Goal: Feedback & Contribution: Contribute content

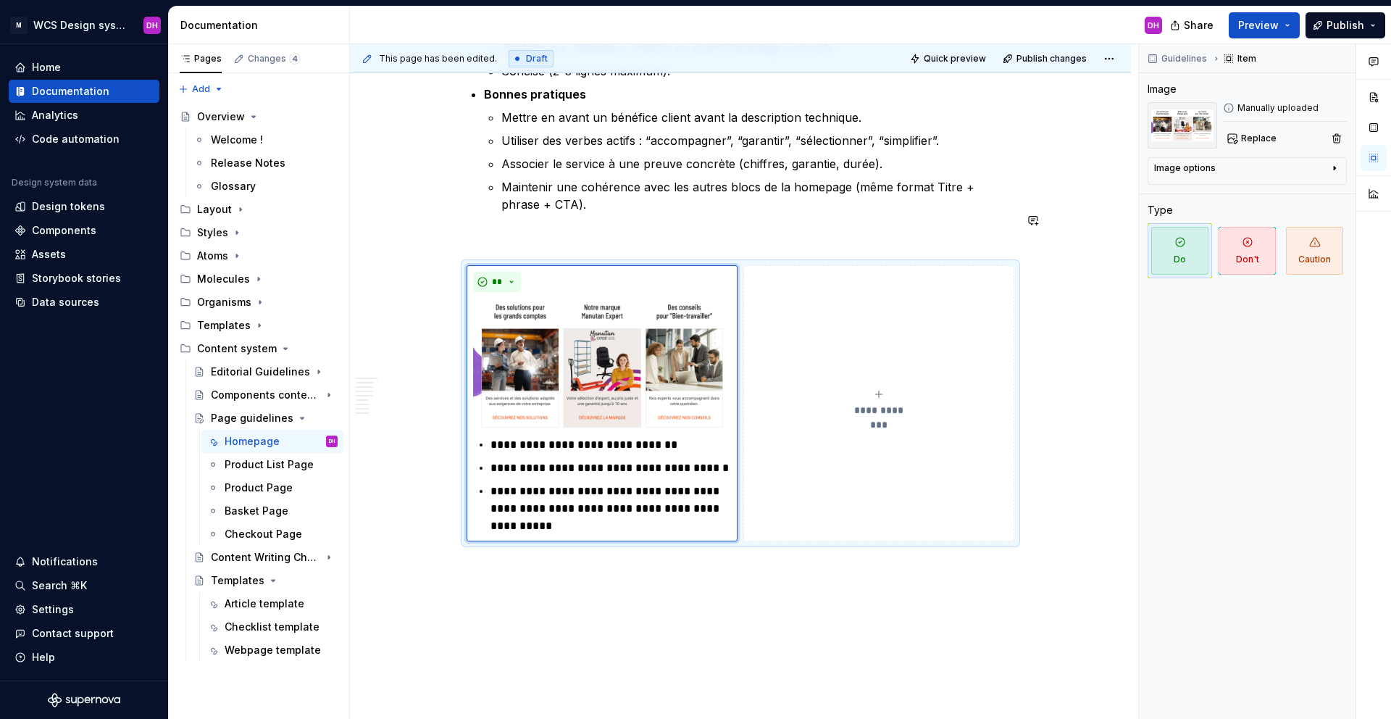
scroll to position [2666, 0]
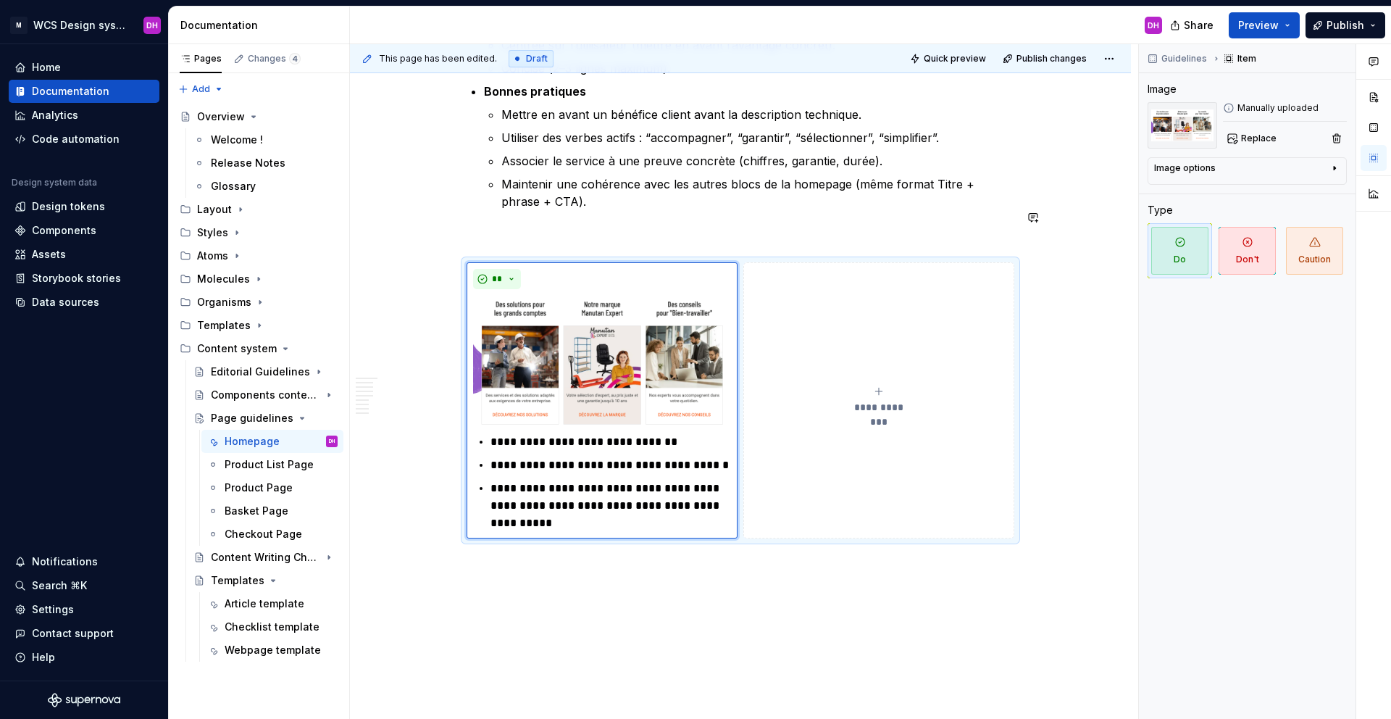
click at [499, 273] on span "**" at bounding box center [497, 279] width 12 height 12
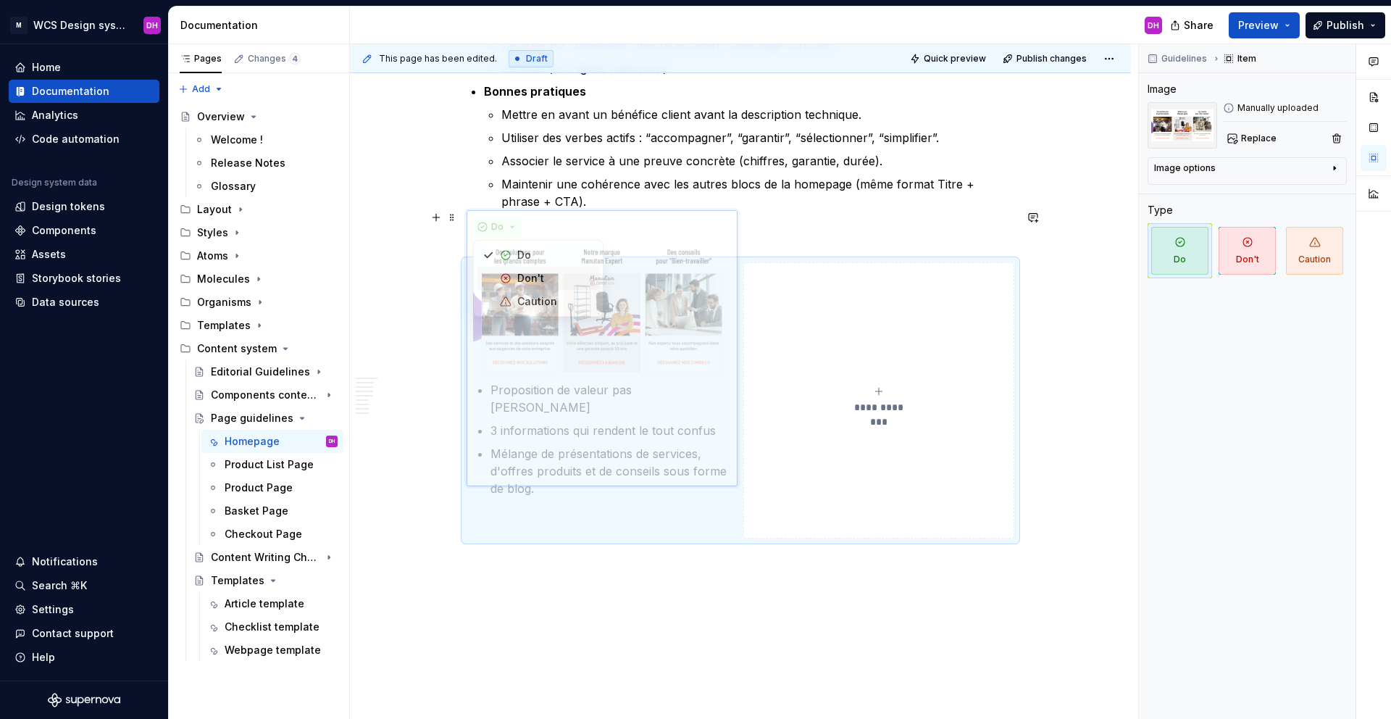
drag, startPoint x: 520, startPoint y: 293, endPoint x: 517, endPoint y: 309, distance: 16.3
click at [517, 309] on body "M WCS Design system DH Home Documentation Analytics Code automation Design syst…" at bounding box center [695, 359] width 1391 height 719
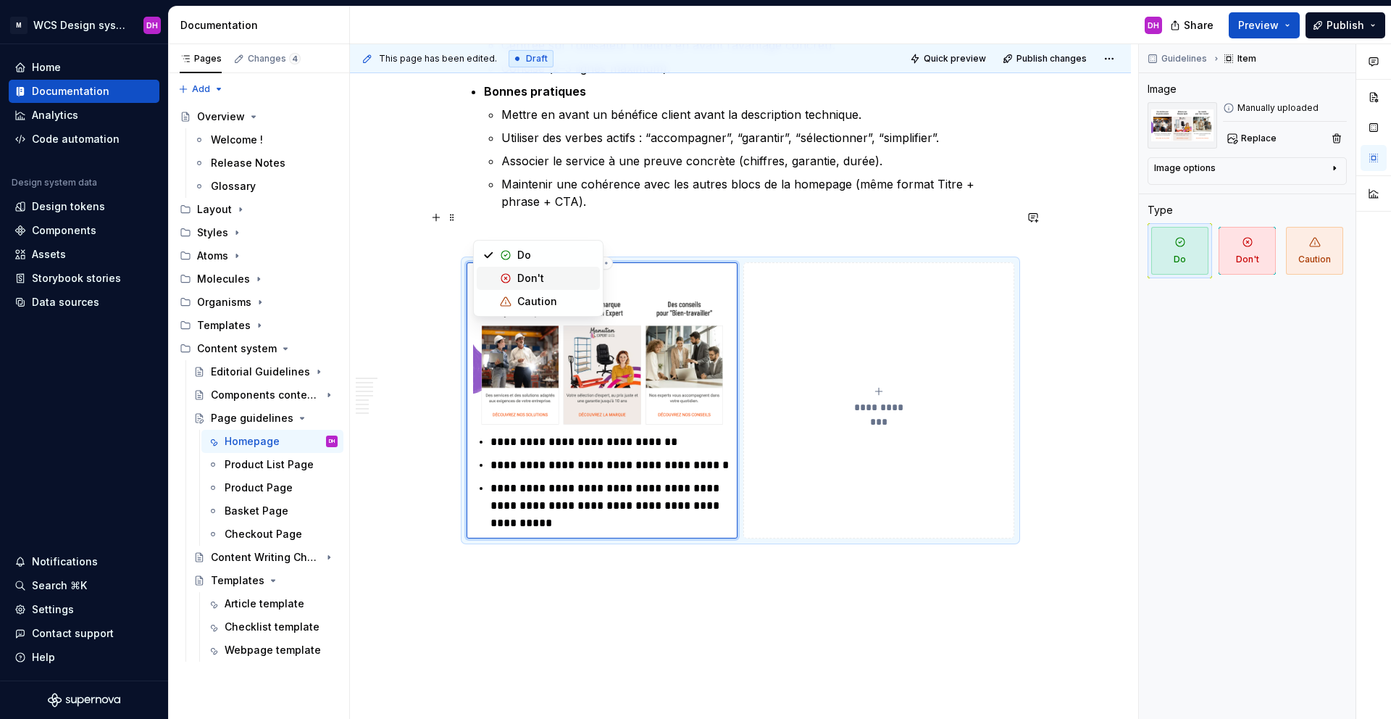
click at [512, 280] on span "Don't" at bounding box center [538, 278] width 123 height 23
click at [869, 400] on span "**********" at bounding box center [878, 407] width 67 height 14
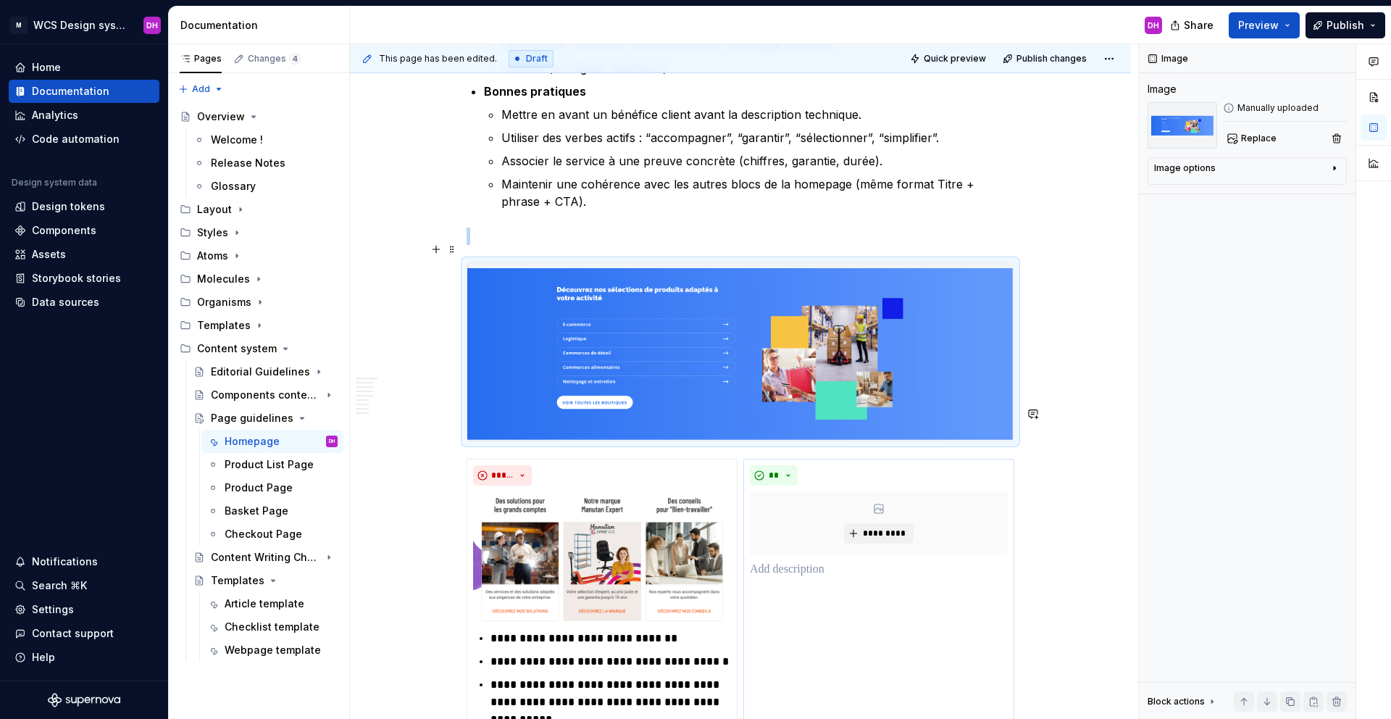
click at [869, 275] on img at bounding box center [740, 351] width 546 height 177
click at [449, 217] on span at bounding box center [452, 217] width 12 height 20
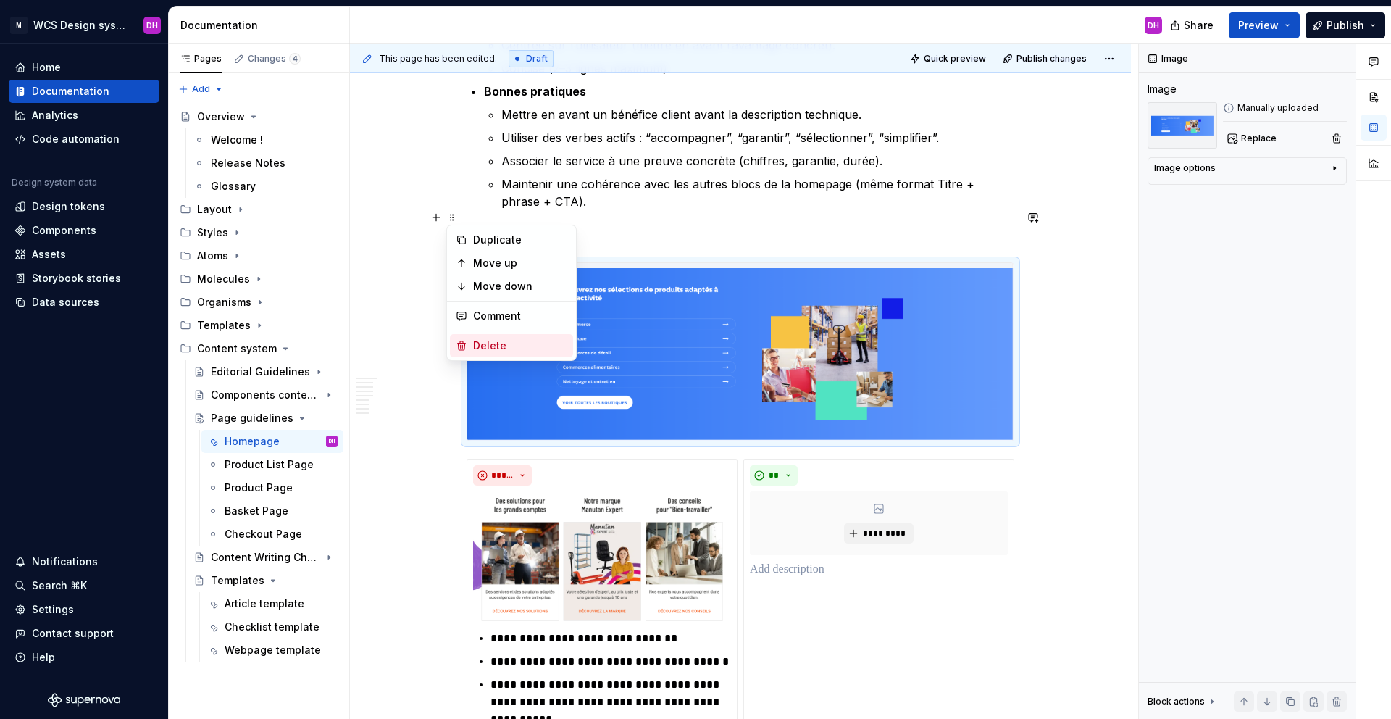
click at [473, 346] on div "Delete" at bounding box center [520, 345] width 94 height 14
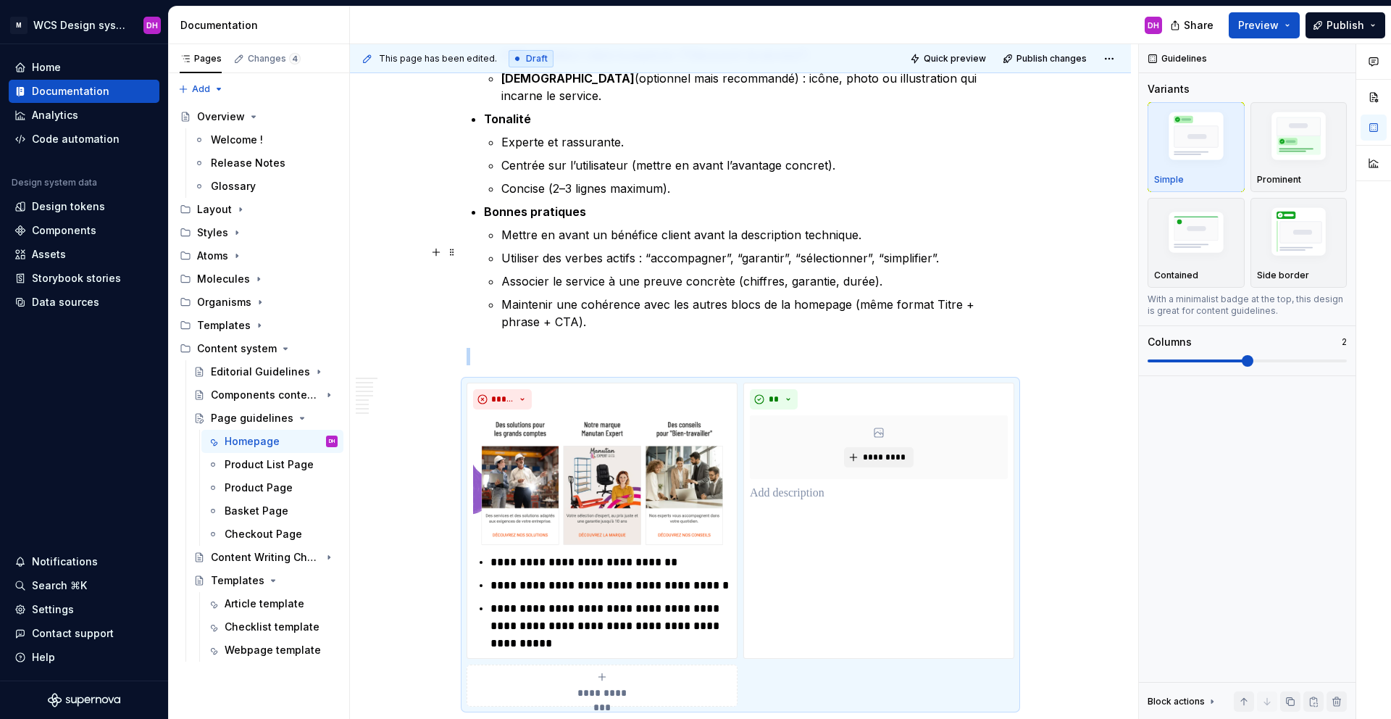
scroll to position [2545, 0]
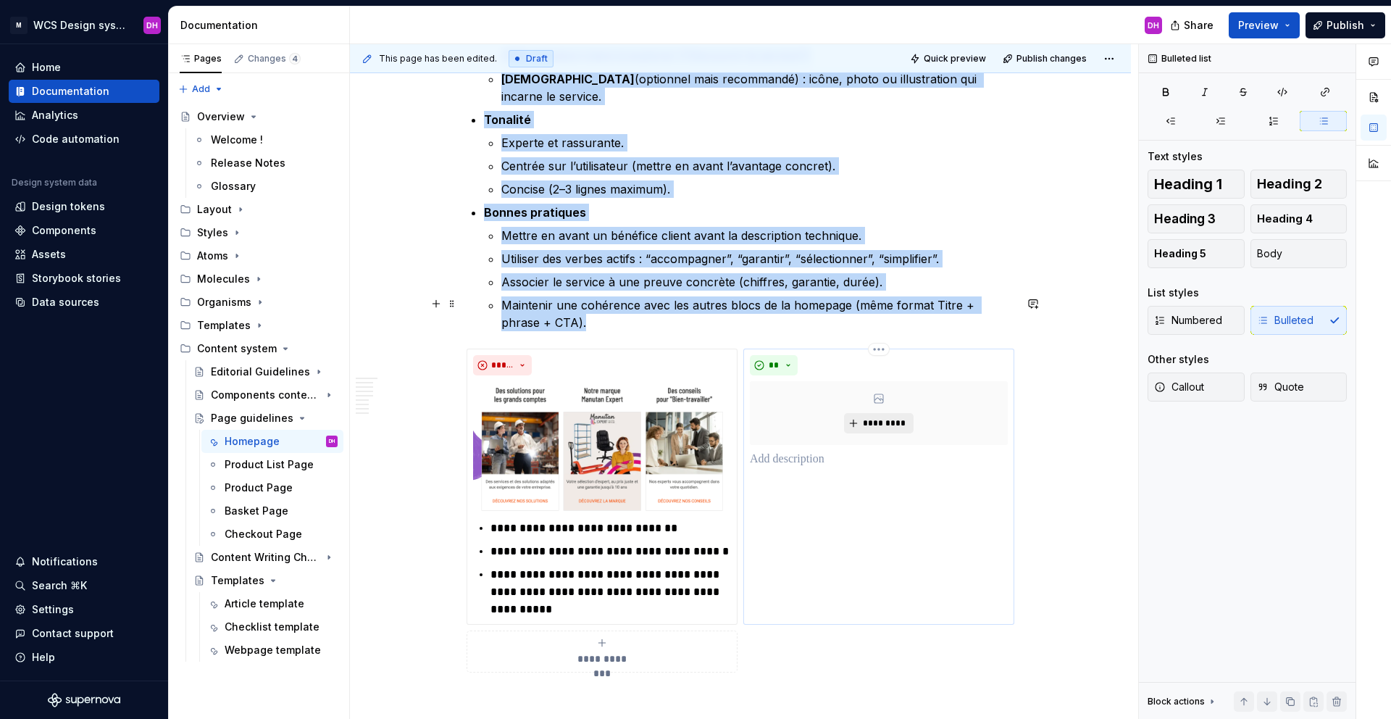
click at [869, 417] on span "*********" at bounding box center [884, 423] width 44 height 12
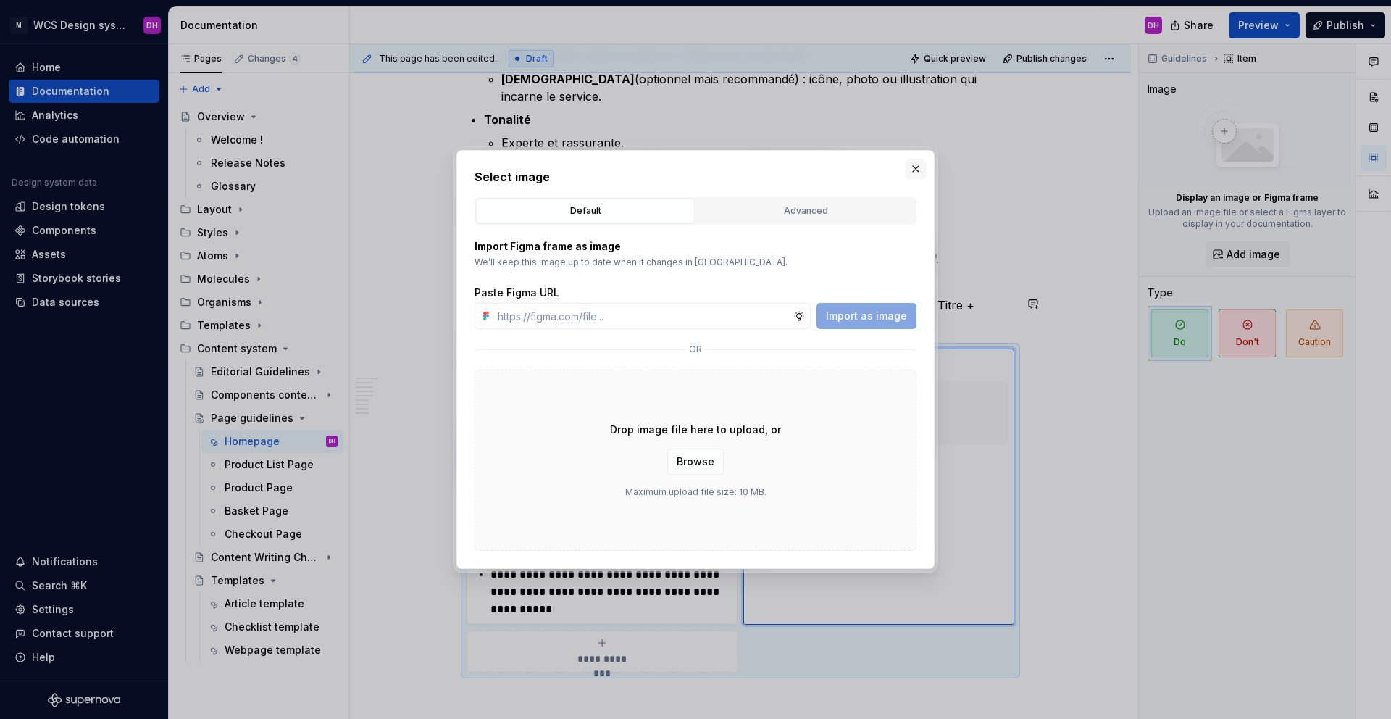
click at [914, 168] on button "button" at bounding box center [916, 169] width 20 height 20
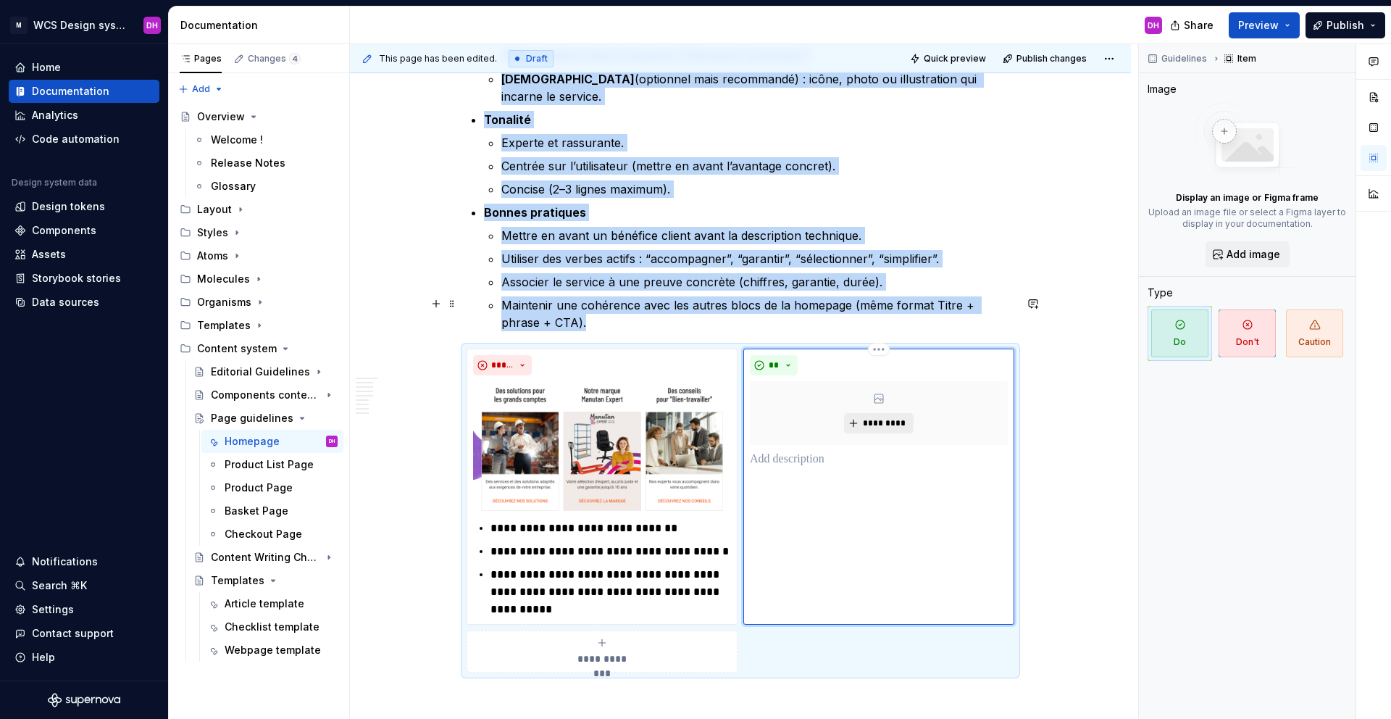
click at [881, 417] on span "*********" at bounding box center [884, 423] width 44 height 12
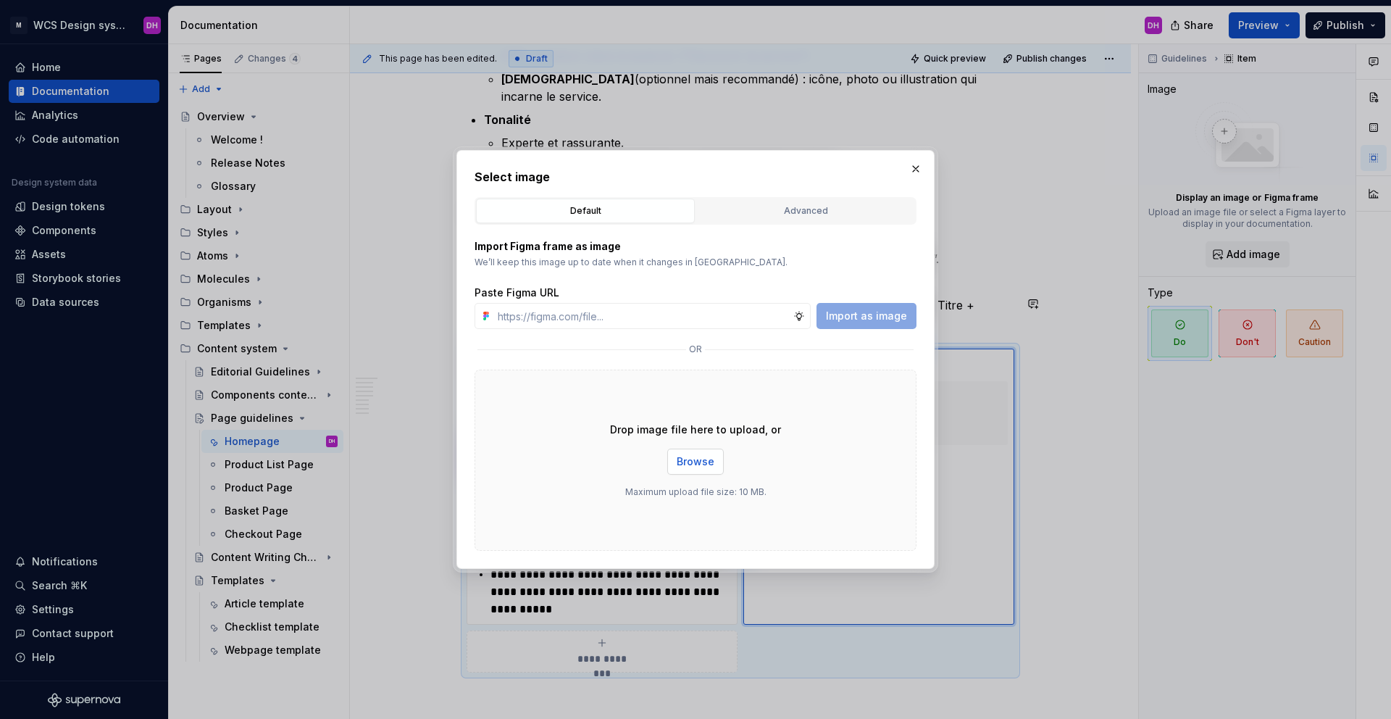
click at [690, 459] on span "Browse" at bounding box center [696, 461] width 38 height 14
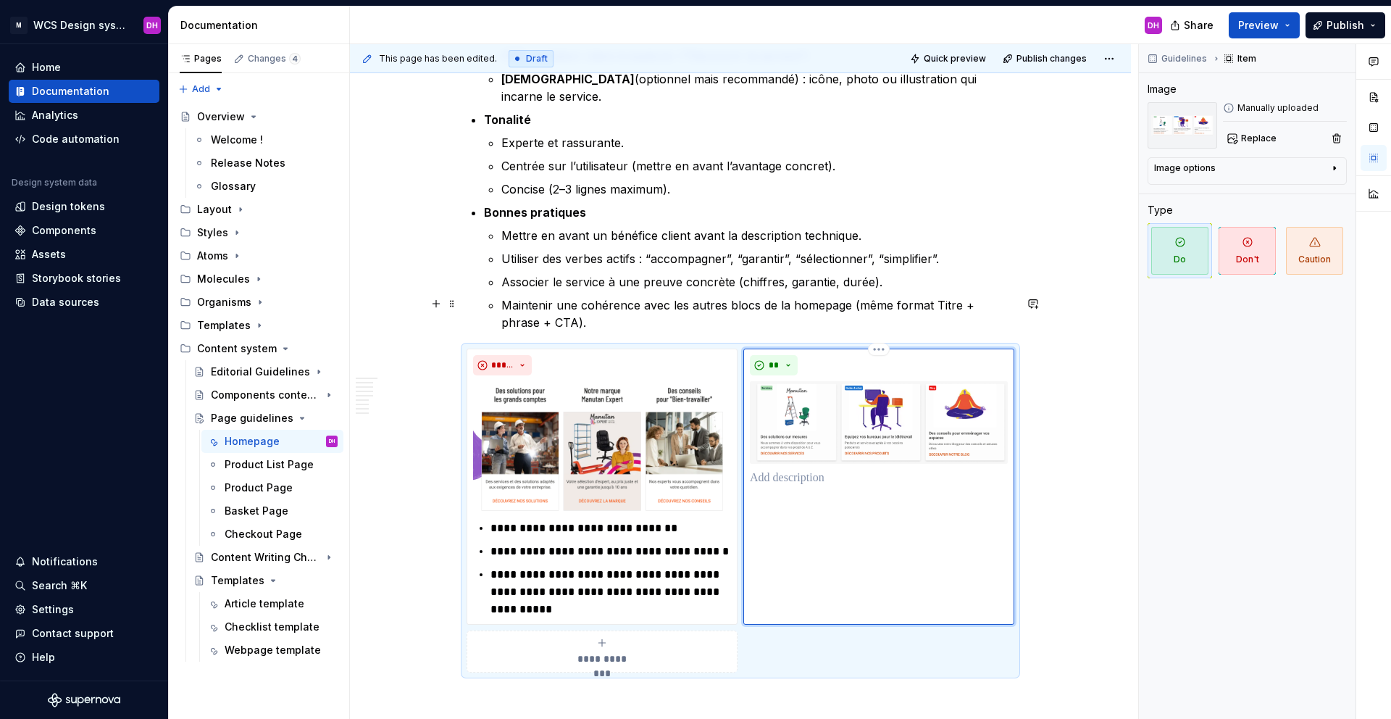
click at [787, 469] on p at bounding box center [879, 477] width 258 height 17
type textarea "*"
click at [933, 469] on p "**********" at bounding box center [887, 477] width 241 height 17
click at [861, 493] on p "**********" at bounding box center [887, 510] width 241 height 35
click at [859, 493] on p "**********" at bounding box center [887, 510] width 241 height 35
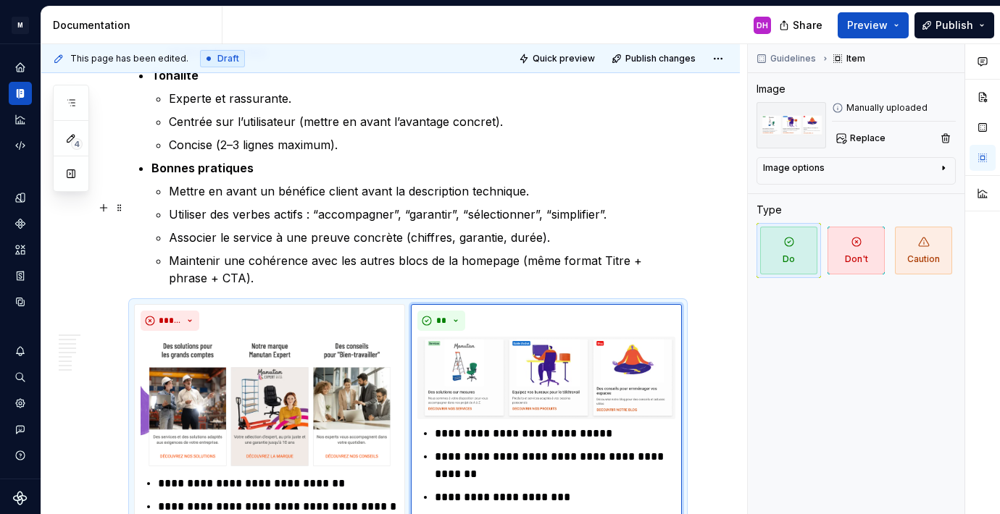
scroll to position [2697, 0]
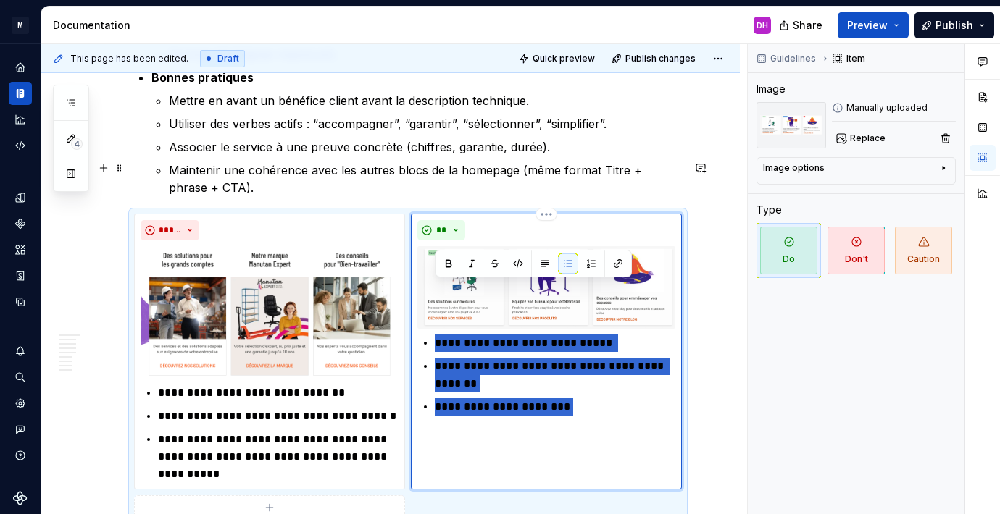
drag, startPoint x: 525, startPoint y: 340, endPoint x: 415, endPoint y: 291, distance: 120.6
click at [415, 291] on div "**********" at bounding box center [546, 352] width 271 height 276
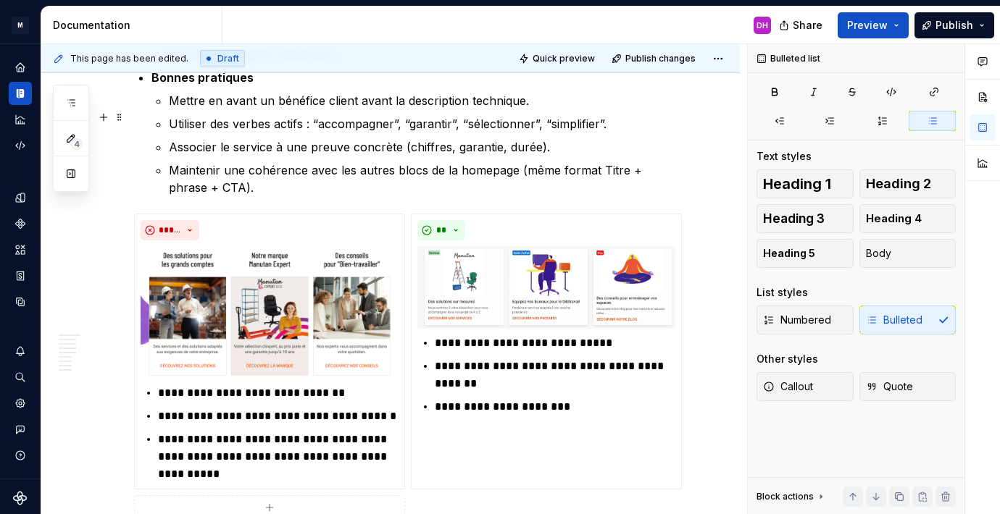
click at [269, 162] on p "Maintenir une cohérence avec les autres blocs de la homepage (même format Titre…" at bounding box center [425, 179] width 513 height 35
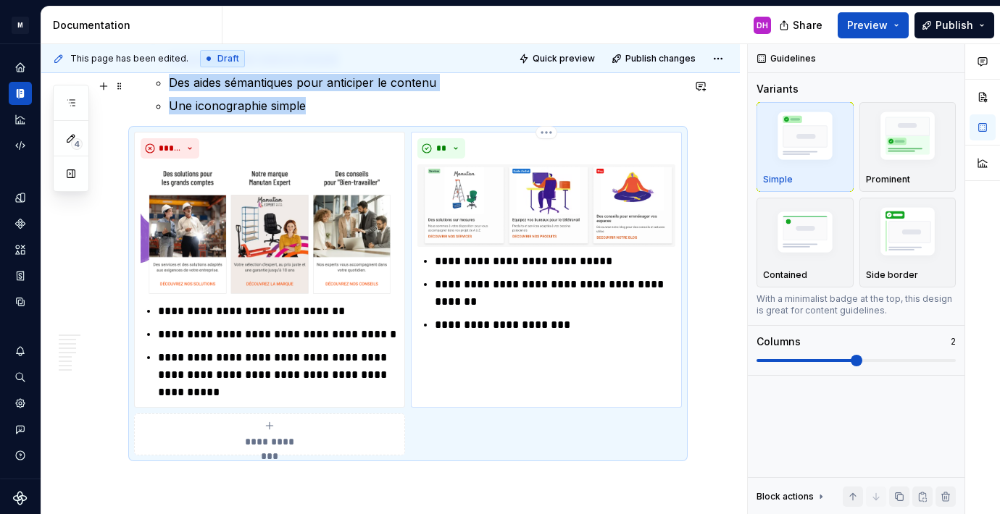
scroll to position [2789, 0]
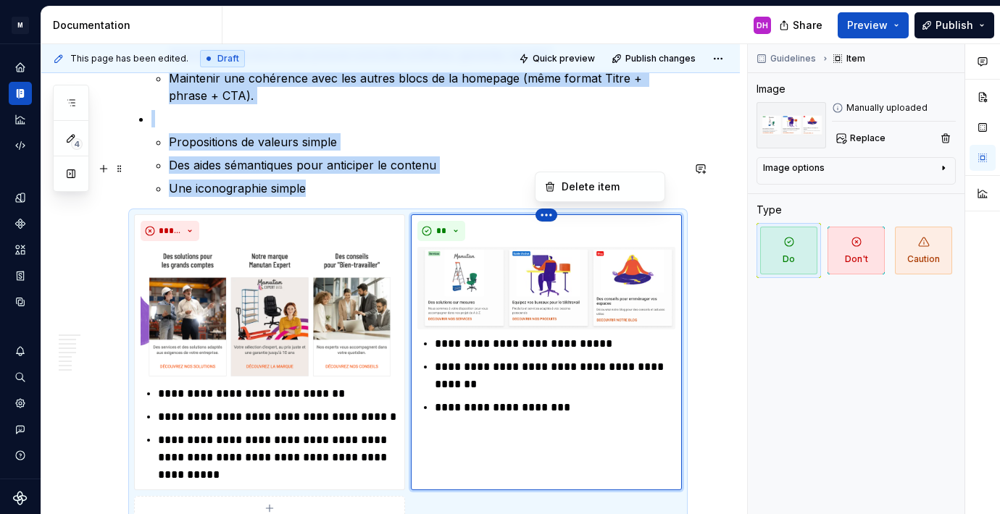
click at [543, 163] on html "M WCS Design system DH Design system data Documentation DH Share Preview Publis…" at bounding box center [500, 257] width 1000 height 514
click at [595, 188] on div "Delete item" at bounding box center [608, 187] width 94 height 14
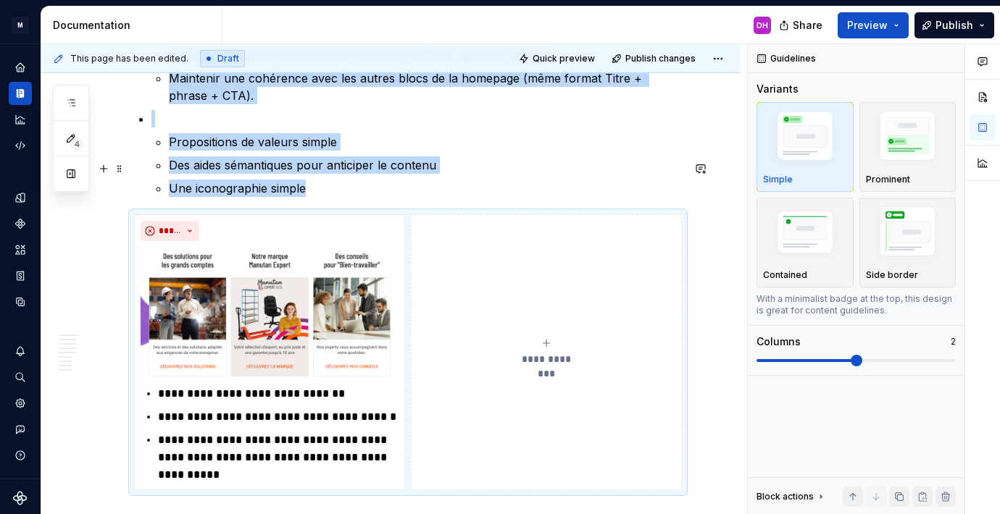
click at [559, 277] on button "**********" at bounding box center [546, 352] width 271 height 276
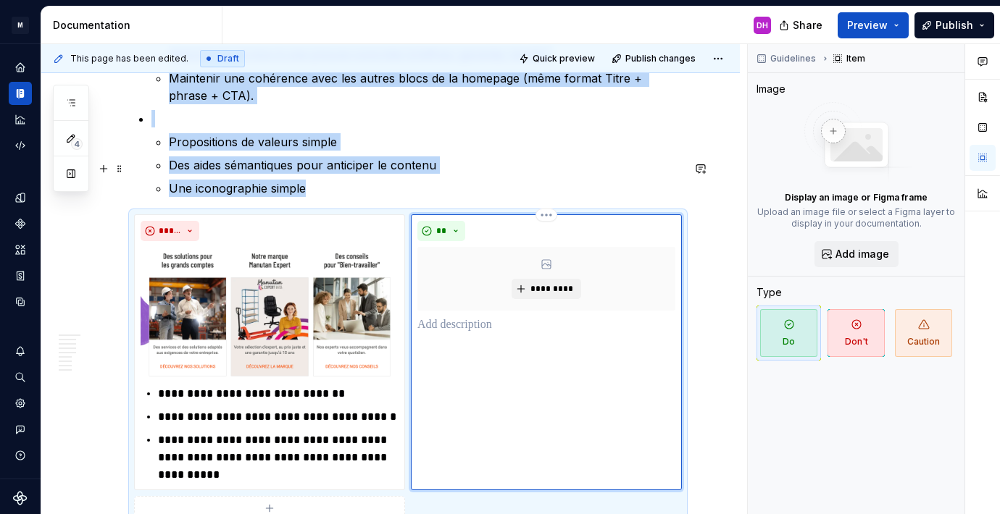
click at [530, 247] on div "*********" at bounding box center [546, 279] width 258 height 64
click at [535, 283] on span "*********" at bounding box center [552, 289] width 44 height 12
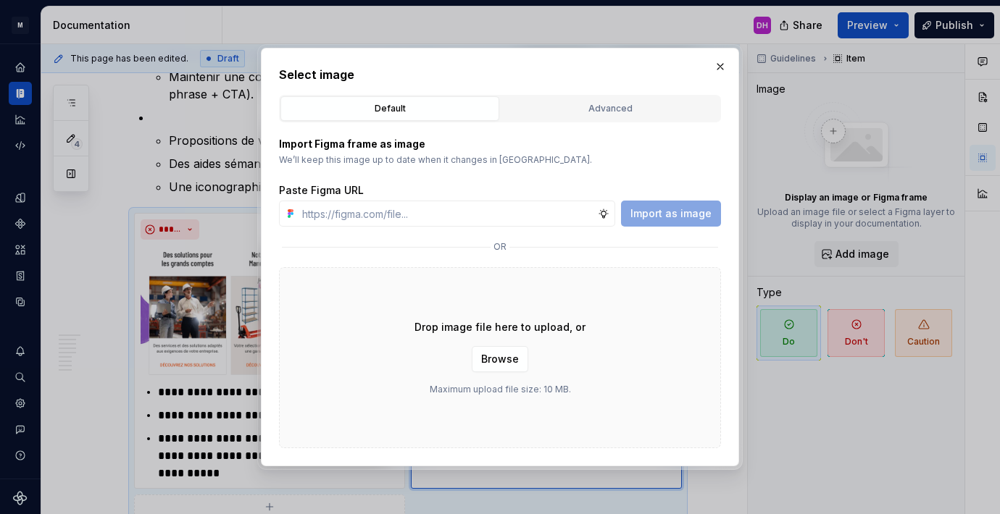
scroll to position [2772, 0]
click at [498, 362] on span "Browse" at bounding box center [500, 359] width 38 height 14
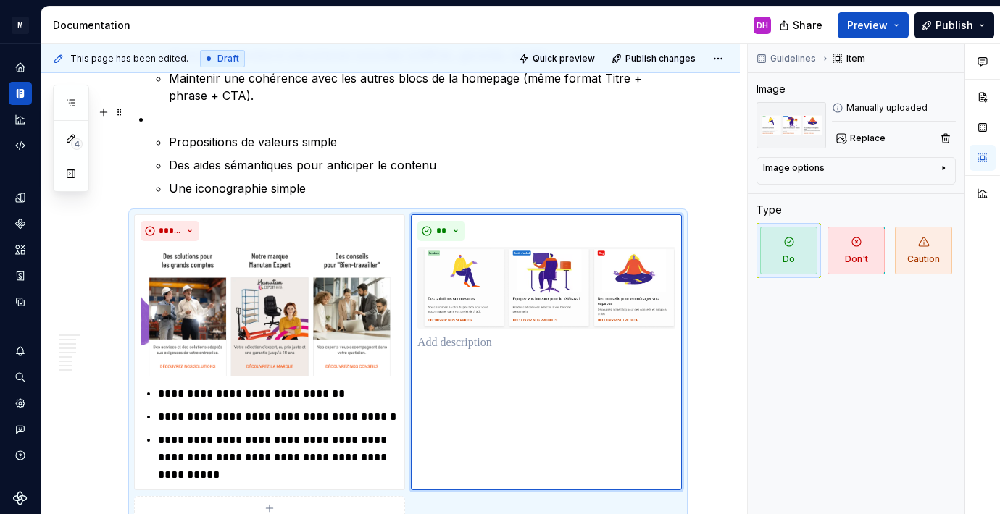
click at [547, 156] on p "Des aides sémantiques pour anticiper le contenu" at bounding box center [425, 164] width 513 height 17
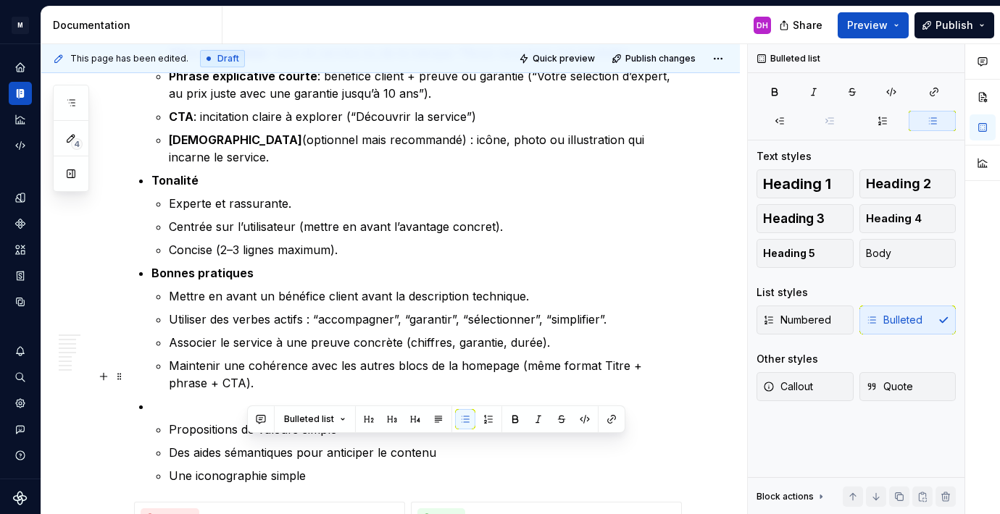
scroll to position [2511, 0]
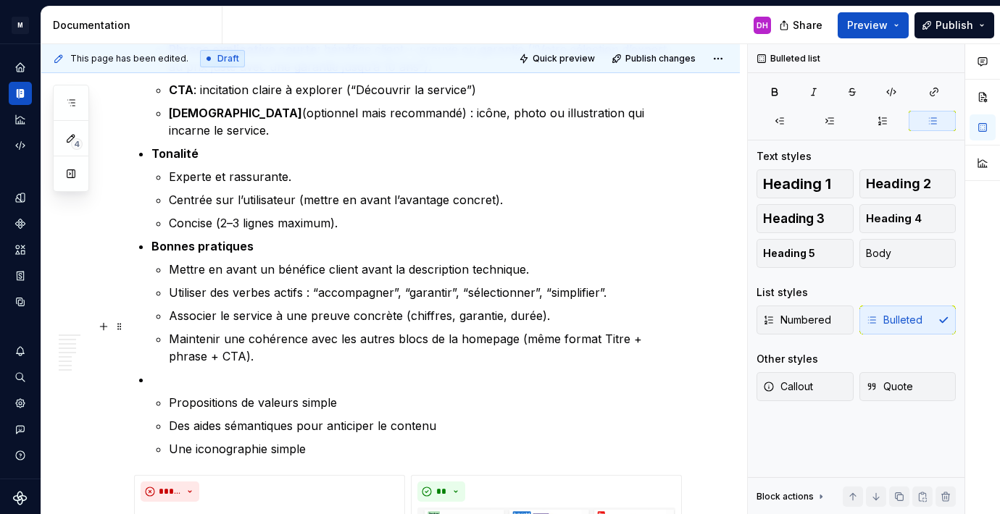
drag, startPoint x: 314, startPoint y: 158, endPoint x: 167, endPoint y: 331, distance: 226.7
click at [167, 371] on li "Propositions de valeurs simple Des aides sémantiques pour anticiper le contenu …" at bounding box center [416, 414] width 530 height 87
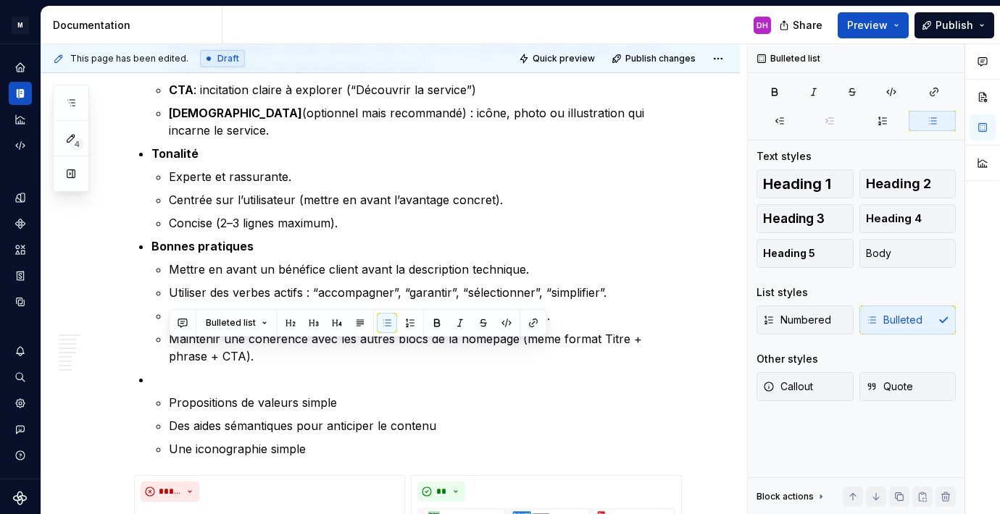
drag, startPoint x: 167, startPoint y: 345, endPoint x: 351, endPoint y: 407, distance: 194.3
copy ul "Propositions de valeurs simple Des aides sémantiques pour anticiper le contenu …"
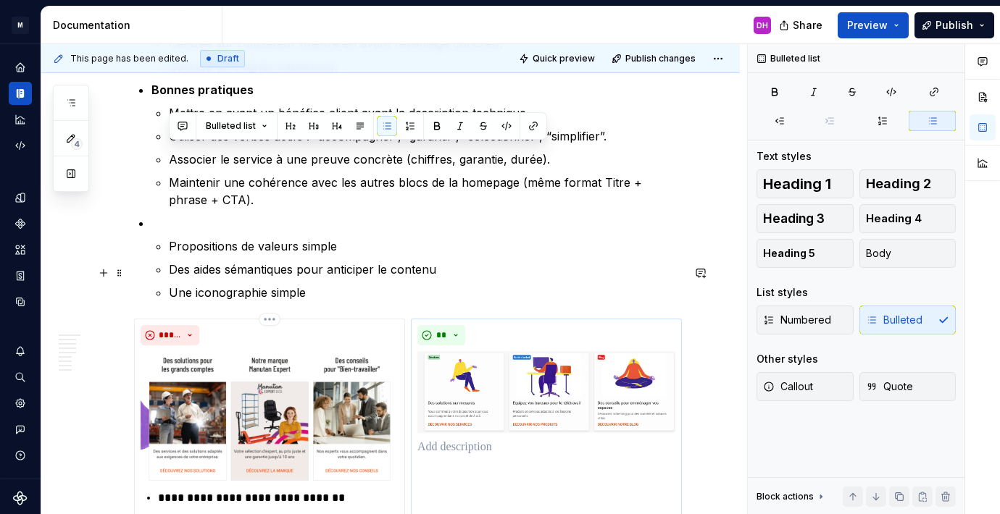
scroll to position [2808, 0]
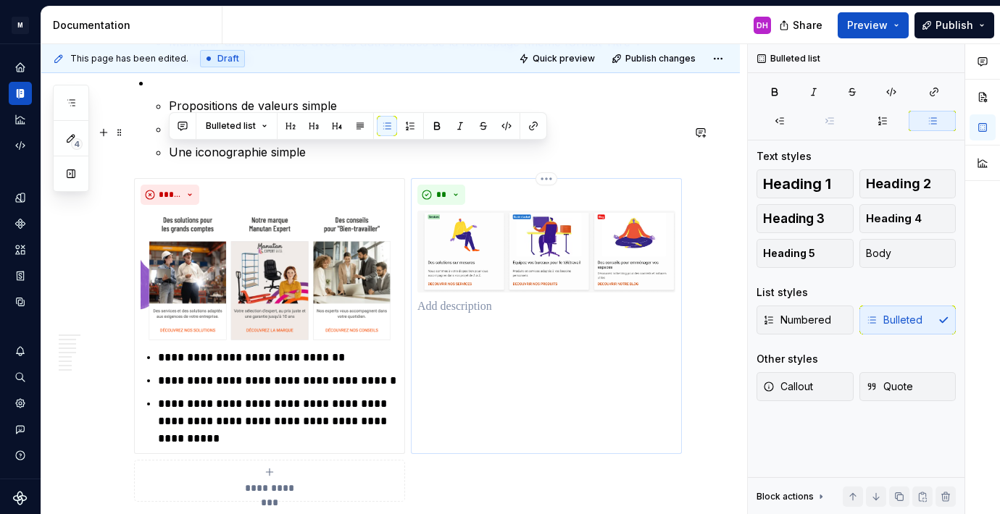
click at [456, 298] on p at bounding box center [546, 306] width 258 height 17
paste div
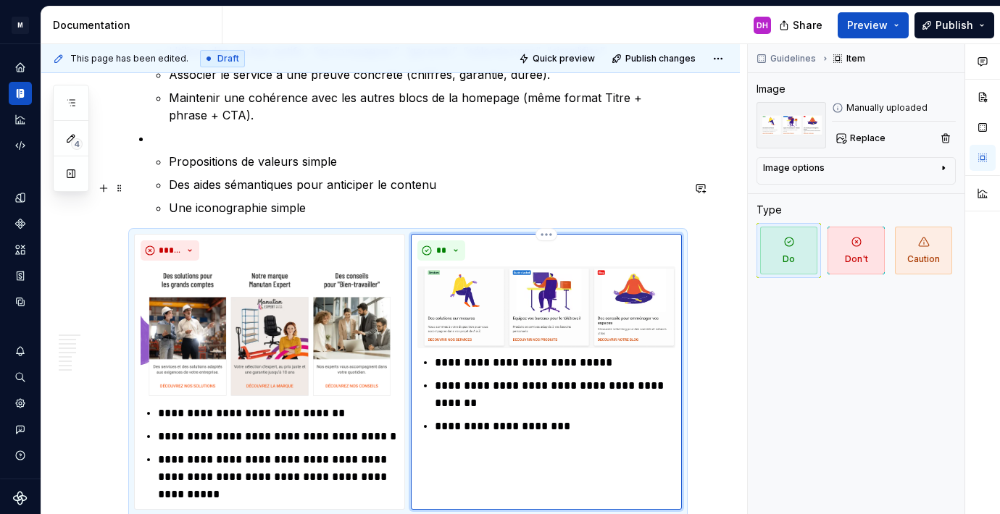
scroll to position [2685, 0]
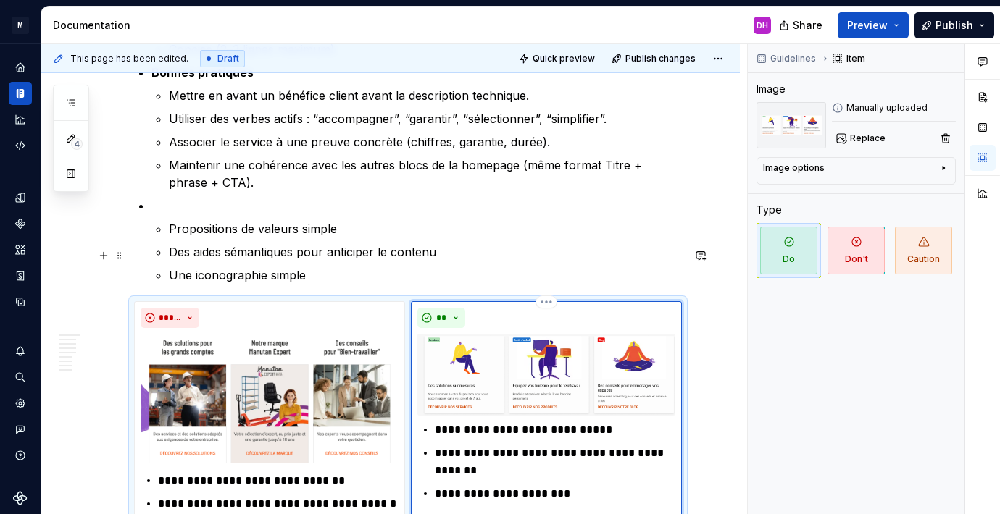
click at [582, 422] on p "**********" at bounding box center [555, 430] width 241 height 17
type textarea "*"
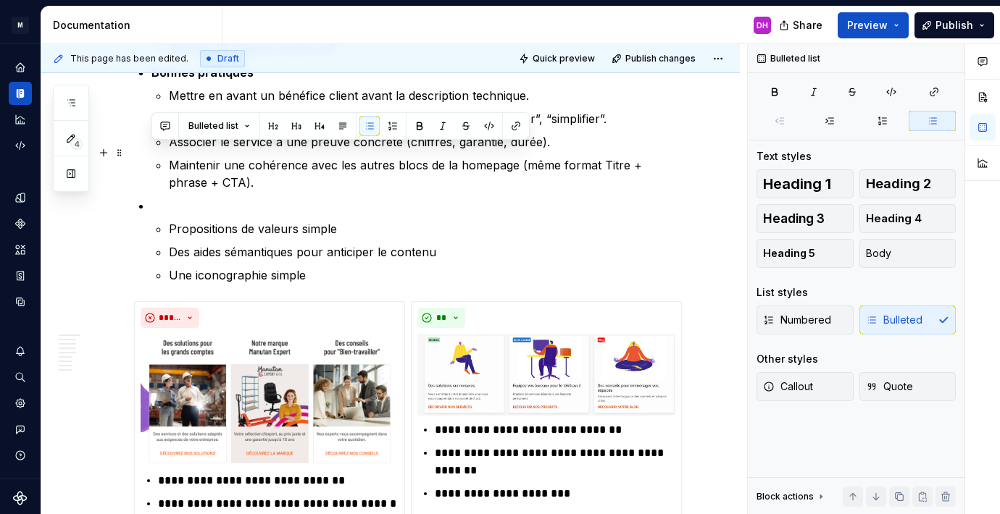
drag, startPoint x: 315, startPoint y: 220, endPoint x: 142, endPoint y: 153, distance: 185.8
click at [151, 197] on li "Propositions de valeurs simple Des aides sémantiques pour anticiper le contenu …" at bounding box center [416, 240] width 530 height 87
drag, startPoint x: 322, startPoint y: 220, endPoint x: 112, endPoint y: 153, distance: 220.6
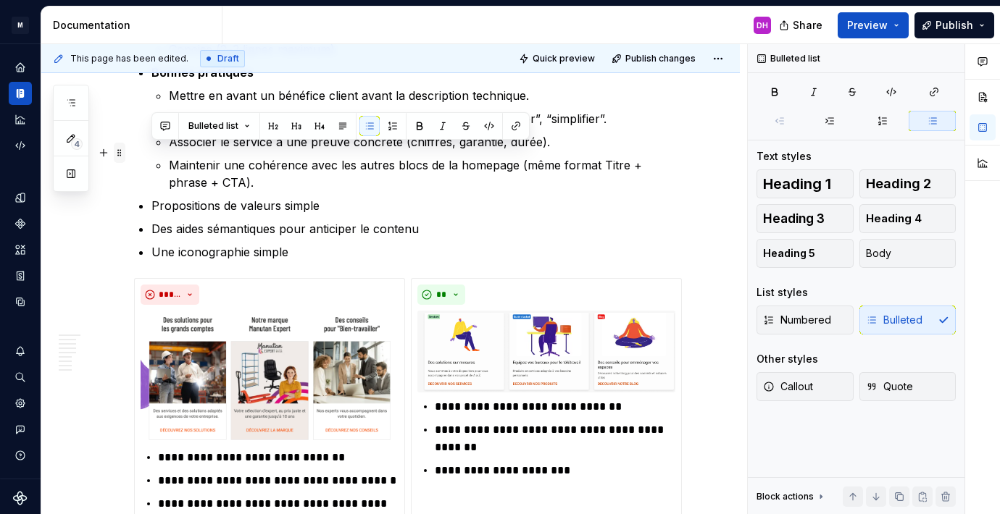
drag, startPoint x: 457, startPoint y: 208, endPoint x: 117, endPoint y: 150, distance: 345.4
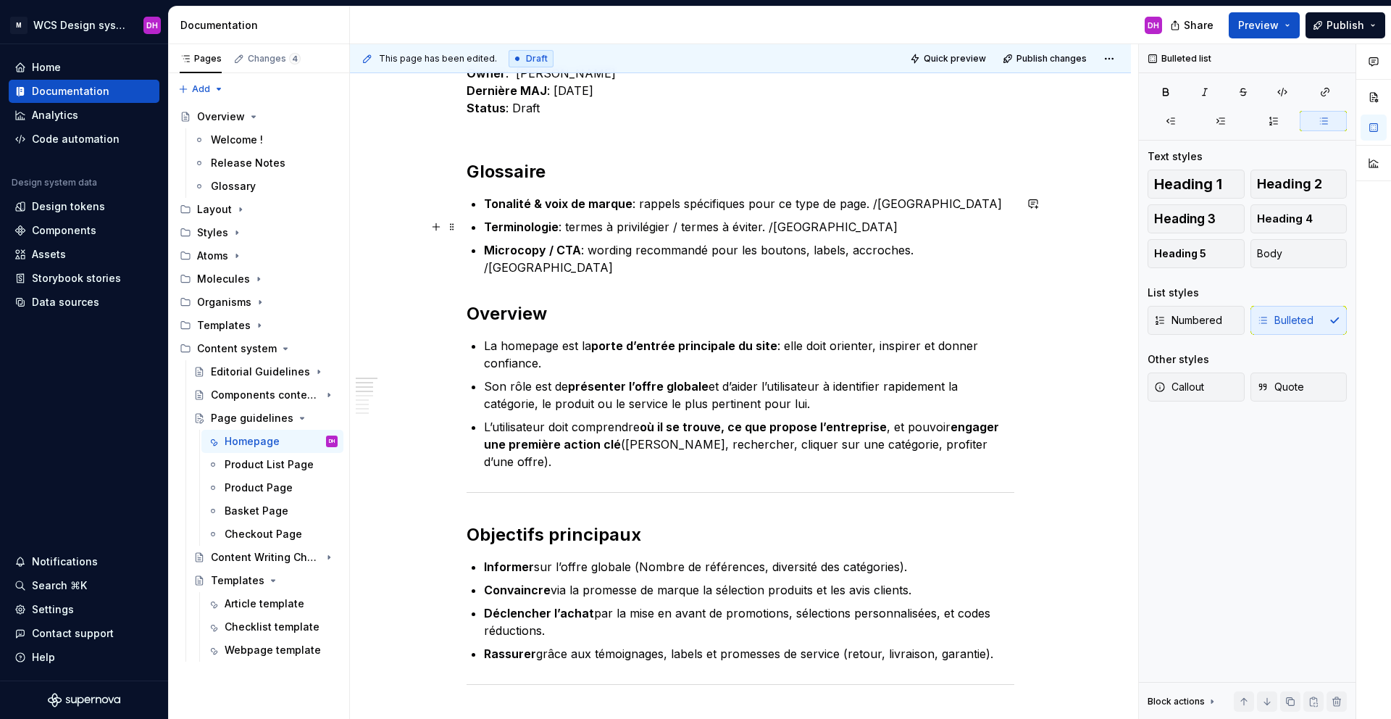
scroll to position [16, 0]
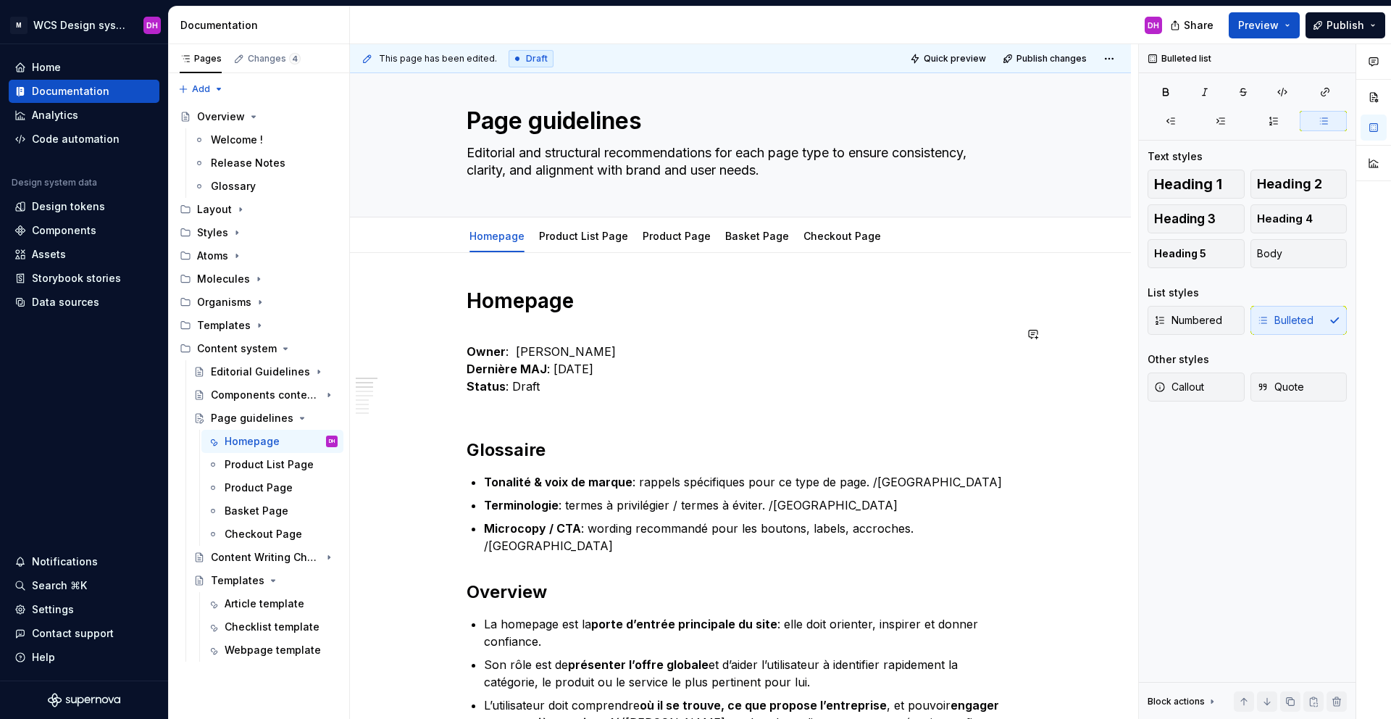
drag, startPoint x: 519, startPoint y: 320, endPoint x: 519, endPoint y: 306, distance: 13.8
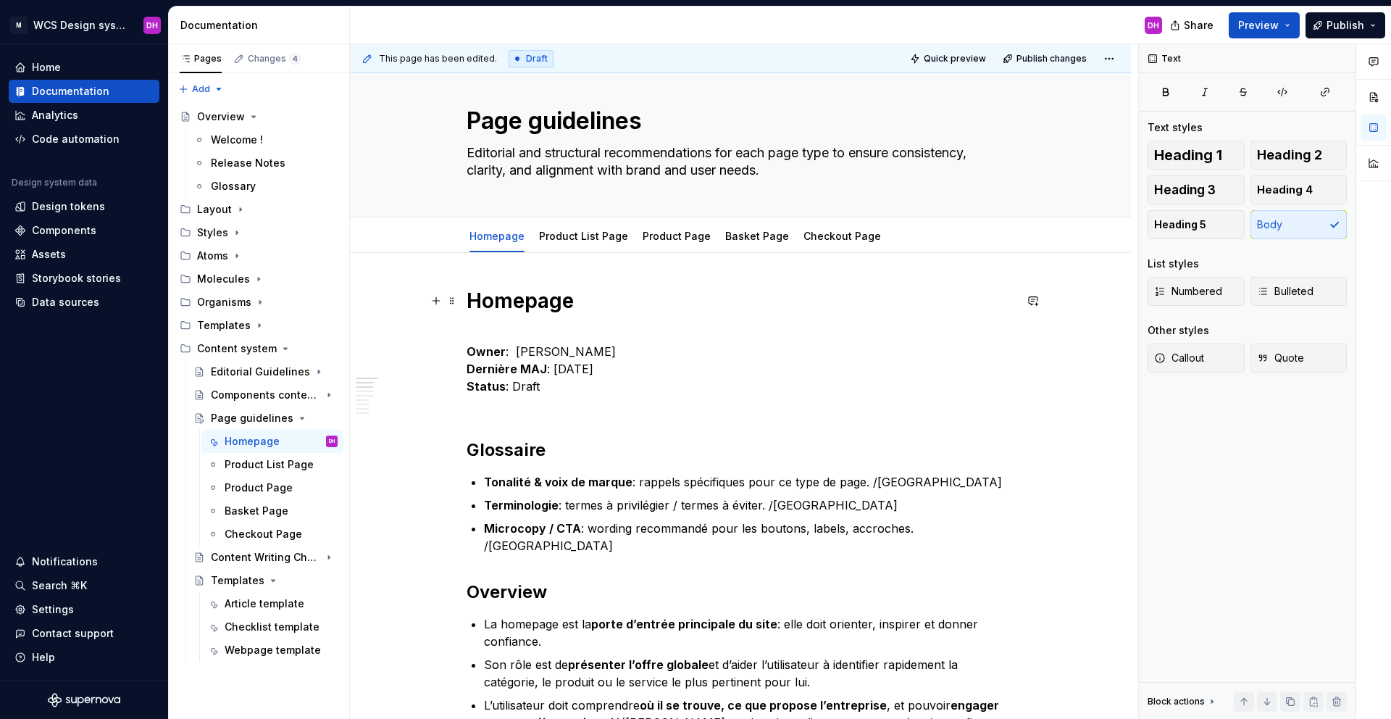
click at [519, 306] on strong "Homepage" at bounding box center [520, 300] width 107 height 25
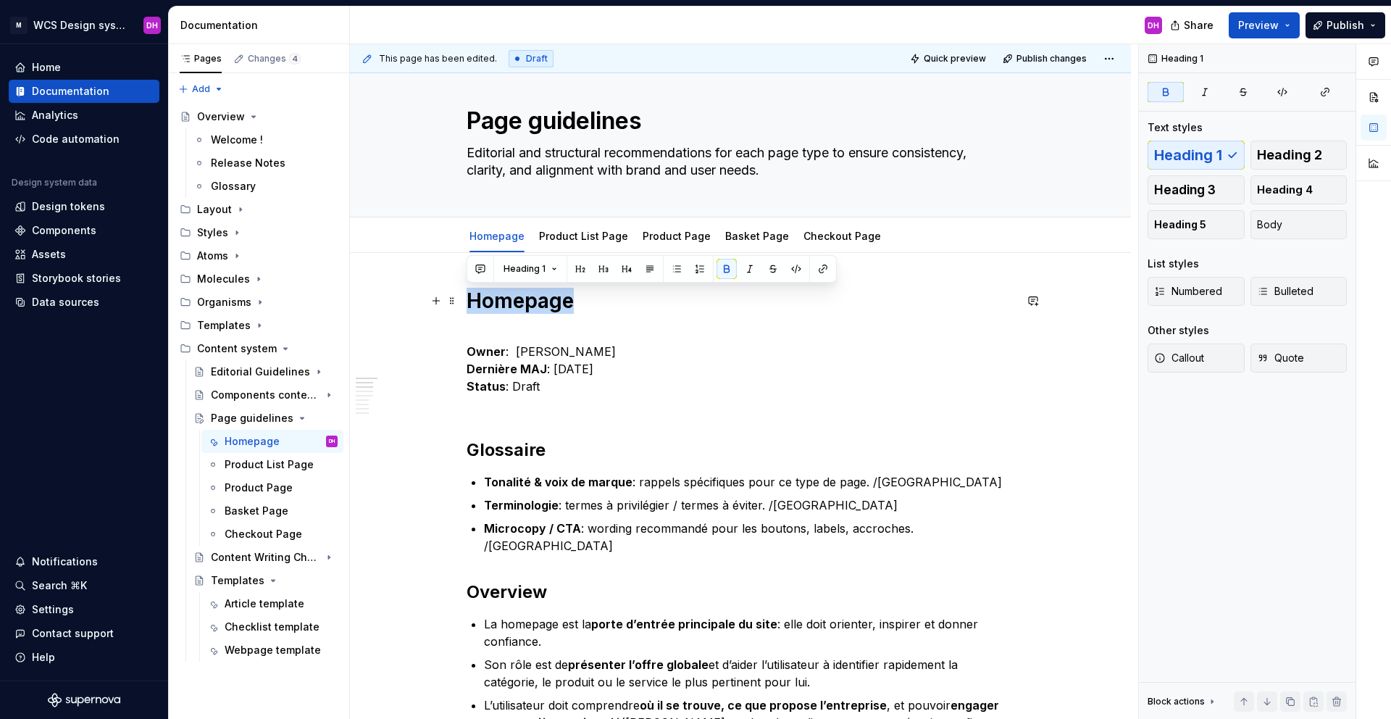
click at [519, 306] on strong "Homepage" at bounding box center [520, 300] width 107 height 25
click at [522, 268] on span "Heading 1" at bounding box center [524, 269] width 42 height 12
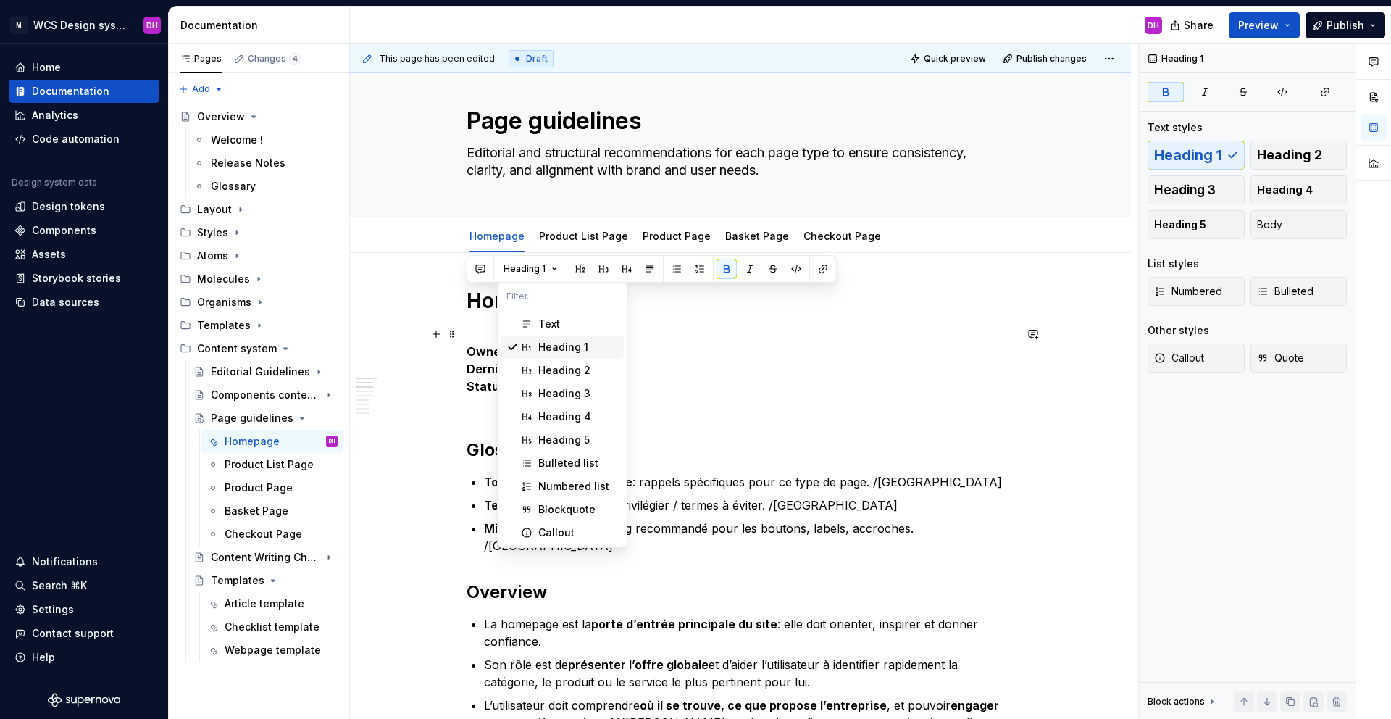
click at [567, 348] on div "Heading 1" at bounding box center [563, 347] width 50 height 14
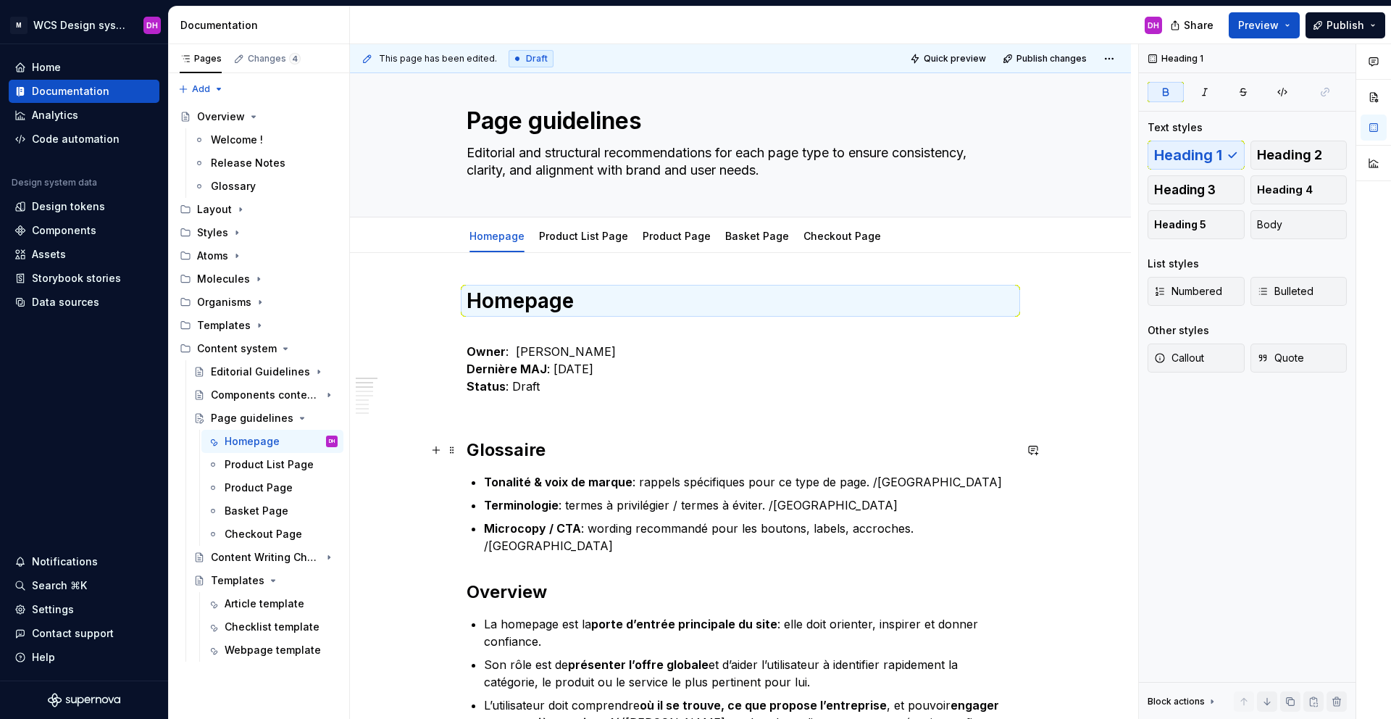
click at [495, 453] on strong "Glossaire" at bounding box center [506, 449] width 79 height 21
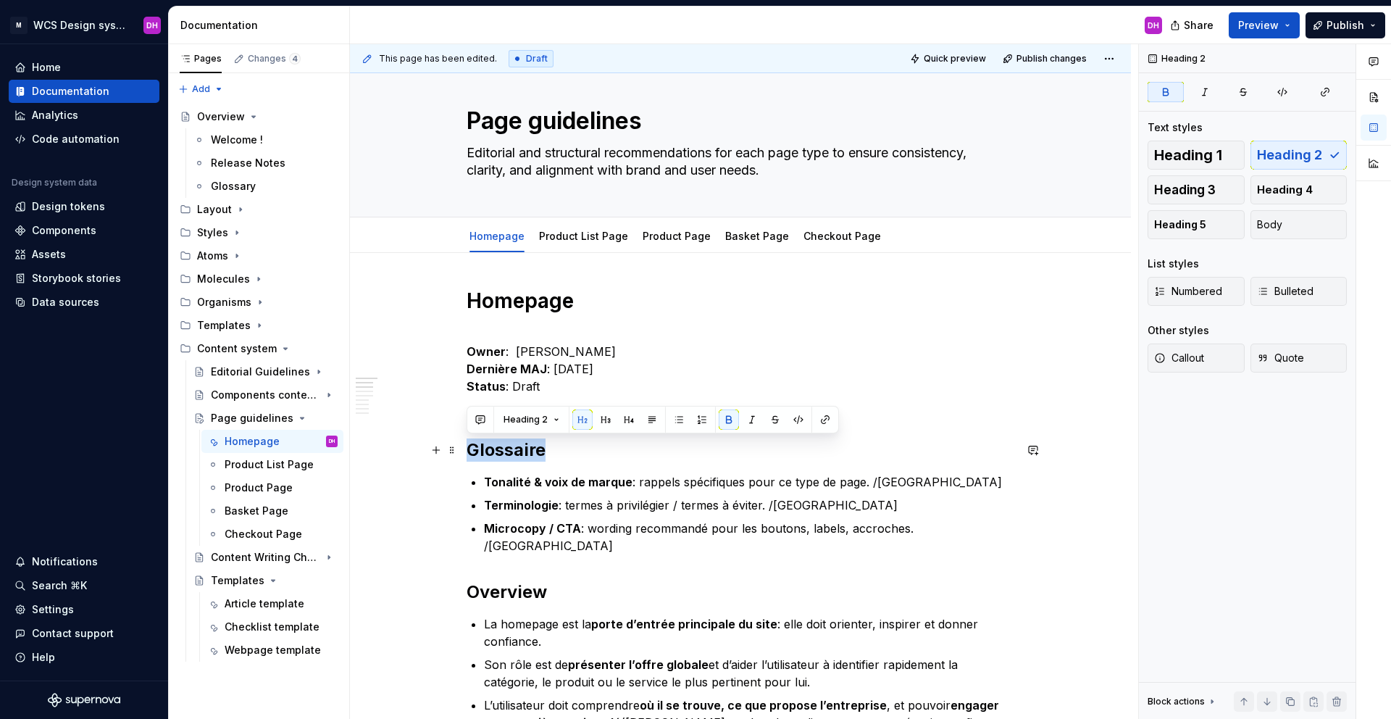
click at [496, 453] on strong "Glossaire" at bounding box center [506, 449] width 79 height 21
click at [506, 288] on h1 "Homepage" at bounding box center [741, 301] width 548 height 26
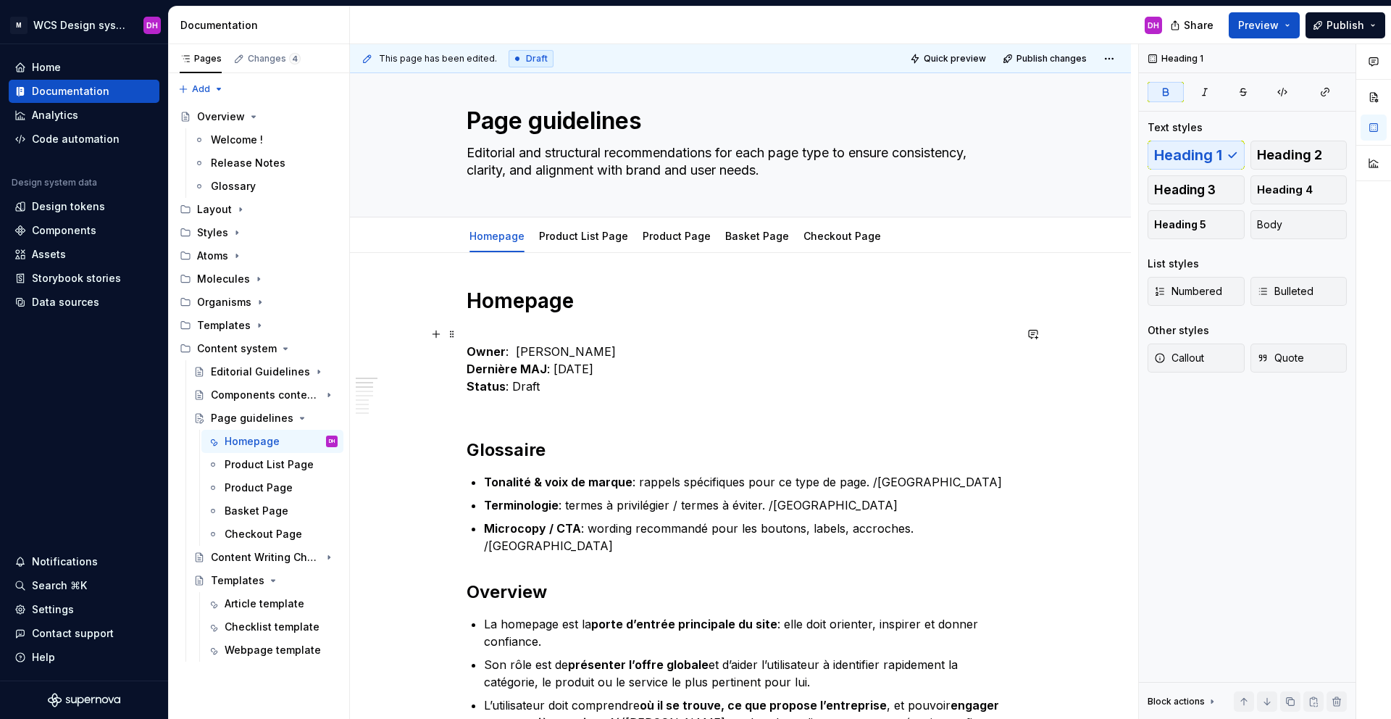
click at [486, 346] on strong "Owner" at bounding box center [486, 351] width 39 height 14
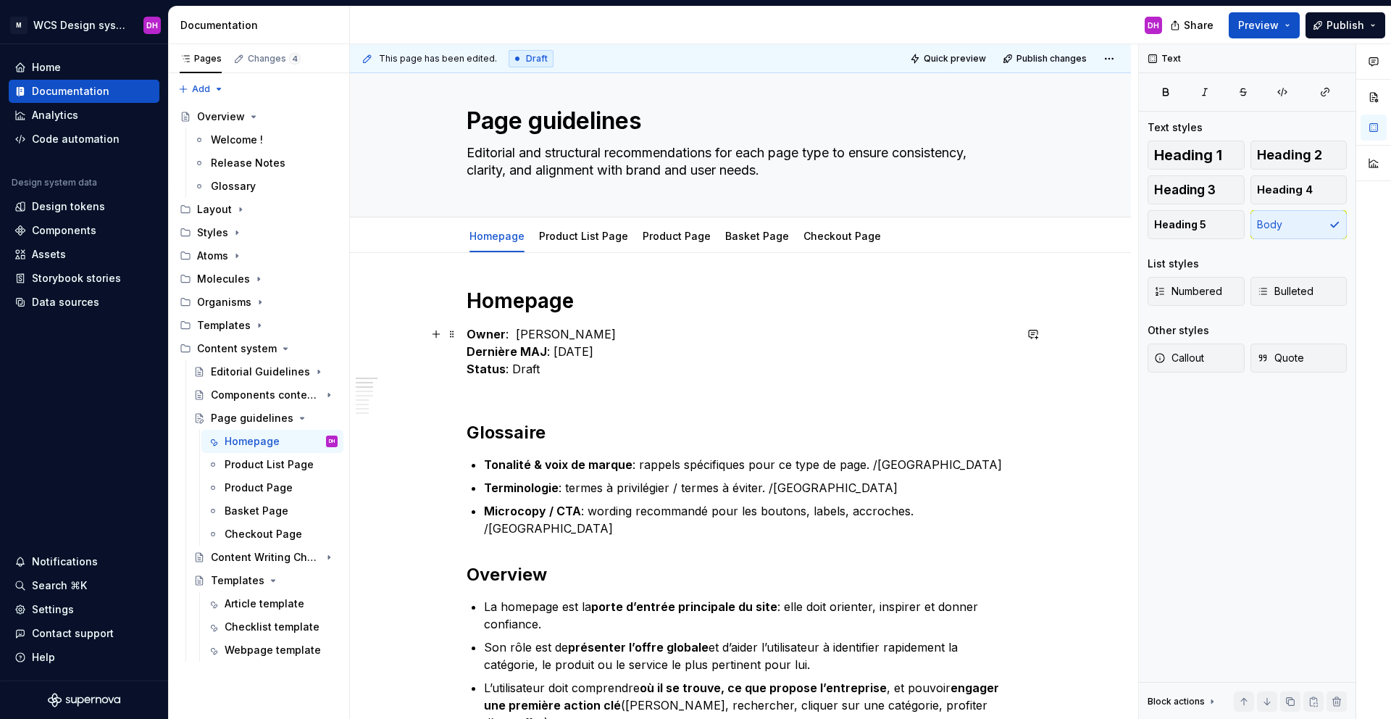
click at [492, 390] on p "Owner : [PERSON_NAME] MAJ : [DATE] Status : Draft" at bounding box center [741, 360] width 548 height 70
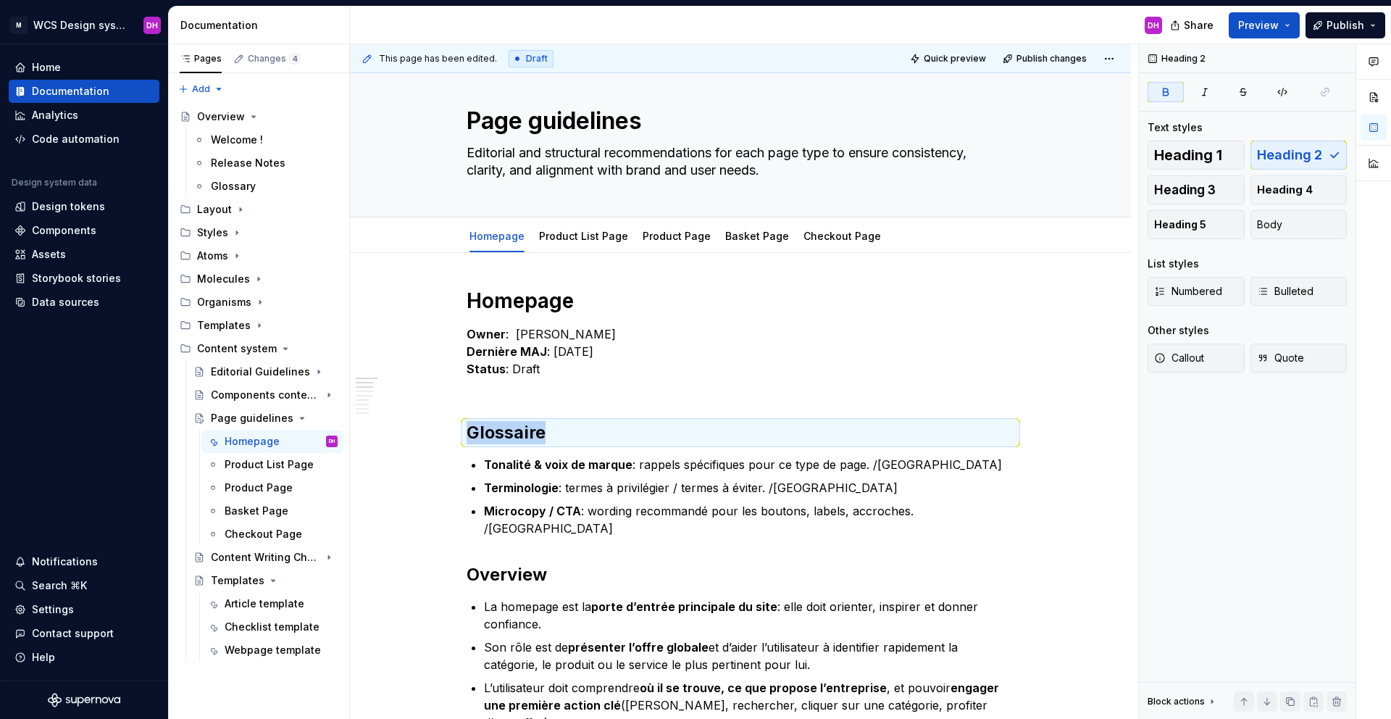
click at [467, 425] on h2 "Glossaire" at bounding box center [741, 432] width 548 height 23
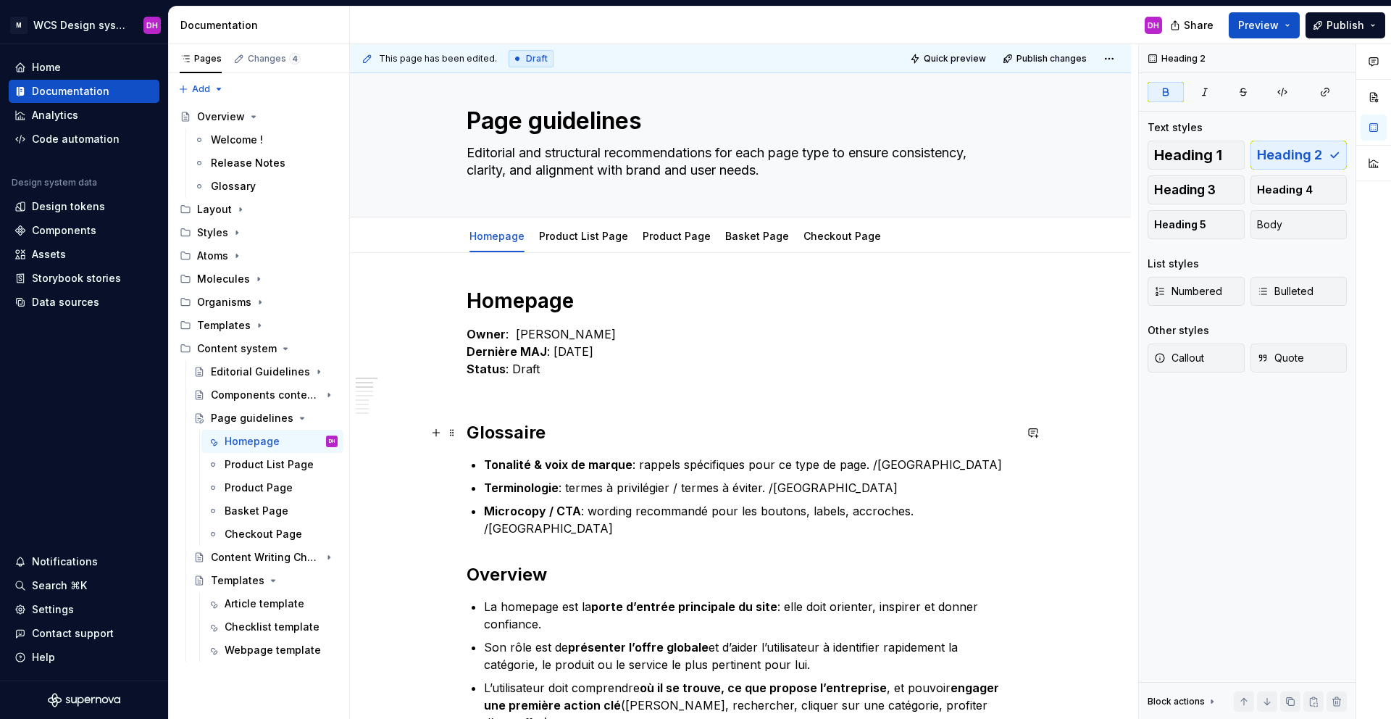
click at [517, 438] on strong "Glossaire" at bounding box center [506, 432] width 79 height 21
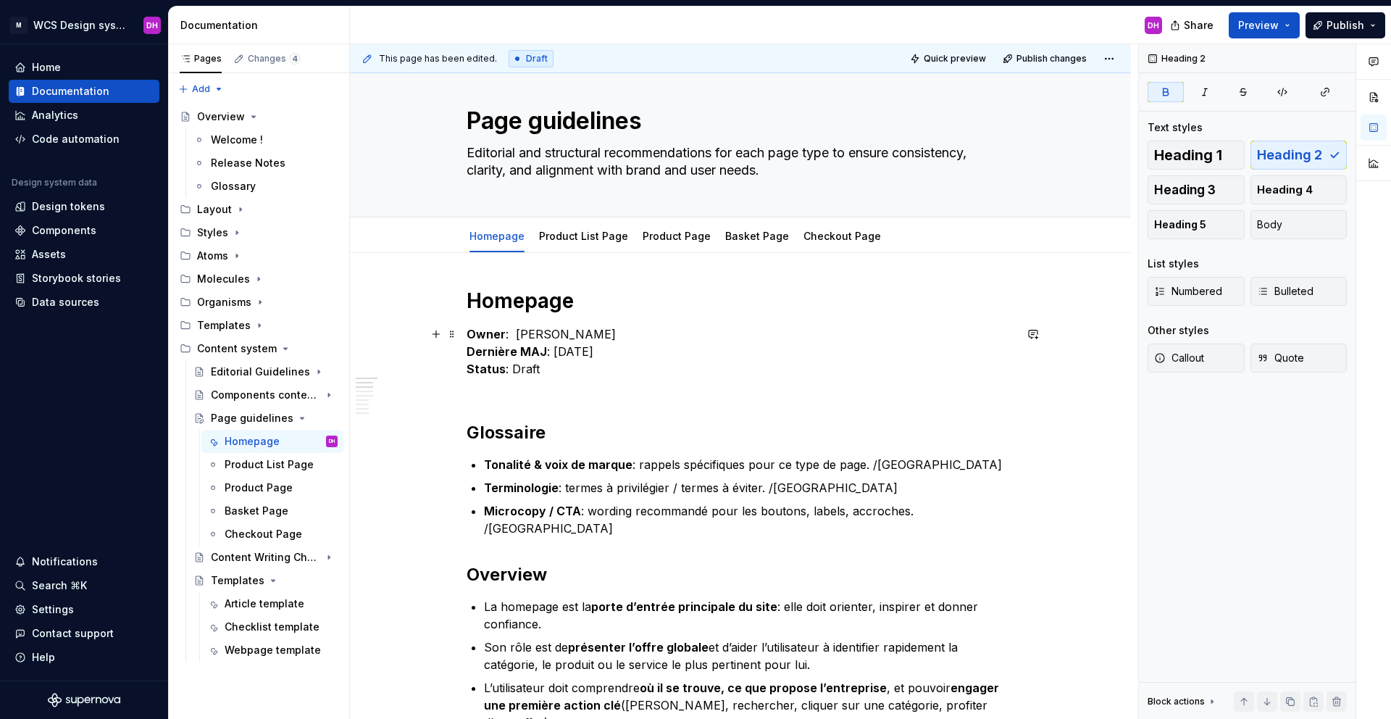
click at [518, 351] on strong "Dernière MAJ" at bounding box center [507, 351] width 80 height 14
click at [575, 375] on p "Owner : [PERSON_NAME] MAJ : [DATE] Status : Draft" at bounding box center [741, 360] width 548 height 70
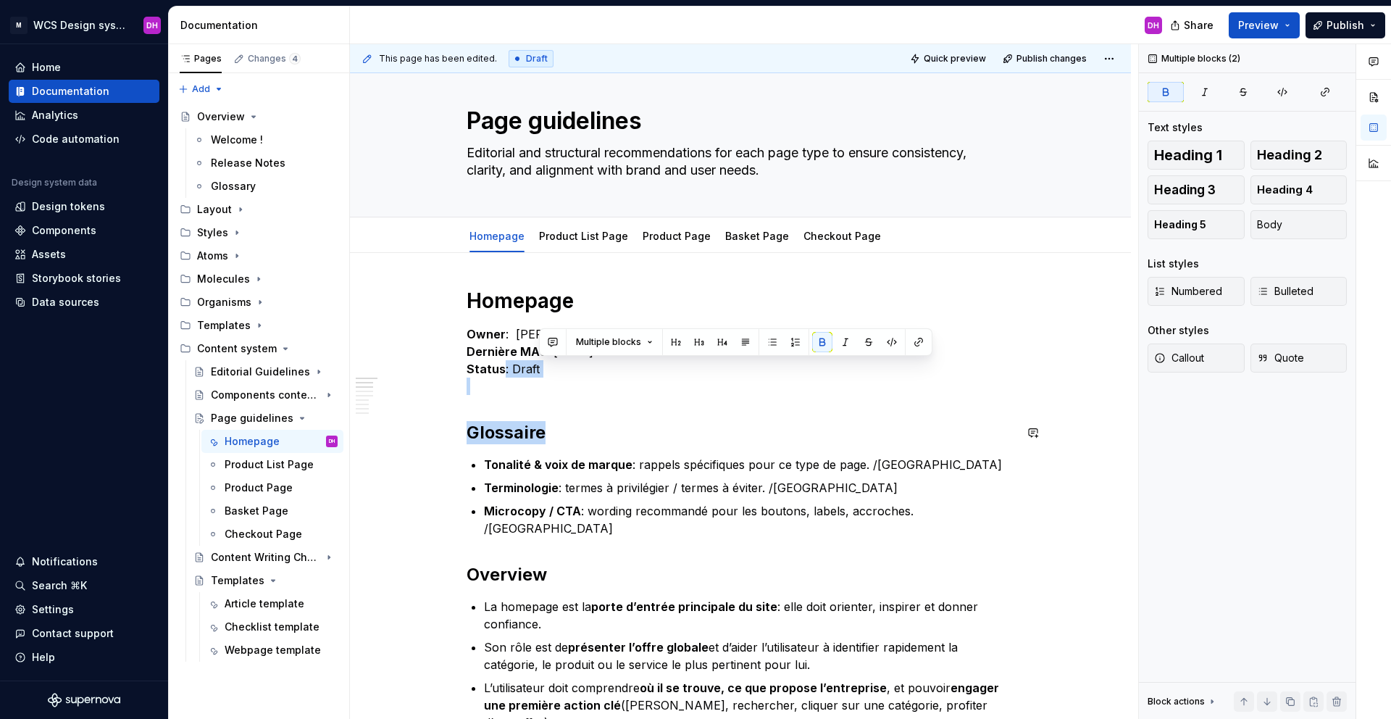
drag, startPoint x: 575, startPoint y: 375, endPoint x: 457, endPoint y: 380, distance: 118.2
click at [469, 384] on p "Owner : [PERSON_NAME] MAJ : [DATE] Status : Draft" at bounding box center [741, 360] width 548 height 70
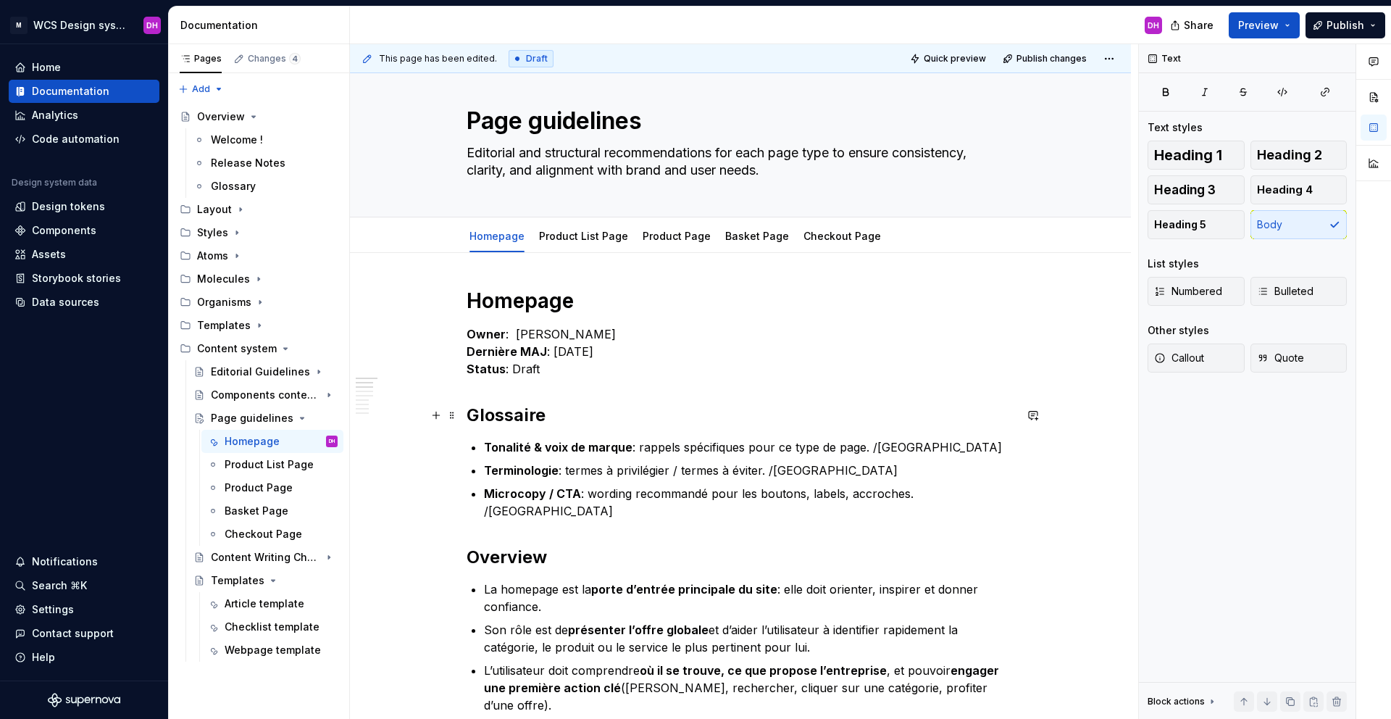
click at [482, 426] on h2 "Glossaire" at bounding box center [741, 415] width 548 height 23
type textarea "*"
click at [564, 373] on p "Owner : [PERSON_NAME] MAJ : [DATE] Status : Draft" at bounding box center [741, 351] width 548 height 52
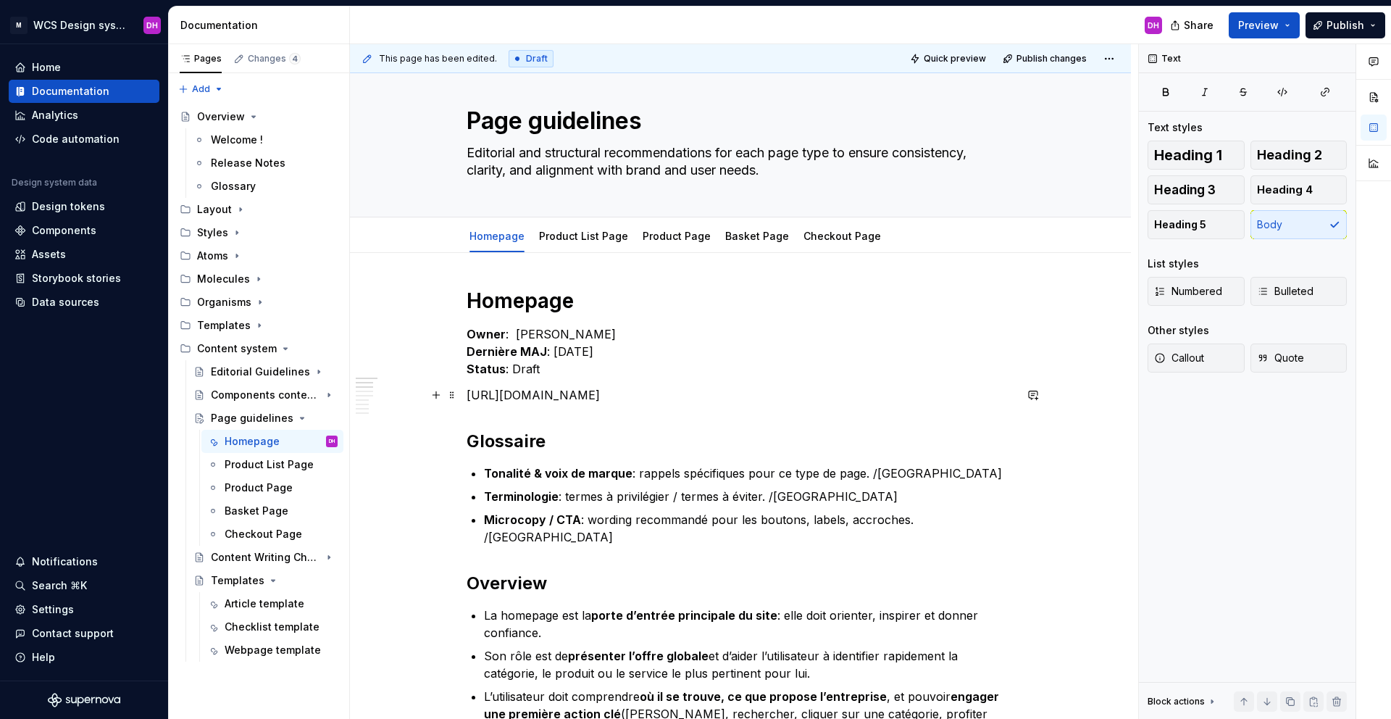
click at [733, 400] on p "[URL][DOMAIN_NAME]" at bounding box center [741, 394] width 548 height 17
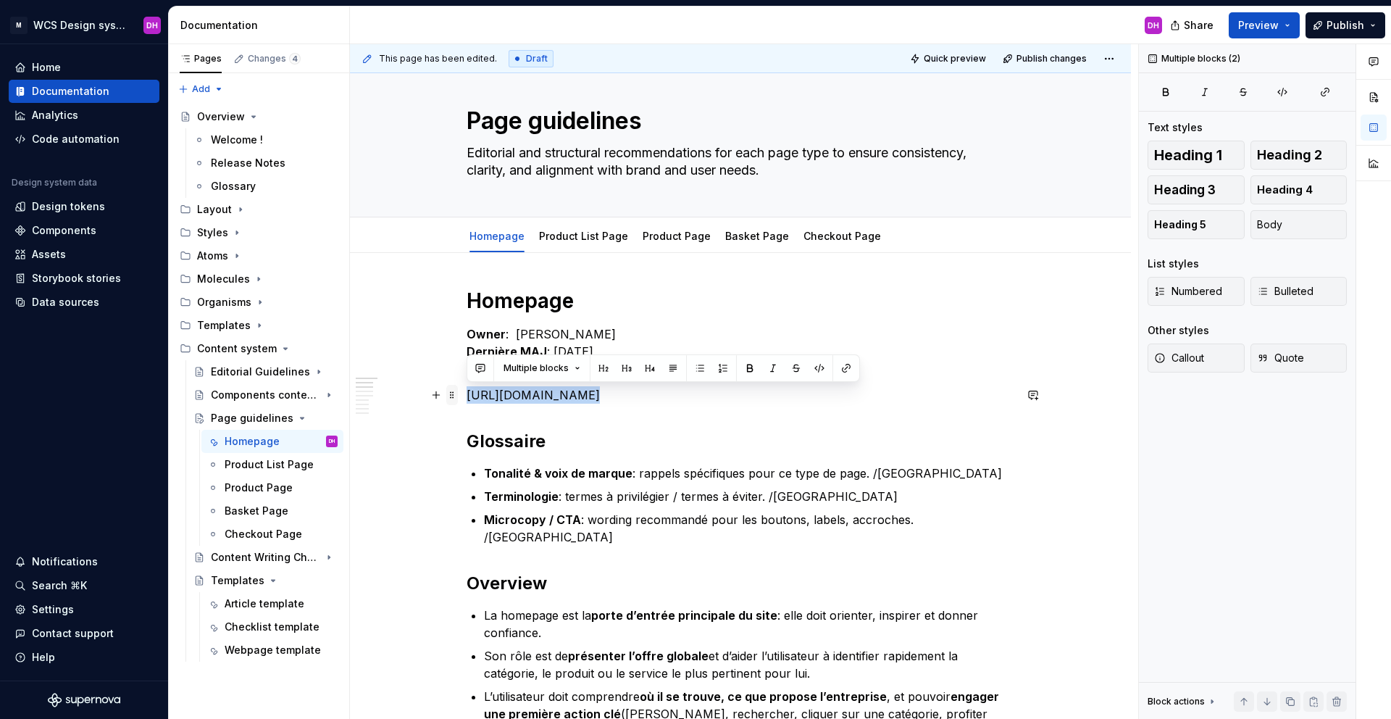
drag, startPoint x: 733, startPoint y: 400, endPoint x: 454, endPoint y: 396, distance: 278.9
click at [839, 367] on button "button" at bounding box center [846, 368] width 20 height 20
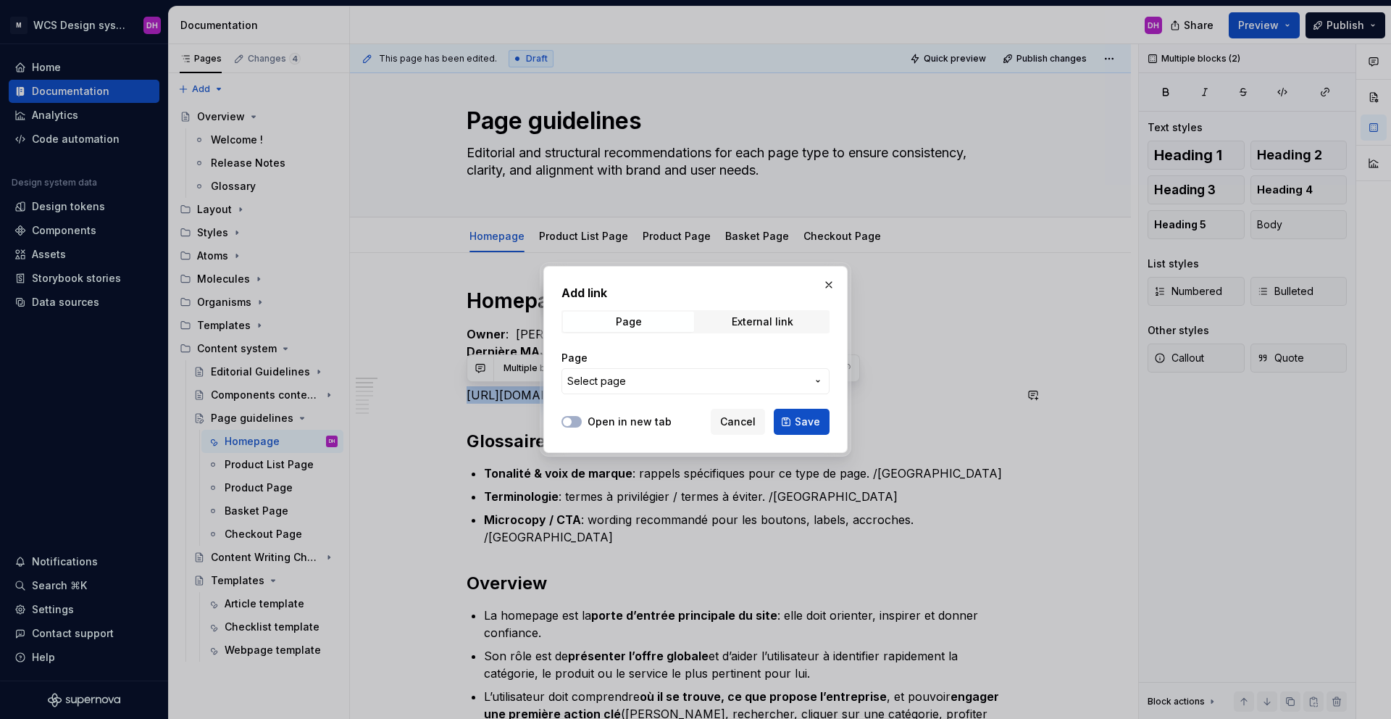
click at [626, 388] on button "Select page" at bounding box center [695, 381] width 268 height 26
click at [635, 406] on div "Add link Page External link Page Select page Open in new tab Cancel Save" at bounding box center [695, 359] width 1391 height 719
click at [738, 322] on div "External link" at bounding box center [763, 322] width 62 height 12
click at [639, 390] on input "URL" at bounding box center [695, 381] width 268 height 26
paste input "[URL][DOMAIN_NAME]"
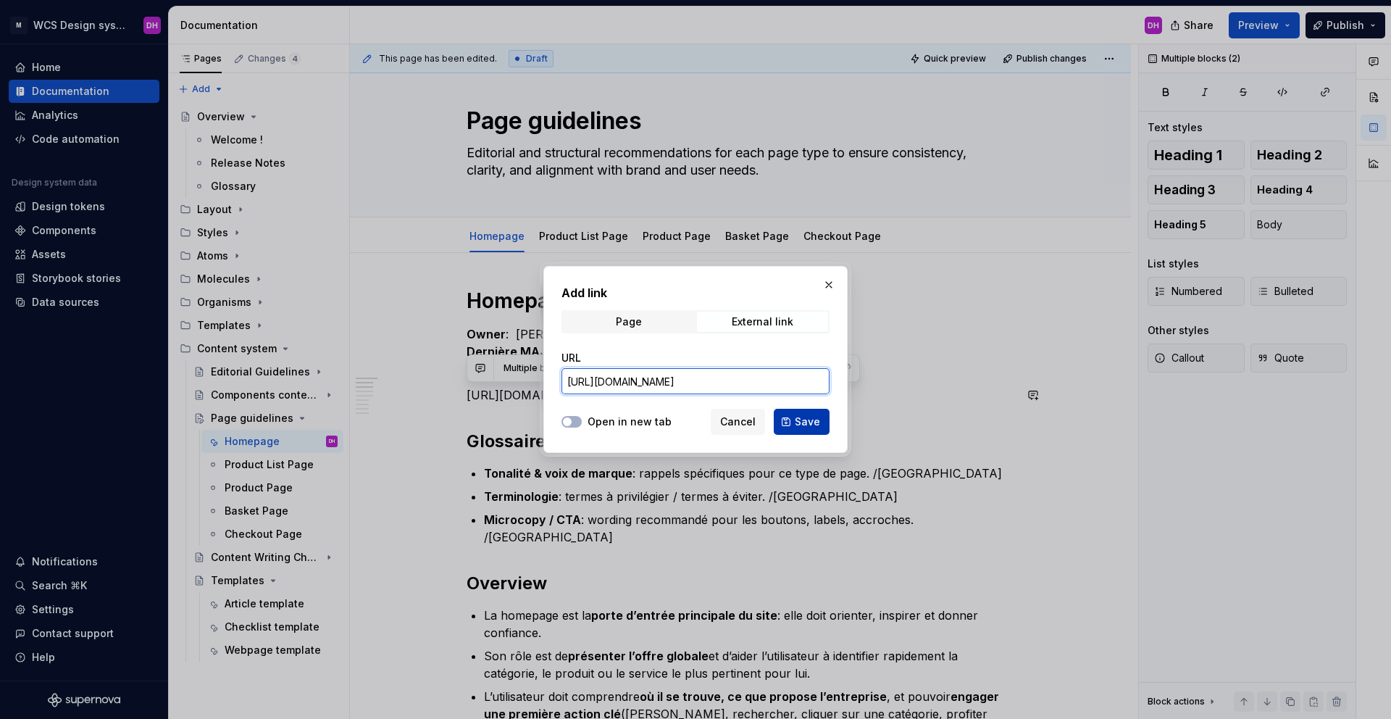
type input "[URL][DOMAIN_NAME]"
click at [811, 418] on span "Save" at bounding box center [807, 421] width 25 height 14
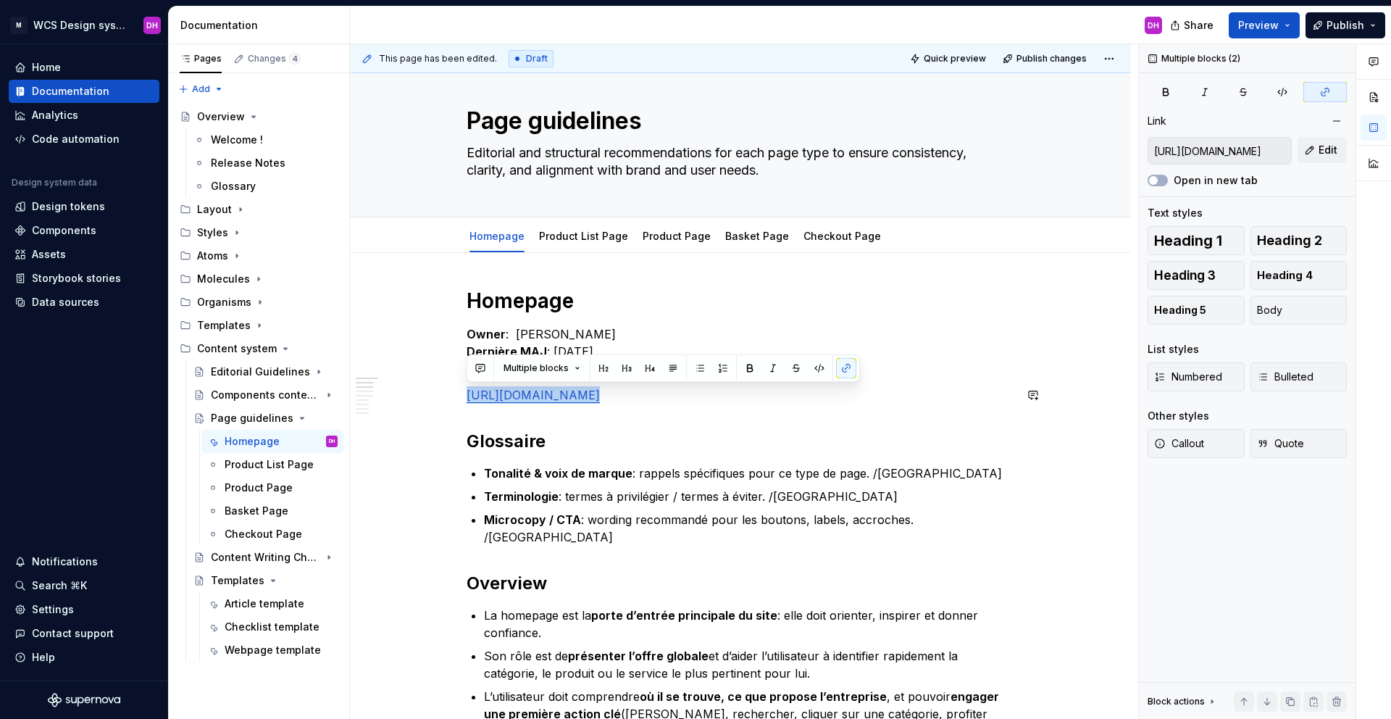
drag, startPoint x: 740, startPoint y: 421, endPoint x: 709, endPoint y: 483, distance: 69.7
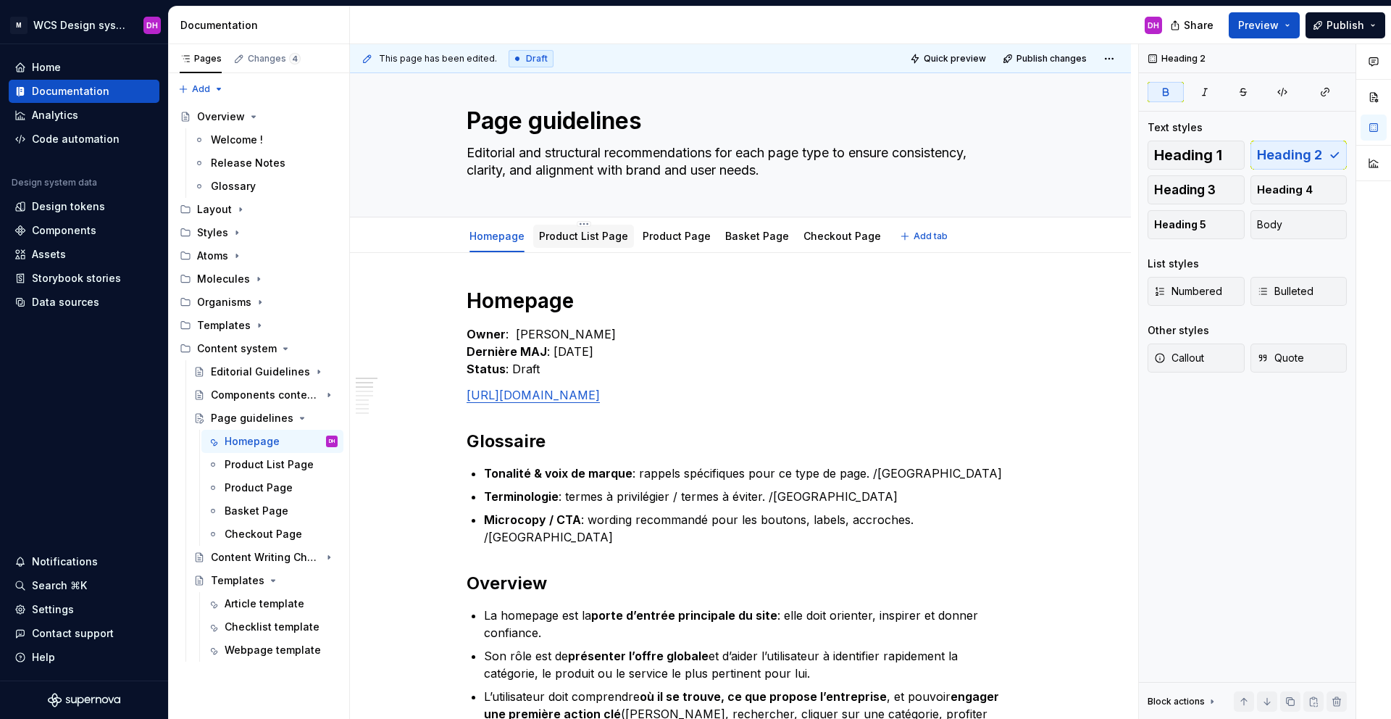
click at [589, 247] on div "Product List Page" at bounding box center [583, 236] width 101 height 26
click at [592, 231] on link "Product List Page" at bounding box center [583, 236] width 89 height 12
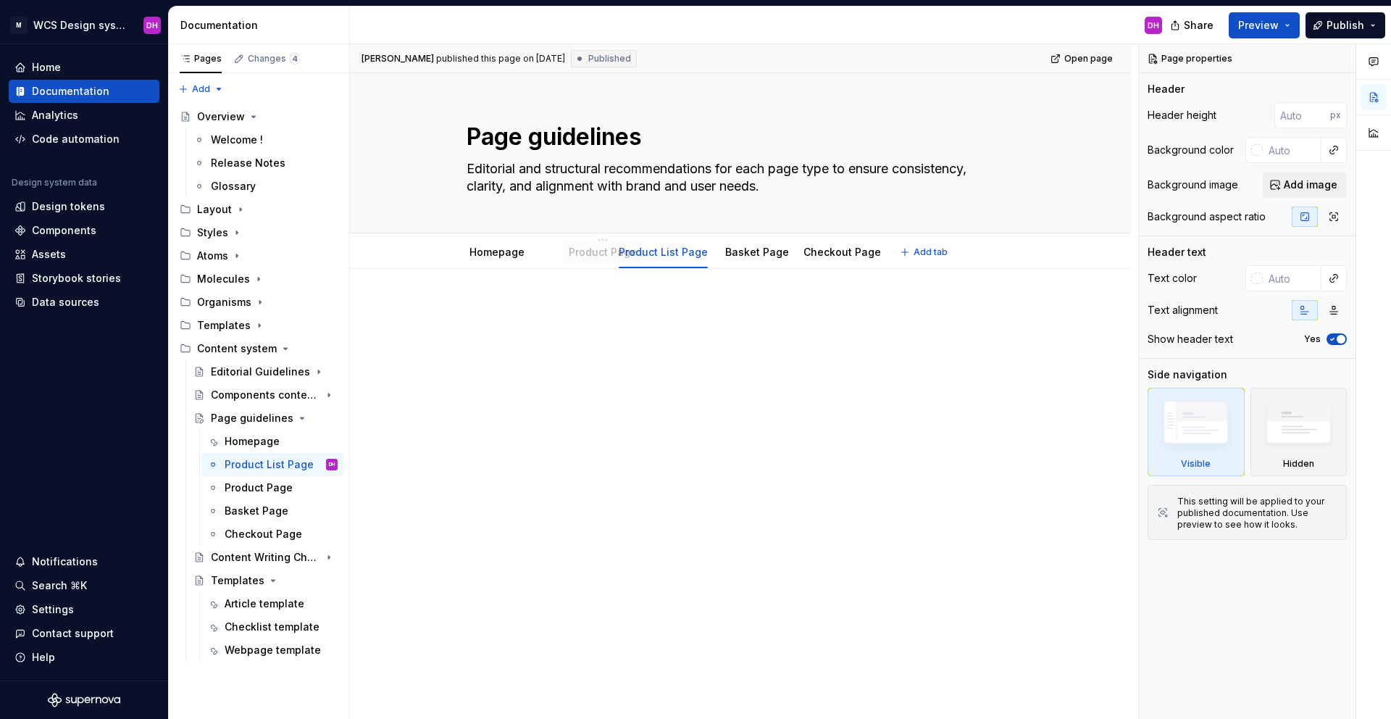
drag, startPoint x: 679, startPoint y: 245, endPoint x: 605, endPoint y: 248, distance: 74.0
click at [587, 248] on link "Product Page" at bounding box center [573, 252] width 68 height 12
click at [501, 254] on link "Homepage" at bounding box center [496, 252] width 55 height 12
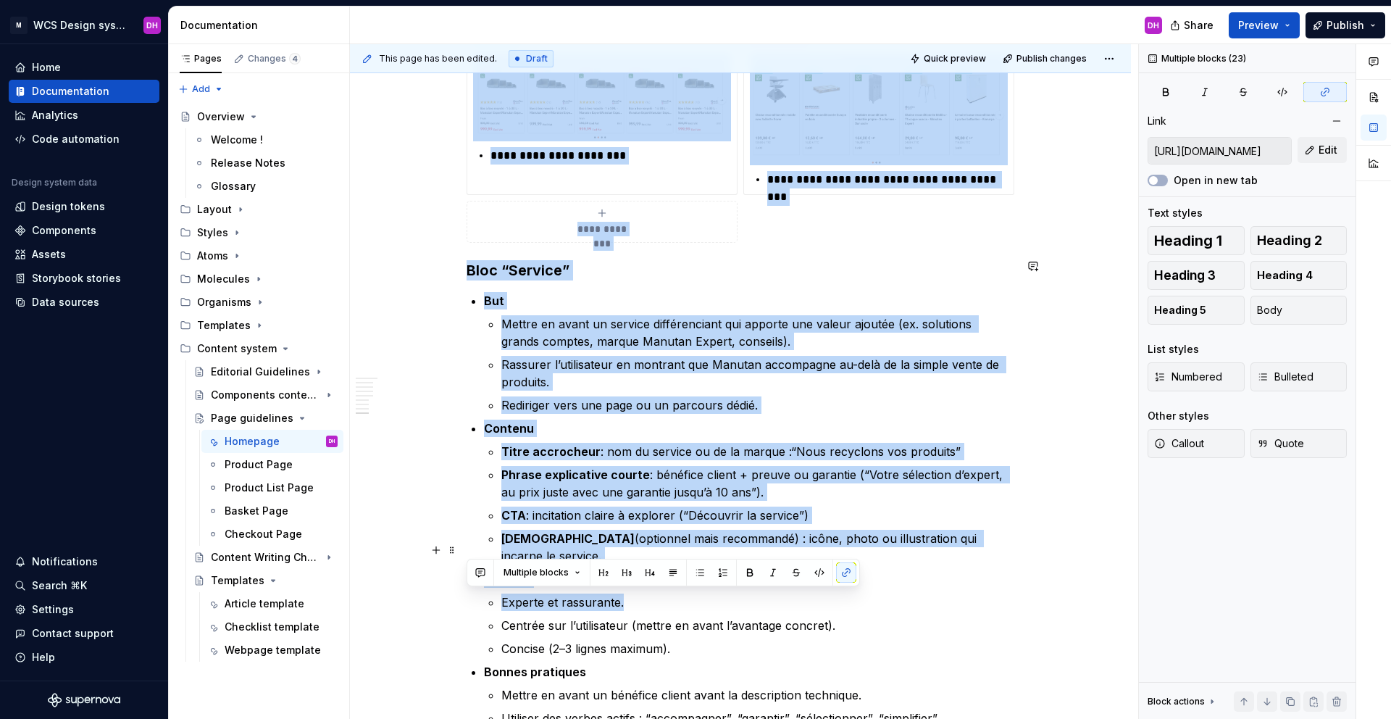
scroll to position [2670, 0]
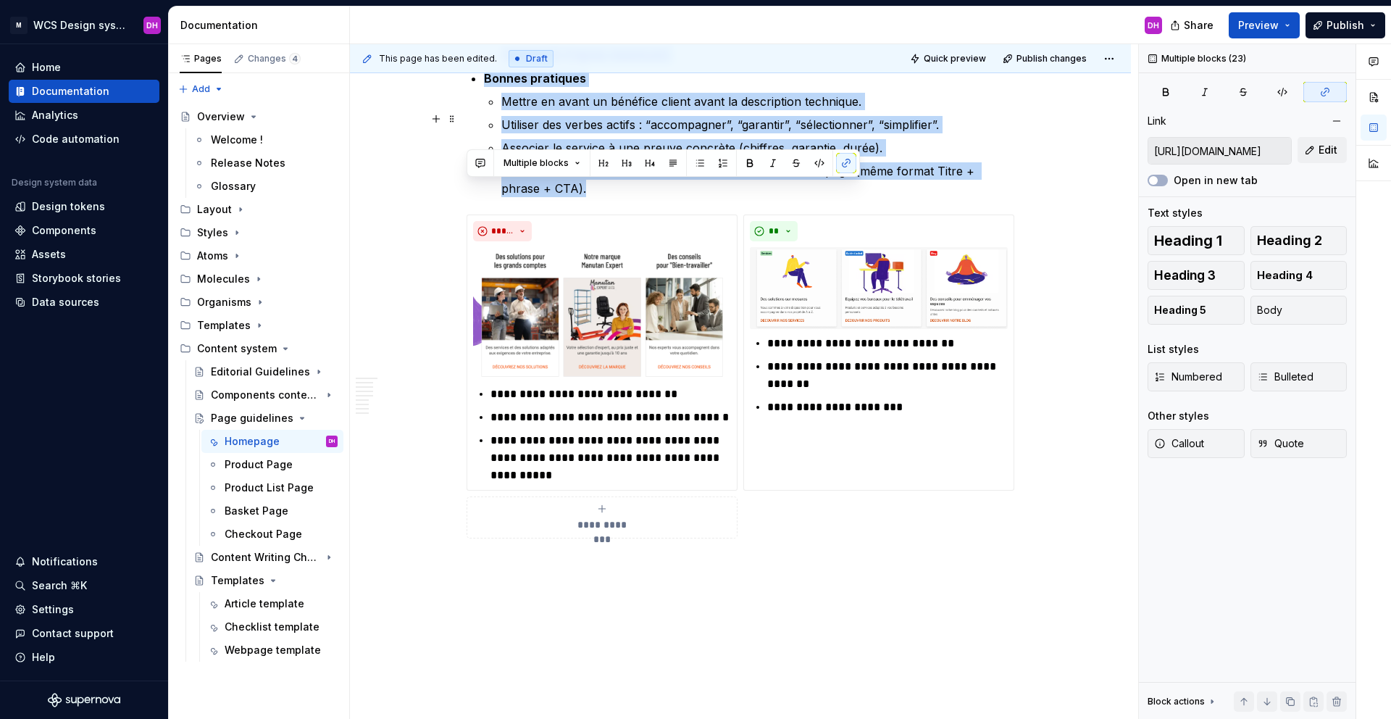
drag, startPoint x: 467, startPoint y: 310, endPoint x: 903, endPoint y: 145, distance: 465.7
copy div "Loremips Dolor : Sitame Conse Adipisci ELI : 51/10/1762 Seddoe : Tempo incid://…"
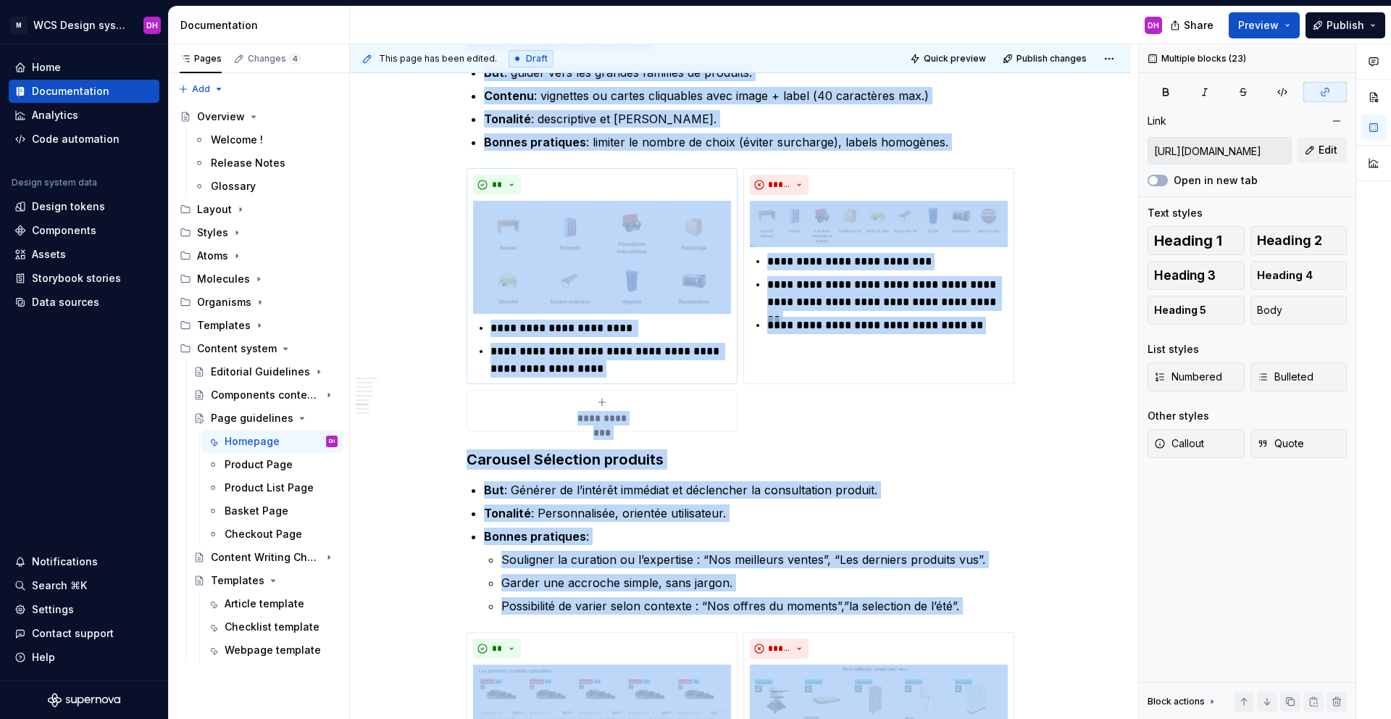
scroll to position [0, 0]
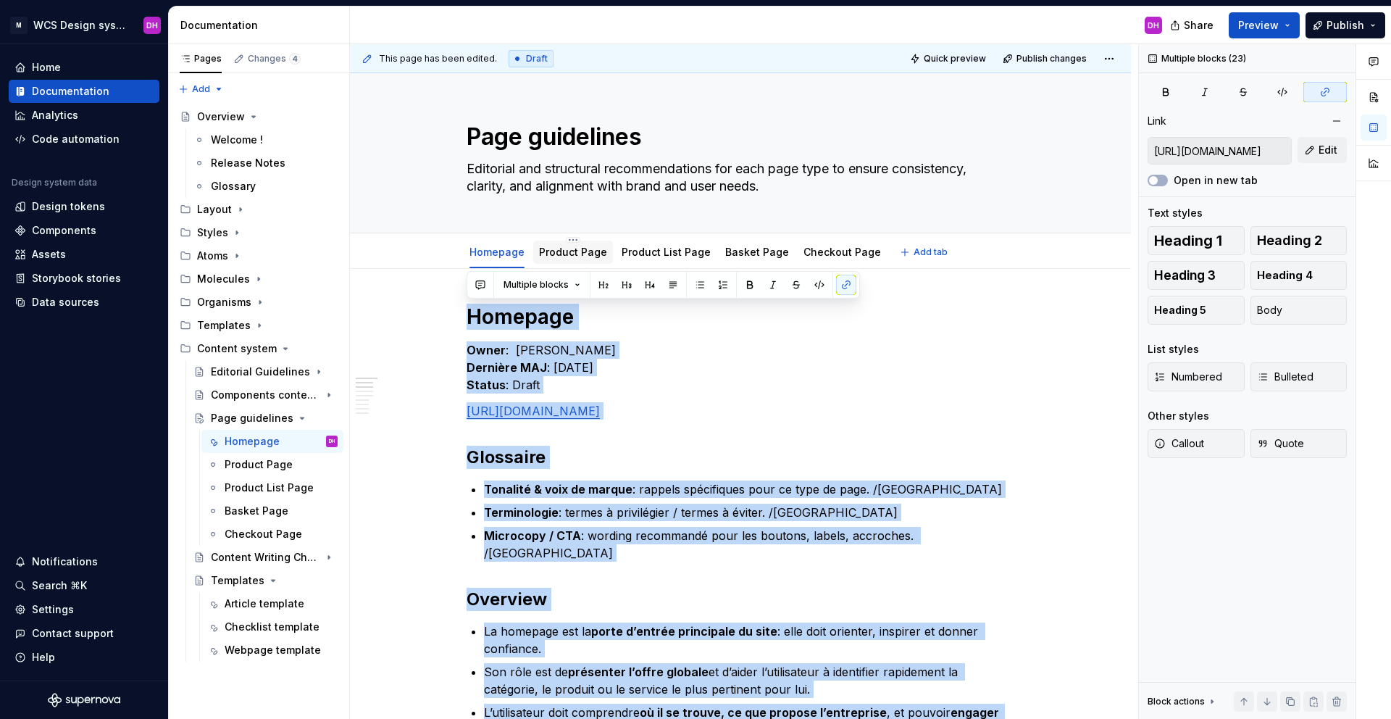
click at [581, 252] on link "Product Page" at bounding box center [573, 252] width 68 height 12
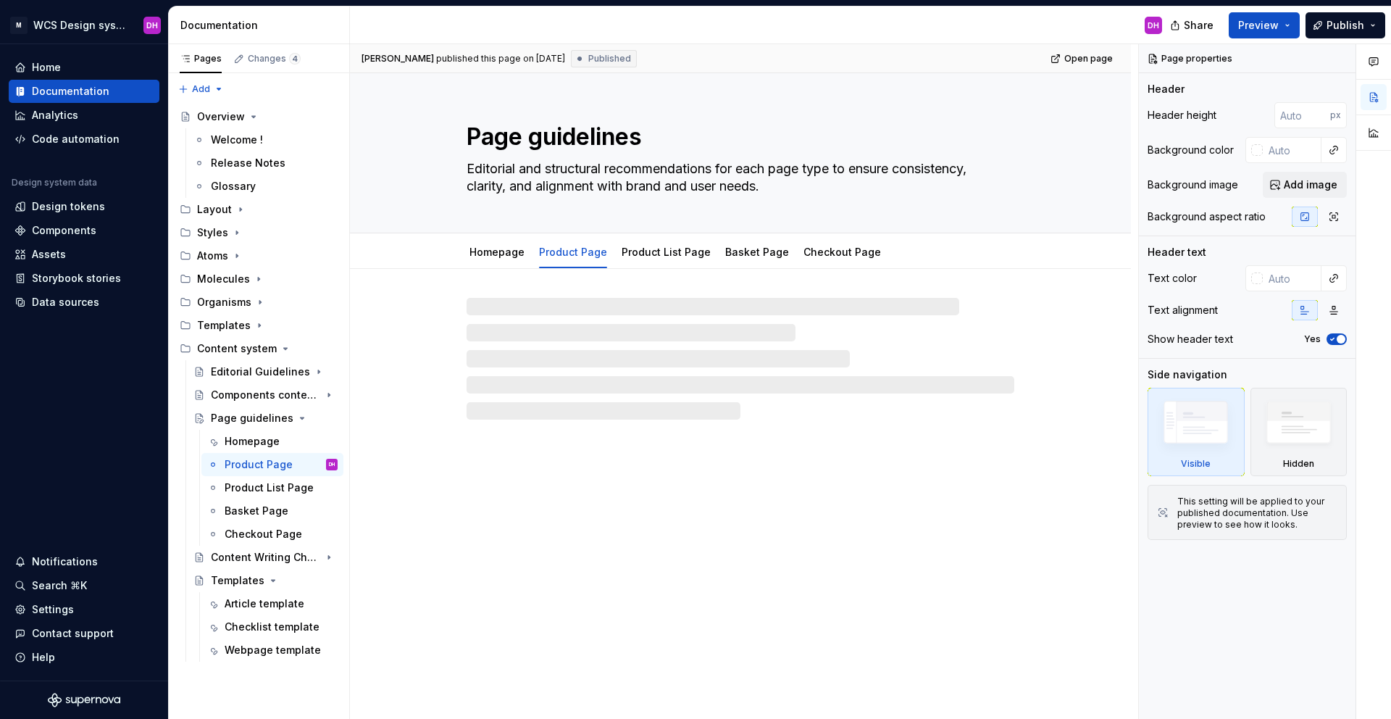
type textarea "*"
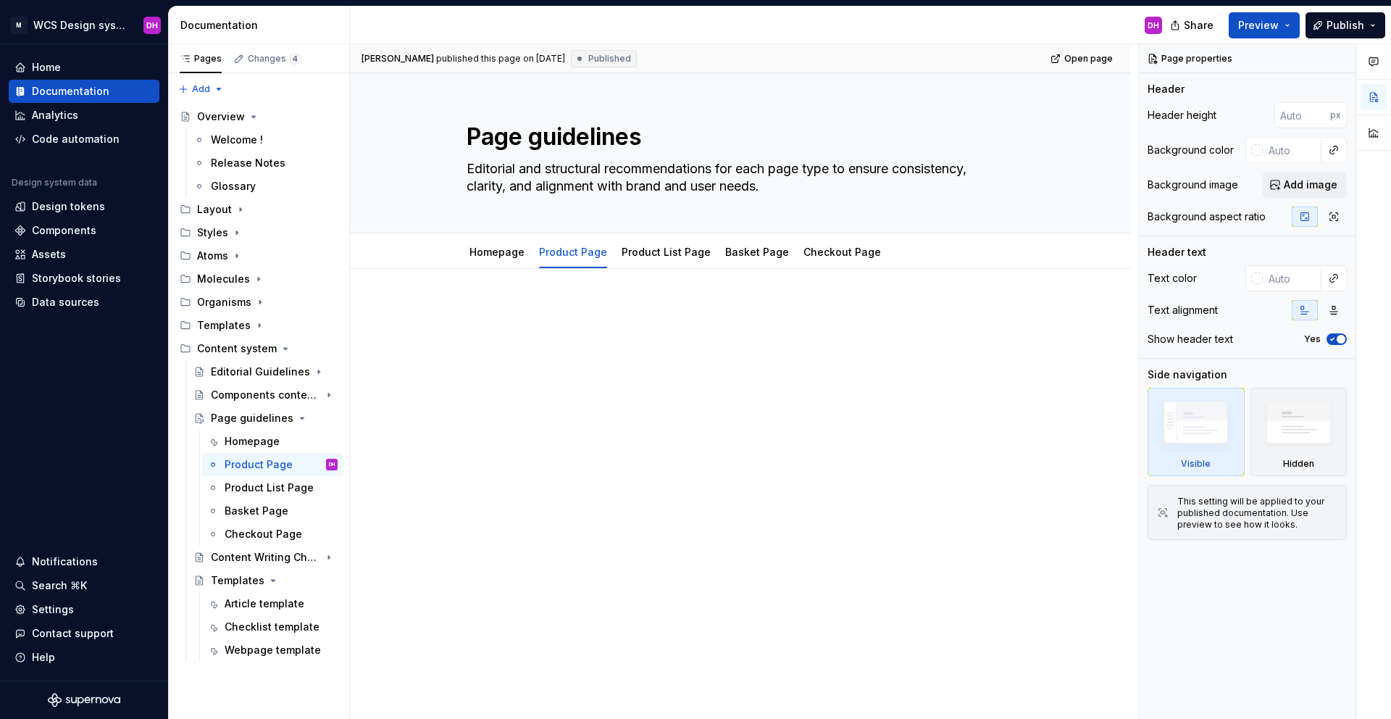
click at [511, 312] on p at bounding box center [741, 312] width 548 height 17
paste div
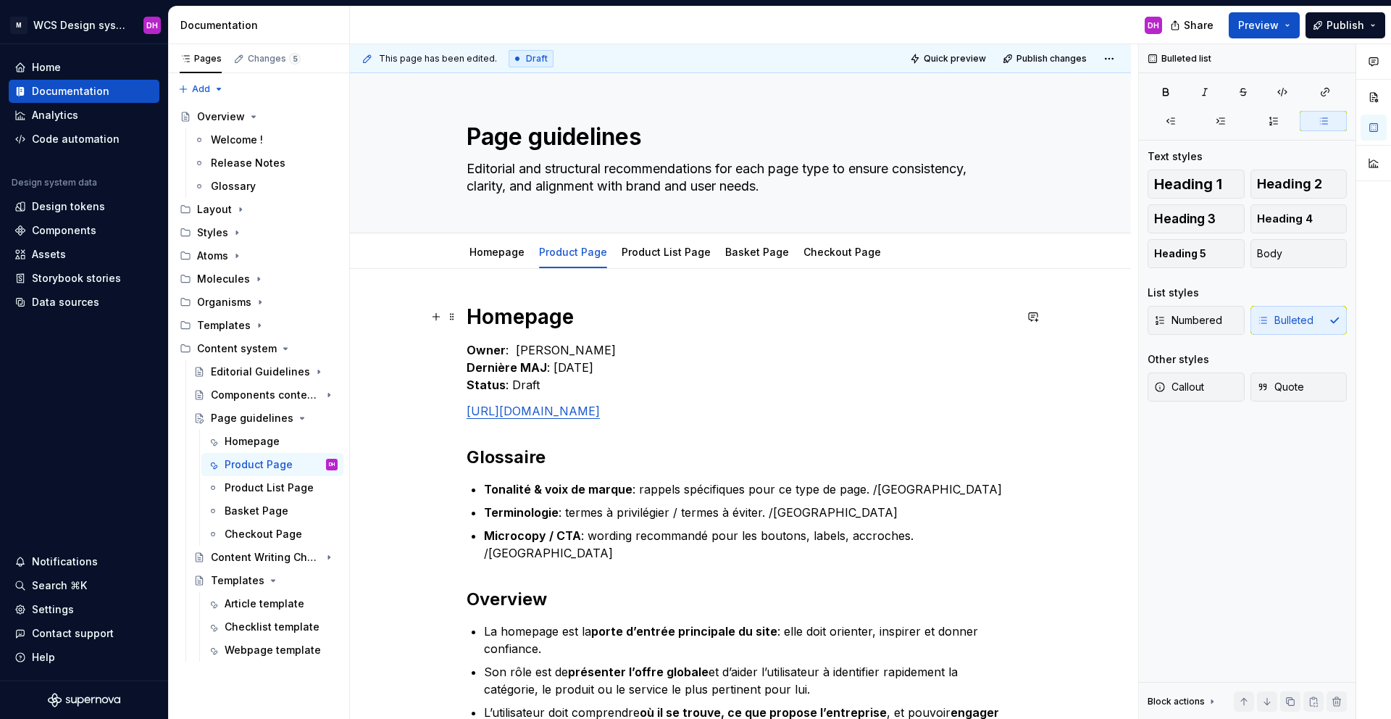
click at [532, 305] on strong "Homepage" at bounding box center [520, 316] width 107 height 25
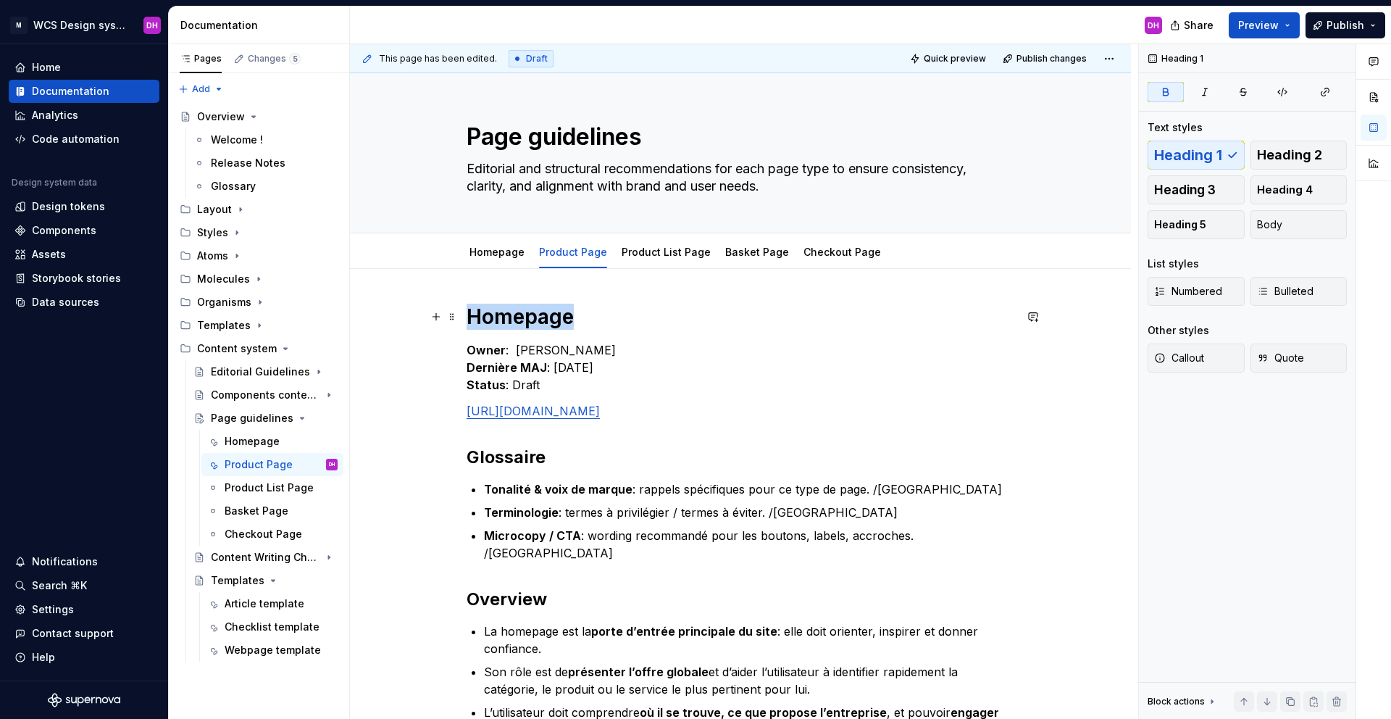
click at [532, 305] on strong "Homepage" at bounding box center [520, 316] width 107 height 25
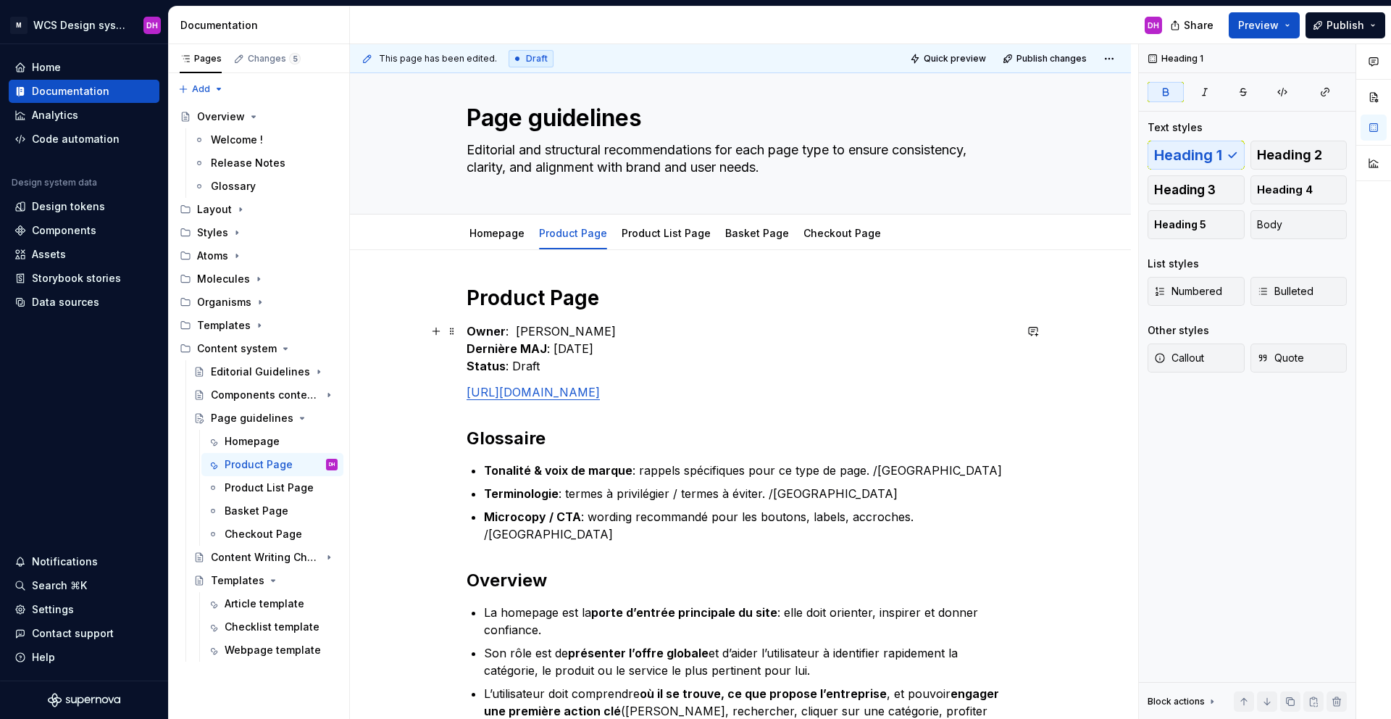
scroll to position [28, 0]
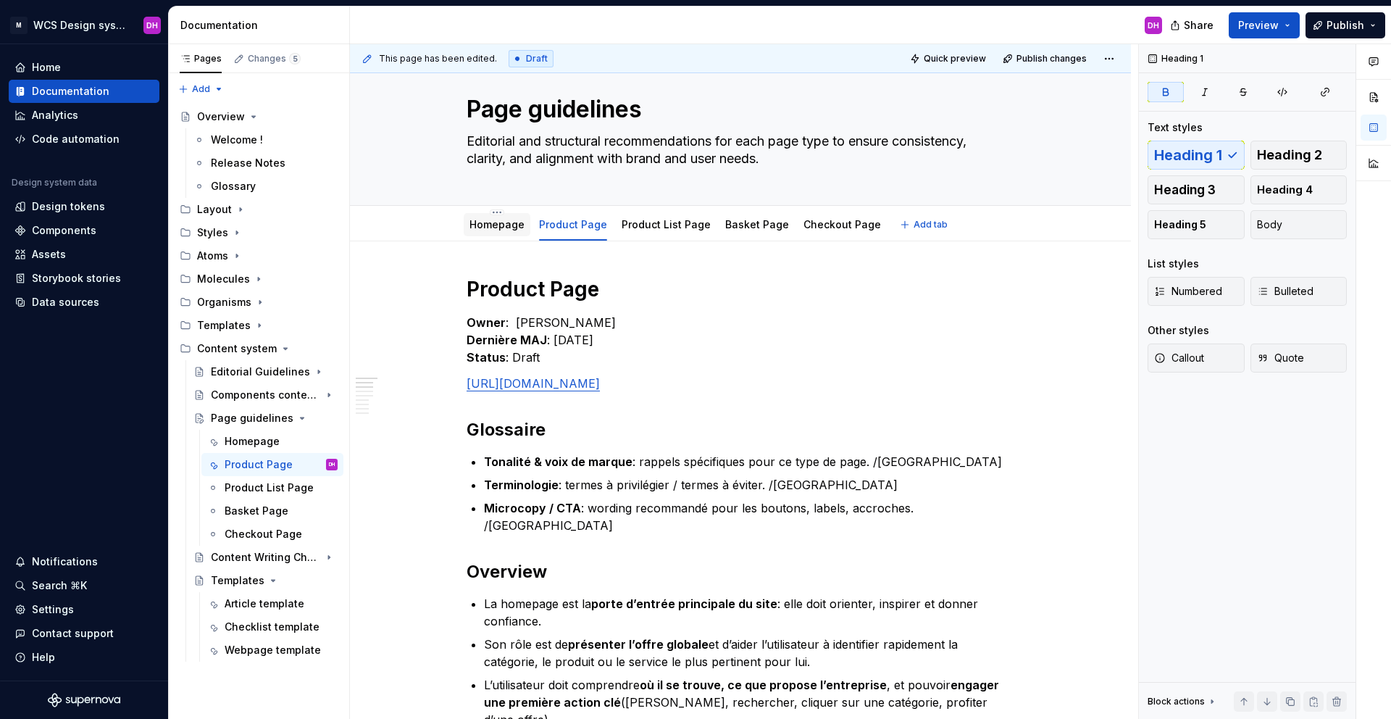
click at [491, 228] on link "Homepage" at bounding box center [496, 224] width 55 height 12
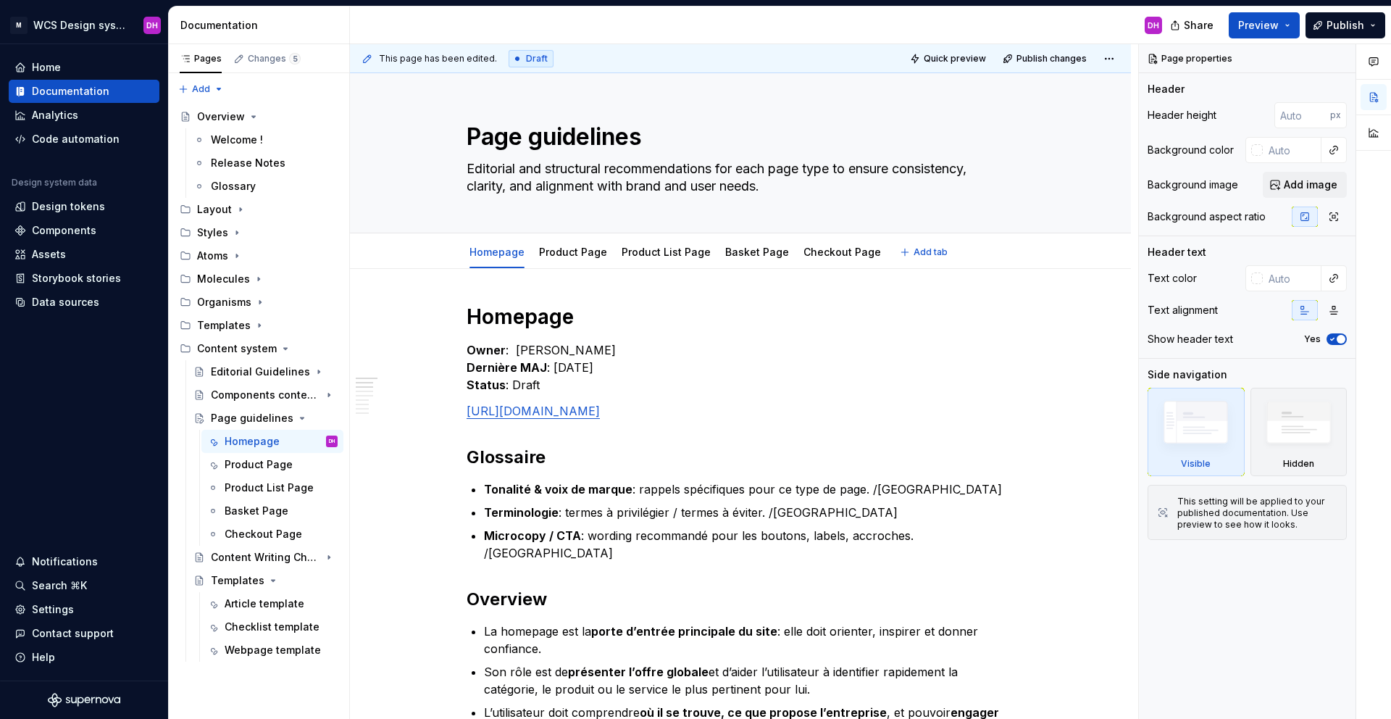
type textarea "*"
click at [564, 368] on p "Owner : [PERSON_NAME] MAJ : [DATE] Status : Draft" at bounding box center [741, 367] width 548 height 52
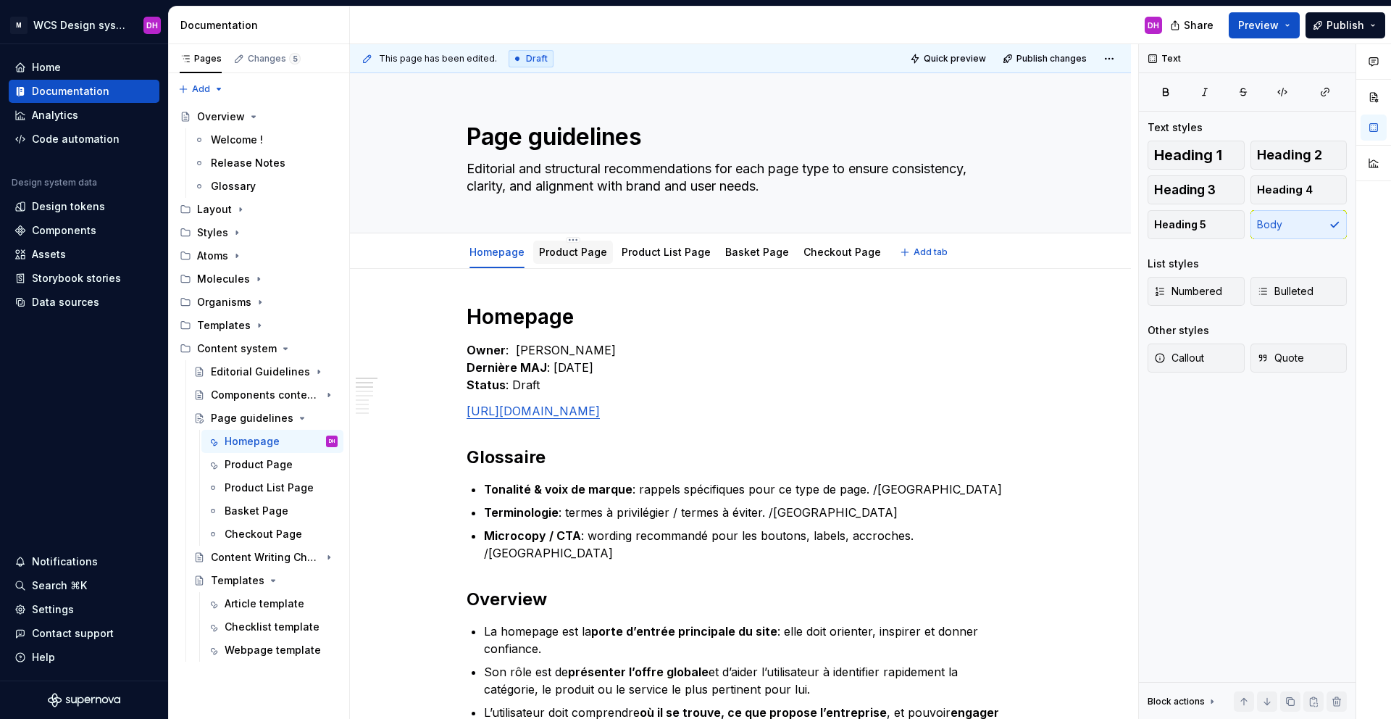
click at [552, 255] on link "Product Page" at bounding box center [573, 252] width 68 height 12
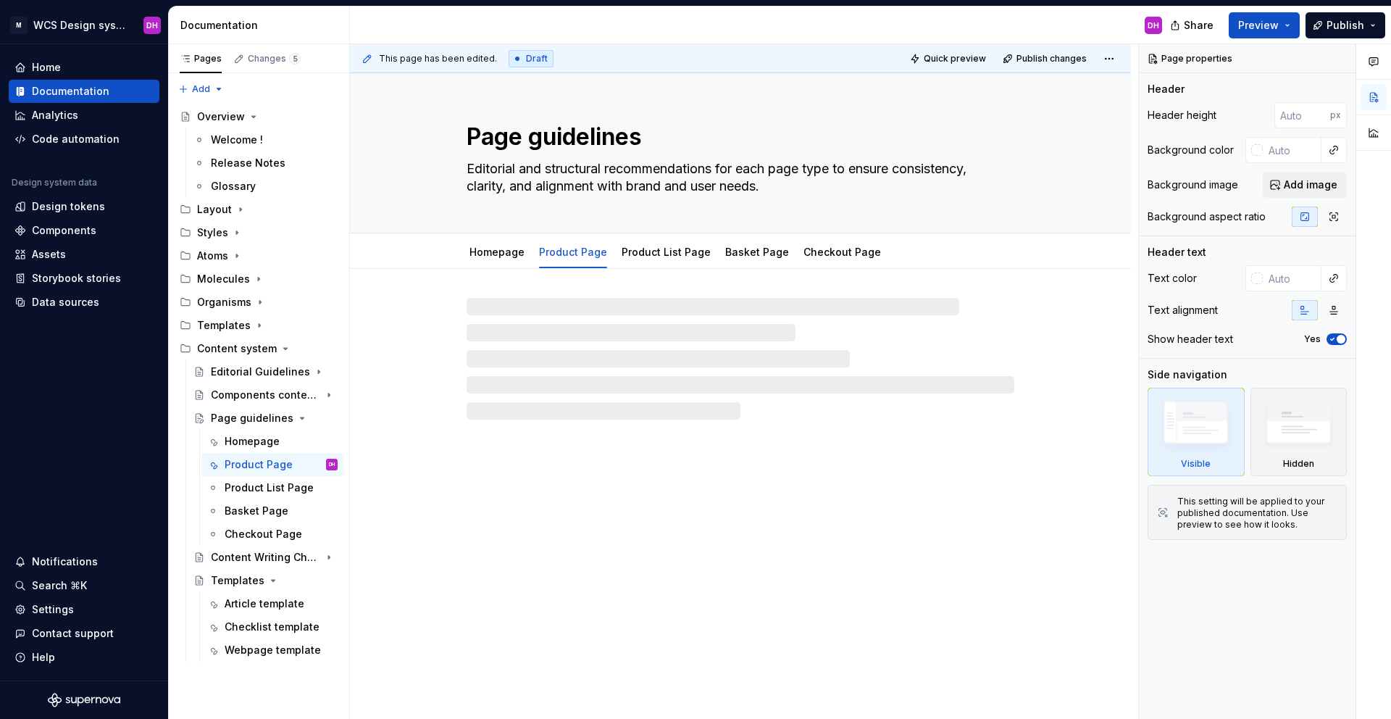
type textarea "*"
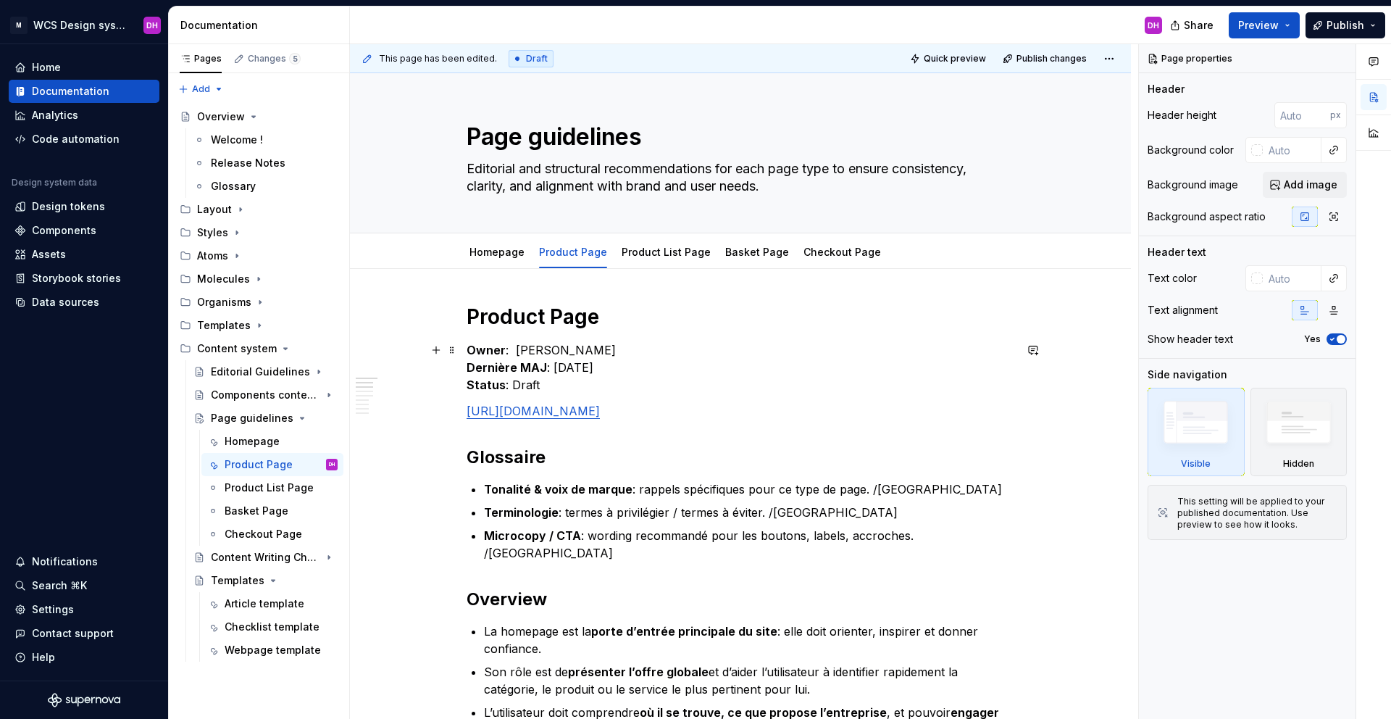
click at [563, 367] on p "Owner : [PERSON_NAME] MAJ : [DATE] Status : Draft" at bounding box center [741, 367] width 548 height 52
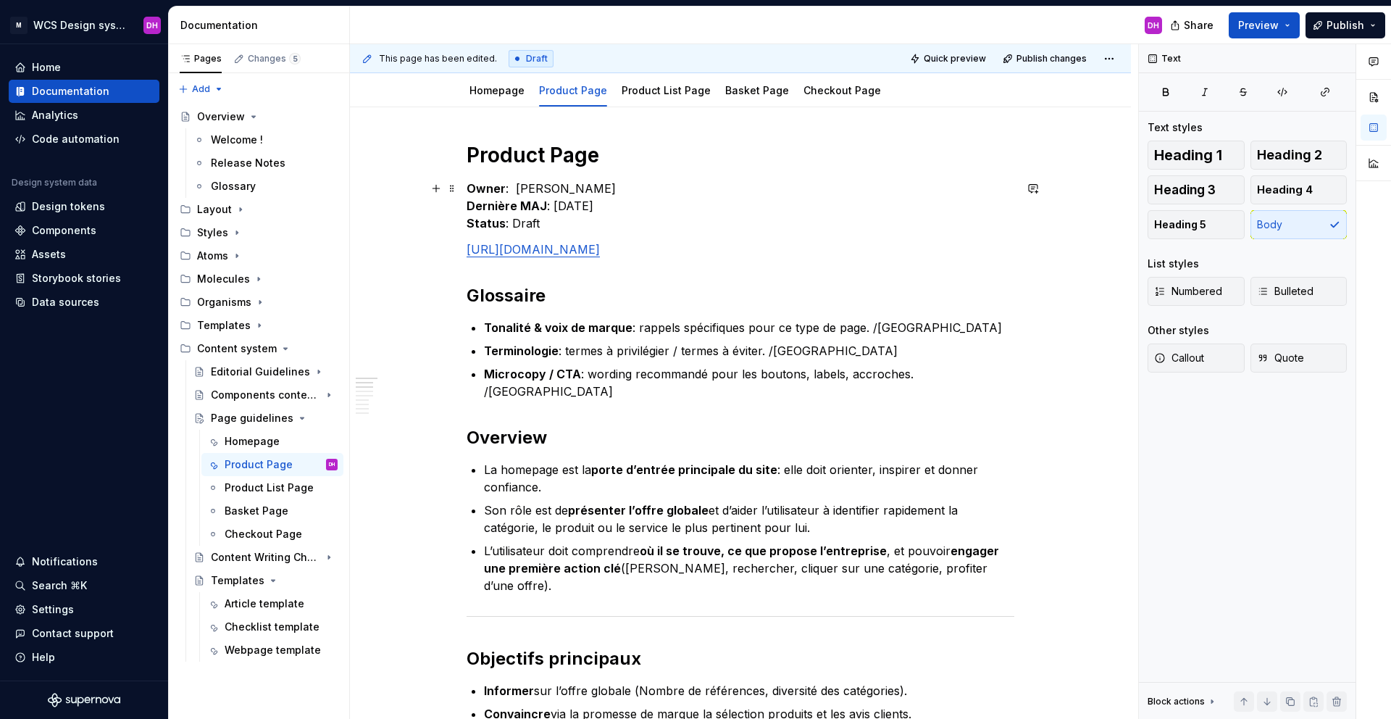
scroll to position [279, 0]
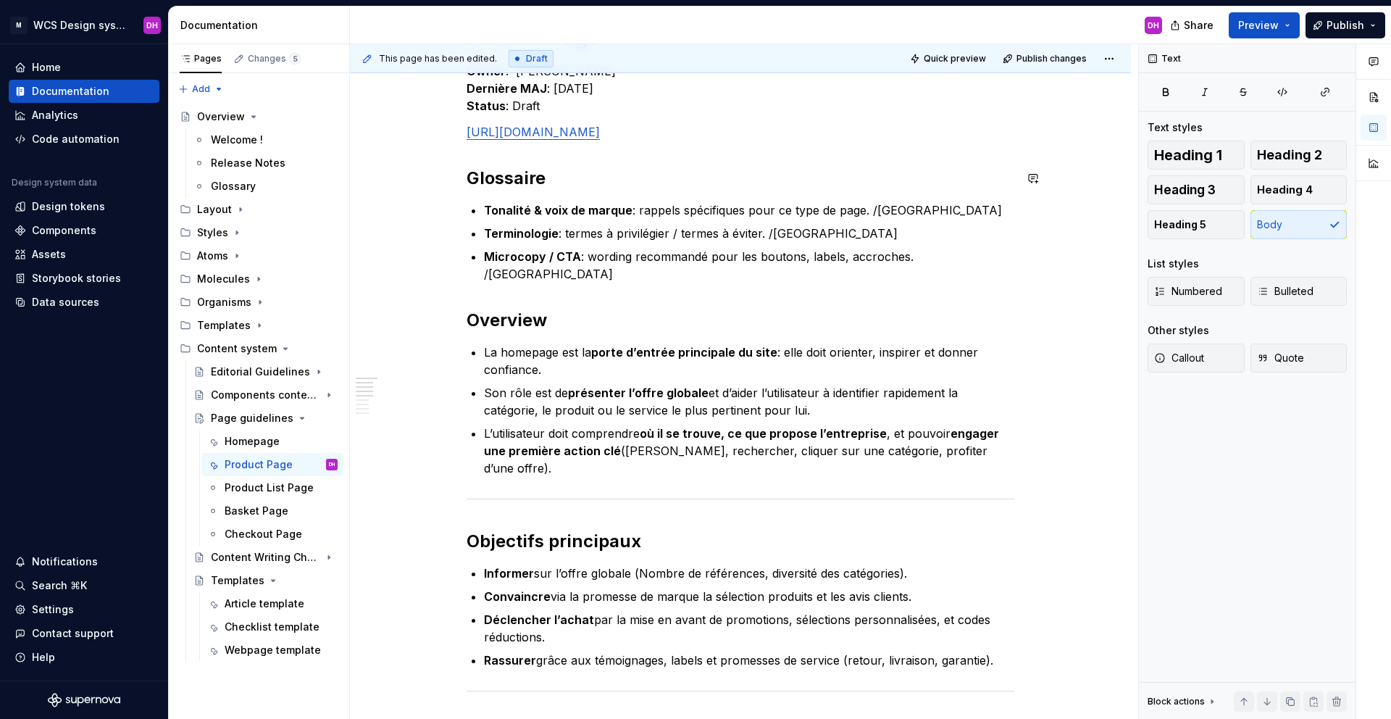
click at [698, 138] on p "[URL][DOMAIN_NAME]" at bounding box center [741, 131] width 548 height 17
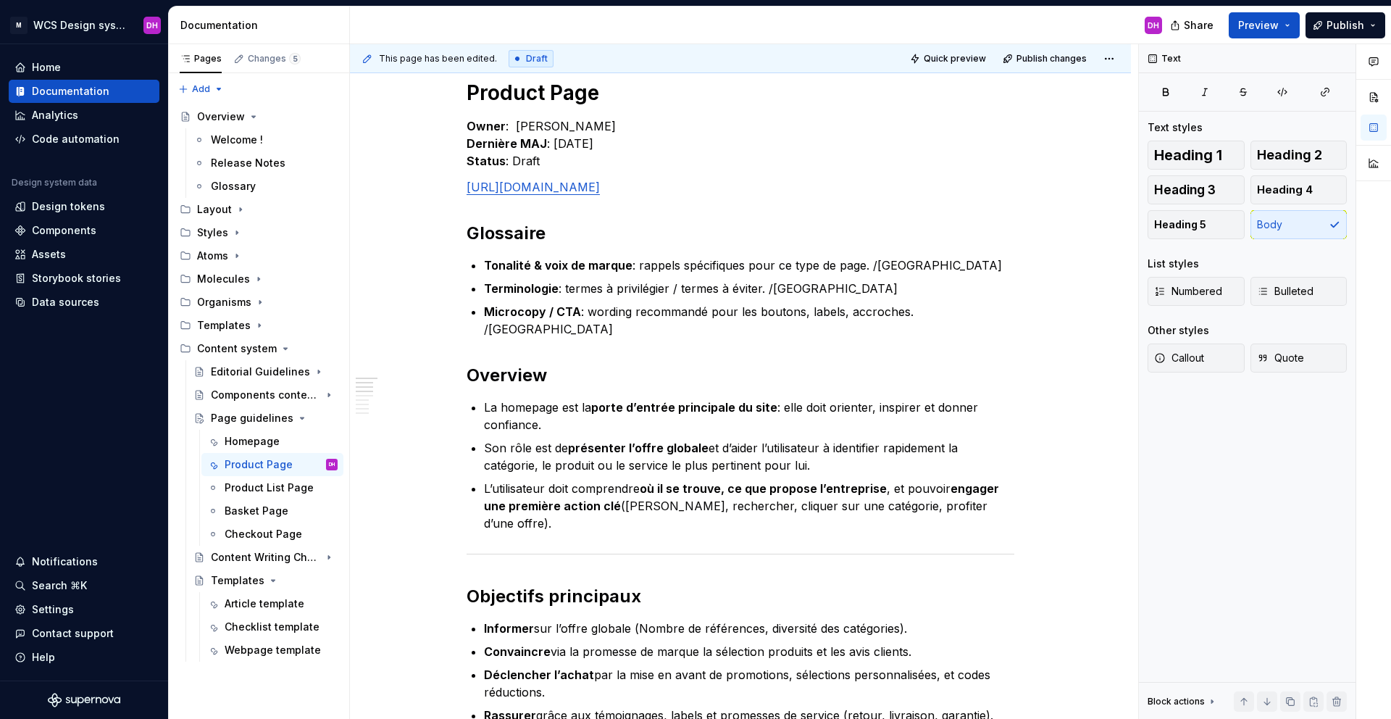
scroll to position [159, 0]
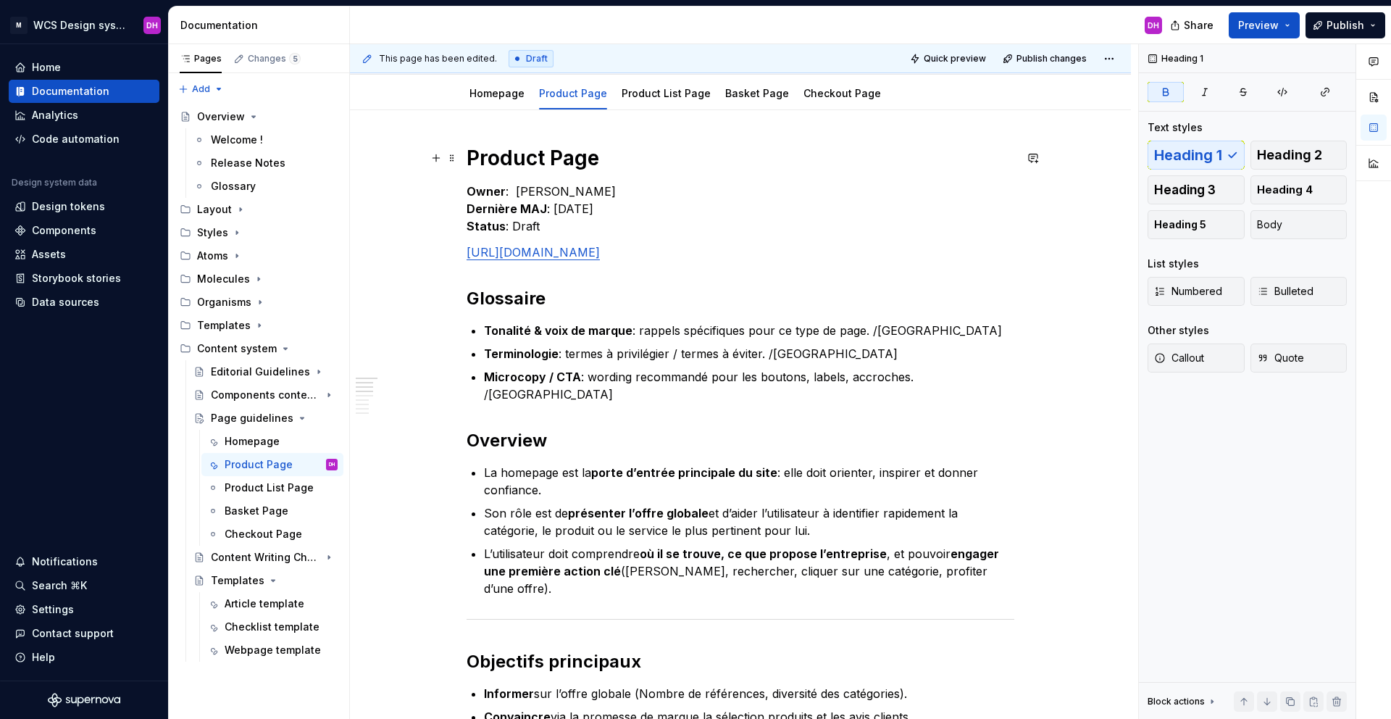
click at [538, 164] on strong "Product Page" at bounding box center [533, 158] width 133 height 25
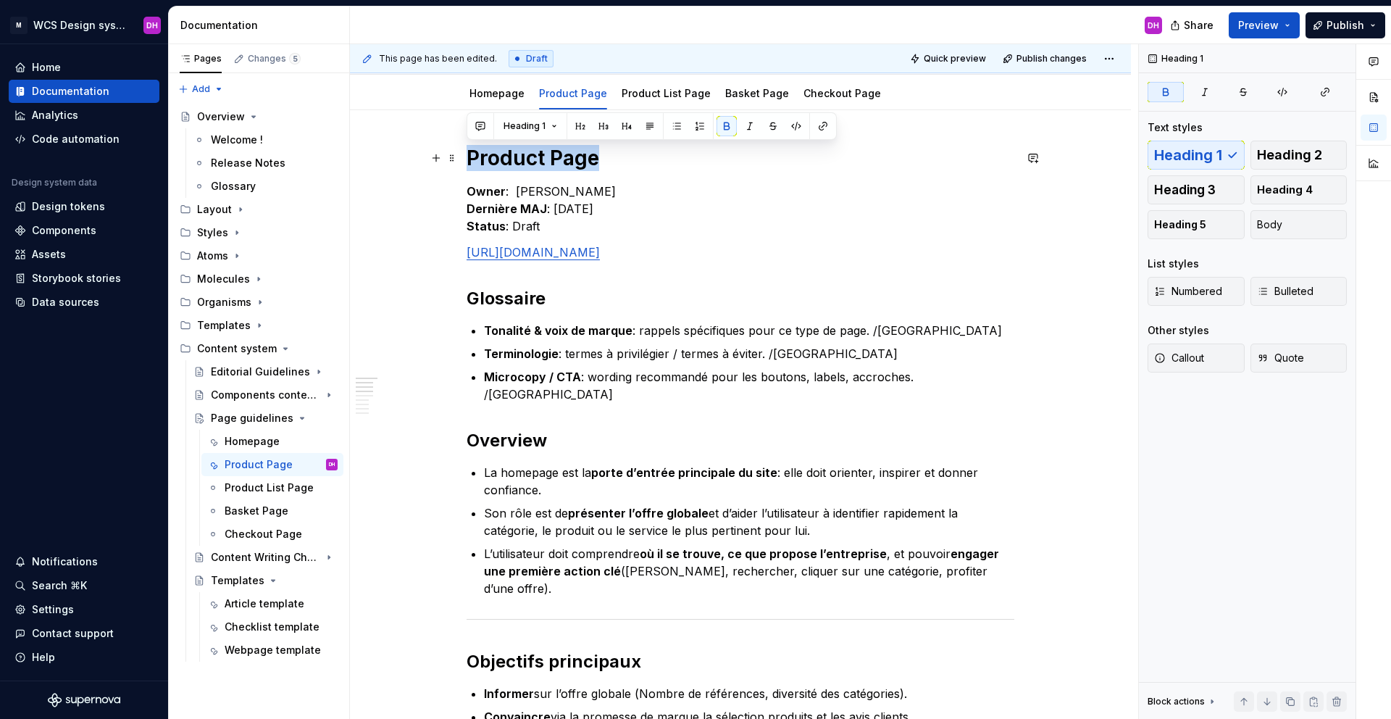
click at [538, 164] on strong "Product Page" at bounding box center [533, 158] width 133 height 25
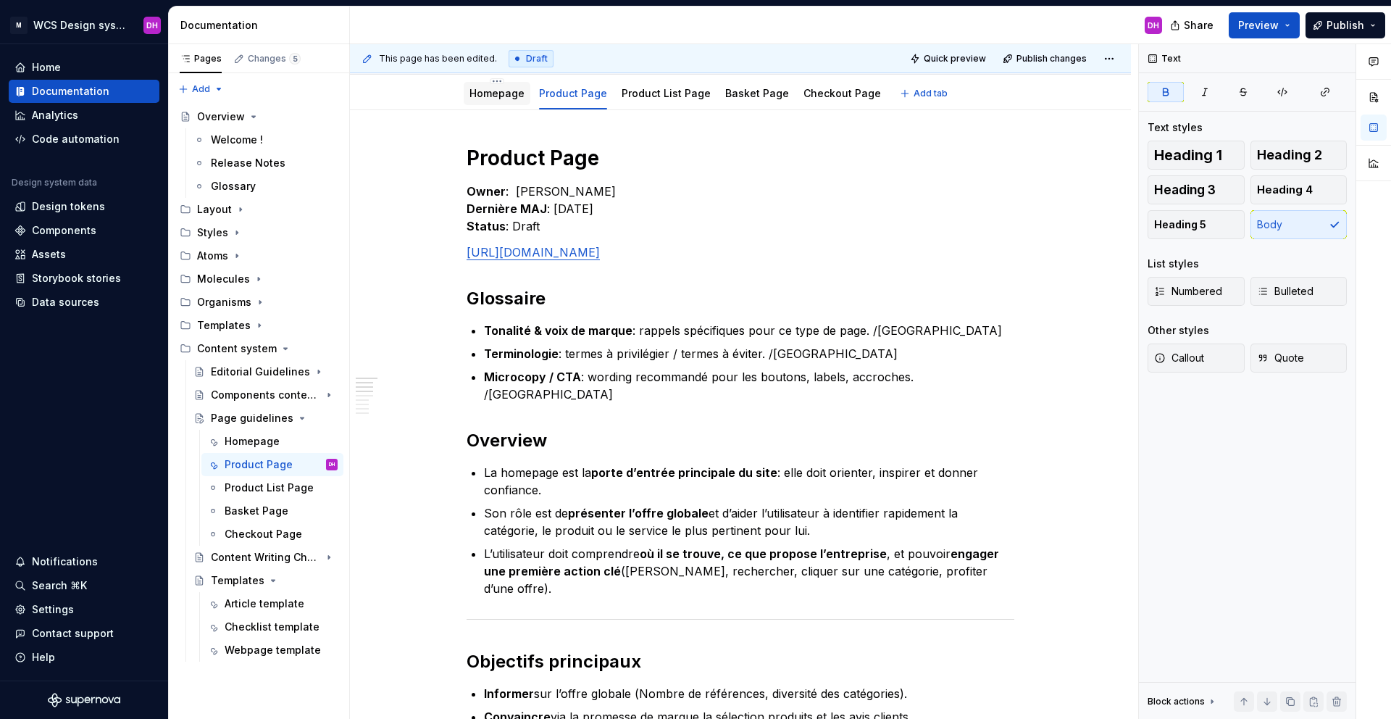
click at [482, 104] on div "Homepage" at bounding box center [497, 93] width 67 height 23
click at [490, 87] on link "Homepage" at bounding box center [496, 93] width 55 height 12
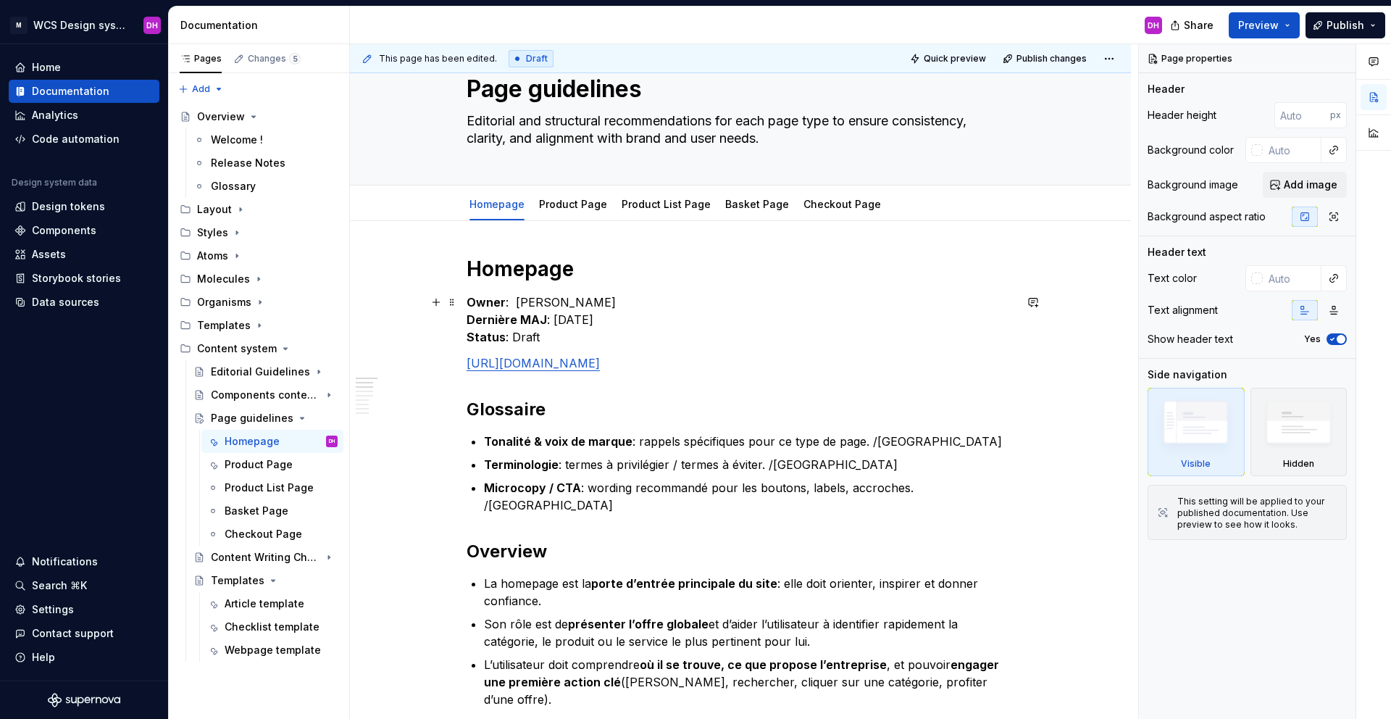
scroll to position [57, 0]
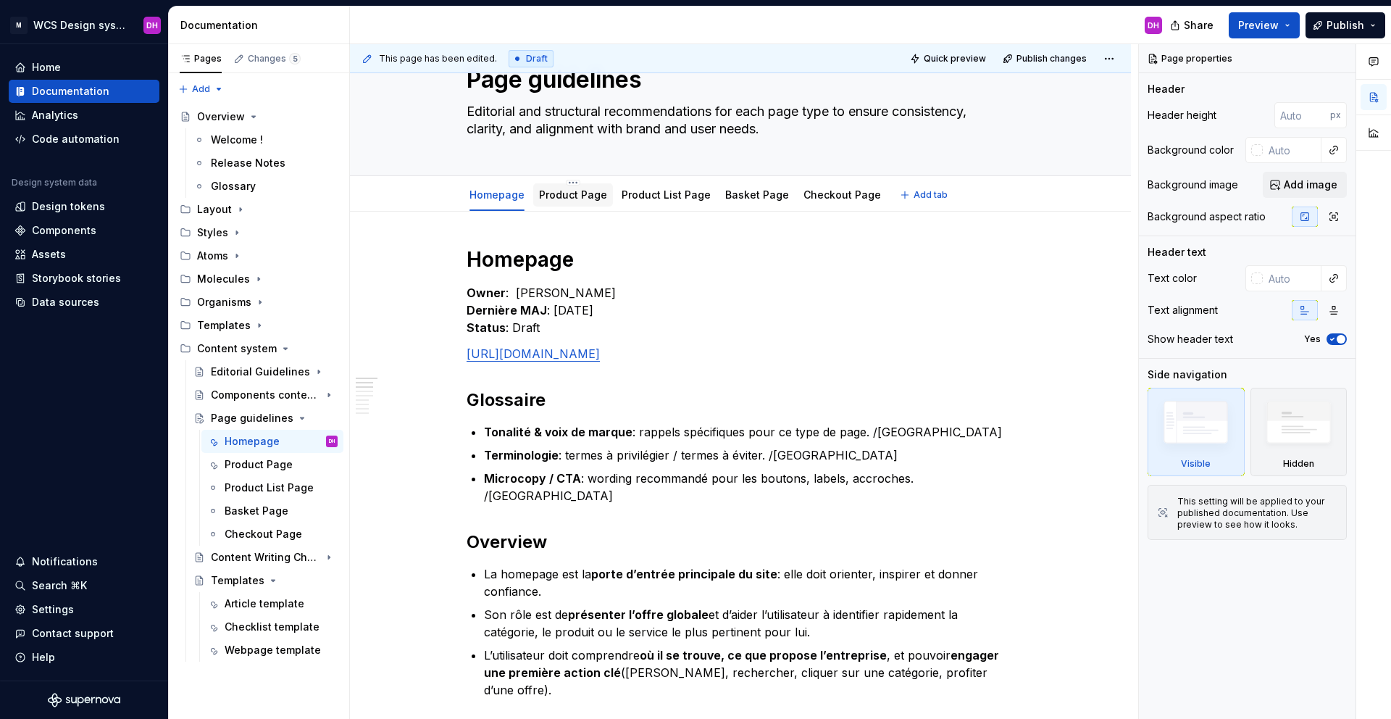
click at [567, 193] on link "Product Page" at bounding box center [573, 194] width 68 height 12
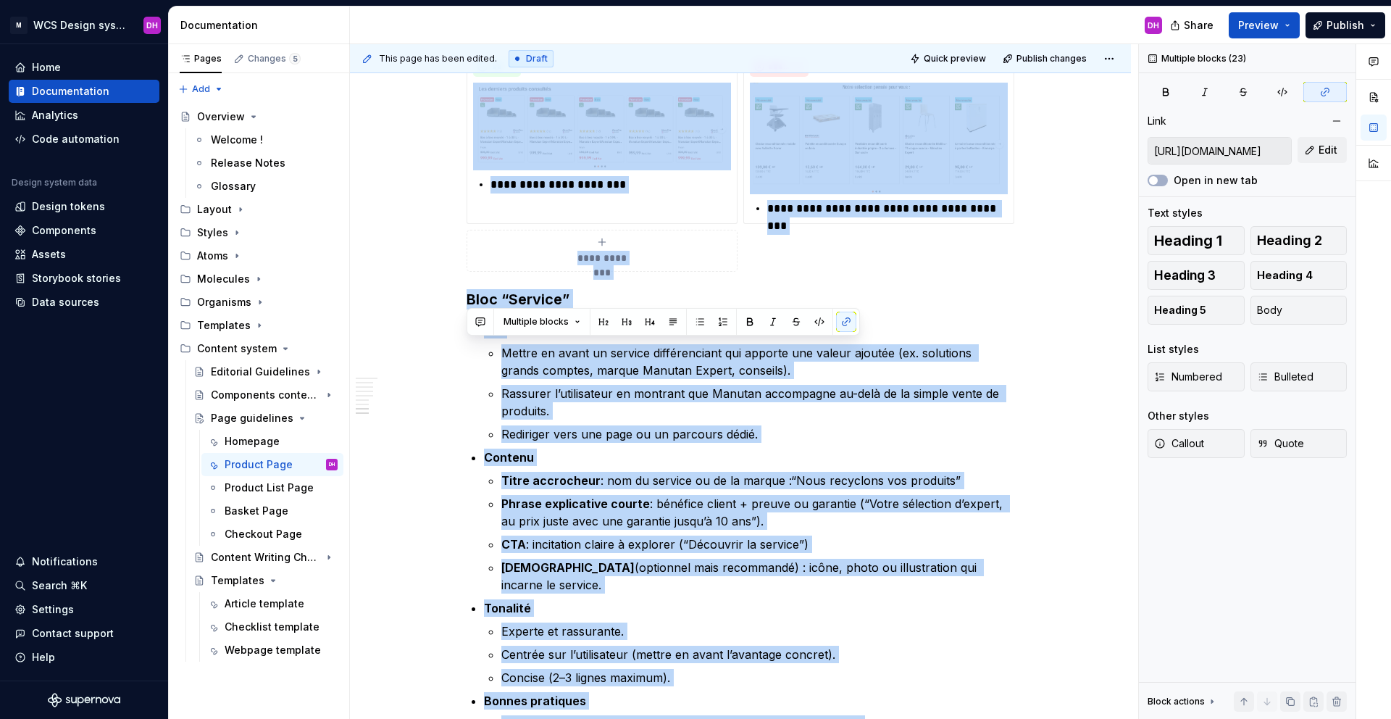
scroll to position [2329, 0]
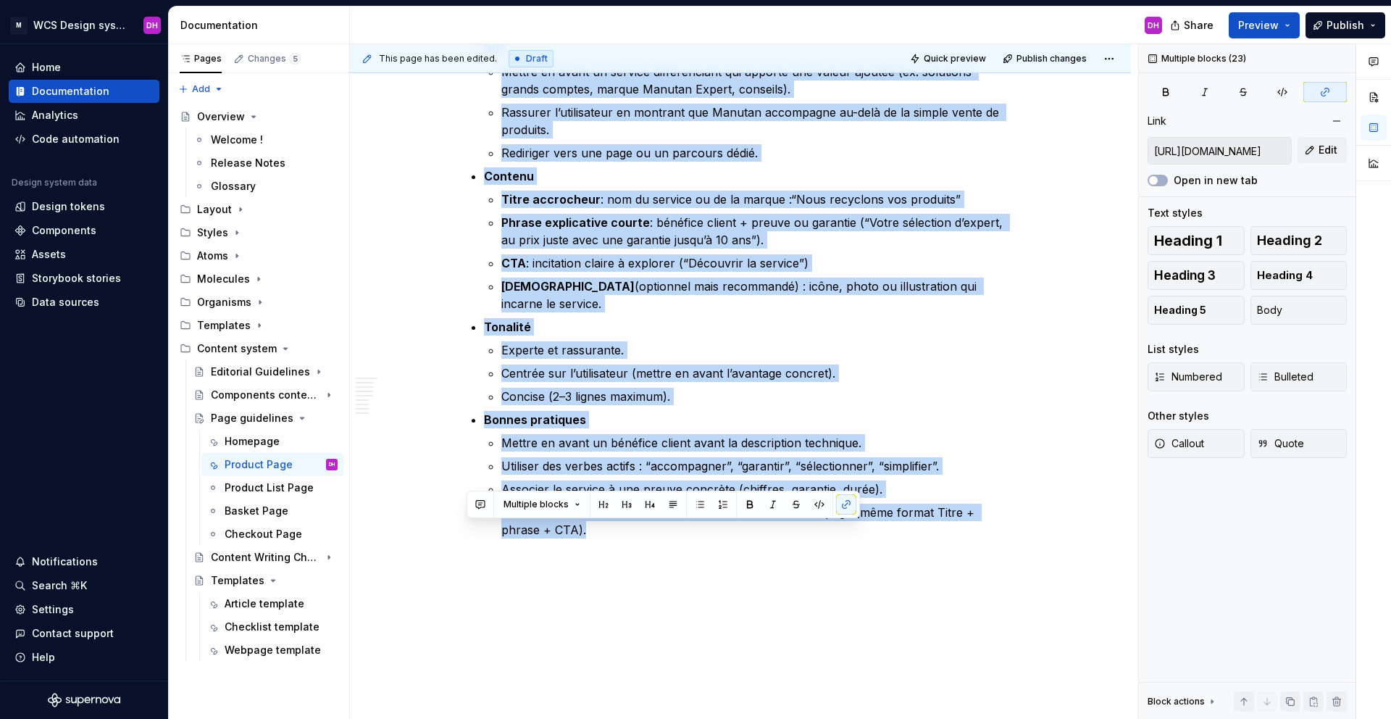
drag, startPoint x: 469, startPoint y: 313, endPoint x: 870, endPoint y: 502, distance: 443.7
copy div "Loremip Dolo Sitam : Consec Adipi Elitsedd EIU : 07/25/2410 Tempor : Incid utla…"
click at [571, 412] on strong "Bonnes pratiques" at bounding box center [535, 419] width 102 height 14
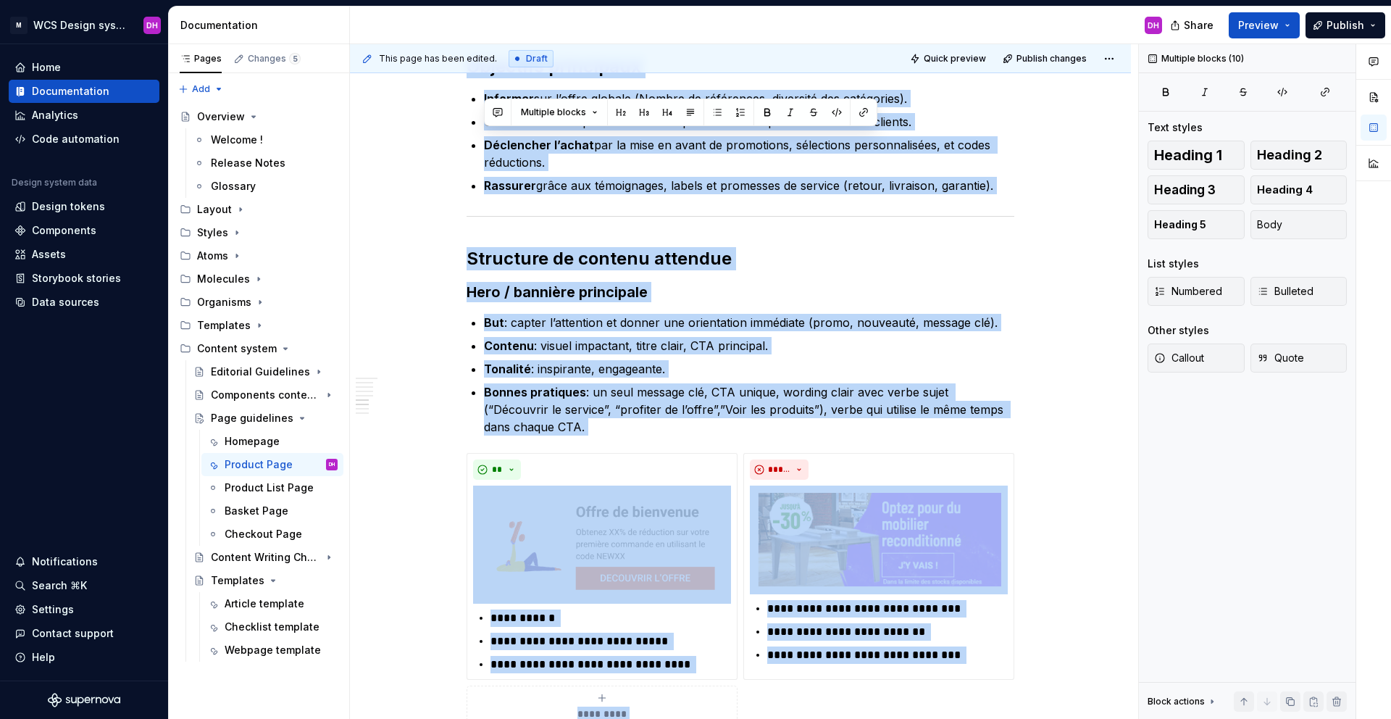
scroll to position [0, 0]
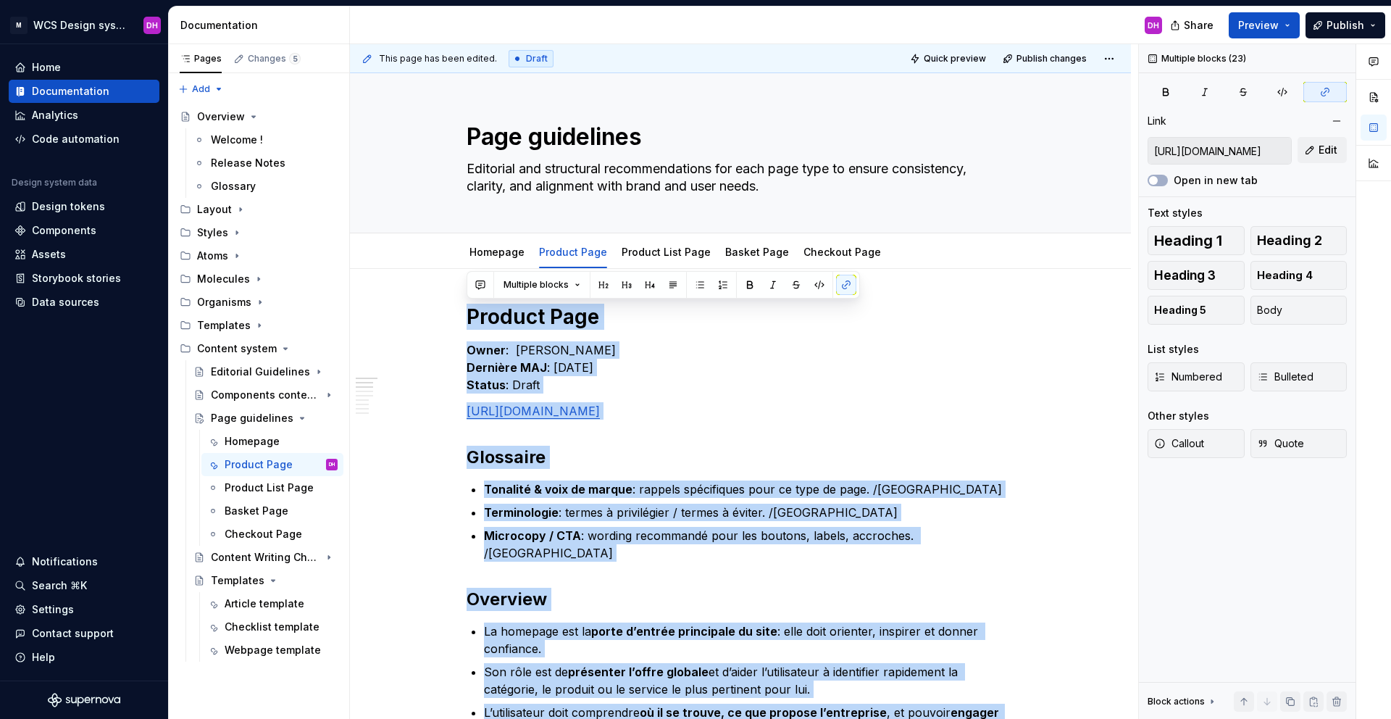
drag, startPoint x: 567, startPoint y: 482, endPoint x: 363, endPoint y: -64, distance: 583.2
click at [363, 0] on html "M WCS Design system DH Home Documentation Analytics Code automation Design syst…" at bounding box center [695, 359] width 1391 height 719
copy div "Loremip Dolo Sitam : Consec Adipi Elitsedd EIU : 07/25/2410 Tempor : Incid utla…"
click at [706, 388] on p "Owner : [PERSON_NAME] MAJ : [DATE] Status : Draft" at bounding box center [741, 367] width 548 height 52
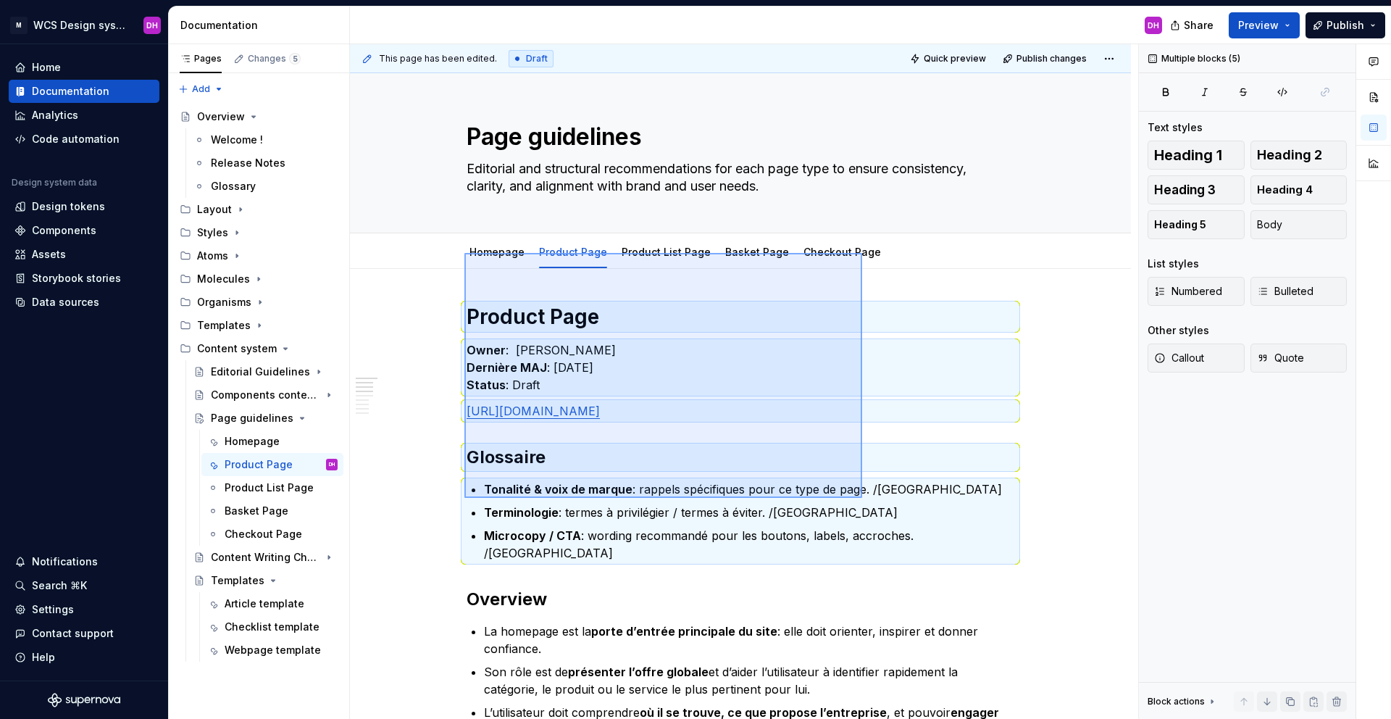
scroll to position [109, 0]
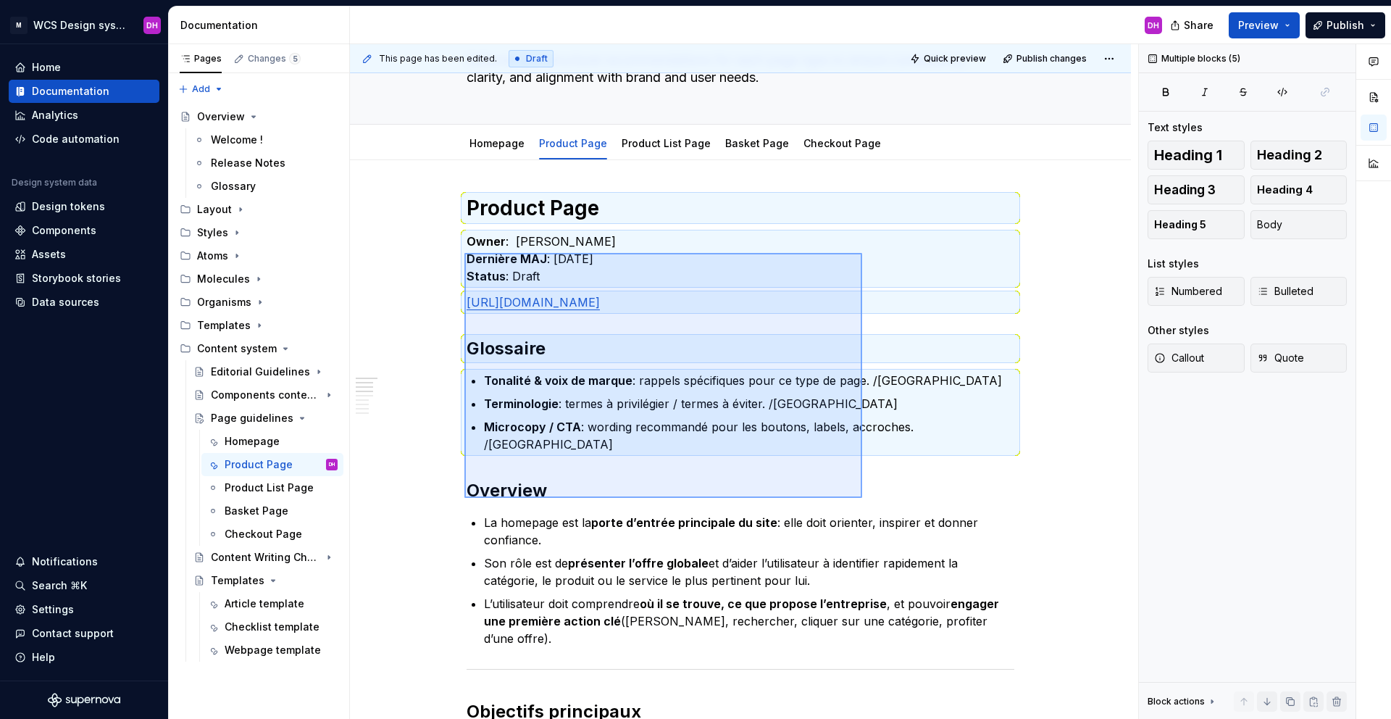
drag, startPoint x: 465, startPoint y: 309, endPoint x: 766, endPoint y: 417, distance: 320.1
click at [862, 493] on div "This page has been edited. Draft Quick preview Publish changes Page guidelines …" at bounding box center [744, 381] width 788 height 675
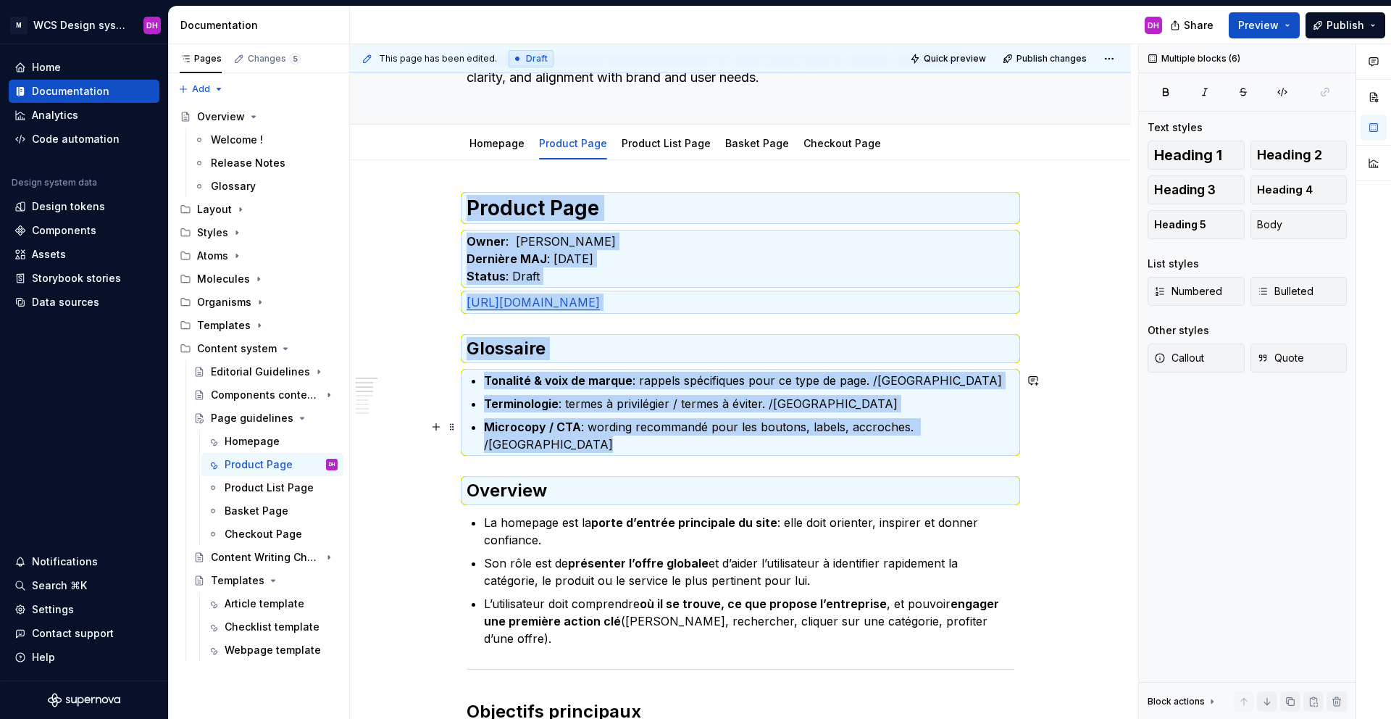
click at [760, 410] on p "Terminologie : termes à privilégier / termes à éviter. /[GEOGRAPHIC_DATA]" at bounding box center [749, 403] width 530 height 17
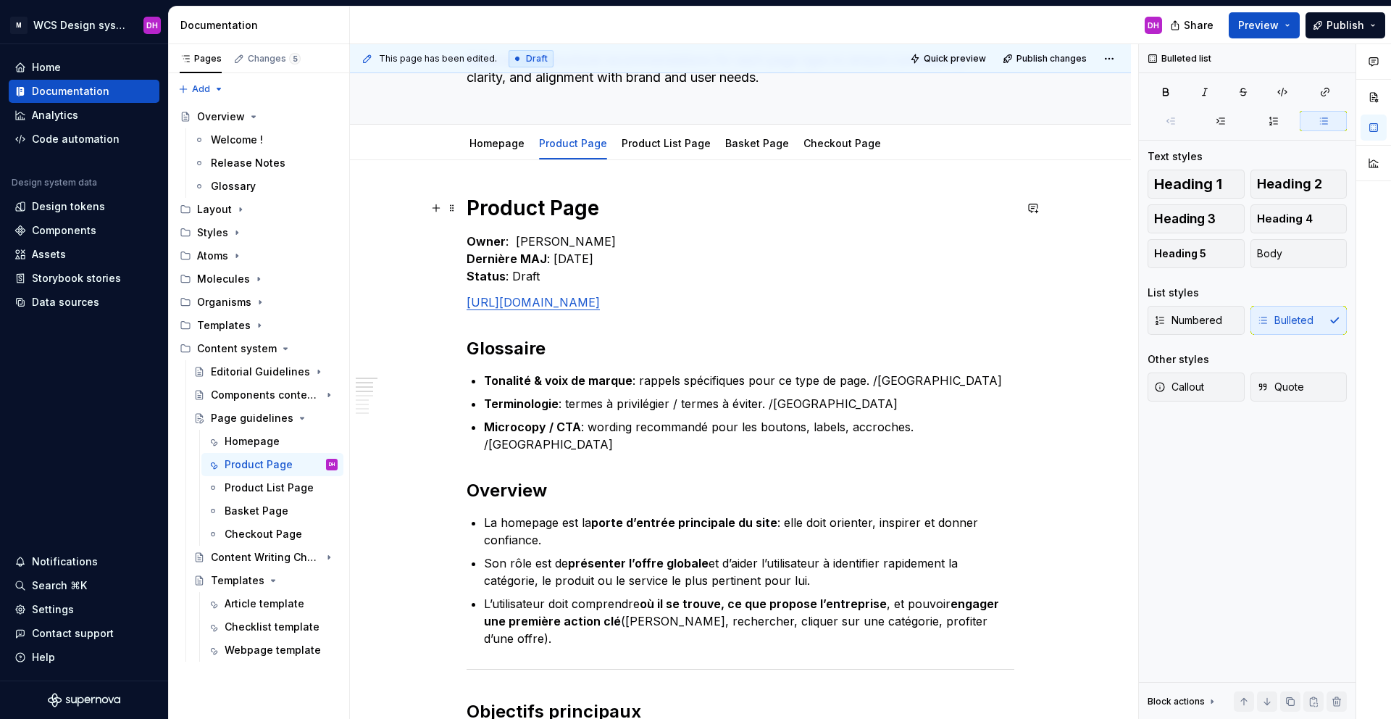
click at [485, 209] on strong "Product Page" at bounding box center [533, 208] width 133 height 25
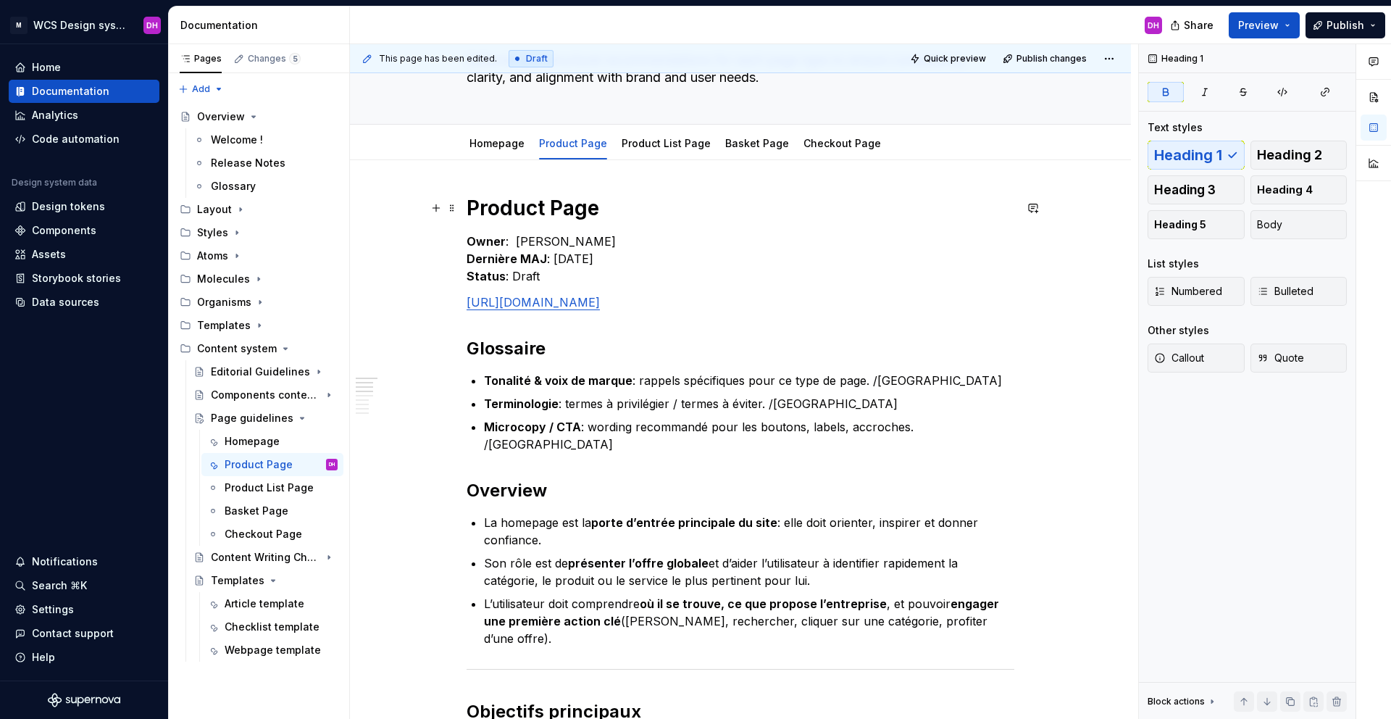
click at [467, 201] on strong "Product Page" at bounding box center [533, 208] width 133 height 25
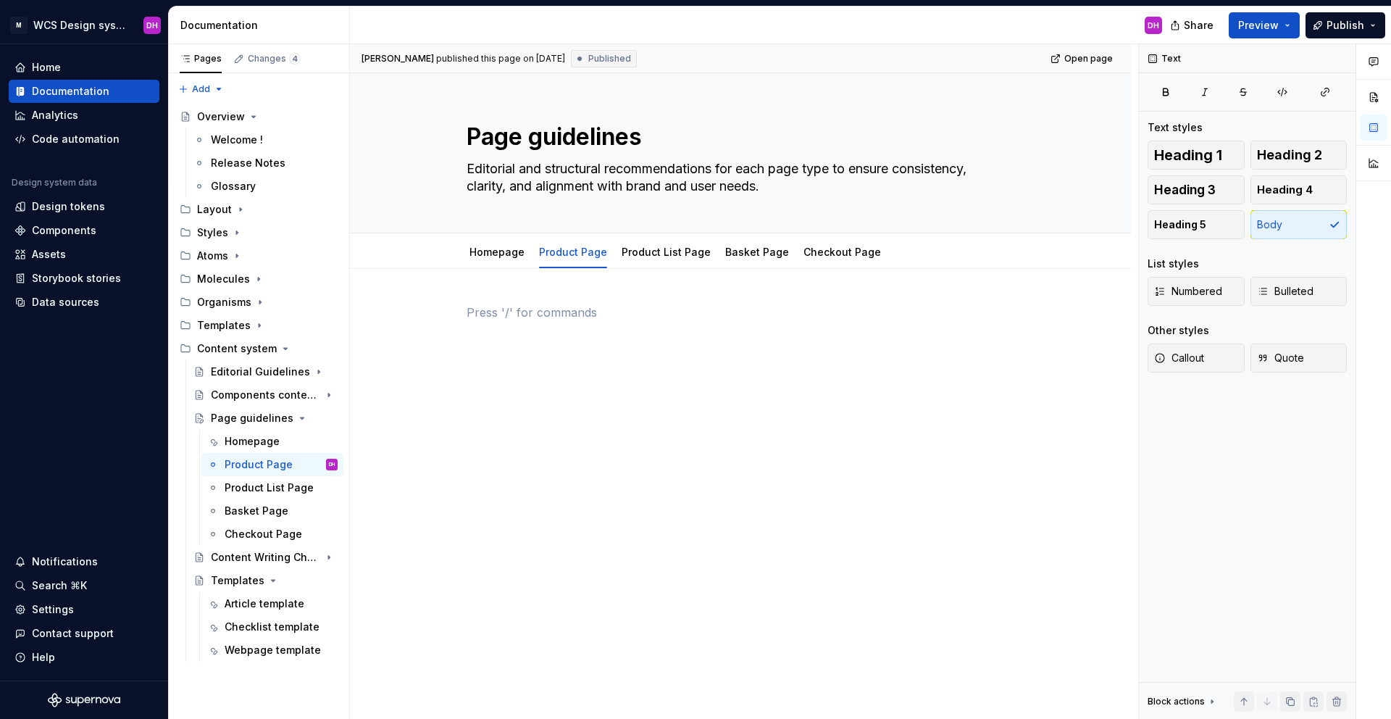
scroll to position [0, 0]
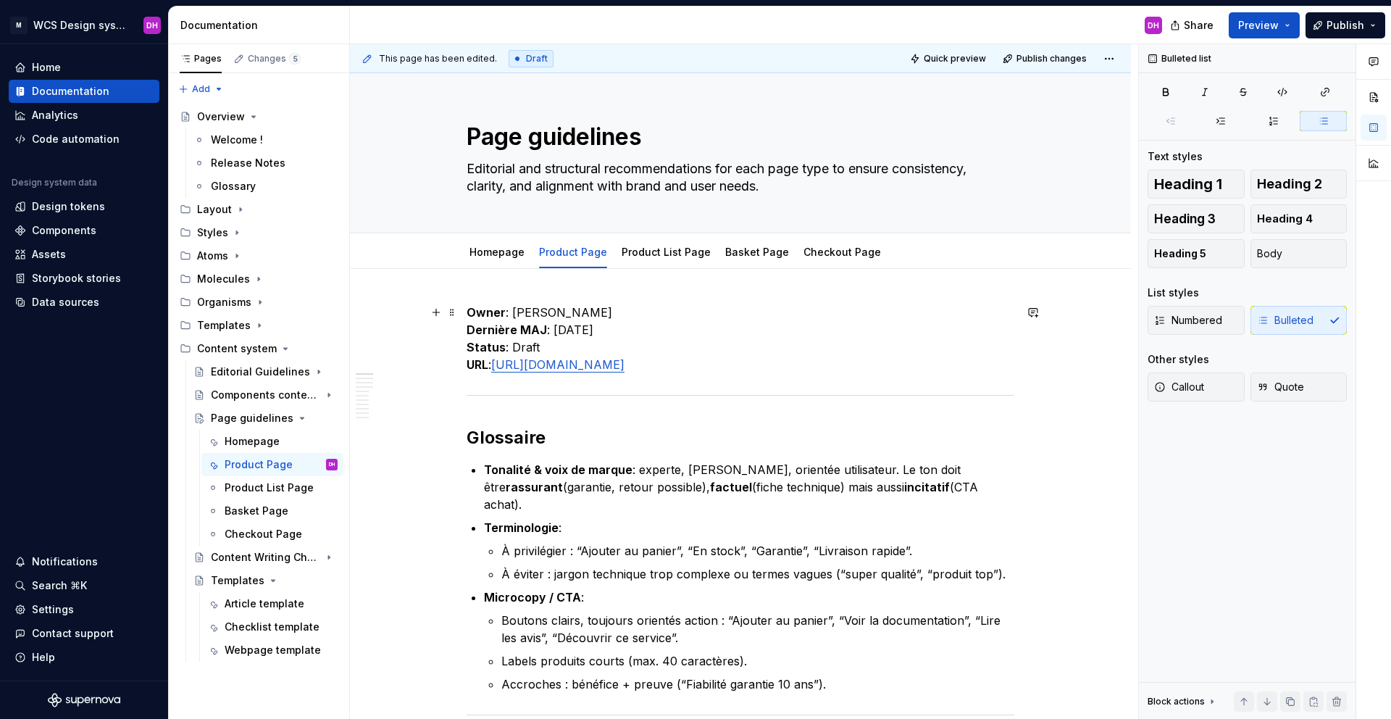
type textarea "*"
click at [467, 312] on strong "Owner" at bounding box center [486, 312] width 39 height 14
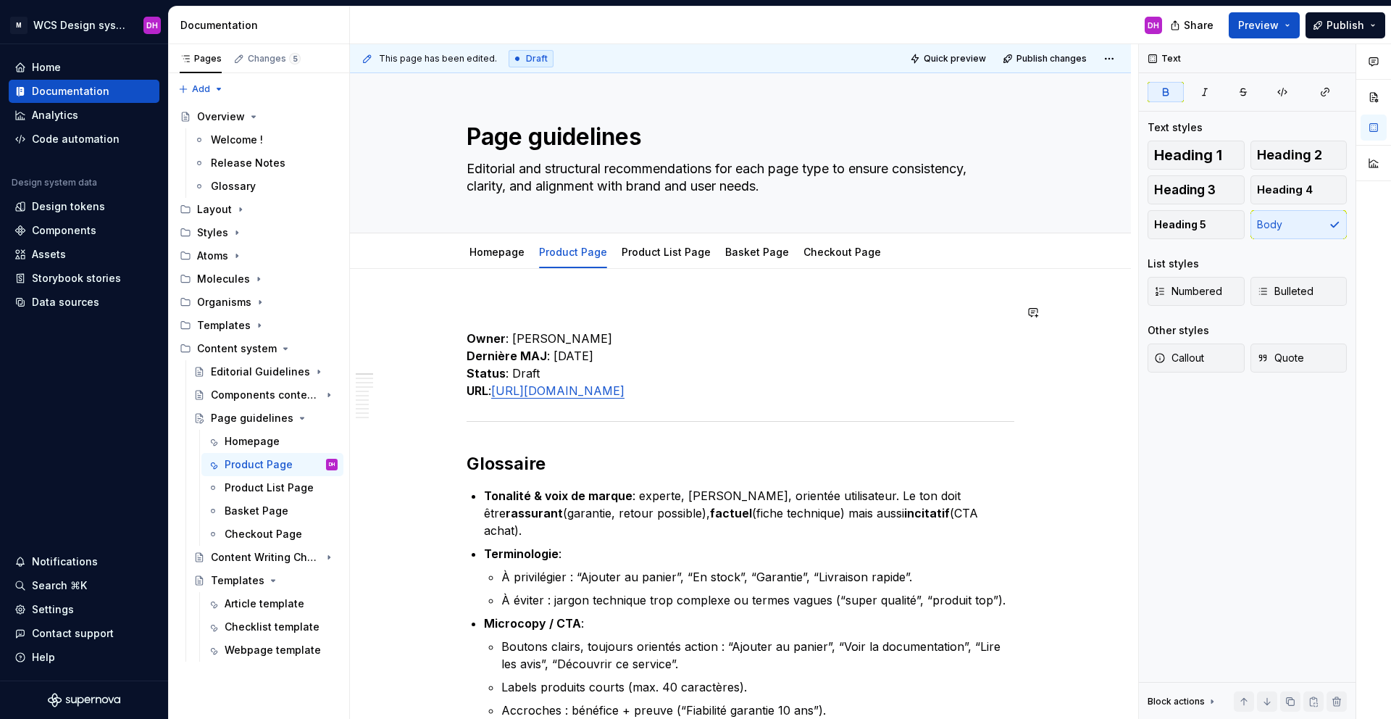
click at [467, 312] on p at bounding box center [741, 312] width 548 height 17
click at [473, 307] on p at bounding box center [741, 312] width 548 height 17
click at [506, 312] on p "Product Page" at bounding box center [741, 312] width 548 height 17
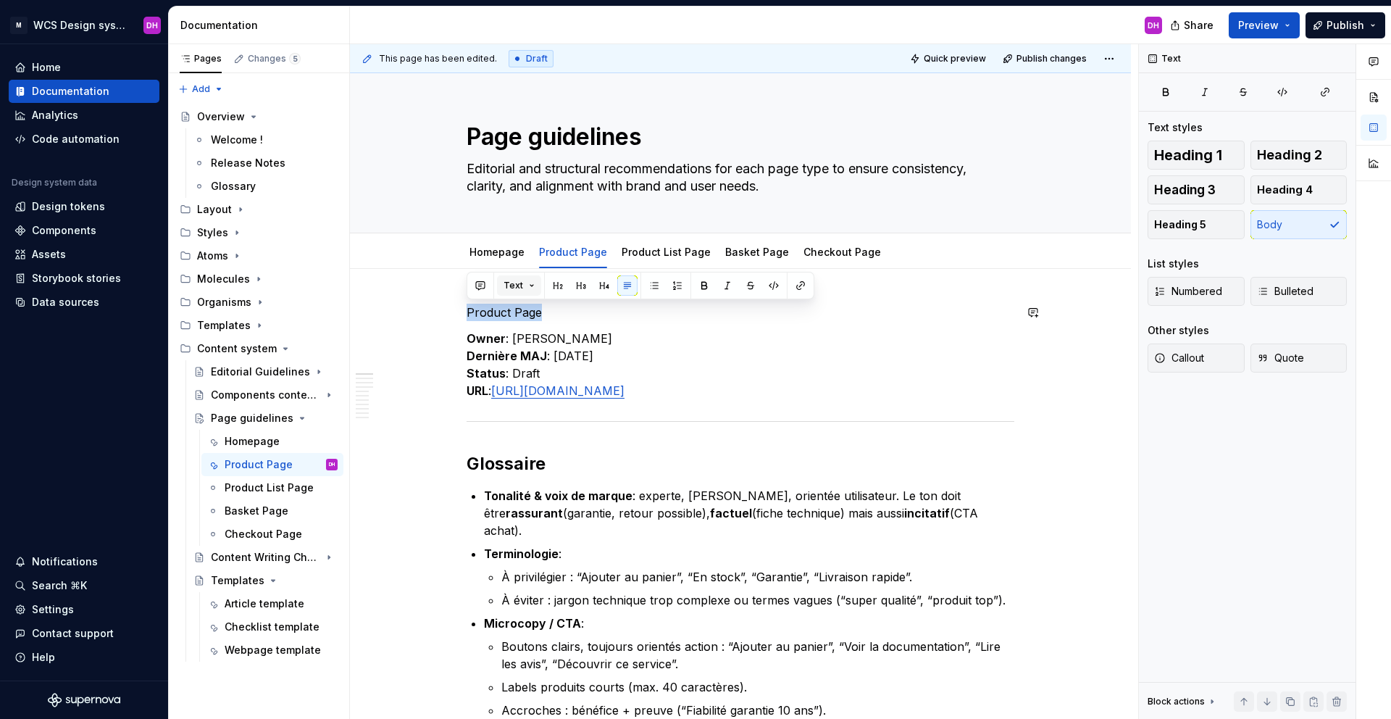
click at [516, 285] on span "Text" at bounding box center [513, 286] width 20 height 12
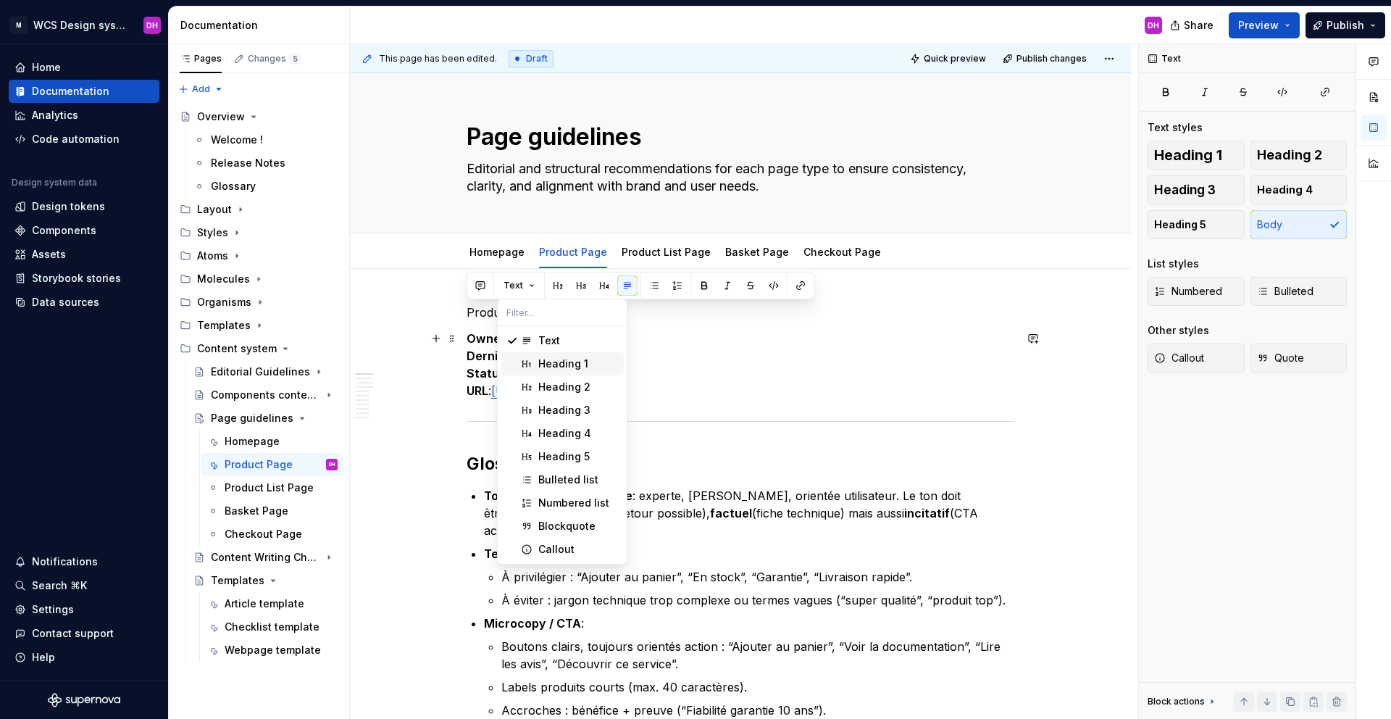
click at [551, 367] on div "Heading 1" at bounding box center [563, 363] width 50 height 14
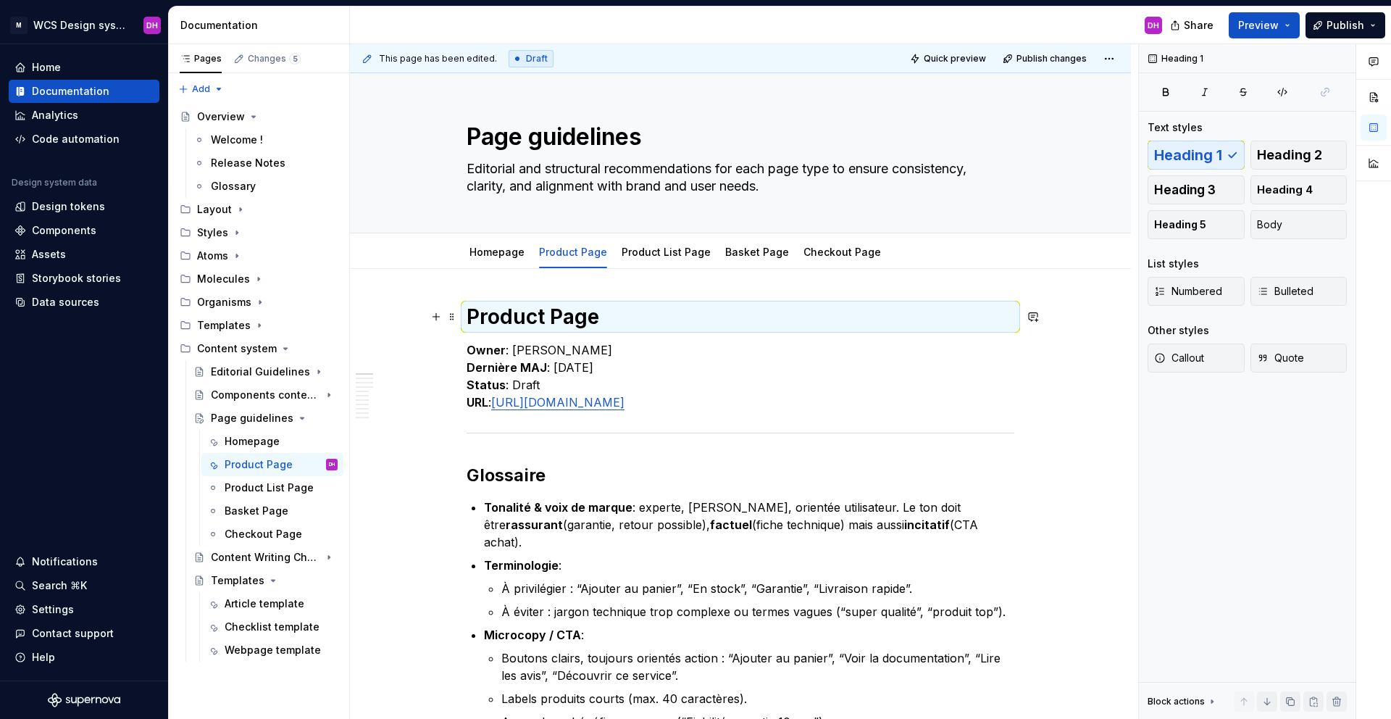
click at [569, 324] on h1 "Product Page" at bounding box center [741, 317] width 548 height 26
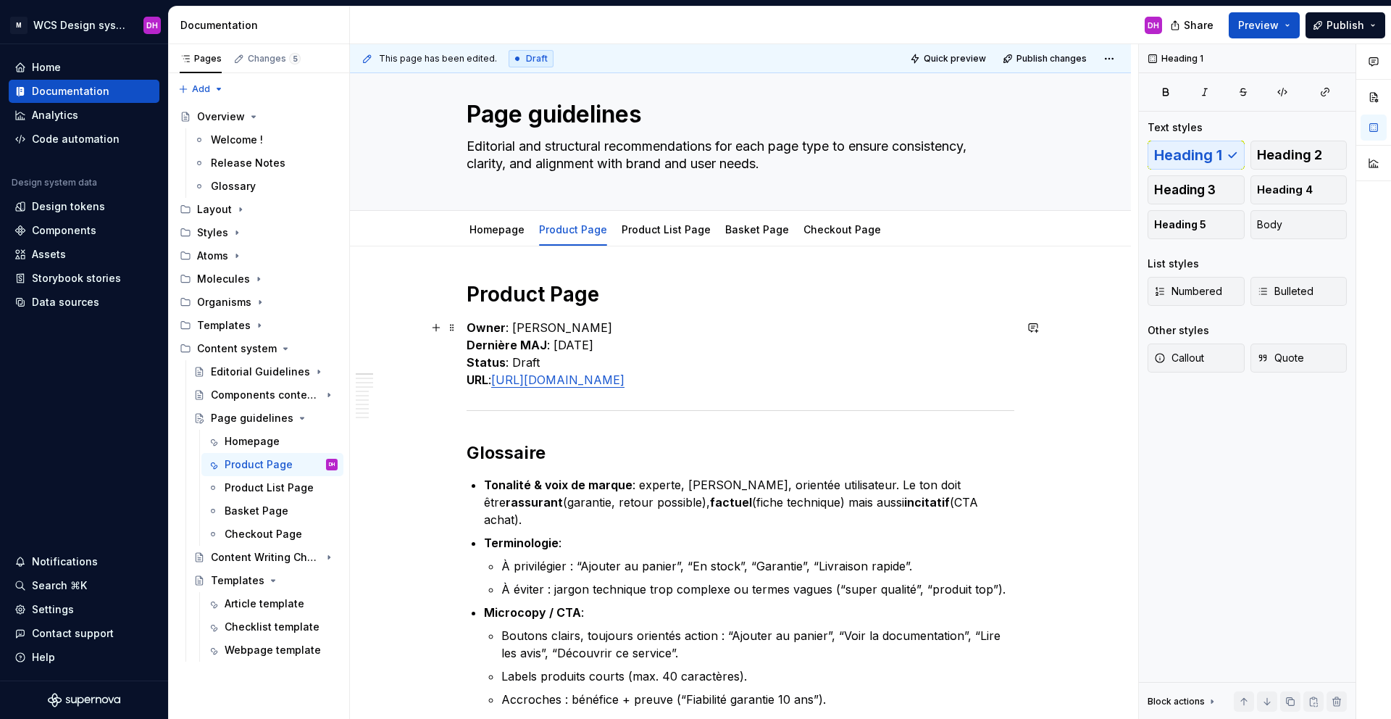
scroll to position [23, 0]
type textarea "*"
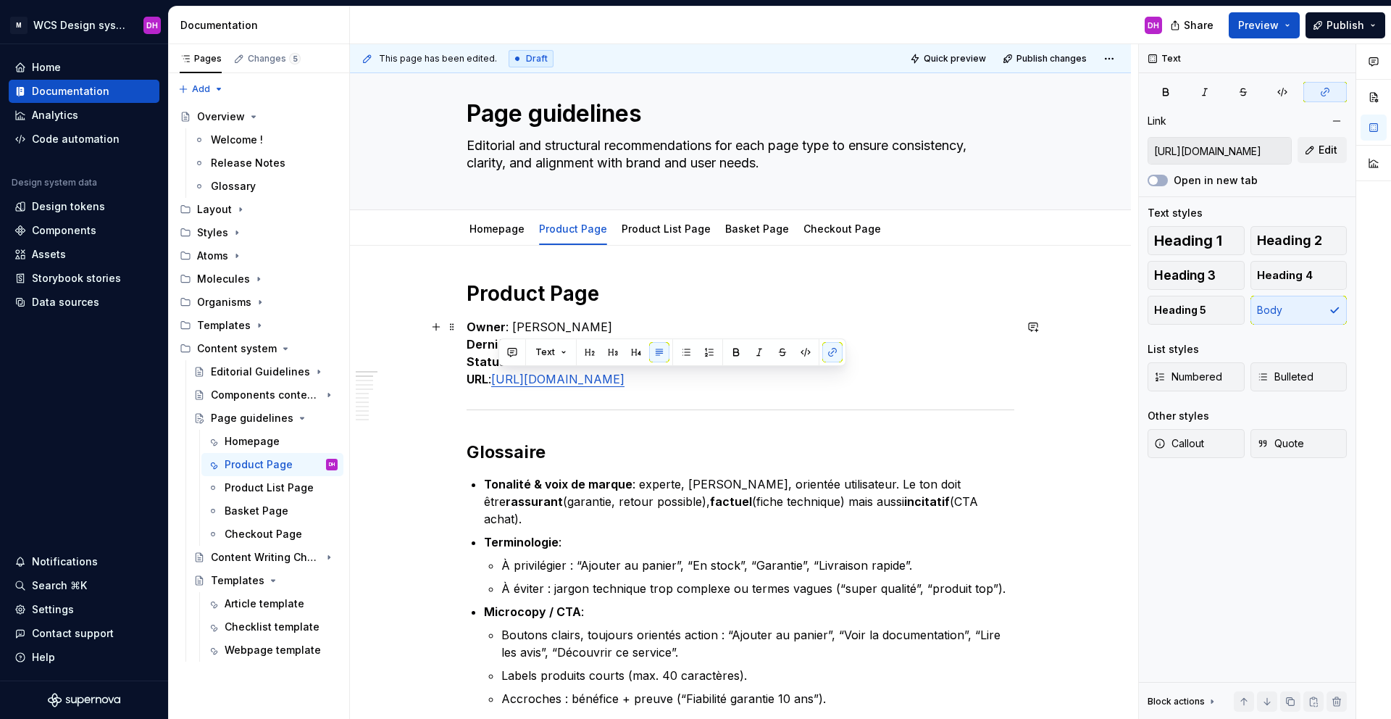
drag, startPoint x: 691, startPoint y: 375, endPoint x: 501, endPoint y: 377, distance: 189.8
click at [501, 377] on p "Owner : [PERSON_NAME] MAJ : [DATE] Status : Draft URL : [URL][DOMAIN_NAME]" at bounding box center [741, 353] width 548 height 70
type input "[URL][DOMAIN_NAME]"
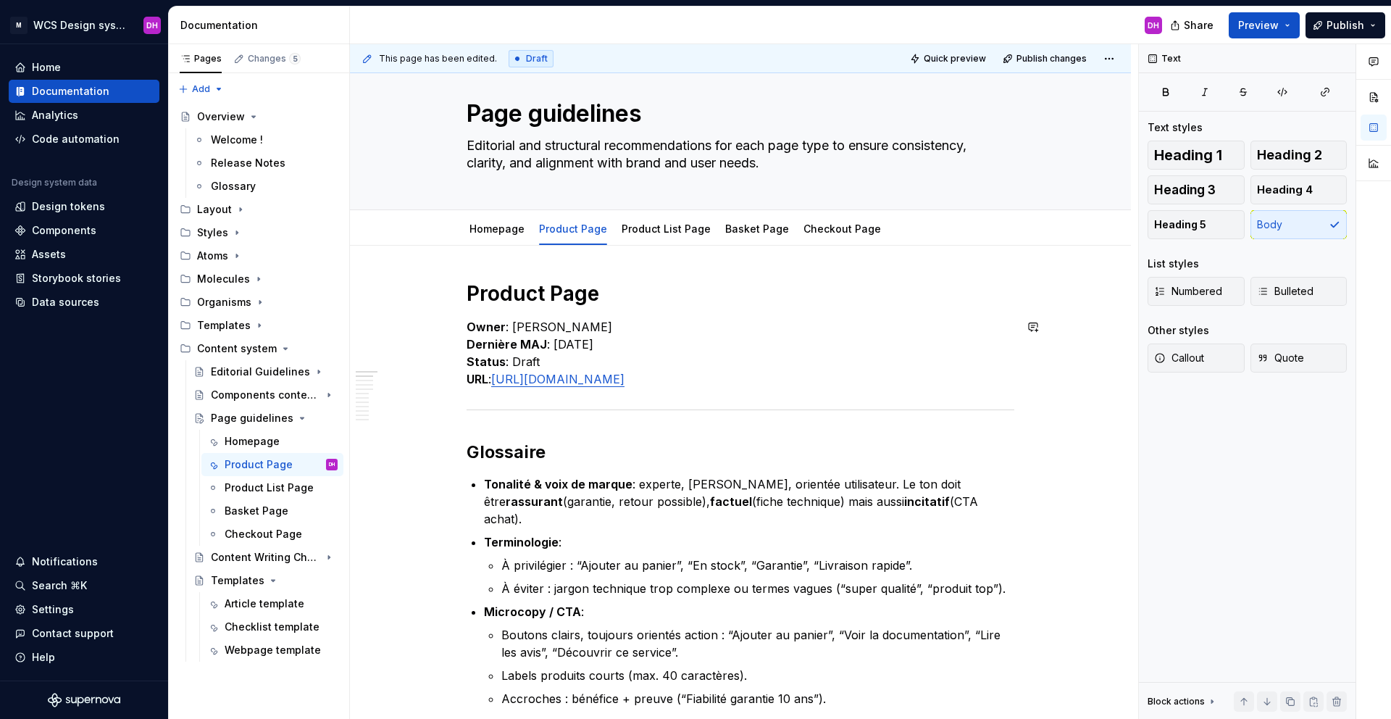
drag, startPoint x: 689, startPoint y: 384, endPoint x: 501, endPoint y: 382, distance: 187.6
click at [501, 382] on p "Owner : [PERSON_NAME] MAJ : [DATE] Status : Draft URL : [URL][DOMAIN_NAME]" at bounding box center [741, 353] width 548 height 70
click at [563, 382] on p "Owner : [PERSON_NAME] MAJ : [DATE] Status : Draft URL : [URL][DOMAIN_NAME]" at bounding box center [741, 353] width 548 height 70
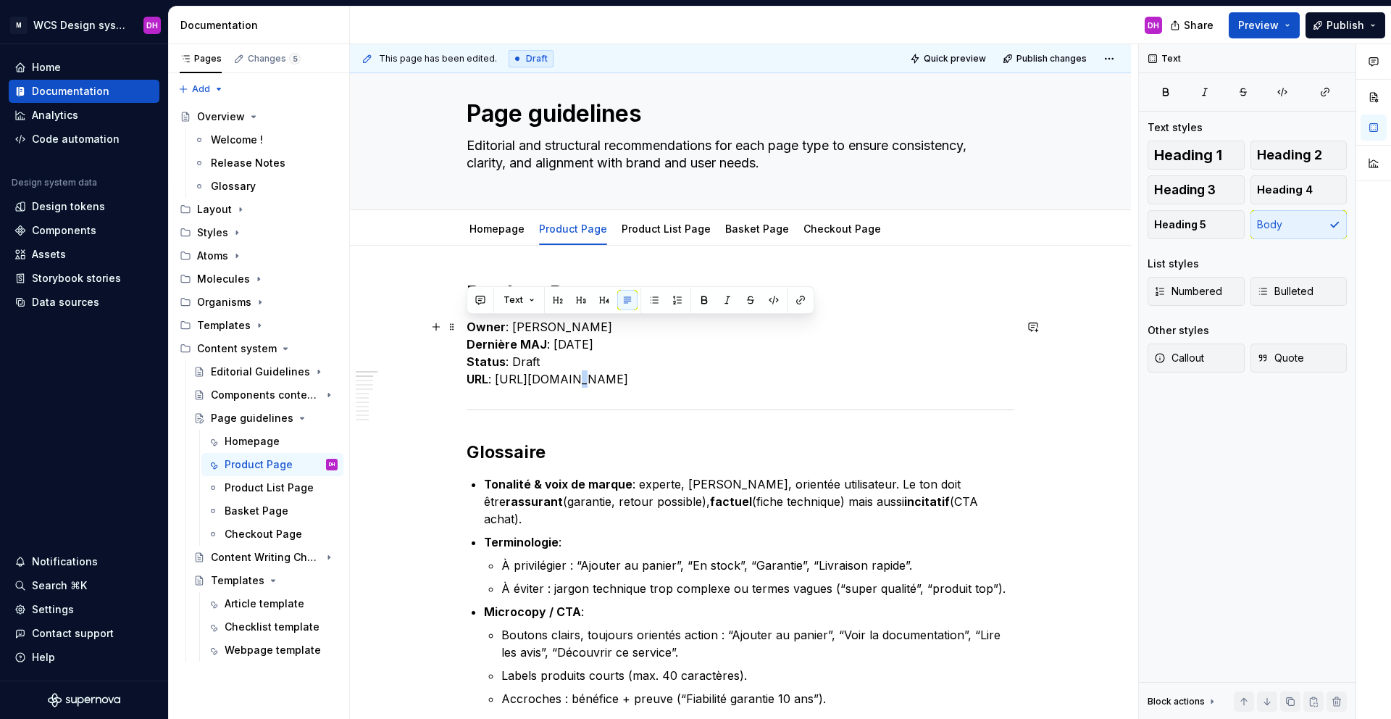
click at [755, 370] on p "Owner : [PERSON_NAME] MAJ : [DATE] Status : Draft URL : [URL][DOMAIN_NAME]" at bounding box center [741, 353] width 548 height 70
drag, startPoint x: 970, startPoint y: 384, endPoint x: 514, endPoint y: 391, distance: 456.5
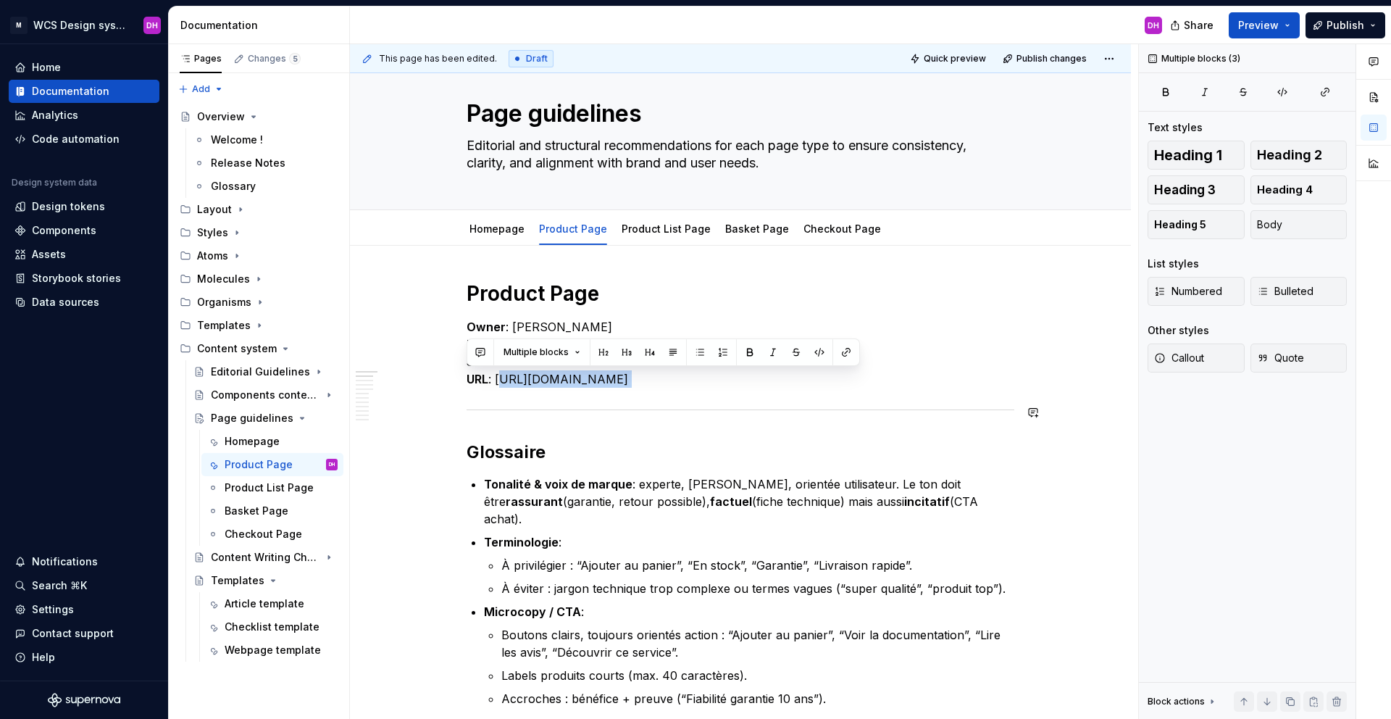
drag, startPoint x: 500, startPoint y: 379, endPoint x: 966, endPoint y: 385, distance: 465.9
click at [969, 387] on p "Owner : [PERSON_NAME] MAJ : [DATE] Status : Draft URL : [URL][DOMAIN_NAME]" at bounding box center [741, 353] width 548 height 70
click at [826, 349] on button "button" at bounding box center [832, 352] width 20 height 20
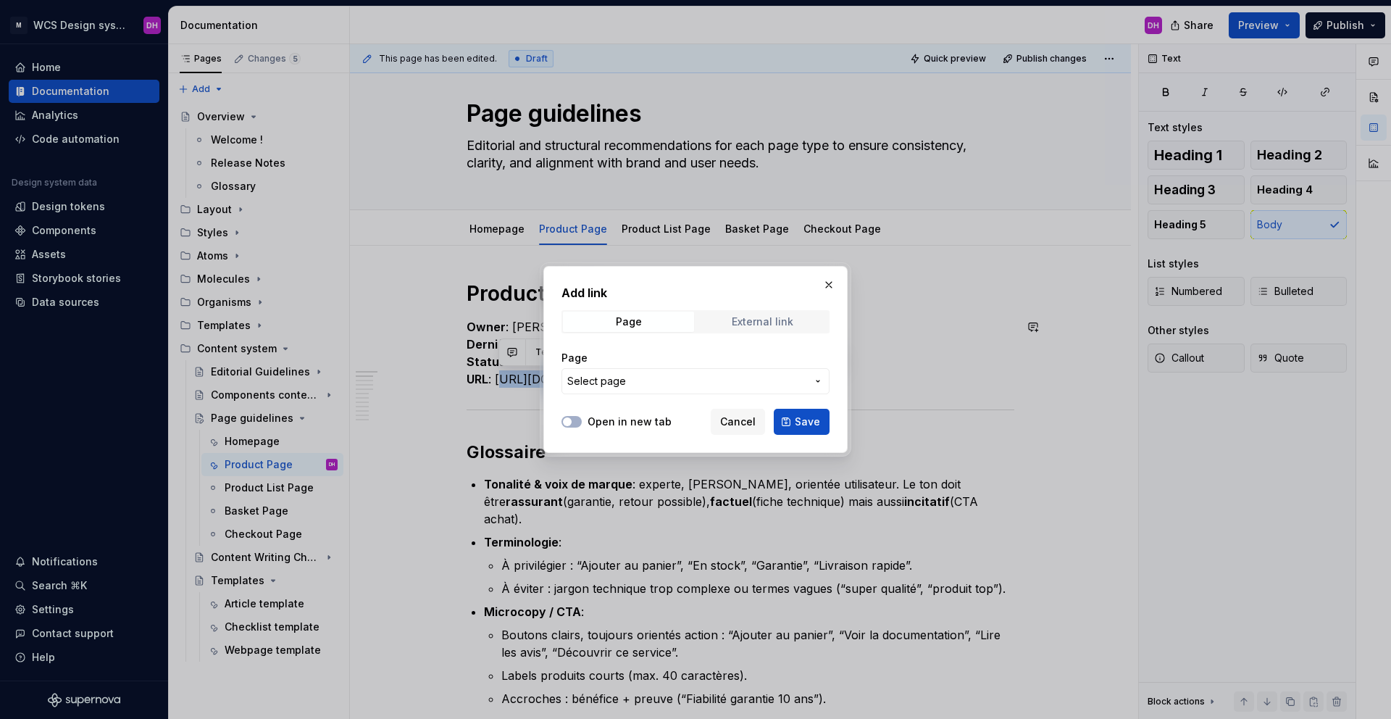
click at [742, 324] on div "External link" at bounding box center [763, 322] width 62 height 12
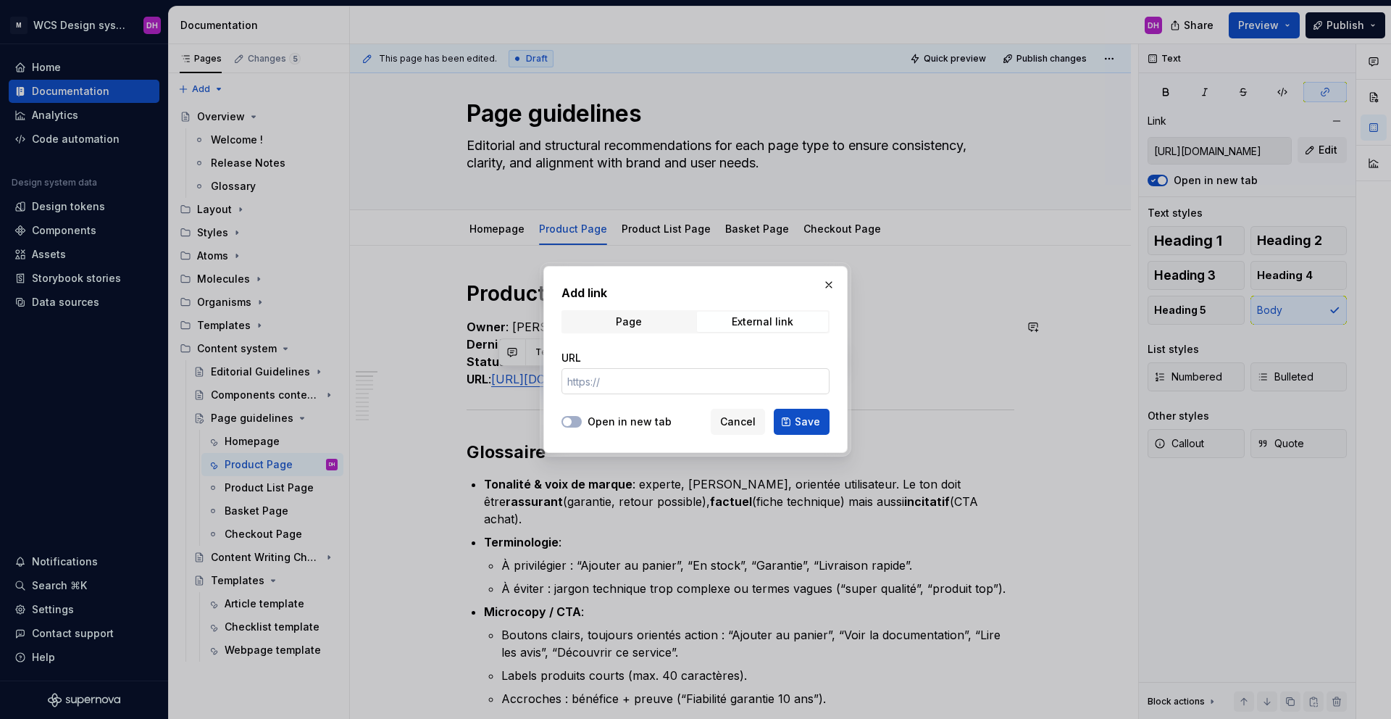
click at [628, 373] on input "URL" at bounding box center [695, 381] width 268 height 26
paste input "[URL][DOMAIN_NAME]"
type input "[URL][DOMAIN_NAME]"
click at [792, 419] on button "Save" at bounding box center [802, 422] width 56 height 26
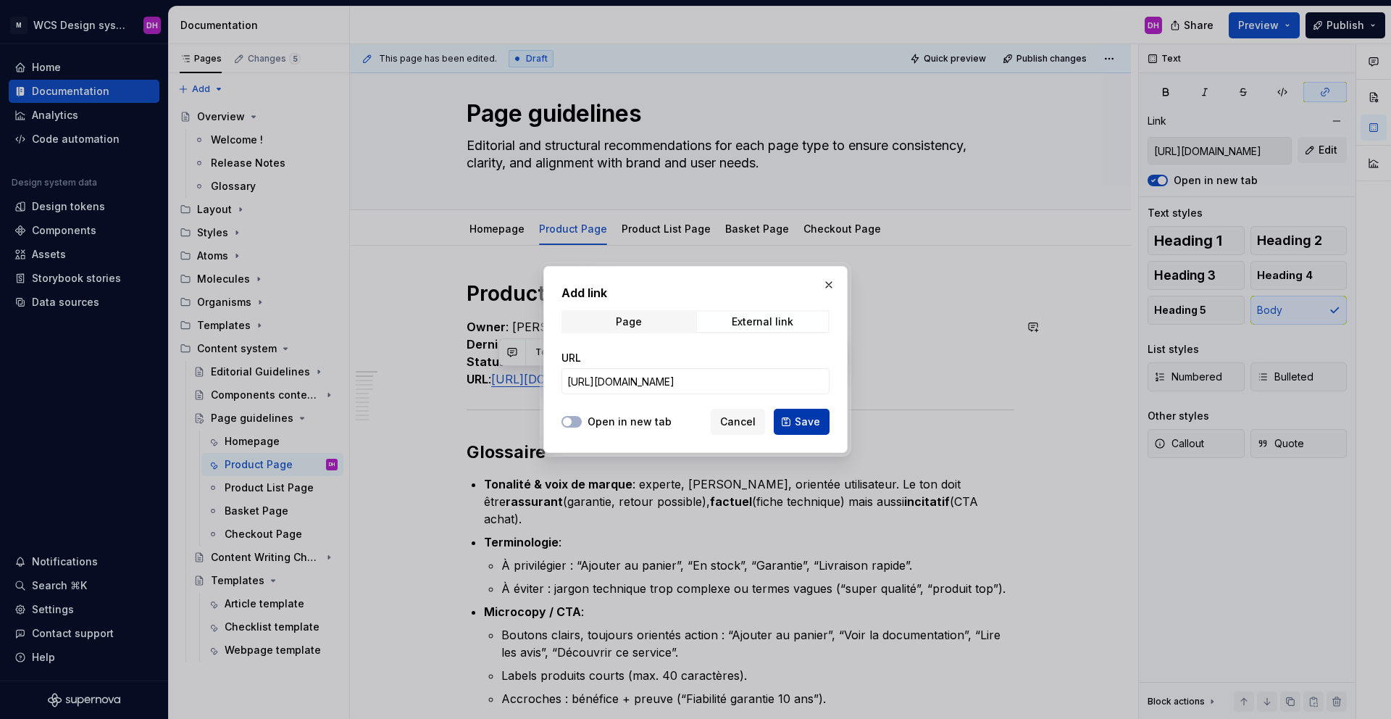
scroll to position [0, 0]
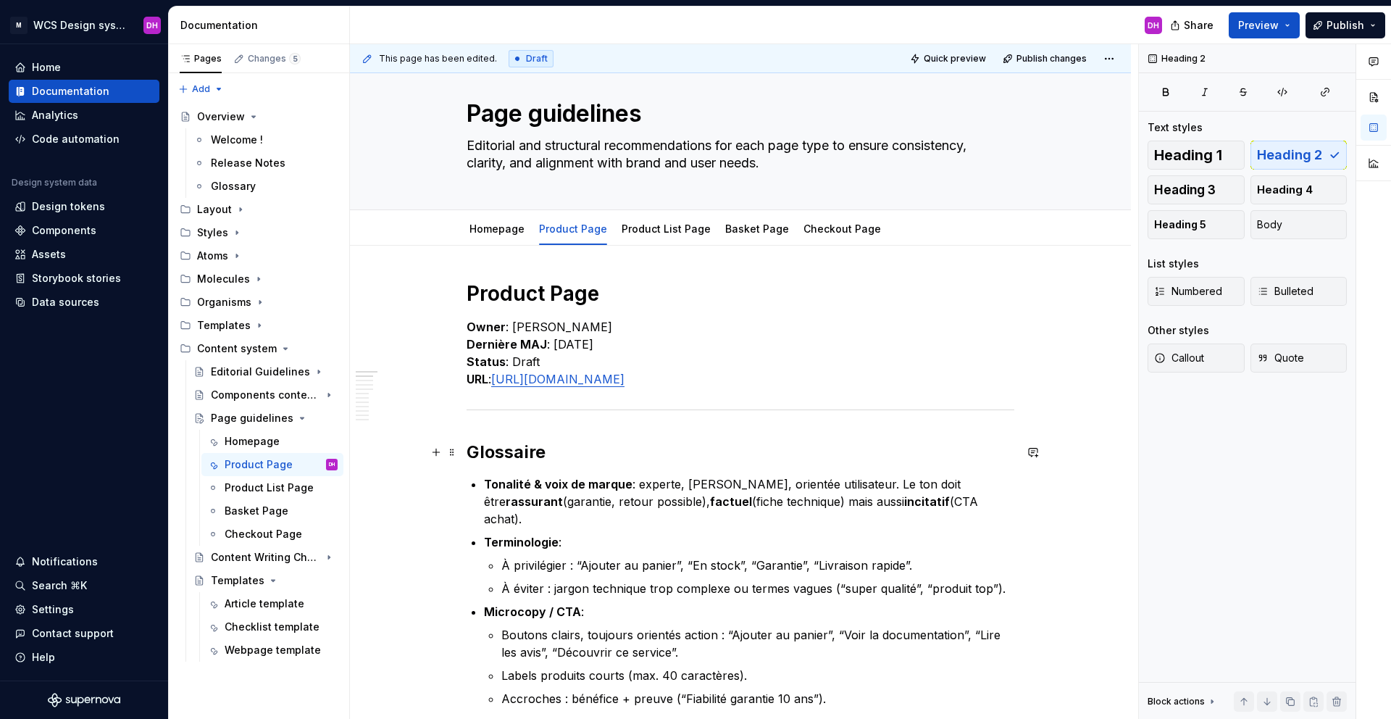
click at [668, 440] on h2 "Glossaire" at bounding box center [741, 451] width 548 height 23
click at [503, 226] on link "Homepage" at bounding box center [496, 228] width 55 height 12
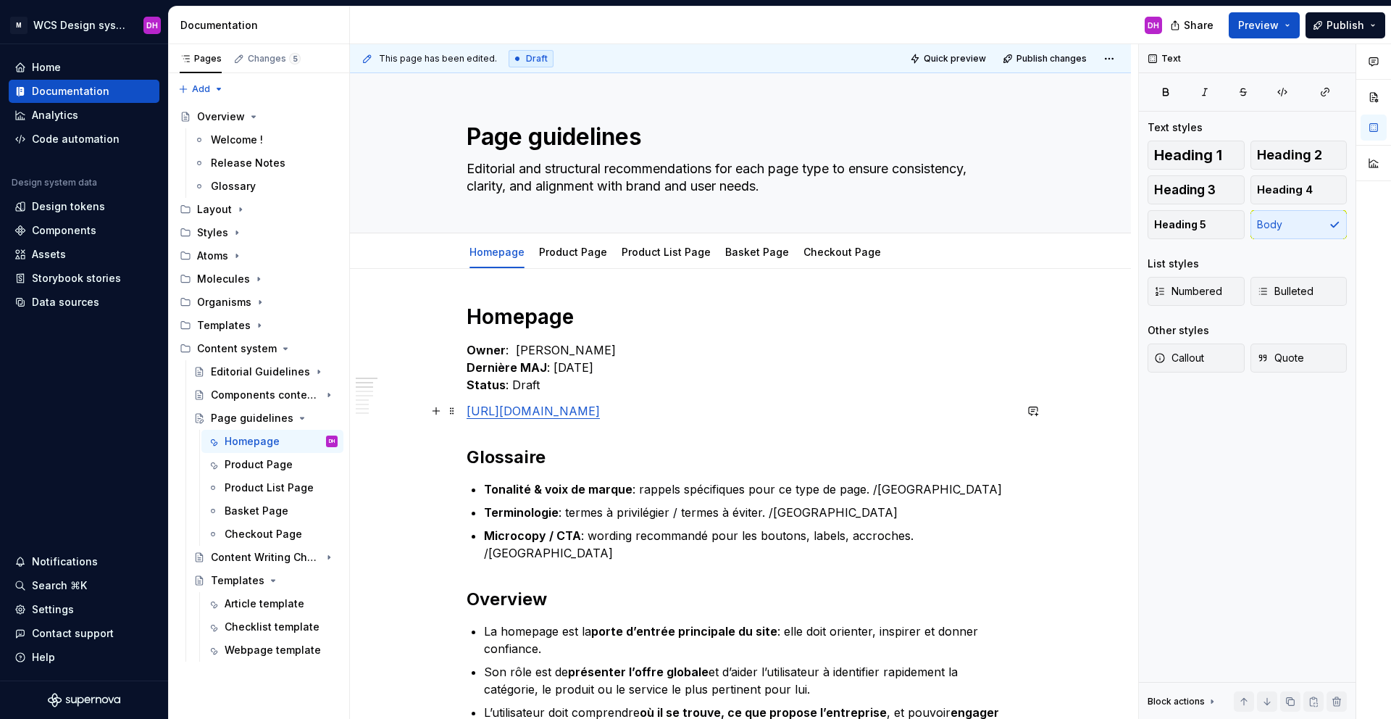
click at [467, 409] on link "[URL][DOMAIN_NAME]" at bounding box center [533, 411] width 133 height 14
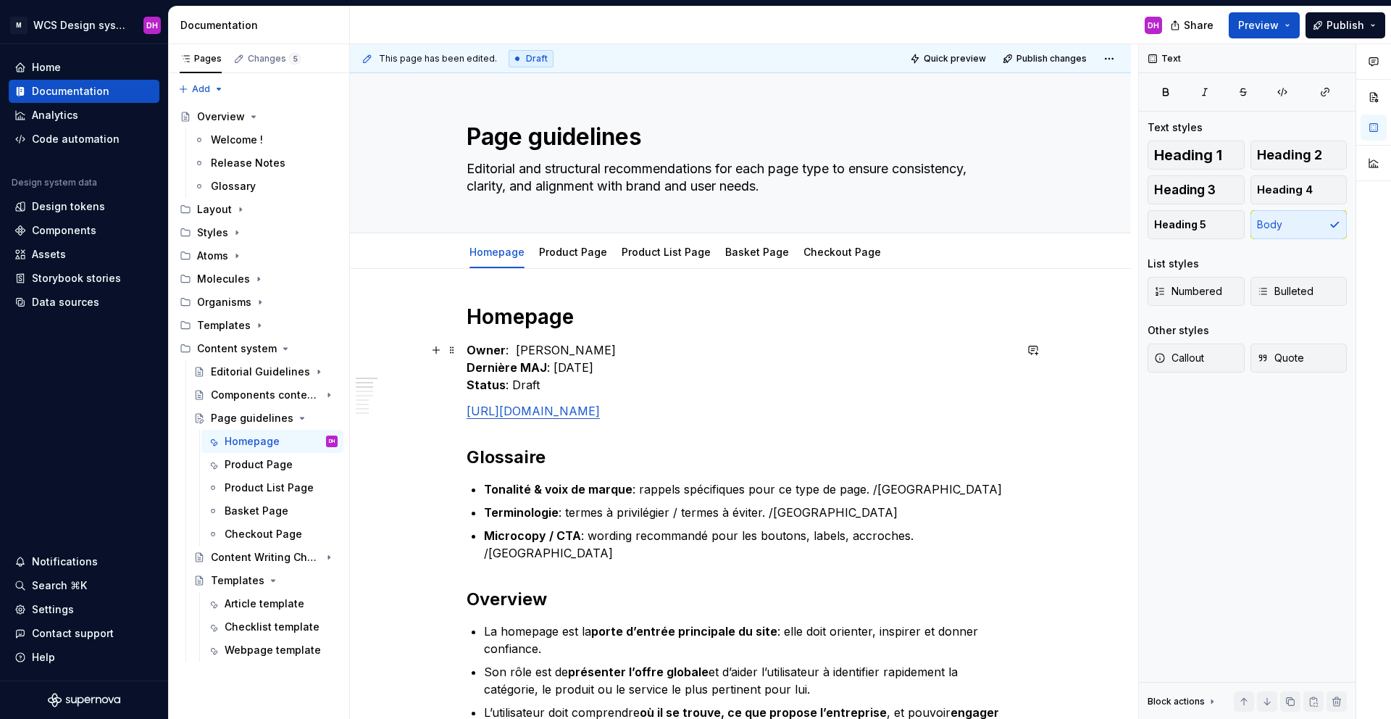
click at [482, 385] on strong "Status" at bounding box center [486, 384] width 39 height 14
copy strong "Status"
click at [572, 376] on p "Owner : [PERSON_NAME] MAJ : [DATE] Status : Draft" at bounding box center [741, 367] width 548 height 52
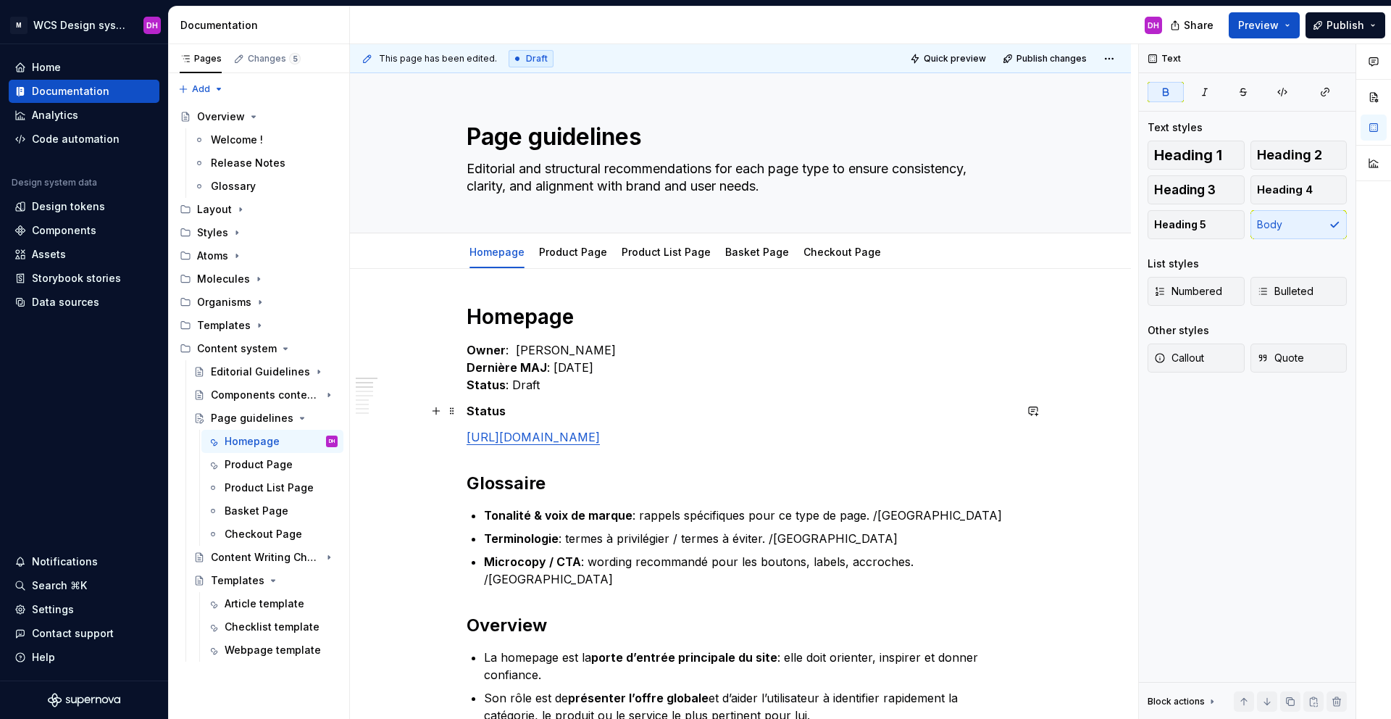
click at [469, 406] on strong "Status" at bounding box center [486, 411] width 39 height 14
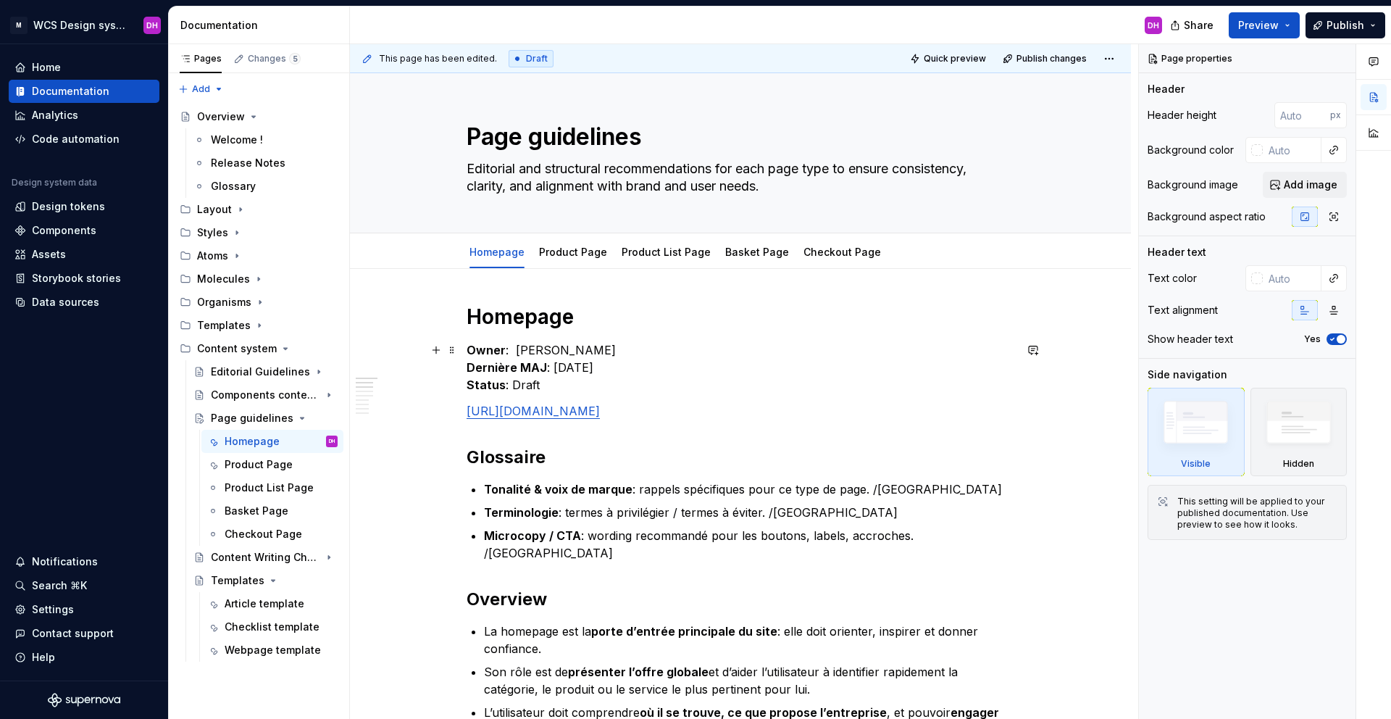
click at [543, 387] on p "Owner : [PERSON_NAME] MAJ : [DATE] Status : Draft" at bounding box center [741, 367] width 548 height 52
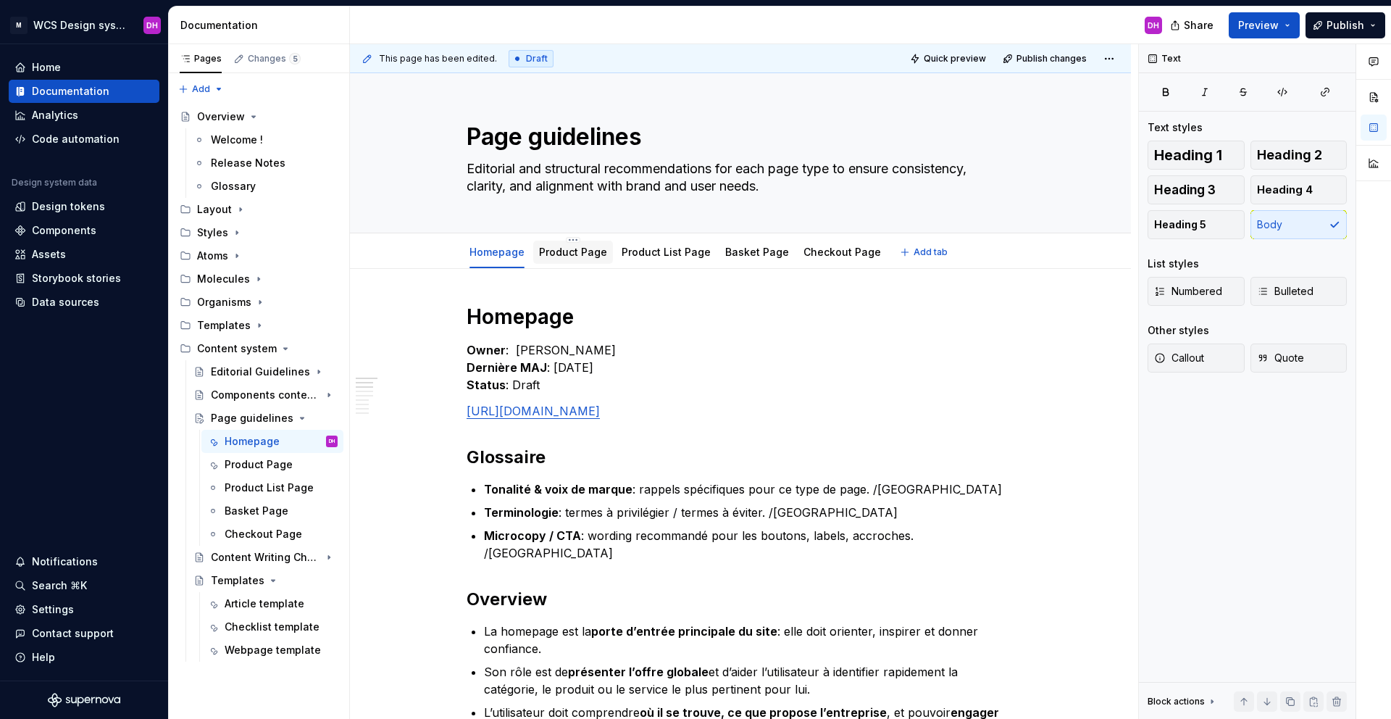
click at [575, 245] on div "Product Page" at bounding box center [573, 252] width 68 height 14
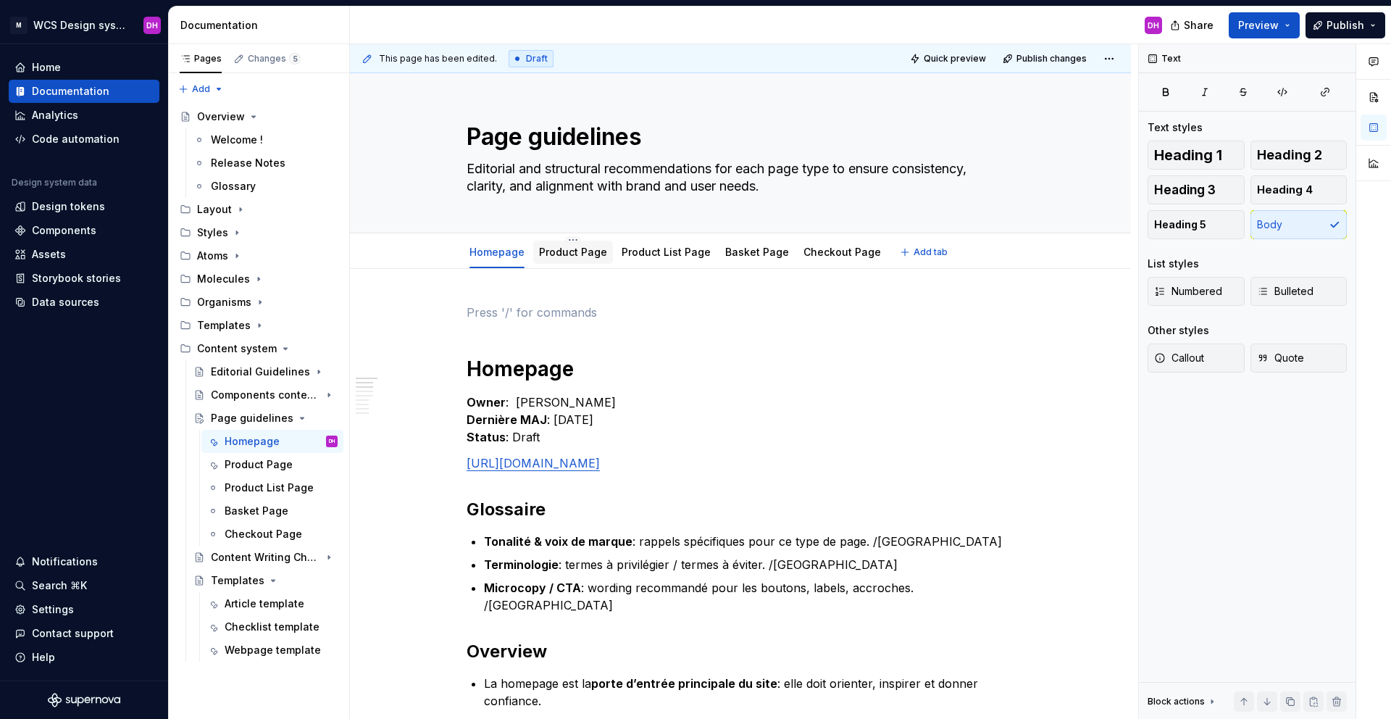
click at [559, 254] on link "Product Page" at bounding box center [573, 252] width 68 height 12
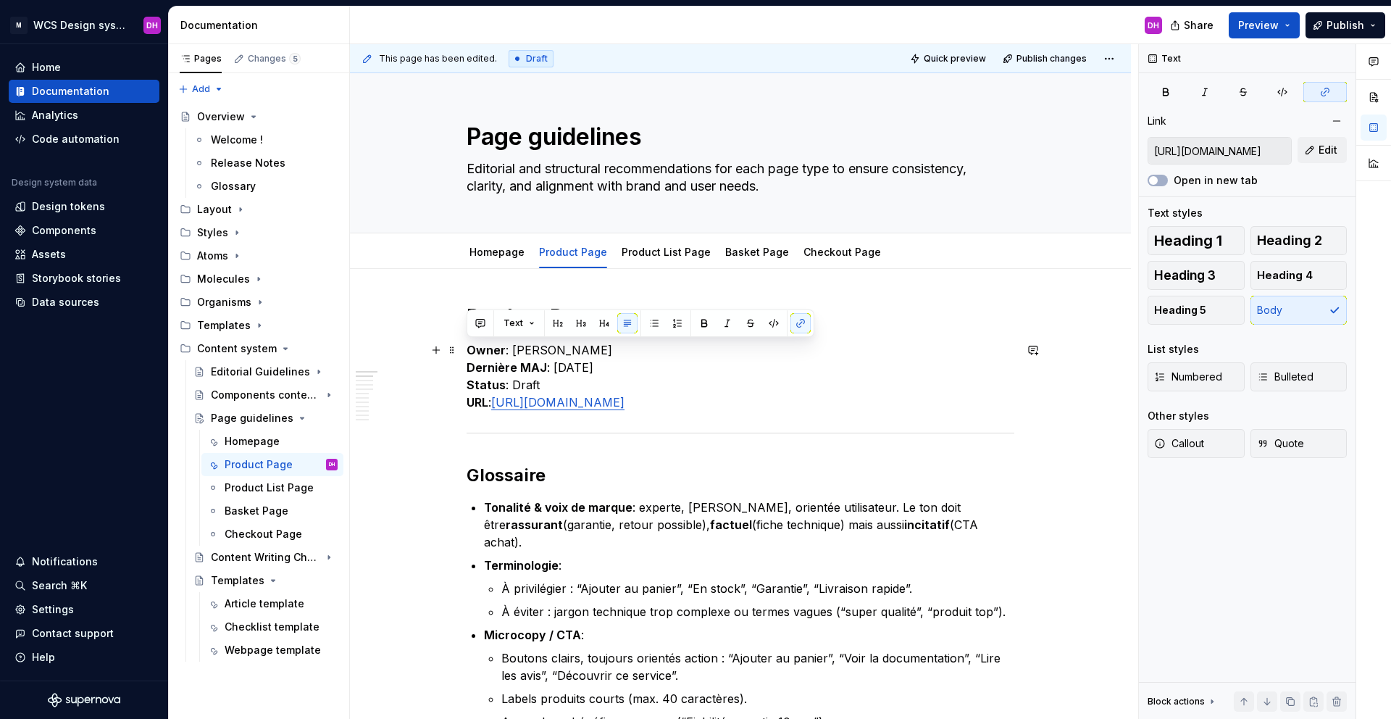
drag, startPoint x: 468, startPoint y: 346, endPoint x: 1090, endPoint y: 401, distance: 624.1
copy p "Owner : [PERSON_NAME] MAJ : [DATE] Status : Draft URL : [URL][DOMAIN_NAME]"
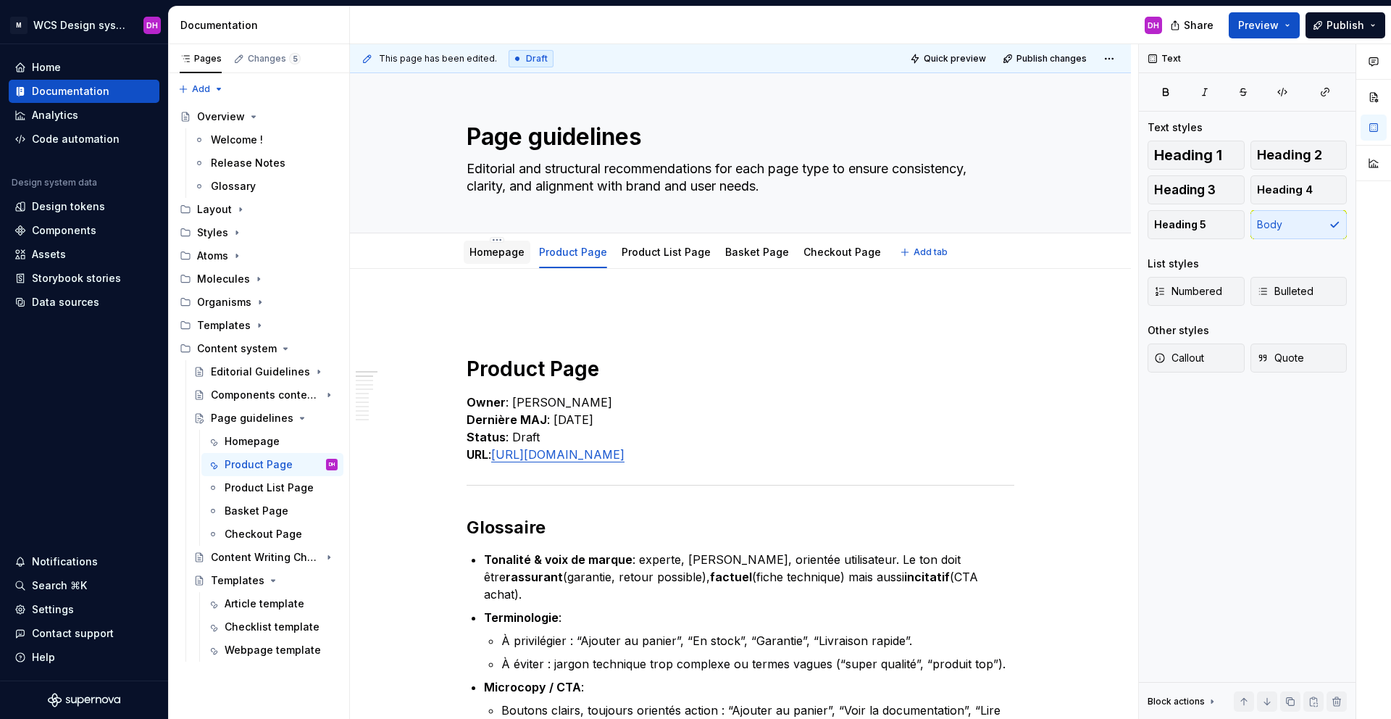
click at [510, 251] on link "Homepage" at bounding box center [496, 252] width 55 height 12
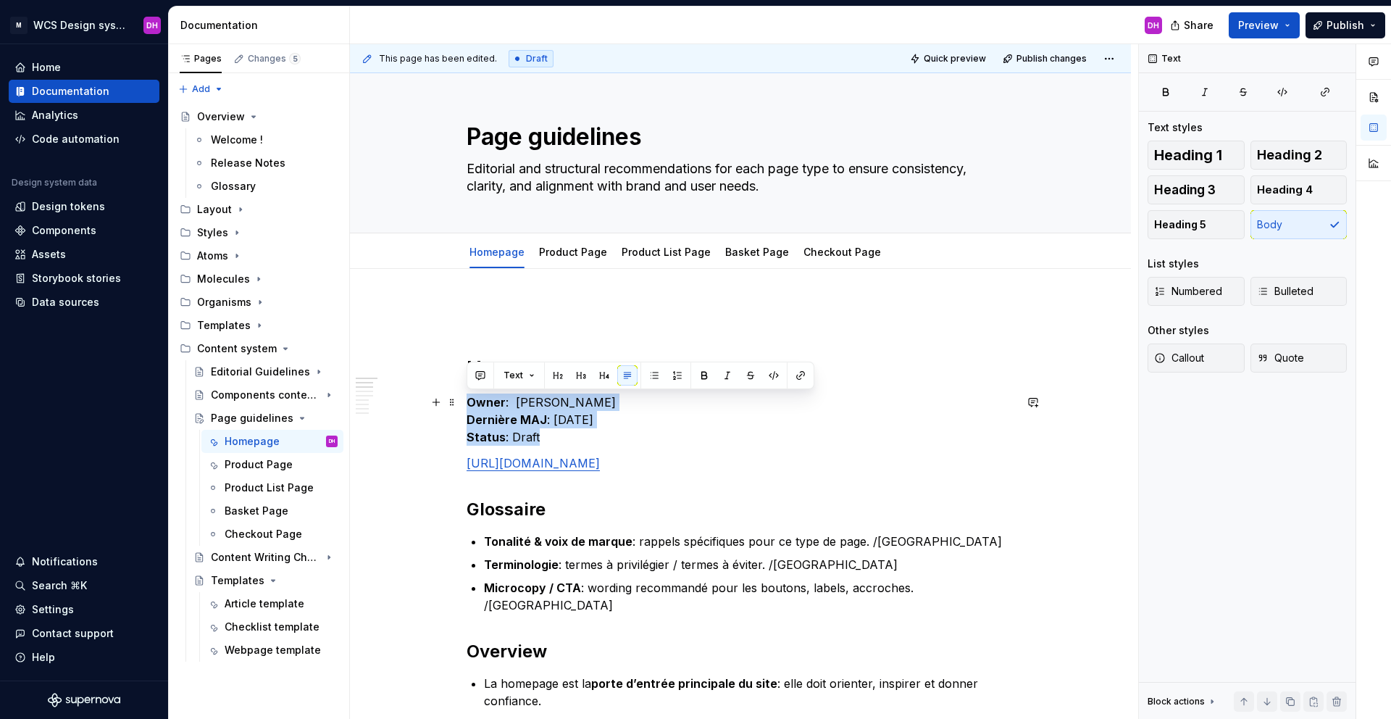
drag, startPoint x: 466, startPoint y: 401, endPoint x: 675, endPoint y: 450, distance: 215.1
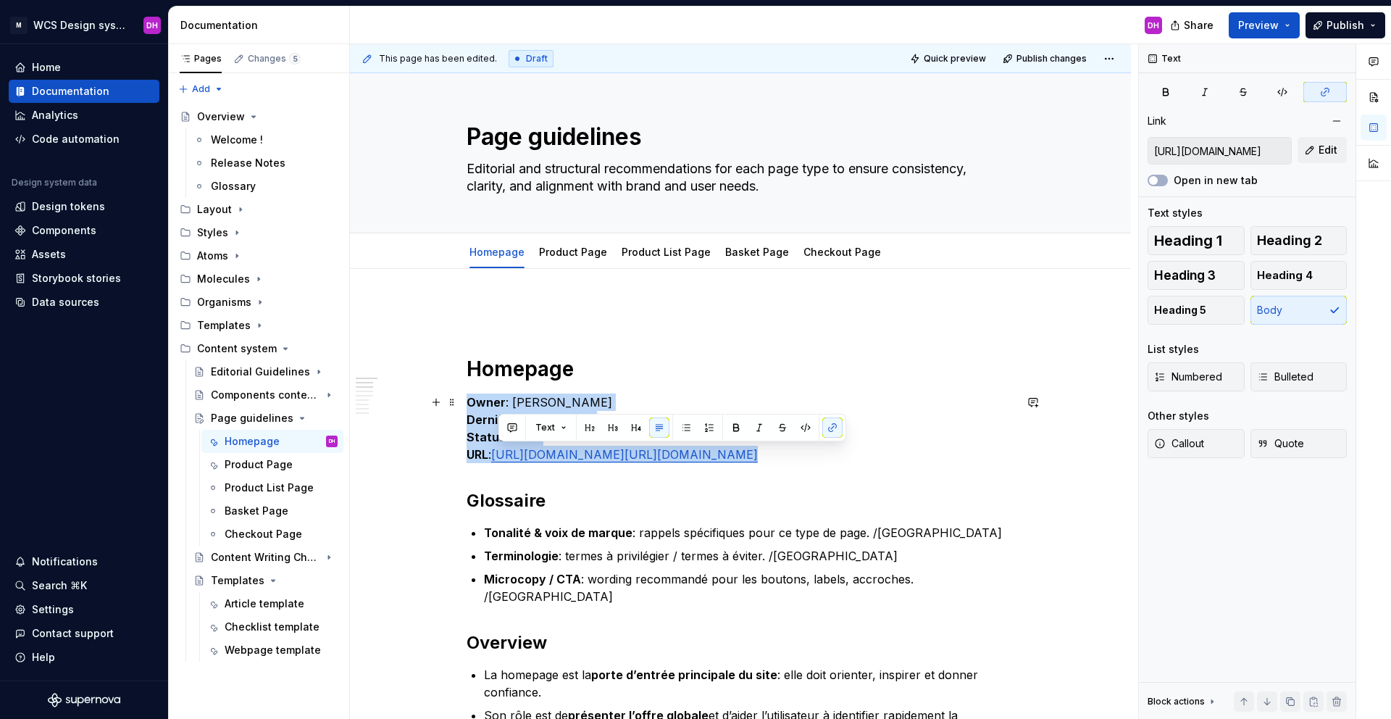
drag, startPoint x: 514, startPoint y: 473, endPoint x: 499, endPoint y: 452, distance: 25.5
click at [499, 452] on p "Owner : [PERSON_NAME] MAJ : [DATE] Status : Draft URL : [URL][DOMAIN_NAME] [URL…" at bounding box center [741, 428] width 548 height 70
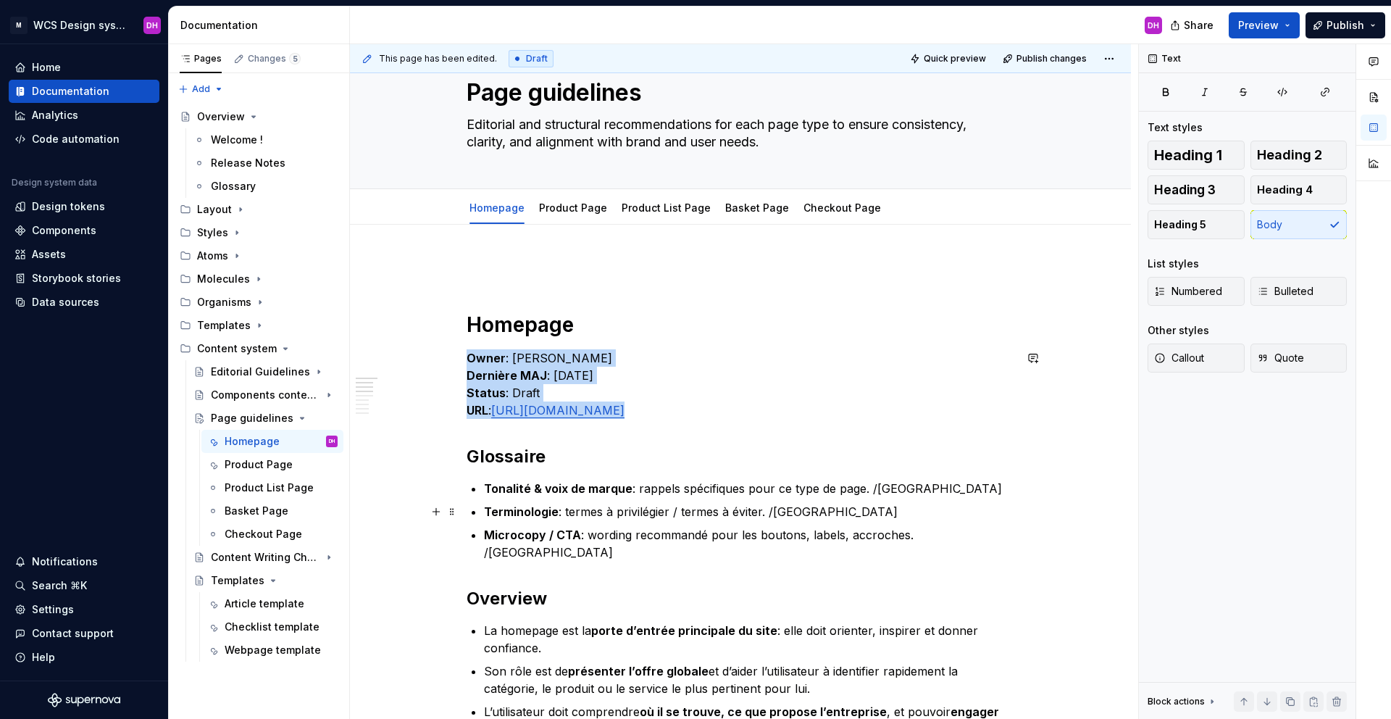
scroll to position [122, 0]
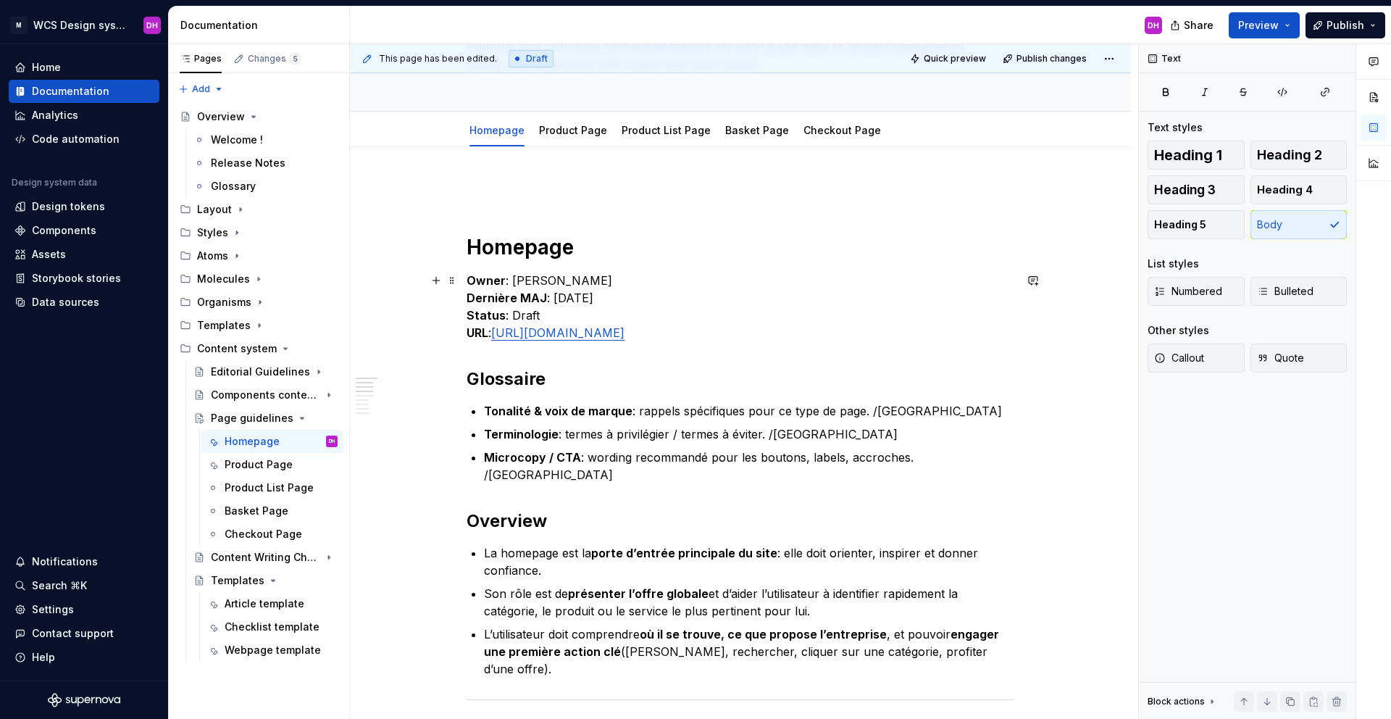
click at [554, 321] on p "Owner : [PERSON_NAME] MAJ : [DATE] Status : Draft URL : [URL][DOMAIN_NAME]" at bounding box center [741, 307] width 548 height 70
click at [574, 133] on link "Product Page" at bounding box center [573, 130] width 68 height 12
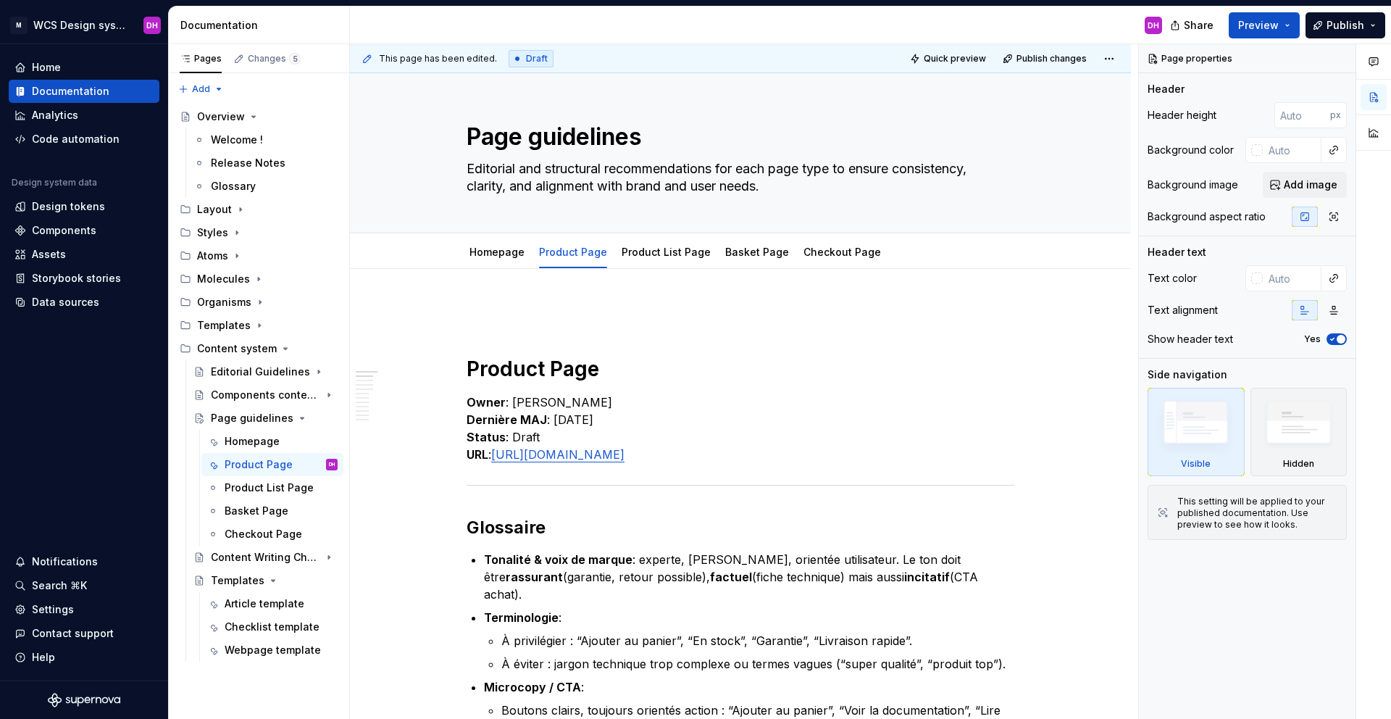
click at [515, 60] on icon at bounding box center [517, 59] width 12 height 12
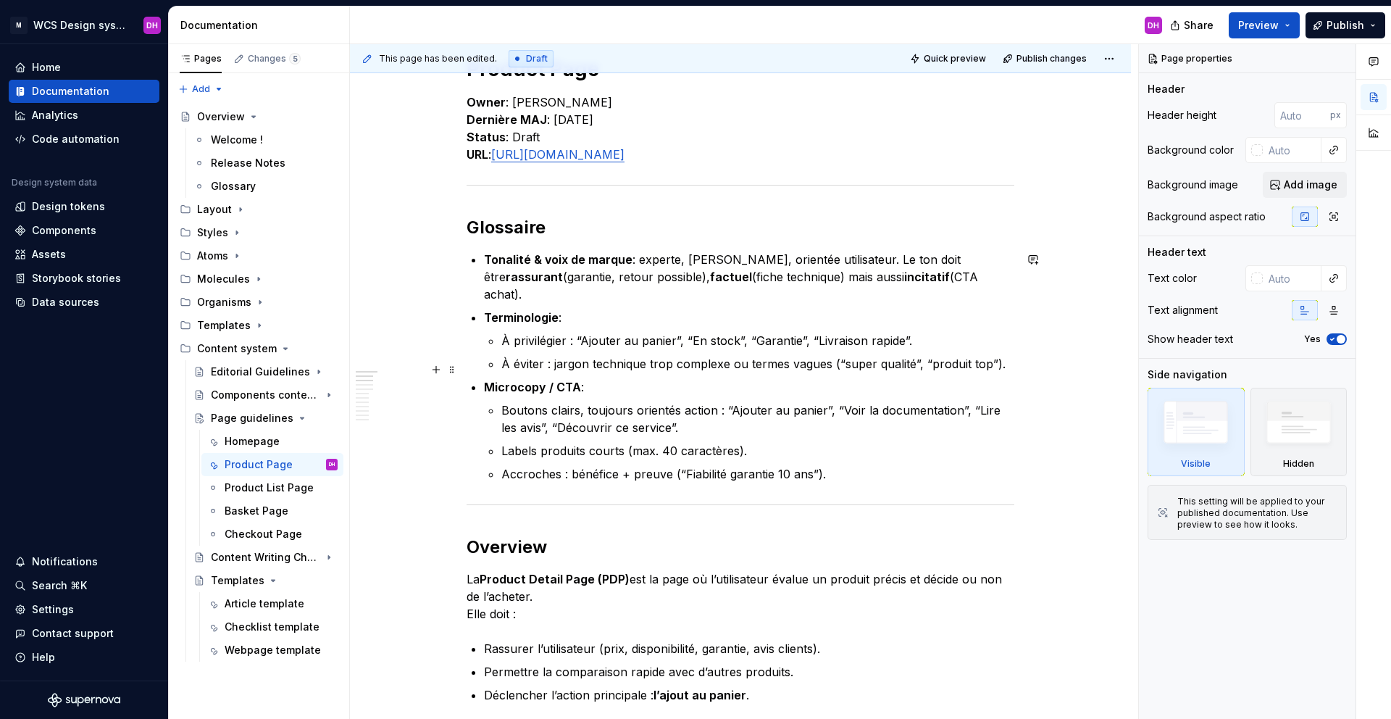
scroll to position [297, 0]
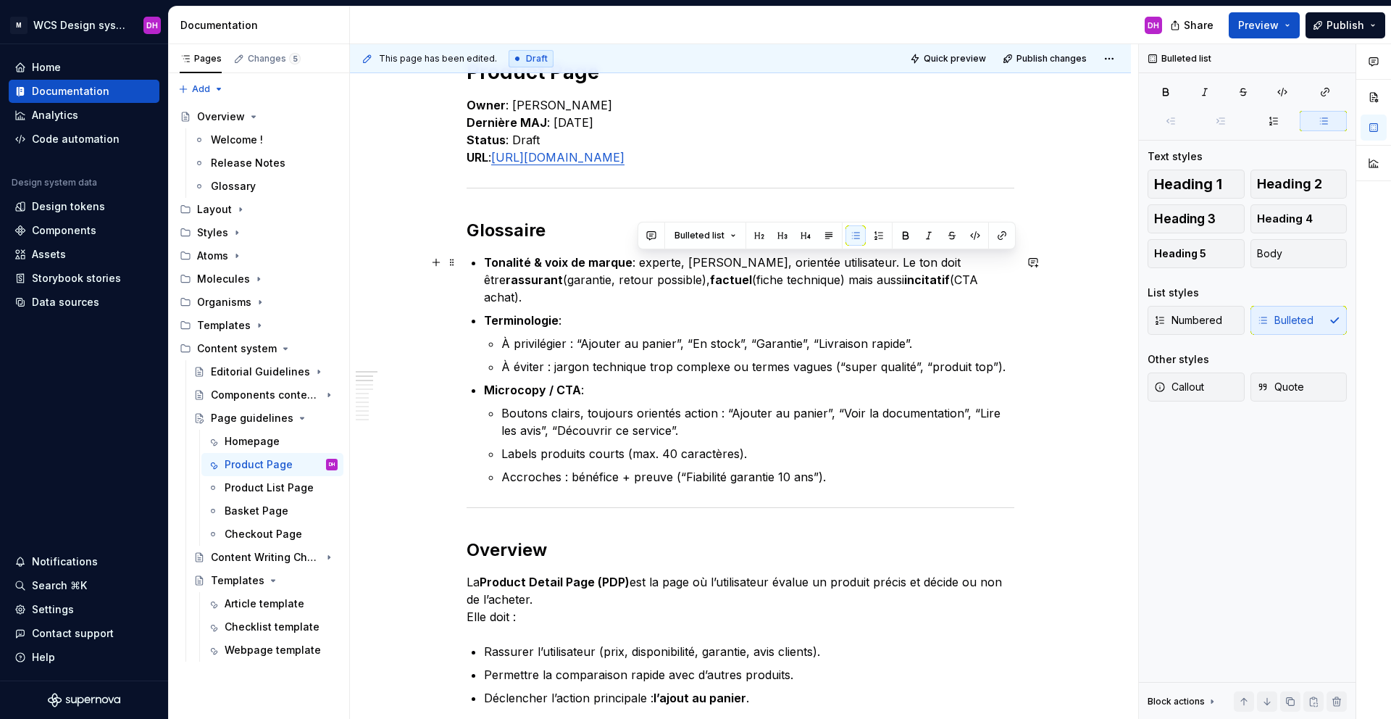
drag, startPoint x: 949, startPoint y: 278, endPoint x: 638, endPoint y: 264, distance: 311.1
click at [638, 264] on p "Tonalité & voix de marque : experte, [PERSON_NAME], orientée utilisateur. Le to…" at bounding box center [749, 280] width 530 height 52
click at [529, 238] on h2 "Glossaire" at bounding box center [741, 230] width 548 height 23
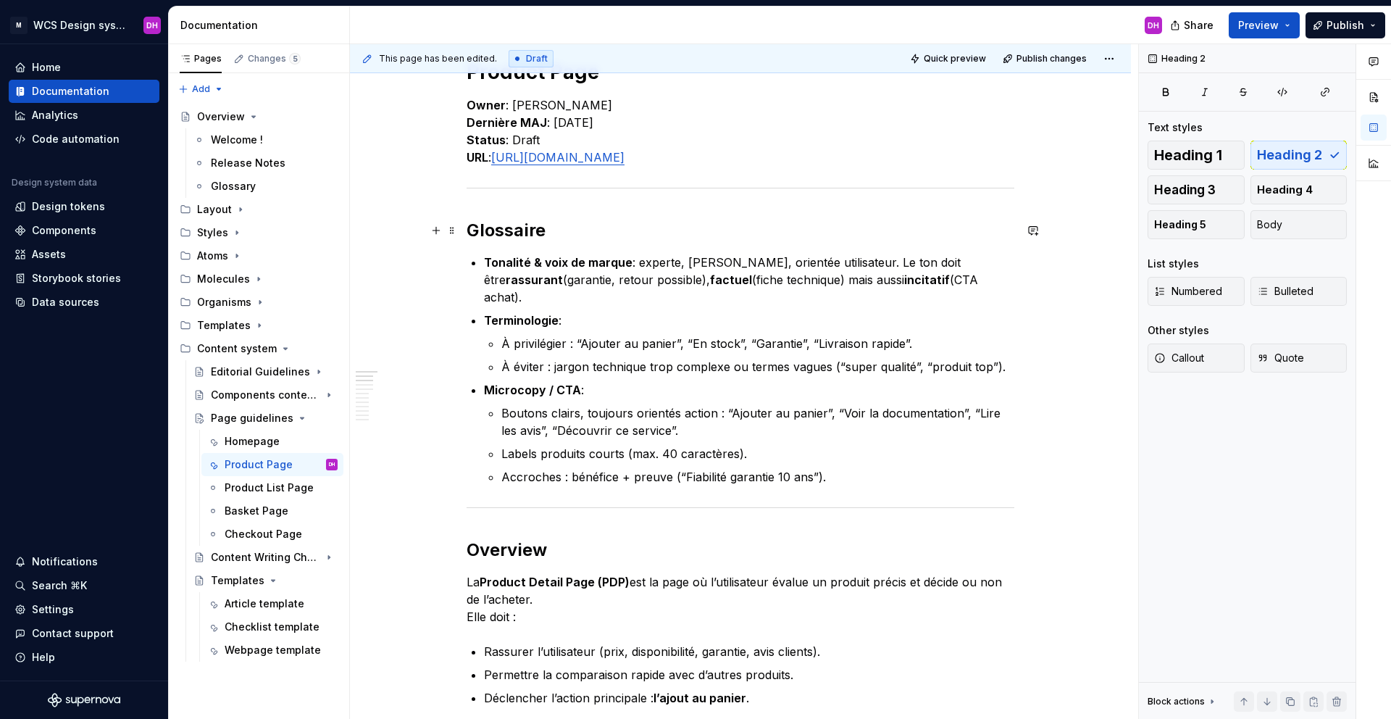
scroll to position [0, 0]
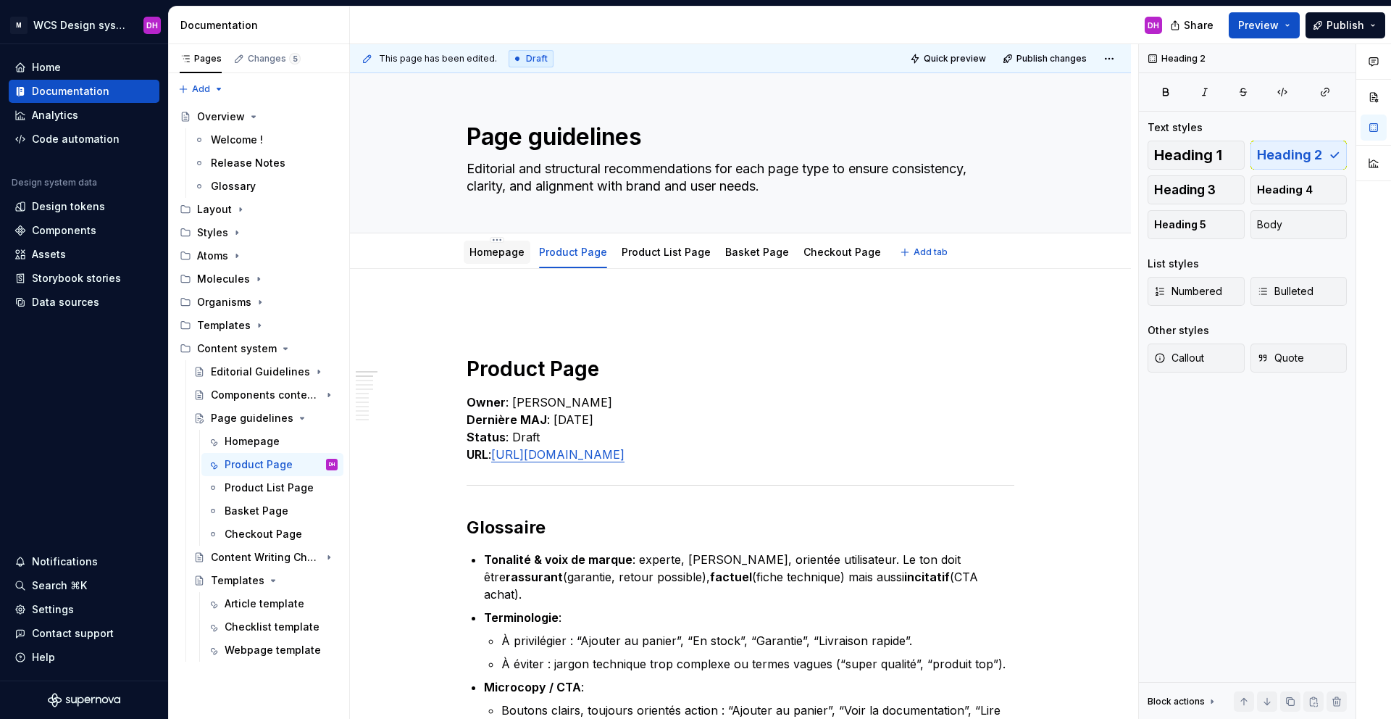
click at [505, 249] on link "Homepage" at bounding box center [496, 252] width 55 height 12
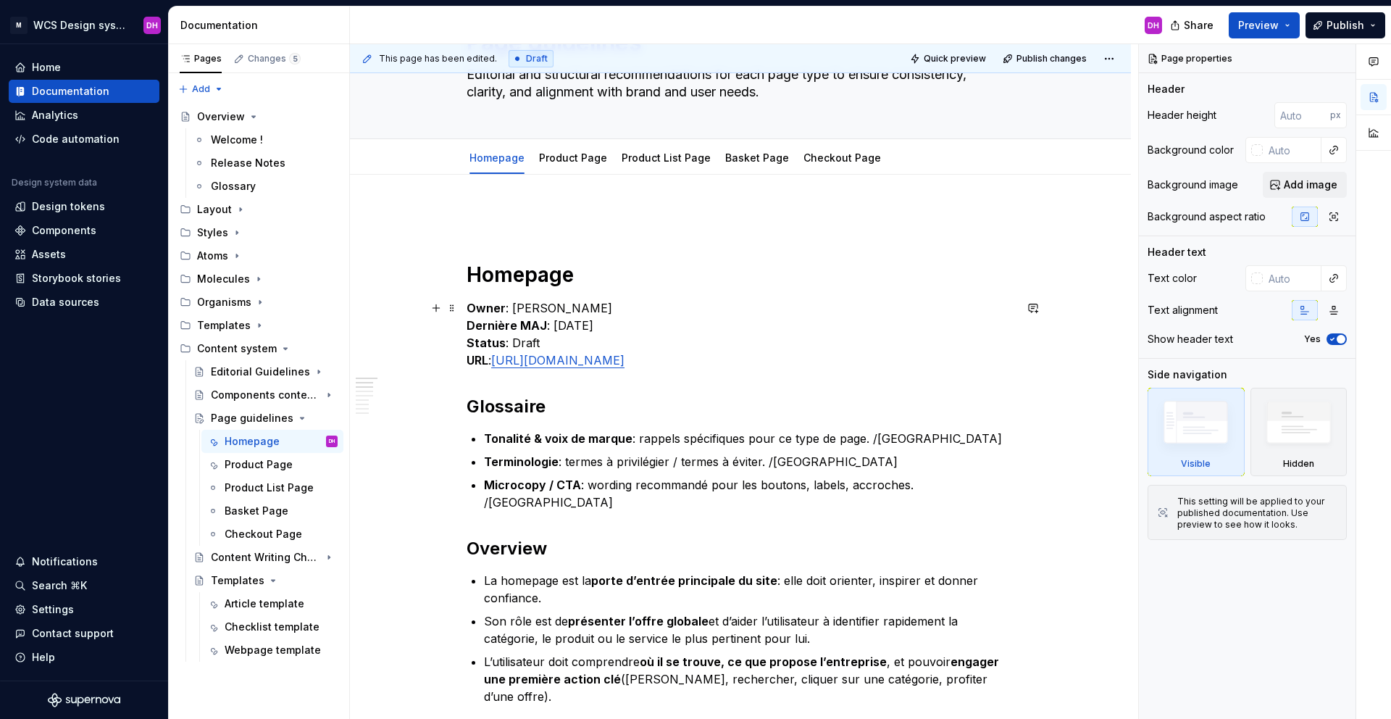
scroll to position [150, 0]
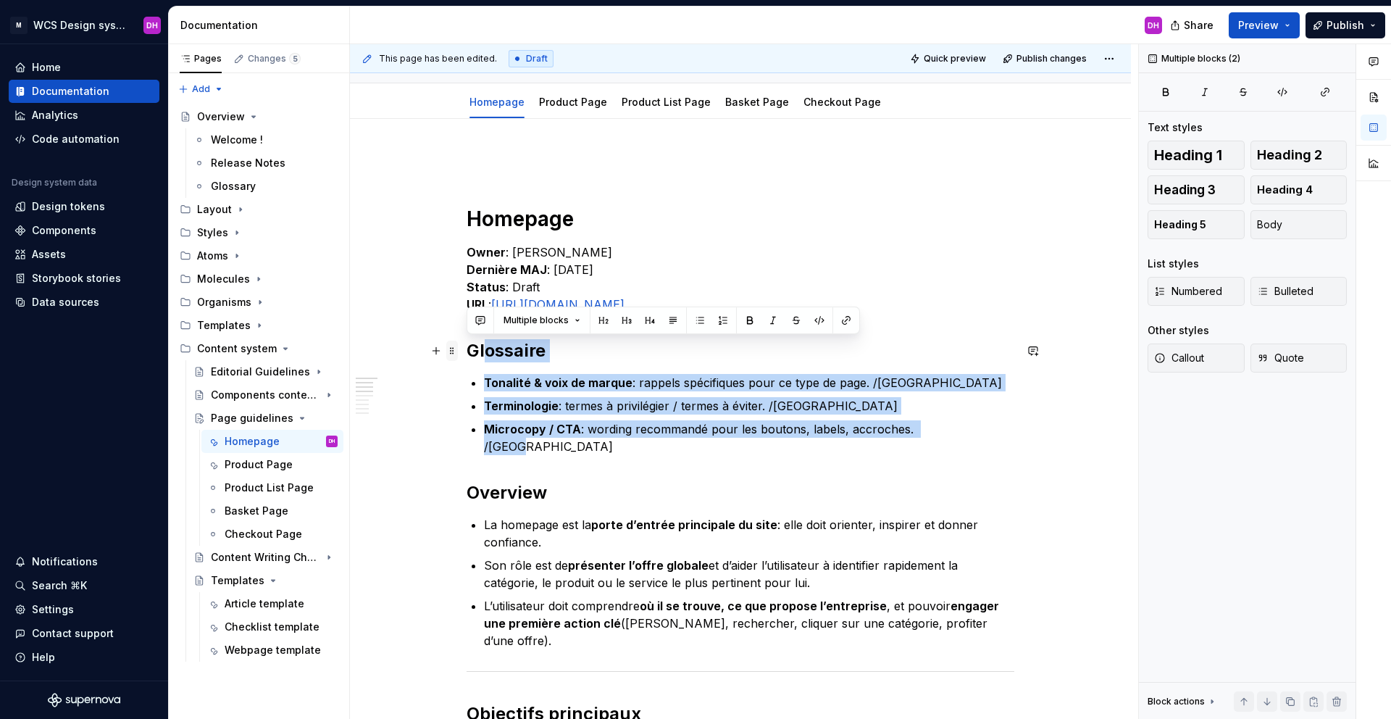
drag, startPoint x: 943, startPoint y: 430, endPoint x: 456, endPoint y: 358, distance: 492.2
copy div "ossaire Tonalité & voix de marque : rappels spécifiques pour ce type de page. /…"
click at [557, 99] on link "Product Page" at bounding box center [573, 102] width 68 height 12
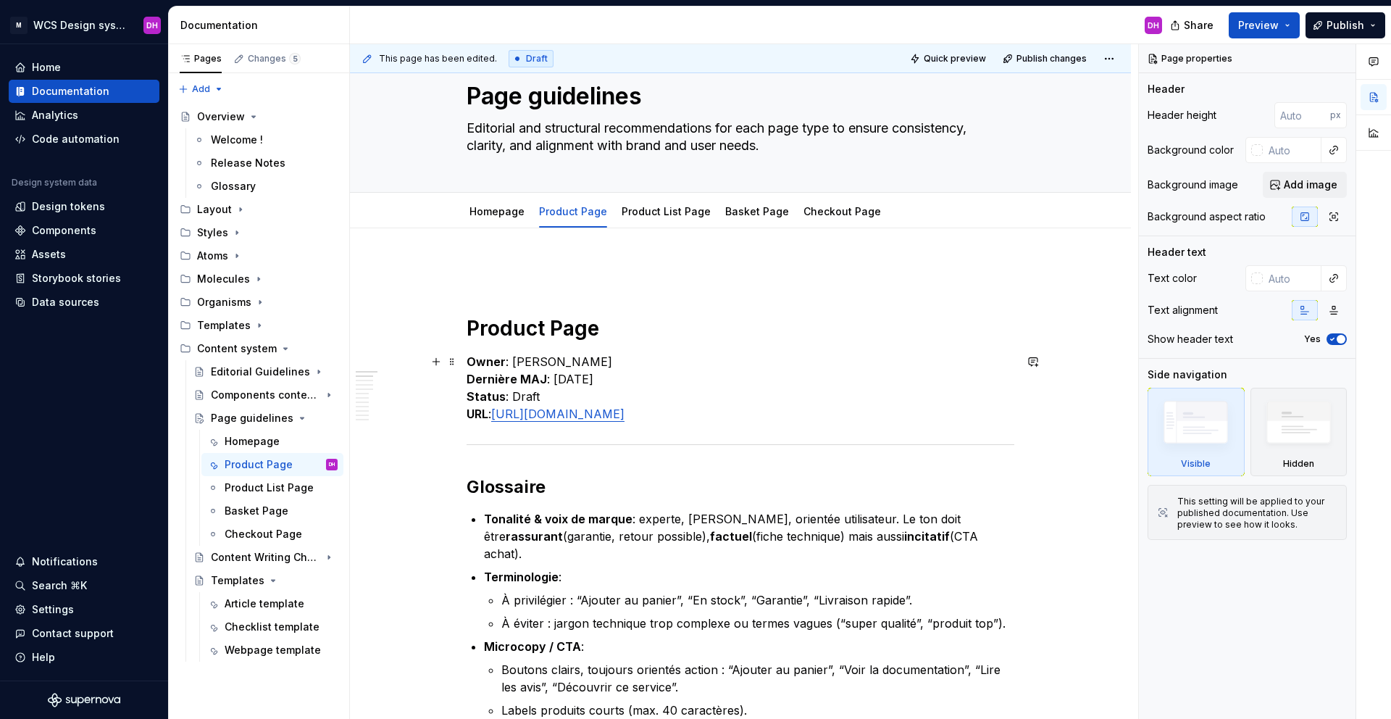
scroll to position [141, 0]
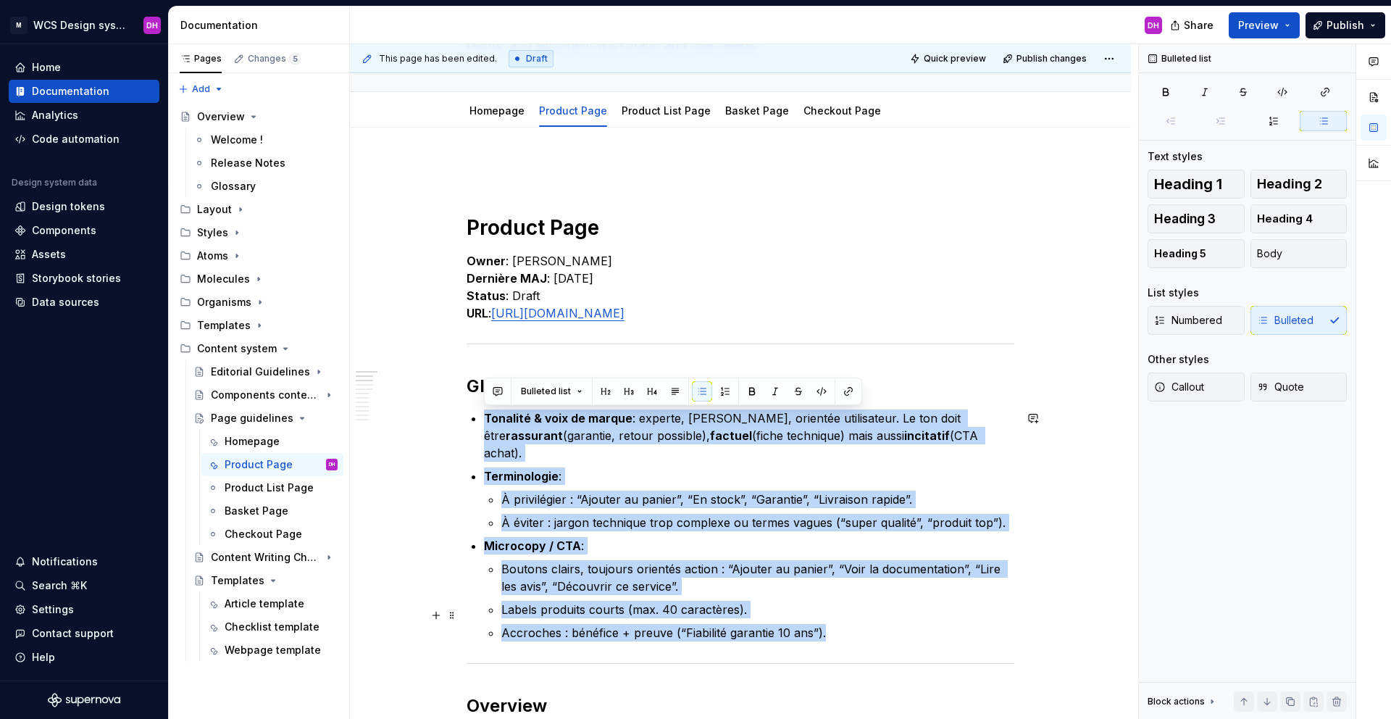
drag, startPoint x: 482, startPoint y: 413, endPoint x: 961, endPoint y: 615, distance: 520.4
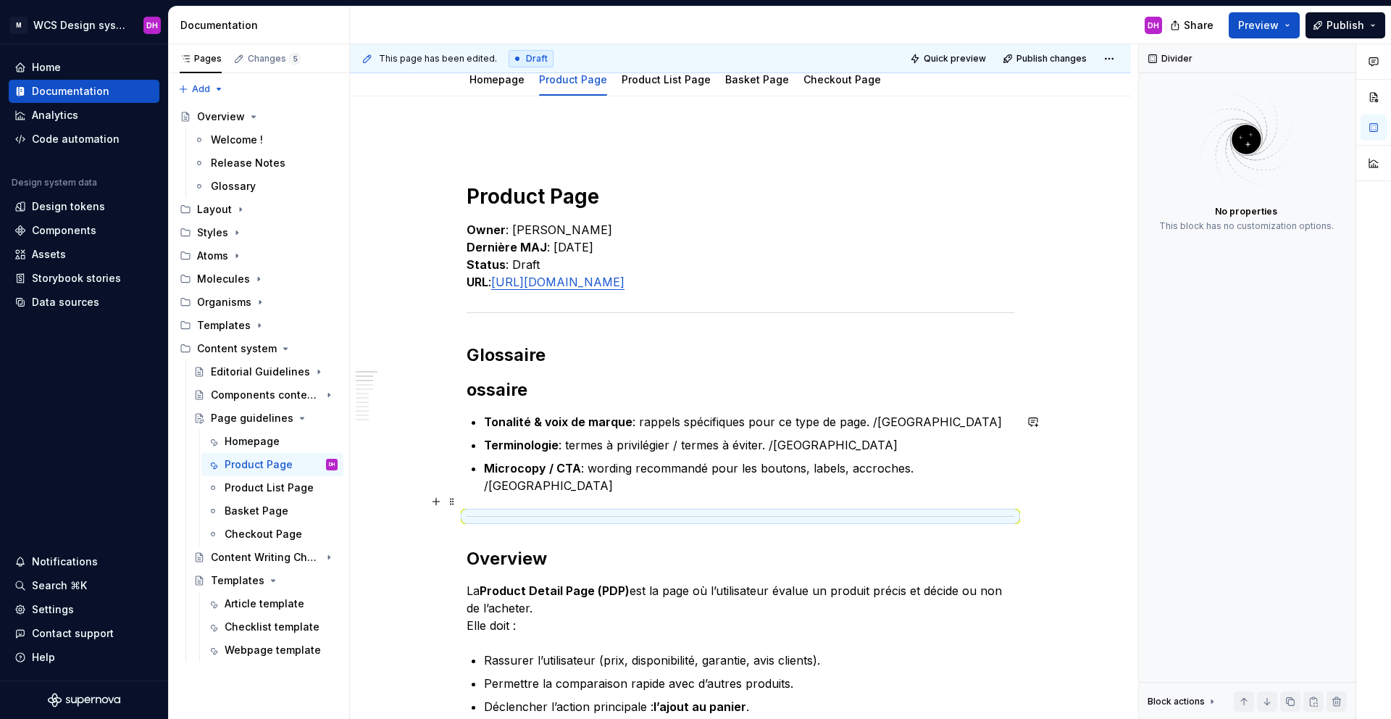
scroll to position [269, 0]
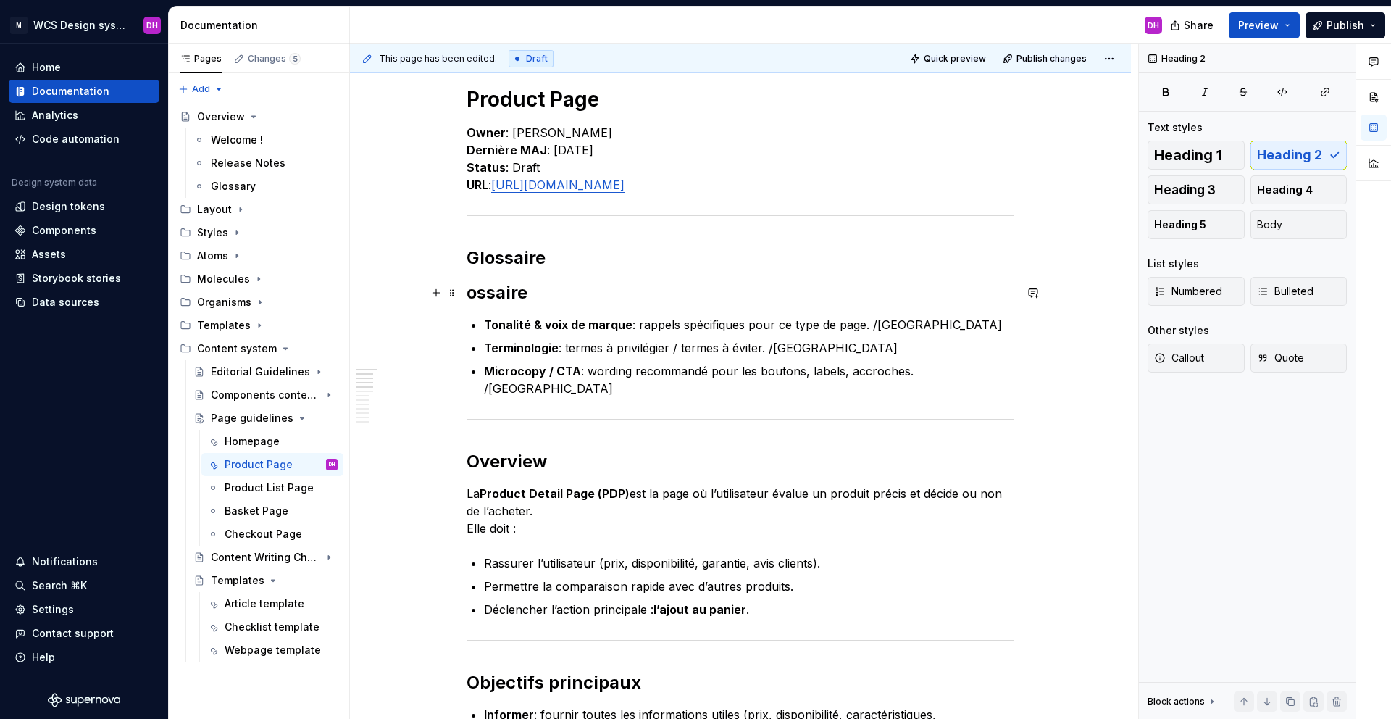
click at [468, 298] on strong "ossaire" at bounding box center [497, 292] width 61 height 21
drag, startPoint x: 556, startPoint y: 286, endPoint x: 427, endPoint y: 288, distance: 129.0
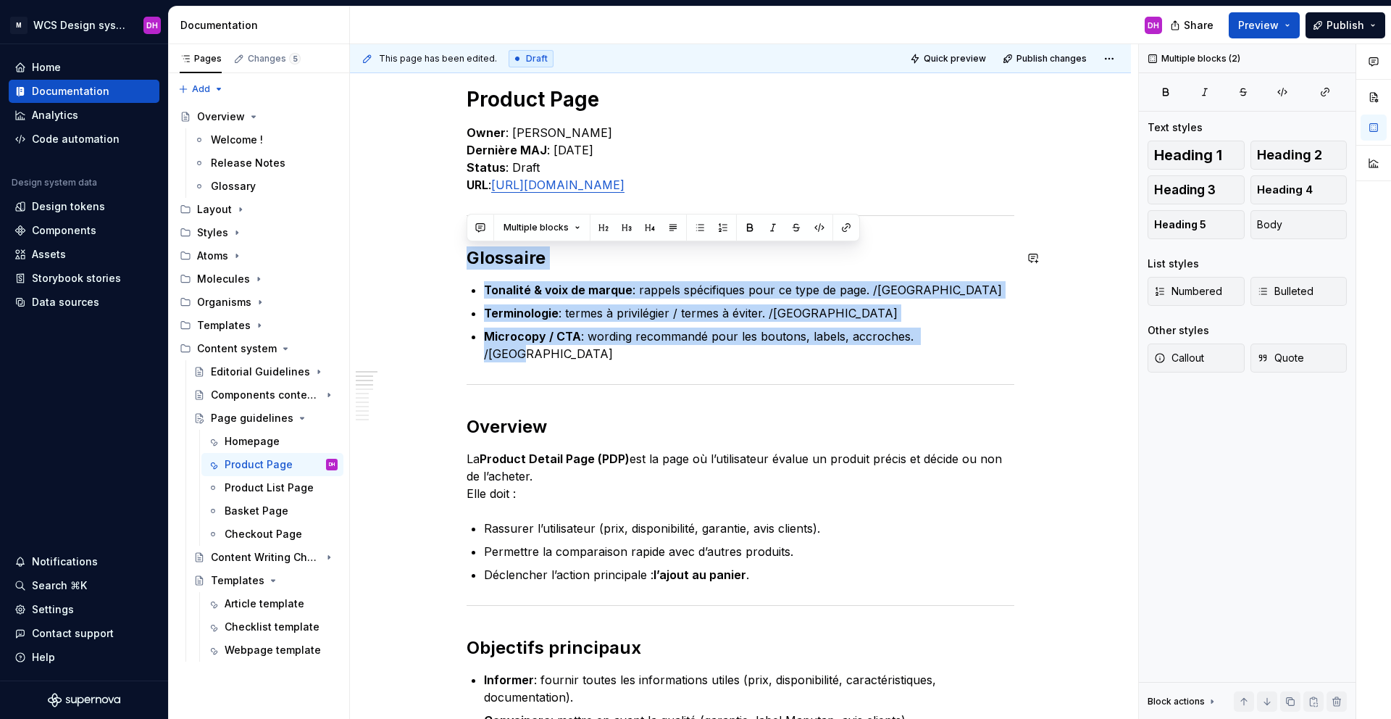
drag, startPoint x: 961, startPoint y: 335, endPoint x: 405, endPoint y: 225, distance: 566.6
click at [763, 229] on button "button" at bounding box center [773, 227] width 20 height 20
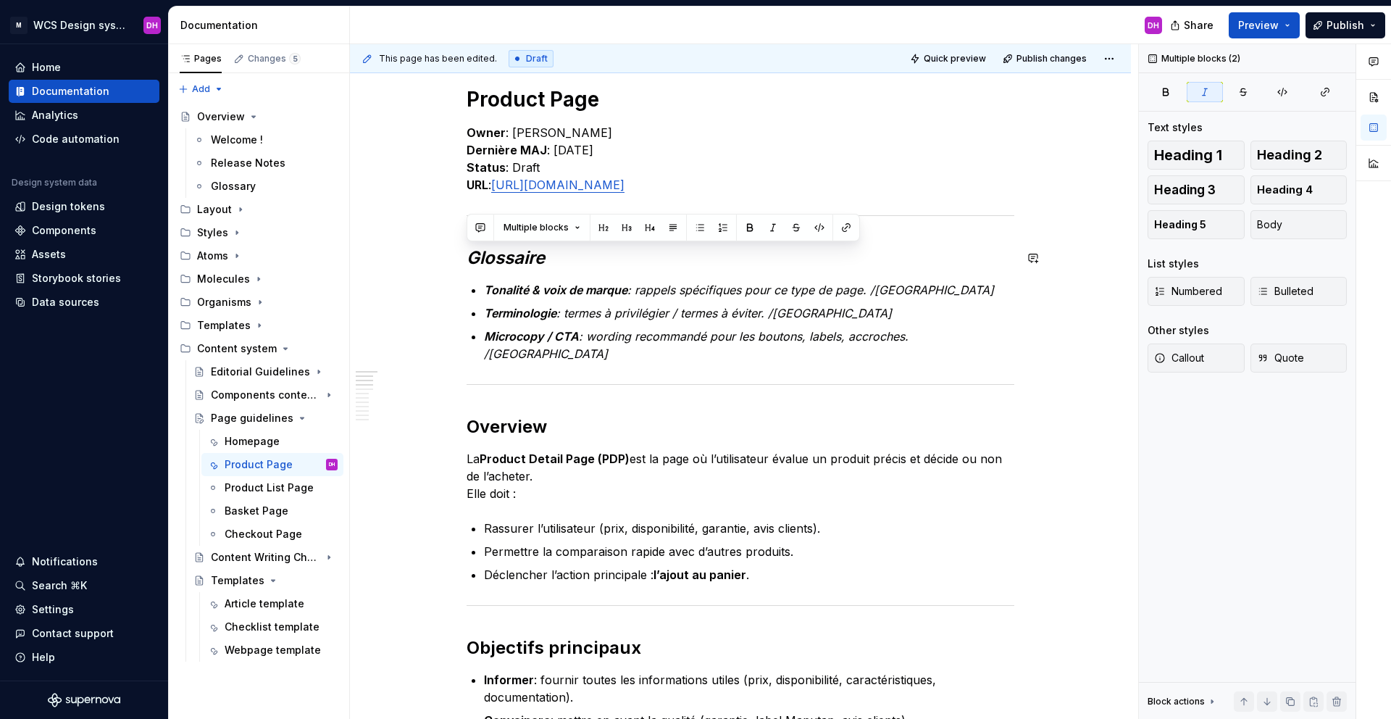
click at [751, 248] on h2 "Glossaire" at bounding box center [741, 257] width 548 height 23
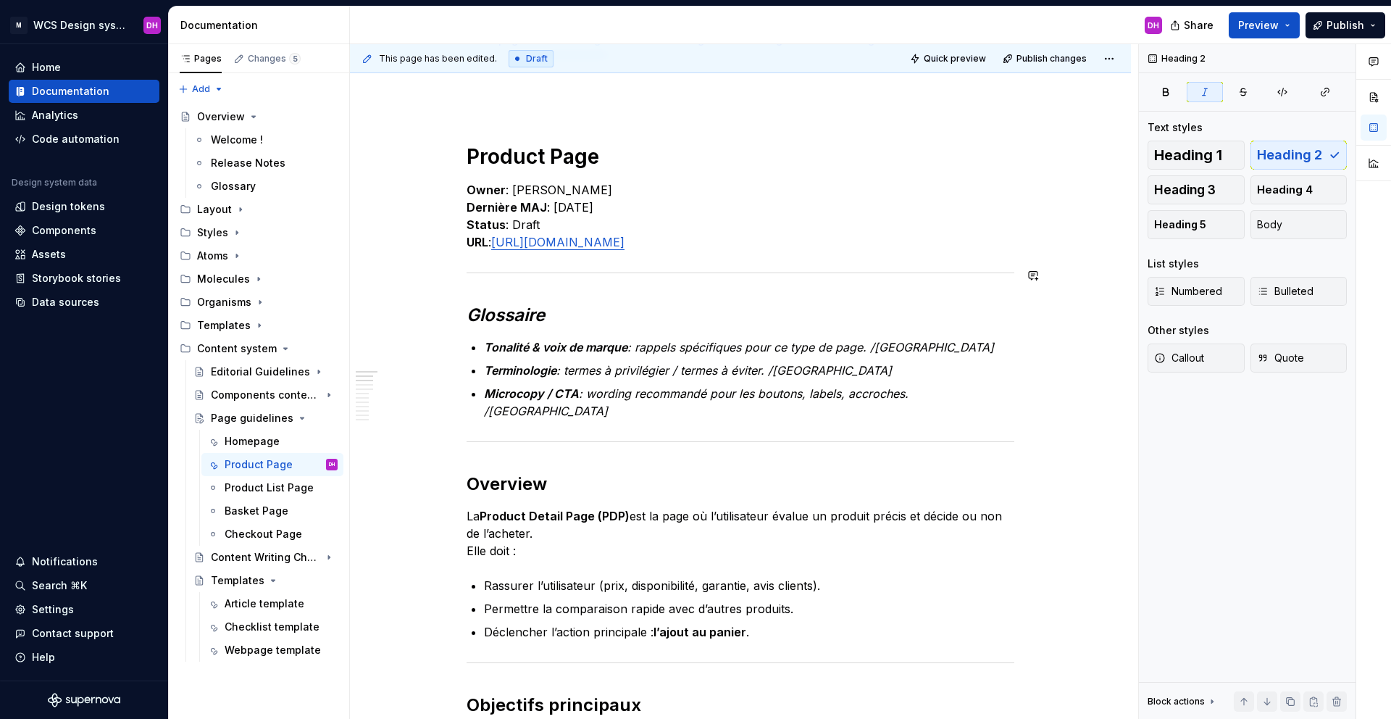
scroll to position [1, 0]
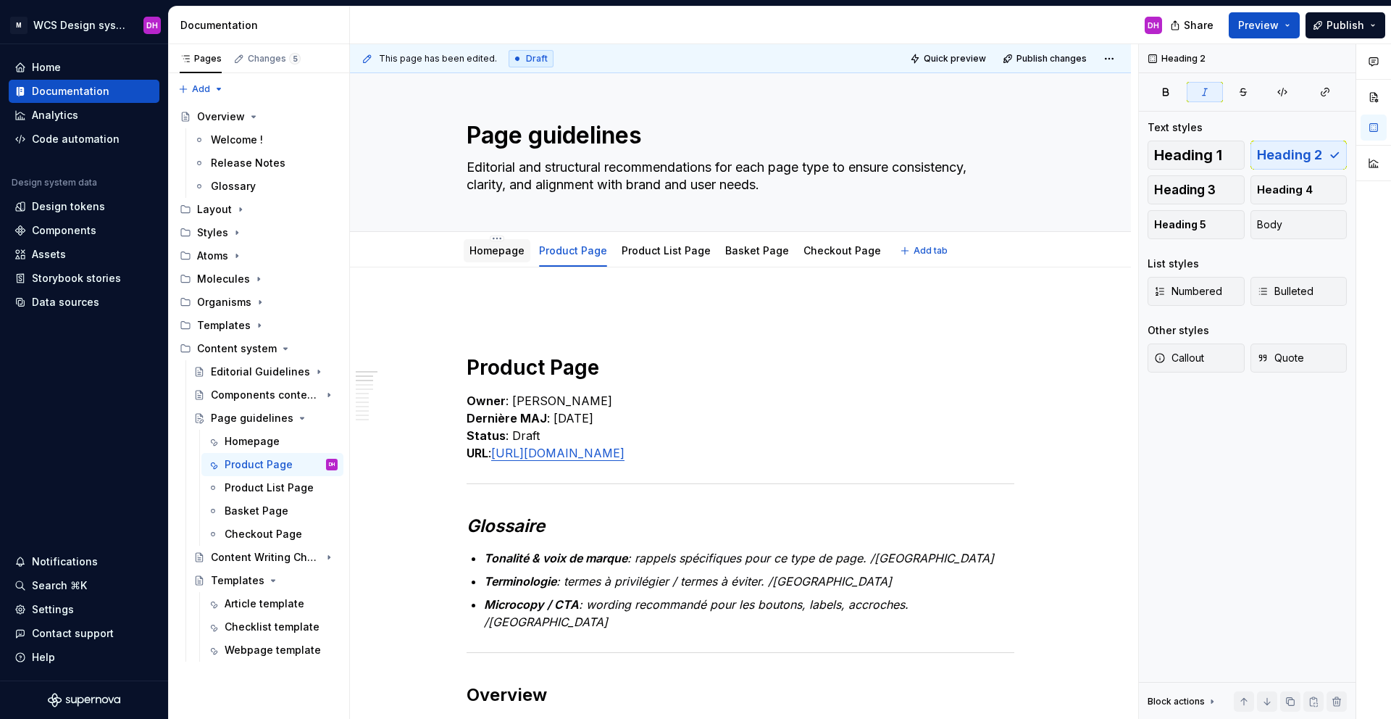
click at [490, 250] on link "Homepage" at bounding box center [496, 250] width 55 height 12
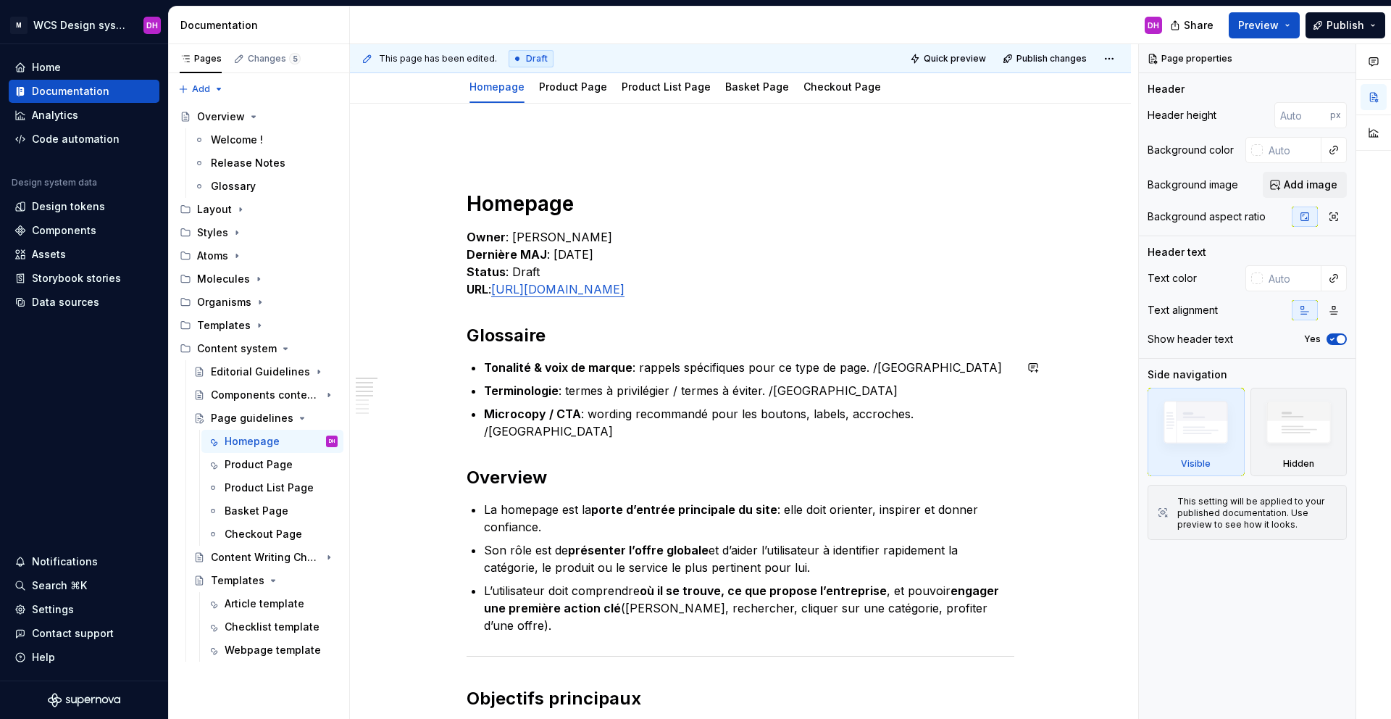
scroll to position [304, 0]
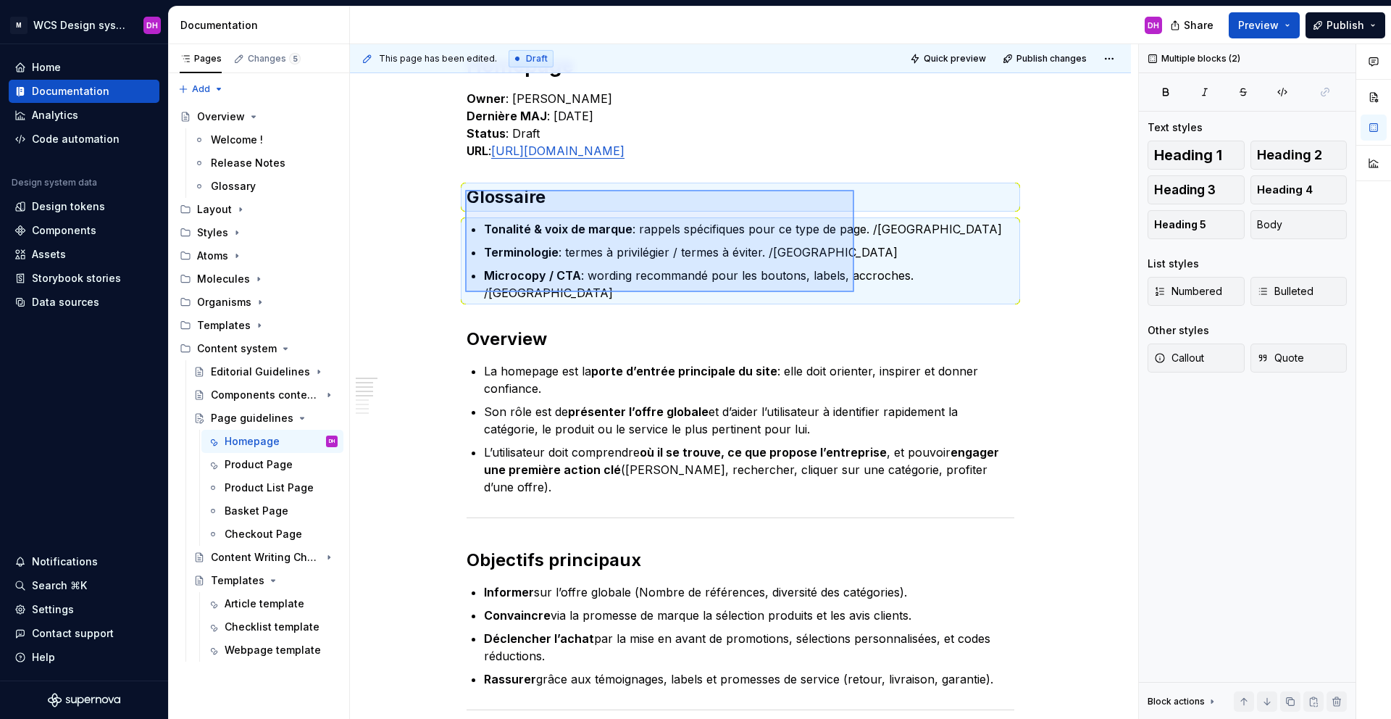
drag, startPoint x: 468, startPoint y: 191, endPoint x: 951, endPoint y: 291, distance: 493.4
click at [951, 291] on div "This page has been edited. Draft Quick preview Publish changes Page guidelines …" at bounding box center [744, 381] width 788 height 675
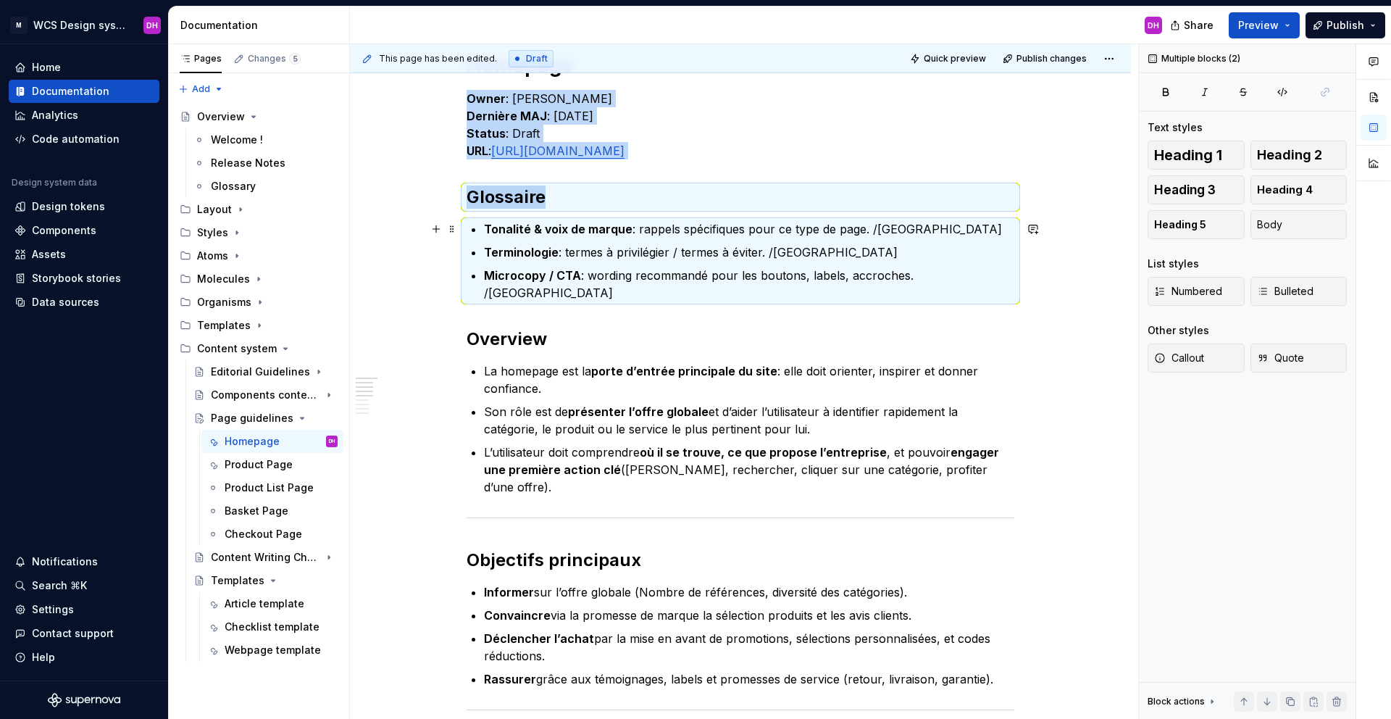
click at [614, 232] on strong "Tonalité & voix de marque" at bounding box center [558, 229] width 149 height 14
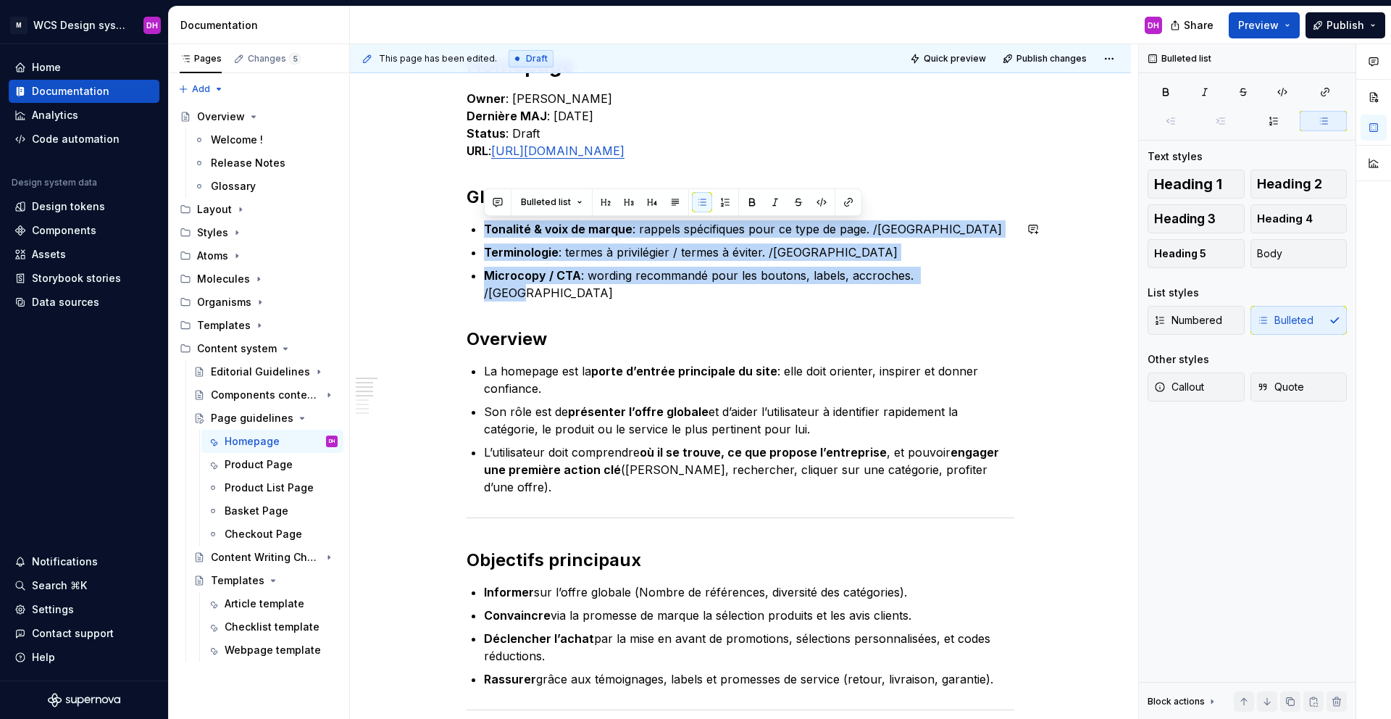
drag, startPoint x: 937, startPoint y: 275, endPoint x: 470, endPoint y: 216, distance: 470.9
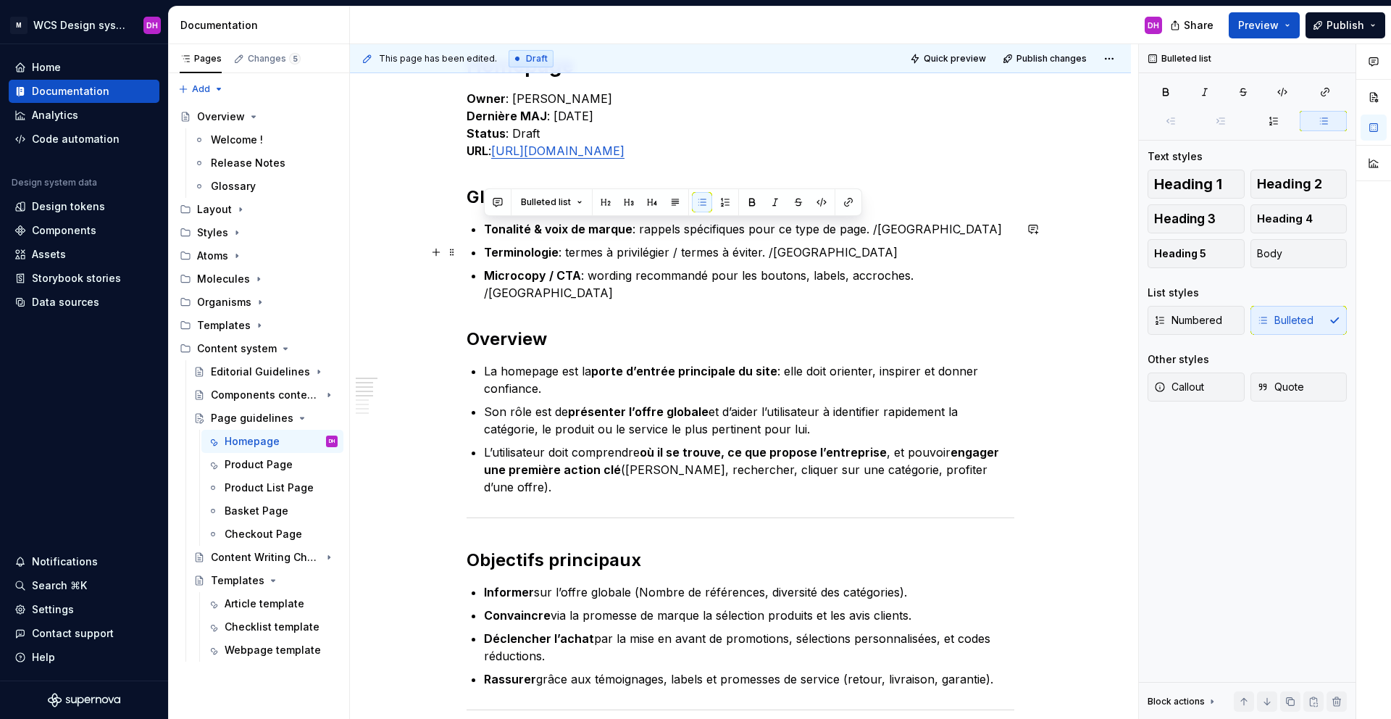
drag, startPoint x: 758, startPoint y: 277, endPoint x: 619, endPoint y: 219, distance: 150.0
click at [759, 276] on p "Microcopy / CTA : wording recommandé pour les boutons, labels, accroches. /[GEO…" at bounding box center [749, 284] width 530 height 35
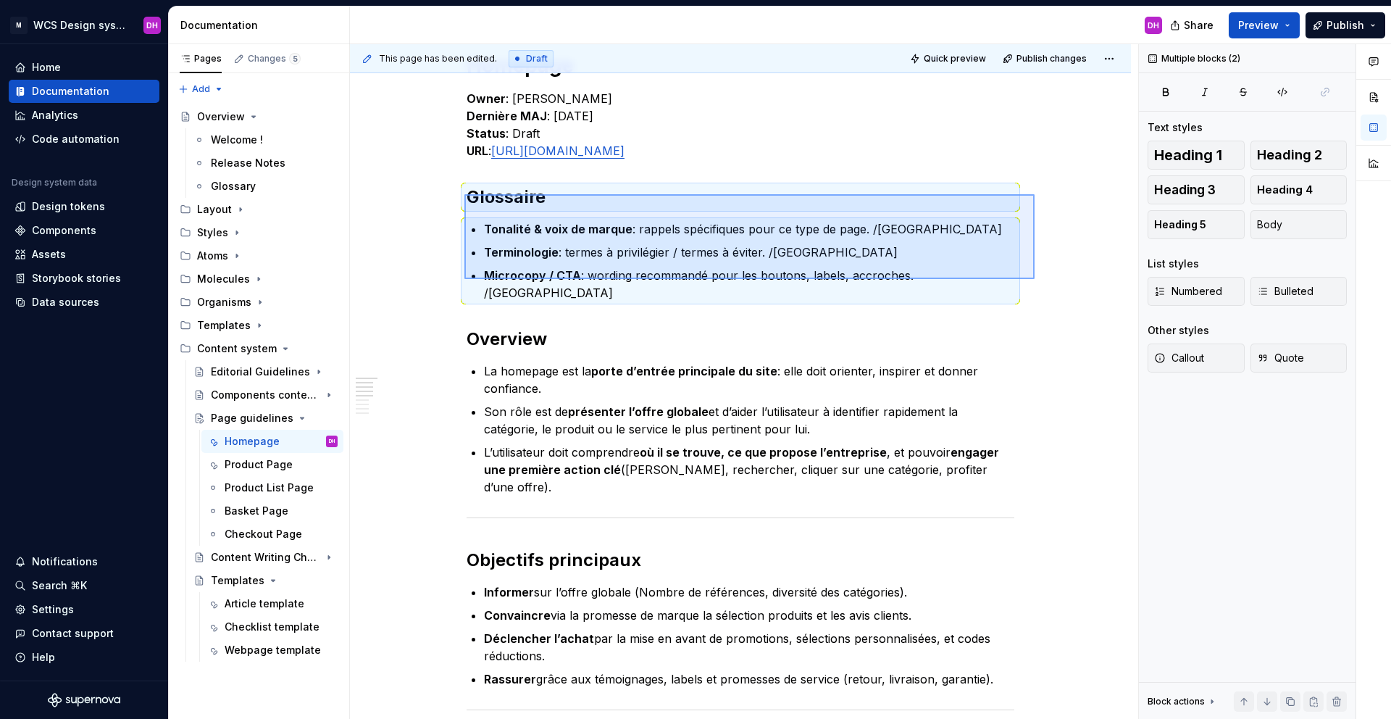
drag, startPoint x: 464, startPoint y: 194, endPoint x: 1041, endPoint y: 280, distance: 583.1
click at [1042, 280] on div "This page has been edited. Draft Quick preview Publish changes Page guidelines …" at bounding box center [744, 381] width 788 height 675
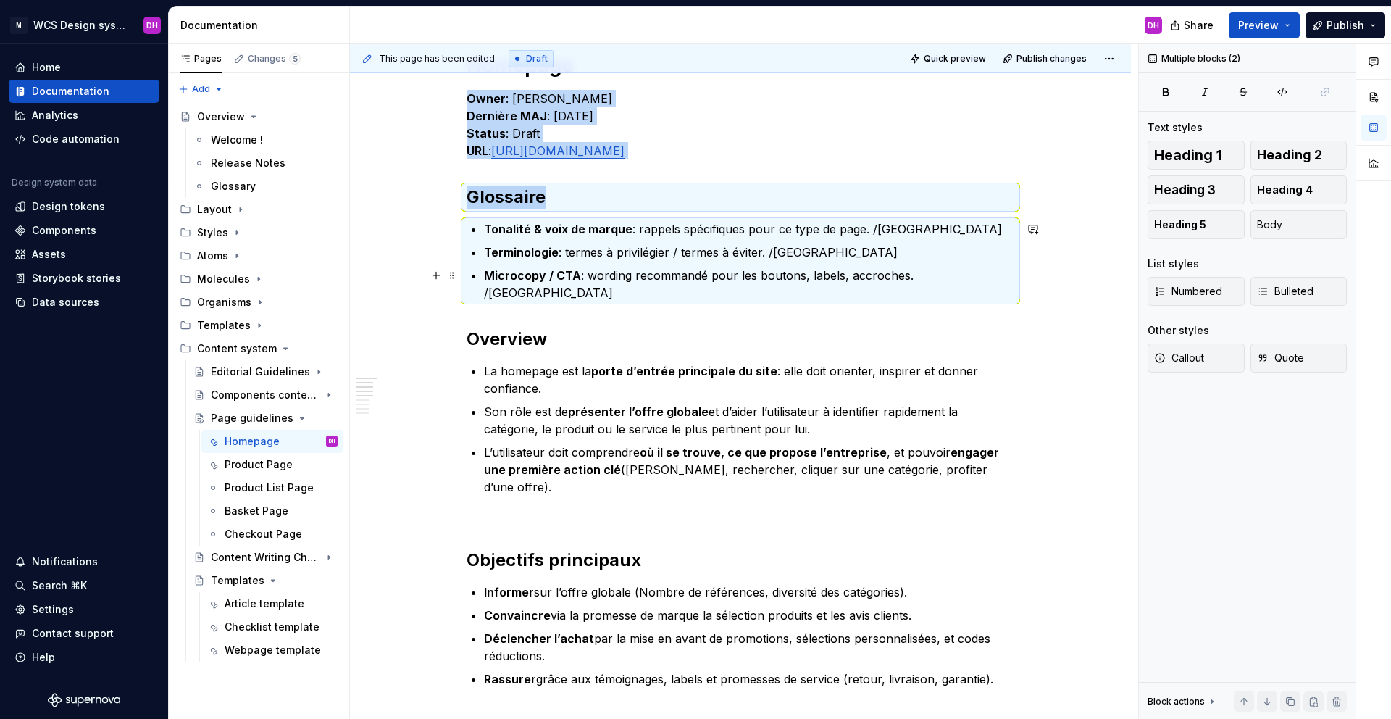
click at [922, 283] on p "Microcopy / CTA : wording recommandé pour les boutons, labels, accroches. /[GEO…" at bounding box center [749, 284] width 530 height 35
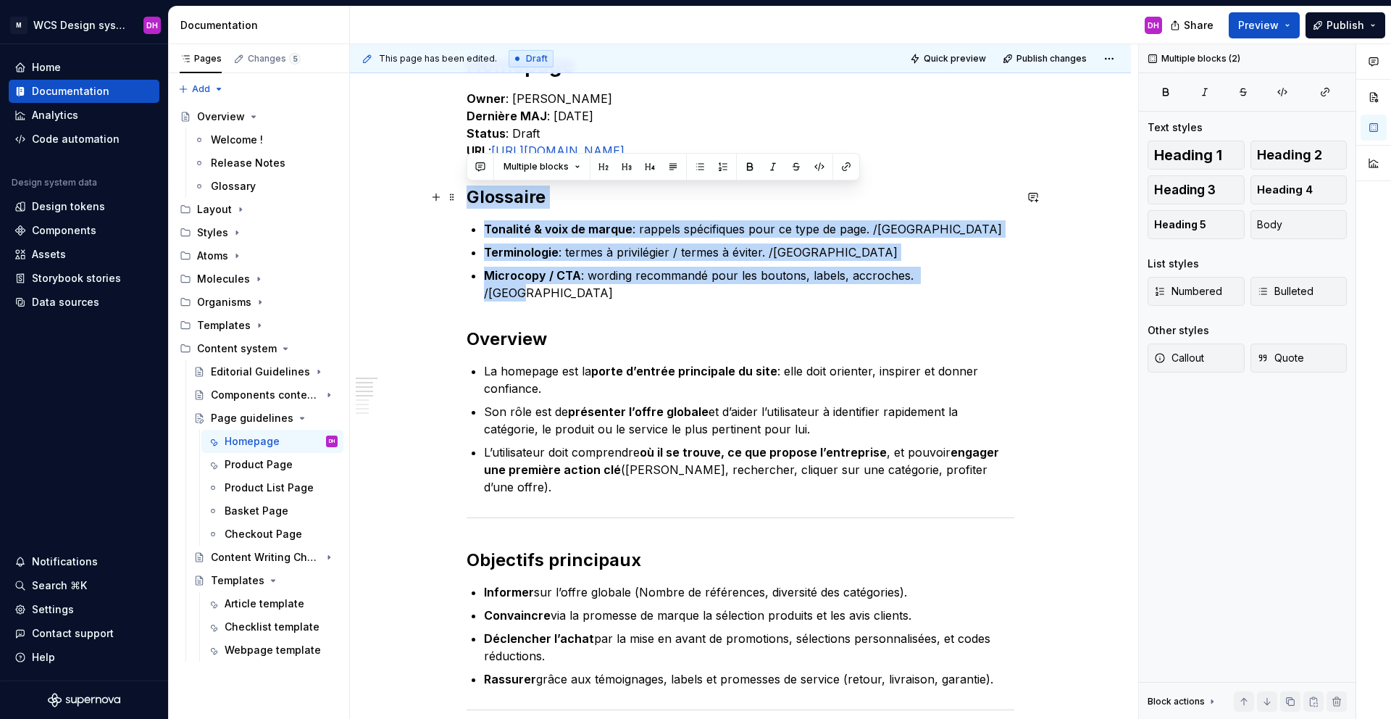
drag, startPoint x: 944, startPoint y: 280, endPoint x: 464, endPoint y: 193, distance: 488.0
click at [765, 161] on button "button" at bounding box center [773, 166] width 20 height 20
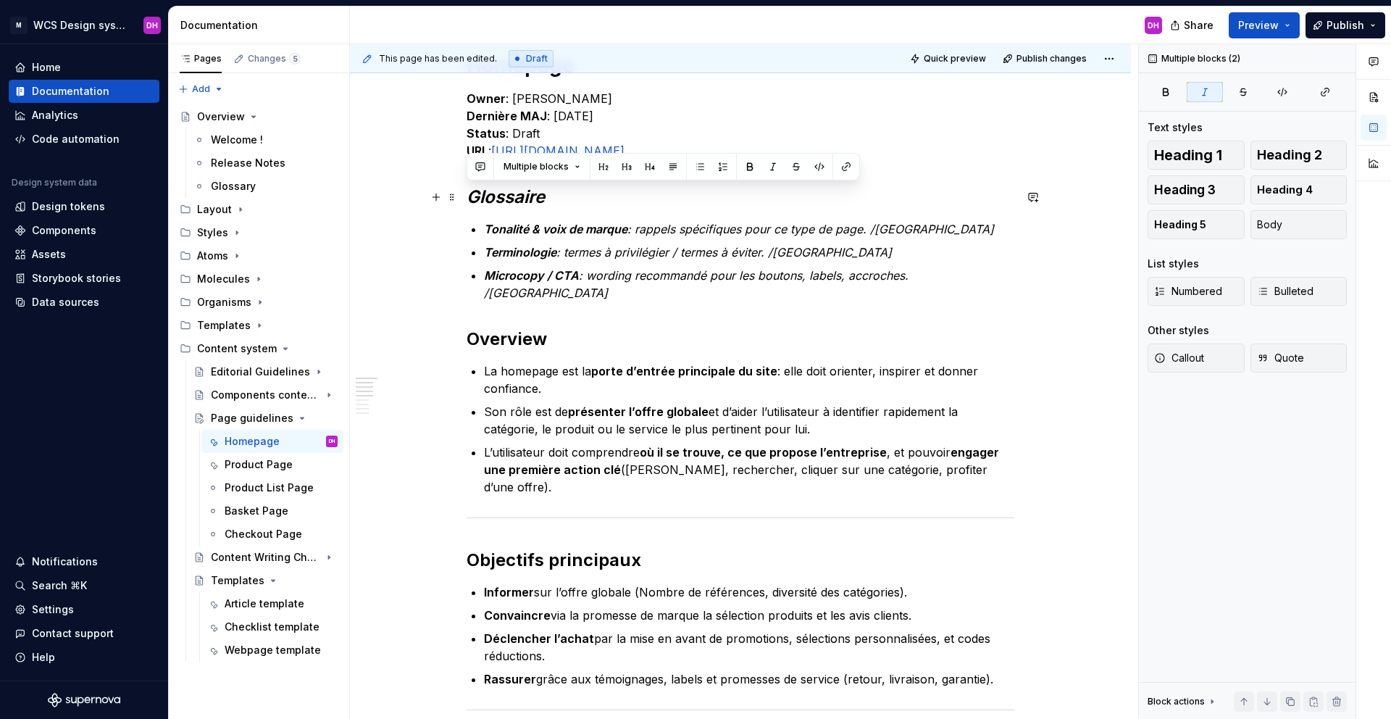
click at [827, 200] on h2 "Glossaire" at bounding box center [741, 196] width 548 height 23
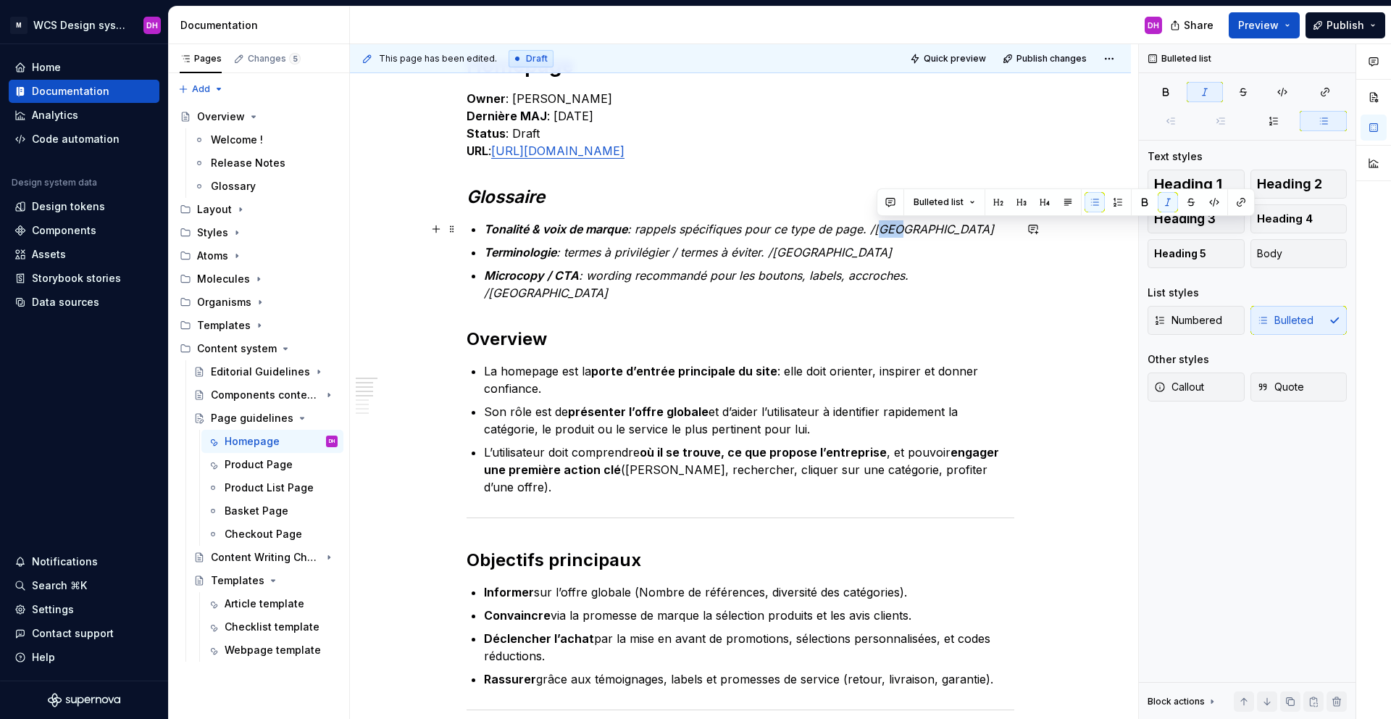
drag, startPoint x: 875, startPoint y: 231, endPoint x: 890, endPoint y: 230, distance: 14.5
click at [890, 230] on em ": rappels spécifiques pour ce type de page. /[GEOGRAPHIC_DATA]" at bounding box center [810, 229] width 367 height 14
click at [877, 228] on em ": rappels spécifiques pour ce type de page. /[GEOGRAPHIC_DATA]" at bounding box center [810, 229] width 367 height 14
click at [870, 229] on em ": rappels spécifiques pour ce type de page. /[GEOGRAPHIC_DATA]" at bounding box center [810, 229] width 367 height 14
click at [871, 230] on em ": rappels spécifiques pour ce type de page. /[GEOGRAPHIC_DATA]" at bounding box center [810, 229] width 367 height 14
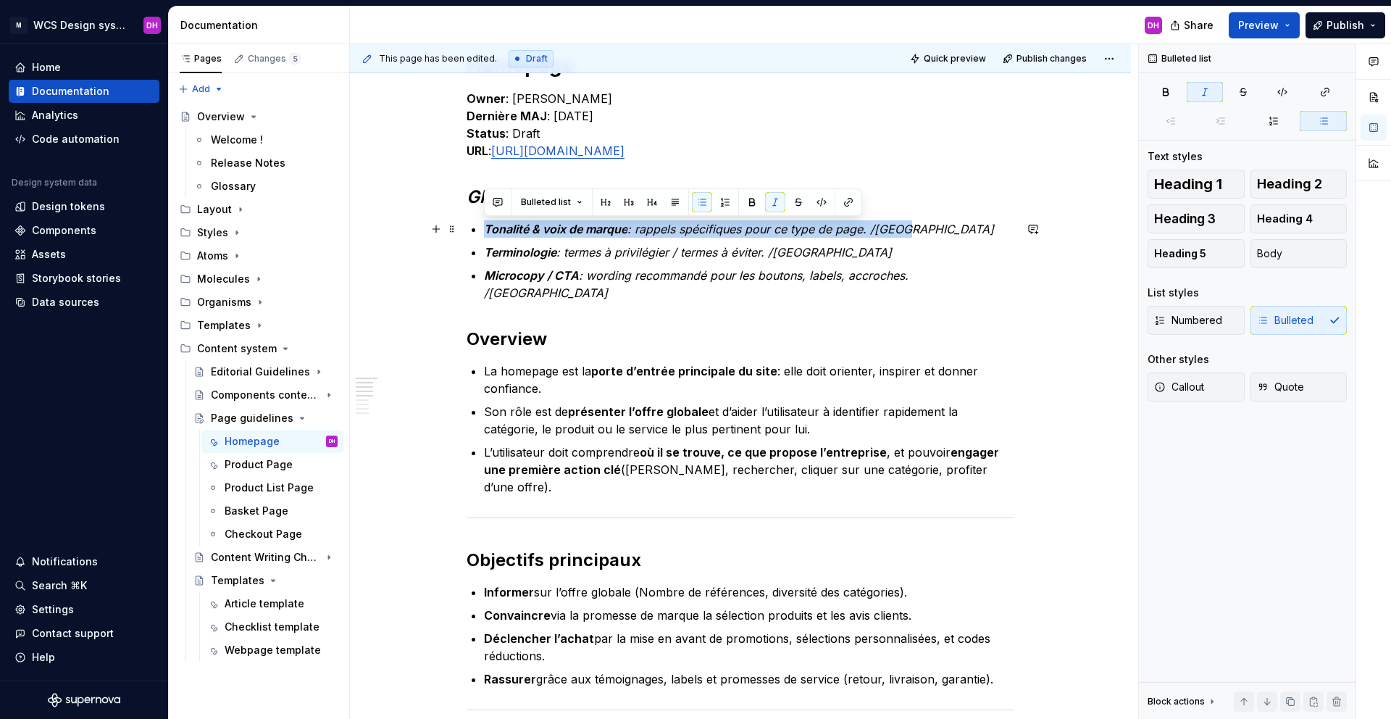
drag, startPoint x: 872, startPoint y: 231, endPoint x: 908, endPoint y: 232, distance: 36.2
click at [908, 232] on p "Tonalité & voix de marque : rappels spécifiques pour ce type de page. /[GEOGRAP…" at bounding box center [749, 228] width 530 height 17
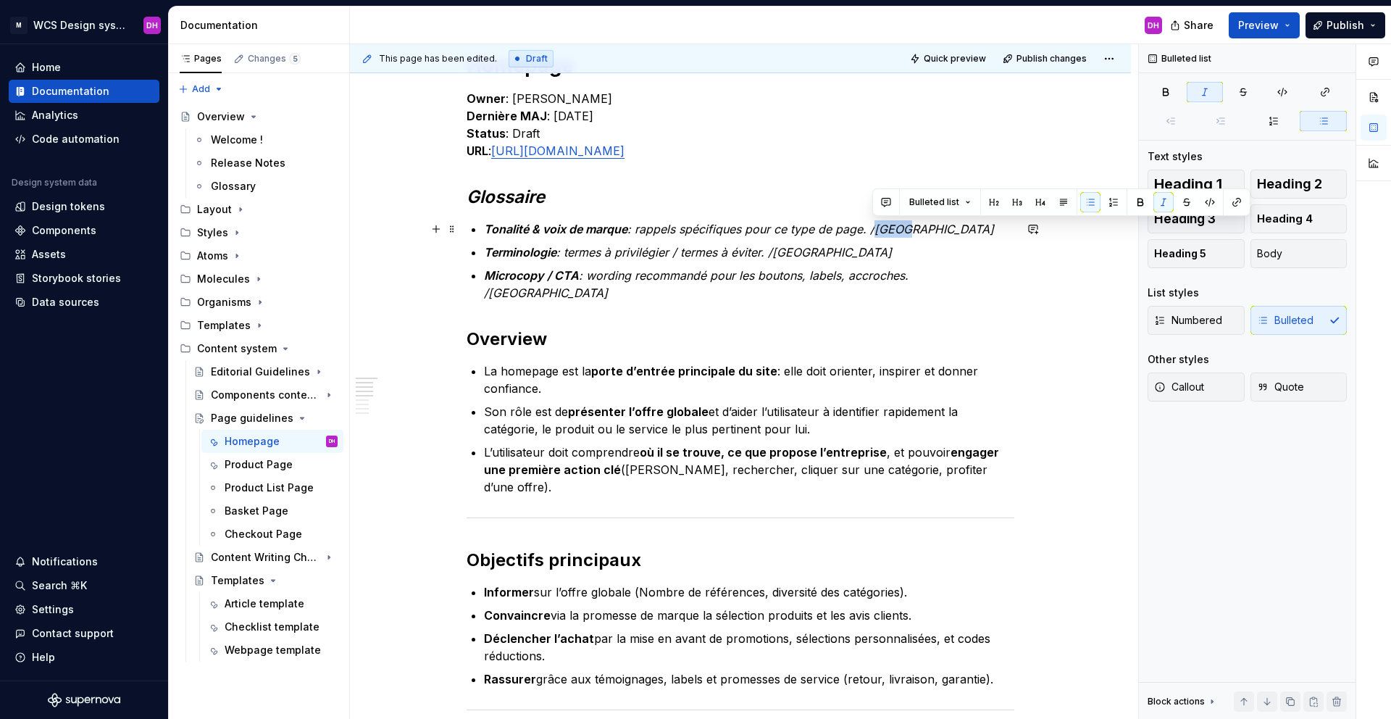
drag, startPoint x: 873, startPoint y: 228, endPoint x: 912, endPoint y: 228, distance: 39.1
click at [912, 228] on p "Tonalité & voix de marque : rappels spécifiques pour ce type de page. /[GEOGRAP…" at bounding box center [749, 228] width 530 height 17
click at [888, 253] on p "Terminologie : termes à privilégier / termes à éviter. /[GEOGRAPHIC_DATA]" at bounding box center [749, 251] width 530 height 17
click at [891, 229] on em ": rappels spécifiques pour ce type de page. /[GEOGRAPHIC_DATA]" at bounding box center [810, 229] width 367 height 14
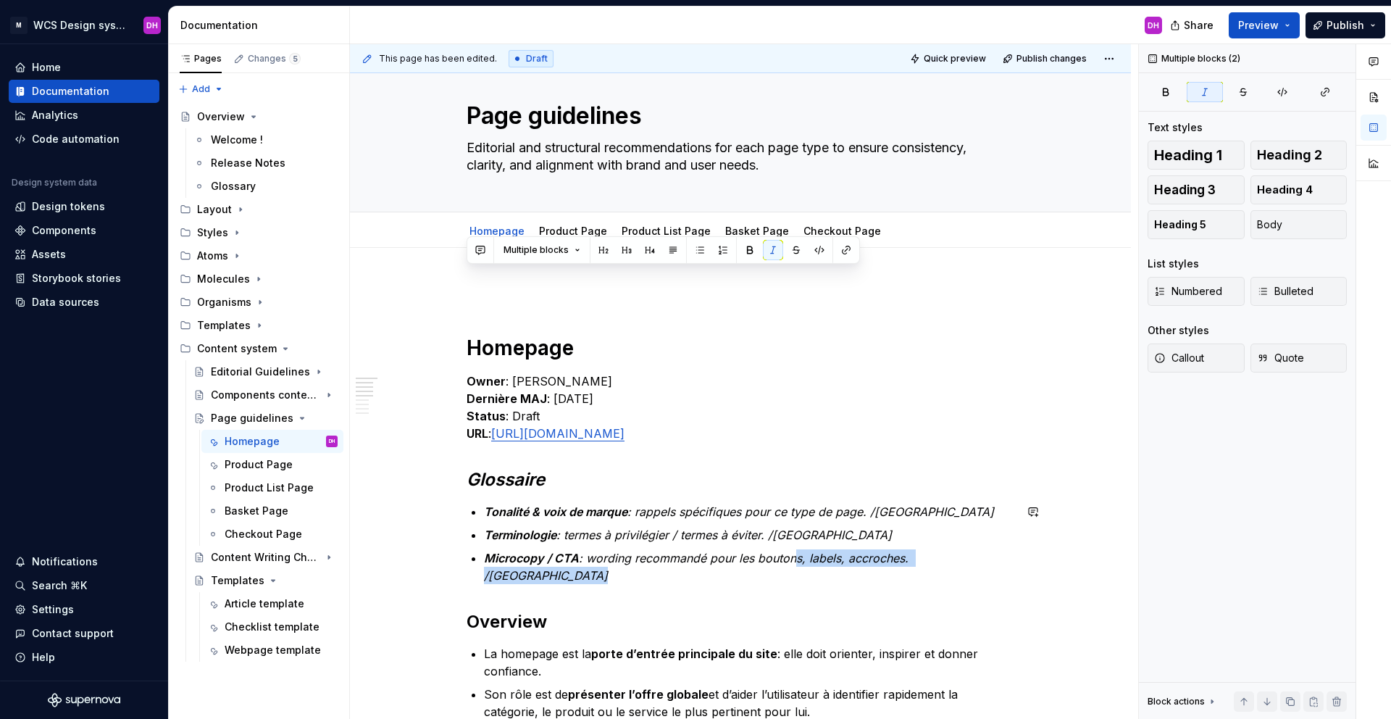
scroll to position [0, 0]
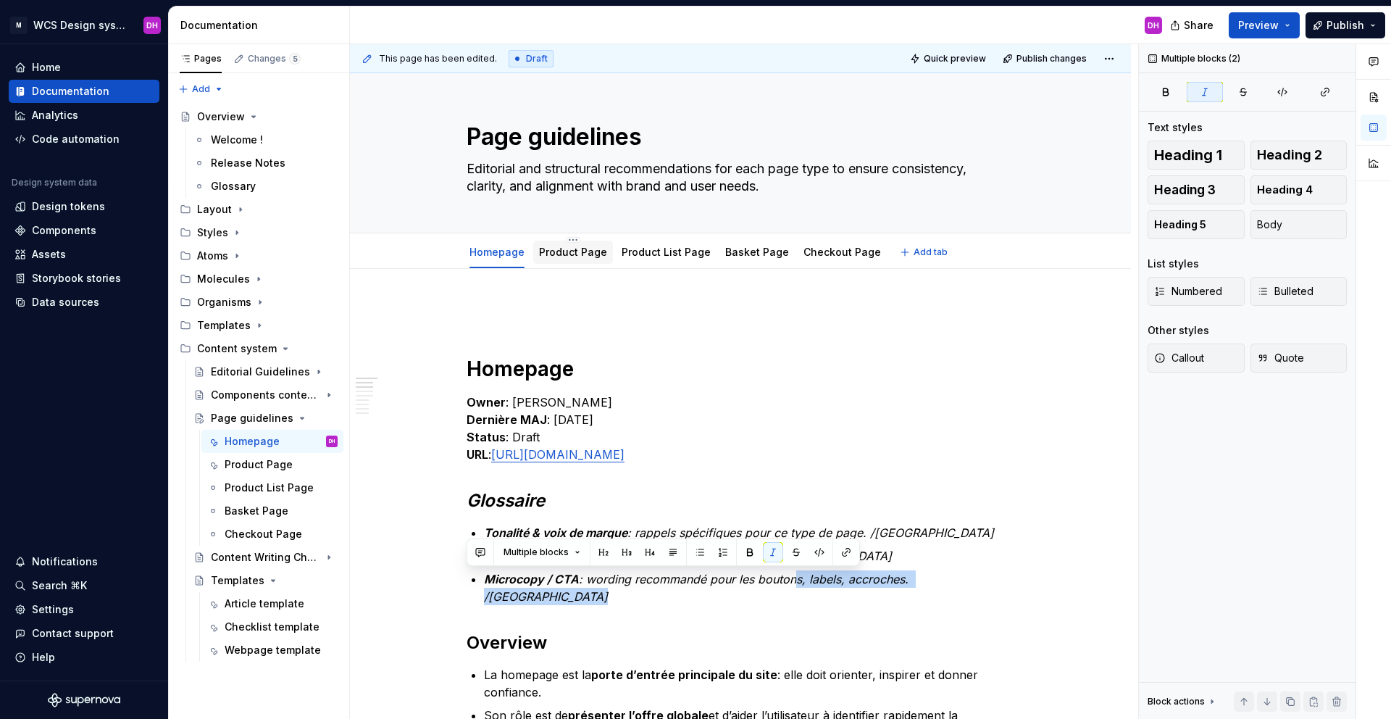
click at [579, 256] on link "Product Page" at bounding box center [573, 252] width 68 height 12
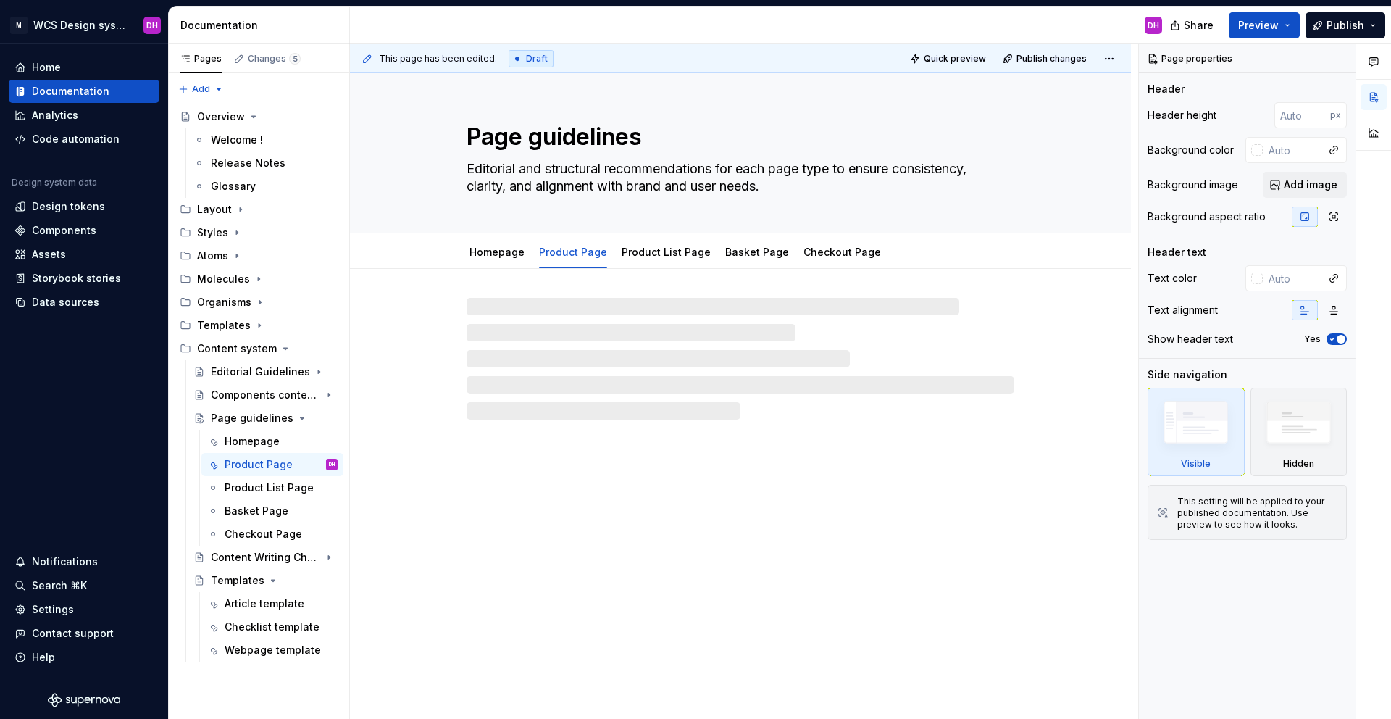
type textarea "*"
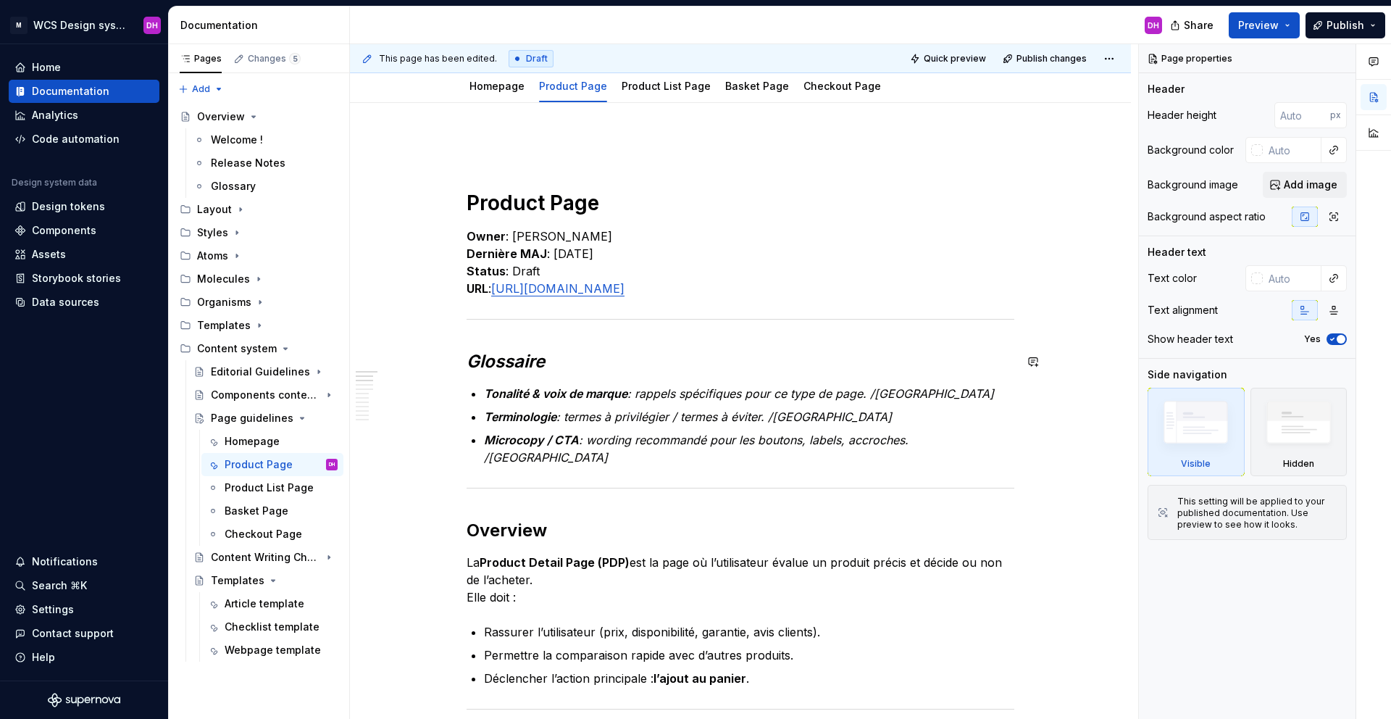
scroll to position [471, 0]
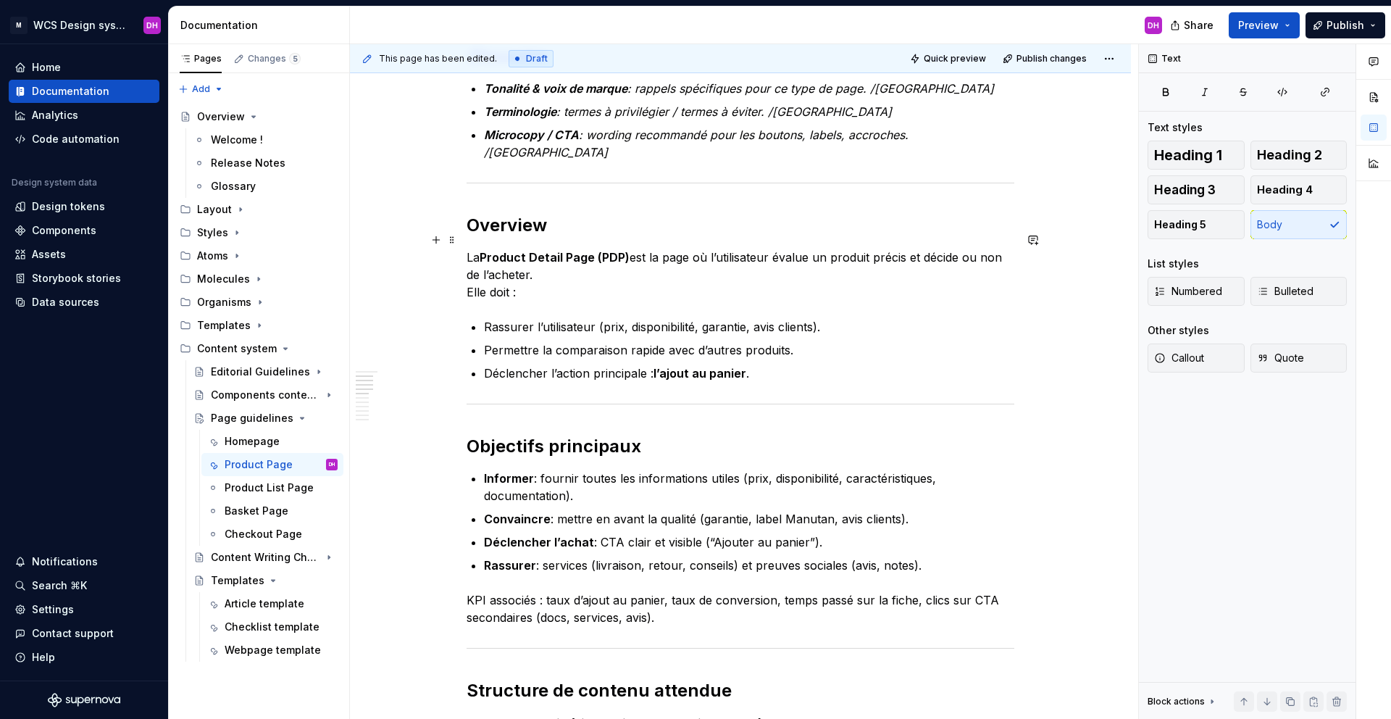
click at [467, 273] on p "La Product Detail Page (PDP) est la page où l’utilisateur évalue un produit pré…" at bounding box center [741, 274] width 548 height 52
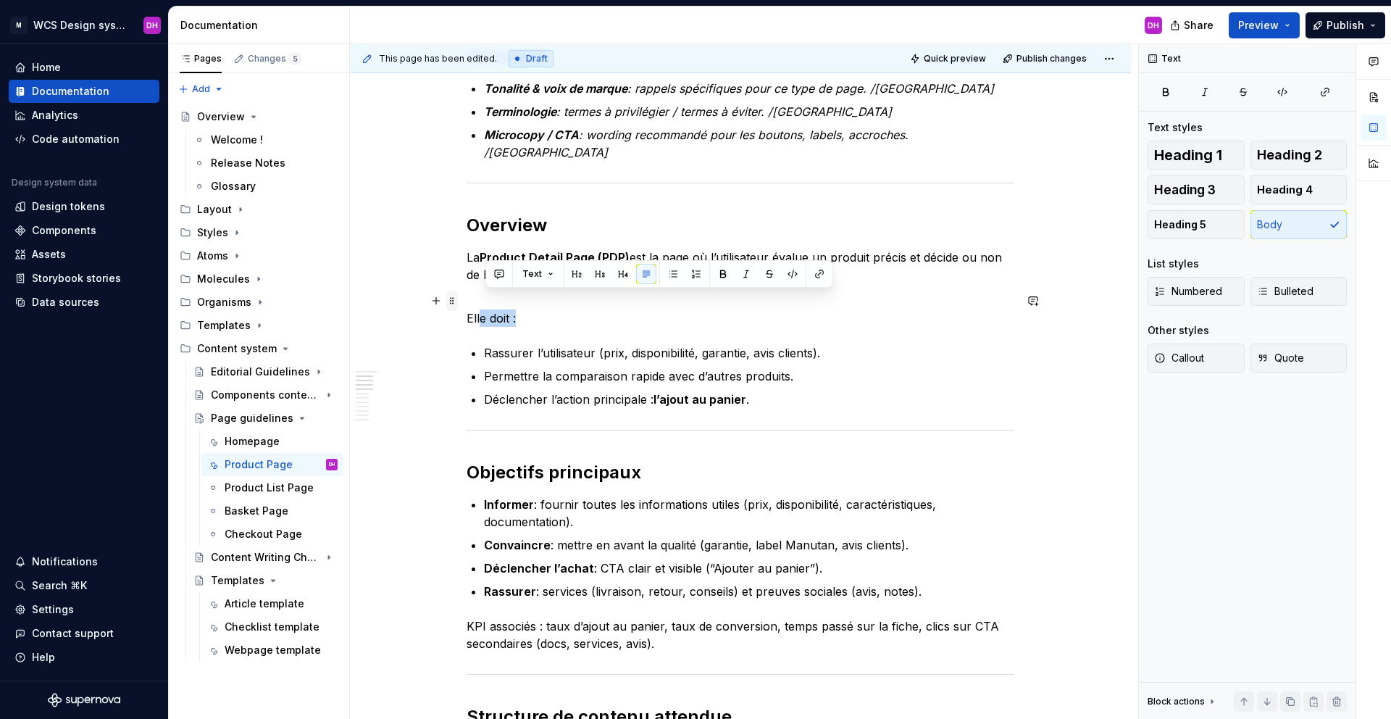
drag, startPoint x: 490, startPoint y: 302, endPoint x: 448, endPoint y: 298, distance: 42.2
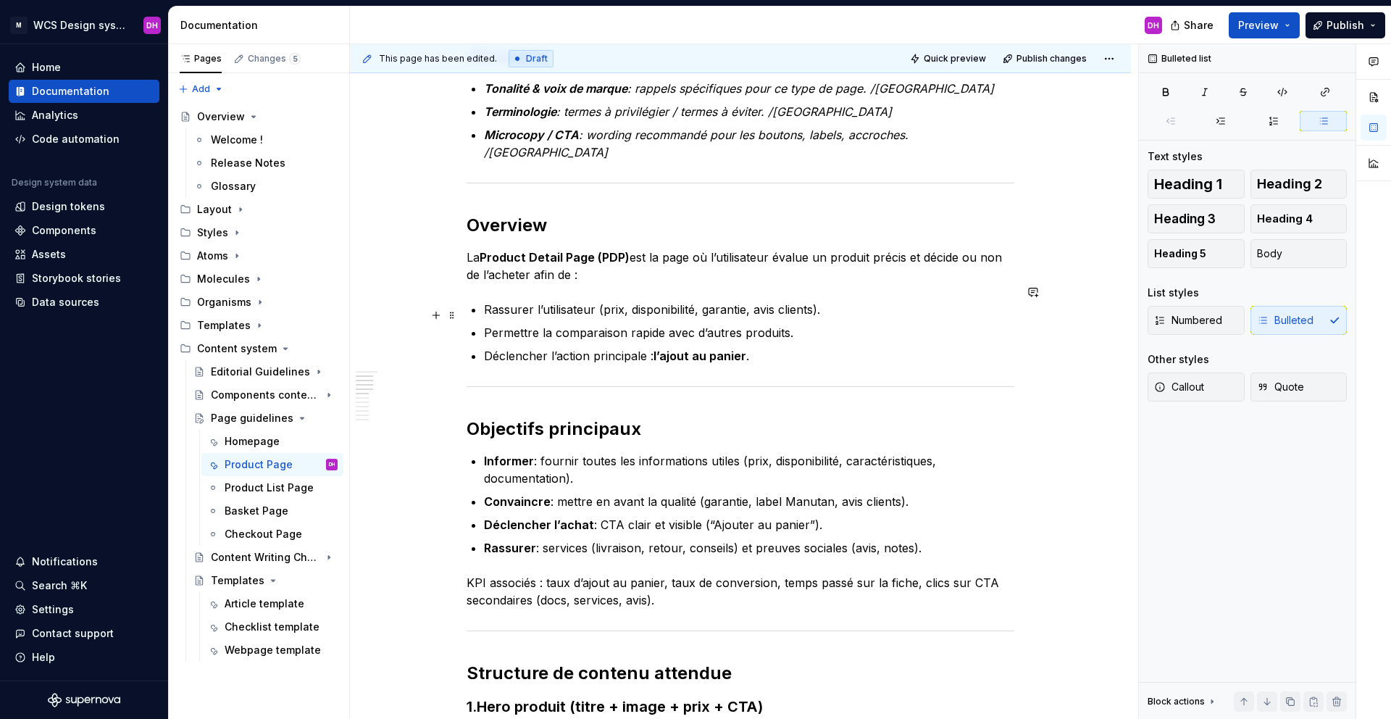
click at [844, 324] on p "Permettre la comparaison rapide avec d’autres produits." at bounding box center [749, 332] width 530 height 17
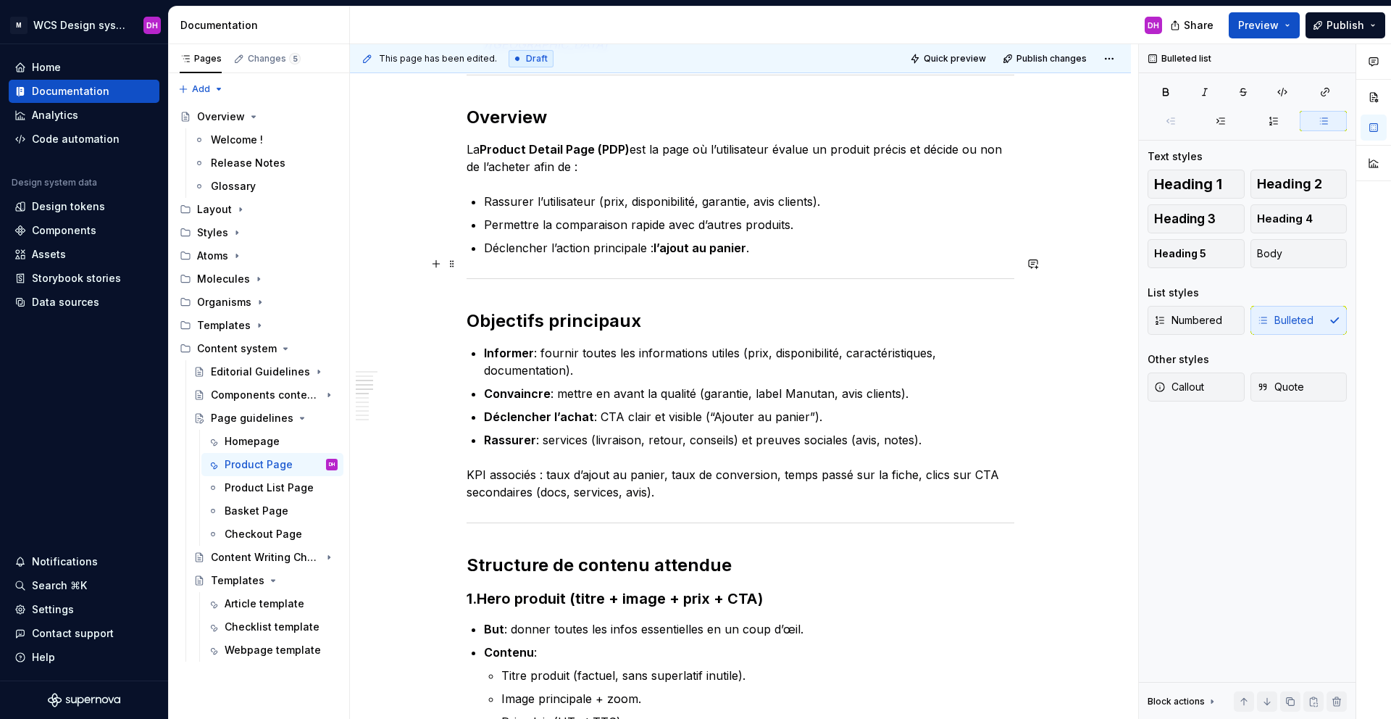
scroll to position [580, 0]
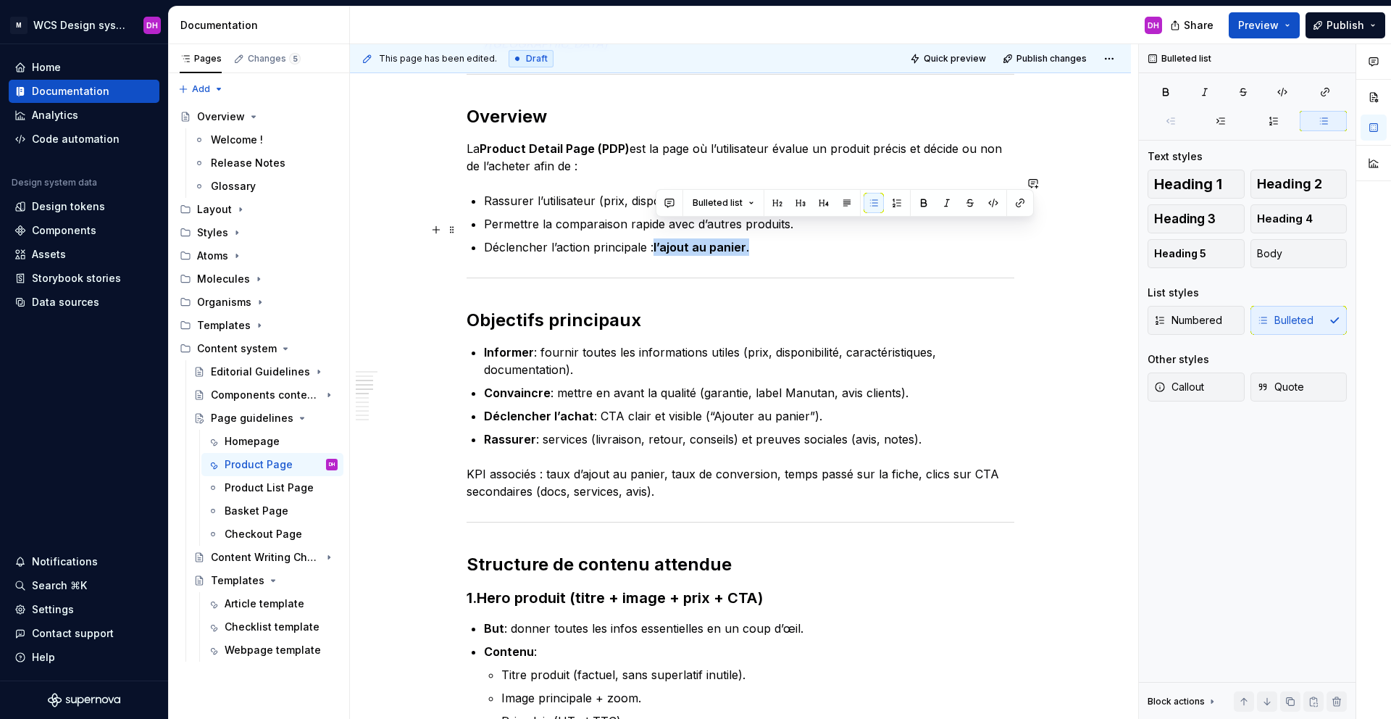
drag, startPoint x: 762, startPoint y: 230, endPoint x: 656, endPoint y: 229, distance: 106.5
click at [656, 238] on p "Déclencher l’action principale : l’ajout au panier ." at bounding box center [749, 246] width 530 height 17
click at [656, 240] on strong "l’ajout au panier" at bounding box center [699, 247] width 93 height 14
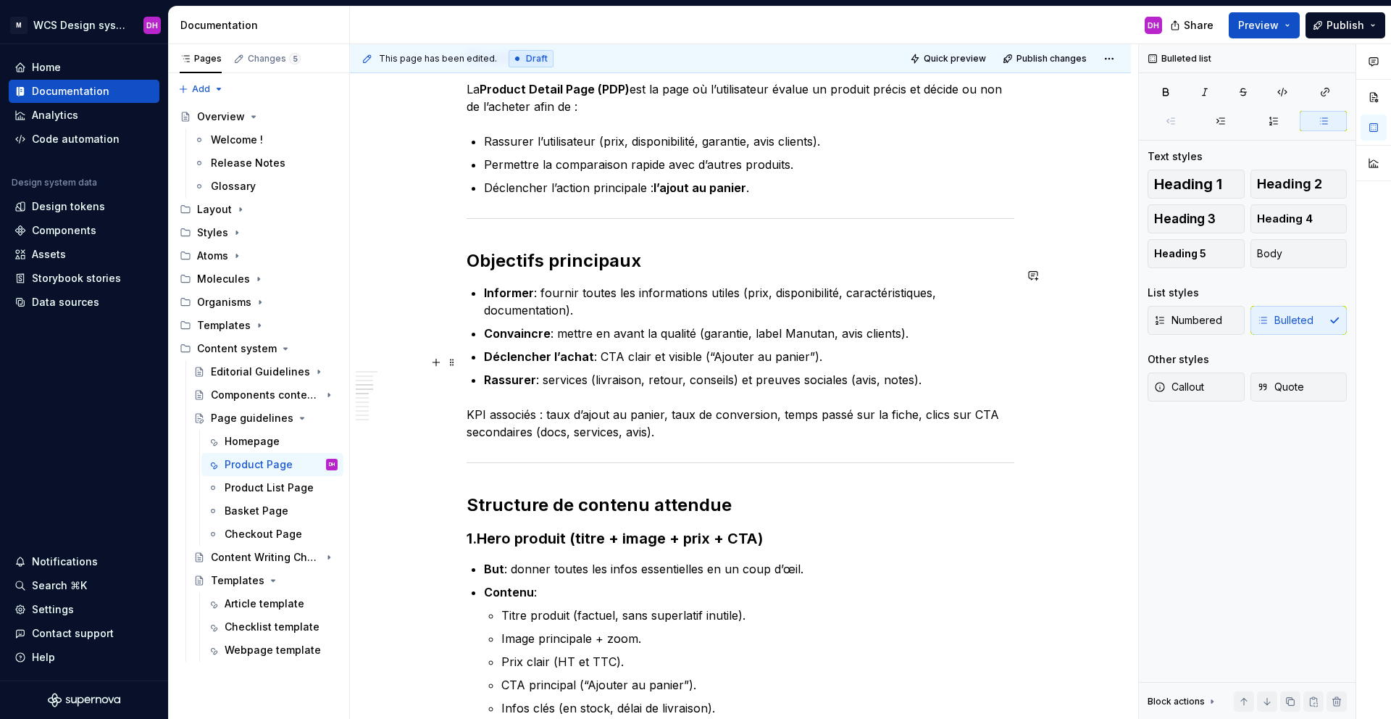
scroll to position [693, 0]
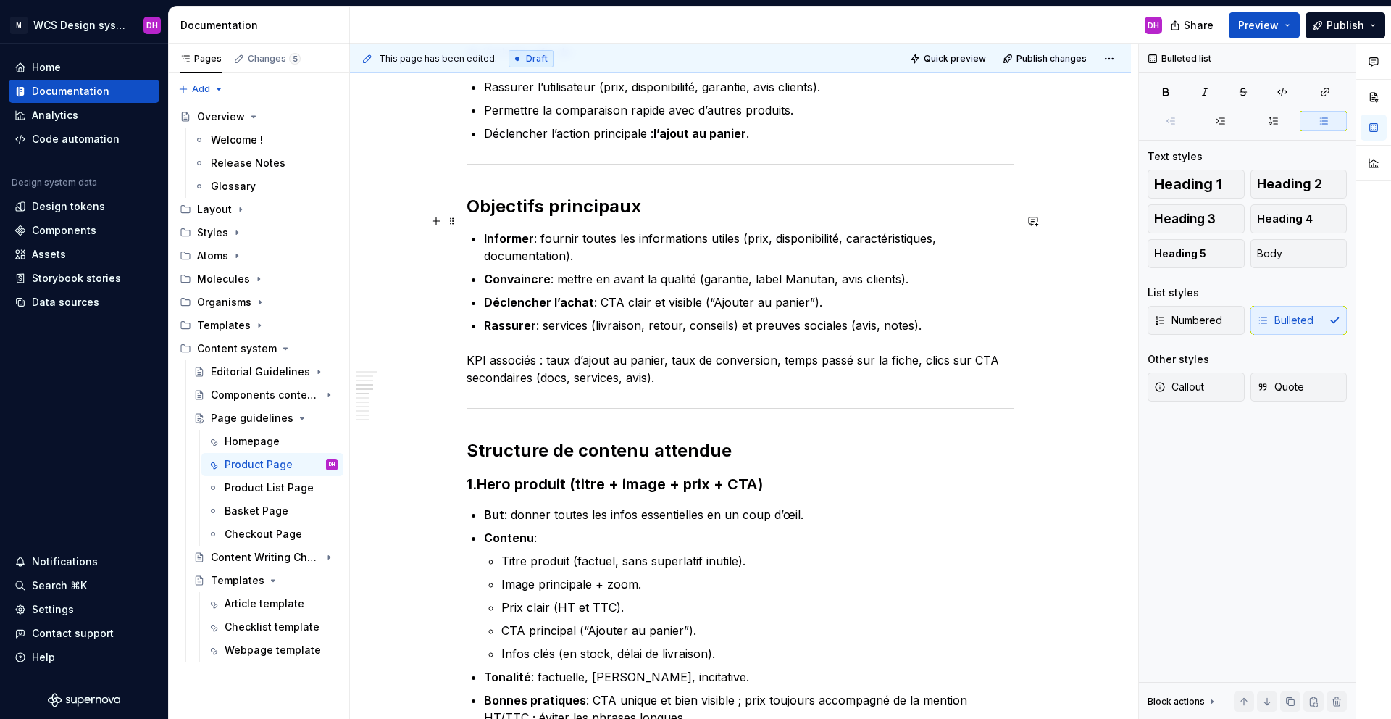
click at [606, 237] on p "Informer : fournir toutes les informations utiles (prix, disponibilité, caracté…" at bounding box center [749, 247] width 530 height 35
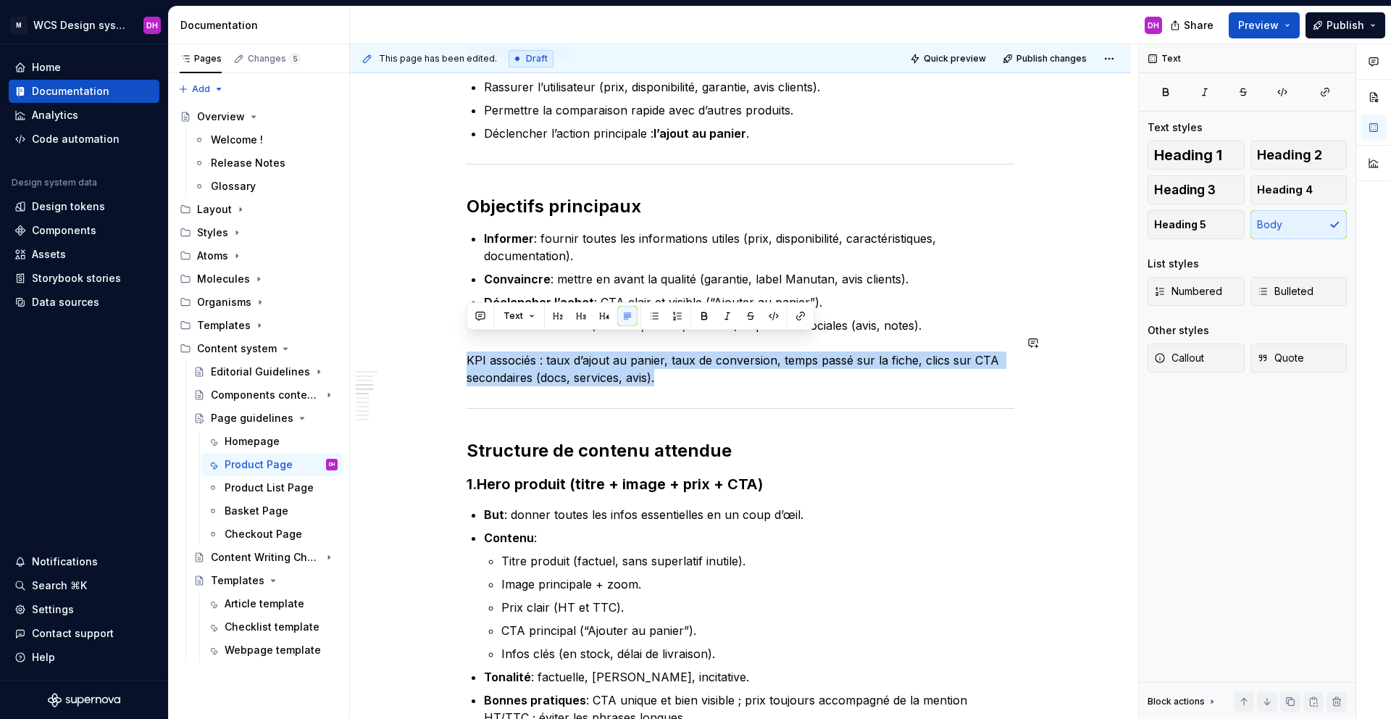
drag, startPoint x: 666, startPoint y: 361, endPoint x: 450, endPoint y: 331, distance: 217.9
click at [513, 360] on p "KPI associés : taux d’ajout au panier, taux de conversion, temps passé sur la f…" at bounding box center [741, 368] width 548 height 35
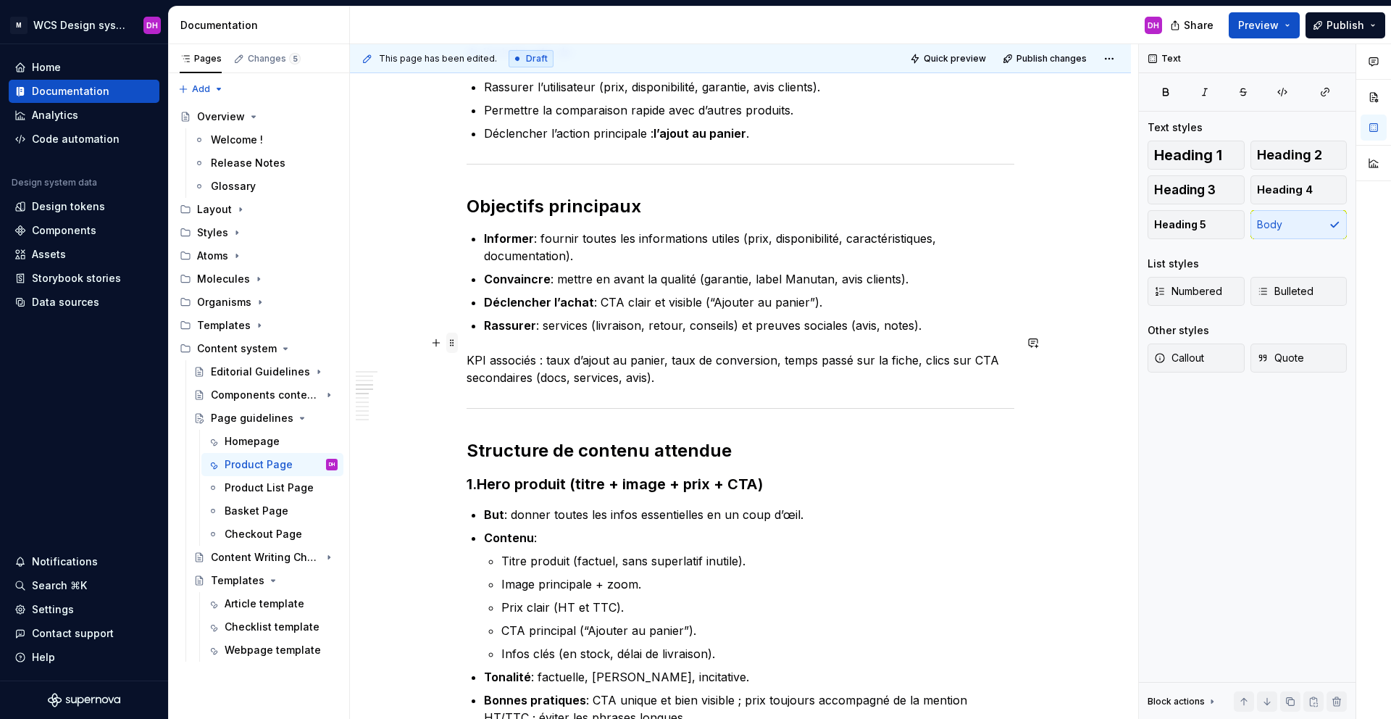
click at [456, 340] on span at bounding box center [452, 343] width 12 height 20
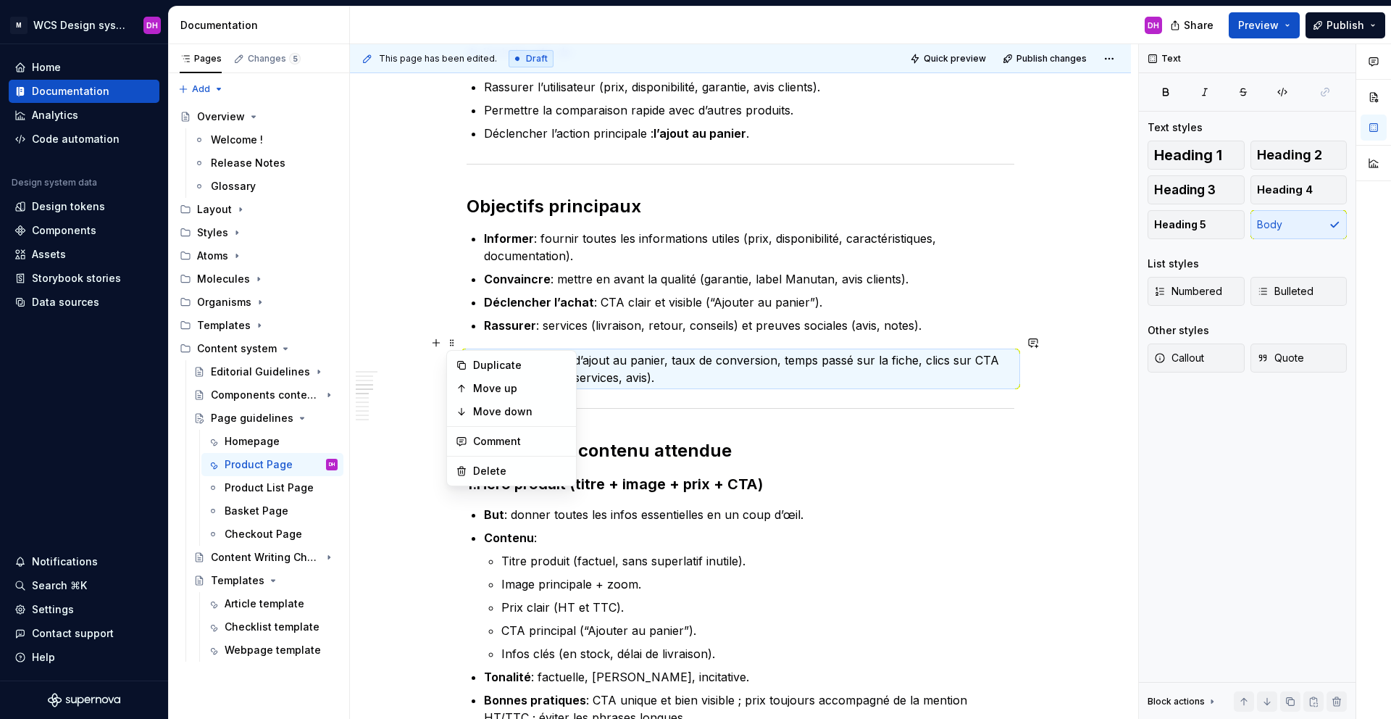
click at [681, 354] on p "KPI associés : taux d’ajout au panier, taux de conversion, temps passé sur la f…" at bounding box center [741, 368] width 548 height 35
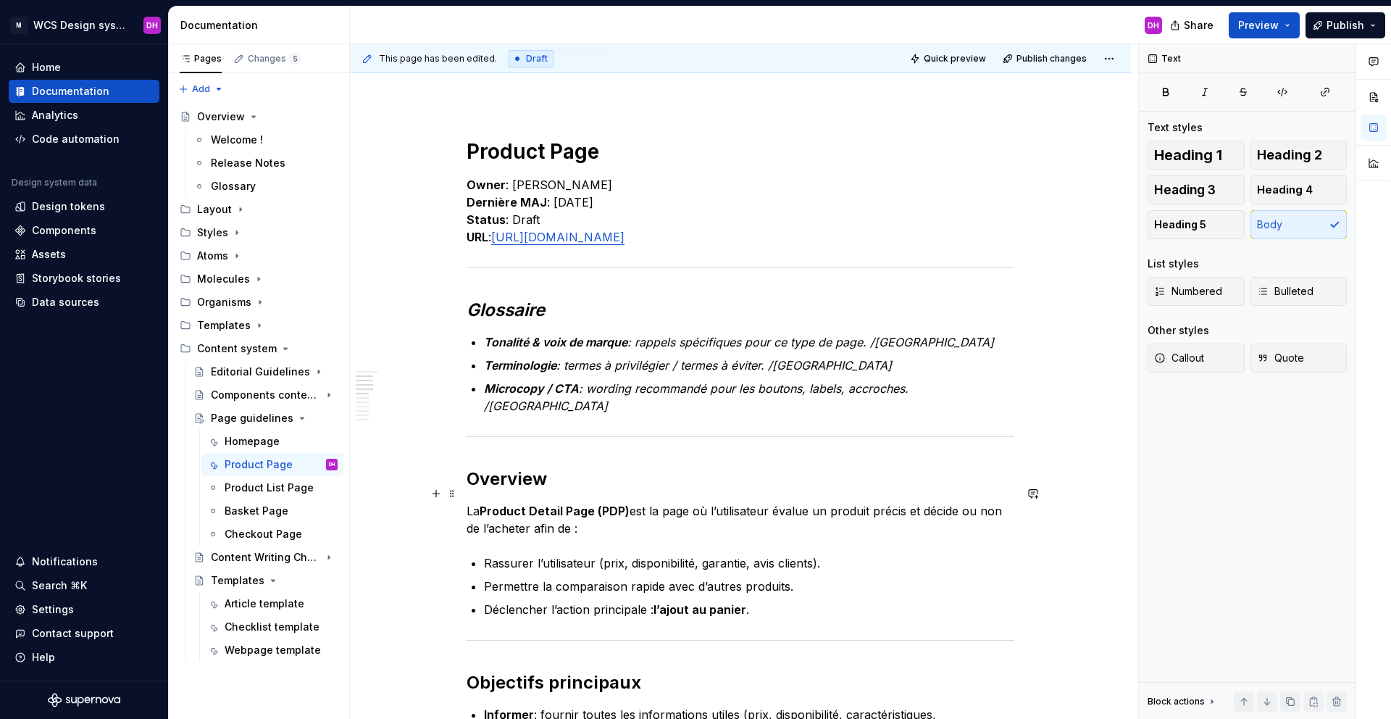
scroll to position [0, 0]
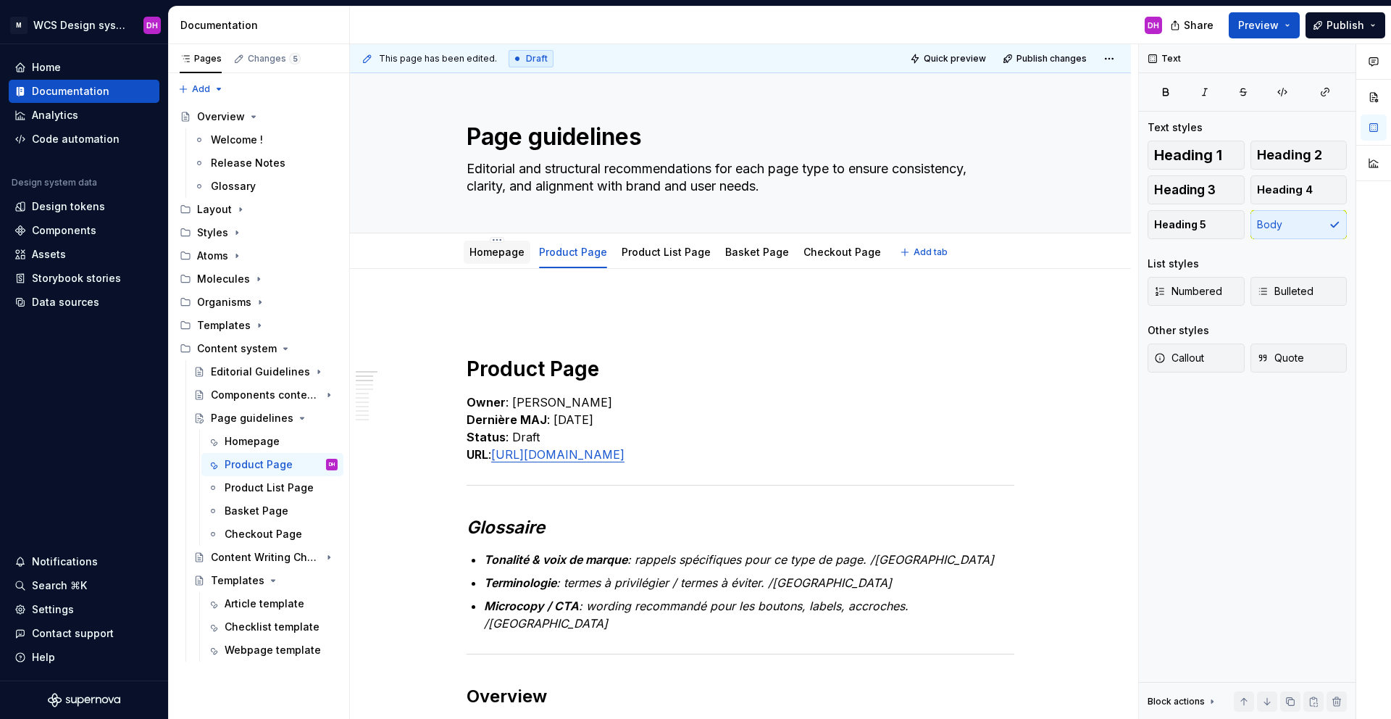
click at [494, 253] on link "Homepage" at bounding box center [496, 252] width 55 height 12
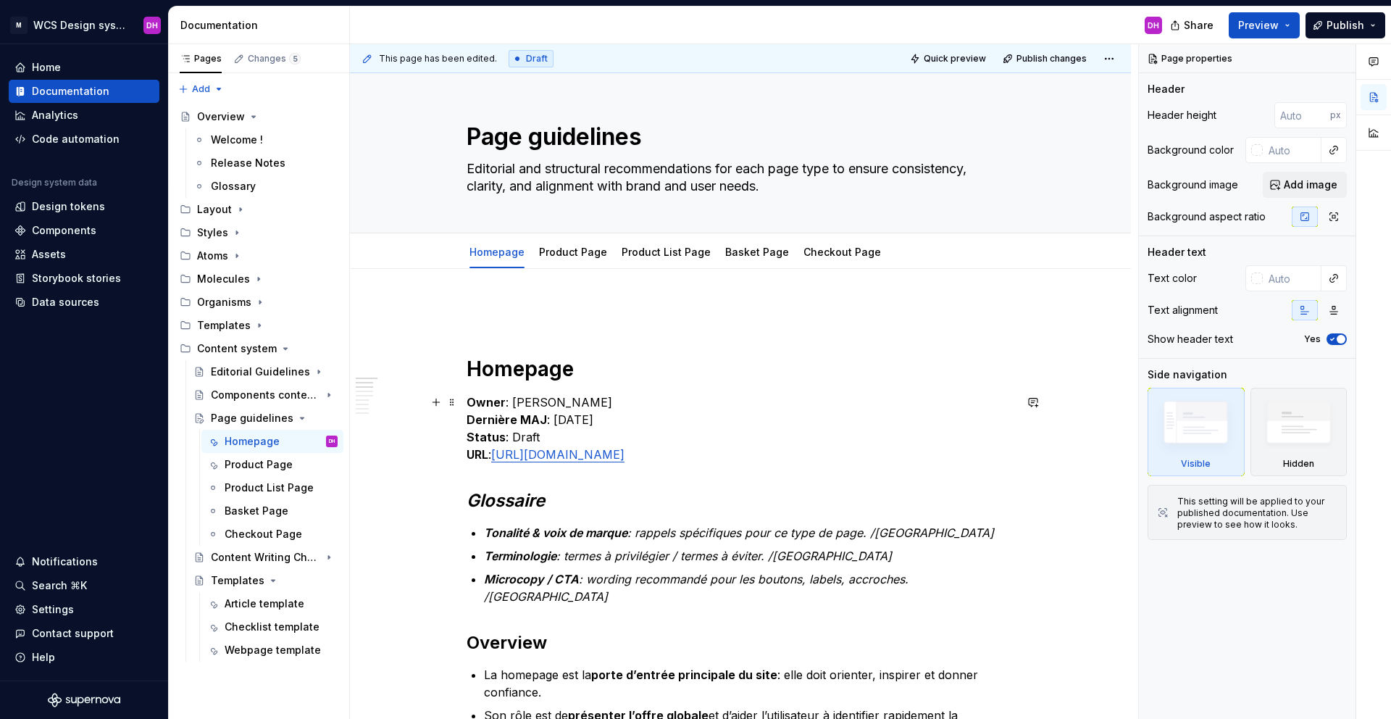
scroll to position [486, 0]
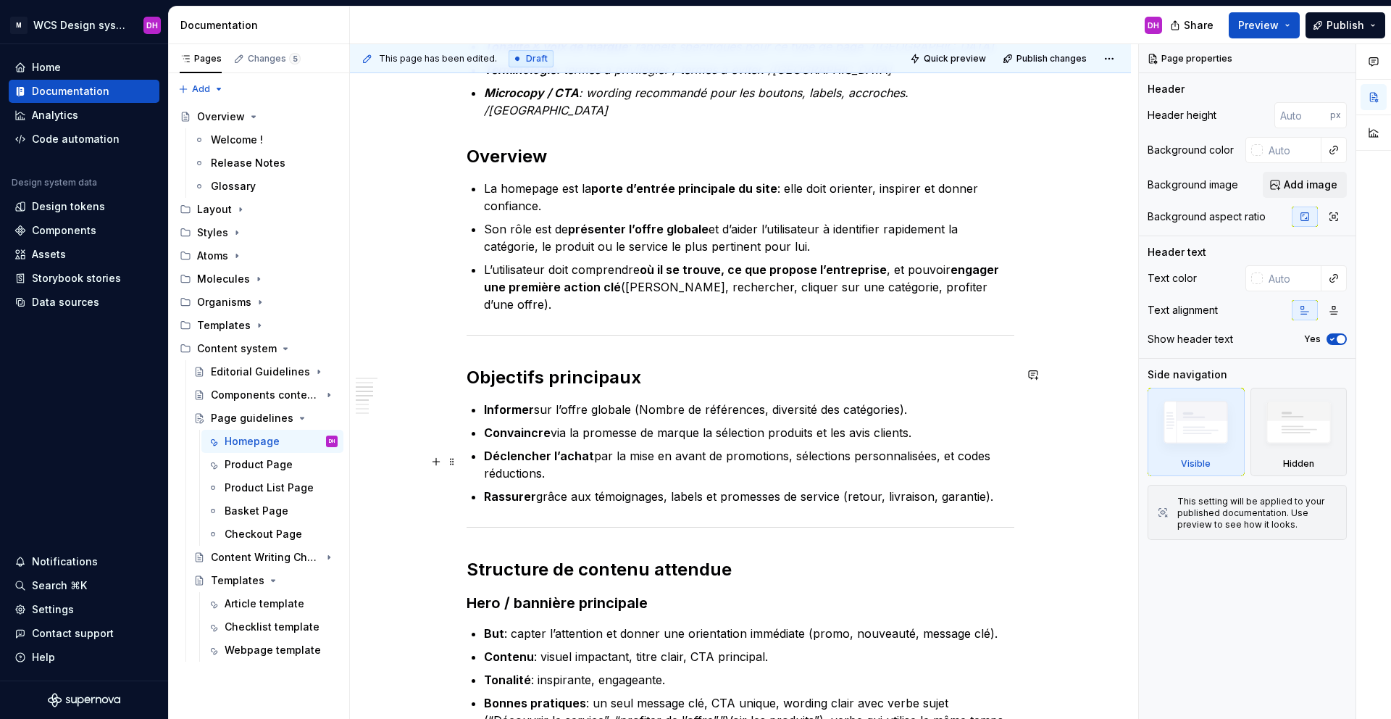
click at [998, 488] on p "Rassurer grâce aux témoignages, labels et promesses de service (retour, livrais…" at bounding box center [749, 496] width 530 height 17
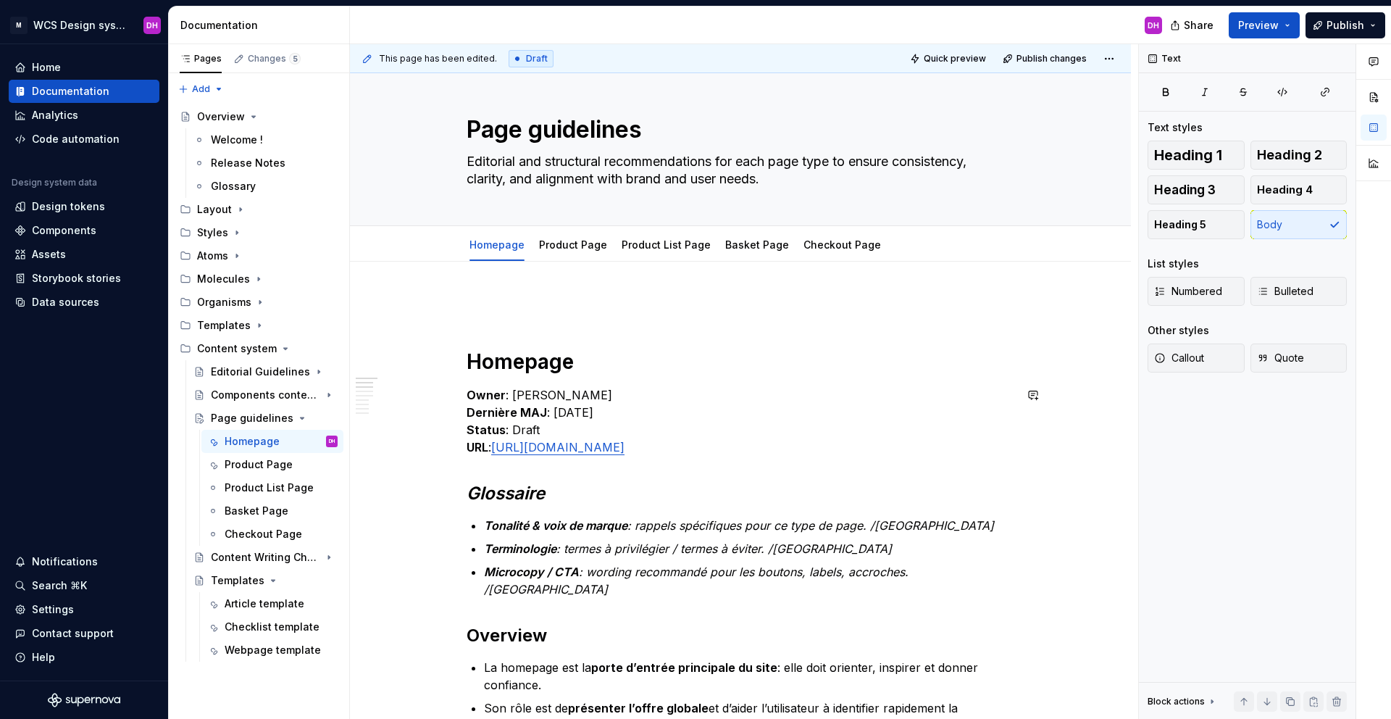
scroll to position [0, 0]
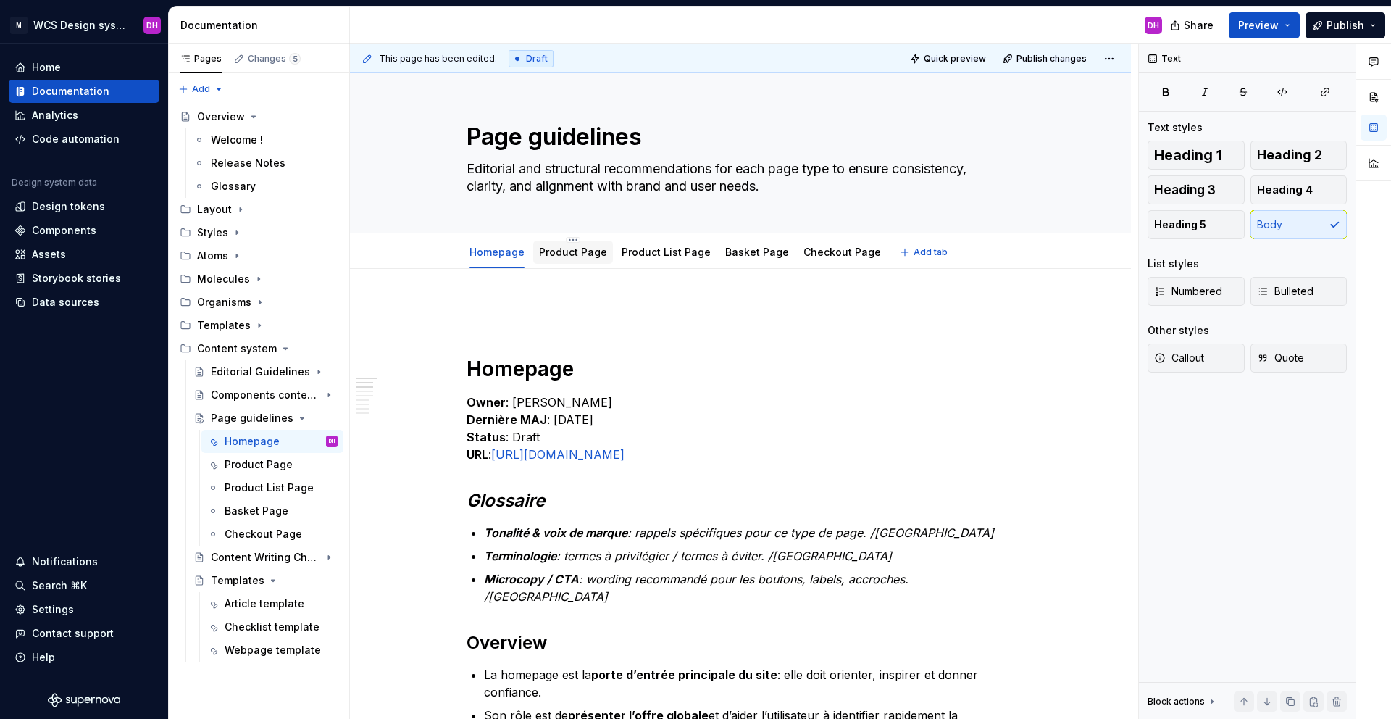
click at [552, 255] on link "Product Page" at bounding box center [573, 252] width 68 height 12
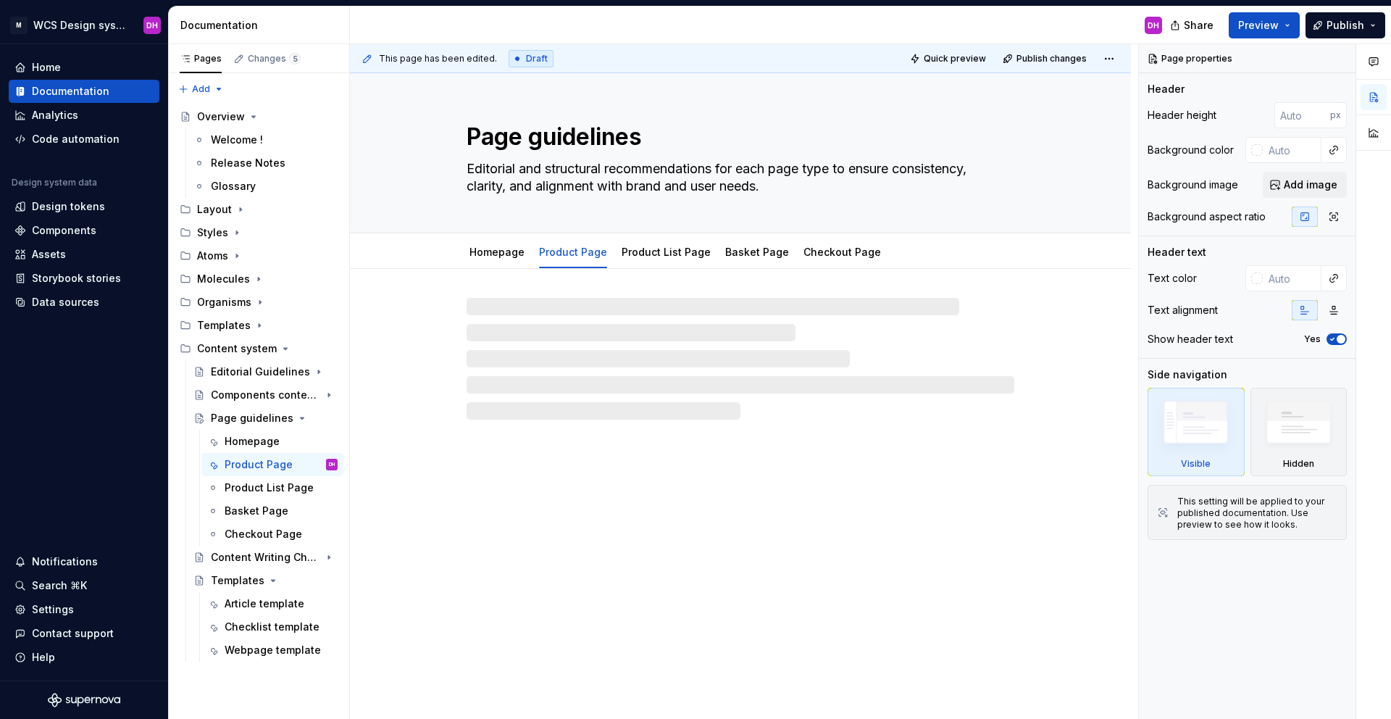
type textarea "*"
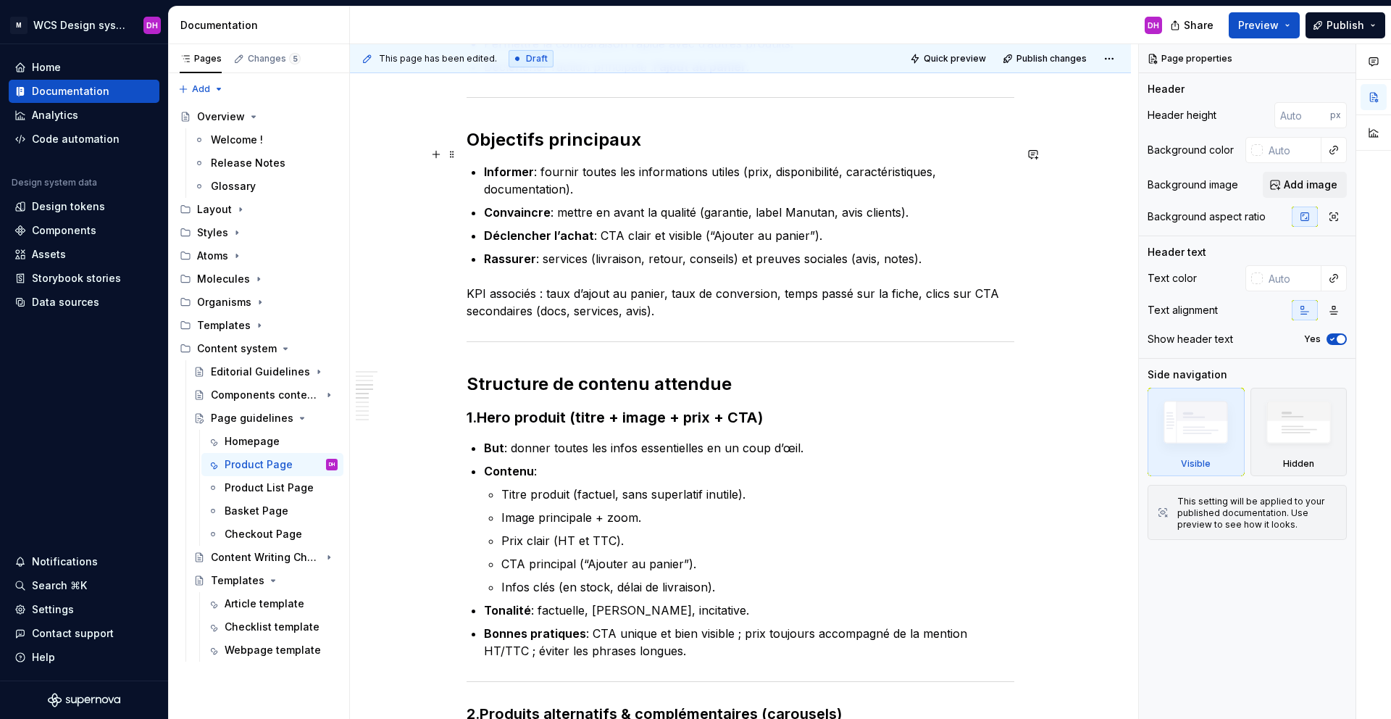
scroll to position [764, 0]
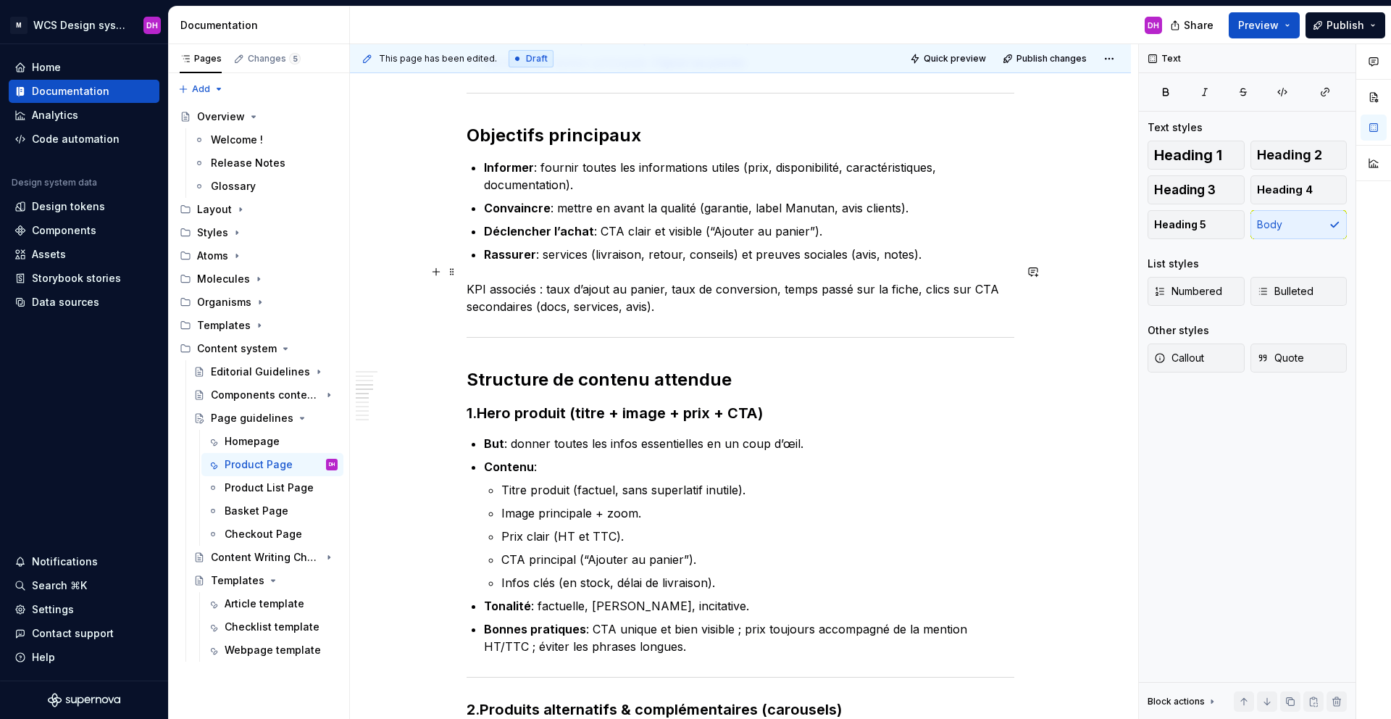
click at [688, 289] on p "KPI associés : taux d’ajout au panier, taux de conversion, temps passé sur la f…" at bounding box center [741, 297] width 548 height 35
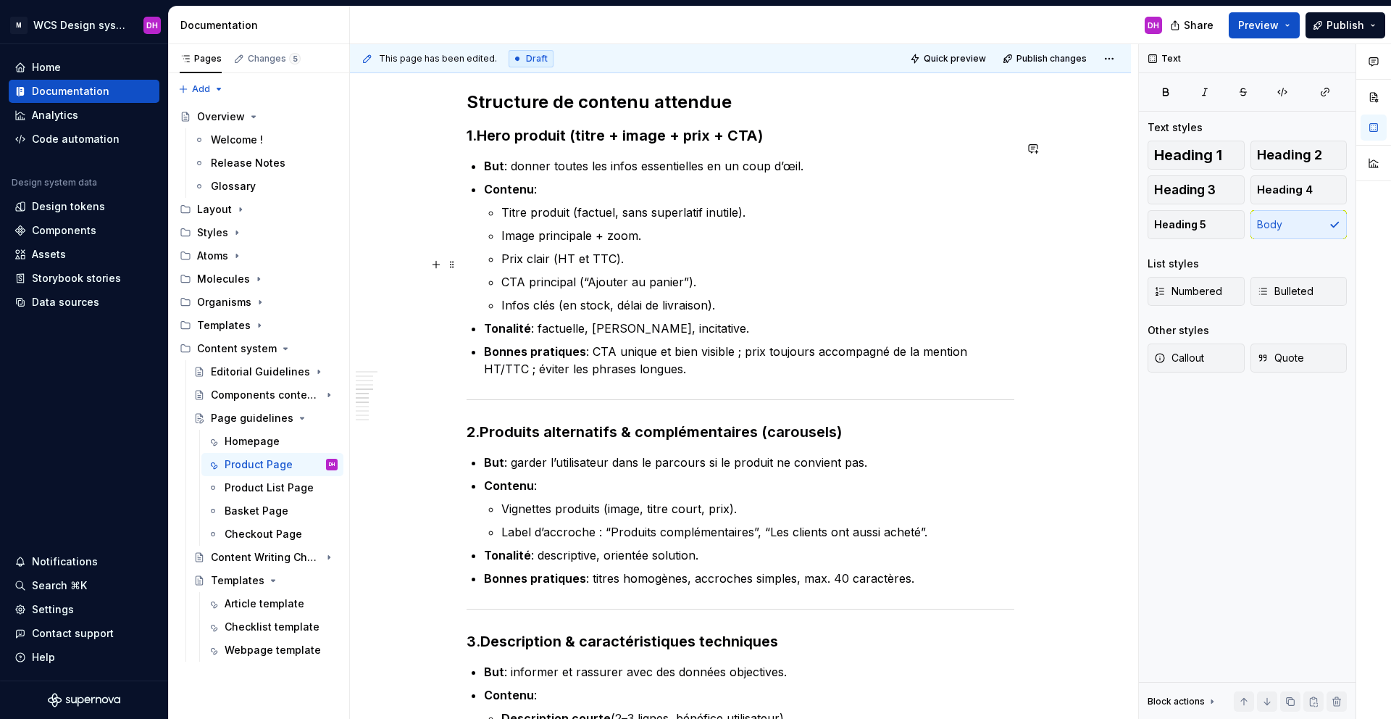
scroll to position [1015, 0]
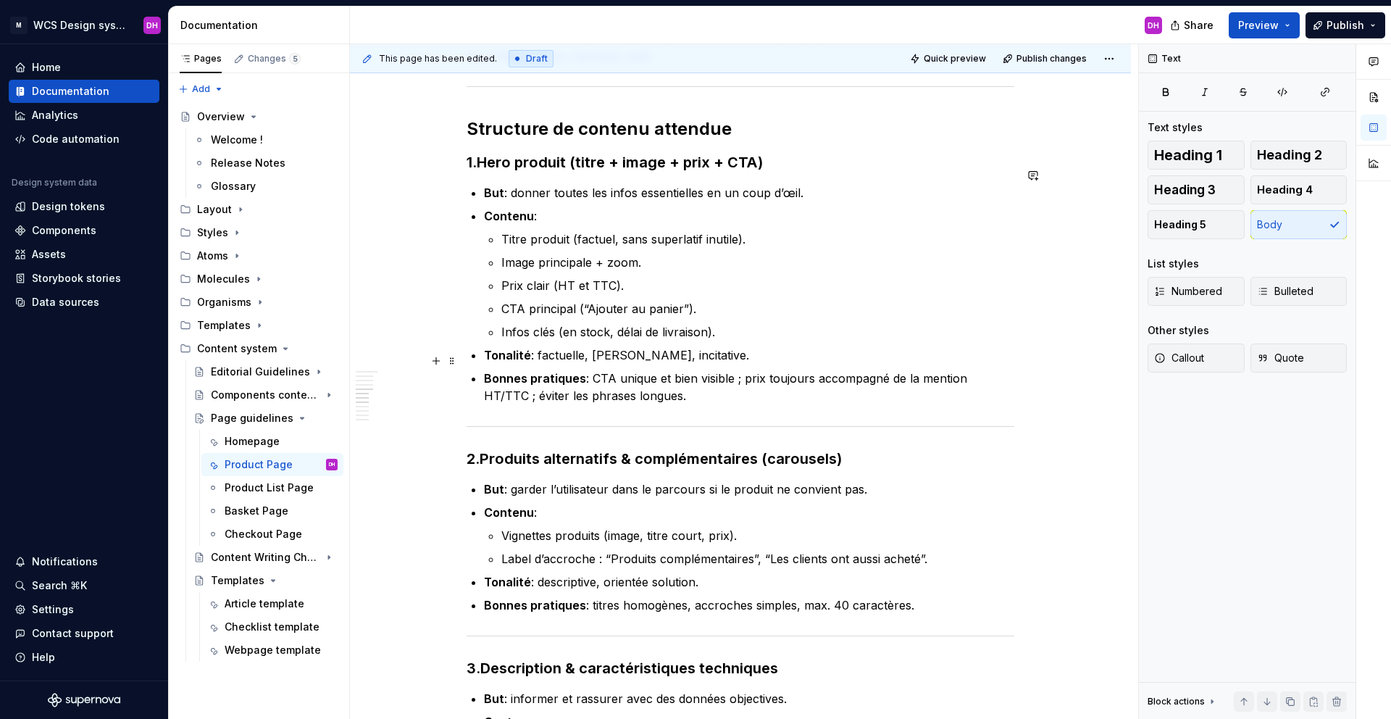
click at [659, 381] on p "Bonnes pratiques : CTA unique et bien visible ; prix toujours accompagné de la …" at bounding box center [749, 386] width 530 height 35
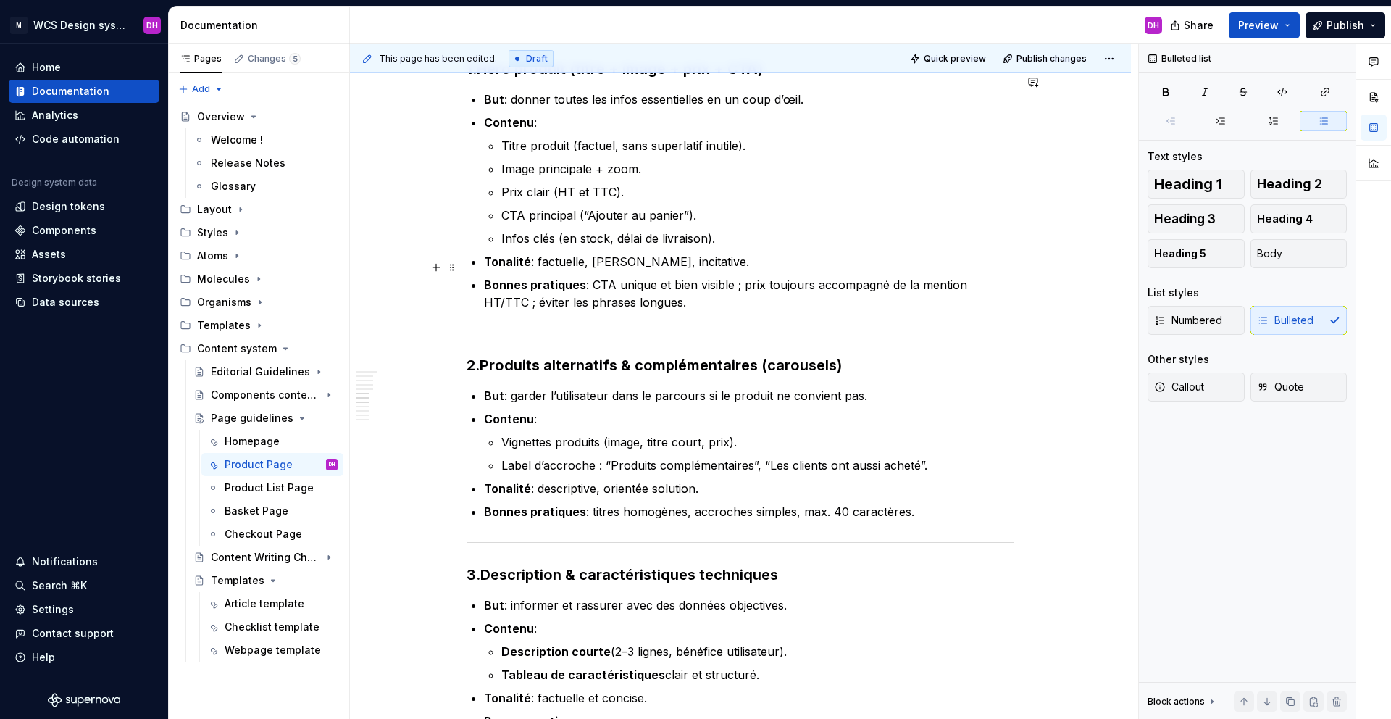
scroll to position [1133, 0]
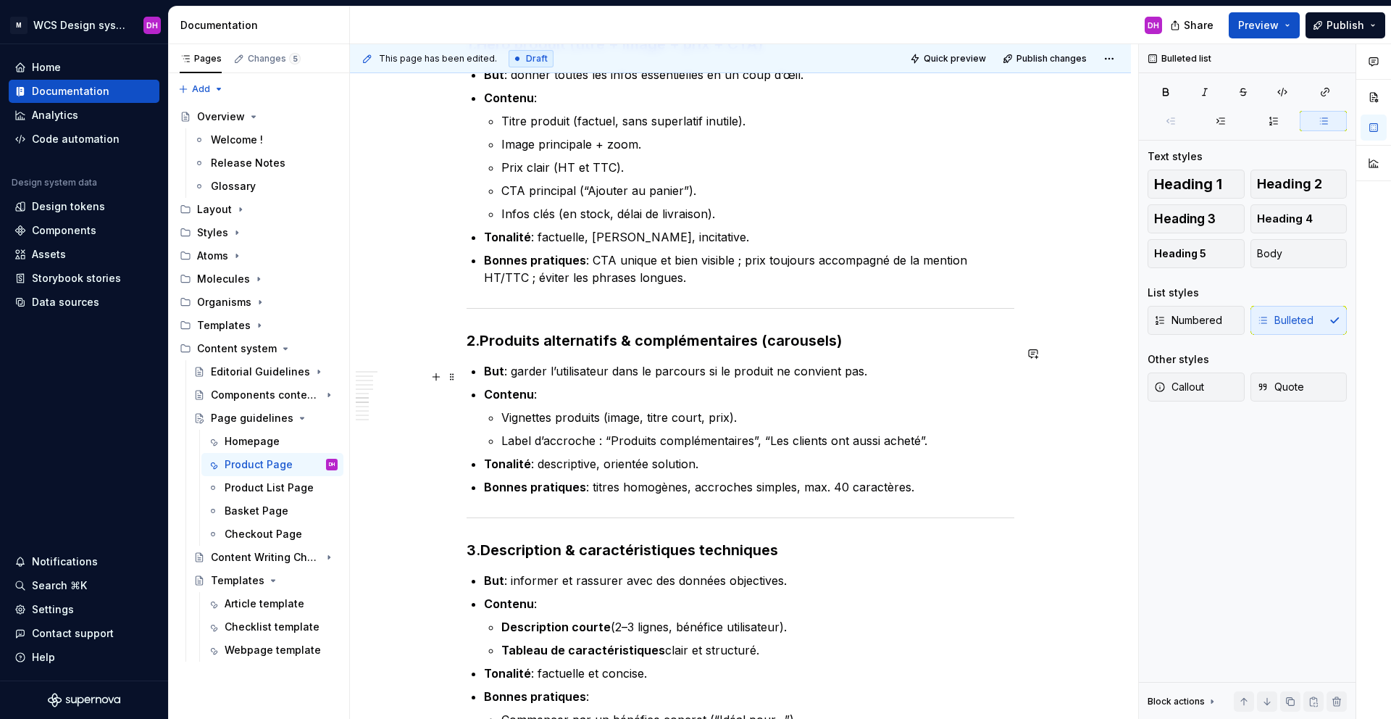
click at [554, 385] on p "Contenu :" at bounding box center [749, 393] width 530 height 17
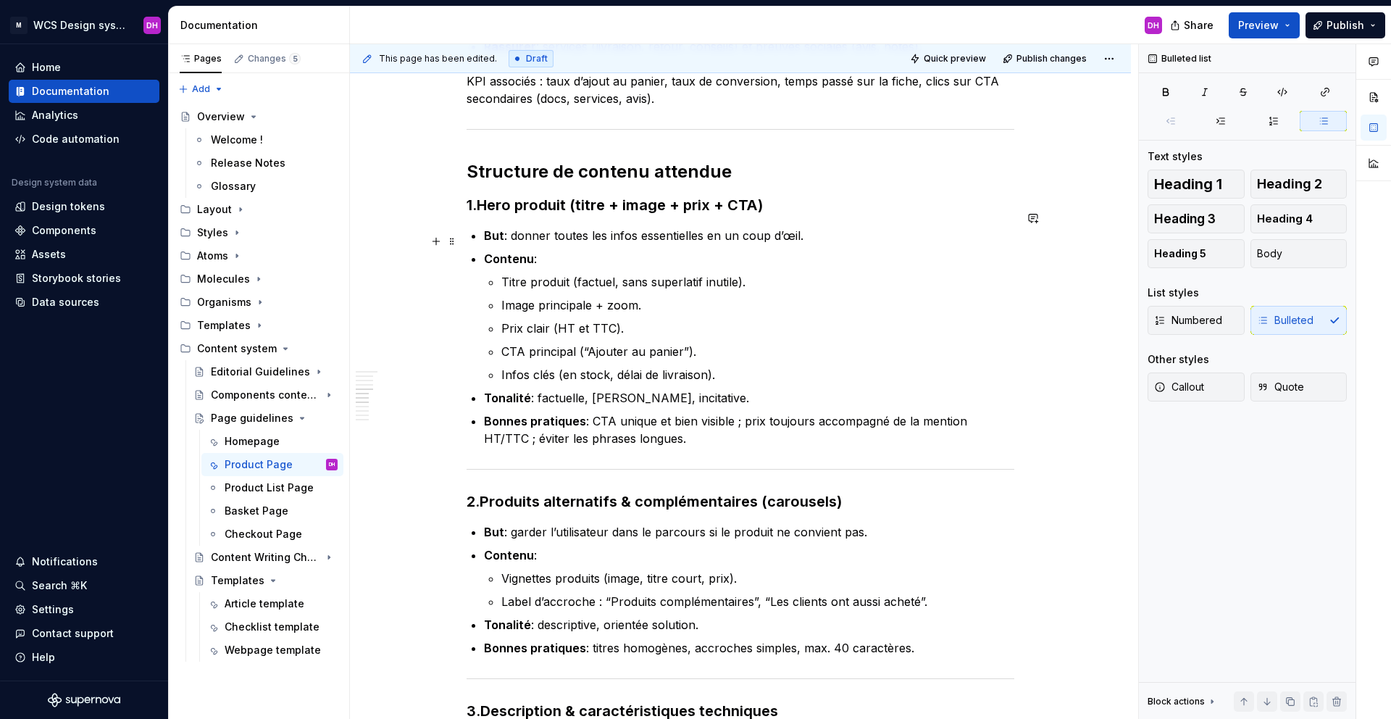
scroll to position [1019, 0]
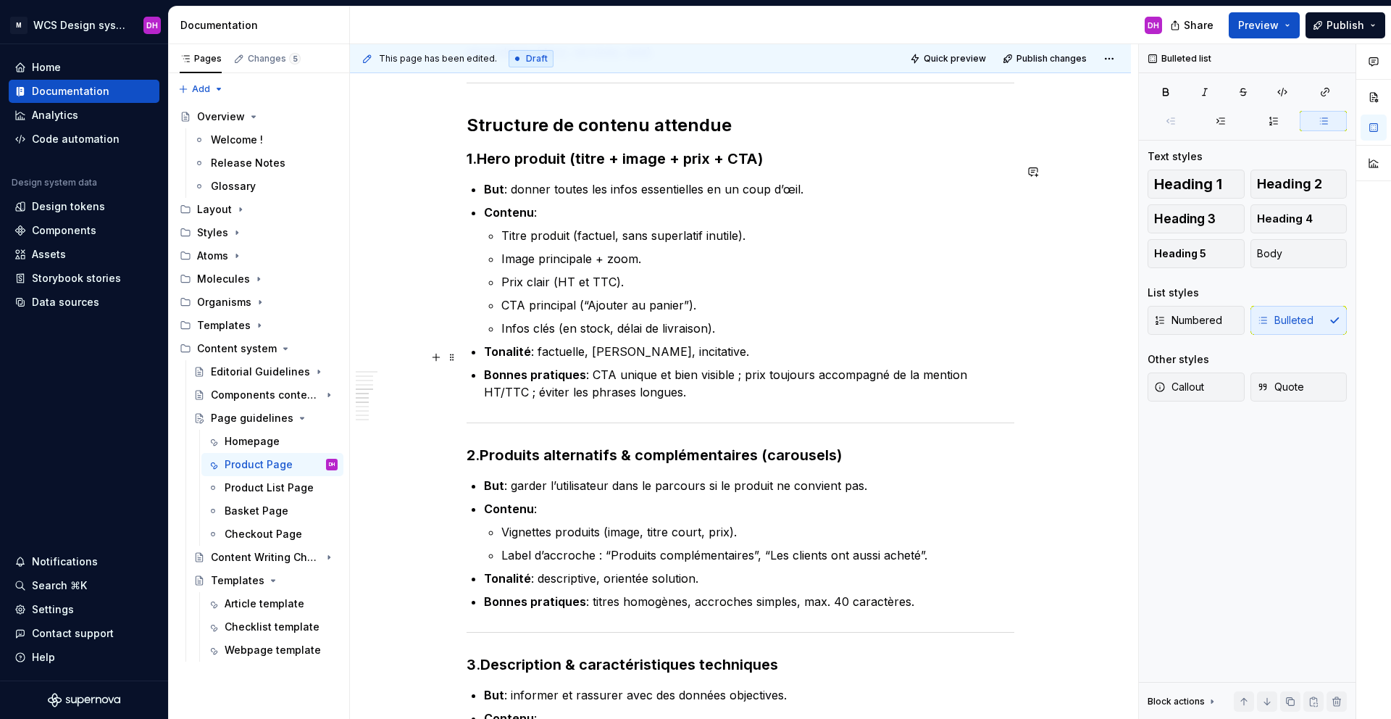
click at [653, 372] on p "Bonnes pratiques : CTA unique et bien visible ; prix toujours accompagné de la …" at bounding box center [749, 383] width 530 height 35
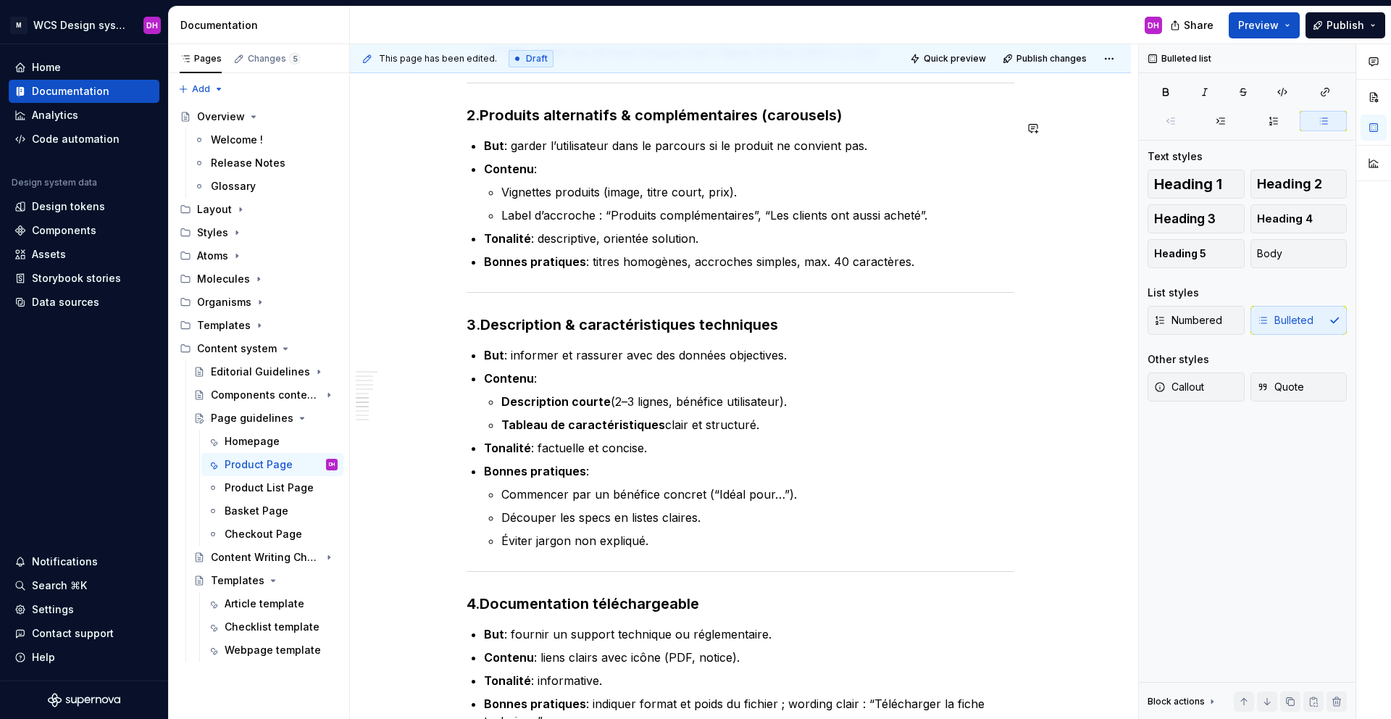
scroll to position [1362, 0]
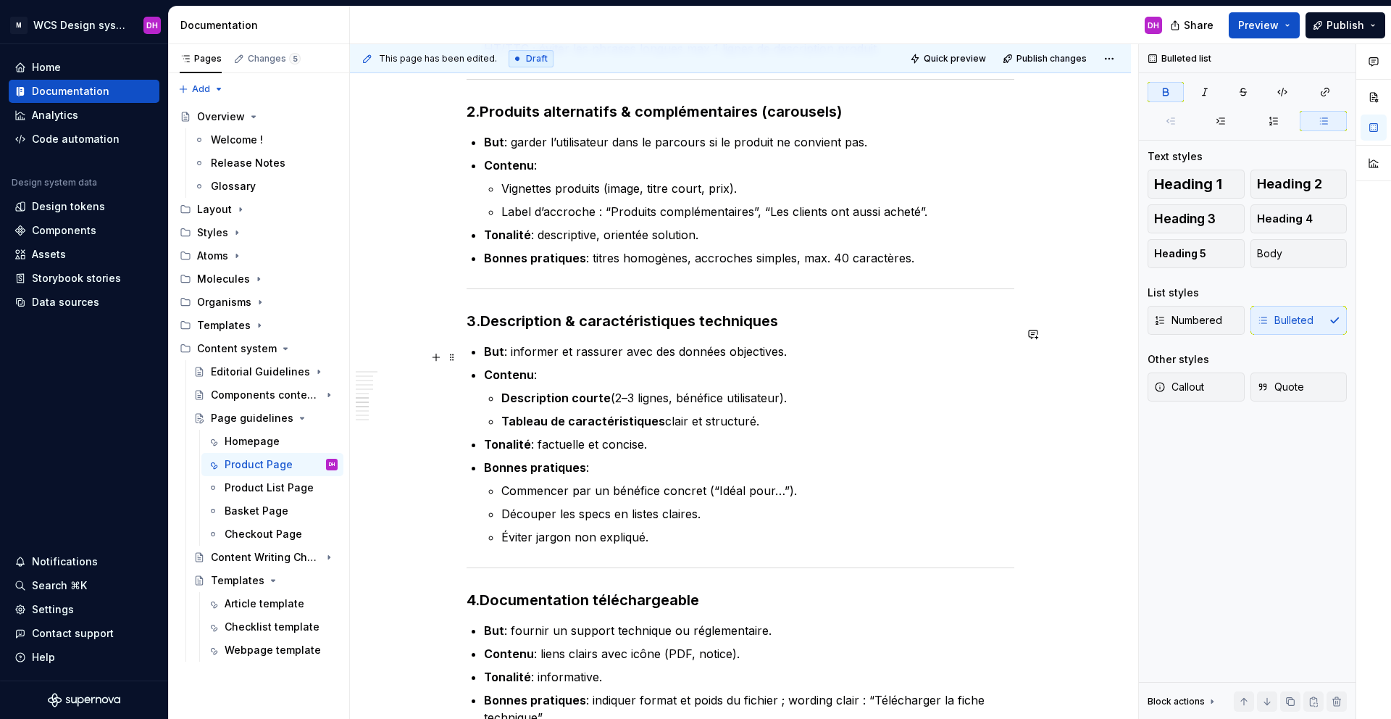
click at [648, 347] on ul "But : informer et rassurer avec des données objectives. Contenu : Description c…" at bounding box center [749, 444] width 530 height 203
click at [601, 369] on li "Contenu : Description courte (2–3 lignes, bénéfice utilisateur). Tableau de car…" at bounding box center [749, 398] width 530 height 64
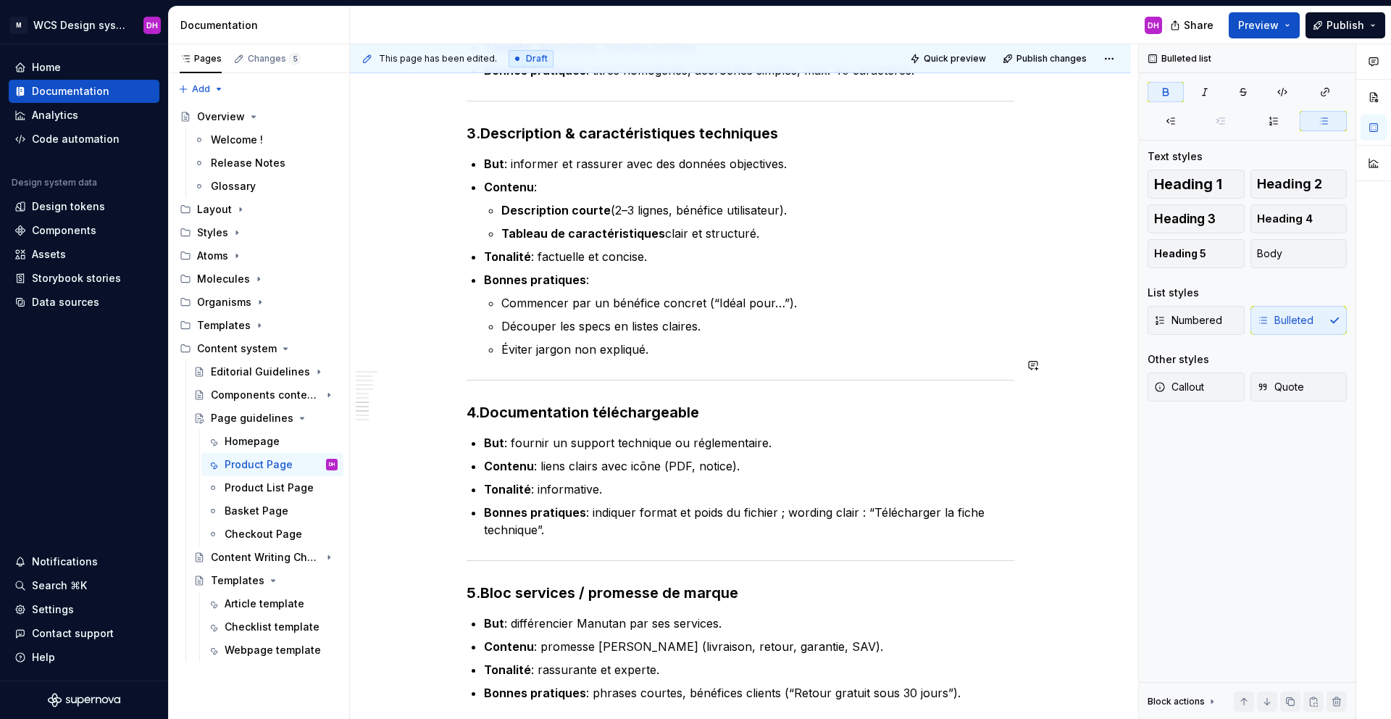
scroll to position [1550, 0]
click at [643, 340] on p "Éviter jargon non expliqué." at bounding box center [757, 348] width 513 height 17
click at [647, 340] on p "Éviter jargon non expliqué." at bounding box center [757, 348] width 513 height 17
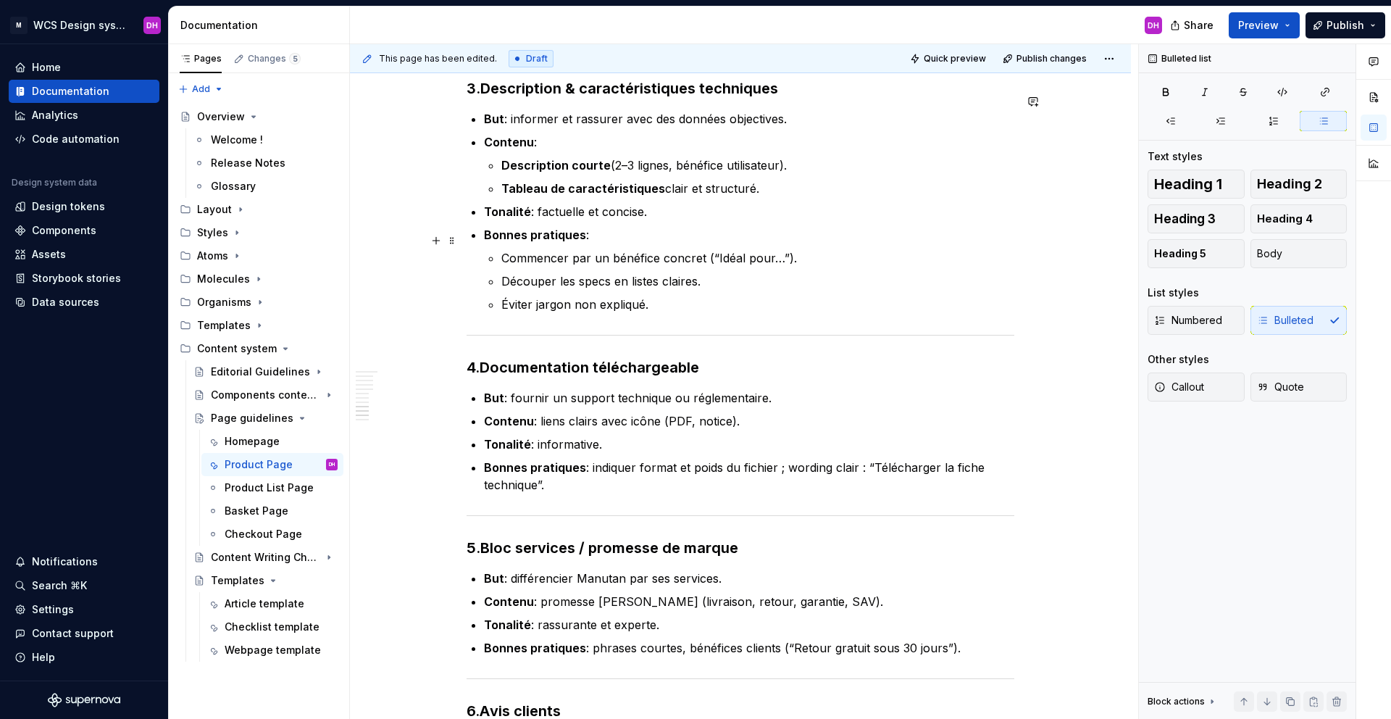
scroll to position [1684, 0]
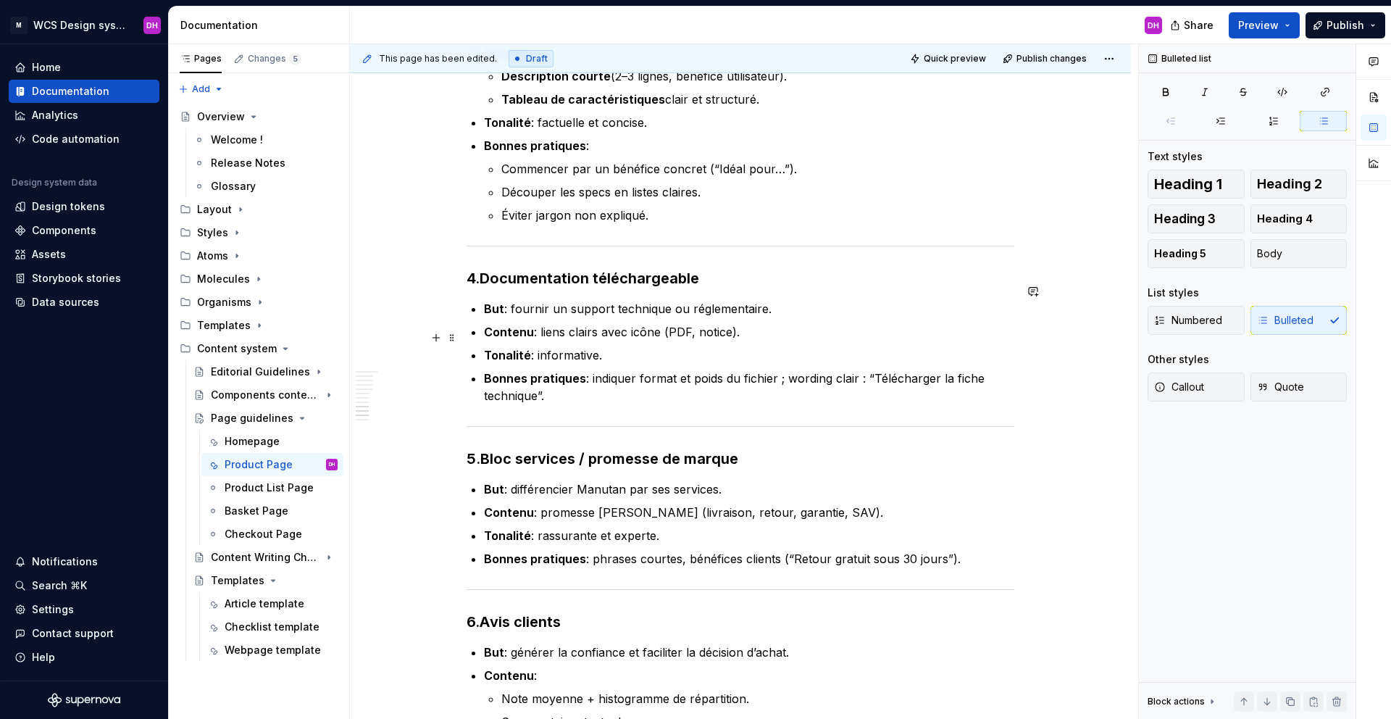
click at [603, 346] on p "Tonalité : informative." at bounding box center [749, 354] width 530 height 17
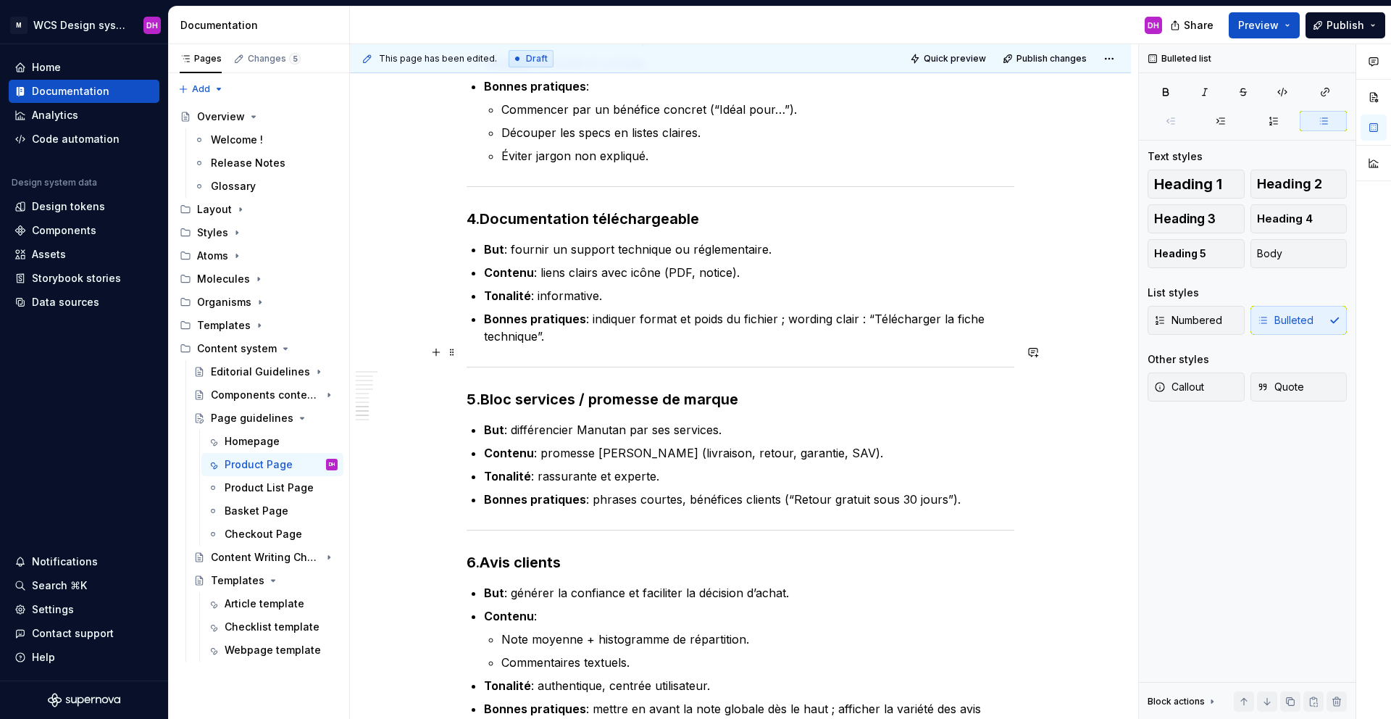
scroll to position [1745, 0]
click at [599, 318] on p "Bonnes pratiques : indiquer format et poids du fichier ; wording clair : “Téléc…" at bounding box center [749, 325] width 530 height 35
click at [780, 308] on p "Bonnes pratiques : indiquer format et poids du fichier ; wording clair : “Téléc…" at bounding box center [749, 325] width 530 height 35
click at [695, 322] on p "Bonnes pratiques : indiquer format et poids du fichier ; wording clair : “Téléc…" at bounding box center [749, 325] width 530 height 35
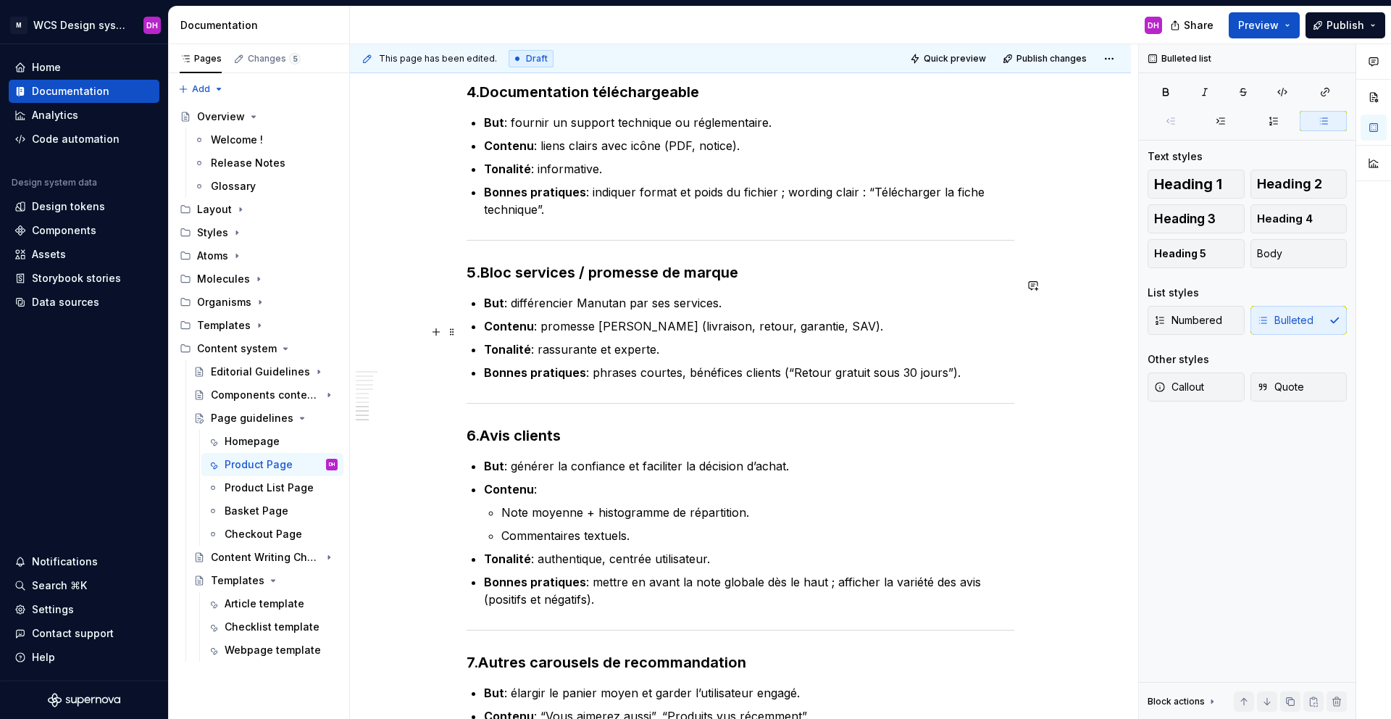
scroll to position [1871, 0]
drag, startPoint x: 984, startPoint y: 356, endPoint x: 967, endPoint y: 355, distance: 16.7
click at [967, 362] on p "Bonnes pratiques : phrases courtes, bénéfices clients (“Retour gratuit sous 30 …" at bounding box center [749, 370] width 530 height 17
click at [971, 362] on p "Bonnes pratiques : phrases courtes, bénéfices clients (“Retour gratuit sous 30 …" at bounding box center [749, 370] width 530 height 17
click at [954, 362] on p "Bonnes pratiques : phrases courtes, bénéfices clients (“Retour gratuit sous 30 …" at bounding box center [749, 370] width 530 height 17
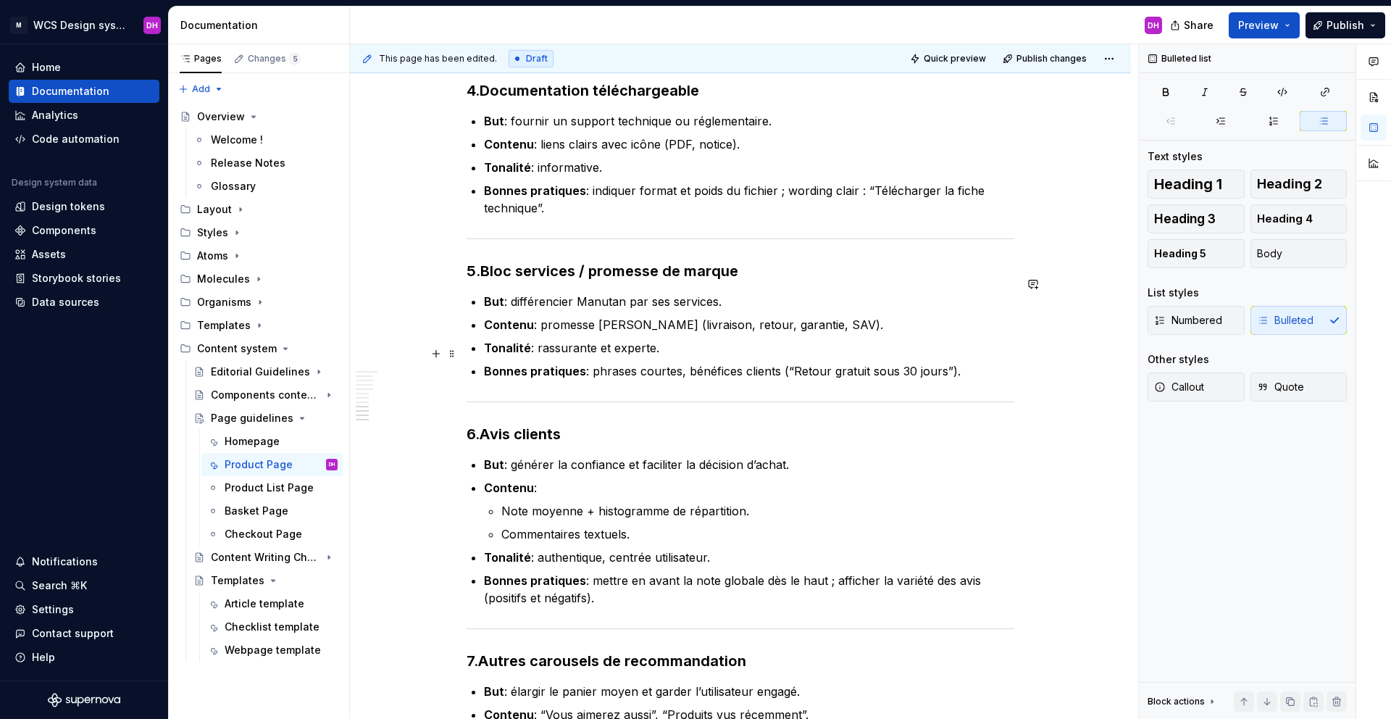
click at [961, 362] on p "Bonnes pratiques : phrases courtes, bénéfices clients (“Retour gratuit sous 30 …" at bounding box center [749, 370] width 530 height 17
click at [962, 362] on p "Bonnes pratiques : phrases courtes, bénéfices clients (“Retour gratuit sous 30 …" at bounding box center [749, 370] width 530 height 17
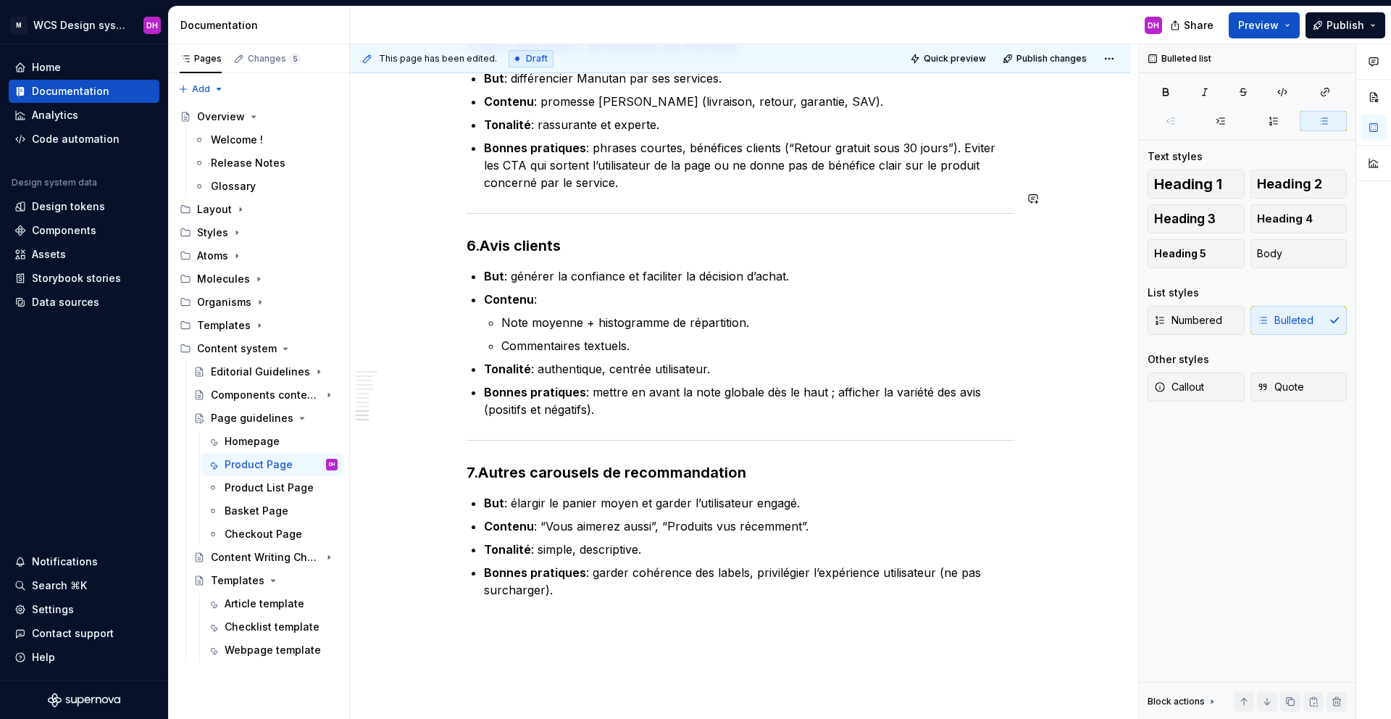
scroll to position [2123, 0]
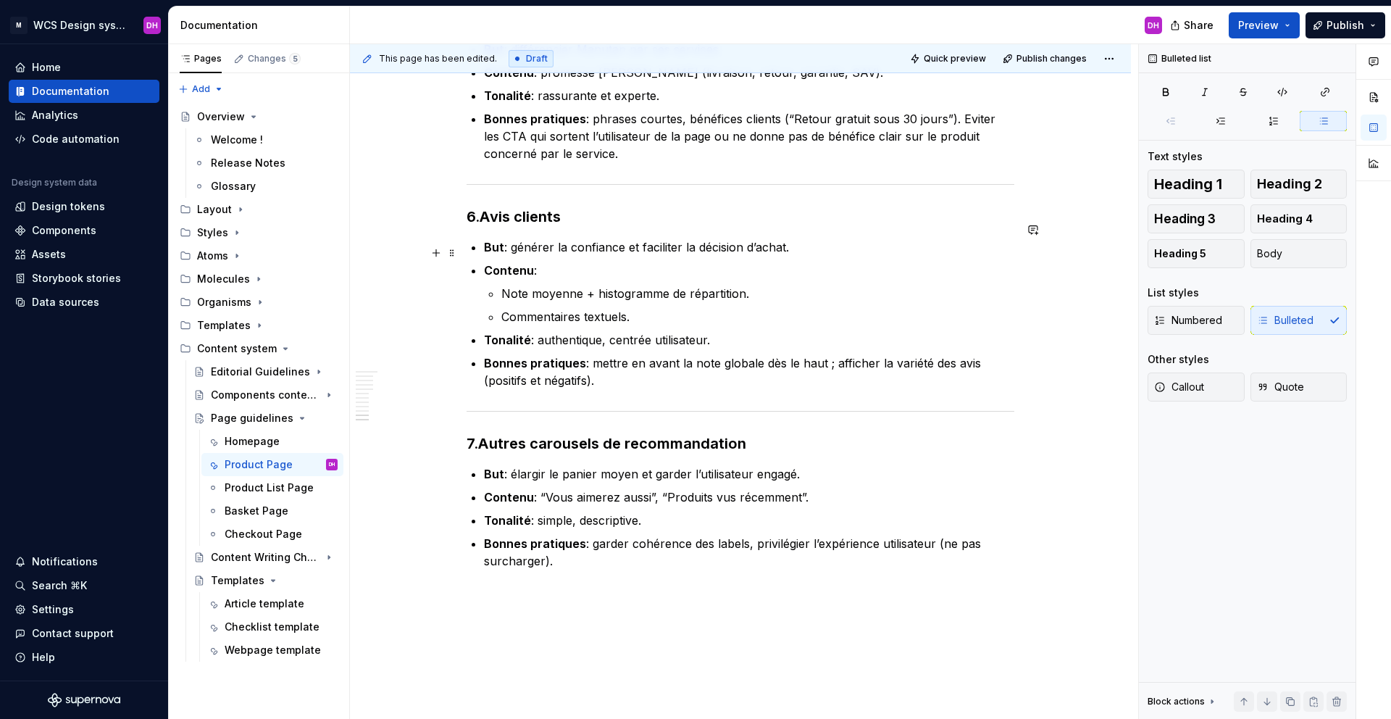
click at [561, 262] on p "Contenu :" at bounding box center [749, 270] width 530 height 17
click at [554, 262] on p "Contenu :" at bounding box center [749, 270] width 530 height 17
click at [572, 262] on p "Contenu :" at bounding box center [749, 270] width 530 height 17
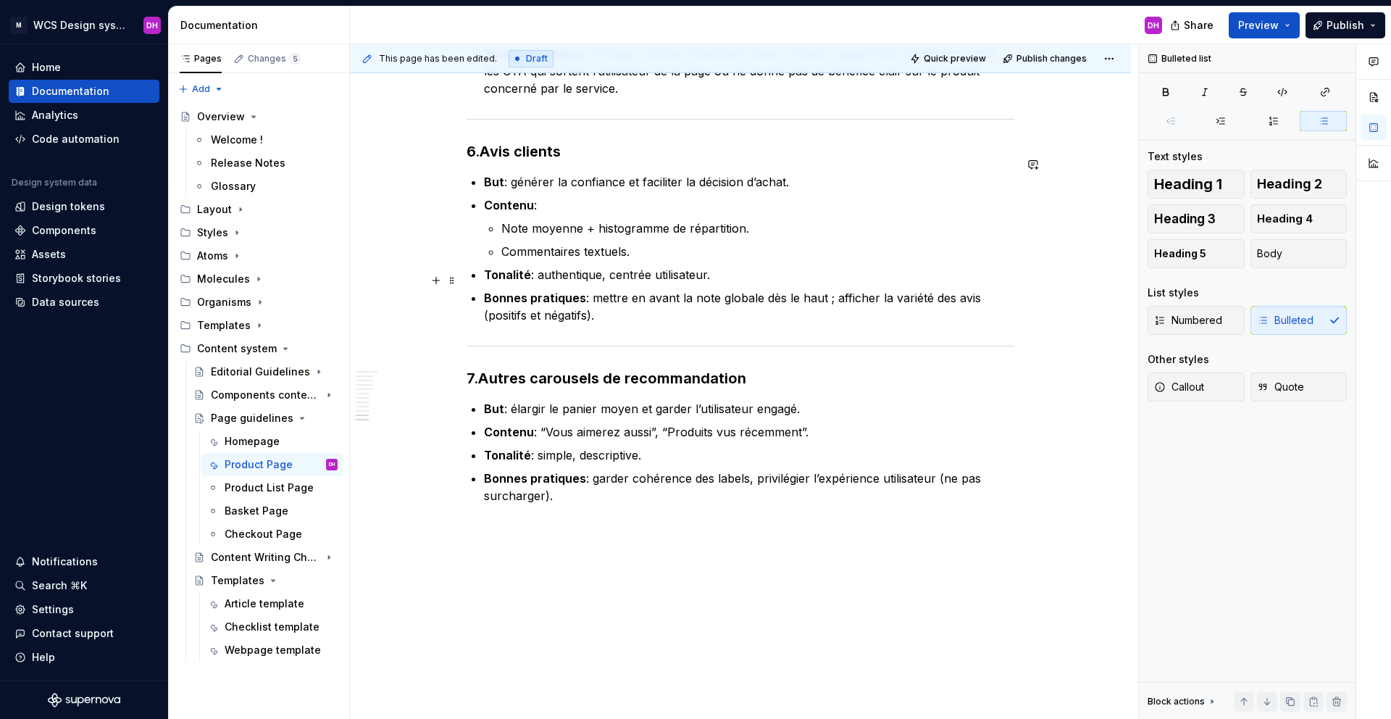
scroll to position [2189, 0]
click at [716, 265] on p "Tonalité : authentique, centrée utilisateur." at bounding box center [749, 273] width 530 height 17
click at [636, 289] on p "Bonnes pratiques : mettre en avant la note globale dès le haut ; afficher la va…" at bounding box center [749, 305] width 530 height 35
click at [591, 478] on p "Bonnes pratiques : garder cohérence des labels, privilégier l’expérience utilis…" at bounding box center [749, 486] width 530 height 35
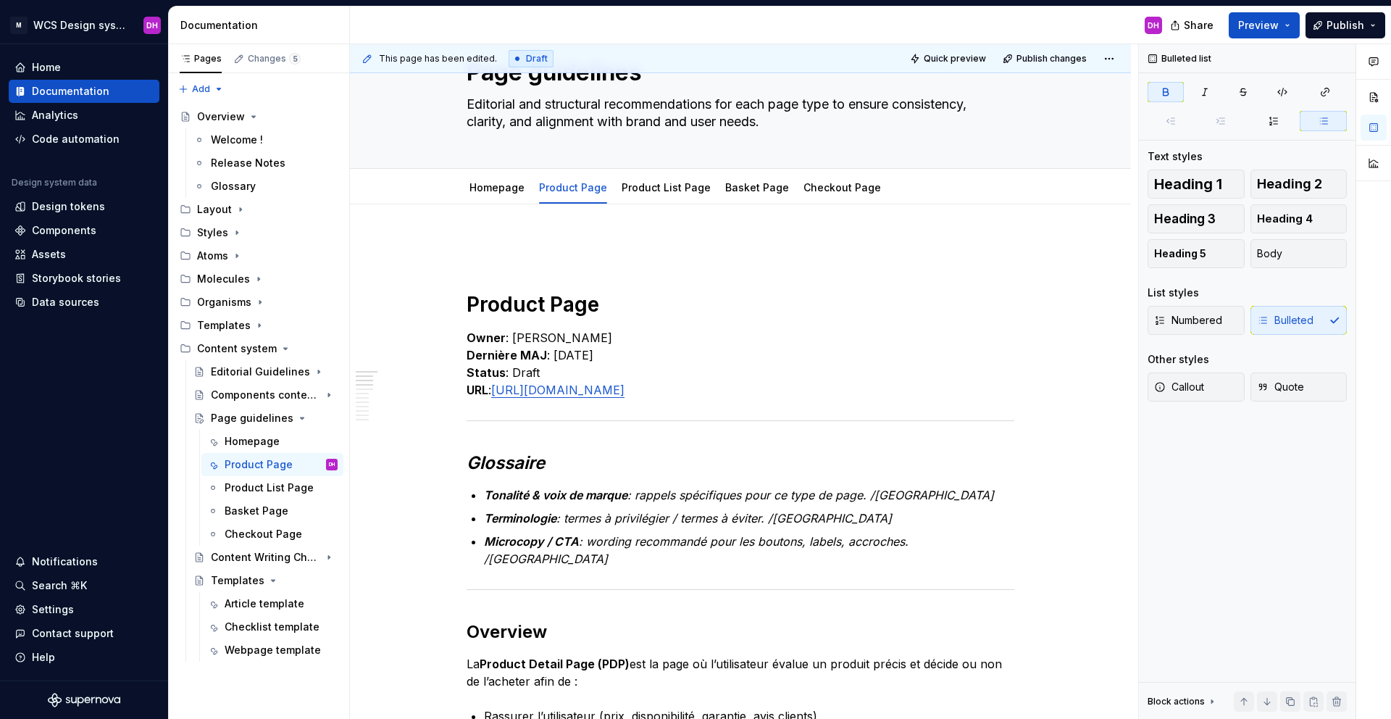
scroll to position [0, 0]
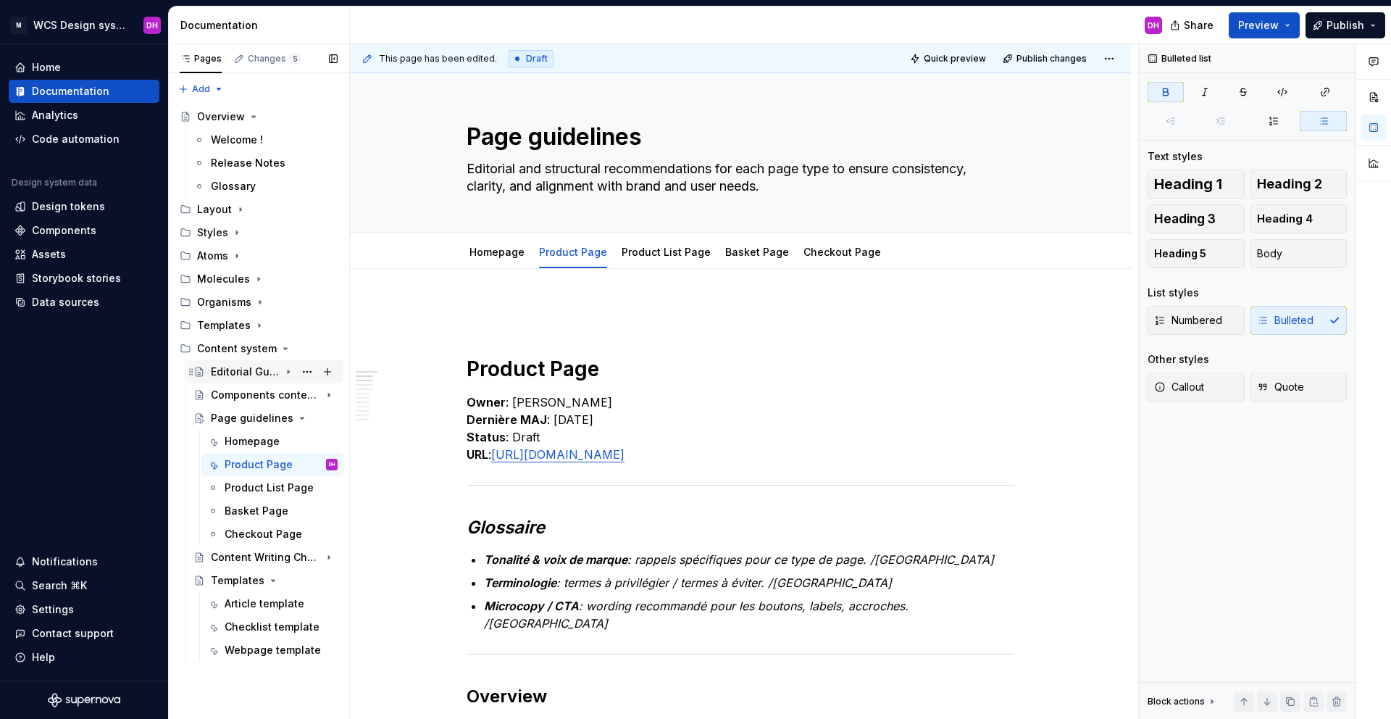
click at [241, 369] on div "Editorial Guidelines" at bounding box center [245, 371] width 69 height 14
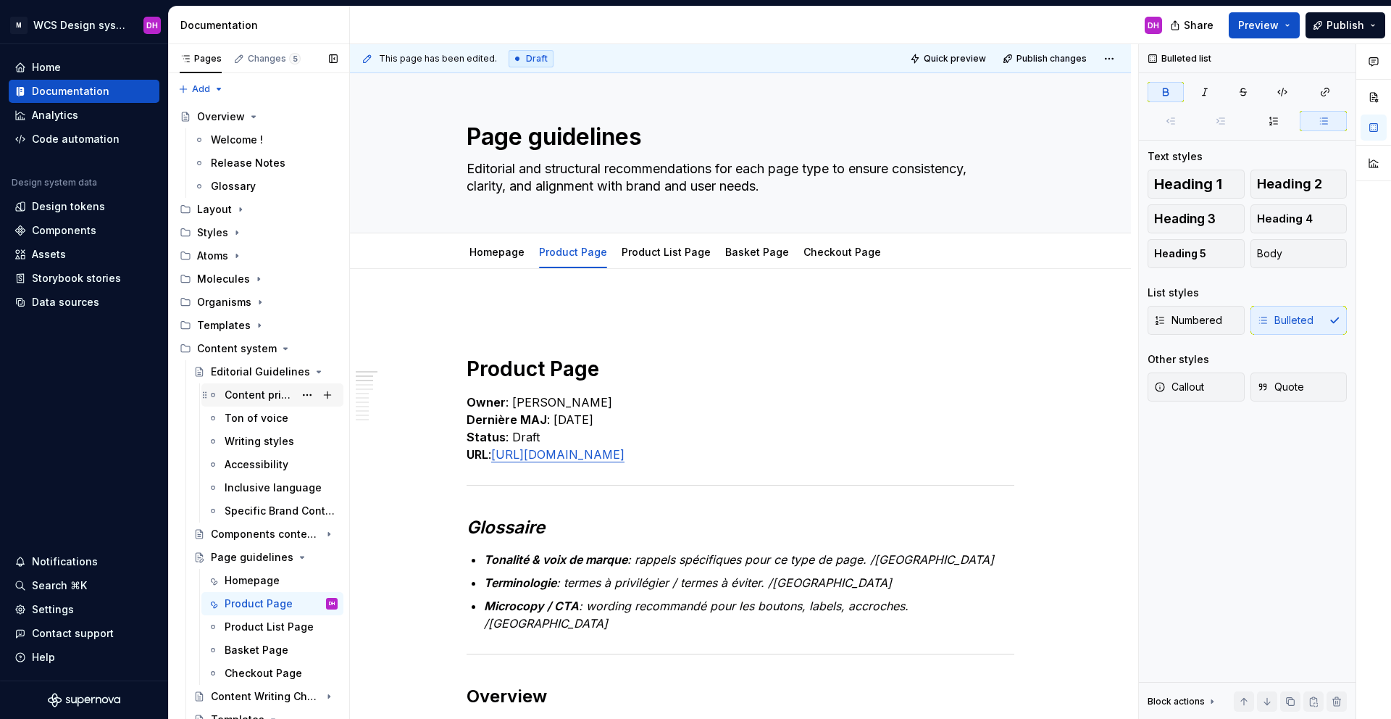
click at [258, 402] on div "Content principles" at bounding box center [281, 395] width 113 height 20
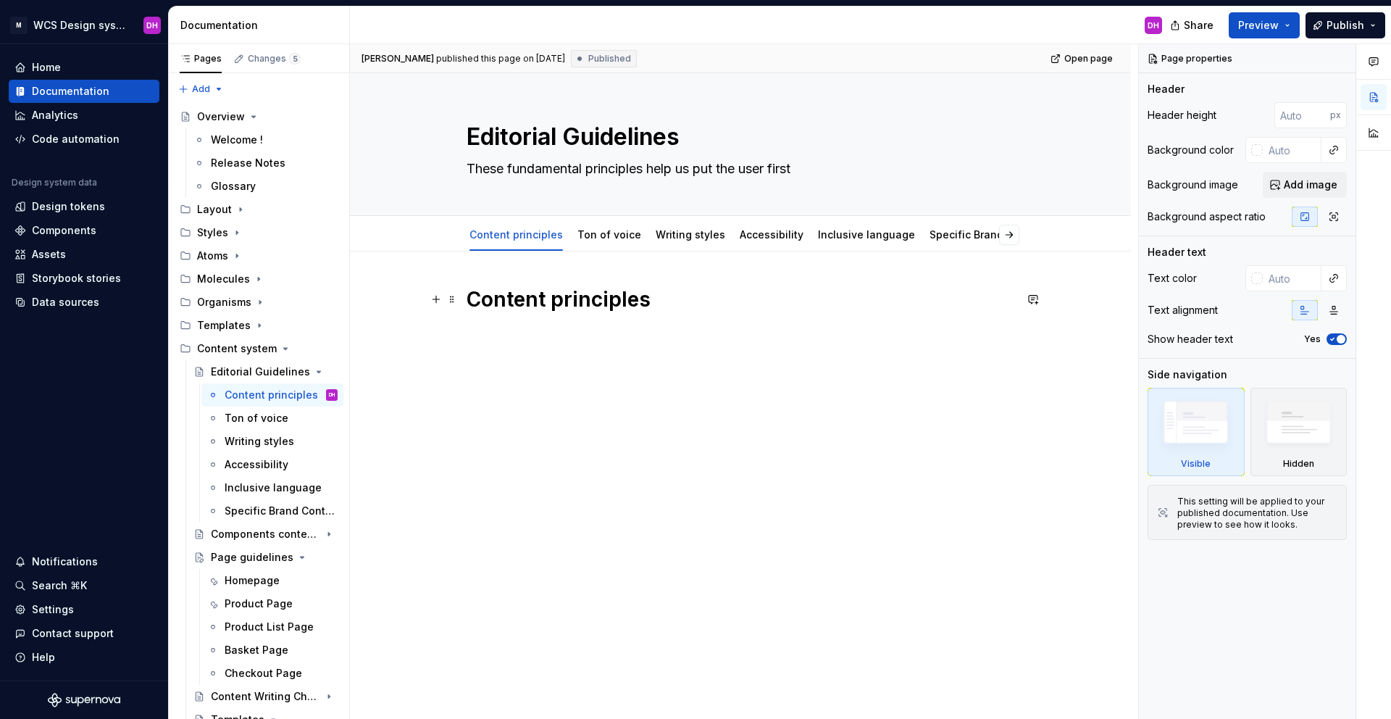
click at [569, 295] on h1 "Content principles" at bounding box center [741, 299] width 548 height 26
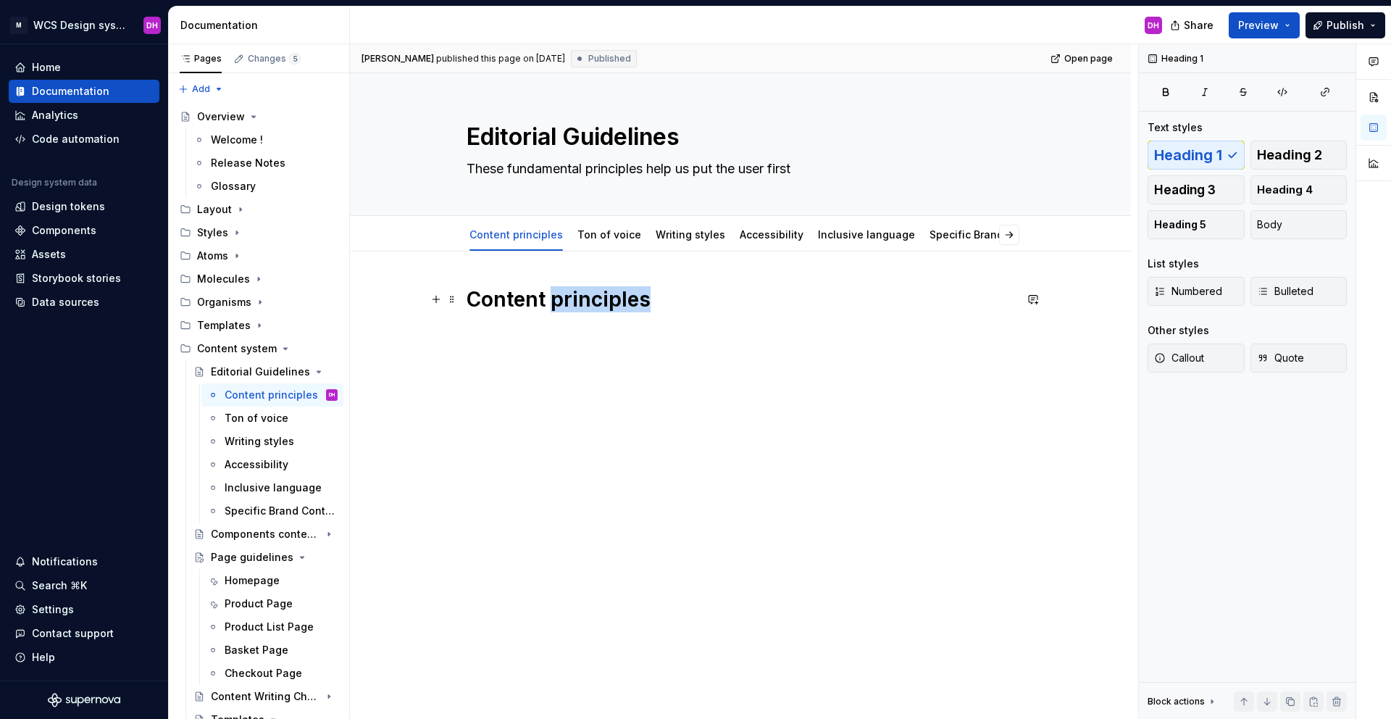
click at [569, 295] on h1 "Content principles" at bounding box center [741, 299] width 548 height 26
copy h1 "Content principles"
click at [599, 296] on h1 "Content principles" at bounding box center [741, 299] width 548 height 26
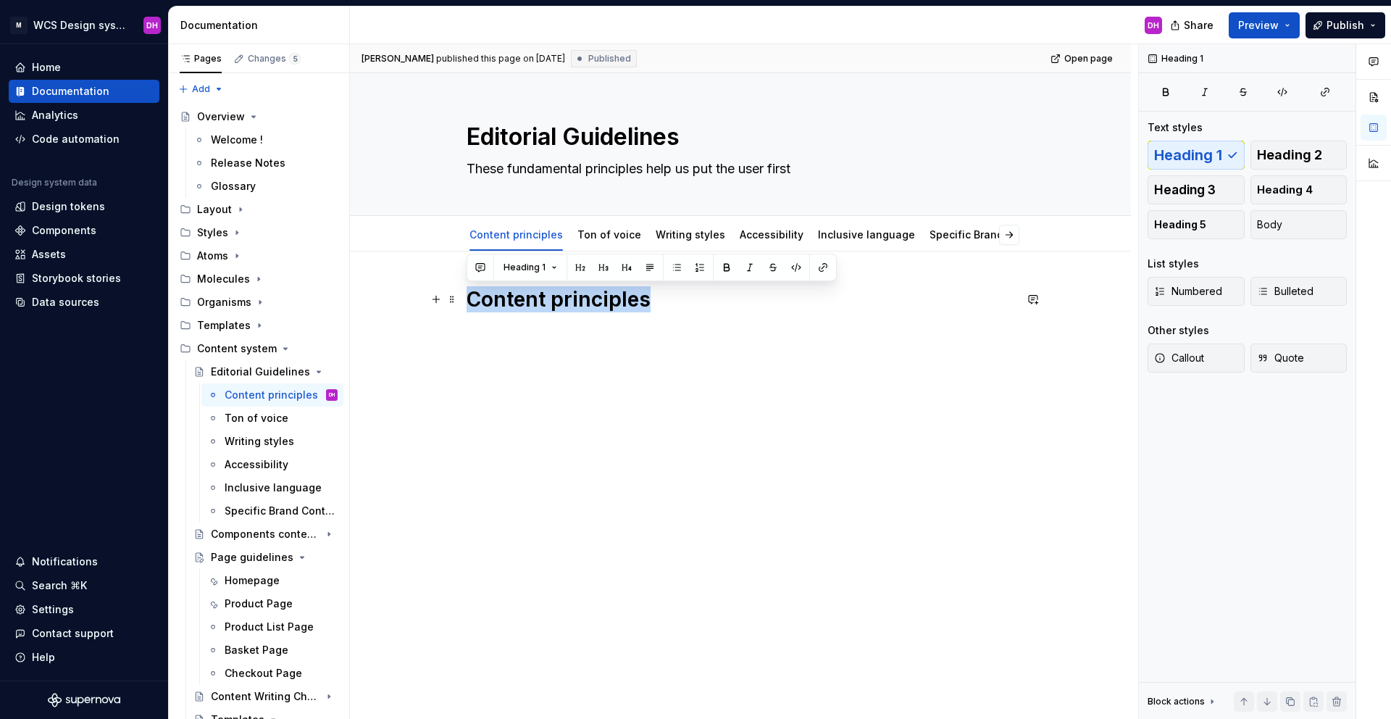
click at [599, 296] on h1 "Content principles" at bounding box center [741, 299] width 548 height 26
copy h1 "Content principles"
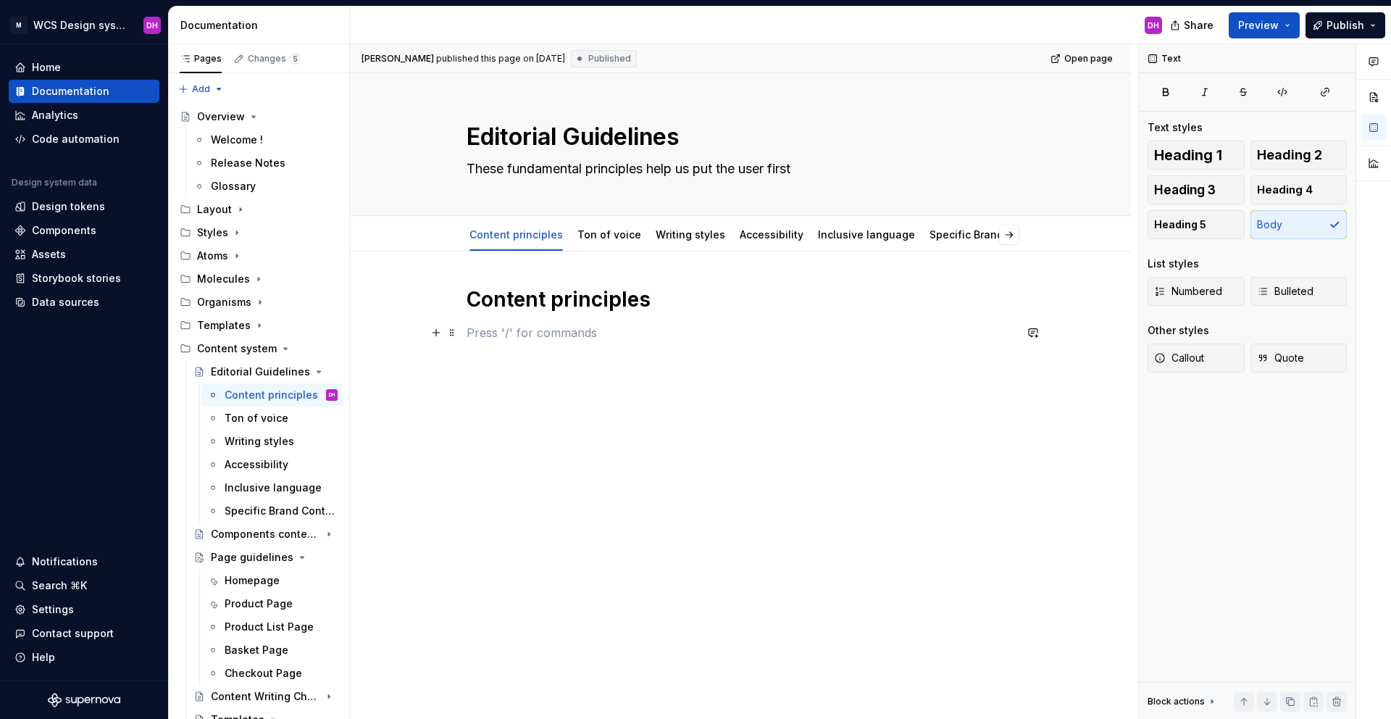
click at [606, 329] on p at bounding box center [741, 332] width 548 height 17
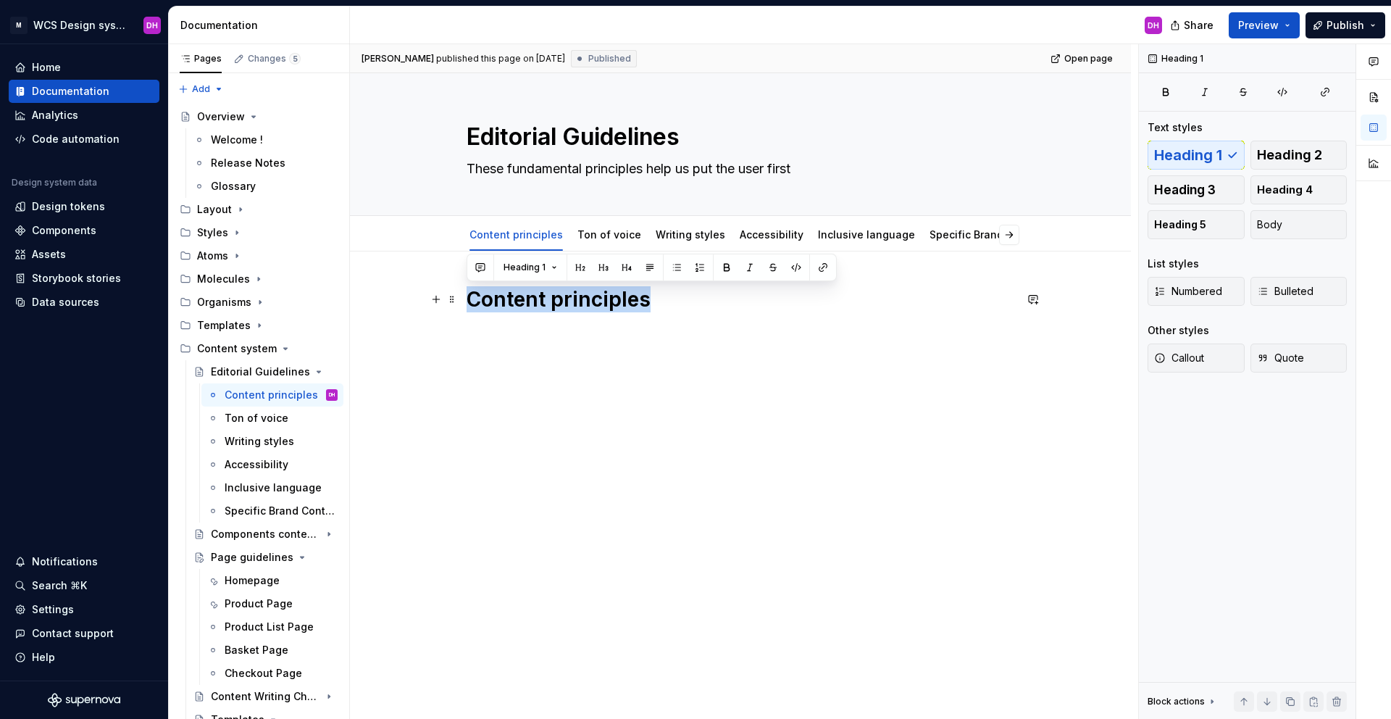
drag, startPoint x: 658, startPoint y: 291, endPoint x: 422, endPoint y: 291, distance: 235.4
click at [422, 291] on div "Content principles" at bounding box center [740, 425] width 781 height 349
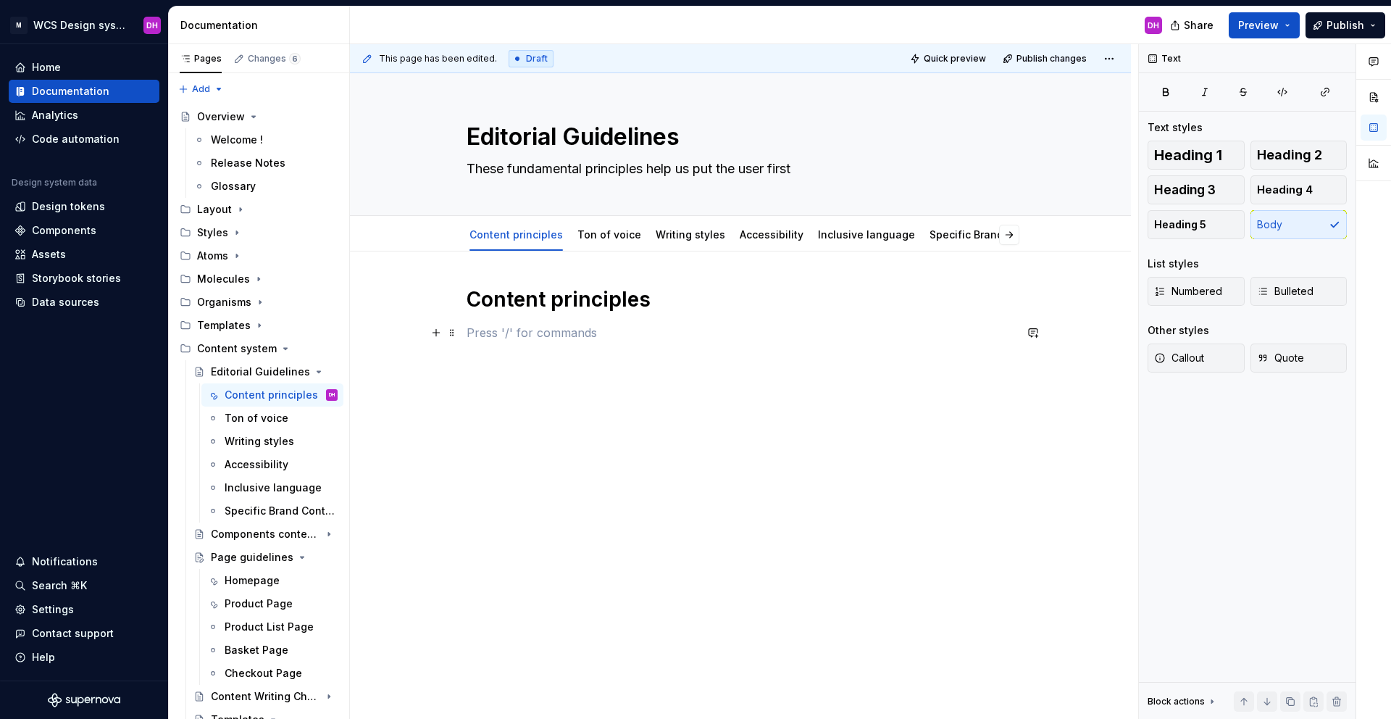
click at [493, 336] on p at bounding box center [741, 332] width 548 height 17
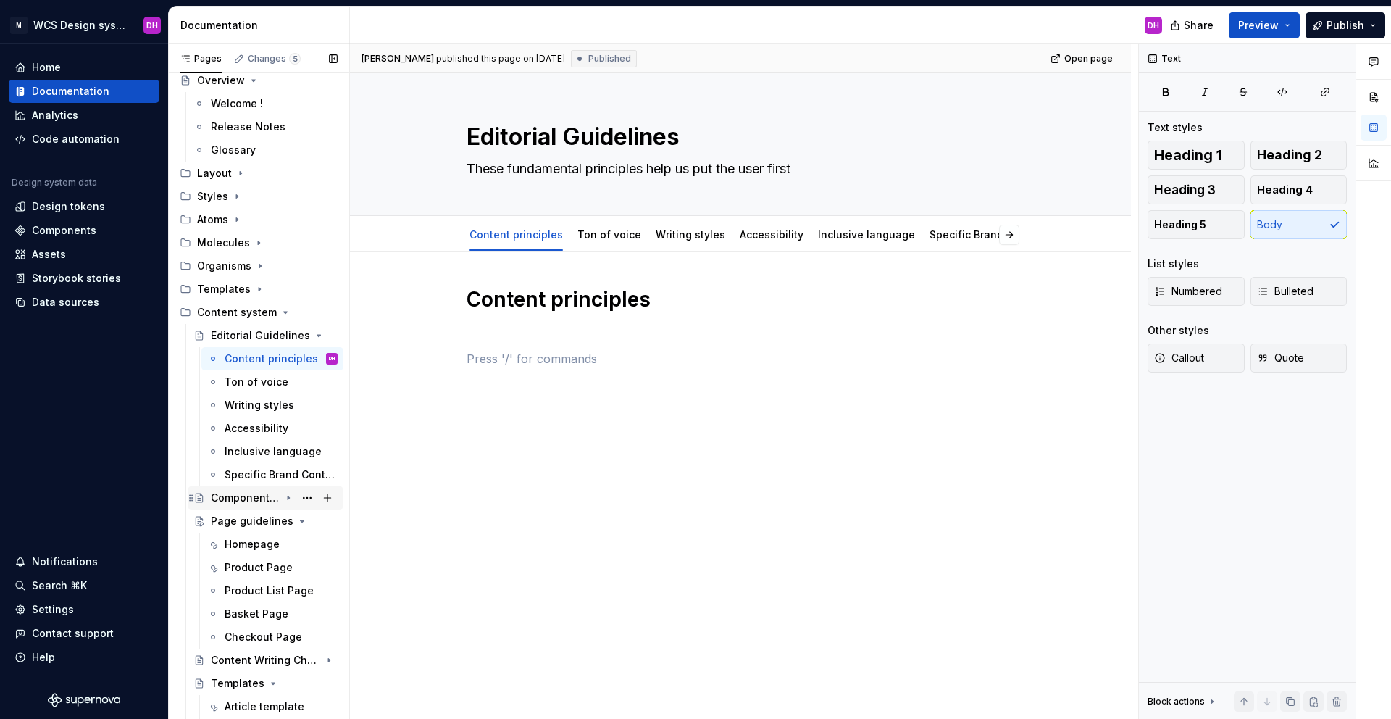
scroll to position [78, 0]
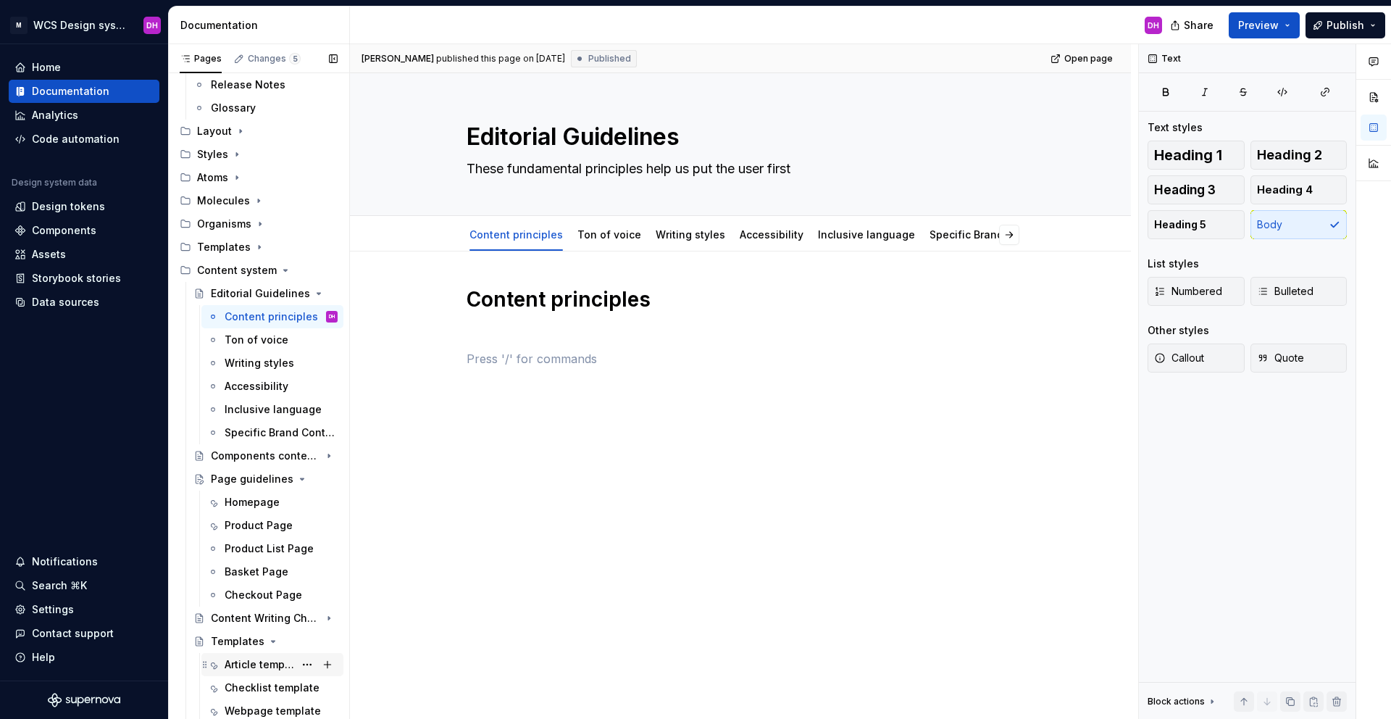
click at [243, 669] on div "Article template" at bounding box center [260, 664] width 70 height 14
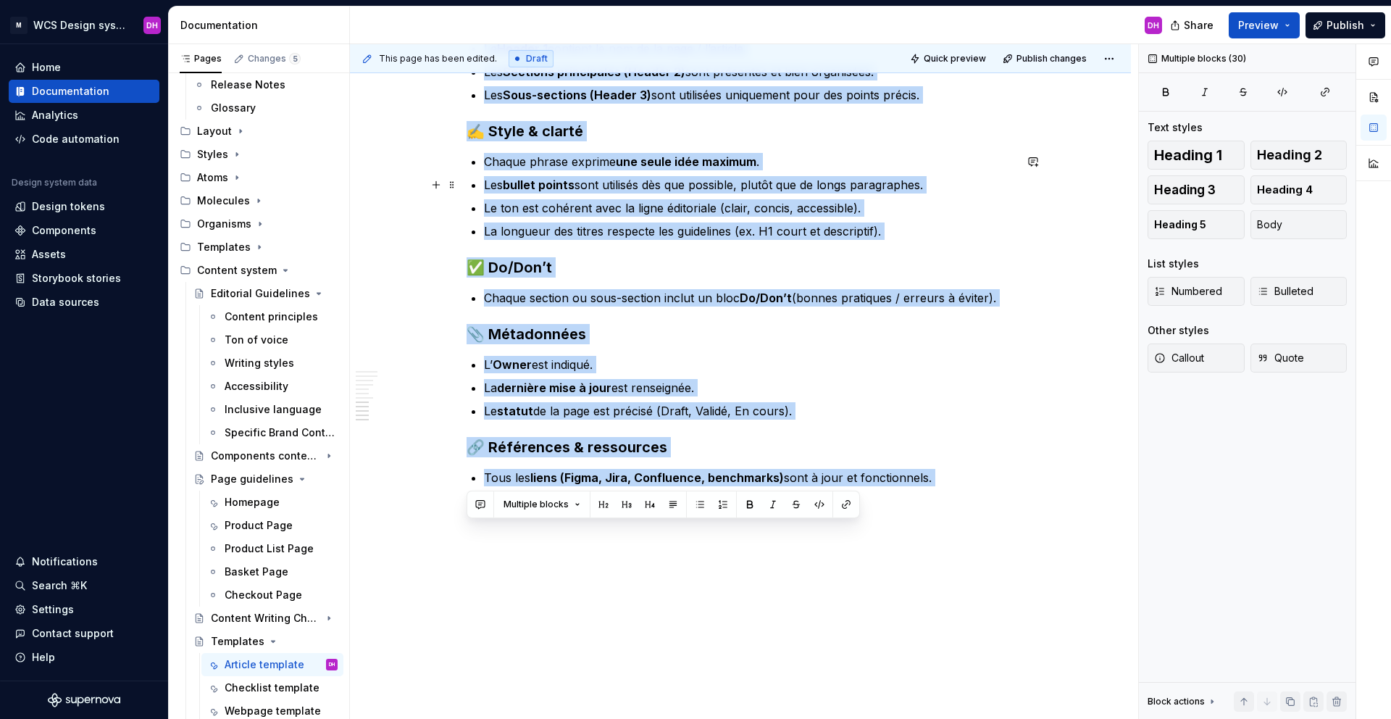
scroll to position [1870, 0]
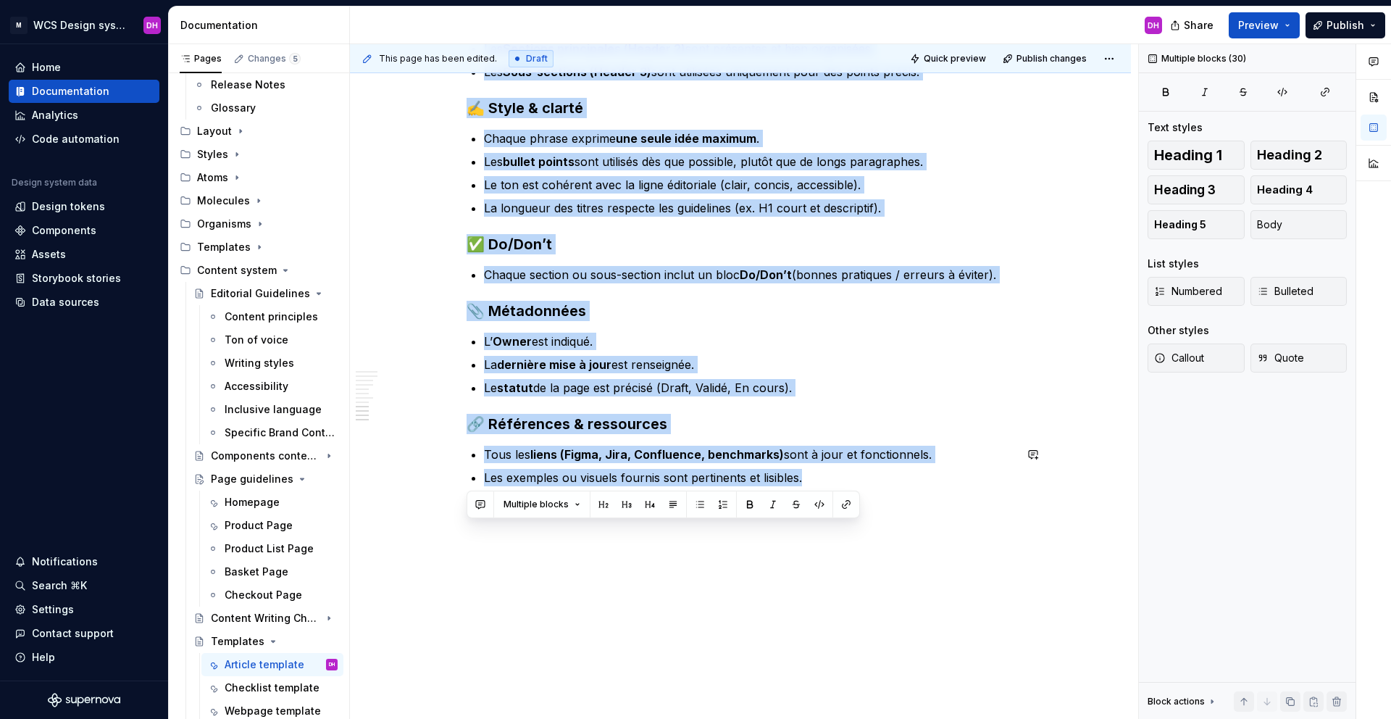
drag, startPoint x: 468, startPoint y: 369, endPoint x: 982, endPoint y: 492, distance: 528.2
copy div "Loremip dolorsit Ametco 7 → Adi el se doei / Tem Incid : Utla Etdolore MAG : AL…"
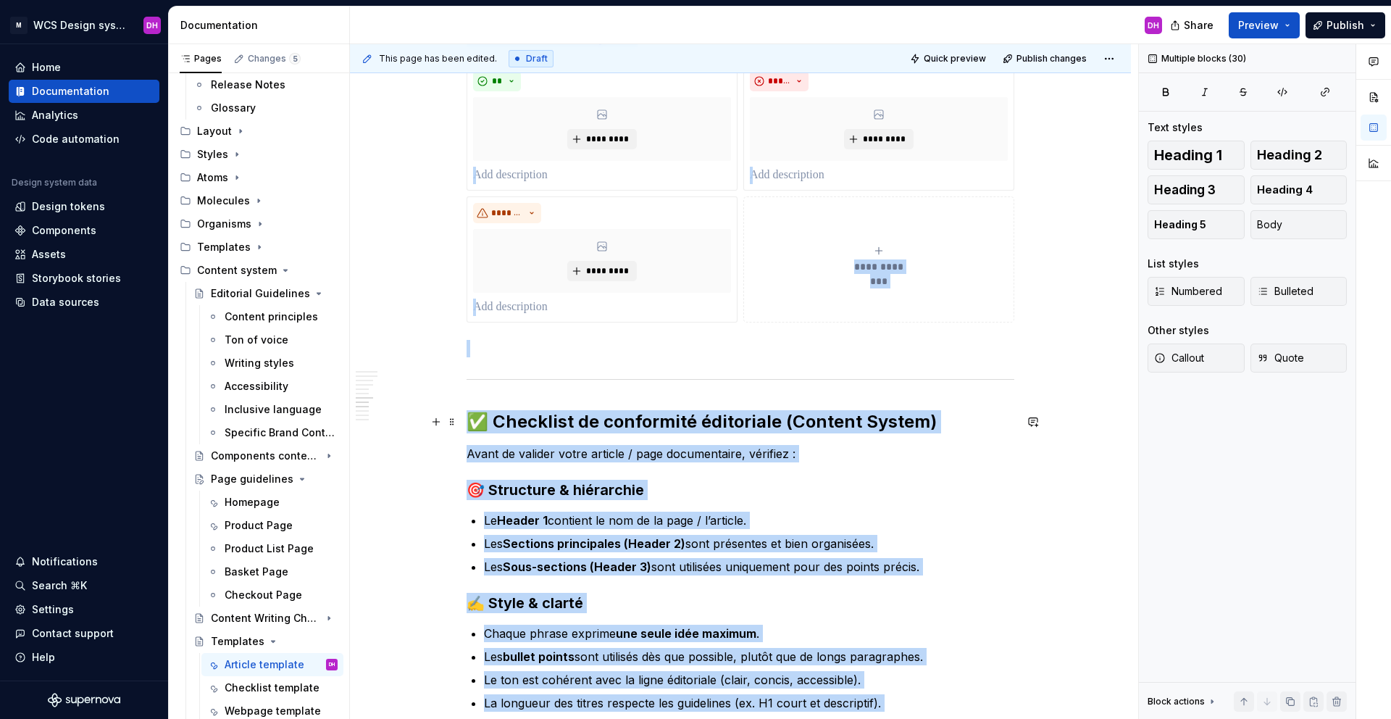
click at [666, 432] on h2 "✅ Checklist de conformité éditoriale (Content System)" at bounding box center [741, 421] width 548 height 23
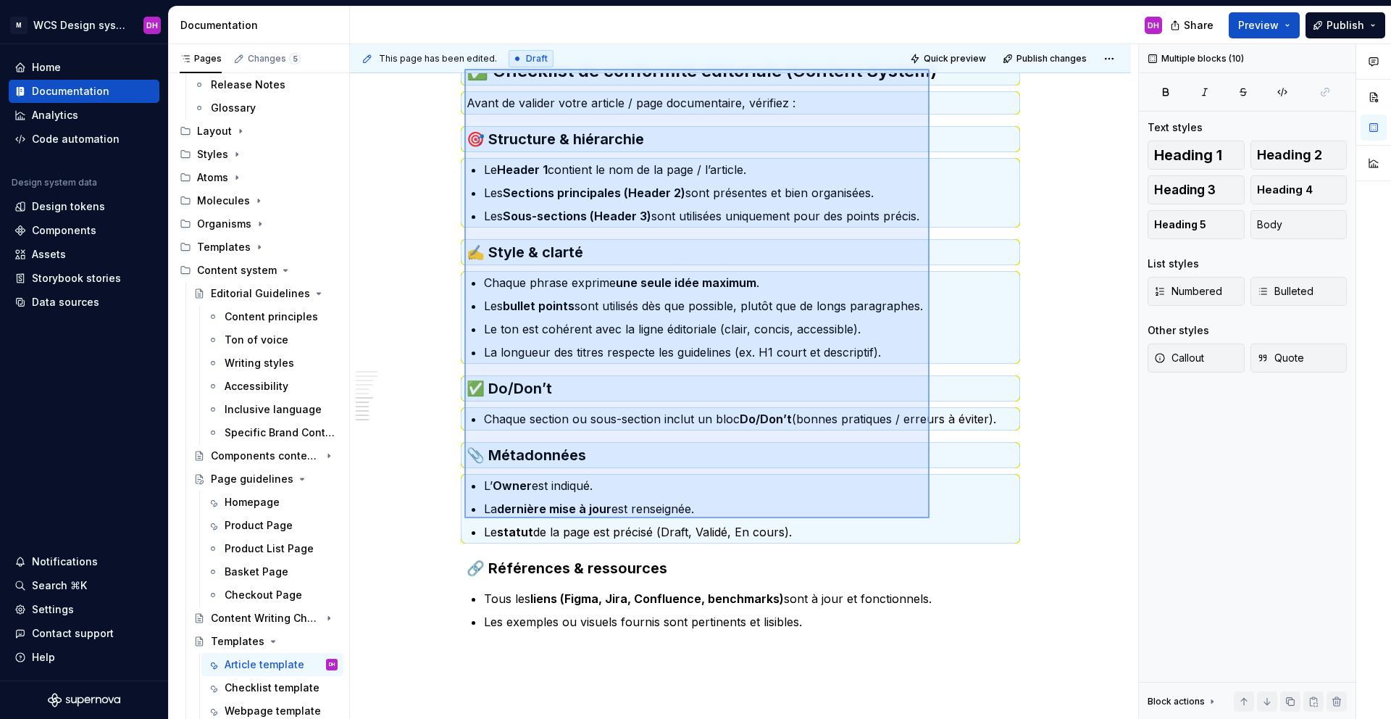
scroll to position [1870, 0]
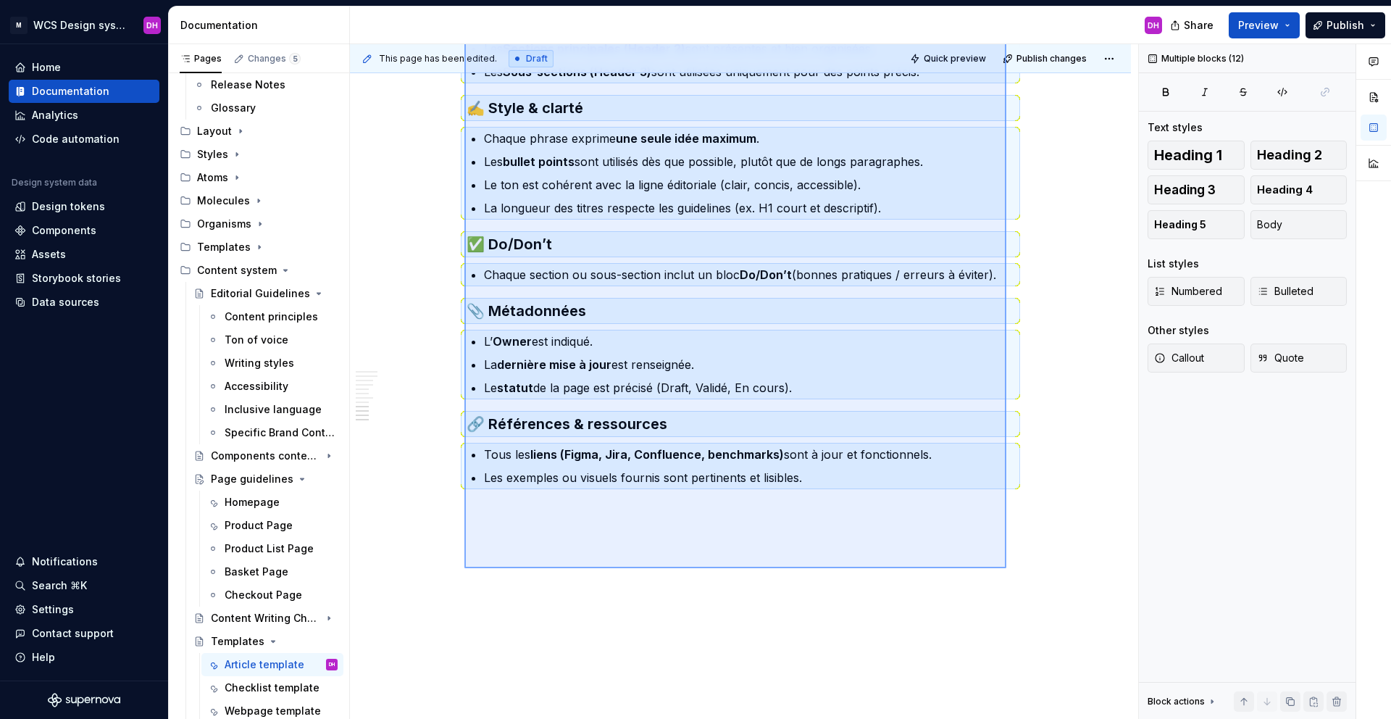
drag, startPoint x: 464, startPoint y: 449, endPoint x: 1006, endPoint y: 568, distance: 554.8
click at [1006, 568] on div "This page has been edited. Draft Quick preview Publish changes Templates Utilis…" at bounding box center [744, 381] width 788 height 675
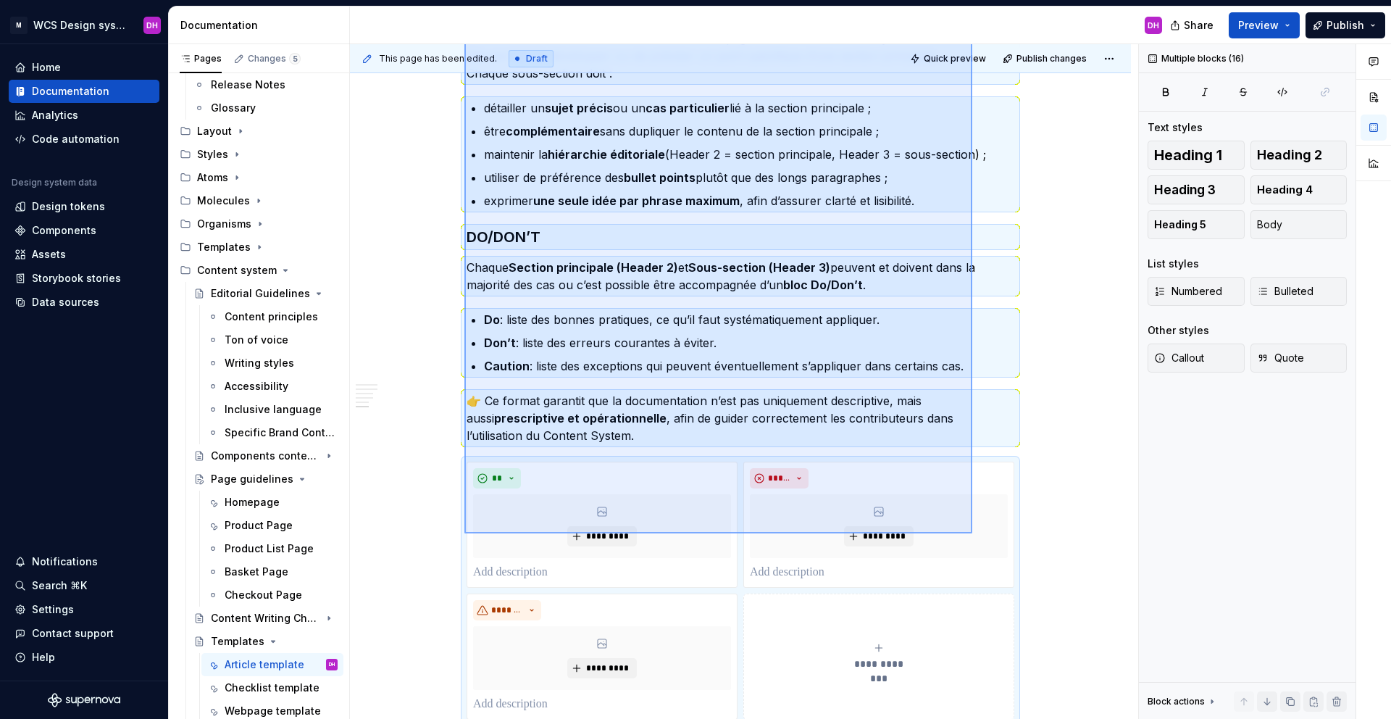
scroll to position [1141, 0]
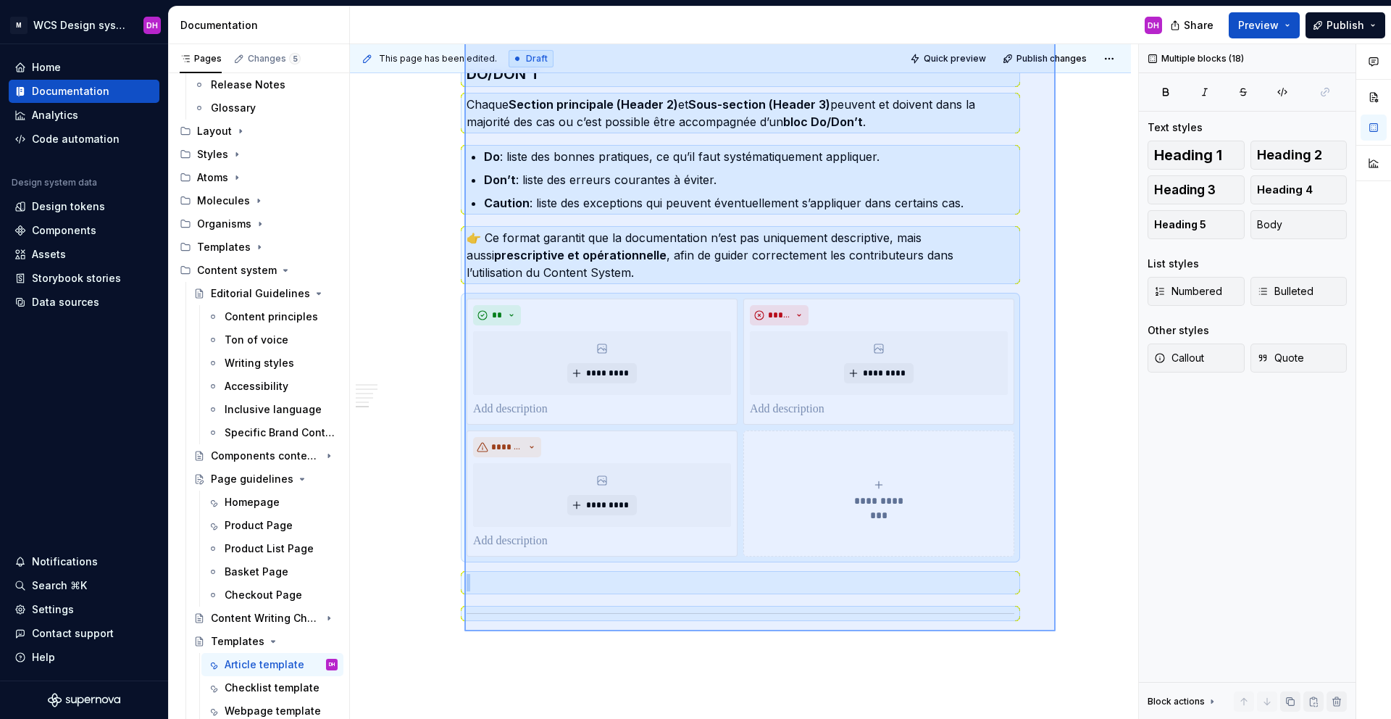
drag, startPoint x: 467, startPoint y: 369, endPoint x: 1056, endPoint y: 631, distance: 644.4
click at [1056, 631] on div "This page has been edited. Draft Quick preview Publish changes Templates Utilis…" at bounding box center [744, 381] width 788 height 675
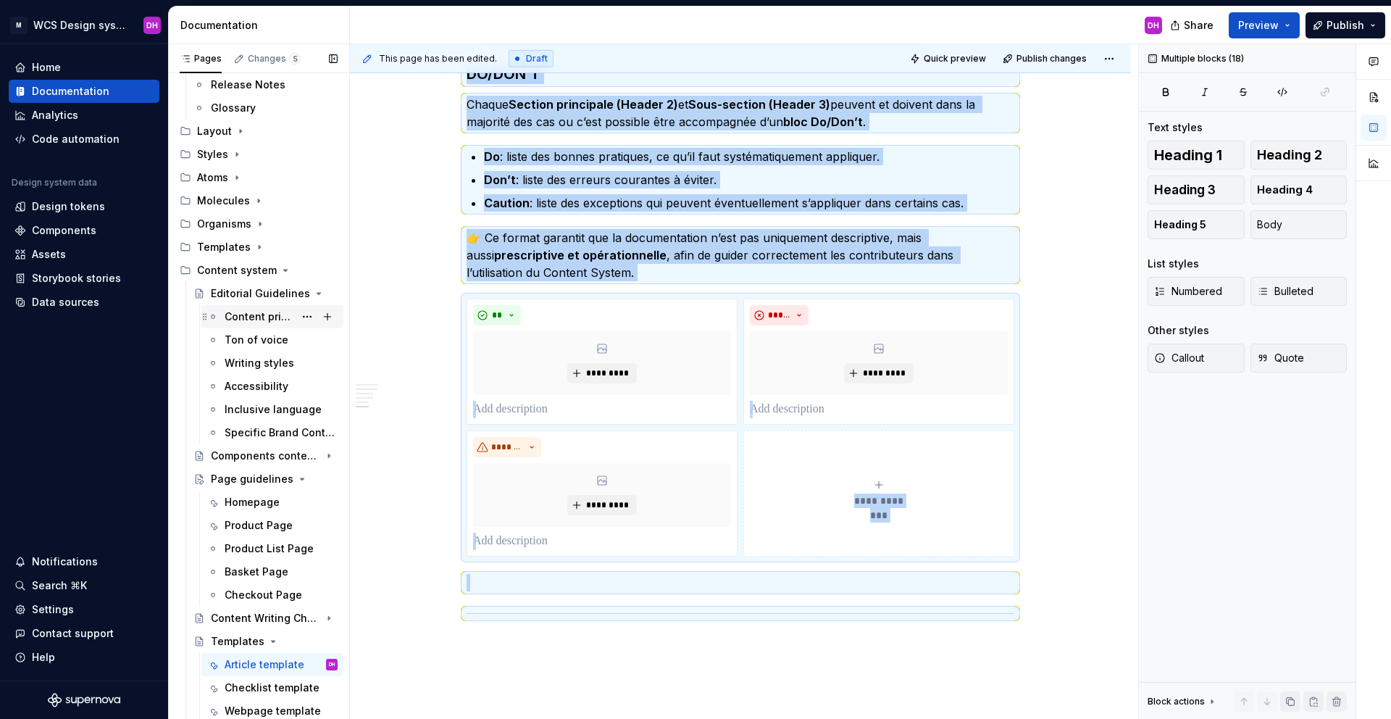
click at [255, 309] on div "Content principles" at bounding box center [260, 316] width 70 height 14
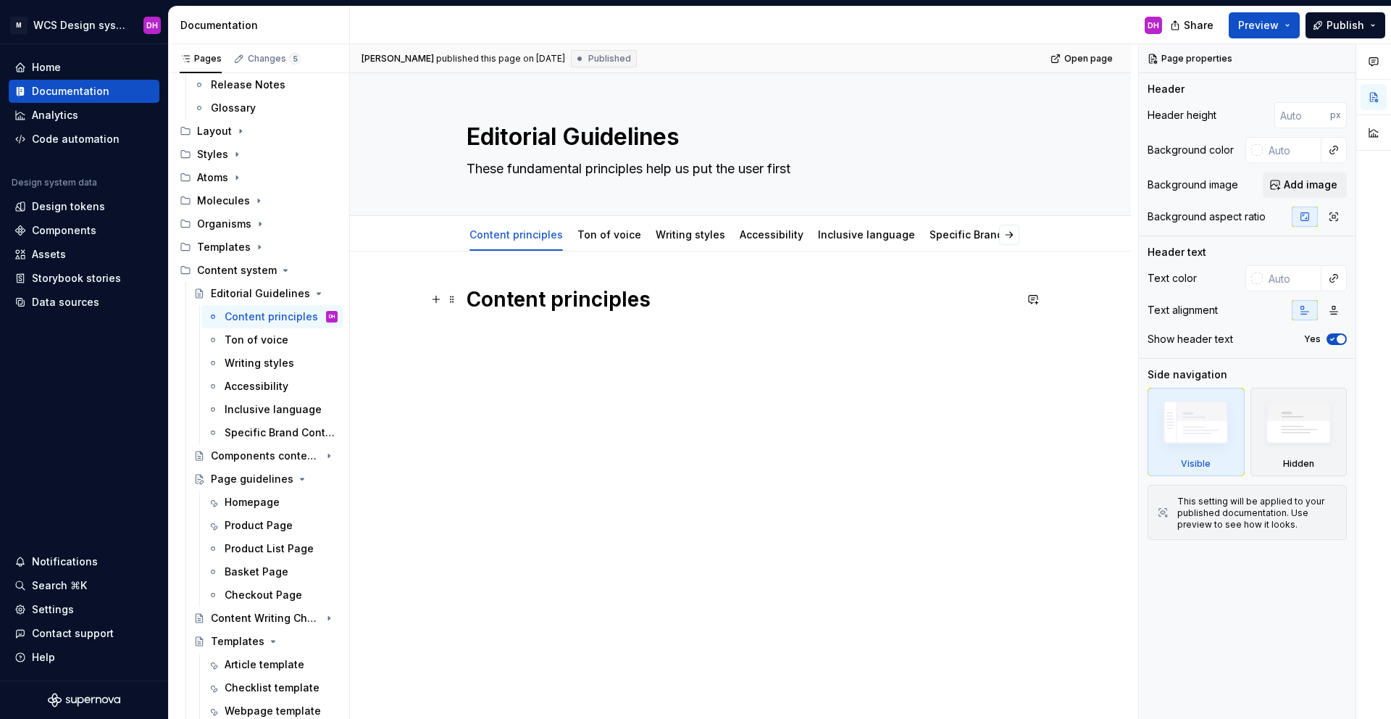
type textarea "*"
click at [493, 300] on h1 "Content principles" at bounding box center [741, 299] width 548 height 26
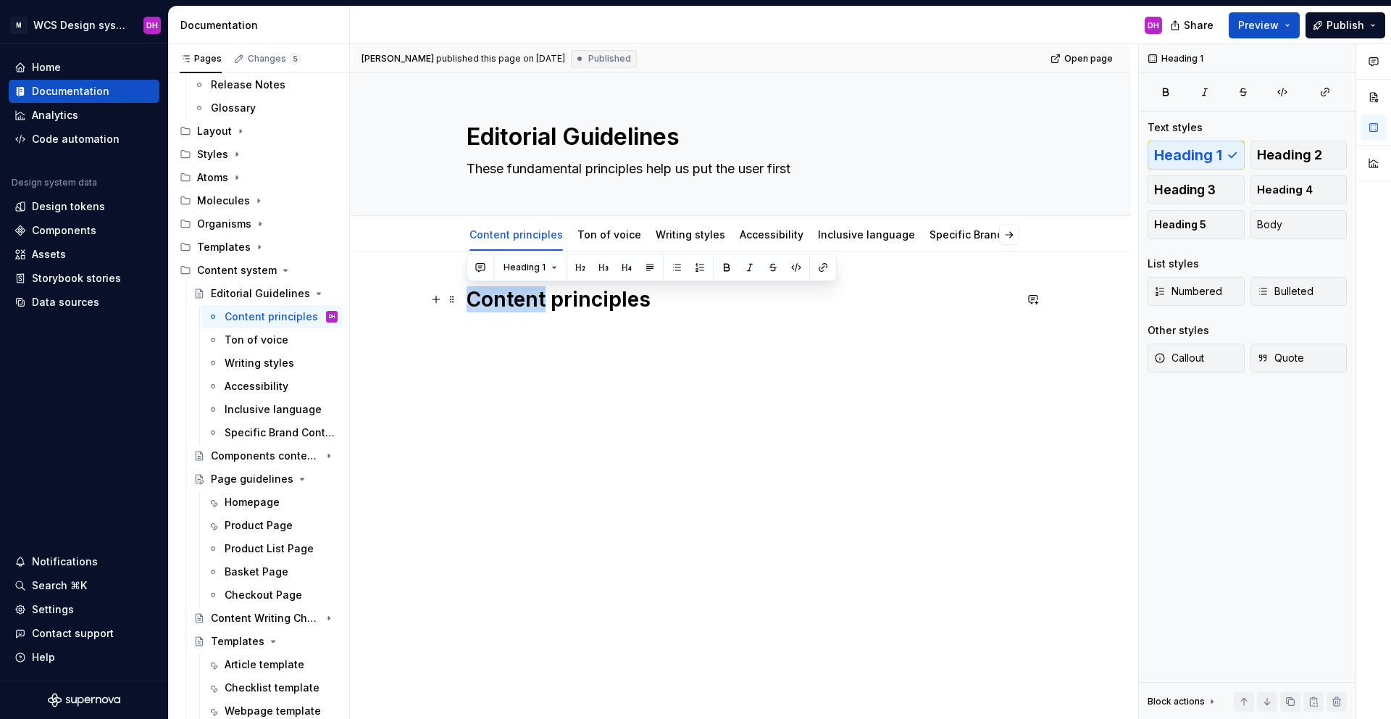
click at [493, 300] on h1 "Content principles" at bounding box center [741, 299] width 548 height 26
click at [493, 299] on h1 "Content principles" at bounding box center [741, 299] width 548 height 26
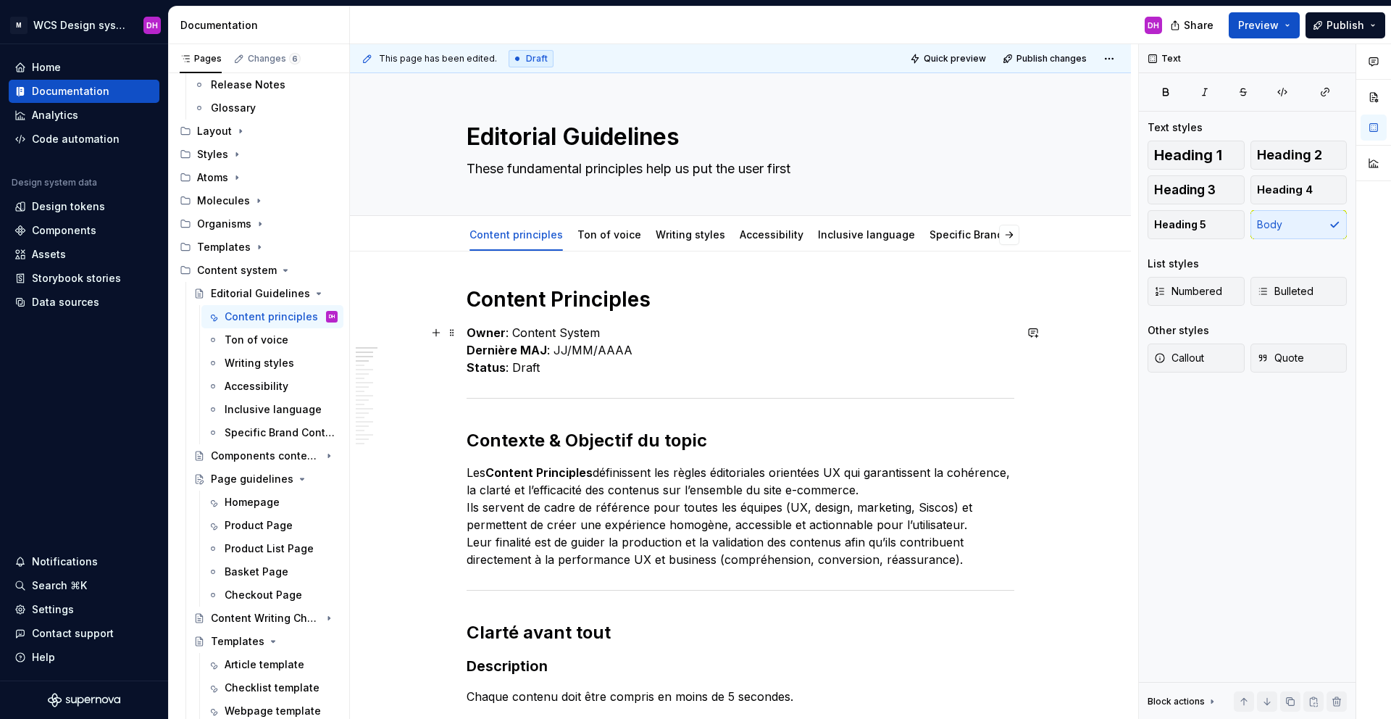
click at [563, 335] on p "Owner : Content System Dernière MAJ : JJ/MM/AAAA Status : Draft" at bounding box center [741, 350] width 548 height 52
drag, startPoint x: 608, startPoint y: 327, endPoint x: 514, endPoint y: 332, distance: 93.6
click at [514, 332] on p "Owner : Content System Dernière MAJ : JJ/MM/AAAA Status : Draft" at bounding box center [741, 350] width 548 height 52
drag, startPoint x: 633, startPoint y: 346, endPoint x: 553, endPoint y: 351, distance: 79.9
click at [553, 351] on p "Owner : [PERSON_NAME] Dernière MAJ : JJ/MM/AAAA Status : Draft" at bounding box center [741, 350] width 548 height 52
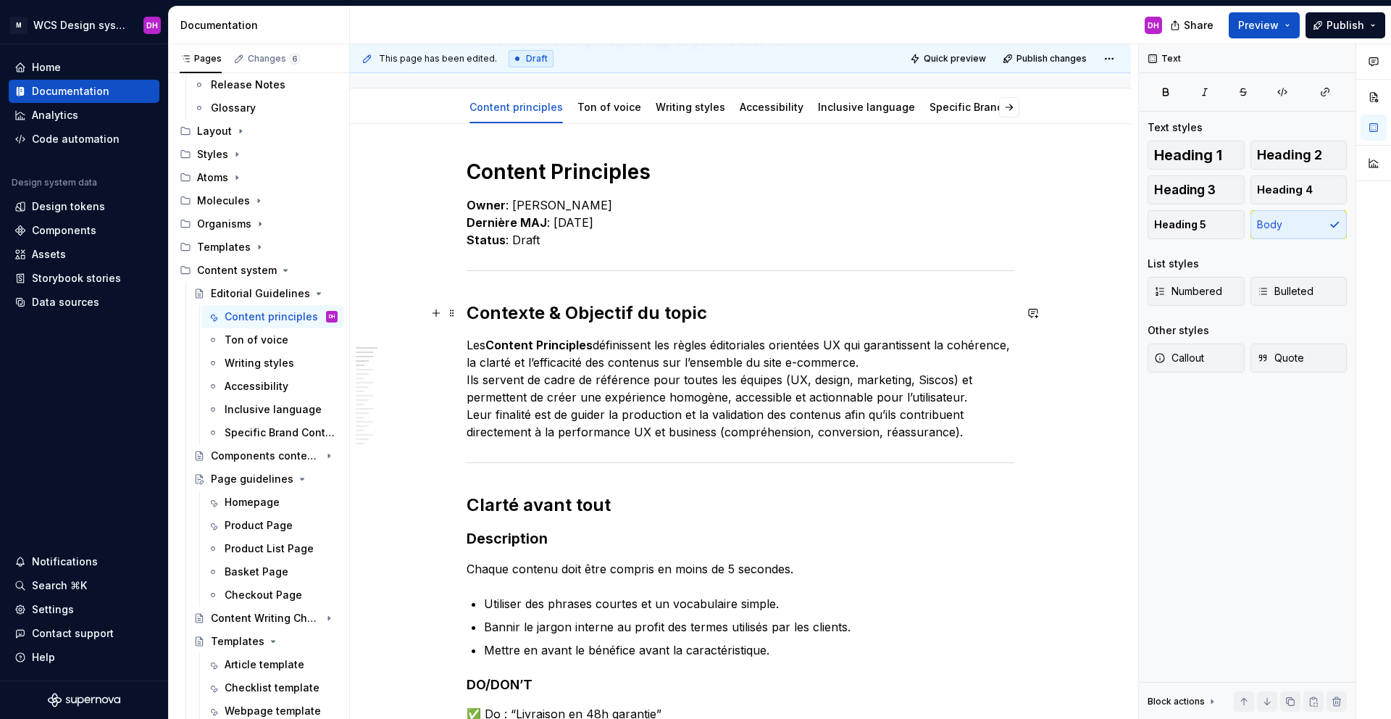
scroll to position [149, 0]
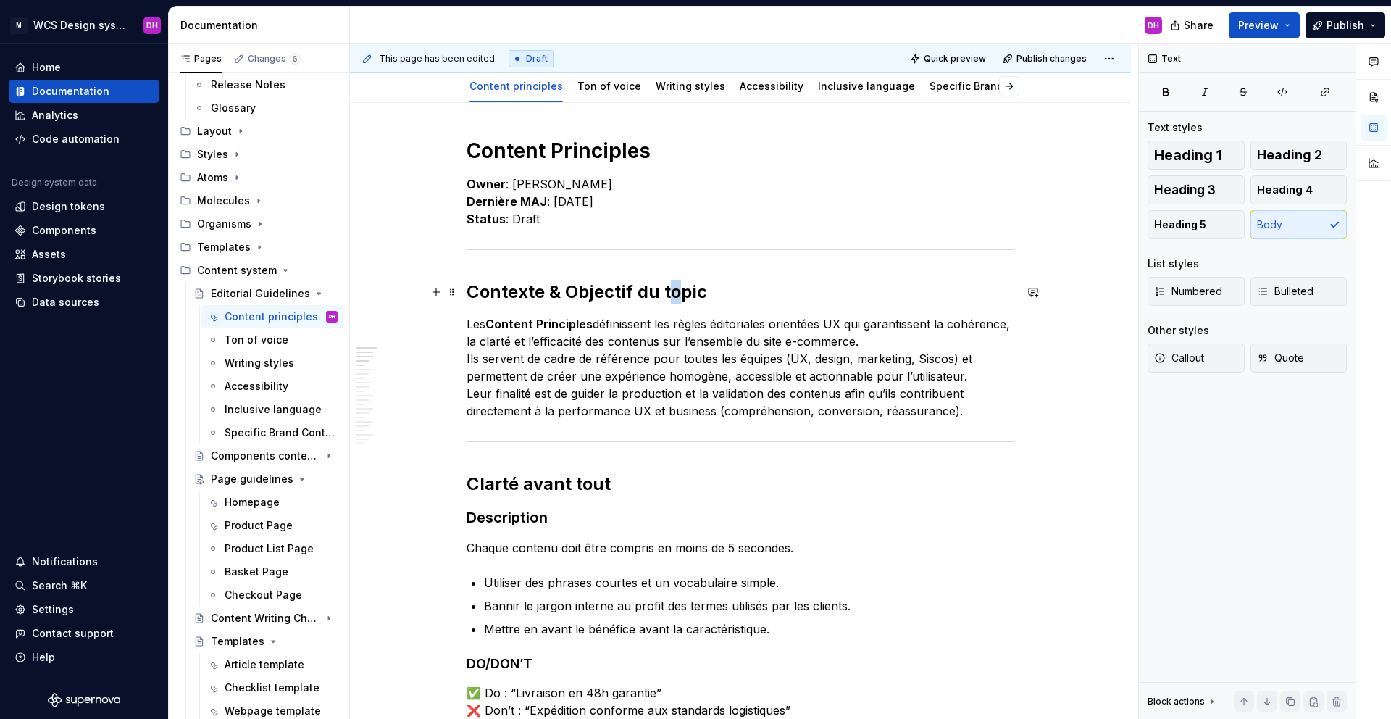
drag, startPoint x: 665, startPoint y: 291, endPoint x: 674, endPoint y: 289, distance: 9.5
click at [674, 289] on h2 "Contexte & Objectif du topic" at bounding box center [741, 291] width 548 height 23
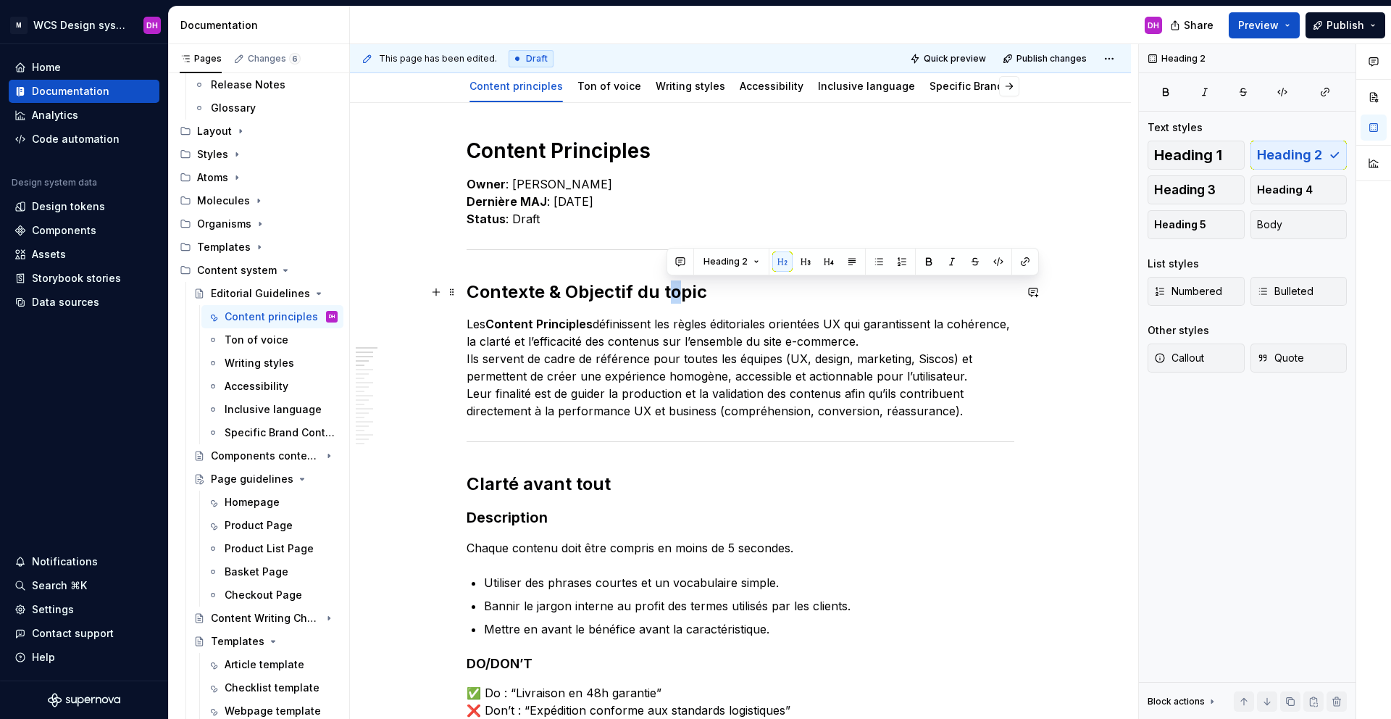
click at [674, 289] on h2 "Contexte & Objectif du topic" at bounding box center [741, 291] width 548 height 23
drag, startPoint x: 631, startPoint y: 288, endPoint x: 592, endPoint y: 288, distance: 39.1
click at [592, 288] on h2 "Contexte & Objectif du sujet" at bounding box center [741, 291] width 548 height 23
click at [564, 290] on h2 "Contexte & Objectif du sujet" at bounding box center [741, 291] width 548 height 23
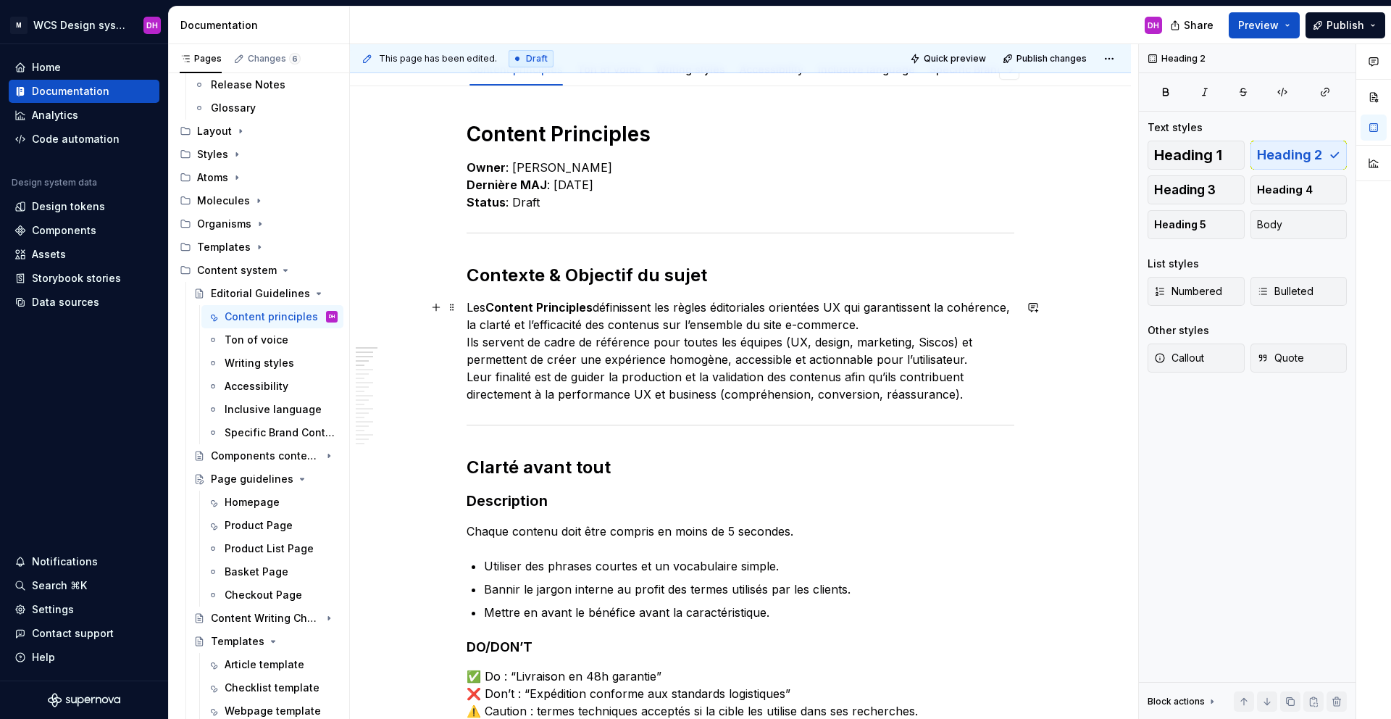
scroll to position [174, 0]
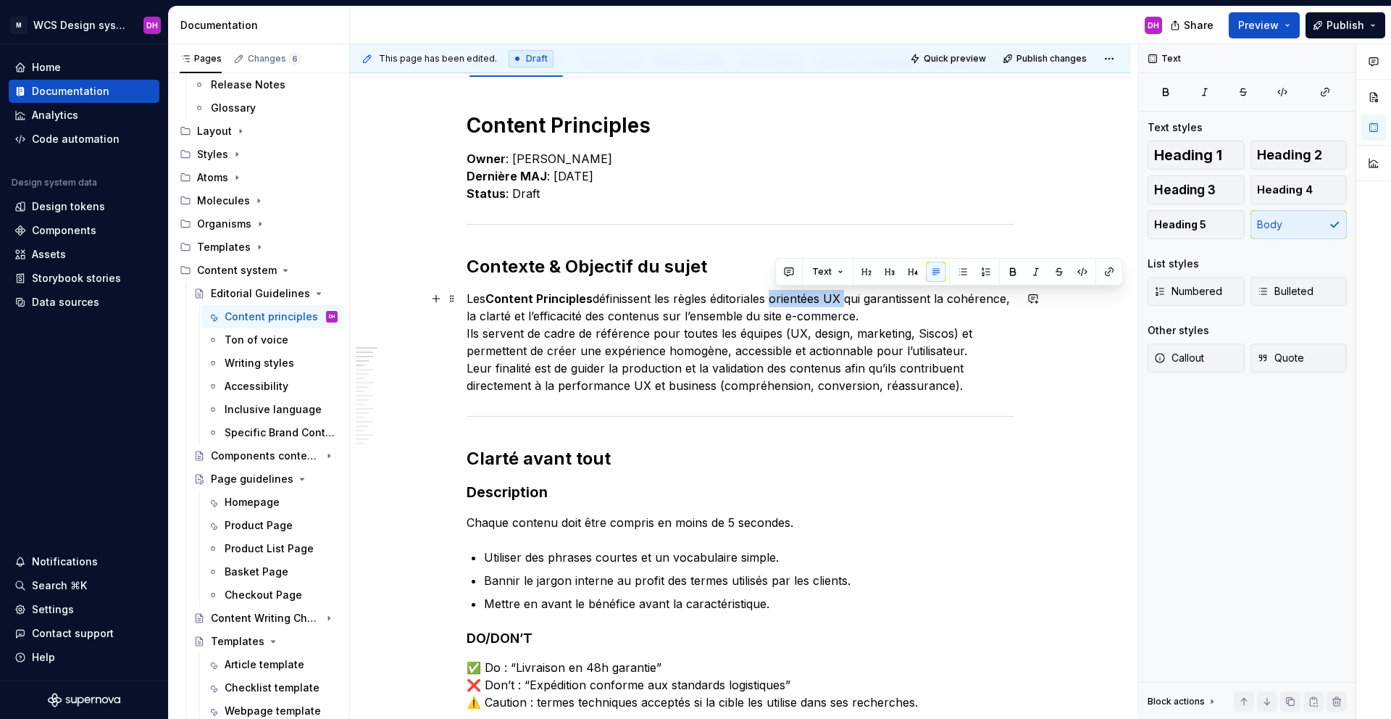
drag, startPoint x: 847, startPoint y: 300, endPoint x: 772, endPoint y: 296, distance: 75.5
click at [772, 296] on p "Les Content Principles définissent les règles éditoriales orientées UX qui gara…" at bounding box center [741, 342] width 548 height 104
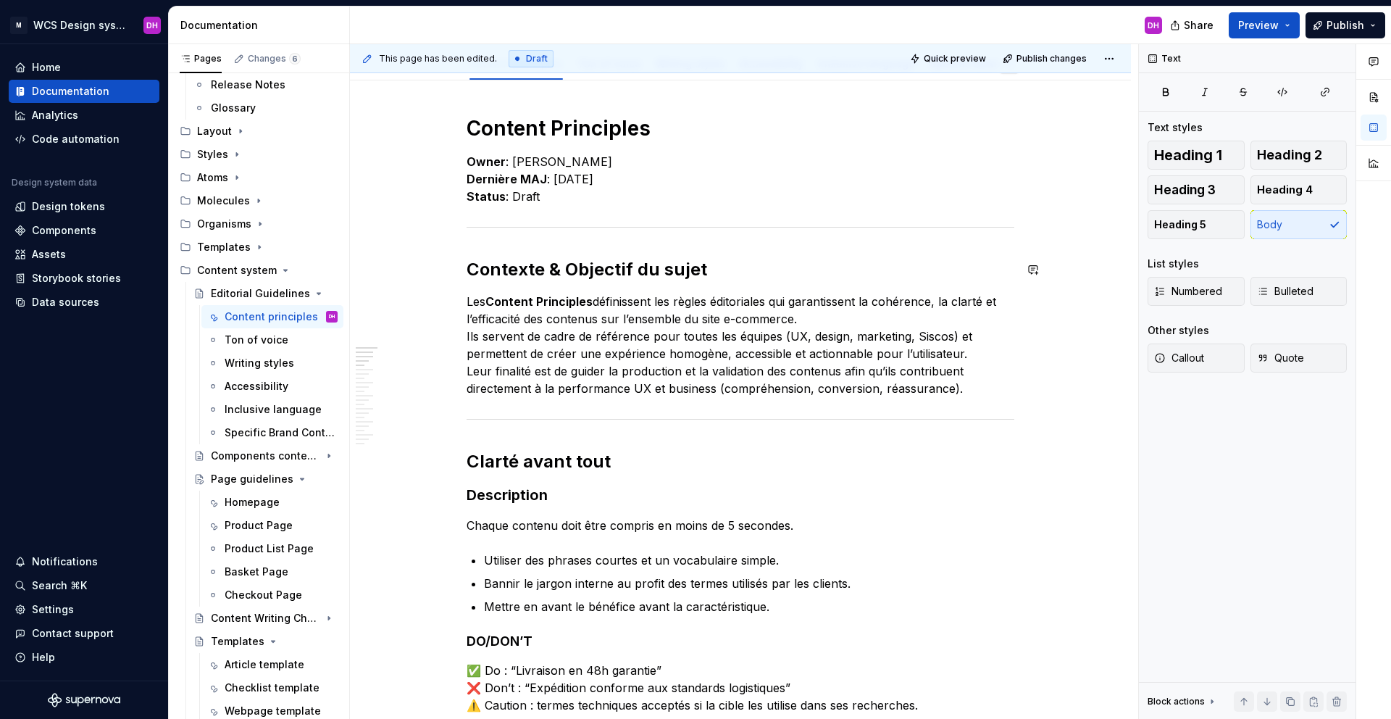
scroll to position [0, 0]
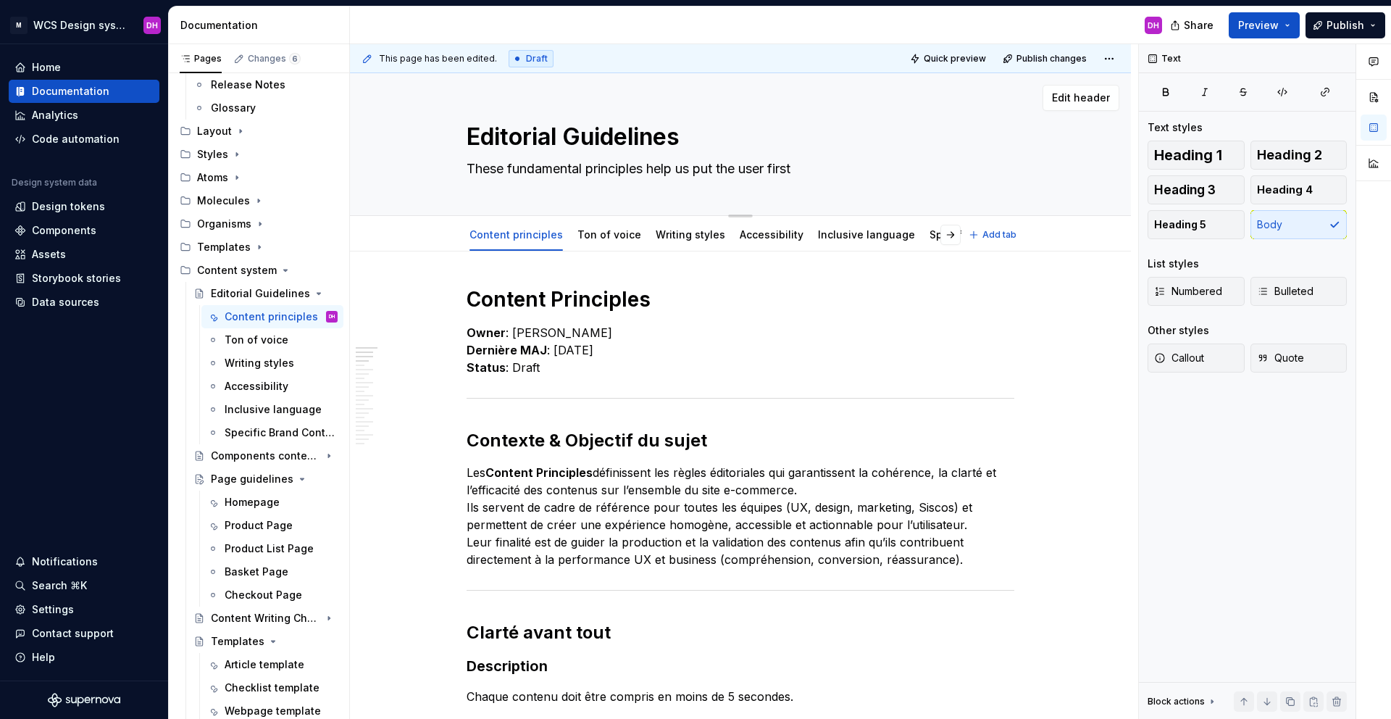
click at [610, 146] on textarea "Editorial Guidelines" at bounding box center [738, 137] width 548 height 35
type textarea "*"
type textarea "R"
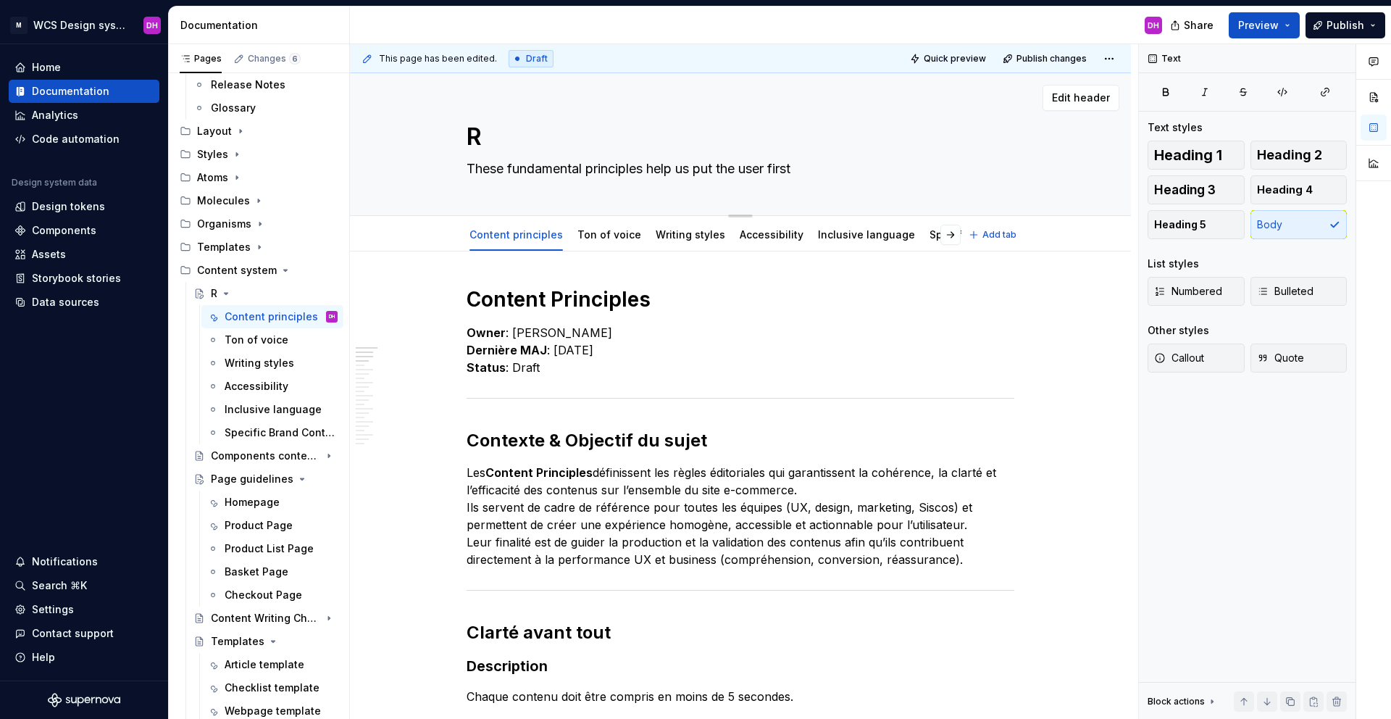
type textarea "*"
type textarea "Rè"
type textarea "*"
type textarea "Règ"
type textarea "*"
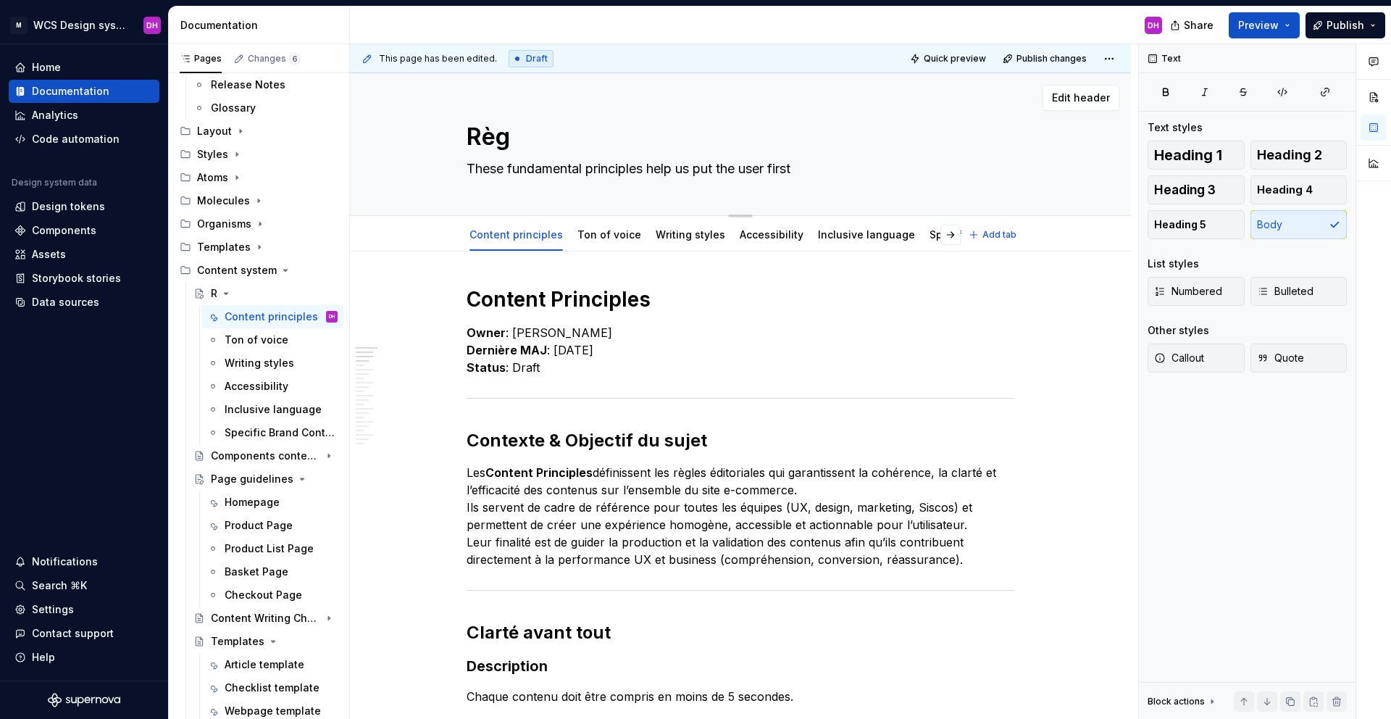
type textarea "Règl"
type textarea "*"
type textarea "Règle"
type textarea "*"
type textarea "Règles"
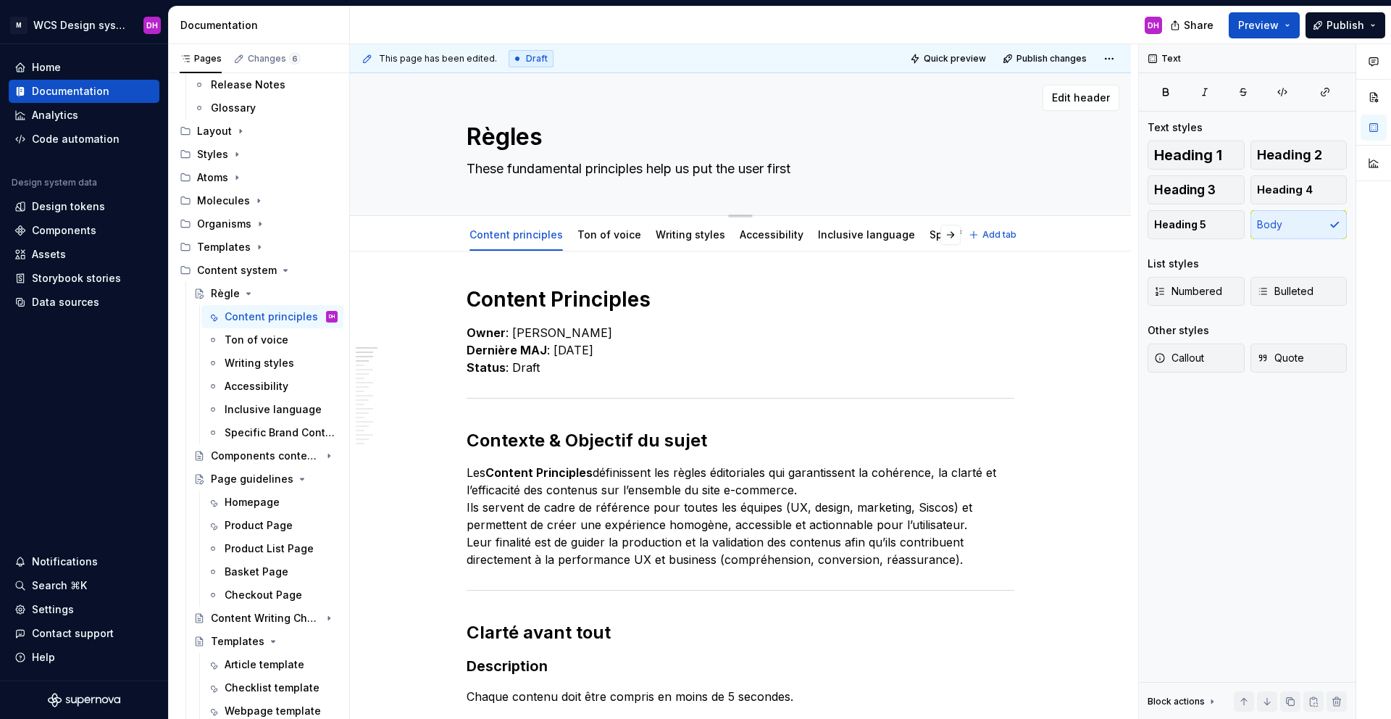
type textarea "*"
type textarea "Règles"
type textarea "*"
type textarea "Règles E"
type textarea "*"
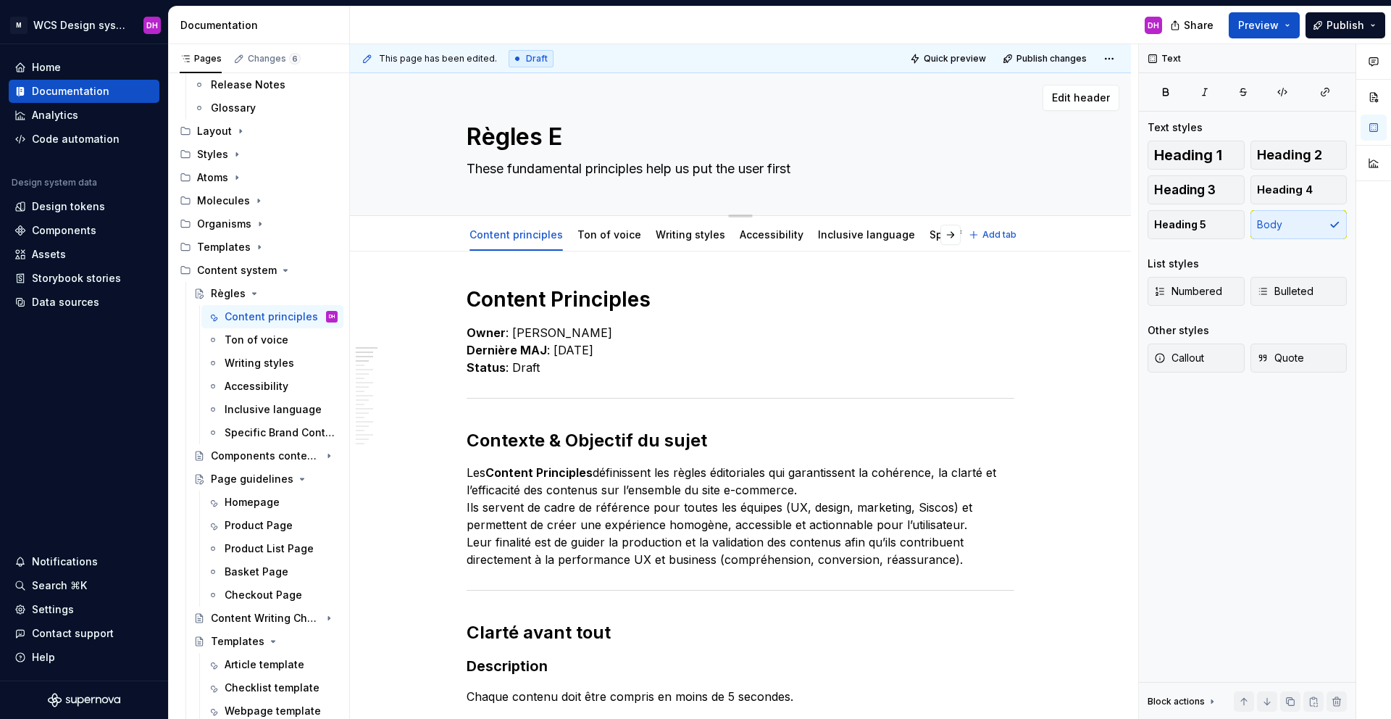
type textarea "Règles Ed"
type textarea "*"
type textarea "Règles Edi"
type textarea "*"
type textarea "Règles Ed"
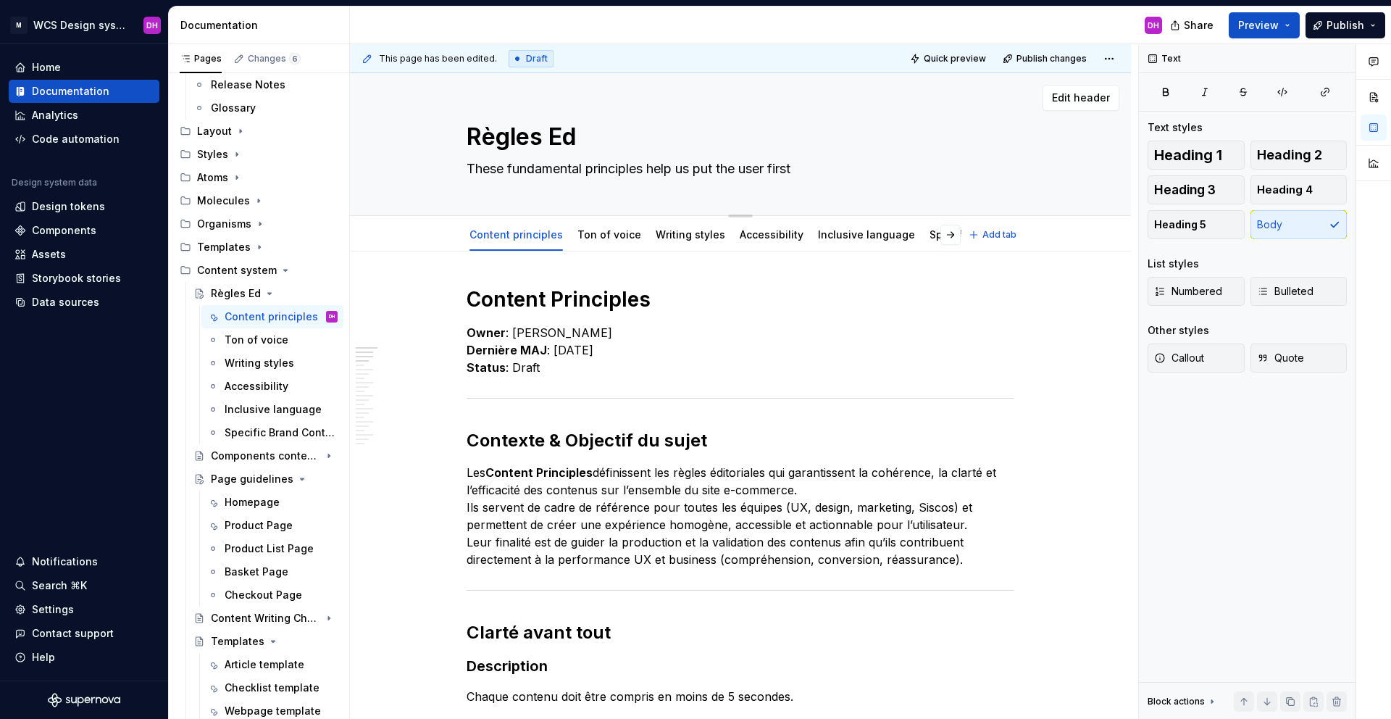
type textarea "*"
type textarea "Règles E"
type textarea "*"
type textarea "Règles"
type textarea "*"
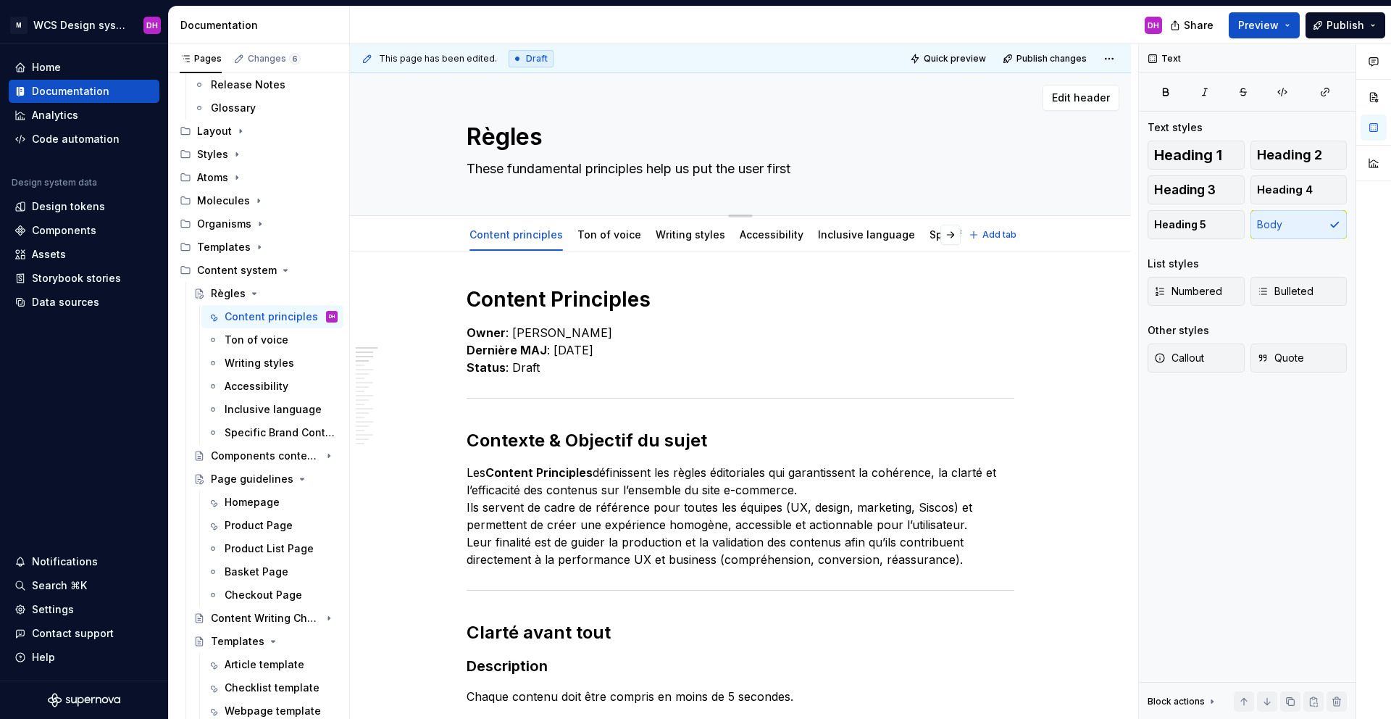
type textarea "Règles"
type textarea "*"
type textarea "Règle"
type textarea "*"
type textarea "Règl"
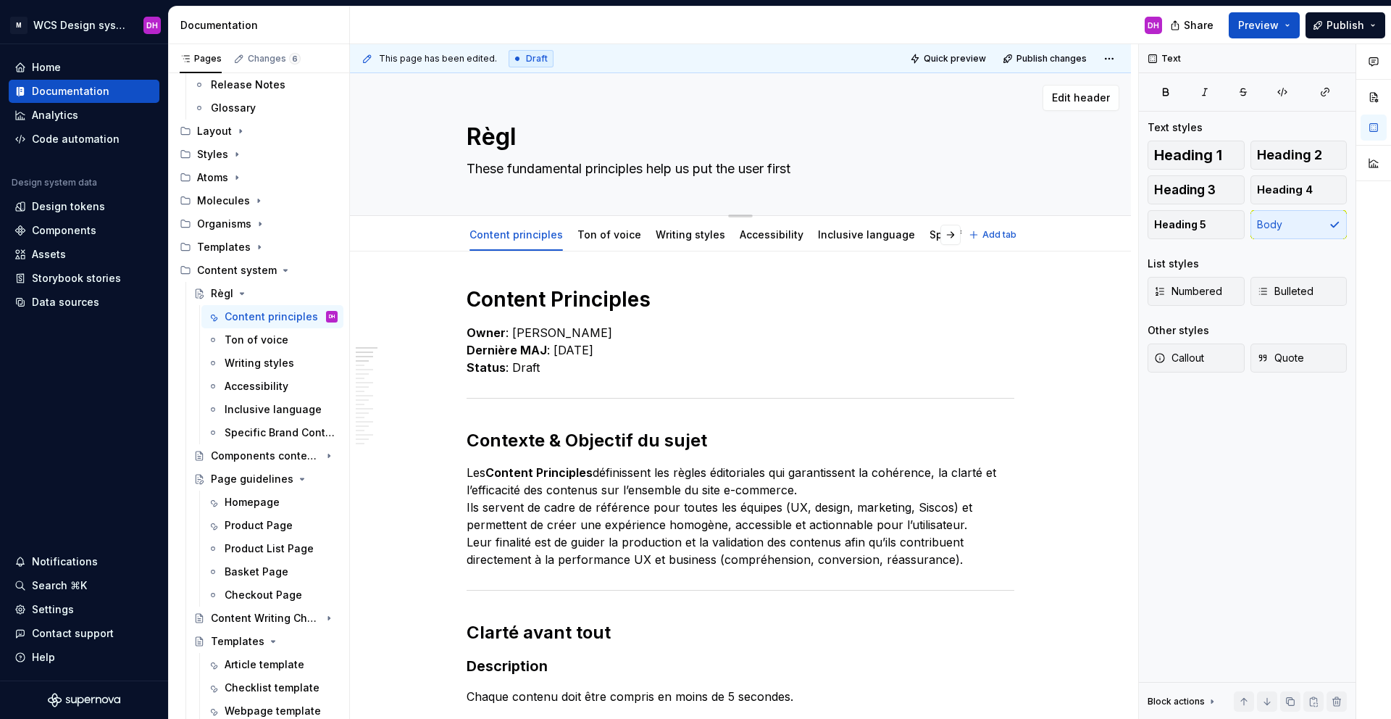
type textarea "*"
type textarea "Règ"
type textarea "*"
type textarea "Rè"
type textarea "*"
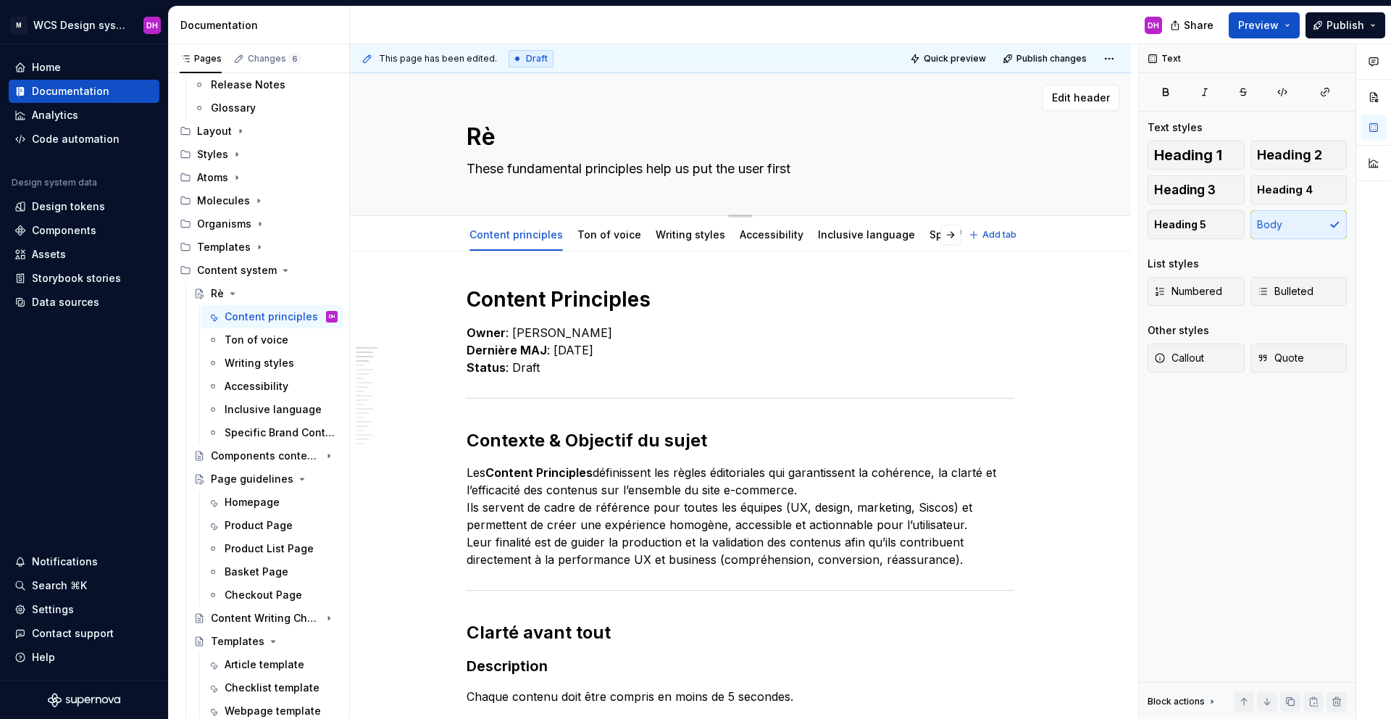
type textarea "R"
type textarea "*"
type textarea "Editorial Guidelines"
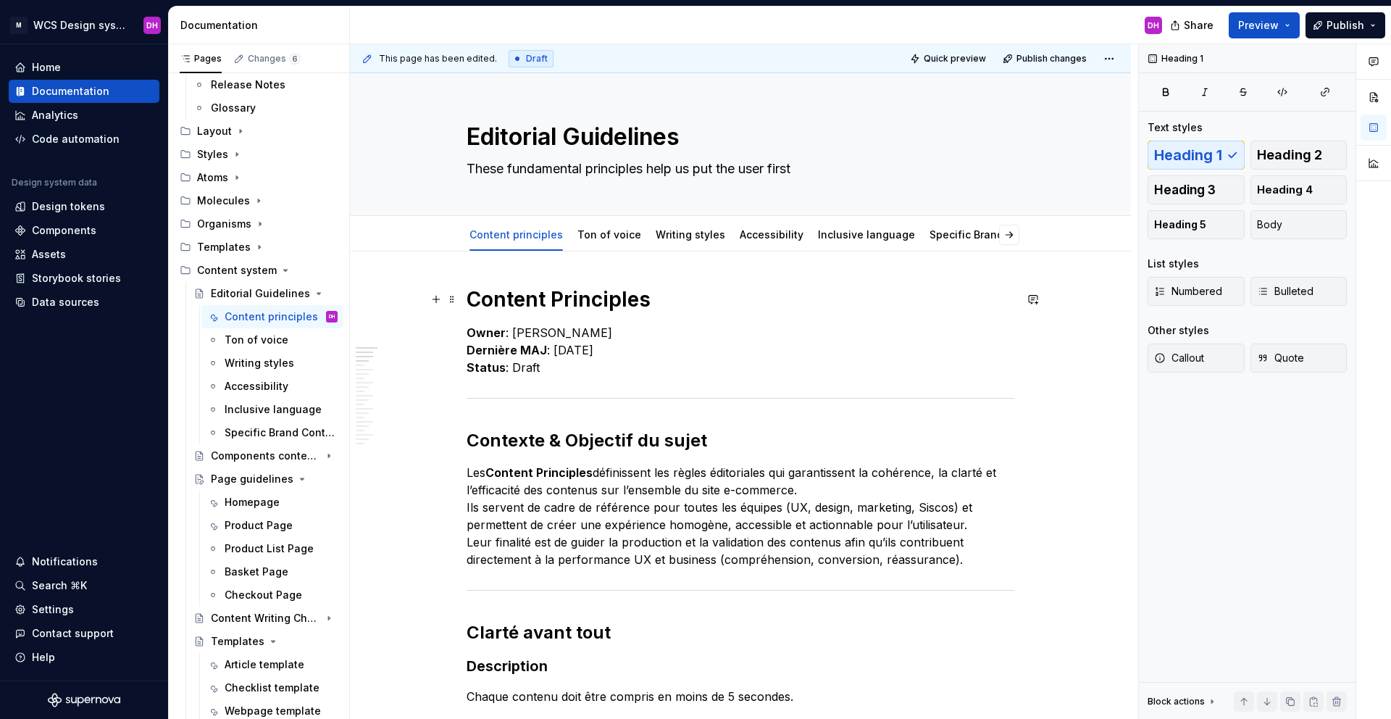
click at [593, 304] on h1 "Content Principles" at bounding box center [741, 299] width 548 height 26
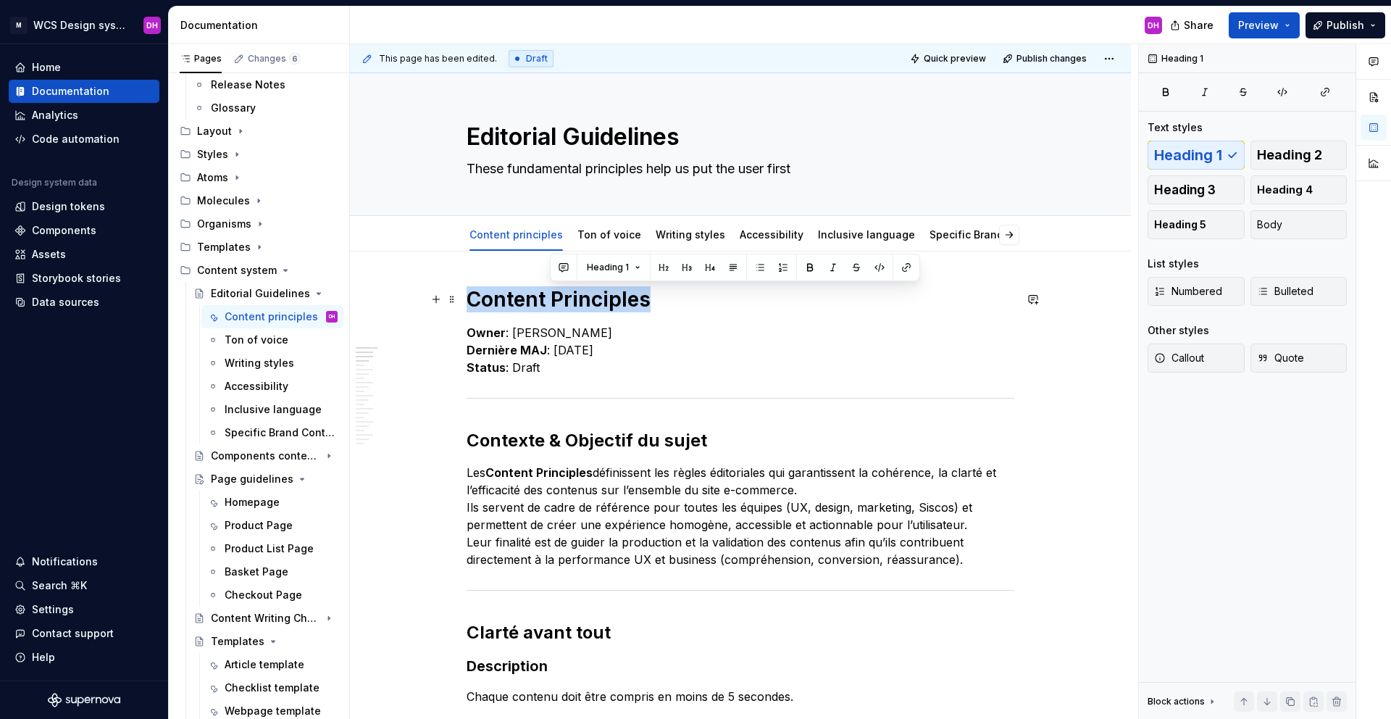
click at [593, 304] on h1 "Content Principles" at bounding box center [741, 299] width 548 height 26
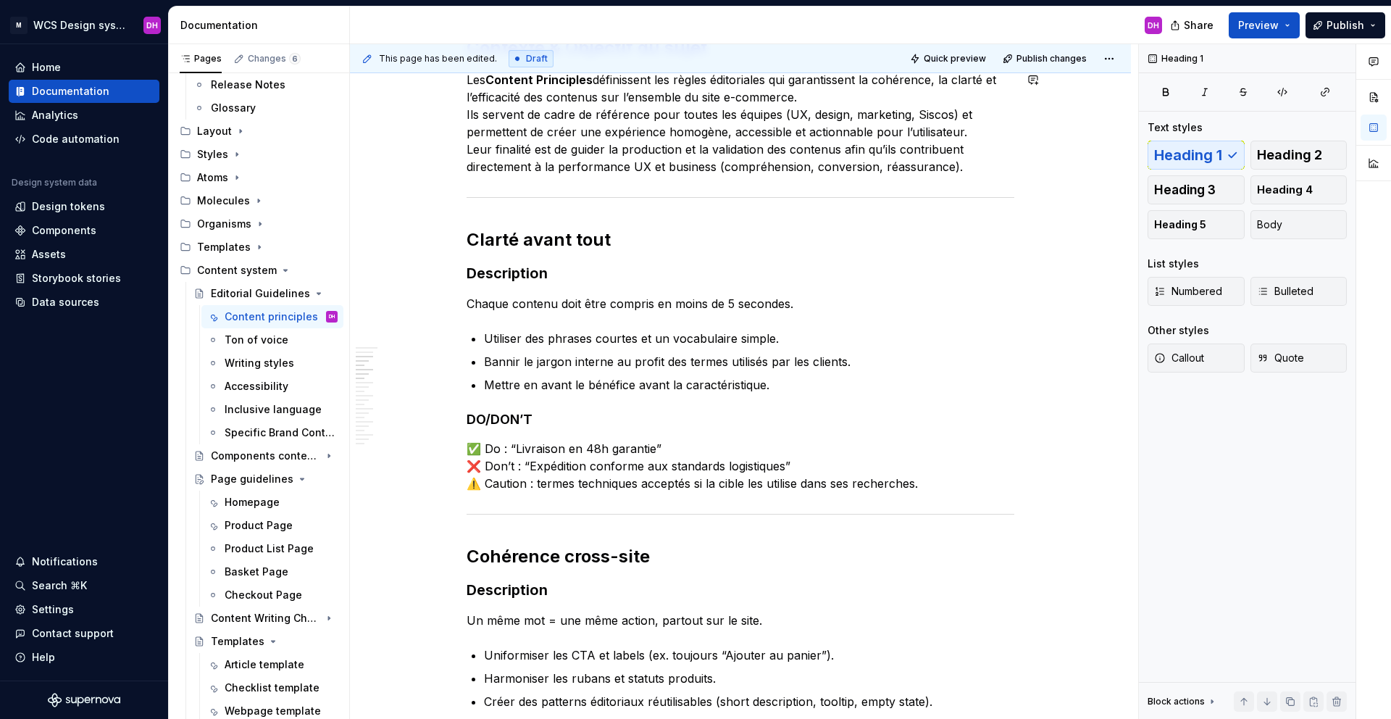
scroll to position [472, 0]
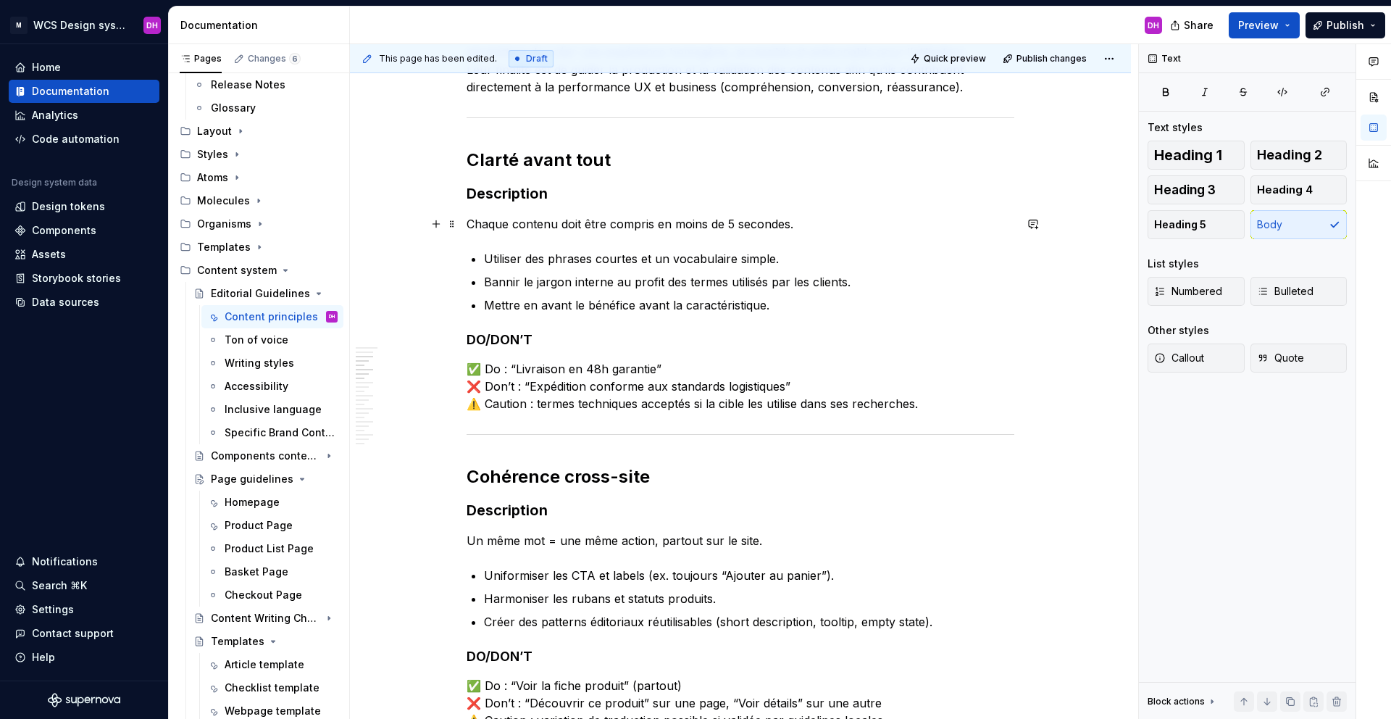
click at [467, 225] on p "Chaque contenu doit être compris en moins de 5 secondes." at bounding box center [741, 223] width 548 height 17
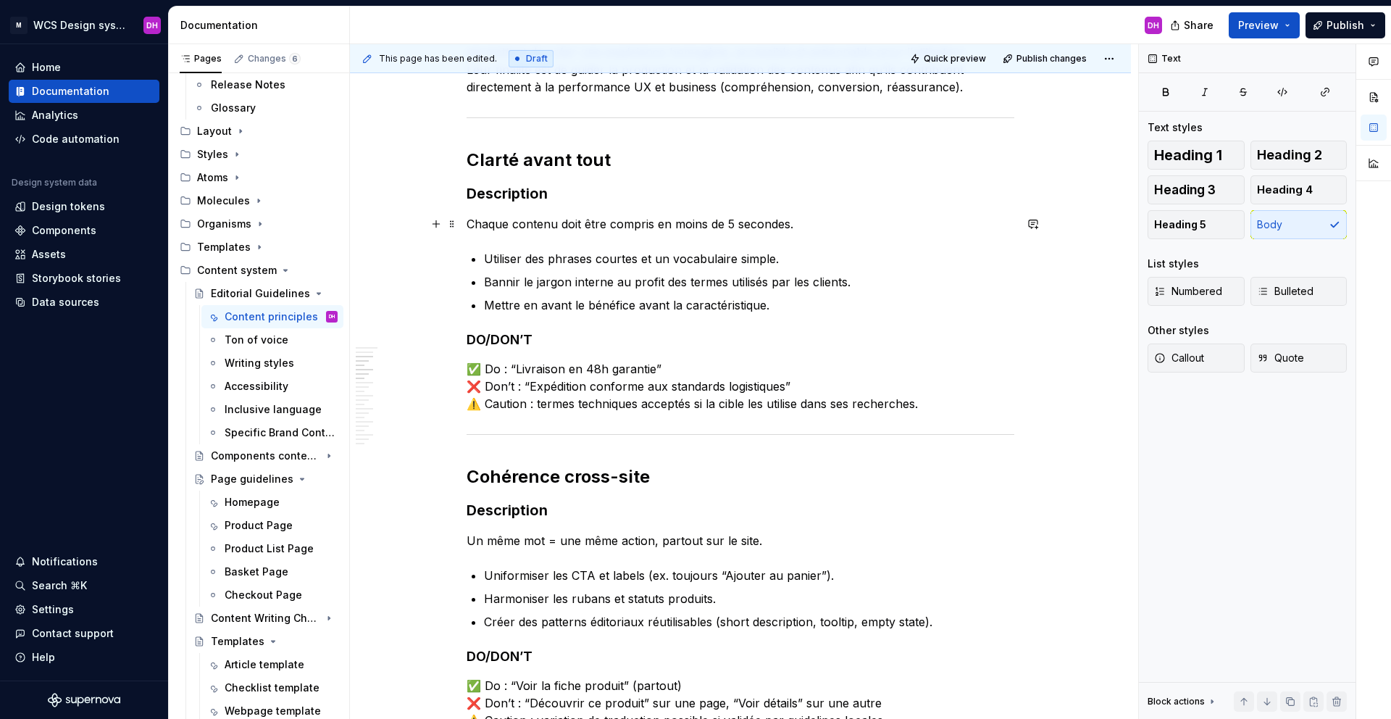
click at [801, 227] on p "Chaque contenu doit être compris en moins de 5 secondes." at bounding box center [741, 223] width 548 height 17
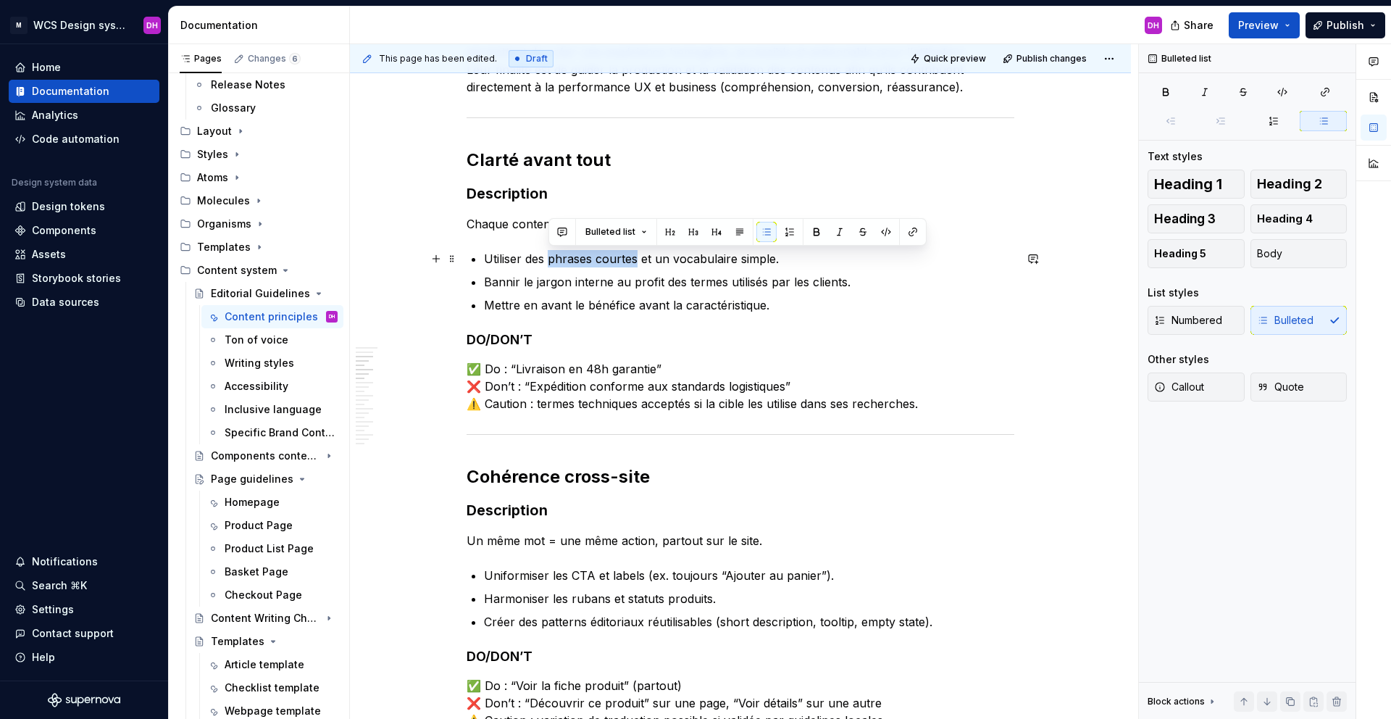
drag, startPoint x: 549, startPoint y: 257, endPoint x: 637, endPoint y: 260, distance: 87.7
click at [637, 260] on p "Utiliser des phrases courtes et un vocabulaire simple." at bounding box center [749, 258] width 530 height 17
click at [808, 227] on button "button" at bounding box center [816, 232] width 20 height 20
click at [759, 259] on p "Utiliser des phrases courtes et un vocabulaire simple." at bounding box center [749, 258] width 530 height 17
drag, startPoint x: 787, startPoint y: 259, endPoint x: 674, endPoint y: 254, distance: 113.1
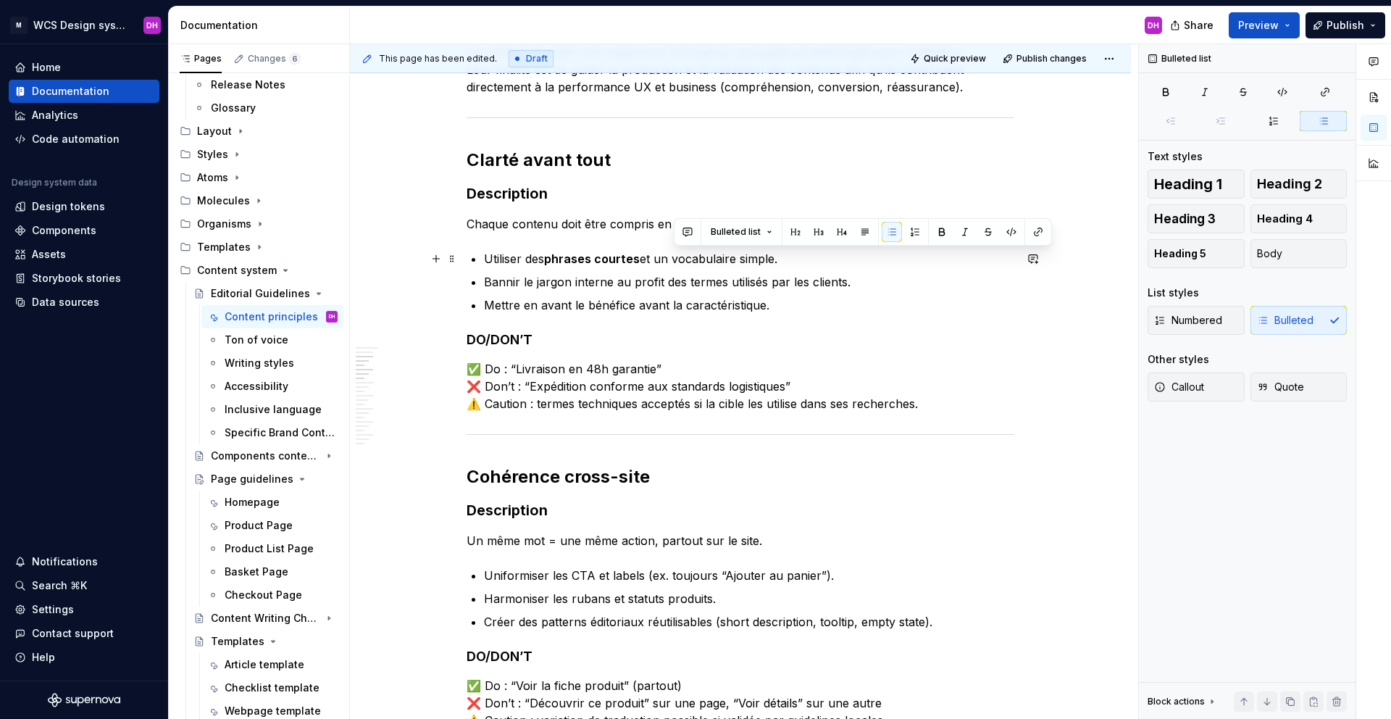
click at [674, 254] on p "Utiliser des phrases courtes et un vocabulaire simple." at bounding box center [749, 258] width 530 height 17
click at [946, 230] on button "button" at bounding box center [942, 232] width 20 height 20
click at [791, 288] on p "Bannir le jargon interne au profit des termes utilisés par les clients." at bounding box center [749, 281] width 530 height 17
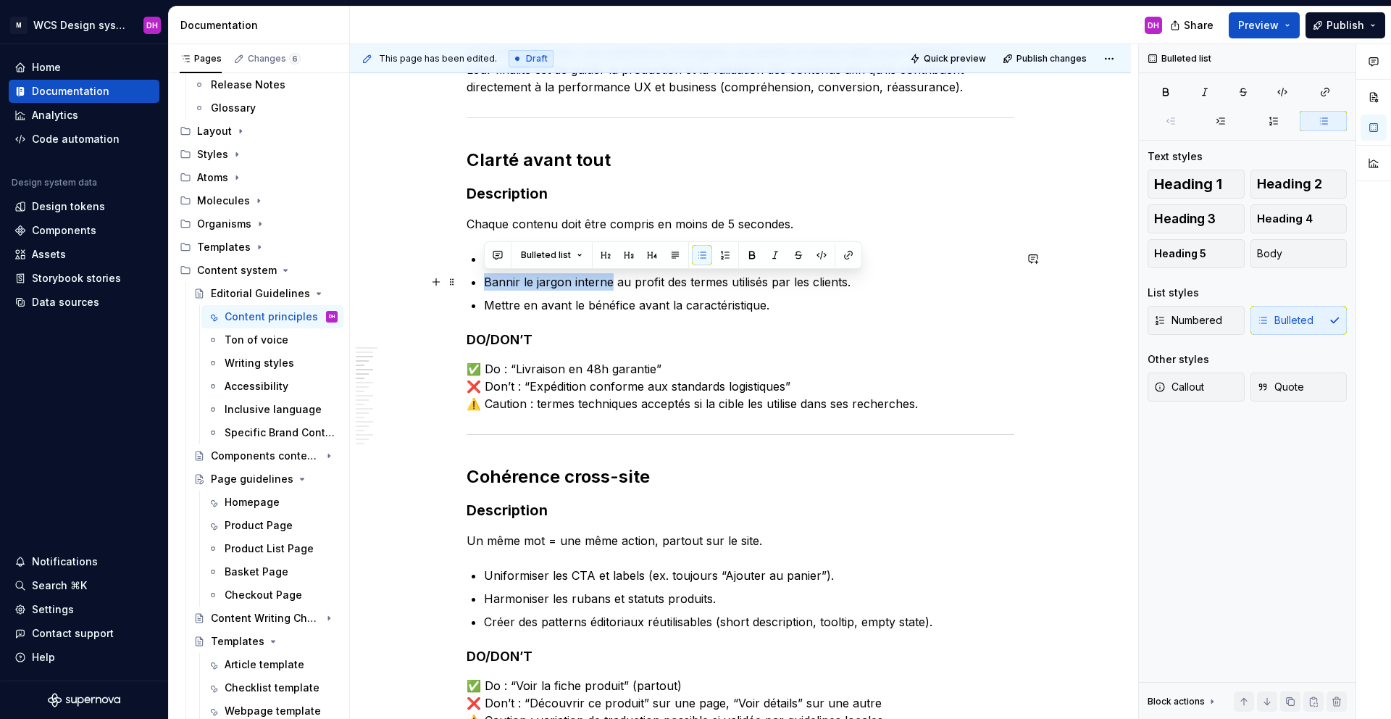
drag, startPoint x: 485, startPoint y: 279, endPoint x: 609, endPoint y: 283, distance: 123.2
click at [609, 283] on p "Bannir le jargon interne au profit des termes utilisés par les clients." at bounding box center [749, 281] width 530 height 17
click at [748, 251] on button "button" at bounding box center [752, 255] width 20 height 20
click at [705, 280] on p "Bannir le jargon interne au profit des termes utilisés par les clients." at bounding box center [749, 281] width 530 height 17
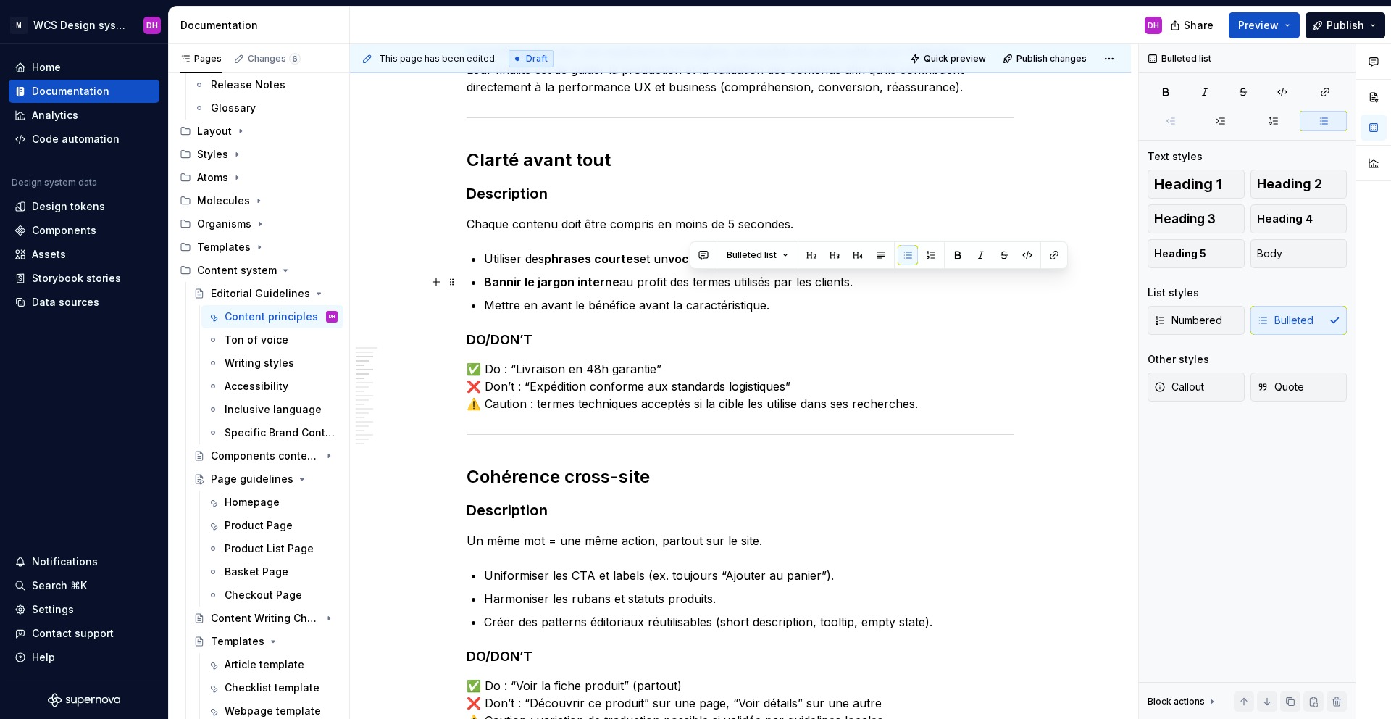
drag, startPoint x: 689, startPoint y: 280, endPoint x: 859, endPoint y: 283, distance: 170.3
click at [859, 283] on p "Bannir le jargon interne au profit des termes utilisés par les clients." at bounding box center [749, 281] width 530 height 17
click at [948, 256] on button "button" at bounding box center [958, 255] width 20 height 20
click at [782, 305] on p "Mettre en avant le bénéfice avant la caractéristique." at bounding box center [749, 304] width 530 height 17
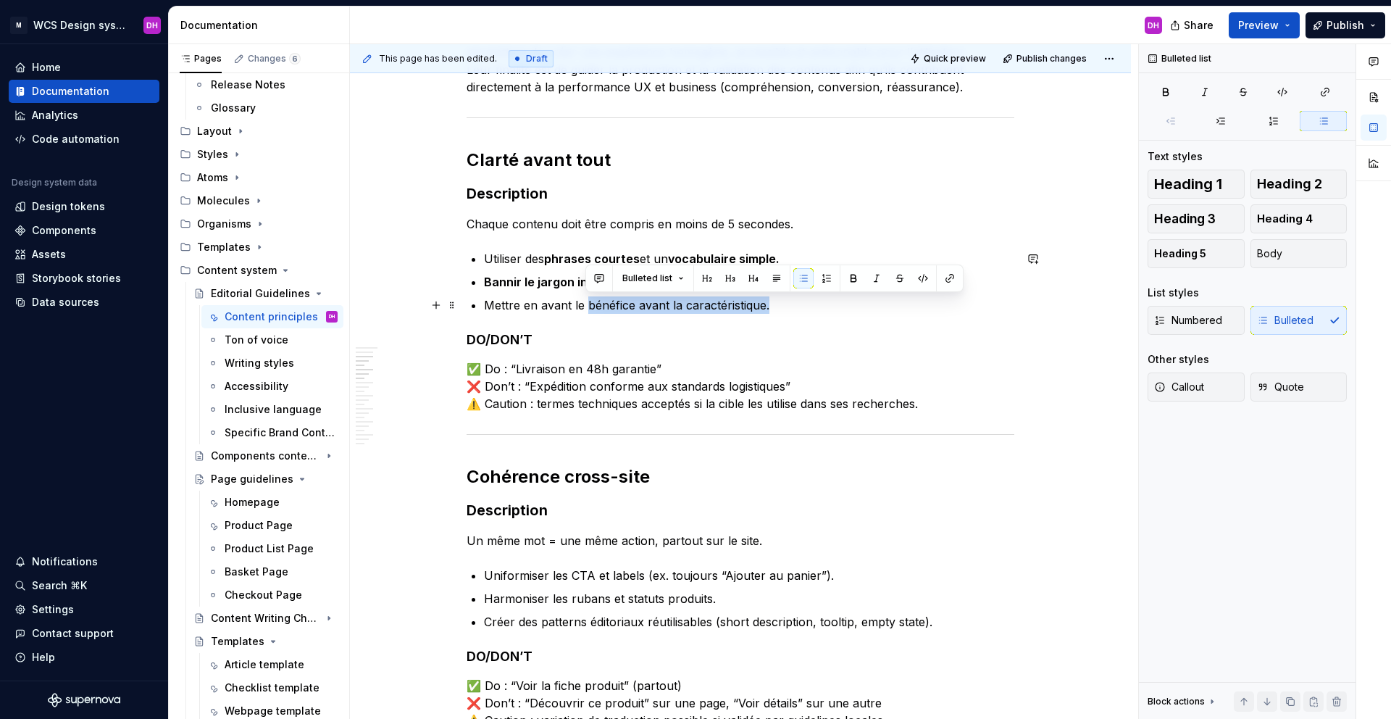
drag, startPoint x: 586, startPoint y: 304, endPoint x: 812, endPoint y: 305, distance: 226.0
click at [812, 305] on p "Mettre en avant le bénéfice avant la caractéristique." at bounding box center [749, 304] width 530 height 17
click at [844, 279] on button "button" at bounding box center [853, 278] width 20 height 20
click at [793, 309] on p "Mettre en avant le bénéfice avant la caractéristique." at bounding box center [749, 304] width 530 height 17
drag, startPoint x: 639, startPoint y: 305, endPoint x: 822, endPoint y: 296, distance: 182.8
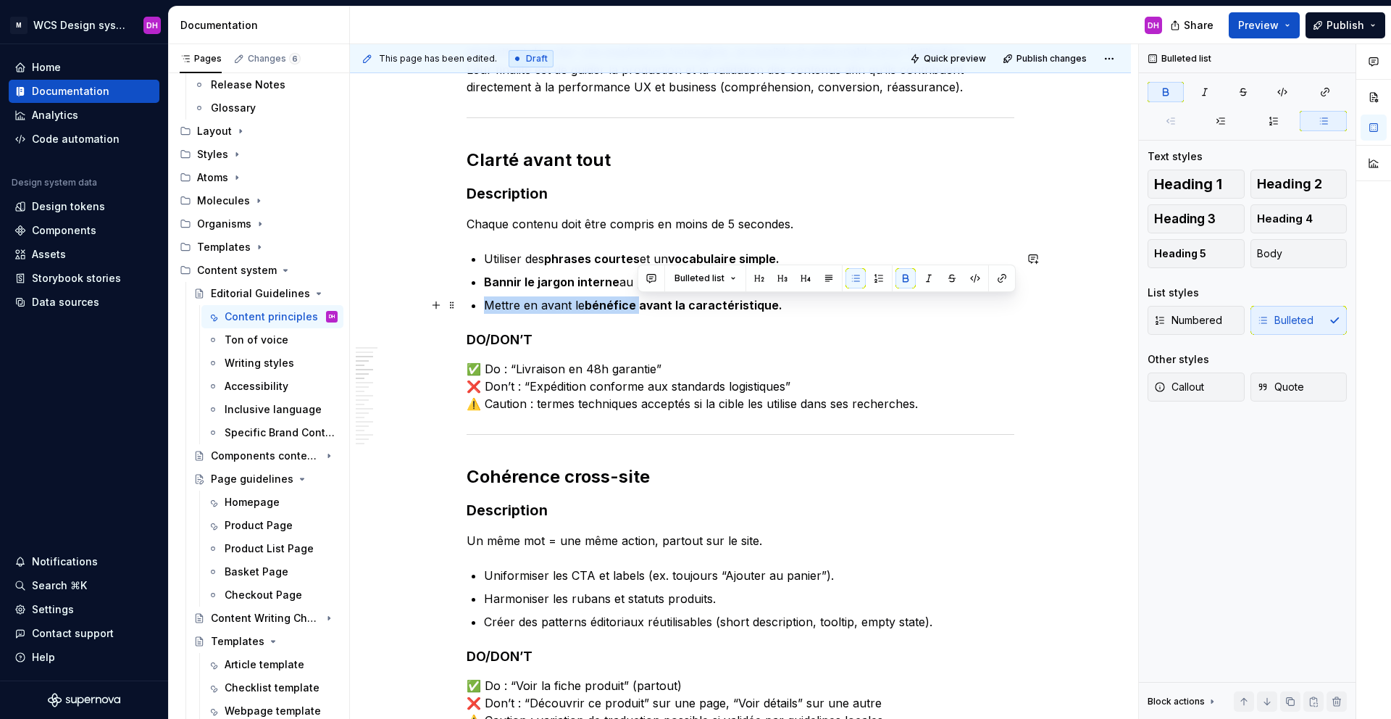
click at [822, 296] on p "Mettre en avant le bénéfice avant la caractéristique." at bounding box center [749, 304] width 530 height 17
click at [780, 306] on p "Mettre en avant le bénéfice avant la caractéristique." at bounding box center [749, 304] width 530 height 17
drag, startPoint x: 780, startPoint y: 303, endPoint x: 640, endPoint y: 306, distance: 139.9
click at [640, 306] on p "Mettre en avant le bénéfice avant la caractéristique." at bounding box center [749, 304] width 530 height 17
click at [903, 277] on button "button" at bounding box center [905, 278] width 20 height 20
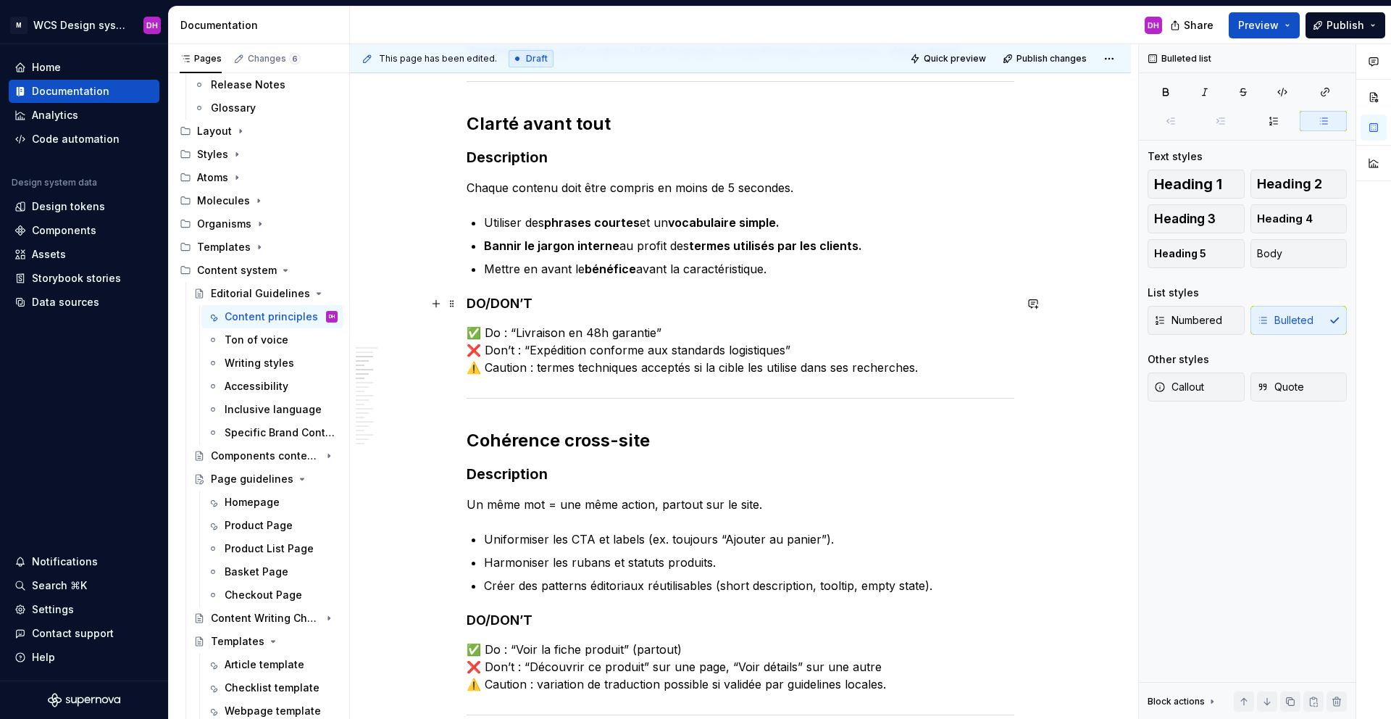
scroll to position [464, 0]
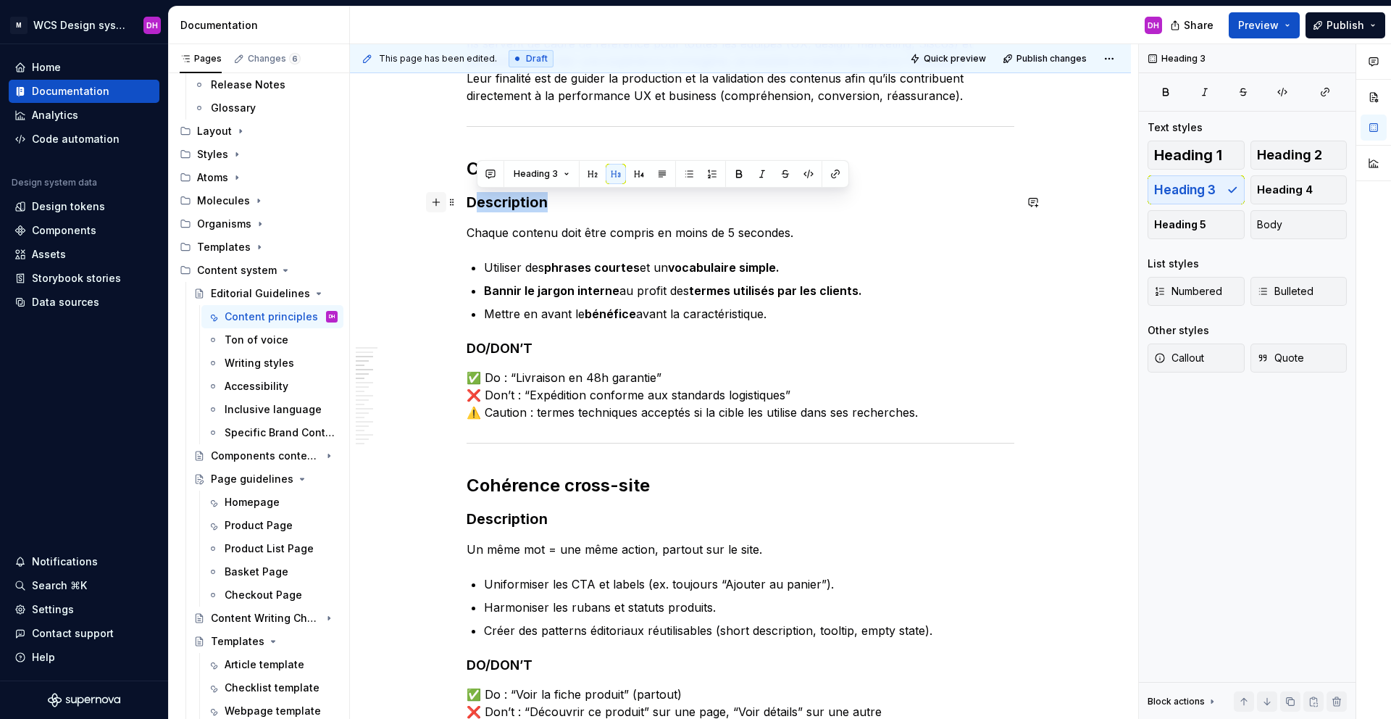
drag, startPoint x: 566, startPoint y: 204, endPoint x: 442, endPoint y: 198, distance: 124.0
click at [561, 232] on p "Chaque contenu doit être compris en moins de 5 secondes." at bounding box center [741, 232] width 548 height 17
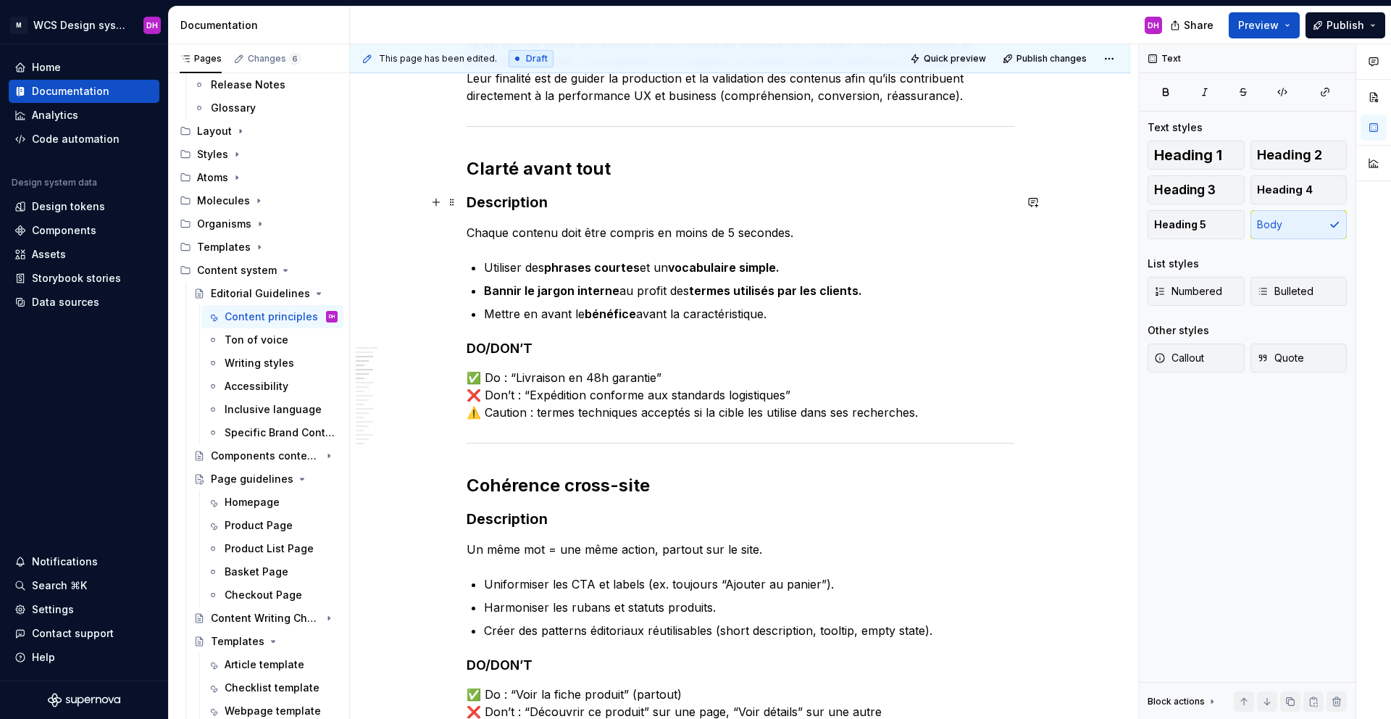
click at [527, 200] on h3 "Description" at bounding box center [741, 202] width 548 height 20
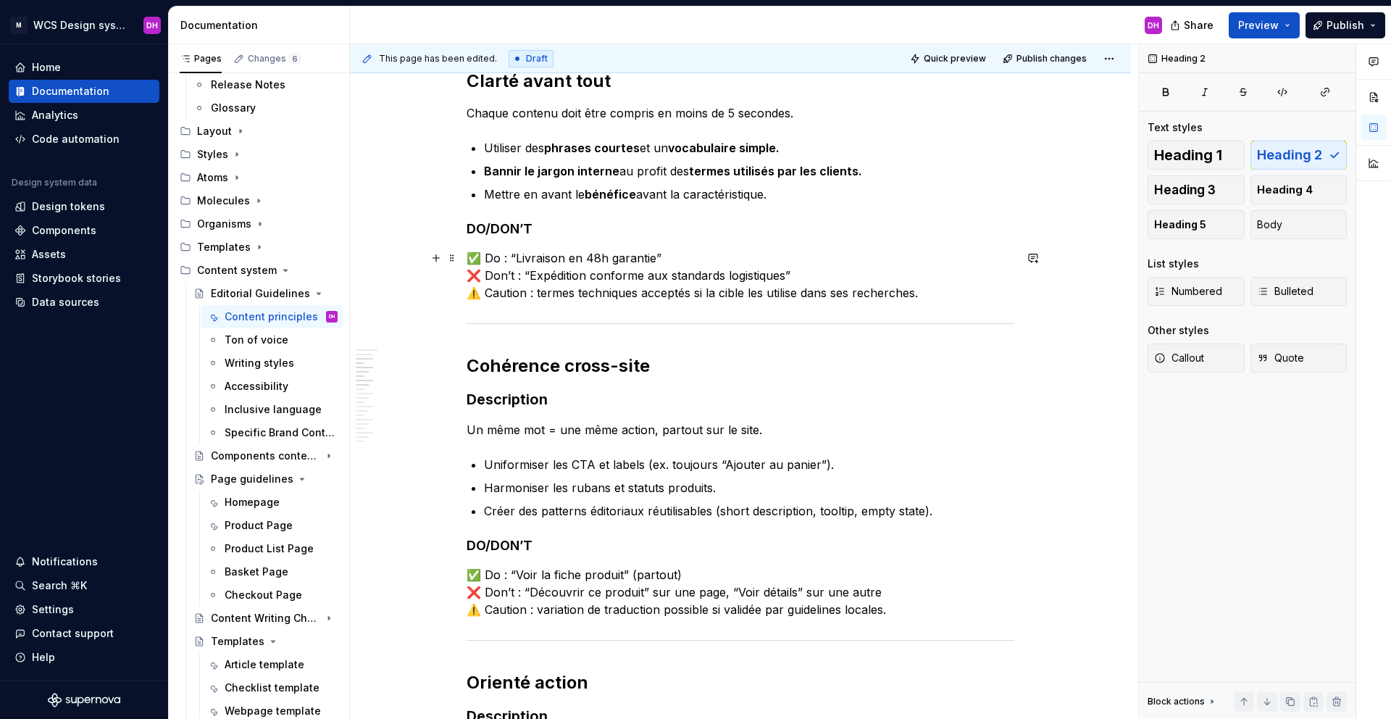
scroll to position [559, 0]
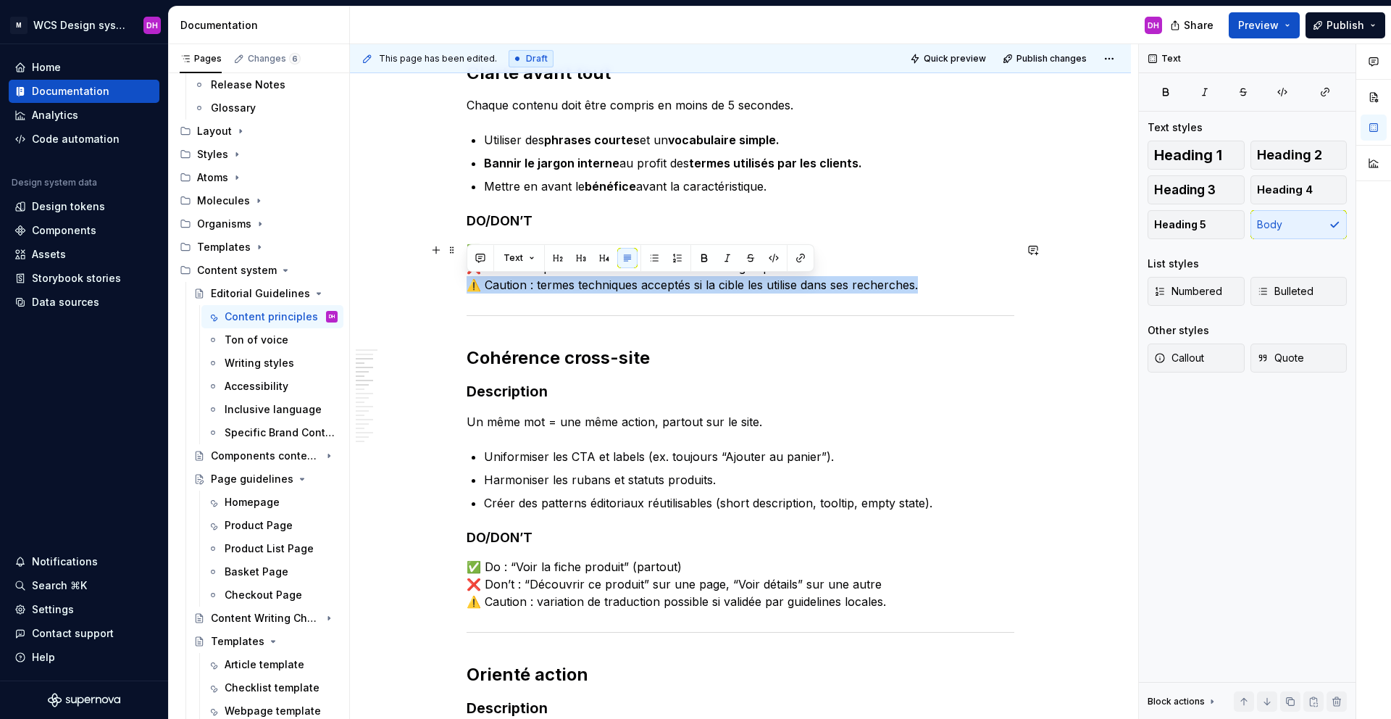
drag, startPoint x: 925, startPoint y: 285, endPoint x: 445, endPoint y: 282, distance: 480.3
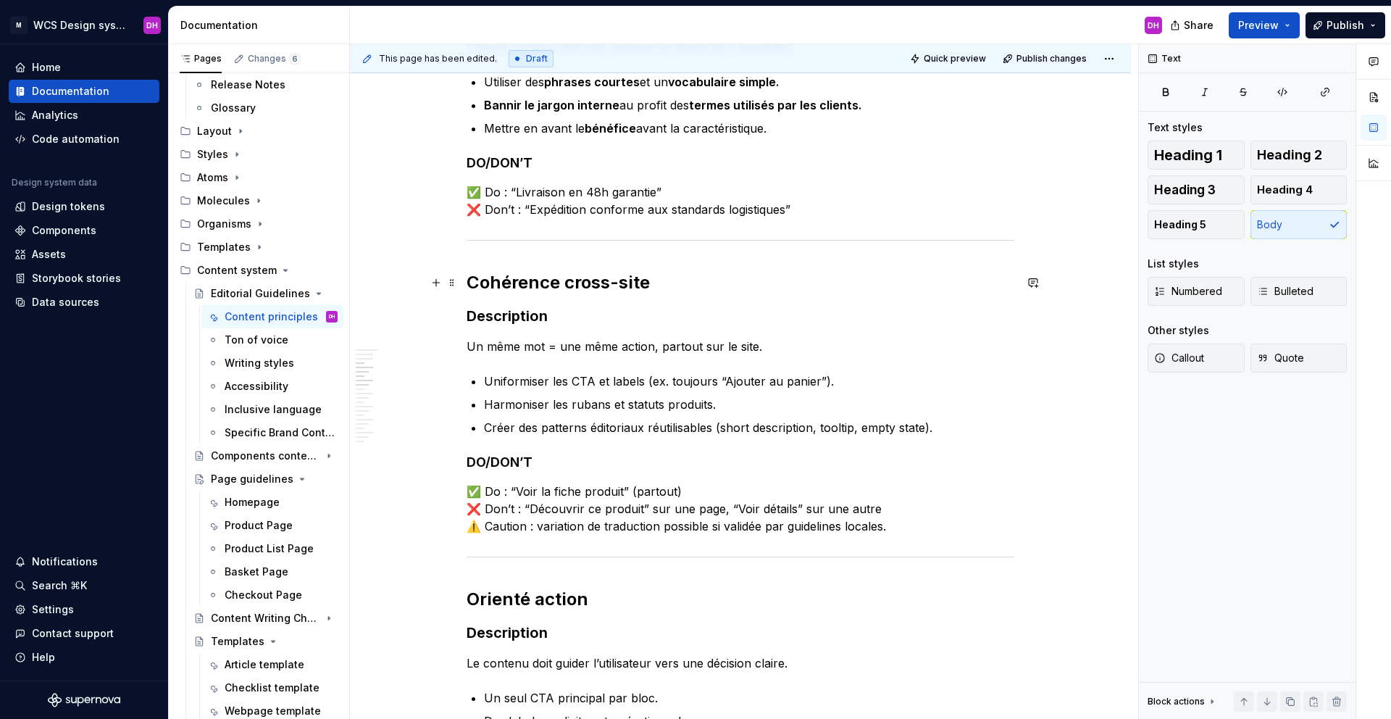
scroll to position [638, 0]
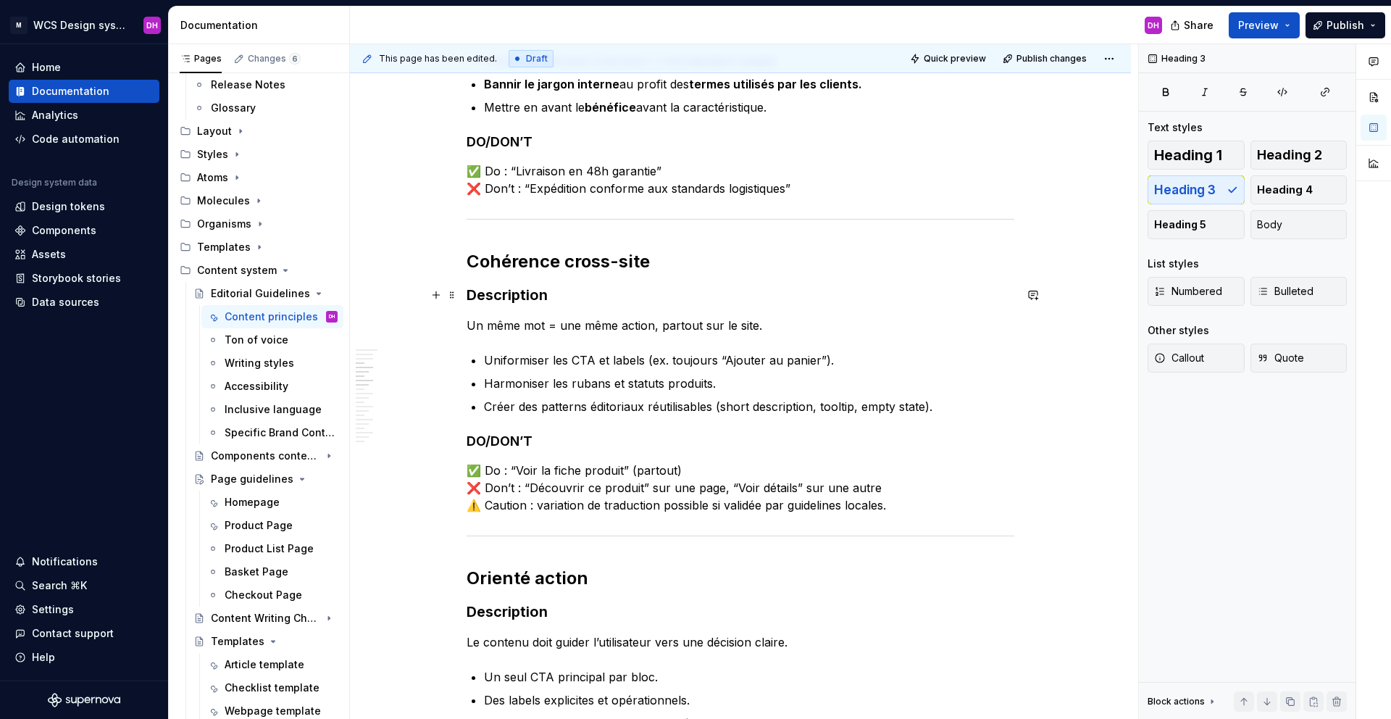
click at [571, 303] on h3 "Description" at bounding box center [741, 295] width 548 height 20
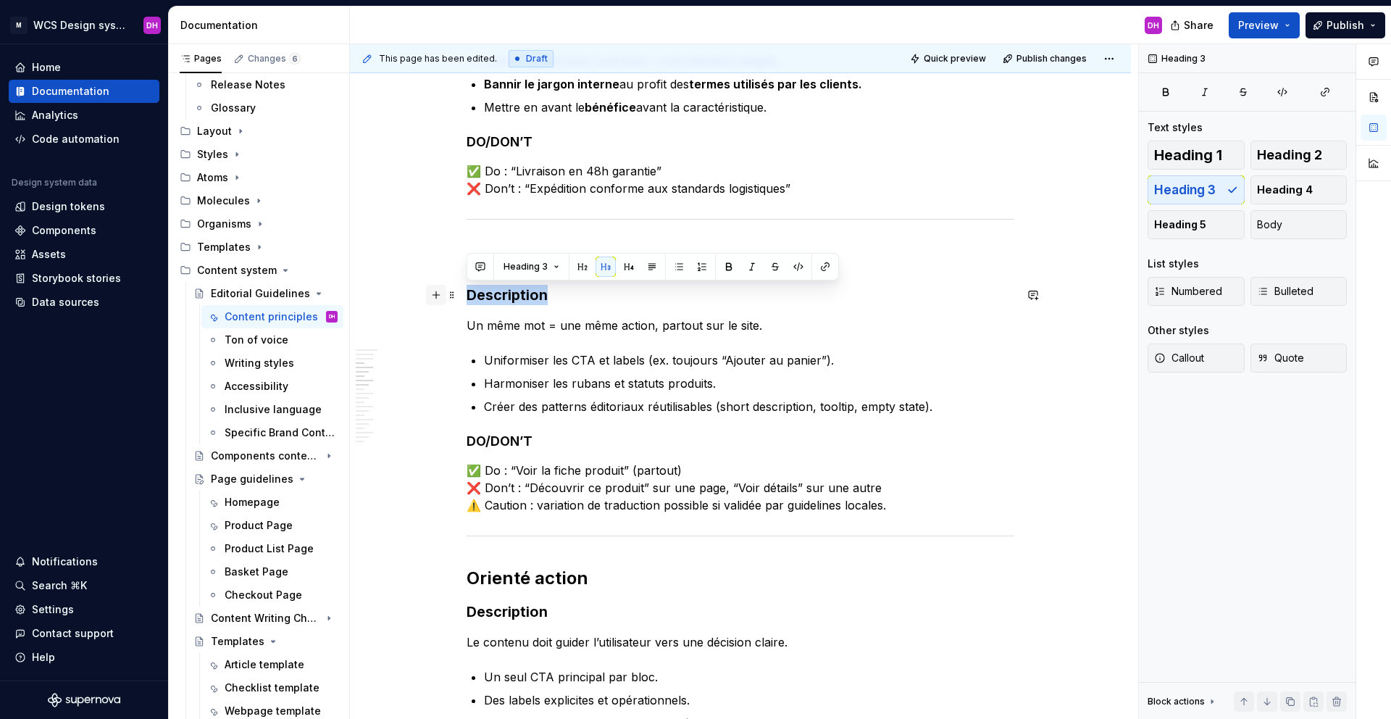
drag, startPoint x: 574, startPoint y: 297, endPoint x: 433, endPoint y: 295, distance: 140.6
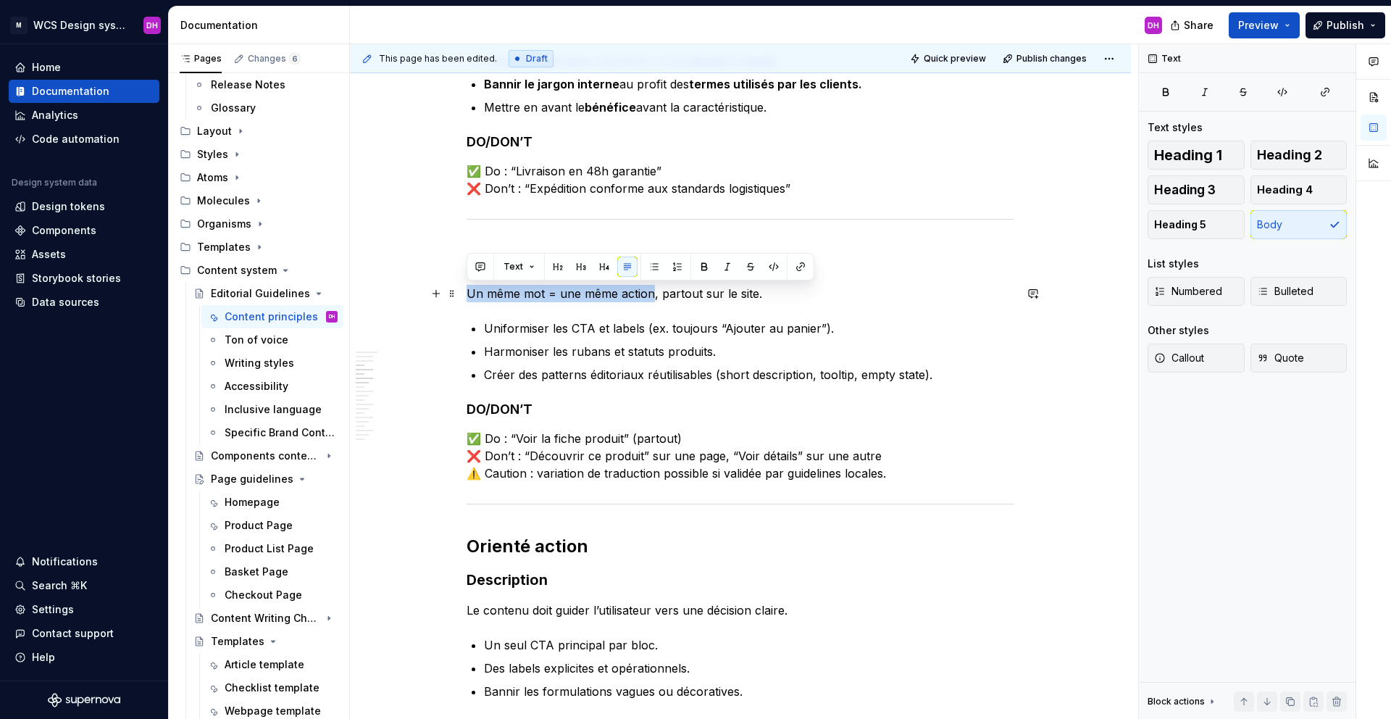
drag, startPoint x: 467, startPoint y: 293, endPoint x: 652, endPoint y: 298, distance: 185.5
click at [652, 298] on p "Un même mot = une même action, partout sur le site." at bounding box center [741, 293] width 548 height 17
click at [703, 270] on button "button" at bounding box center [704, 266] width 20 height 20
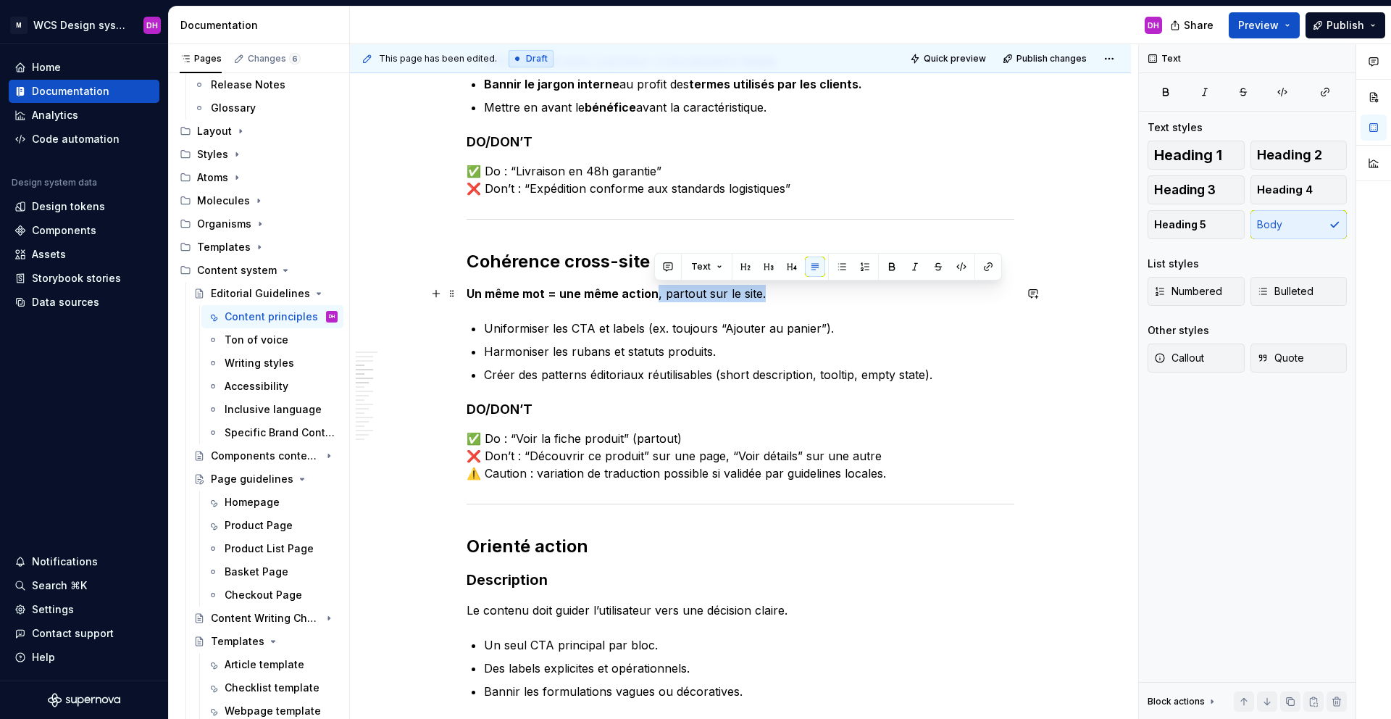
drag, startPoint x: 783, startPoint y: 292, endPoint x: 655, endPoint y: 294, distance: 128.2
click at [655, 294] on p "Un même mot = une même action , partout sur le site." at bounding box center [741, 293] width 548 height 17
click at [844, 323] on p "Uniformiser les CTA et labels (ex. toujours “Ajouter au panier”)." at bounding box center [749, 327] width 530 height 17
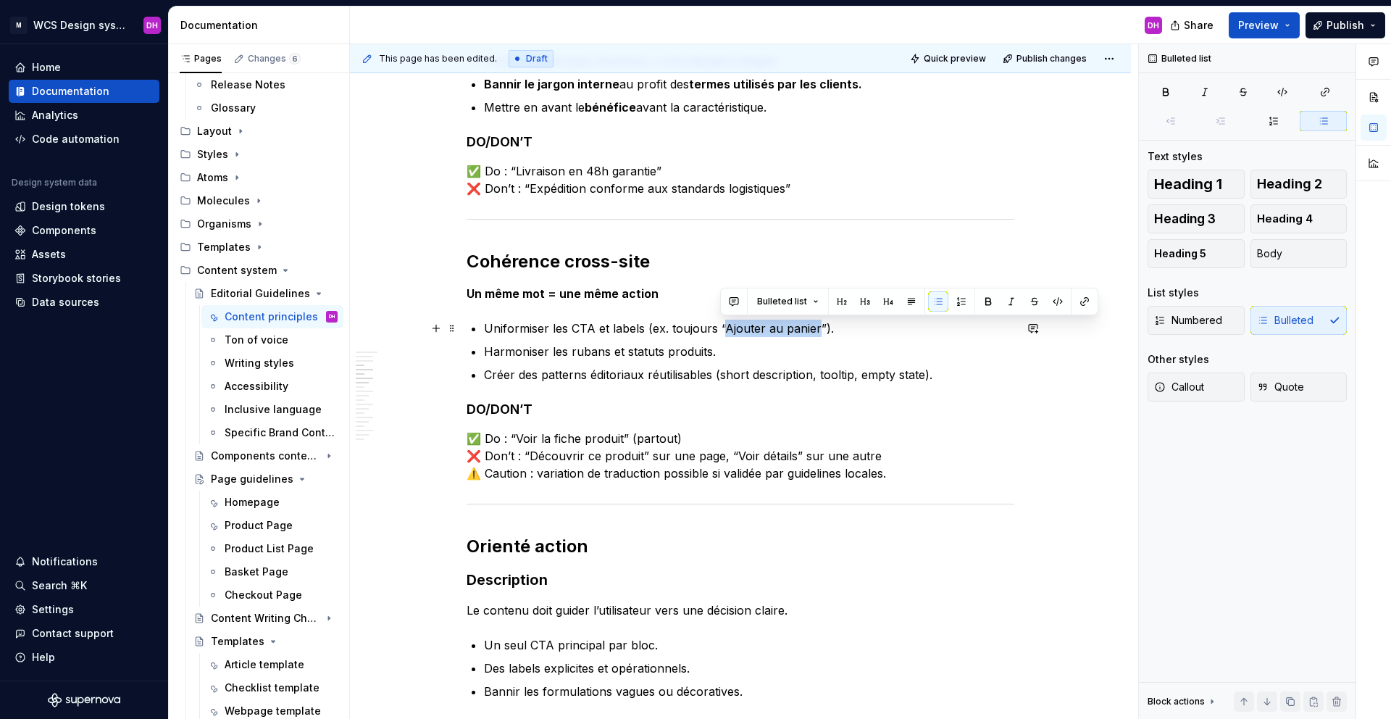
drag, startPoint x: 719, startPoint y: 326, endPoint x: 813, endPoint y: 329, distance: 93.5
click at [814, 329] on p "Uniformiser les CTA et labels (ex. toujours “Ajouter au panier”)." at bounding box center [749, 327] width 530 height 17
click at [983, 294] on button "button" at bounding box center [988, 301] width 20 height 20
click at [848, 341] on ul "Uniformiser les CTA et labels (ex. toujours “ Ajouter au panier ”). Harmoniser …" at bounding box center [749, 351] width 530 height 64
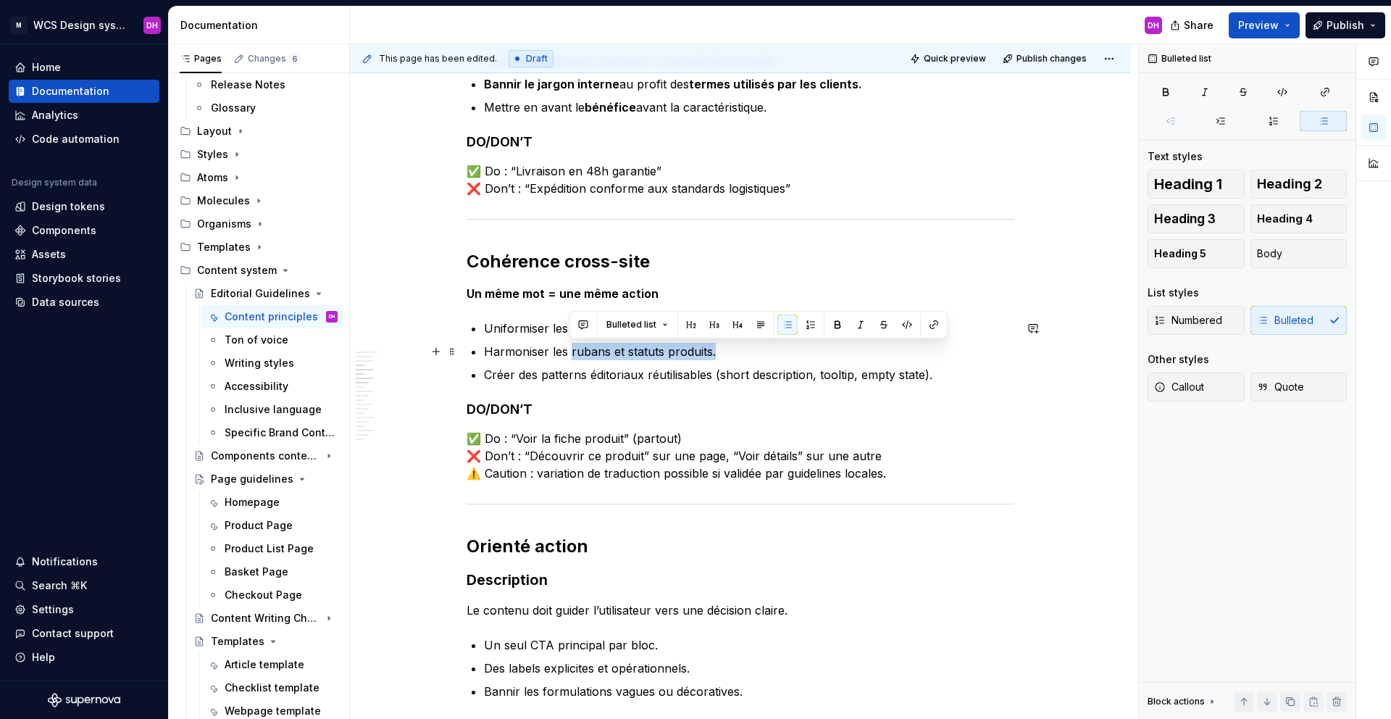
drag, startPoint x: 569, startPoint y: 353, endPoint x: 737, endPoint y: 354, distance: 168.1
click at [737, 354] on p "Harmoniser les rubans et statuts produits." at bounding box center [749, 351] width 530 height 17
drag, startPoint x: 570, startPoint y: 350, endPoint x: 717, endPoint y: 353, distance: 147.1
click at [717, 353] on p "Harmoniser les rubans et statuts produits." at bounding box center [749, 351] width 530 height 17
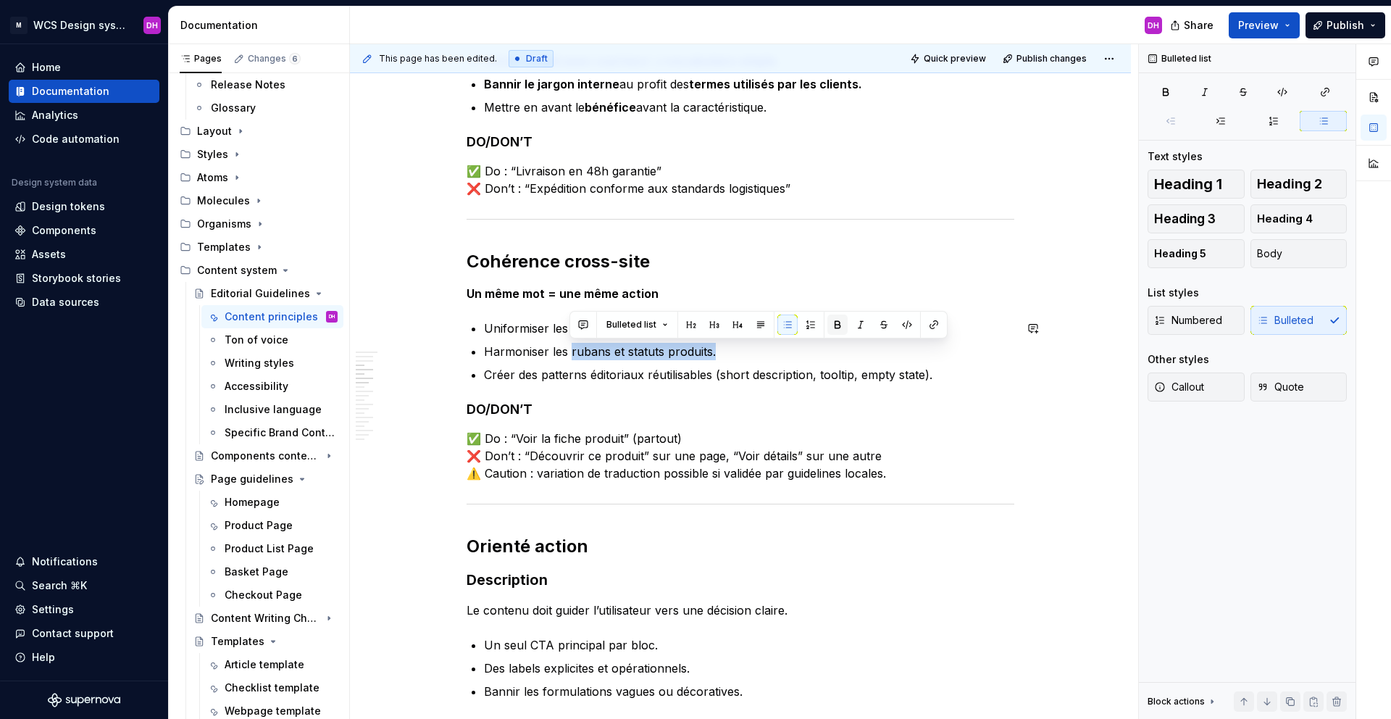
click at [834, 320] on button "button" at bounding box center [837, 324] width 20 height 20
click at [741, 353] on p "Harmoniser les rubans et statuts produits." at bounding box center [749, 351] width 530 height 17
click at [624, 350] on strong "rubans et statuts produits." at bounding box center [646, 351] width 156 height 14
drag, startPoint x: 733, startPoint y: 349, endPoint x: 457, endPoint y: 361, distance: 276.3
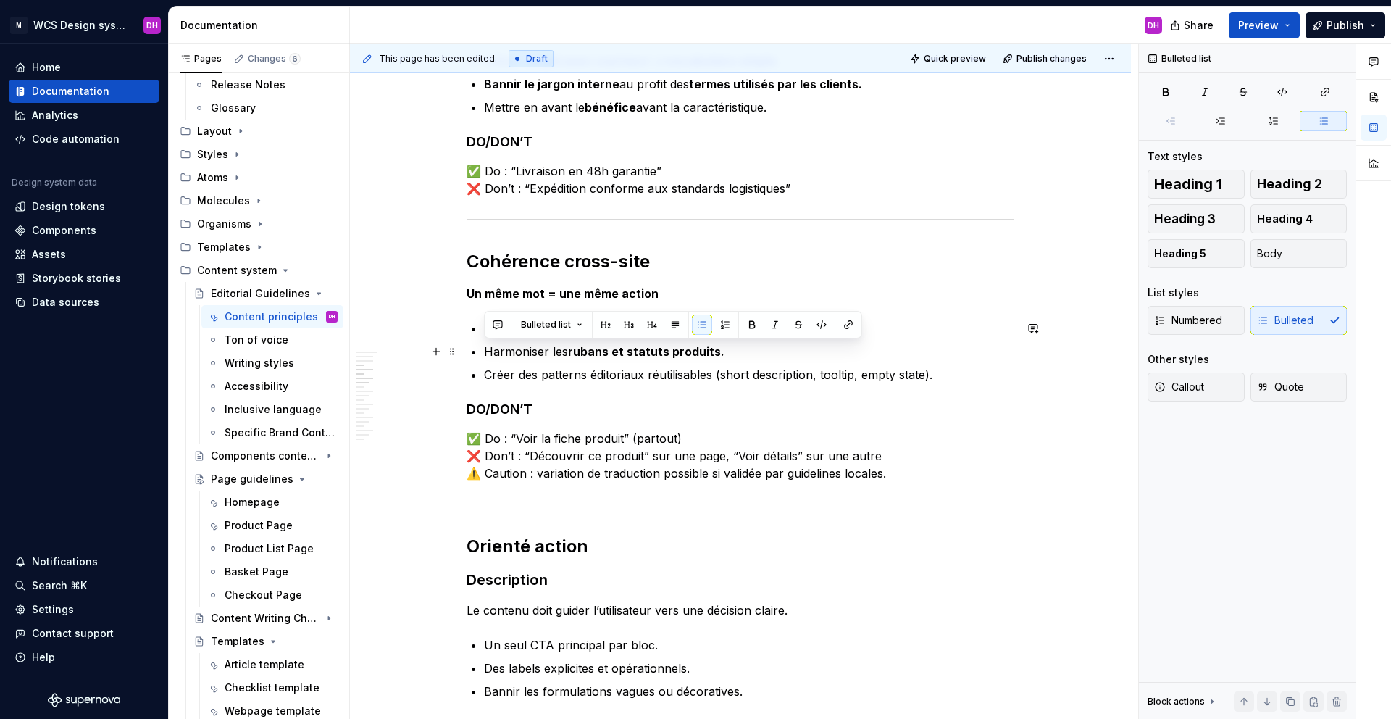
click at [539, 356] on p "Harmoniser les rubans et statuts produits." at bounding box center [749, 351] width 530 height 17
drag, startPoint x: 727, startPoint y: 356, endPoint x: 456, endPoint y: 348, distance: 270.3
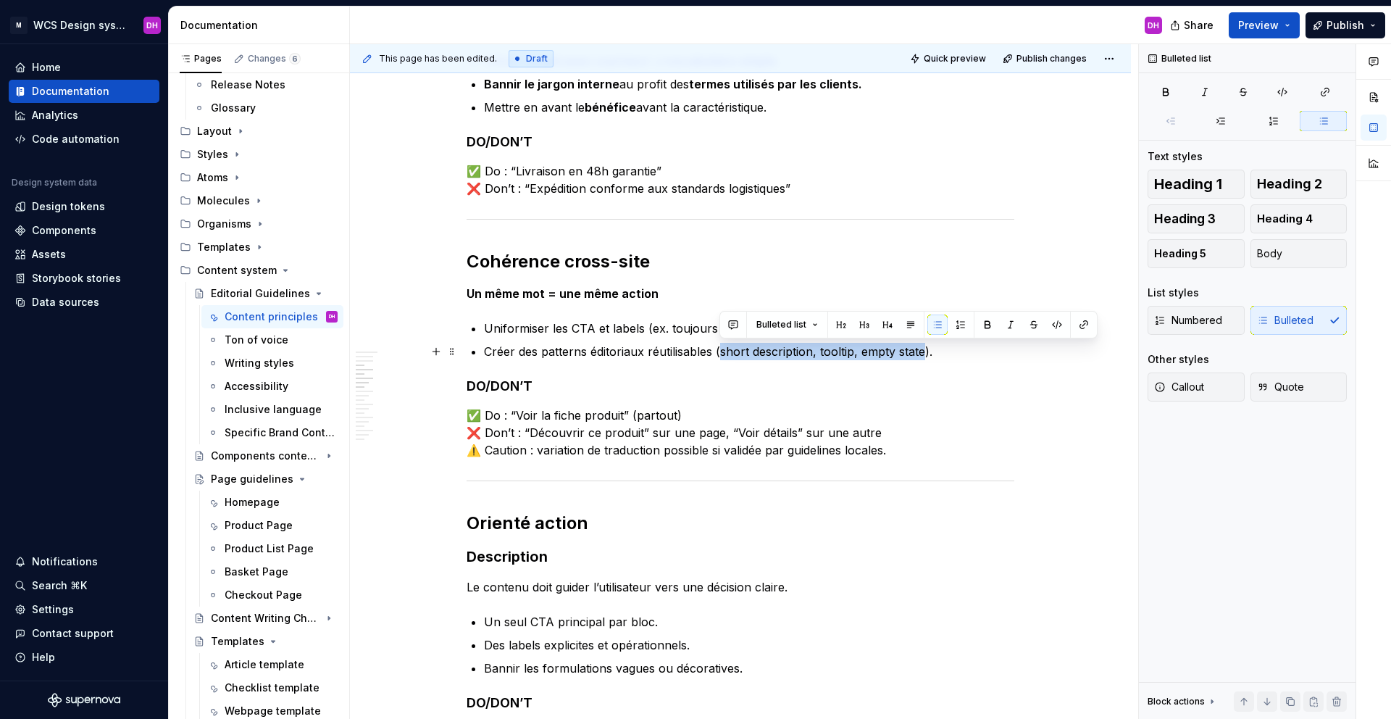
drag, startPoint x: 924, startPoint y: 349, endPoint x: 719, endPoint y: 351, distance: 205.8
click at [719, 351] on p "Créer des patterns éditoriaux réutilisables (short description, tooltip, empty …" at bounding box center [749, 351] width 530 height 17
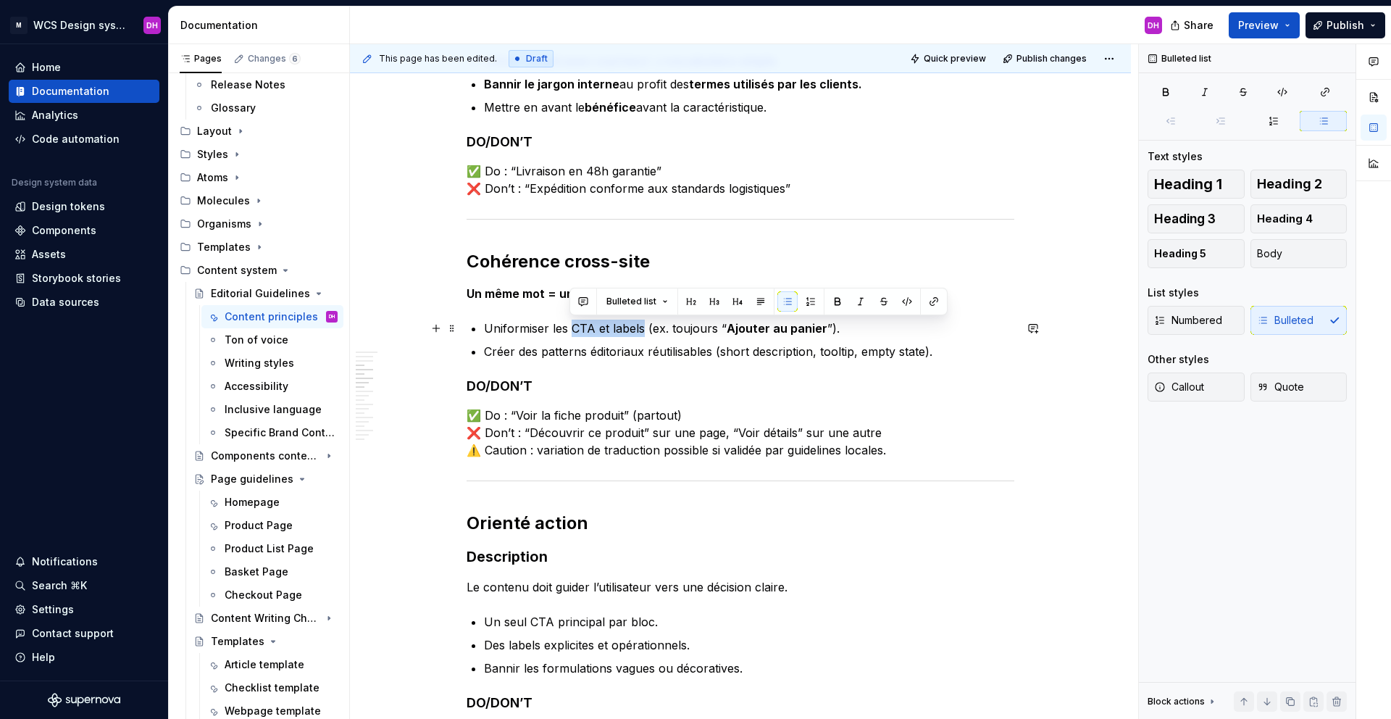
drag, startPoint x: 570, startPoint y: 327, endPoint x: 643, endPoint y: 326, distance: 73.2
click at [643, 326] on p "Uniformiser les CTA et labels (ex. toujours “ Ajouter au panier ”)." at bounding box center [749, 327] width 530 height 17
click at [835, 300] on button "button" at bounding box center [837, 301] width 20 height 20
click at [839, 325] on p "Uniformiser les CTA et labels (ex. toujours “ Ajouter au panier ”)." at bounding box center [749, 327] width 530 height 17
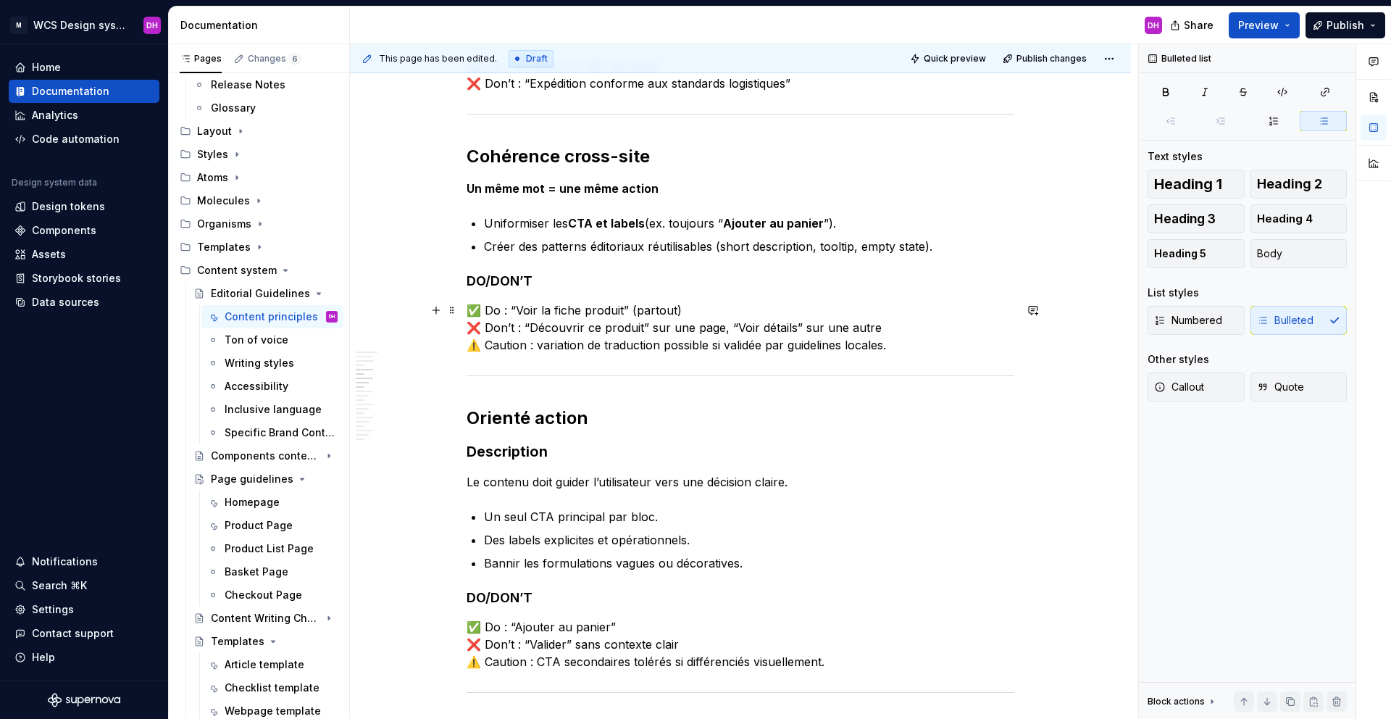
scroll to position [745, 0]
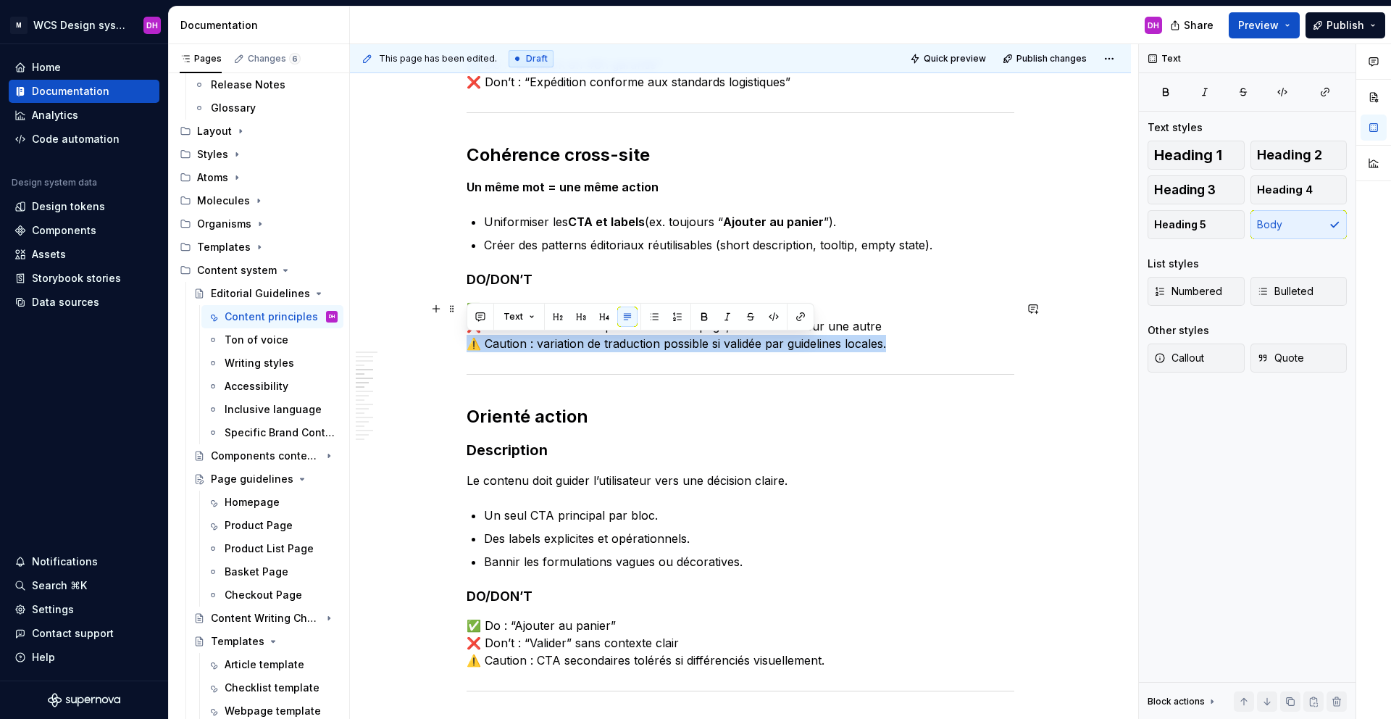
drag, startPoint x: 905, startPoint y: 341, endPoint x: 433, endPoint y: 340, distance: 471.6
drag, startPoint x: 903, startPoint y: 345, endPoint x: 440, endPoint y: 340, distance: 462.9
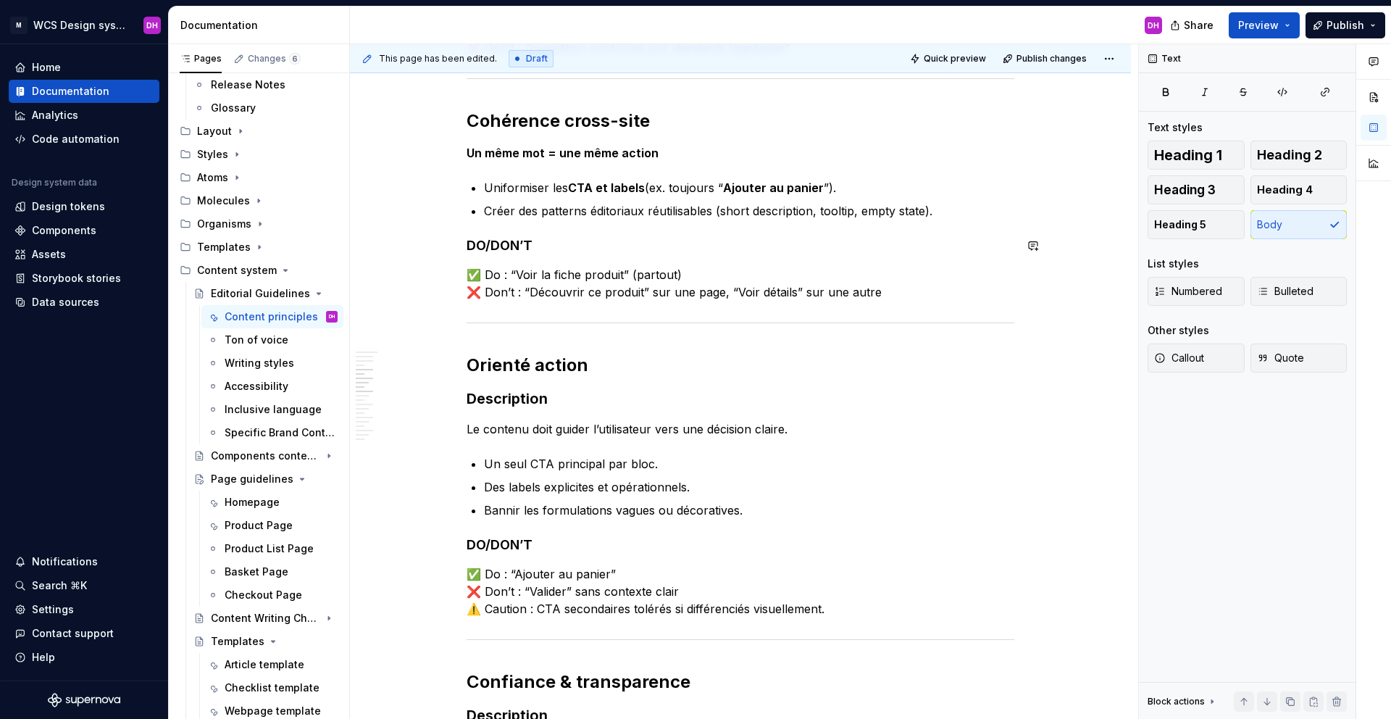
scroll to position [856, 0]
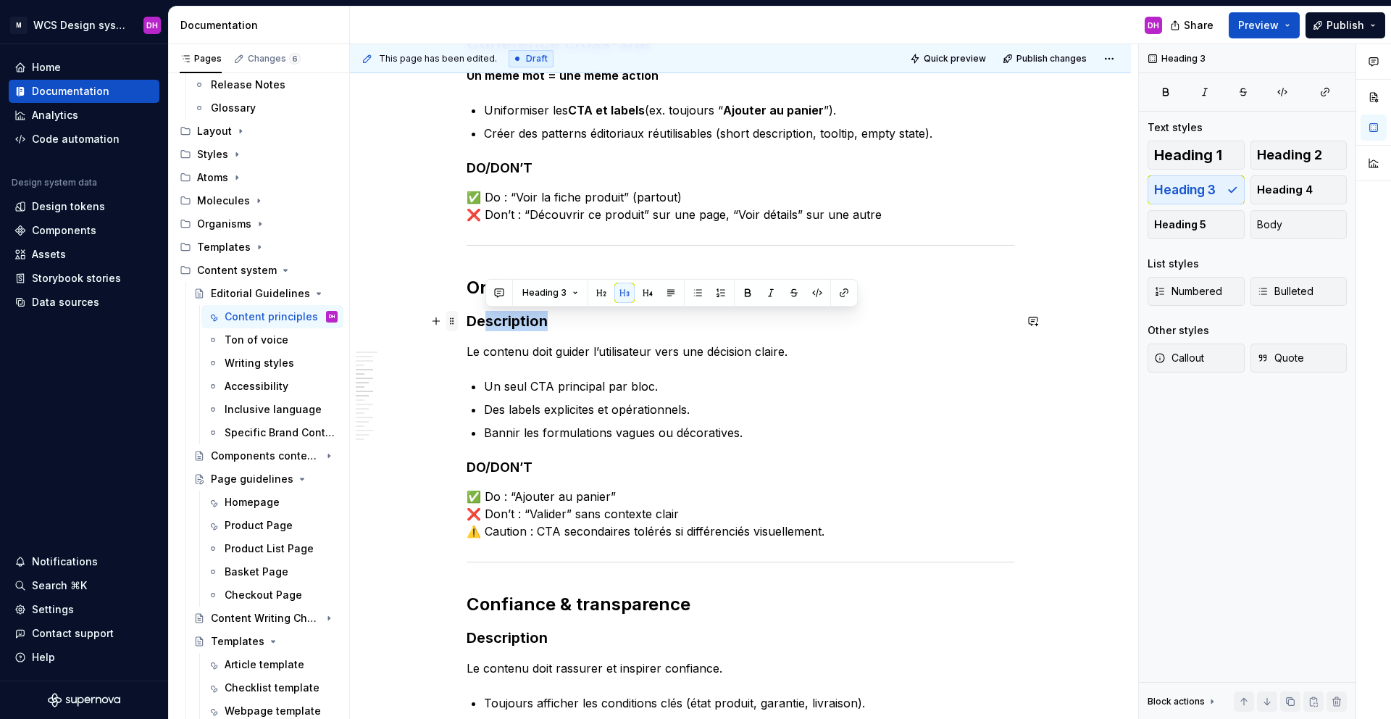
drag, startPoint x: 559, startPoint y: 321, endPoint x: 457, endPoint y: 322, distance: 102.2
click at [467, 322] on div "Content Principles Owner : [PERSON_NAME] MAJ : [DATE] Status : Draft Contexte &…" at bounding box center [741, 653] width 548 height 2446
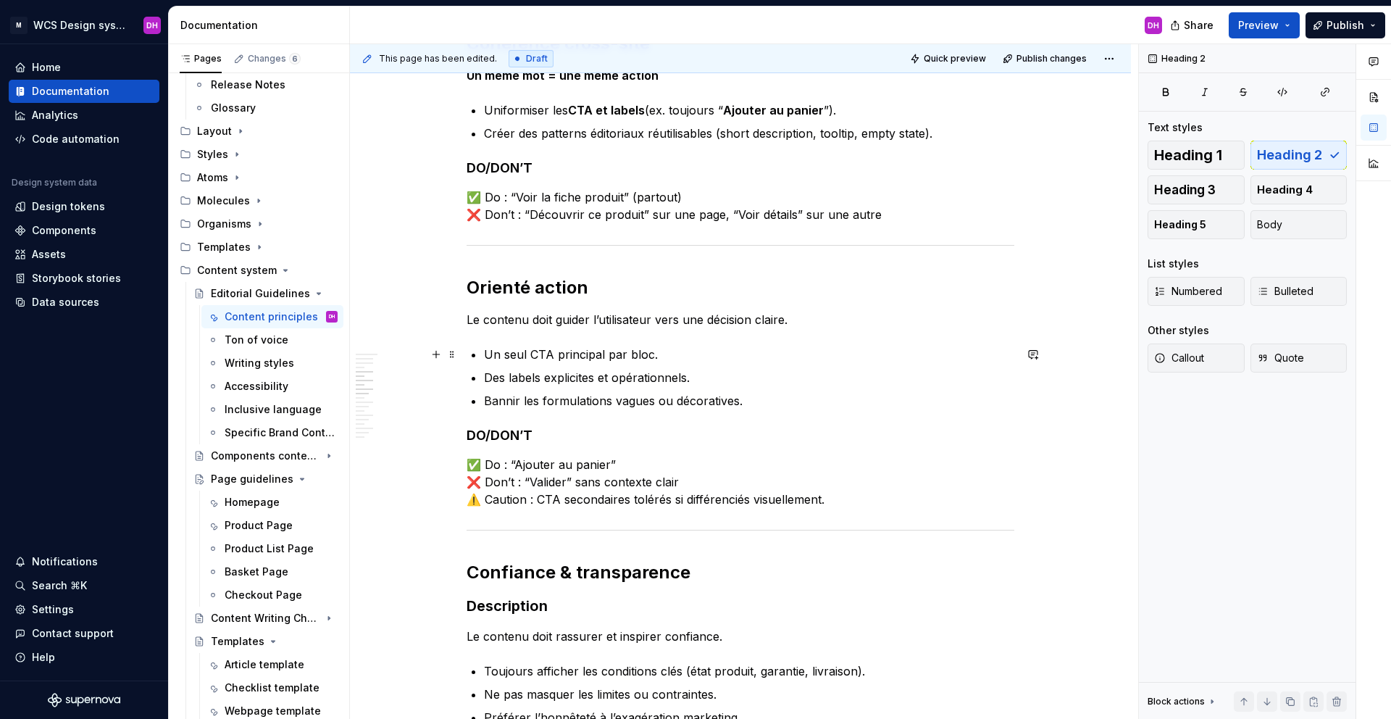
click at [660, 358] on p "Un seul CTA principal par bloc." at bounding box center [749, 354] width 530 height 17
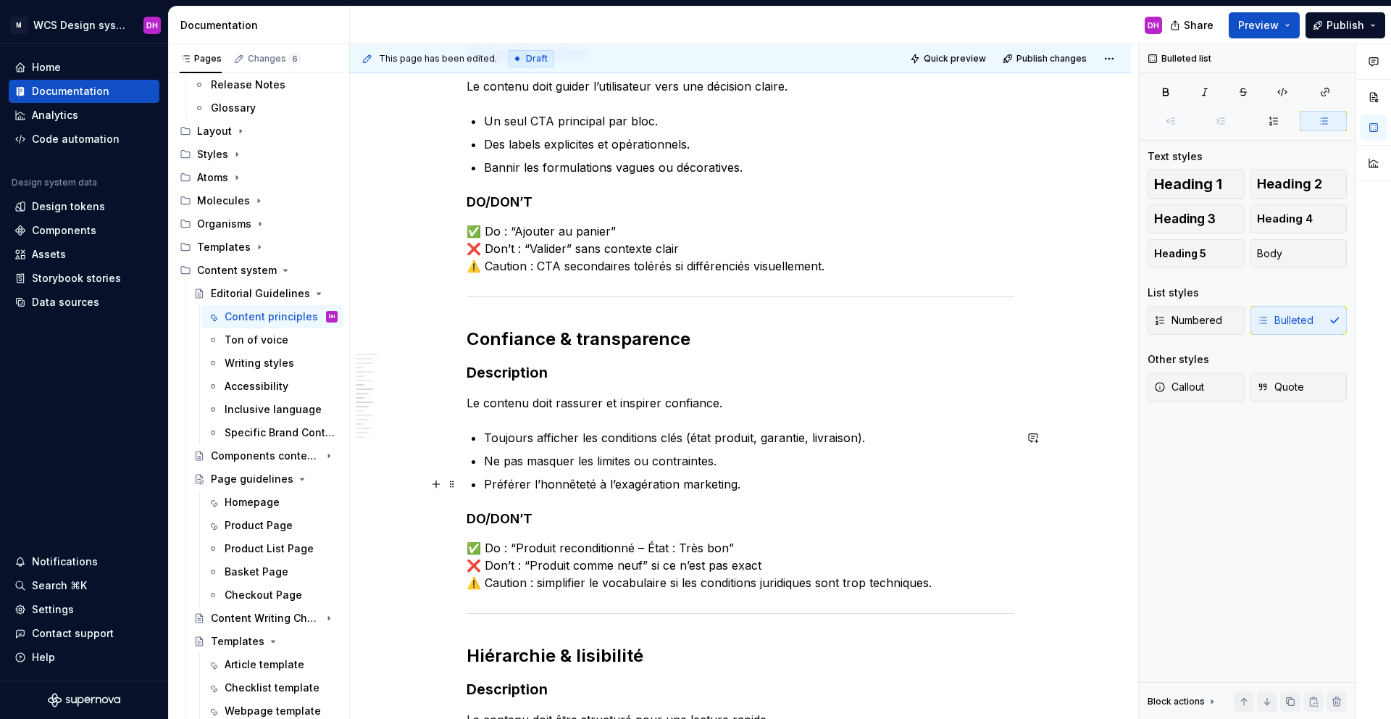
scroll to position [1139, 0]
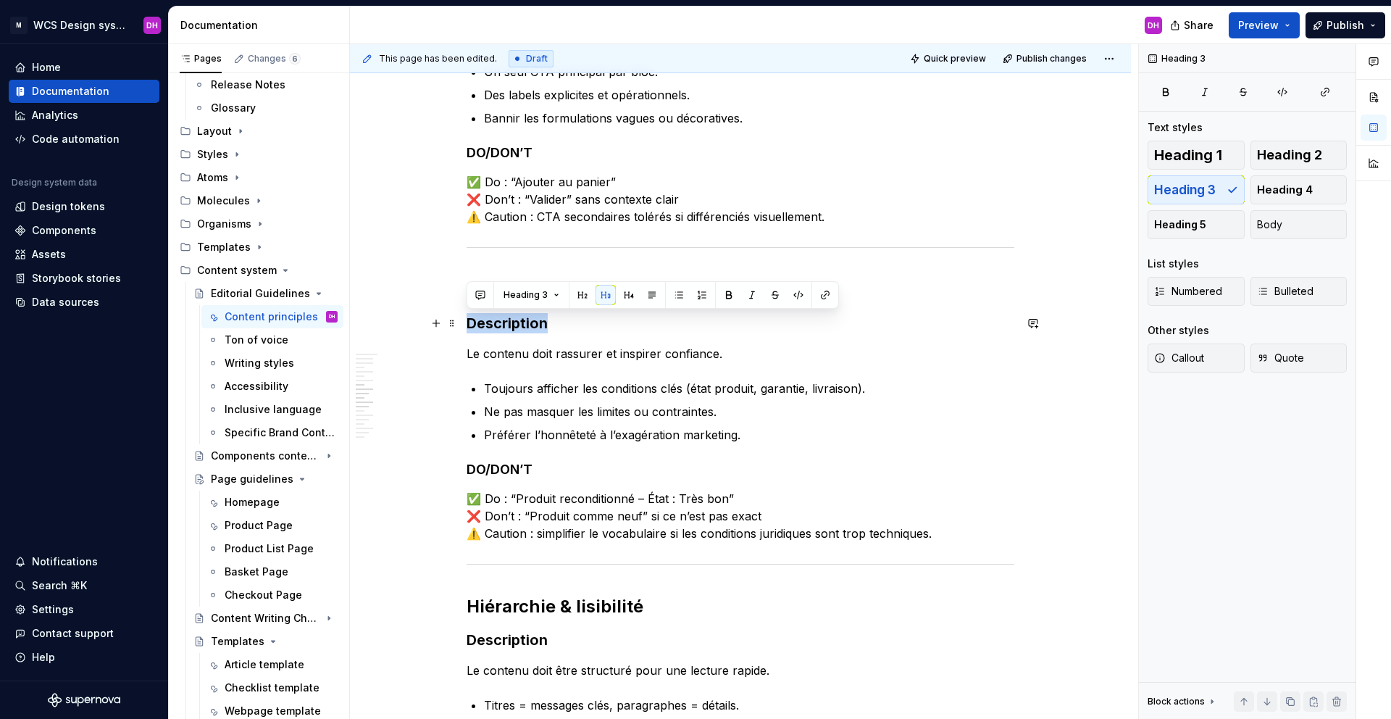
drag, startPoint x: 563, startPoint y: 330, endPoint x: 419, endPoint y: 327, distance: 144.2
click at [419, 327] on div "Content Principles Owner : [PERSON_NAME] MAJ : [DATE] Status : Draft Contexte &…" at bounding box center [740, 445] width 781 height 2665
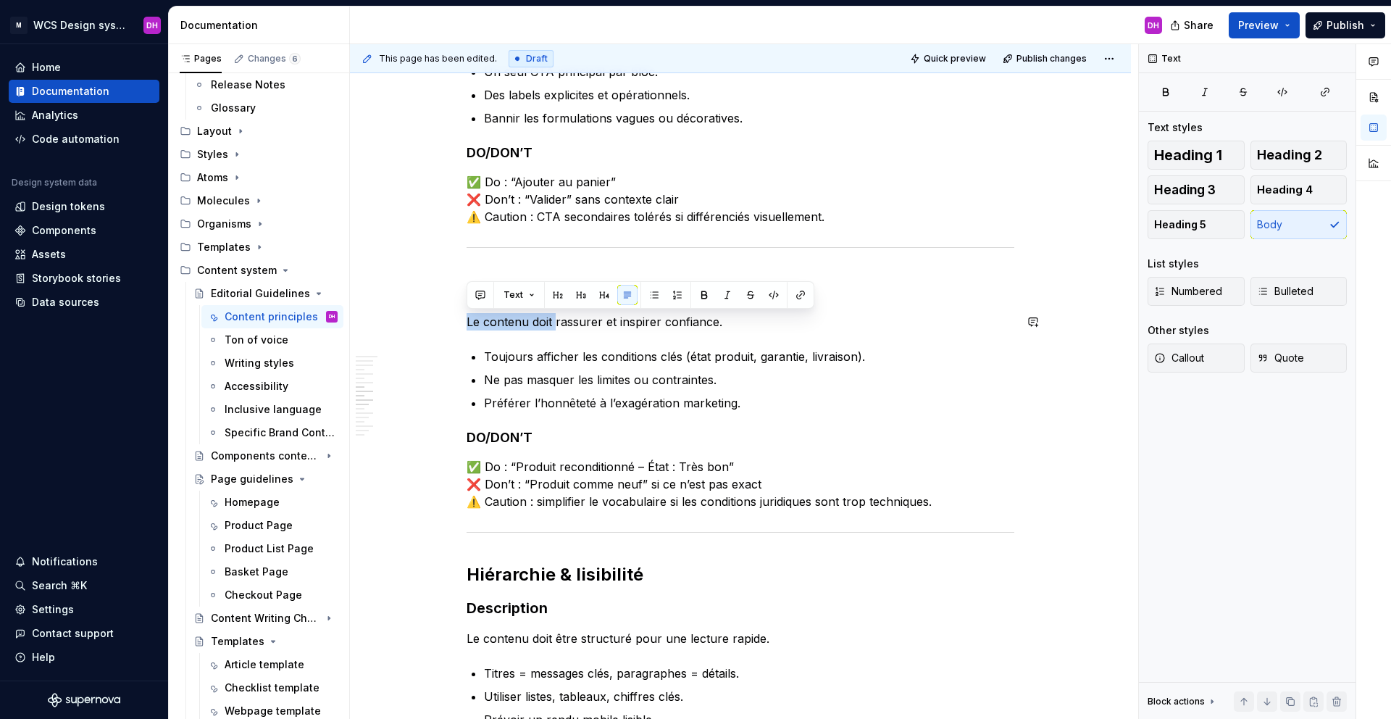
drag, startPoint x: 554, startPoint y: 321, endPoint x: 739, endPoint y: 312, distance: 184.9
click at [739, 313] on p "Le contenu doit rassurer et inspirer confiance." at bounding box center [741, 321] width 548 height 17
click at [737, 324] on p "Le contenu doit rassurer et inspirer confiance." at bounding box center [741, 321] width 548 height 17
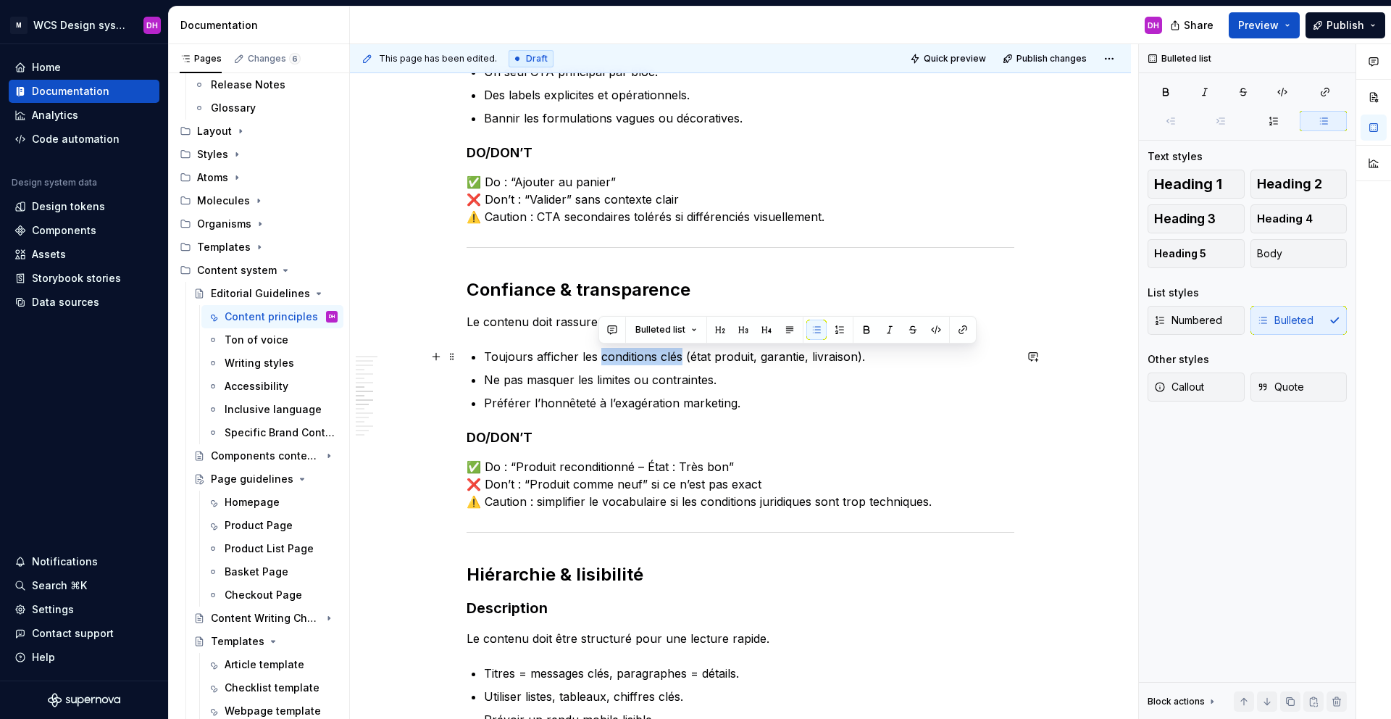
drag, startPoint x: 599, startPoint y: 357, endPoint x: 681, endPoint y: 359, distance: 81.9
click at [681, 359] on p "Toujours afficher les conditions clés (état produit, garantie, livraison)." at bounding box center [749, 356] width 530 height 17
click at [866, 326] on button "button" at bounding box center [866, 329] width 20 height 20
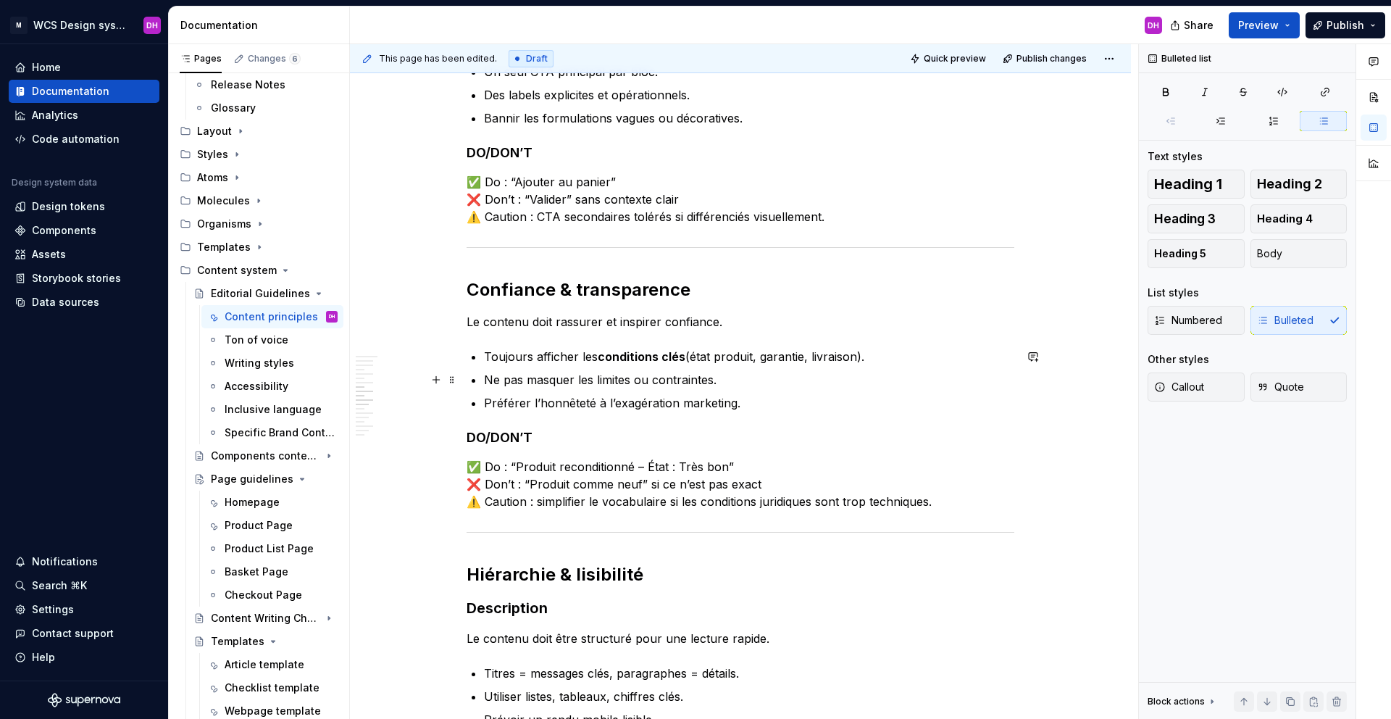
click at [750, 369] on ul "Toujours afficher les conditions clés (état produit, garantie, livraison). Ne p…" at bounding box center [749, 380] width 530 height 64
drag, startPoint x: 730, startPoint y: 377, endPoint x: 467, endPoint y: 379, distance: 263.0
click at [467, 379] on div "Content Principles Owner : [PERSON_NAME] MAJ : [DATE] Status : Draft Contexte &…" at bounding box center [741, 329] width 548 height 2365
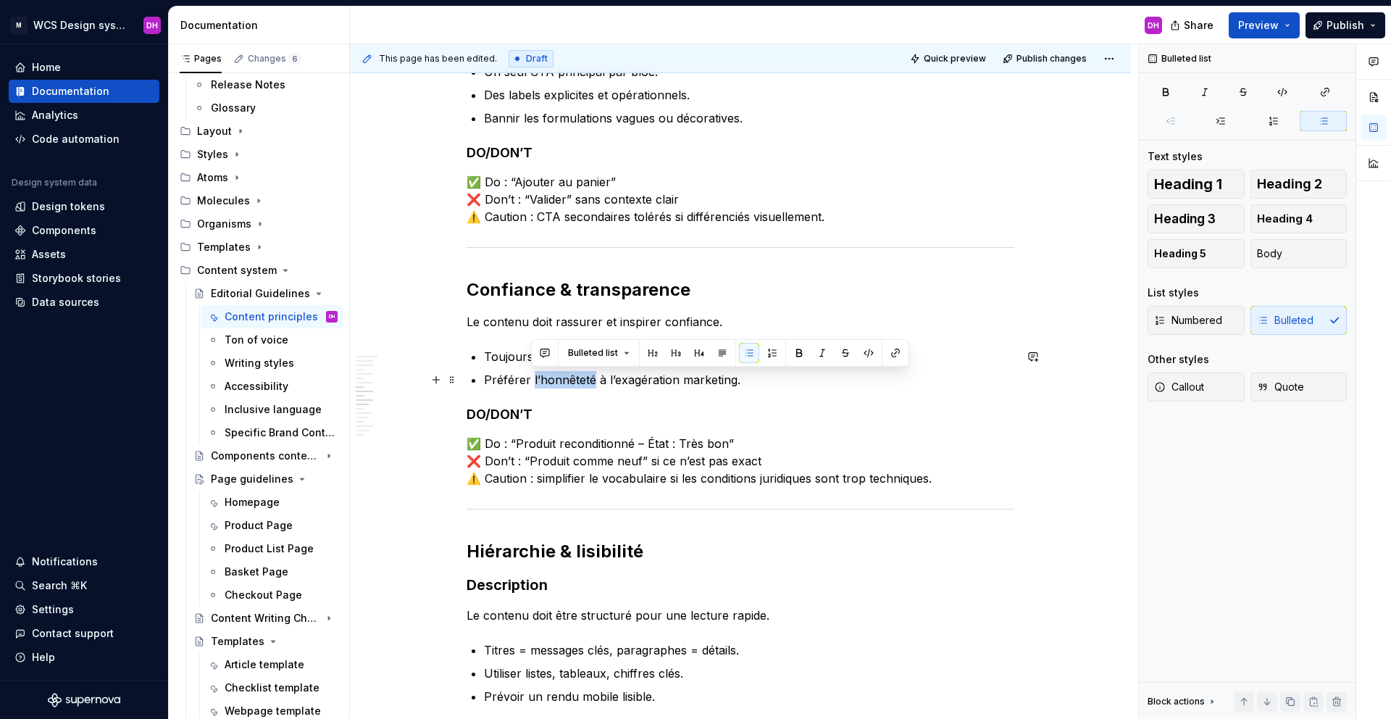
drag, startPoint x: 530, startPoint y: 379, endPoint x: 593, endPoint y: 380, distance: 62.3
click at [593, 380] on p "Préférer l’honnêteté à l’exagération marketing." at bounding box center [749, 379] width 530 height 17
click at [802, 356] on button "button" at bounding box center [799, 353] width 20 height 20
click at [758, 375] on p "Préférer l’honnêteté à l’exagération marketing." at bounding box center [749, 379] width 530 height 17
drag, startPoint x: 609, startPoint y: 379, endPoint x: 774, endPoint y: 384, distance: 166.0
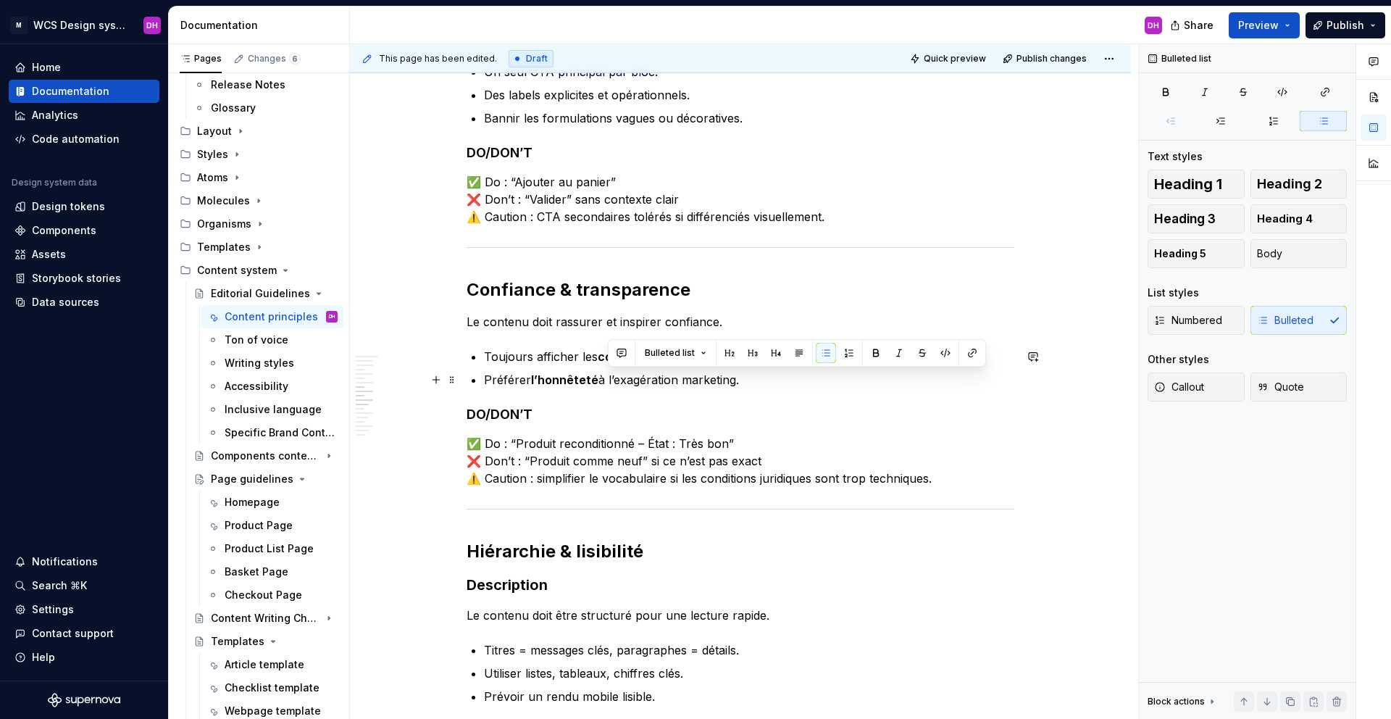
click at [774, 384] on p "Préférer l’honnêteté à l’exagération marketing." at bounding box center [749, 379] width 530 height 17
click at [774, 397] on div "Content Principles Owner : [PERSON_NAME] MAJ : [DATE] Status : Draft Contexte &…" at bounding box center [741, 317] width 548 height 2341
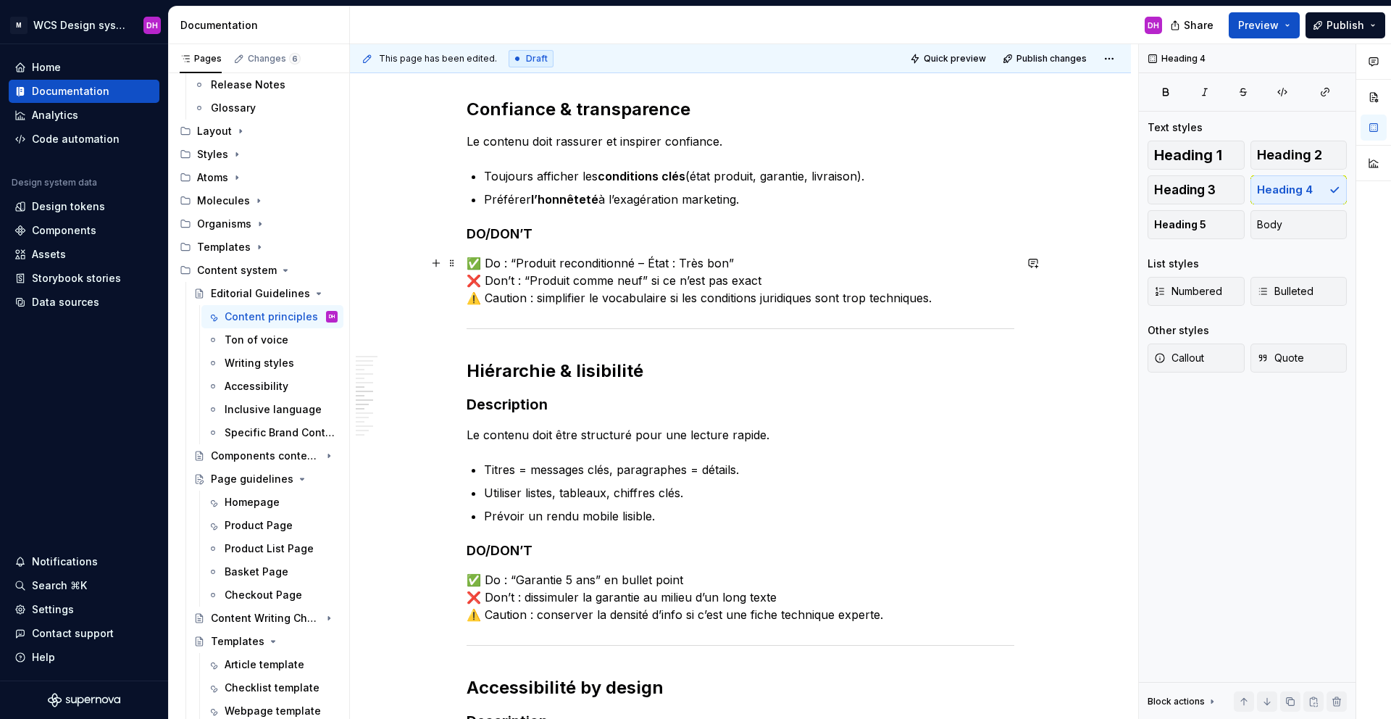
scroll to position [1345, 0]
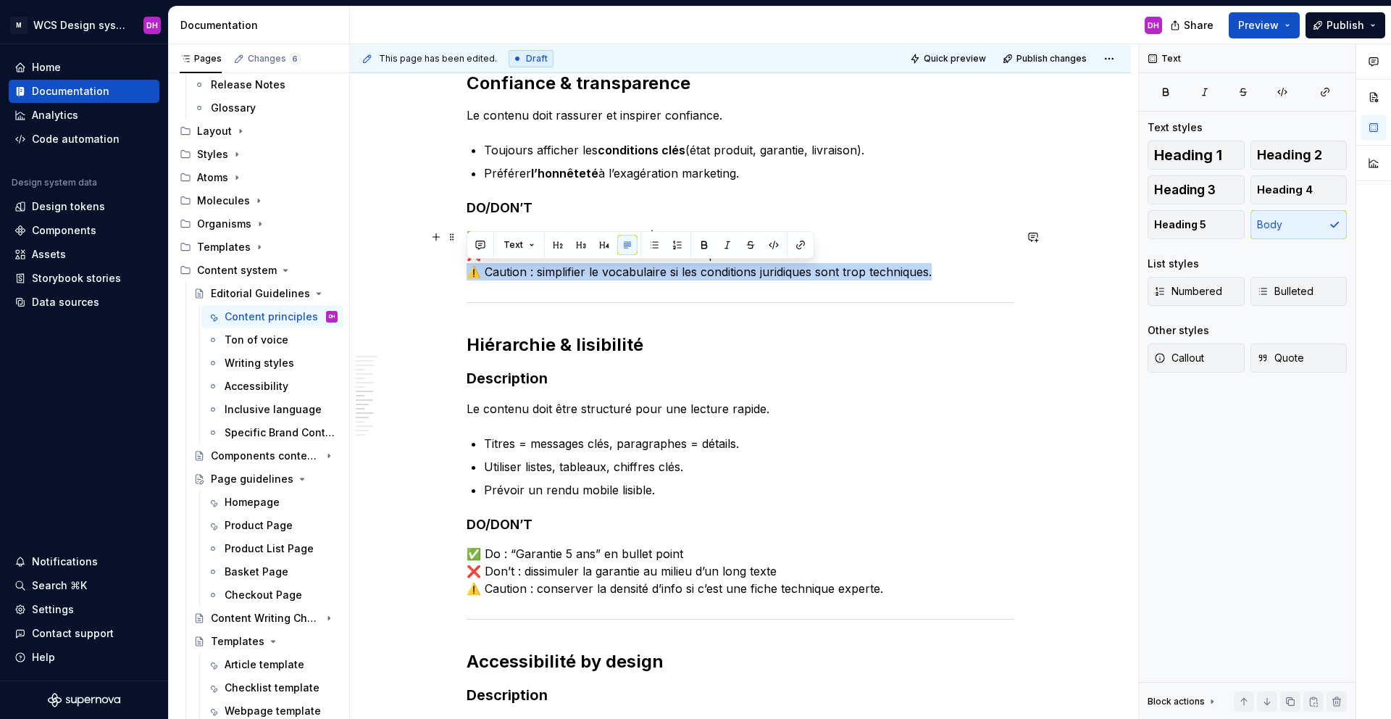
drag, startPoint x: 939, startPoint y: 272, endPoint x: 456, endPoint y: 268, distance: 482.5
click at [456, 268] on div "Content Principles Owner : [PERSON_NAME] MAJ : [DATE] Status : Draft Contexte &…" at bounding box center [740, 210] width 781 height 2609
click at [548, 281] on div "Content Principles Owner : [PERSON_NAME] MAJ : [DATE] Status : Draft Contexte &…" at bounding box center [741, 111] width 548 height 2341
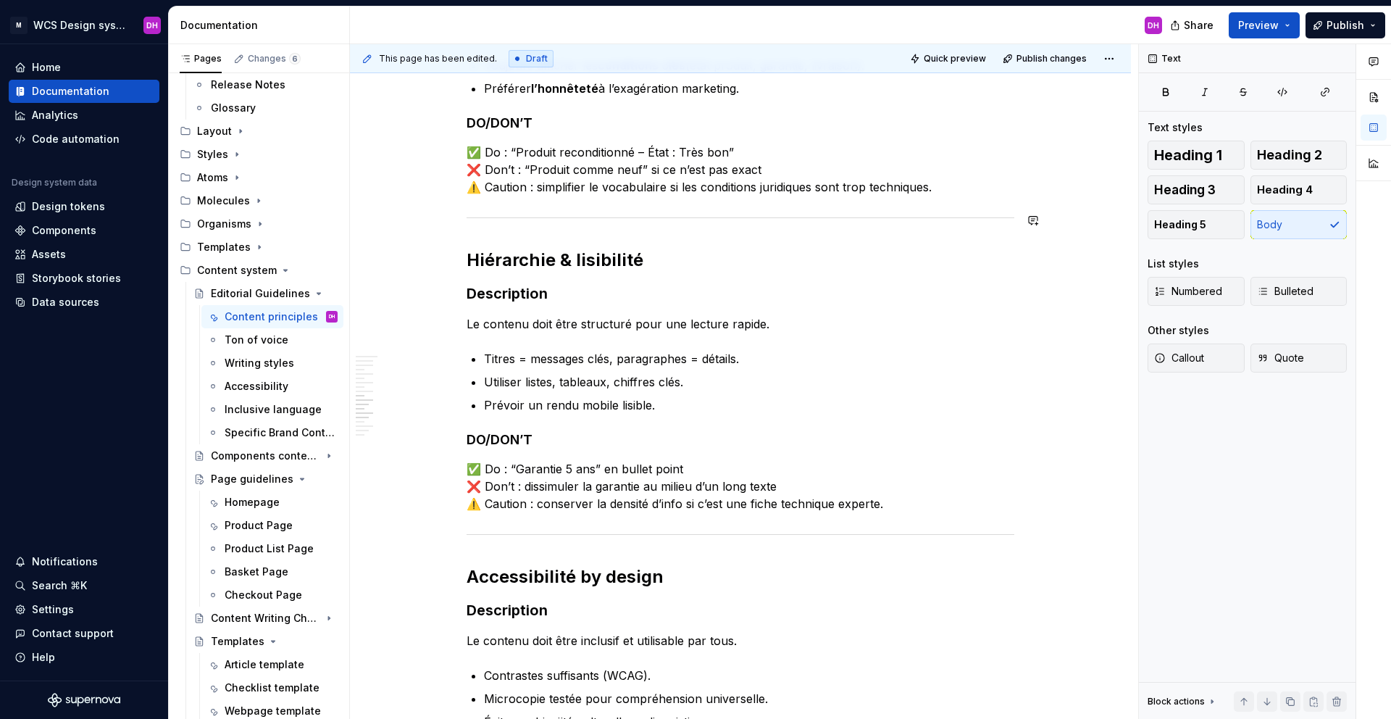
scroll to position [1433, 0]
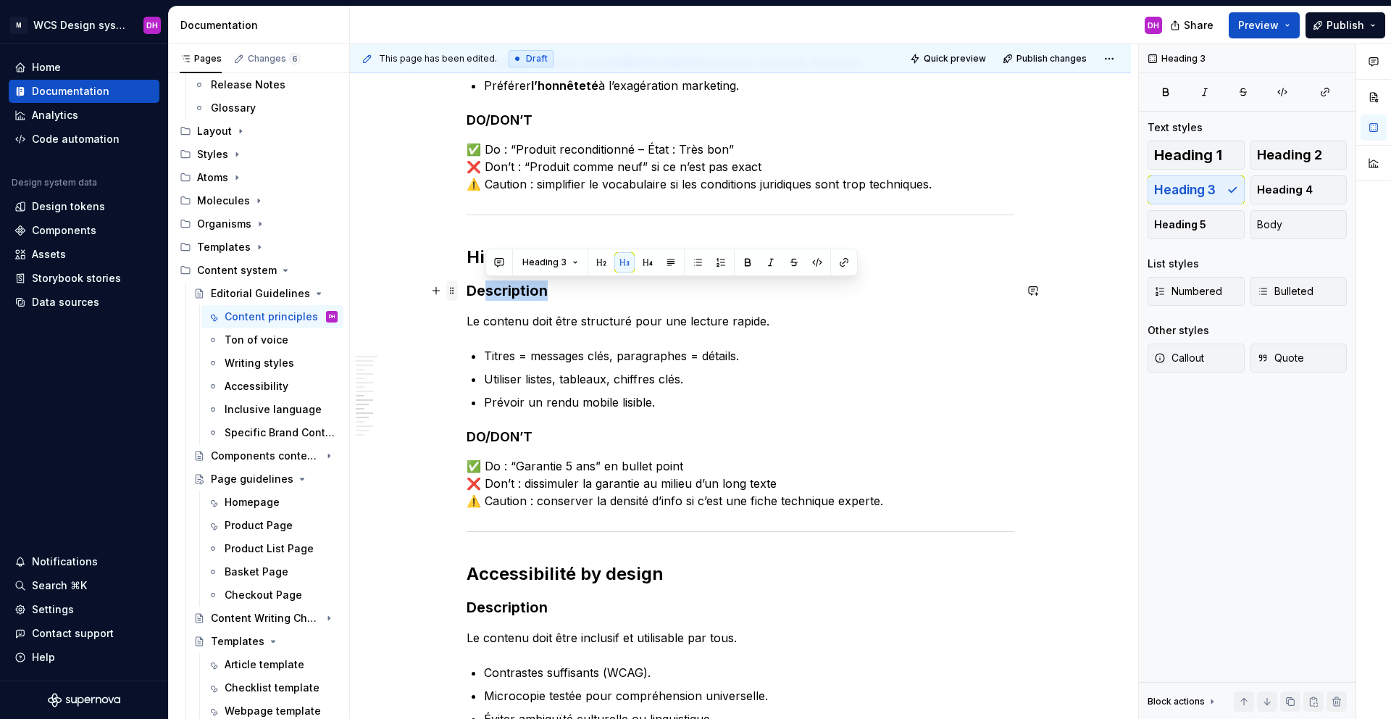
drag, startPoint x: 549, startPoint y: 292, endPoint x: 452, endPoint y: 282, distance: 97.6
click at [467, 282] on div "Content Principles Owner : [PERSON_NAME] MAJ : [DATE] Status : Draft Contexte &…" at bounding box center [741, 32] width 548 height 2359
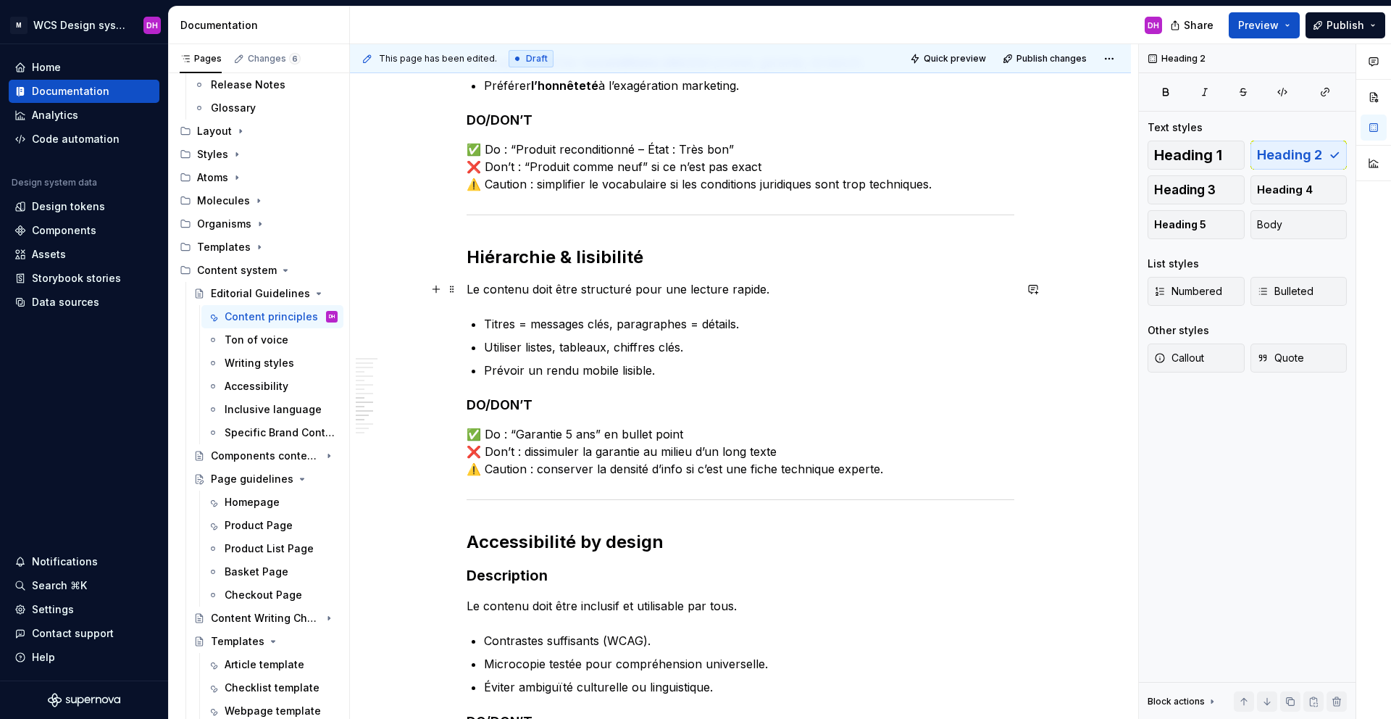
click at [597, 292] on p "Le contenu doit être structuré pour une lecture rapide." at bounding box center [741, 288] width 548 height 17
drag, startPoint x: 596, startPoint y: 292, endPoint x: 615, endPoint y: 288, distance: 19.2
click at [596, 292] on p "Le contenu doit être structuré pour une lecture rapide." at bounding box center [741, 288] width 548 height 17
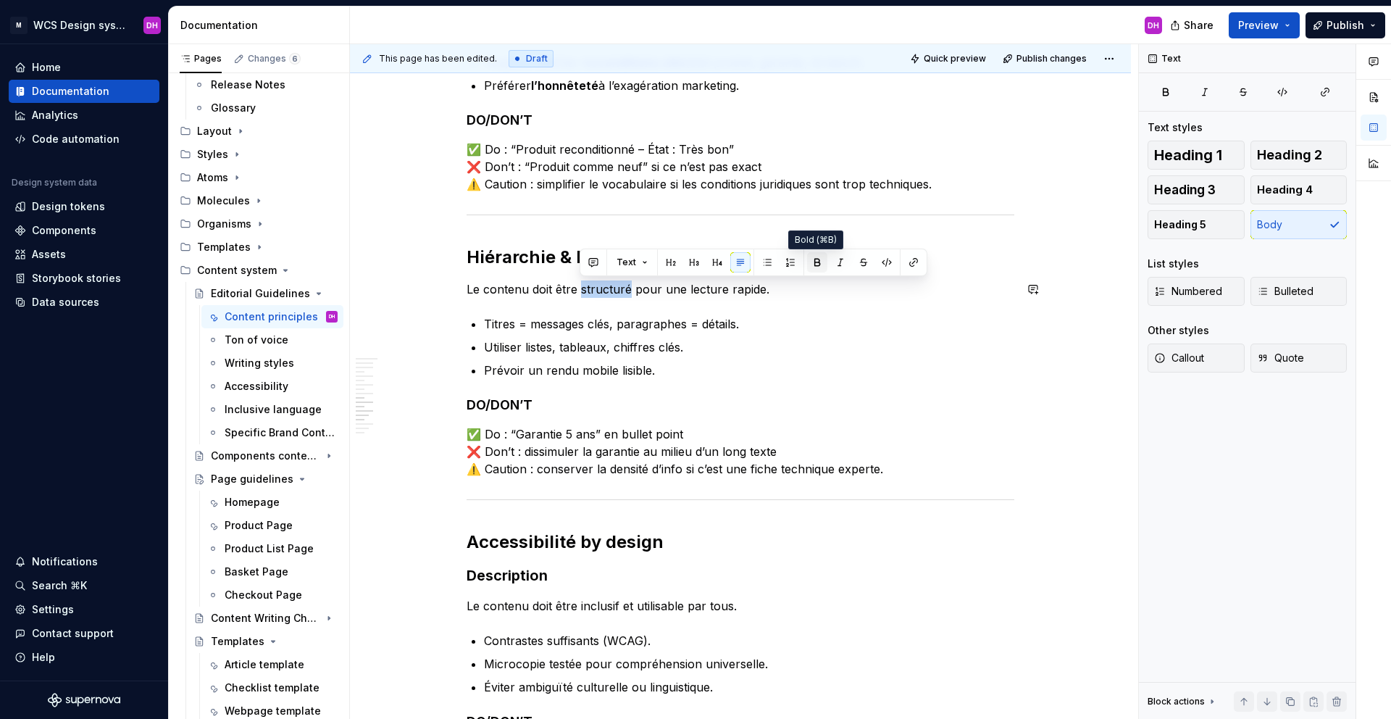
click at [812, 264] on button "button" at bounding box center [817, 262] width 20 height 20
click at [551, 319] on p "Titres = messages clés, paragraphes = détails." at bounding box center [749, 323] width 530 height 17
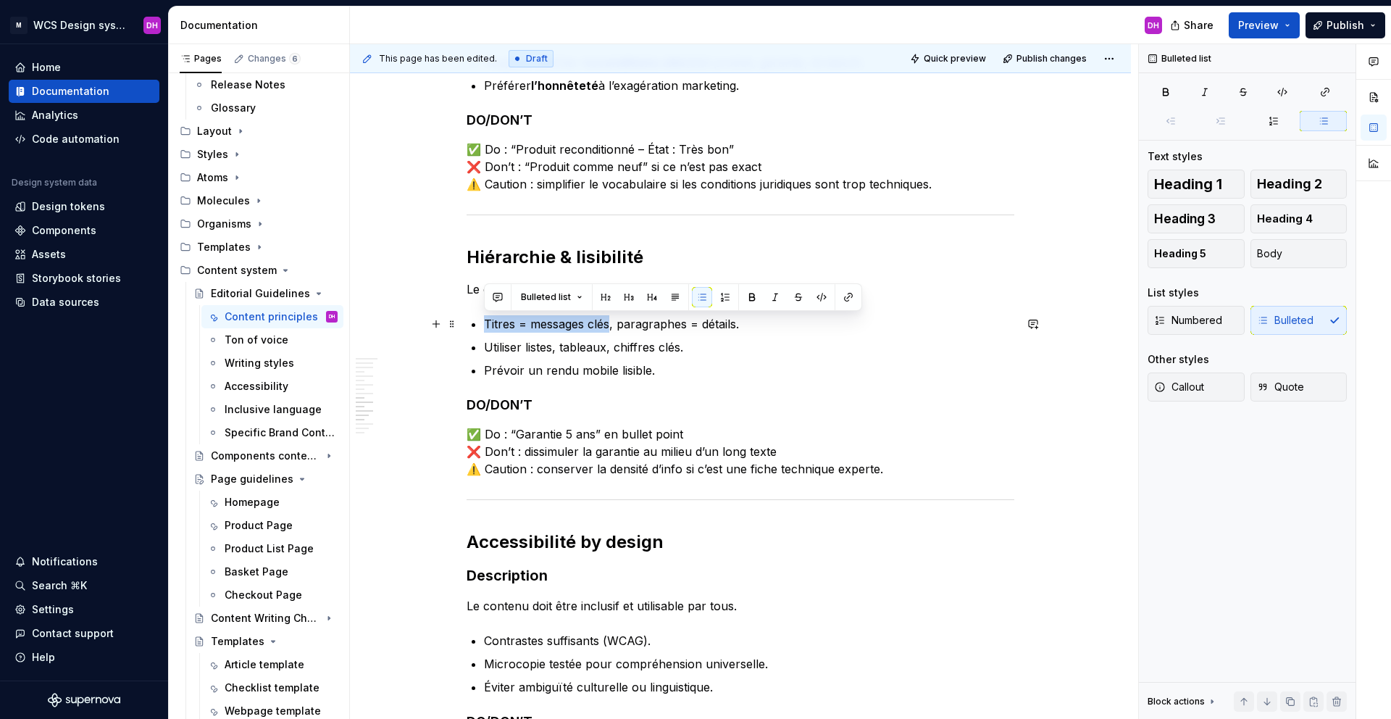
drag, startPoint x: 487, startPoint y: 322, endPoint x: 609, endPoint y: 325, distance: 121.7
click at [609, 325] on p "Titres = messages clés, paragraphes = détails." at bounding box center [749, 323] width 530 height 17
click at [620, 348] on p "Utiliser listes, tableaux, chiffres clés." at bounding box center [749, 346] width 530 height 17
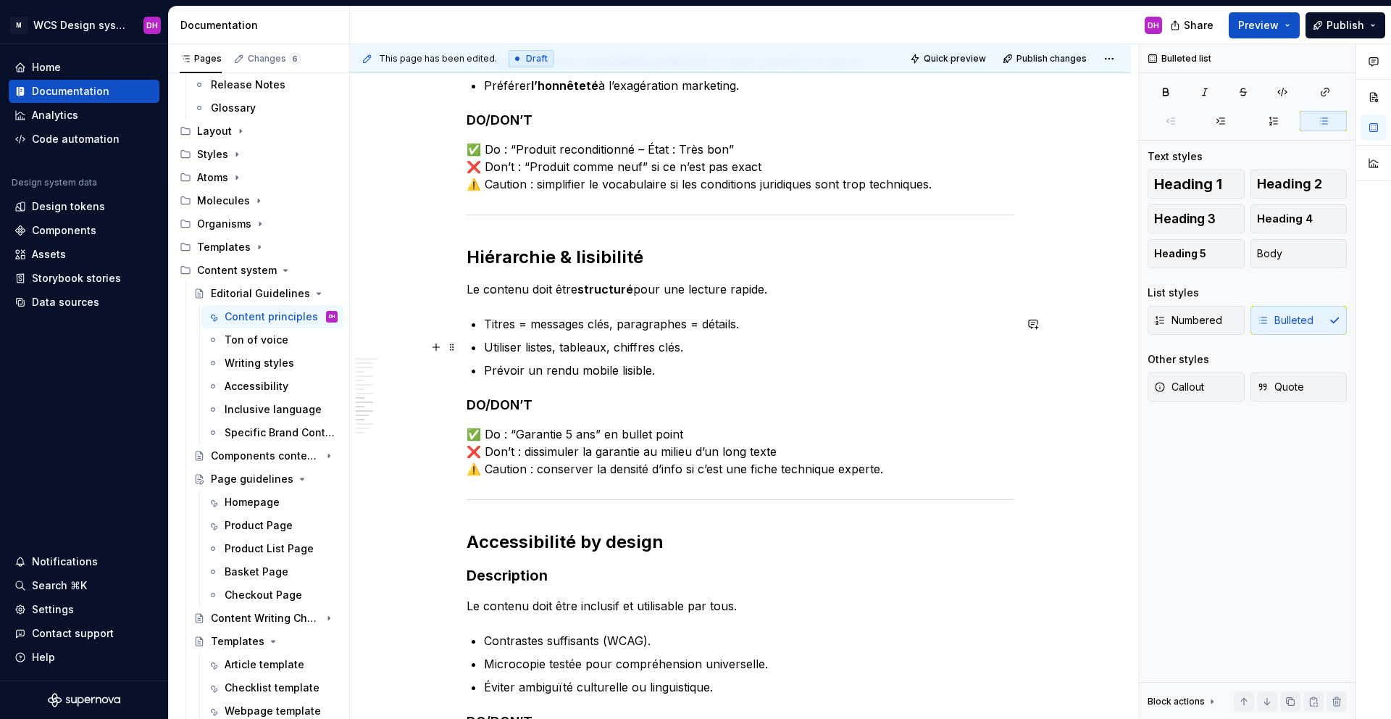
click at [701, 346] on p "Utiliser listes, tableaux, chiffres clés." at bounding box center [749, 346] width 530 height 17
click at [664, 372] on p "Prévoir un rendu mobile lisible." at bounding box center [749, 370] width 530 height 17
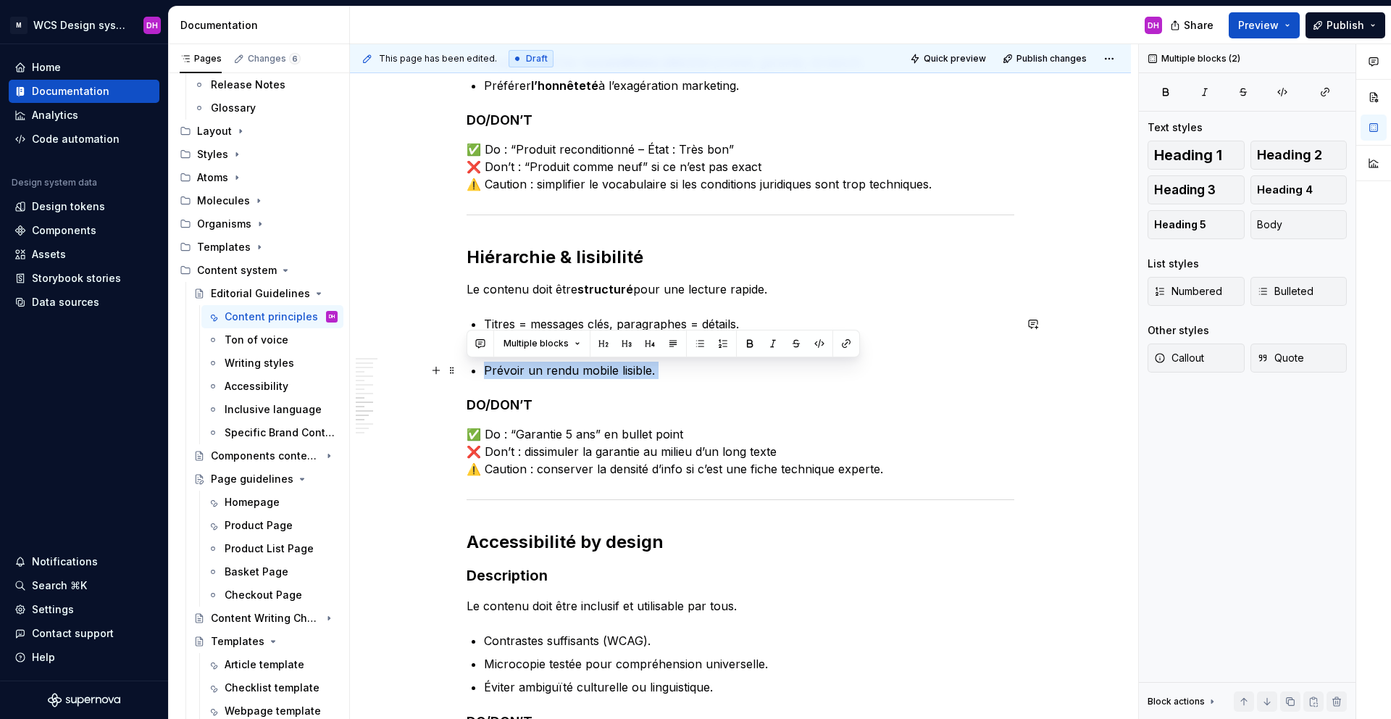
drag, startPoint x: 664, startPoint y: 372, endPoint x: 465, endPoint y: 373, distance: 199.2
click at [467, 373] on div "Content Principles Owner : [PERSON_NAME] MAJ : [DATE] Status : Draft Contexte &…" at bounding box center [741, 8] width 548 height 2310
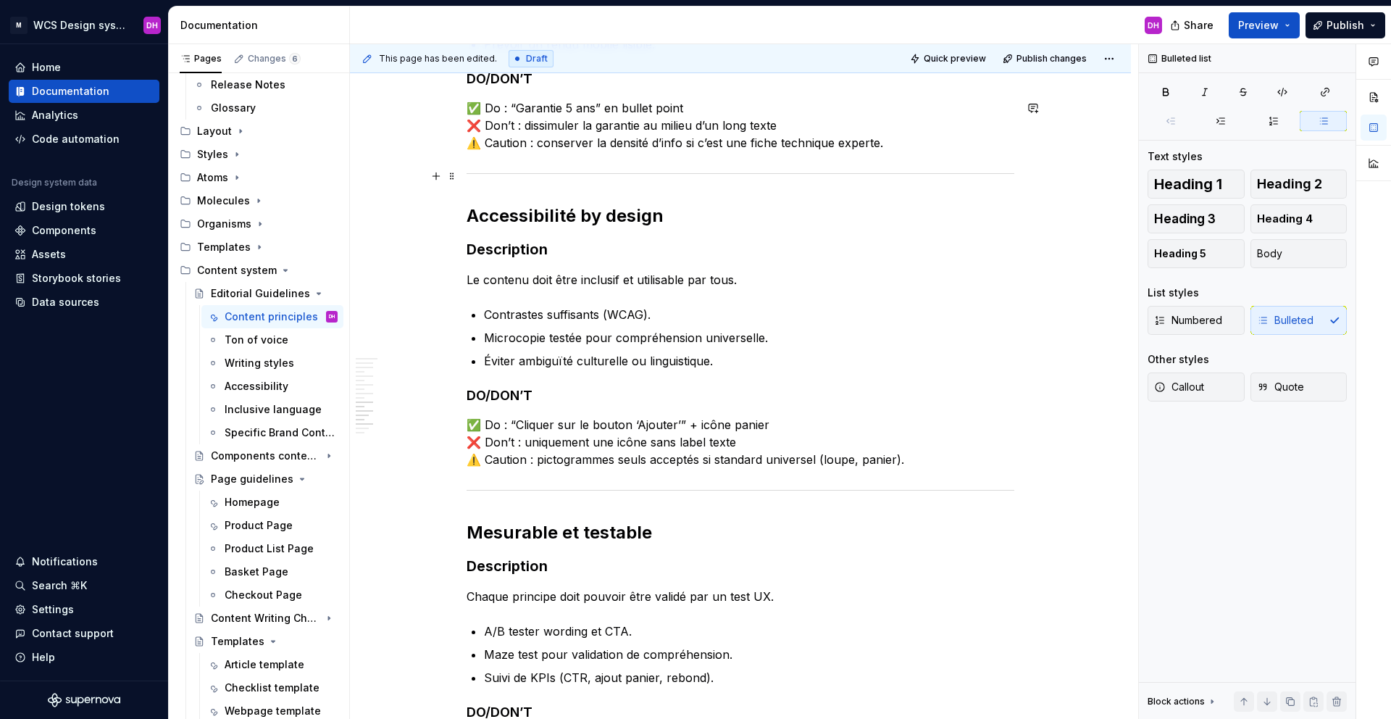
scroll to position [1768, 0]
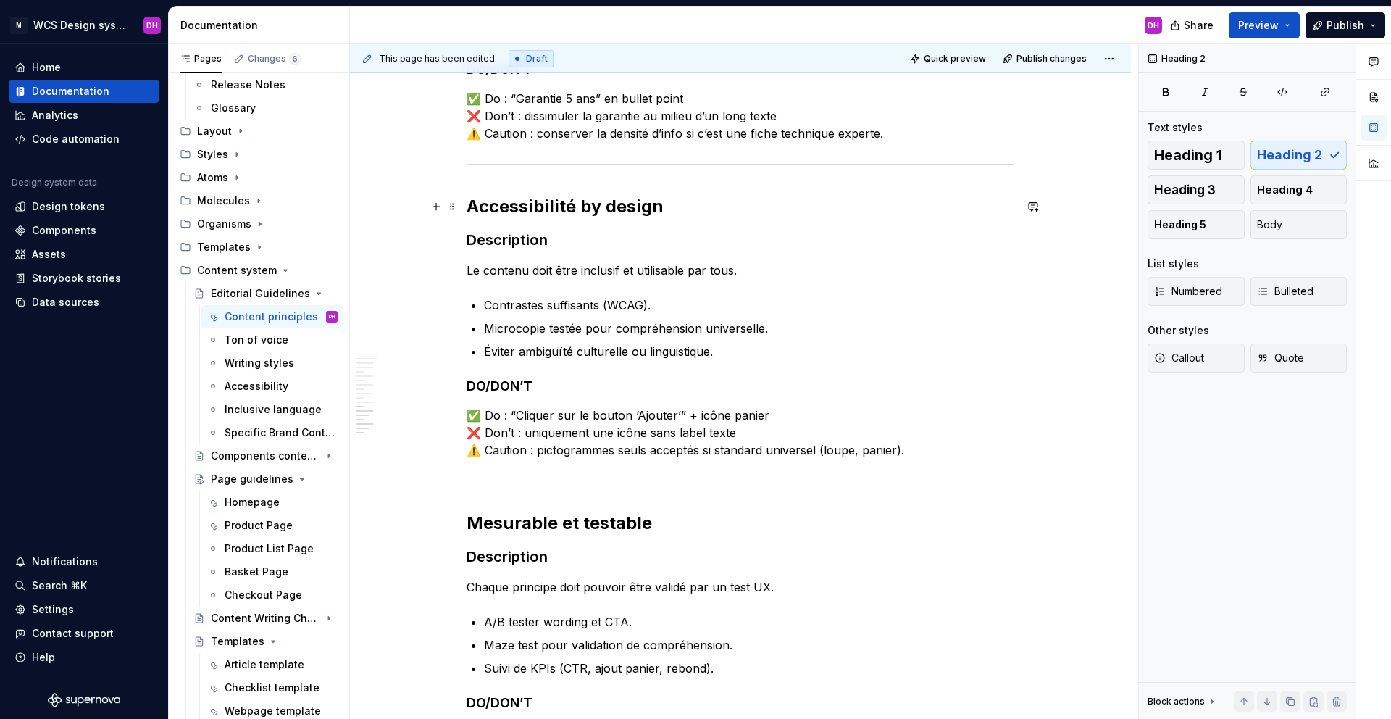
click at [467, 206] on h2 "Accessibilité by design" at bounding box center [741, 206] width 548 height 23
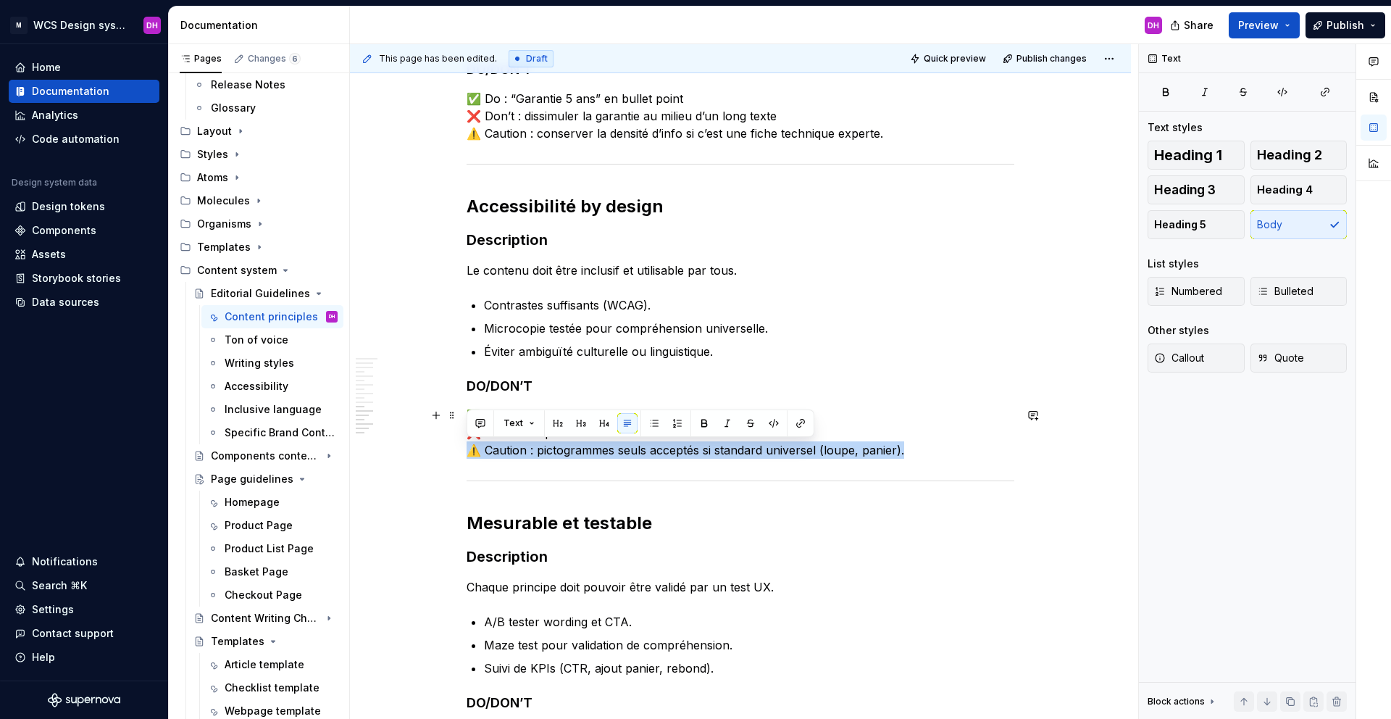
drag, startPoint x: 912, startPoint y: 449, endPoint x: 458, endPoint y: 454, distance: 454.3
click at [530, 447] on p "✅ Do : “Cliquer sur le bouton ‘Ajouter’” + icône panier ❌ Don’t : uniquement un…" at bounding box center [741, 432] width 548 height 52
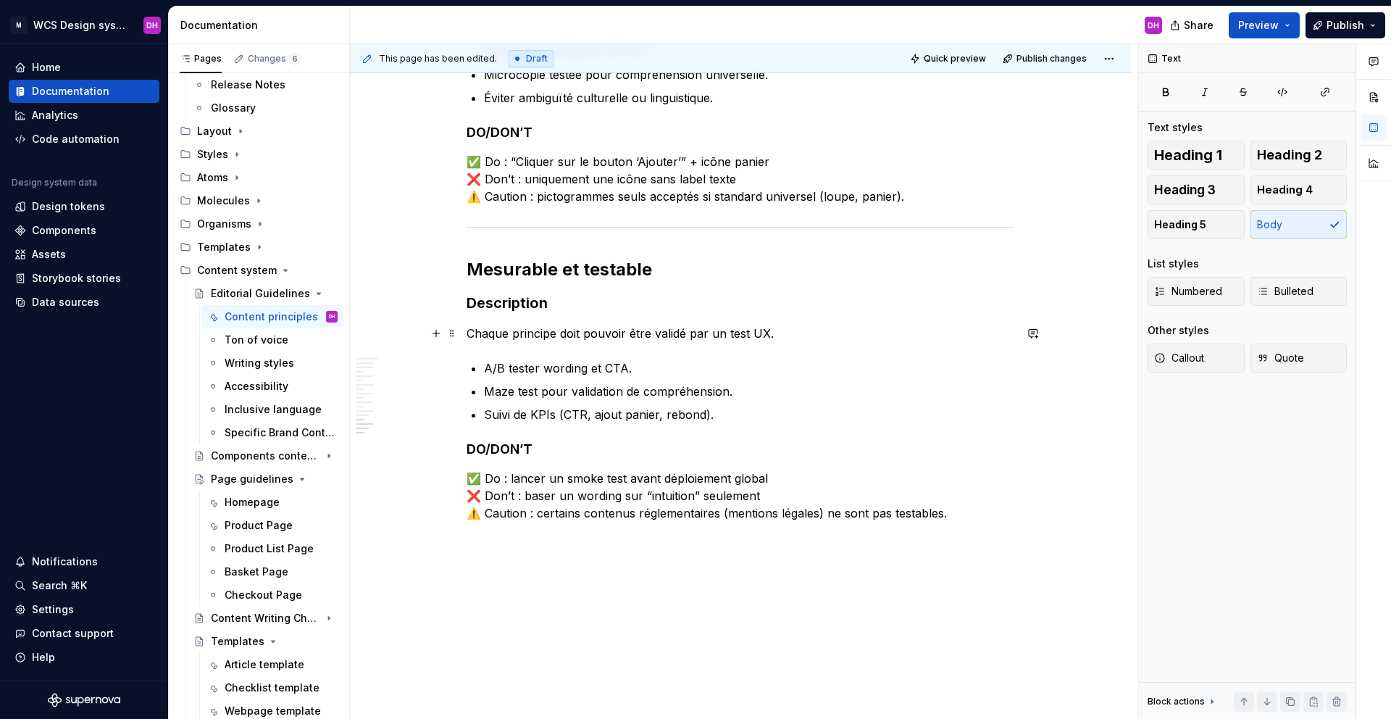
scroll to position [2048, 0]
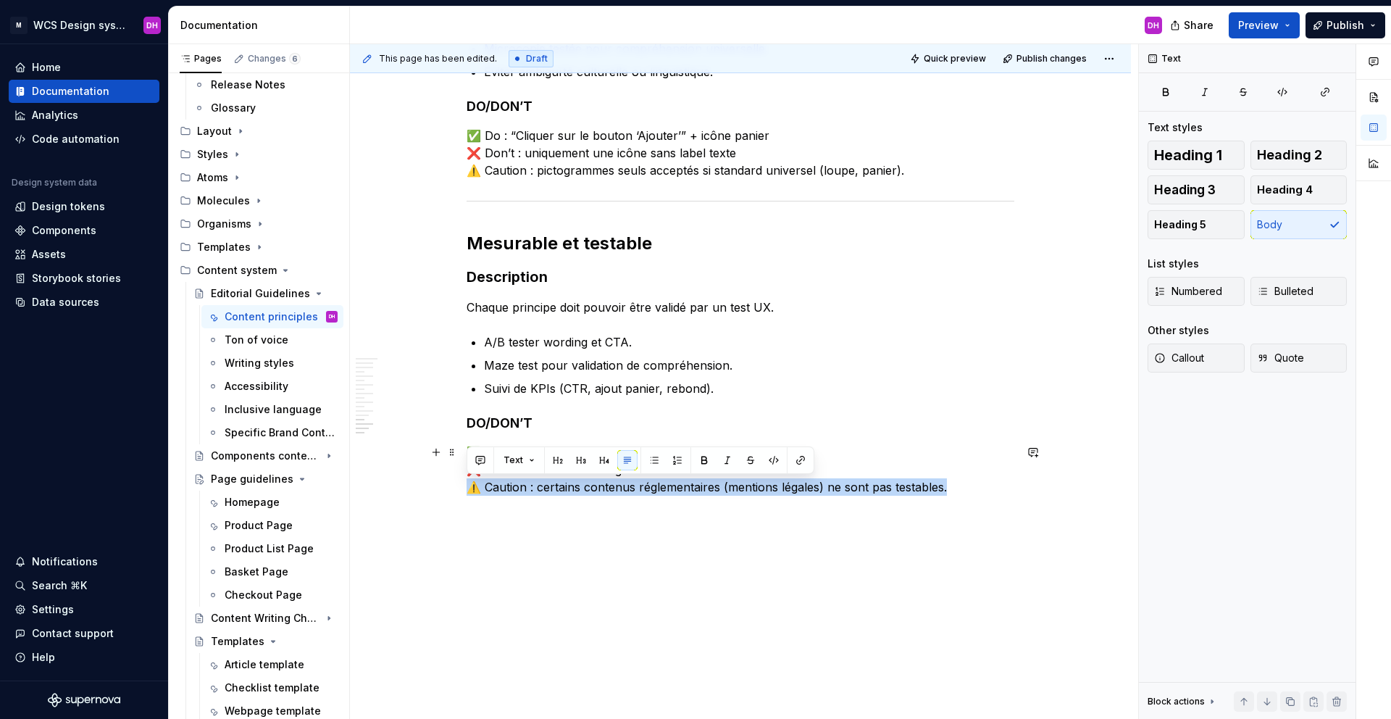
drag, startPoint x: 949, startPoint y: 485, endPoint x: 449, endPoint y: 494, distance: 500.0
click at [522, 530] on p at bounding box center [741, 538] width 548 height 17
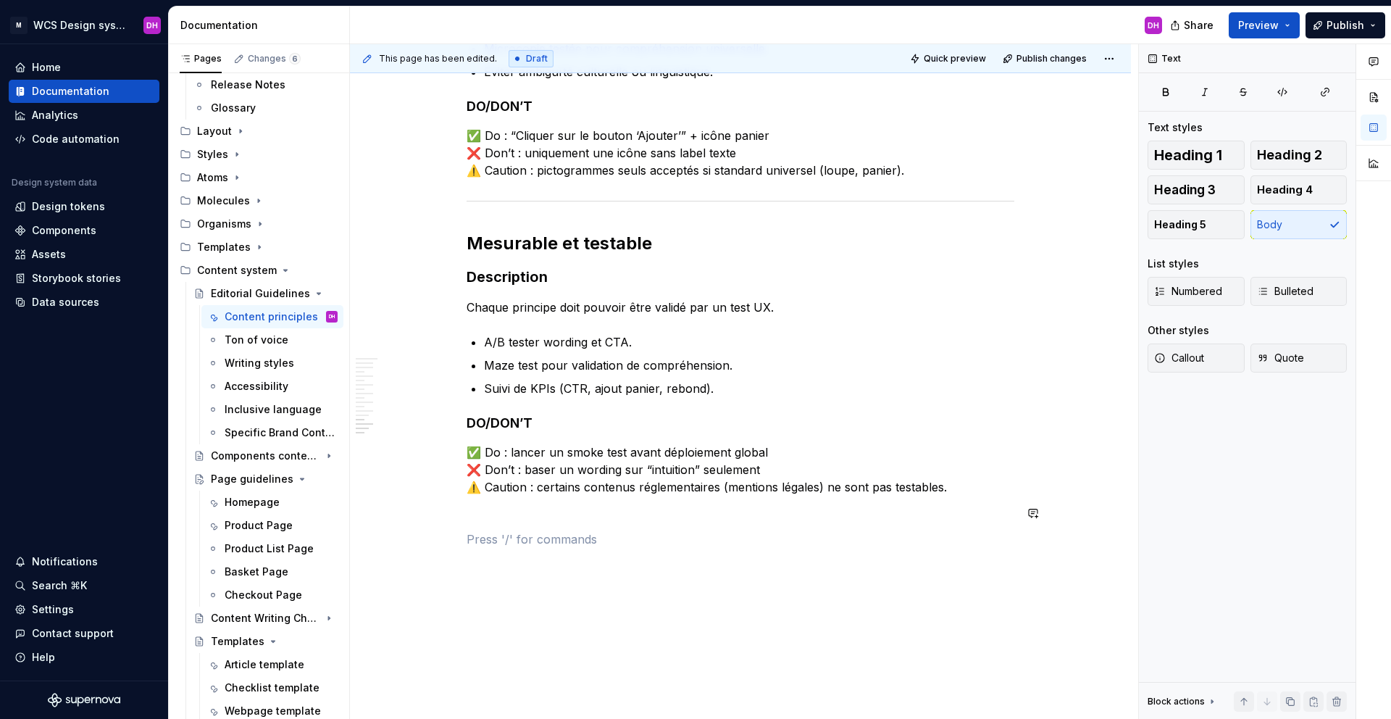
click at [550, 489] on p "✅ Do : lancer un smoke test avant déploiement global ❌ Don’t : baser un wording…" at bounding box center [741, 469] width 548 height 52
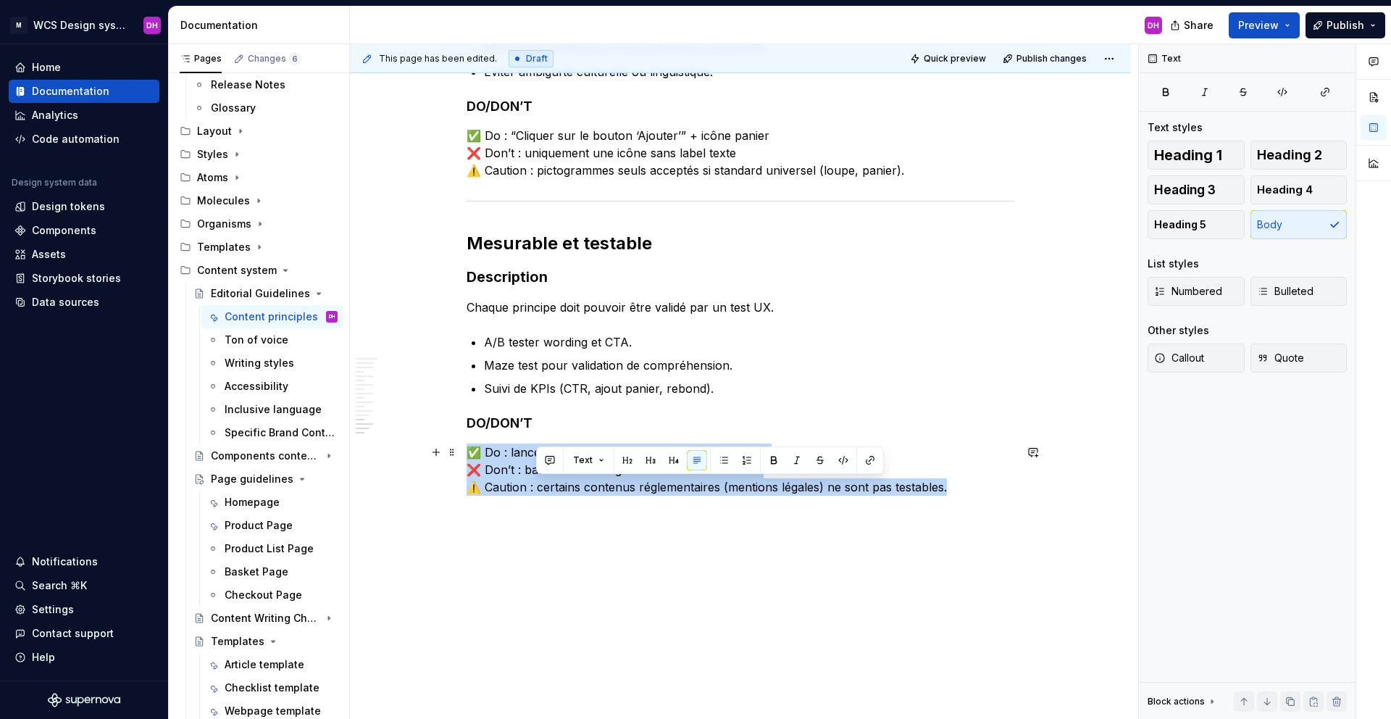
click at [550, 489] on p "✅ Do : lancer un smoke test avant déploiement global ❌ Don’t : baser un wording…" at bounding box center [741, 469] width 548 height 52
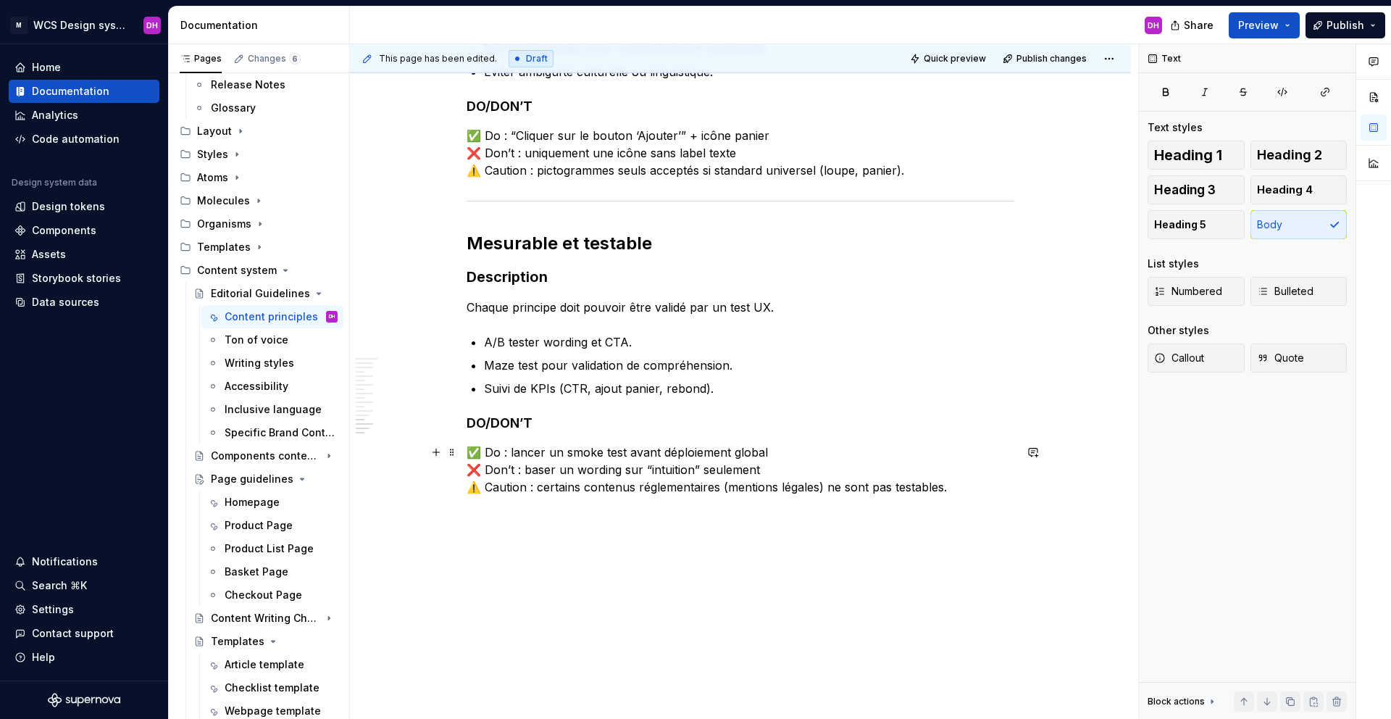
click at [615, 485] on p "✅ Do : lancer un smoke test avant déploiement global ❌ Don’t : baser un wording…" at bounding box center [741, 469] width 548 height 52
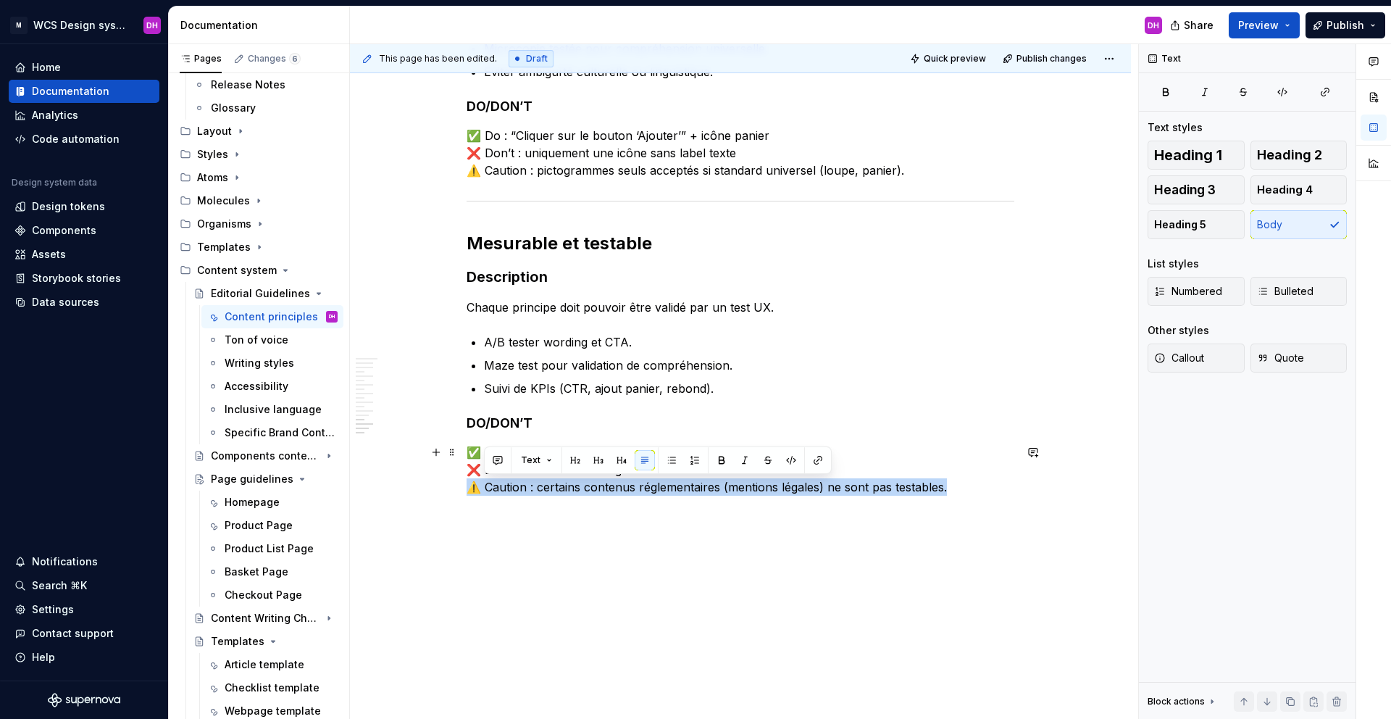
drag, startPoint x: 964, startPoint y: 486, endPoint x: 442, endPoint y: 488, distance: 522.3
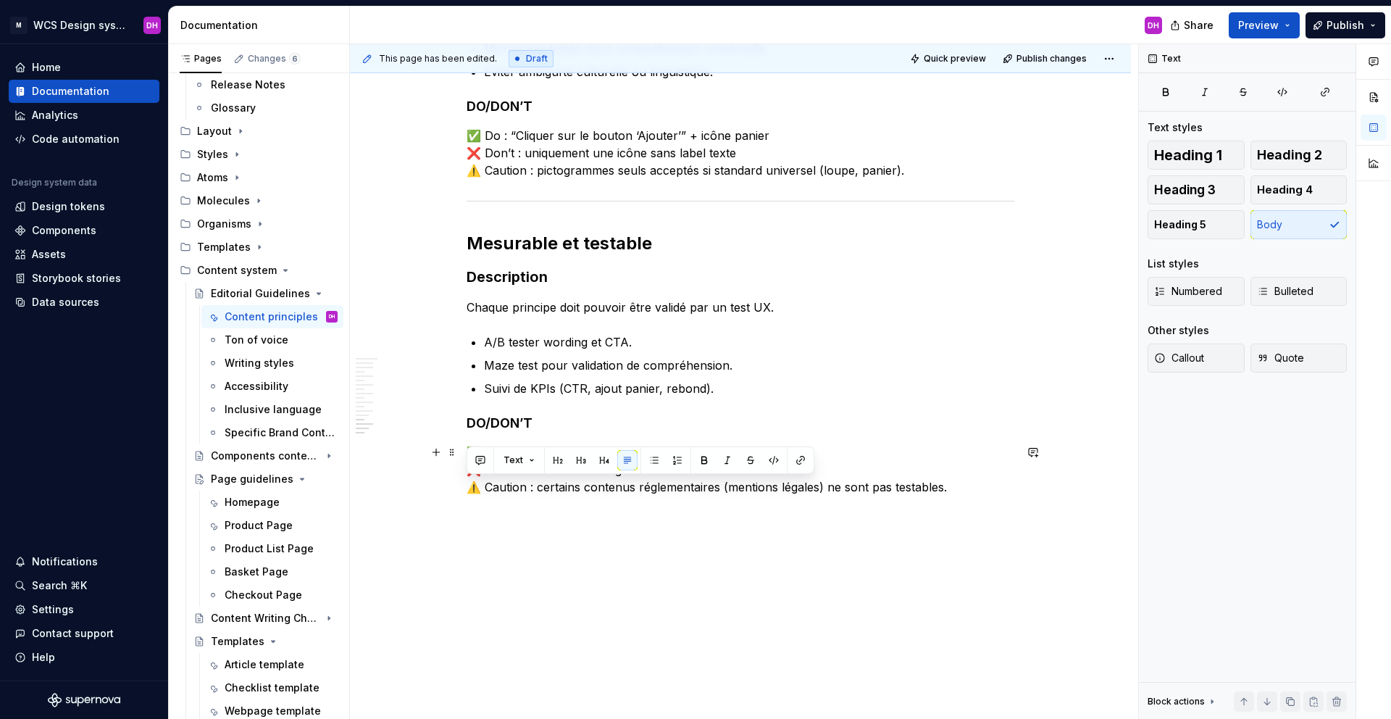
click at [536, 510] on p at bounding box center [741, 512] width 548 height 17
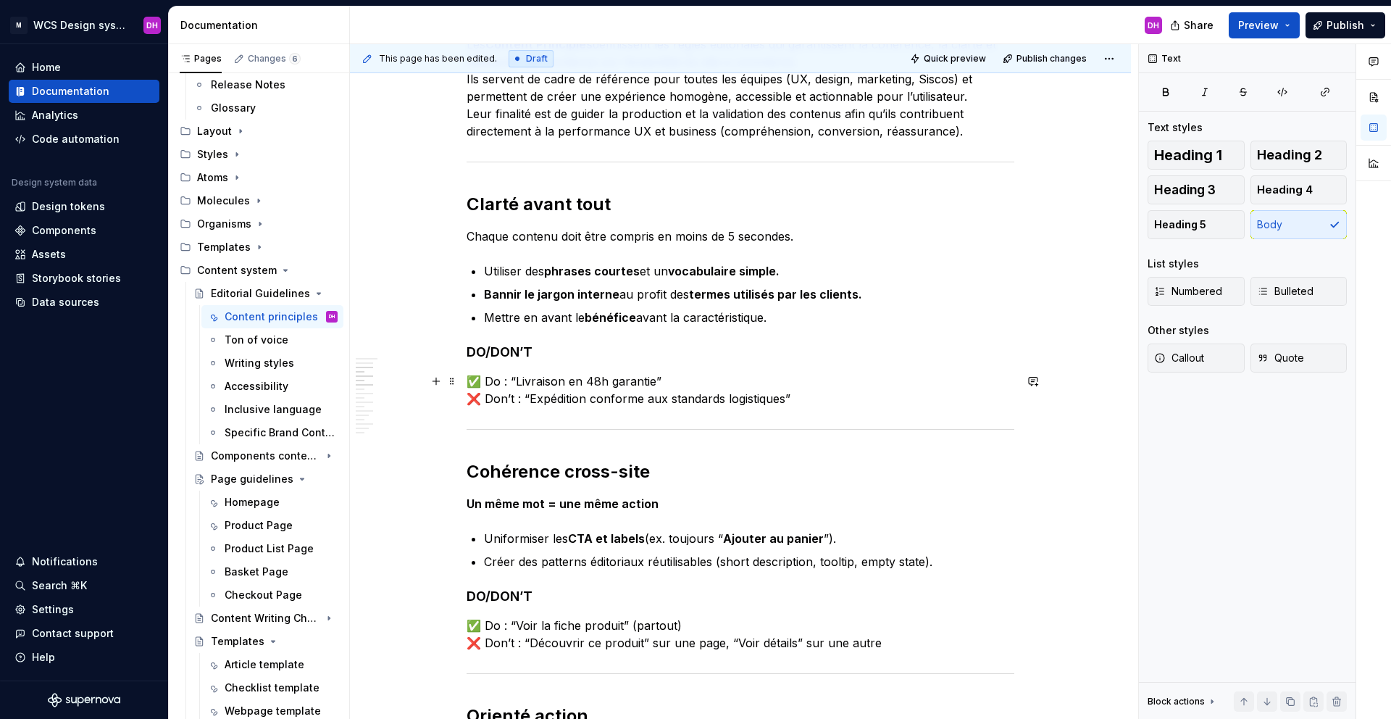
scroll to position [0, 0]
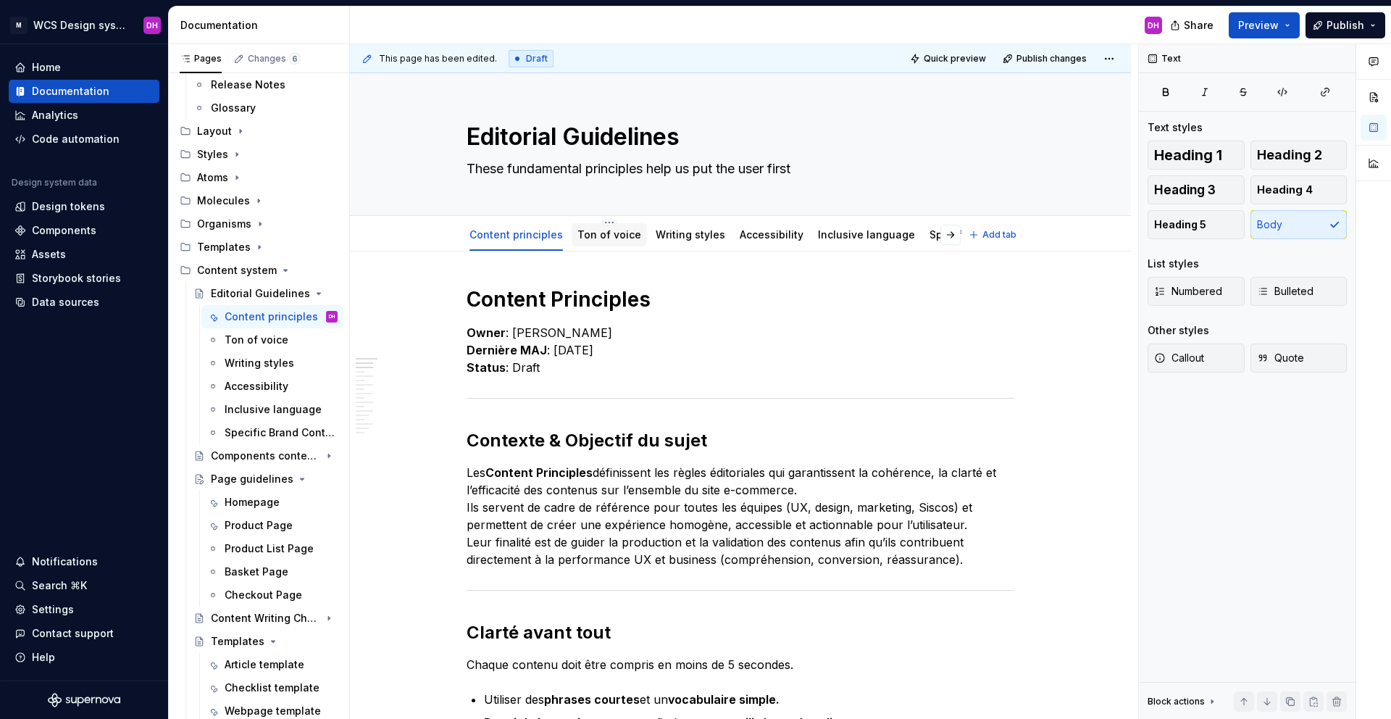
click at [595, 241] on div "Ton of voice" at bounding box center [609, 234] width 64 height 14
click at [596, 233] on link "Ton of voice" at bounding box center [609, 234] width 64 height 12
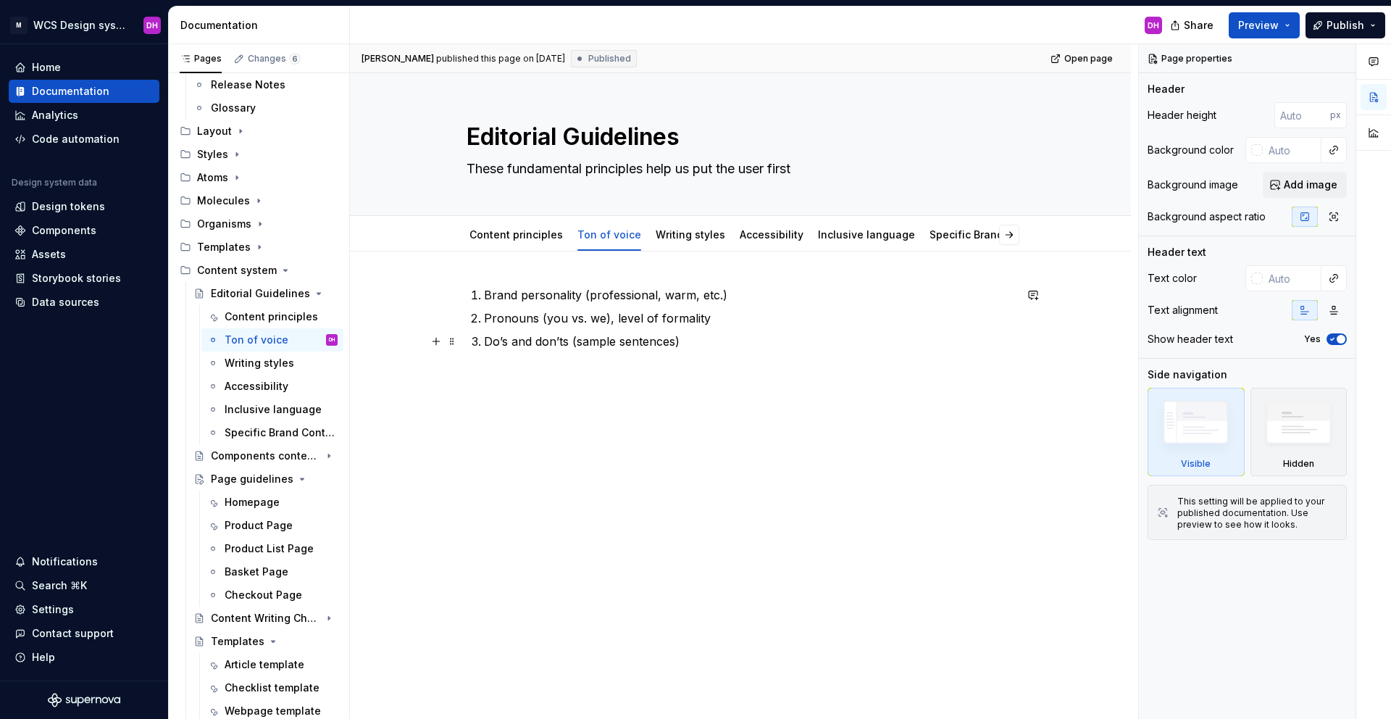
click at [696, 333] on p "Do’s and don’ts (sample sentences)" at bounding box center [749, 341] width 530 height 17
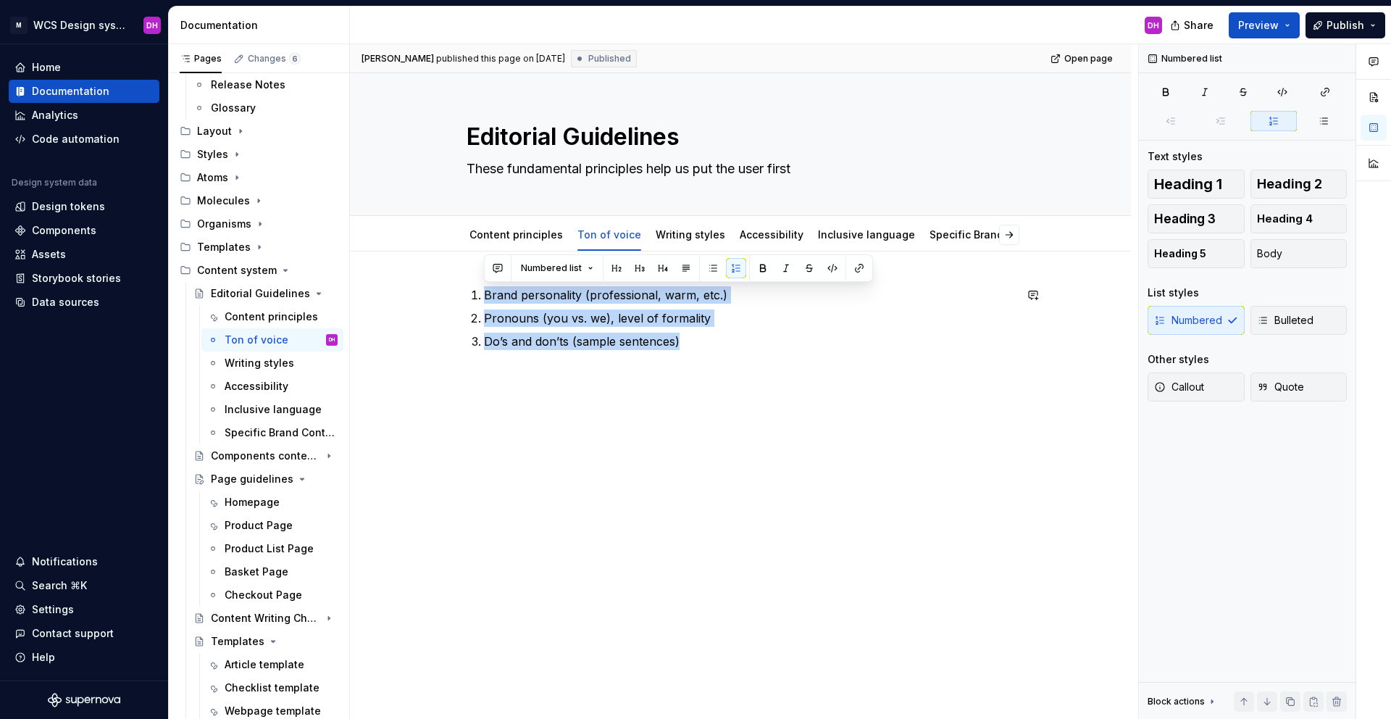
drag, startPoint x: 696, startPoint y: 346, endPoint x: 460, endPoint y: 269, distance: 248.3
click at [460, 269] on div "Brand personality (professional, warm, etc.) Pronouns (you vs. we), level of fo…" at bounding box center [740, 417] width 781 height 332
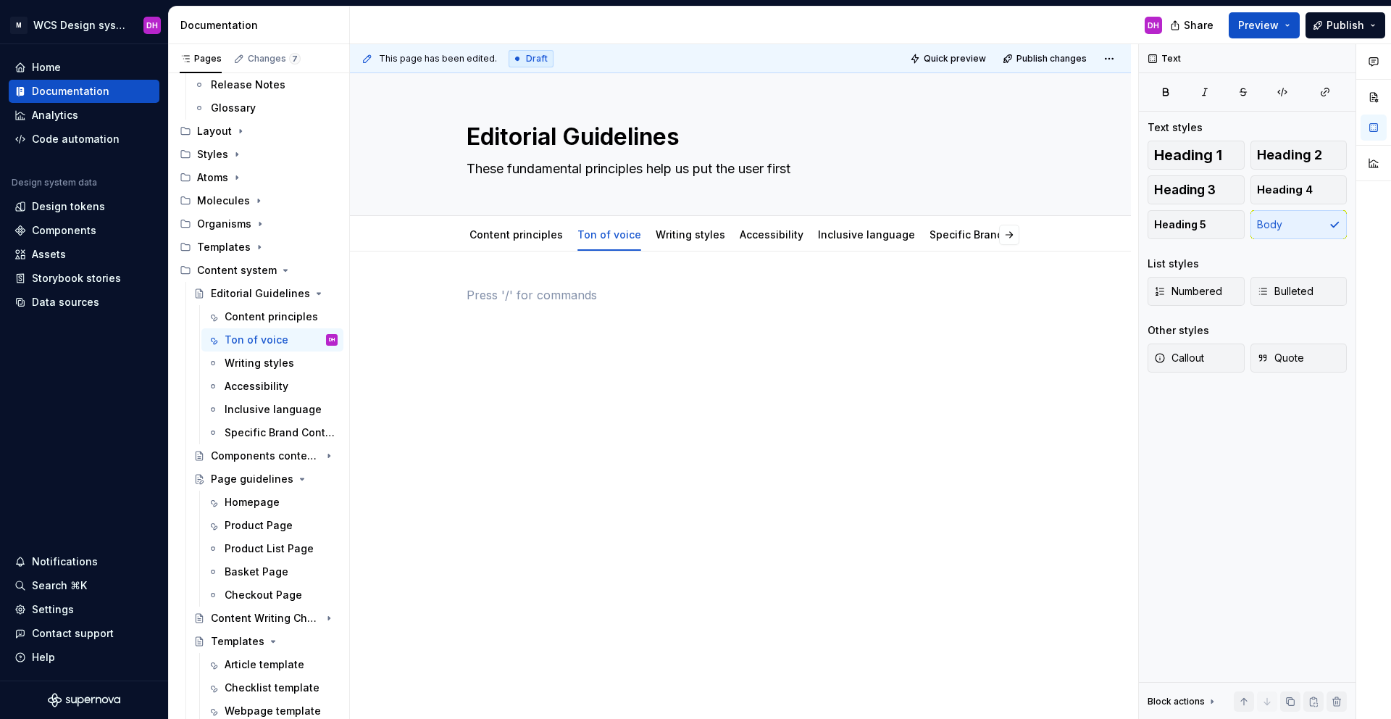
type textarea "*"
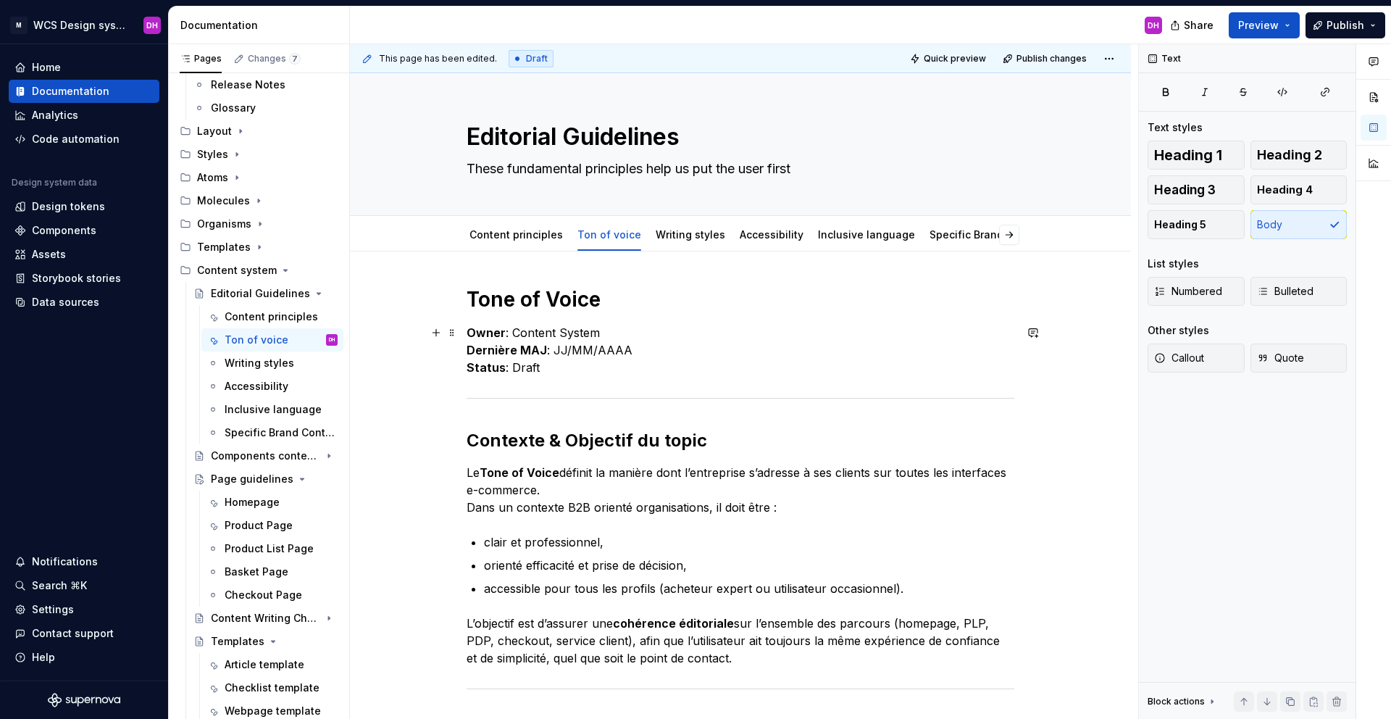
click at [556, 335] on p "Owner : Content System Dernière MAJ : JJ/MM/AAAA Status : Draft" at bounding box center [741, 350] width 548 height 52
drag, startPoint x: 556, startPoint y: 335, endPoint x: 536, endPoint y: 330, distance: 20.2
click at [555, 335] on p "Owner : Content System Dernière MAJ : JJ/MM/AAAA Status : Draft" at bounding box center [741, 350] width 548 height 52
click at [511, 330] on p "Owner : Content System Dernière MAJ : JJ/MM/AAAA Status : Draft" at bounding box center [741, 350] width 548 height 52
drag, startPoint x: 514, startPoint y: 333, endPoint x: 611, endPoint y: 333, distance: 96.4
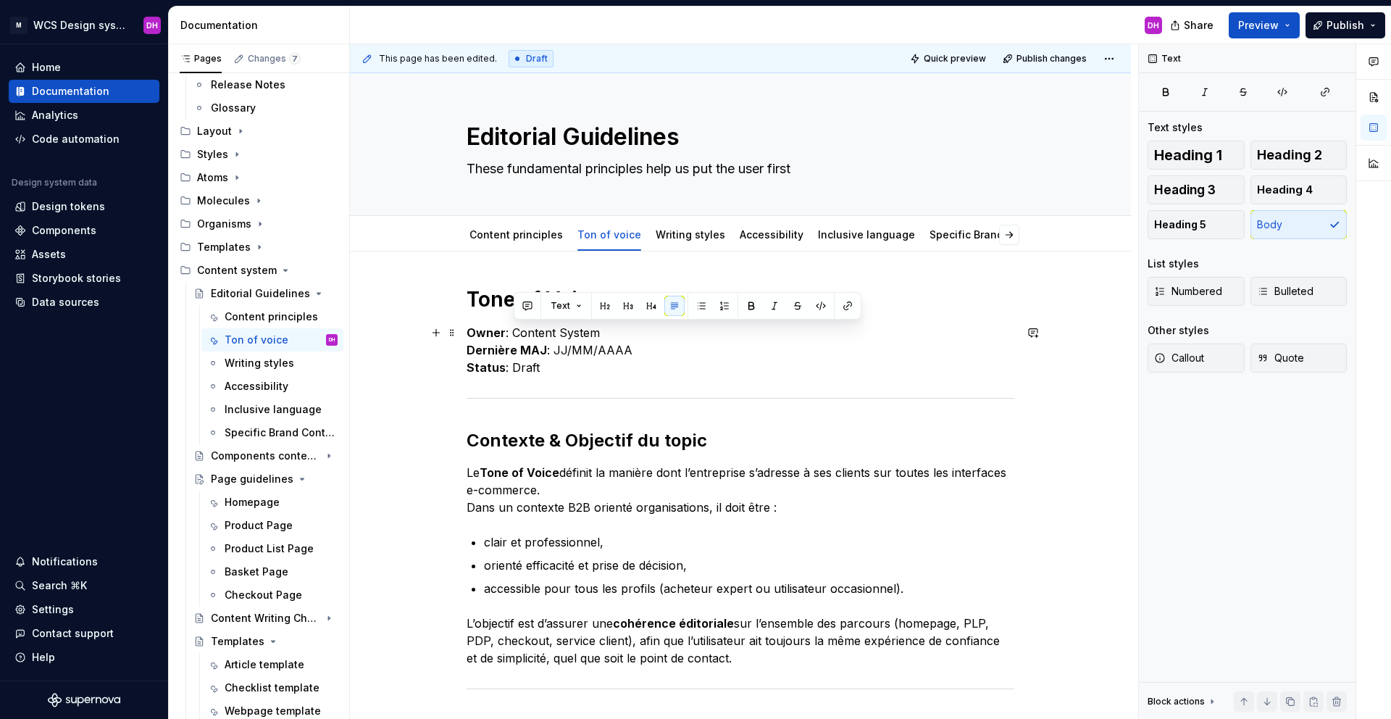
click at [611, 333] on p "Owner : Content System Dernière MAJ : JJ/MM/AAAA Status : Draft" at bounding box center [741, 350] width 548 height 52
drag, startPoint x: 640, startPoint y: 350, endPoint x: 553, endPoint y: 348, distance: 86.2
click at [553, 348] on p "Owner : [PERSON_NAME] Dernière MAJ : JJ/MM/AAAA Status : Draft" at bounding box center [741, 350] width 548 height 52
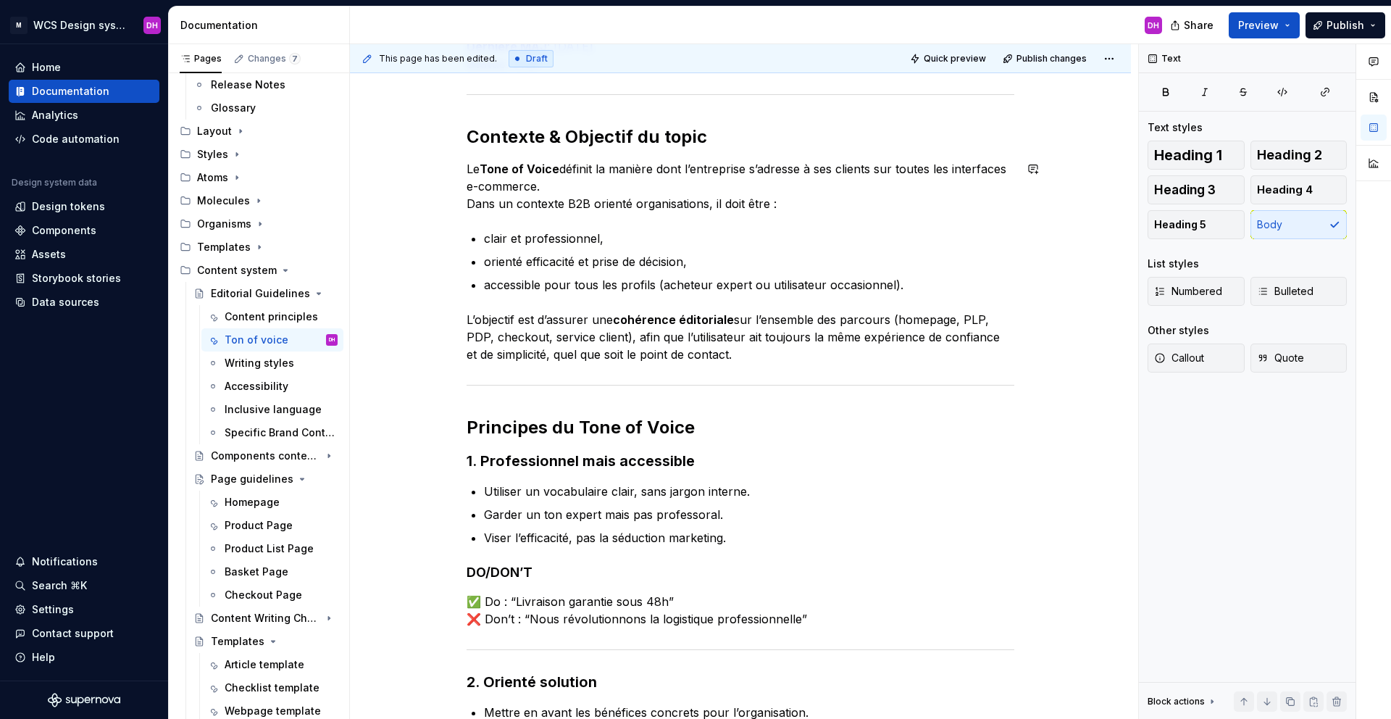
scroll to position [327, 0]
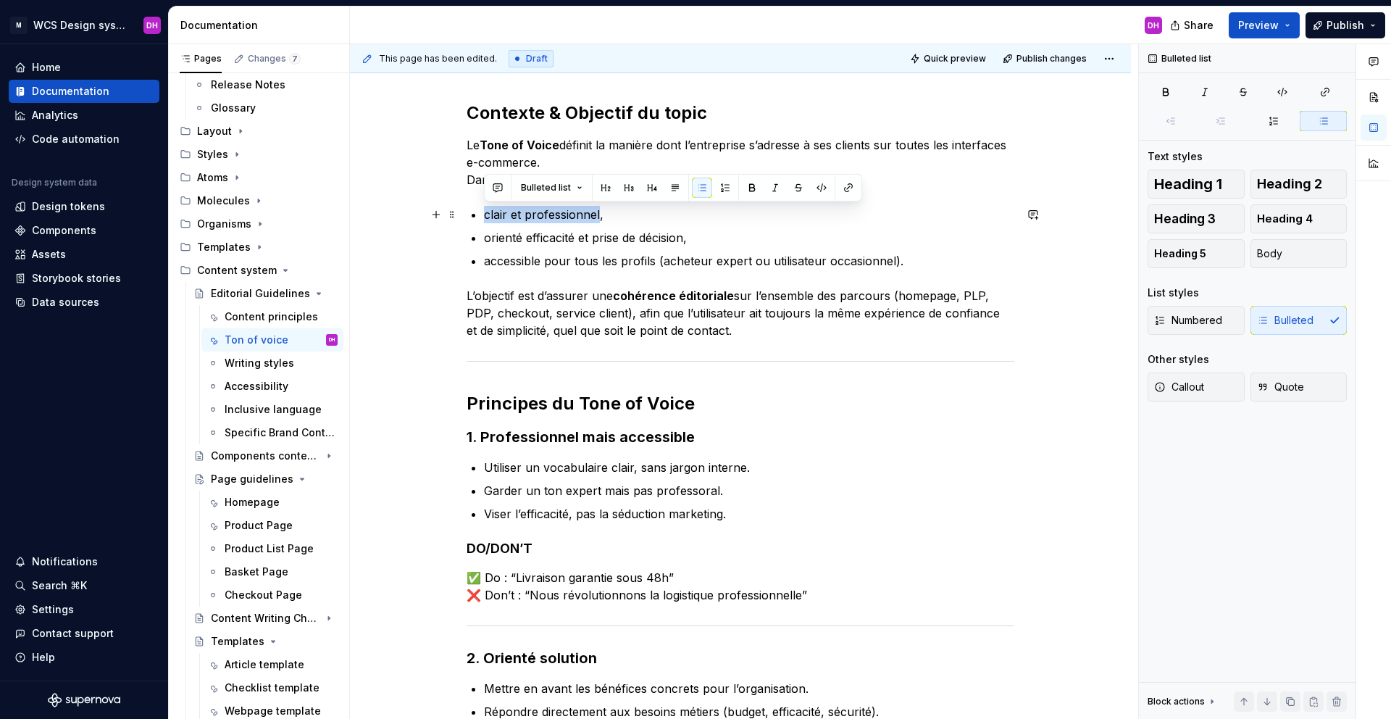
drag, startPoint x: 485, startPoint y: 213, endPoint x: 597, endPoint y: 216, distance: 112.3
click at [597, 216] on p "clair et professionnel," at bounding box center [749, 214] width 530 height 17
click at [745, 185] on button "button" at bounding box center [752, 187] width 20 height 20
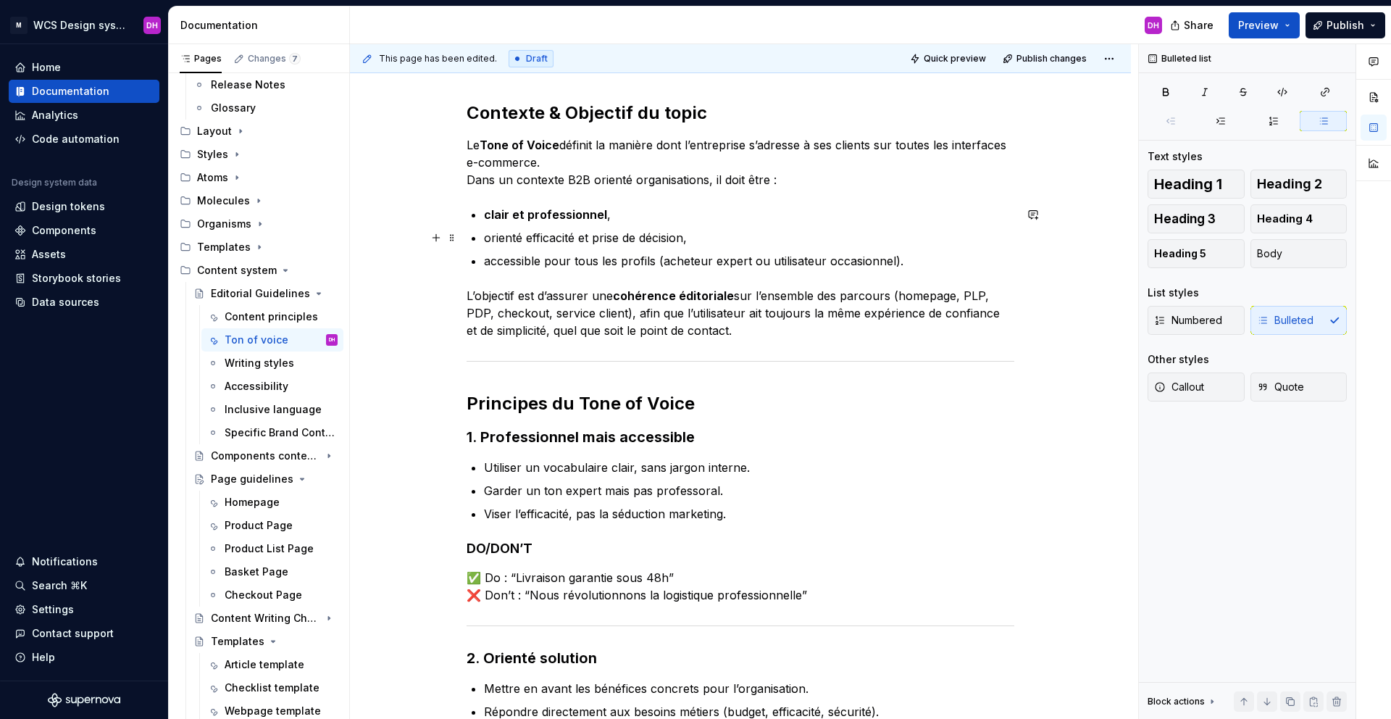
click at [713, 234] on p "orienté efficacité et prise de décision," at bounding box center [749, 237] width 530 height 17
drag, startPoint x: 527, startPoint y: 237, endPoint x: 683, endPoint y: 238, distance: 156.5
click at [683, 238] on p "orienté efficacité et prise de décision," at bounding box center [749, 237] width 530 height 17
click at [685, 238] on p "orienté efficacité et prise de décision," at bounding box center [749, 237] width 530 height 17
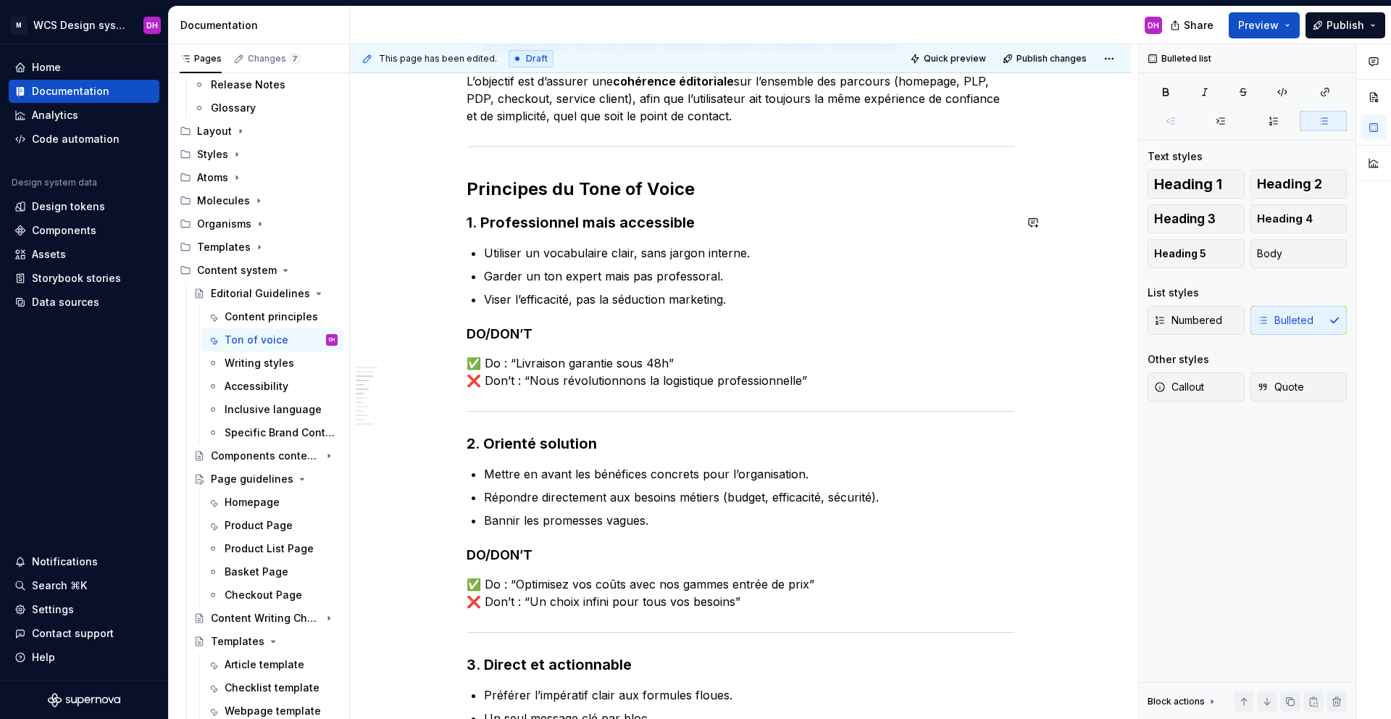
scroll to position [0, 0]
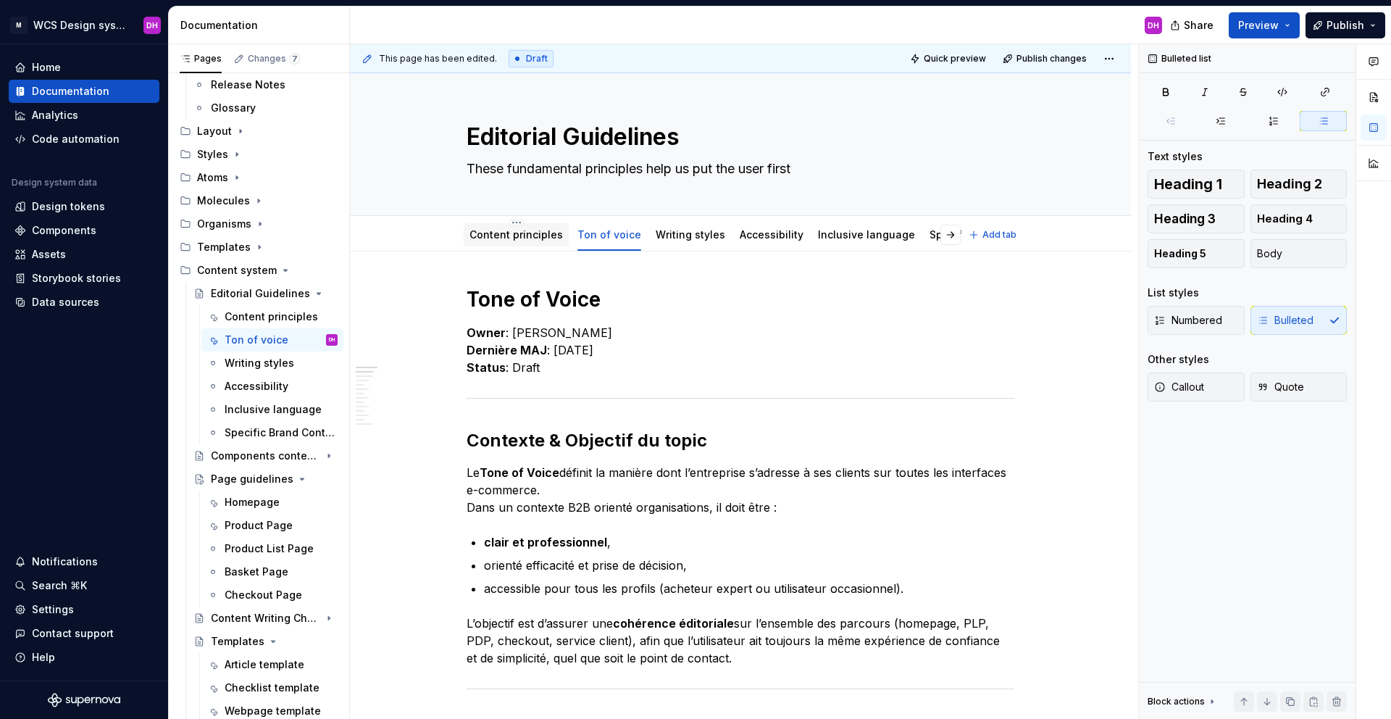
click at [509, 229] on link "Content principles" at bounding box center [515, 234] width 93 height 12
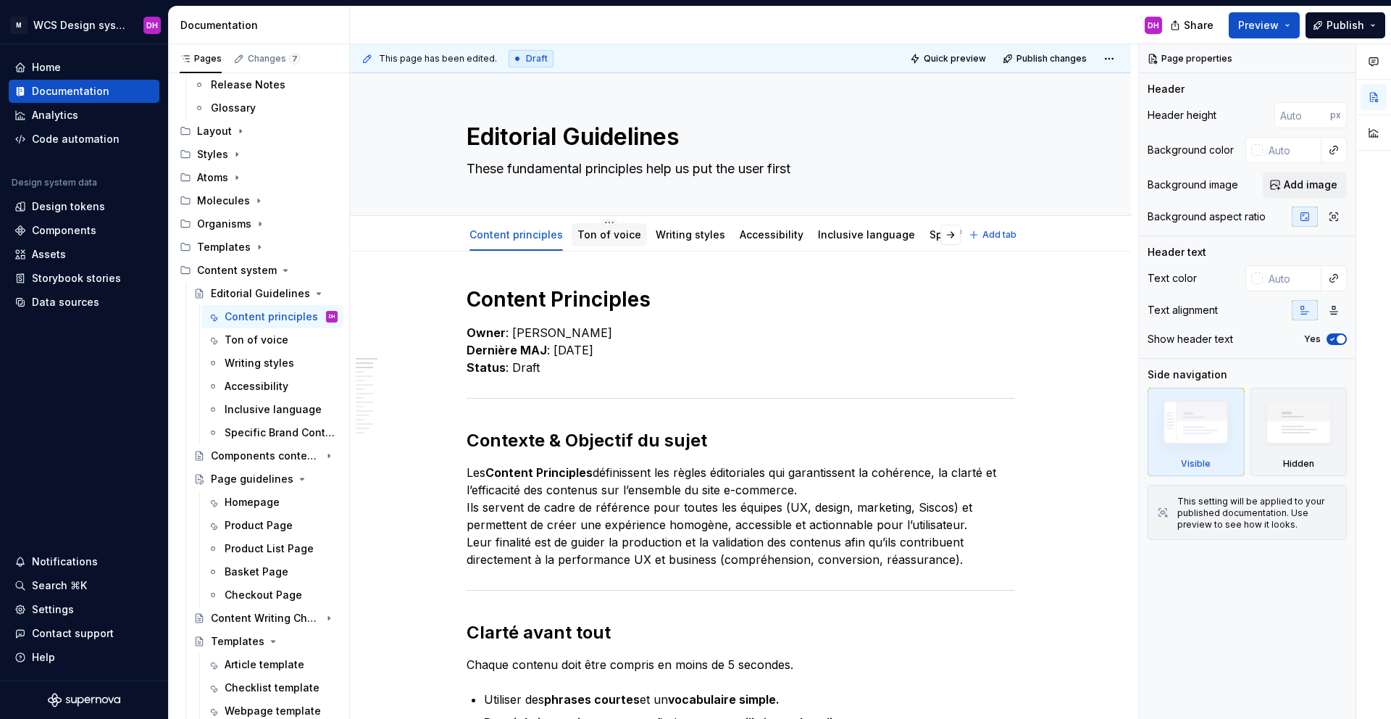
click at [616, 235] on link "Ton of voice" at bounding box center [609, 234] width 64 height 12
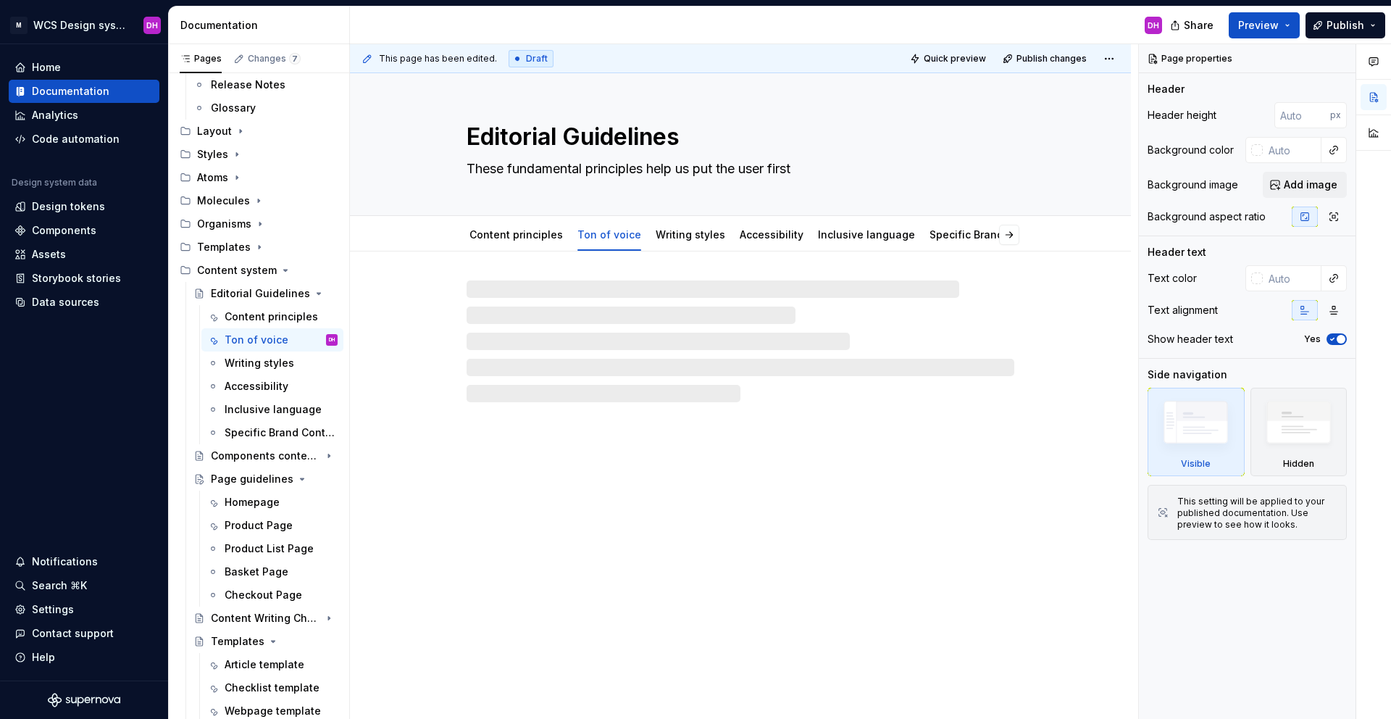
type textarea "*"
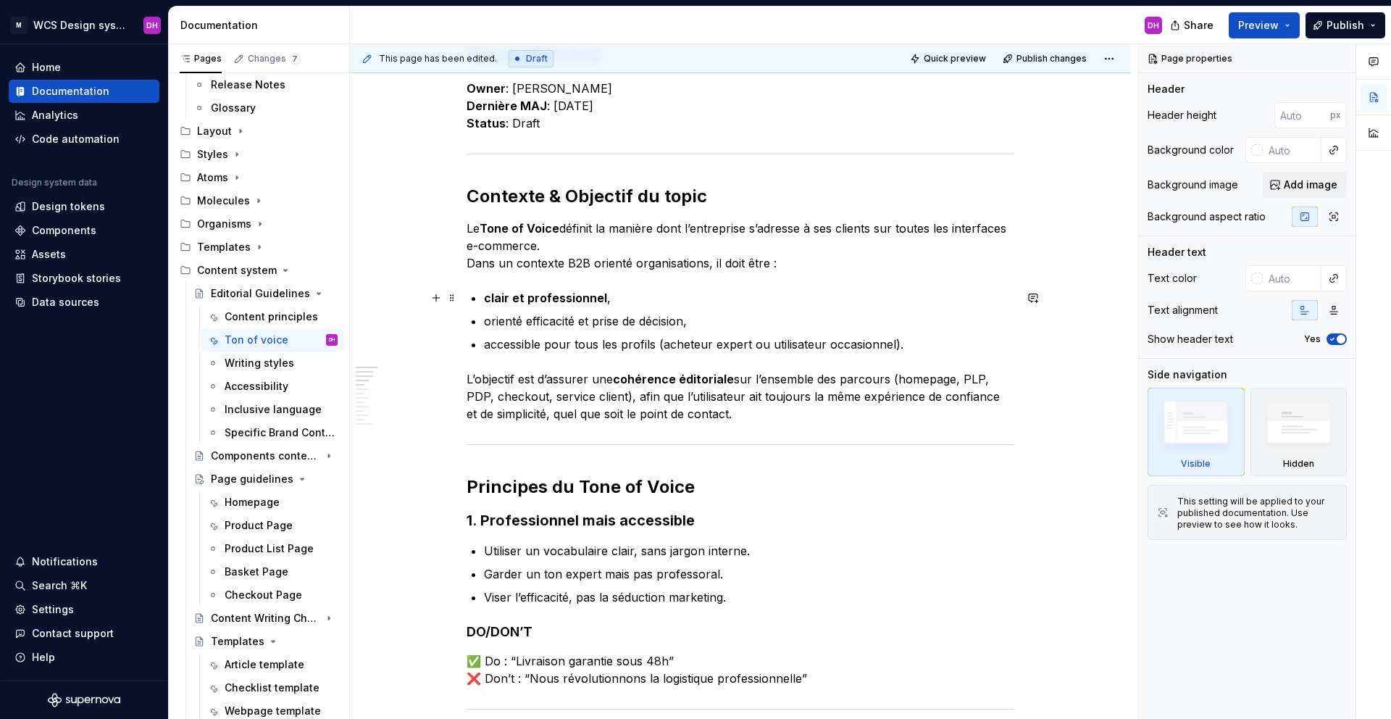
scroll to position [517, 0]
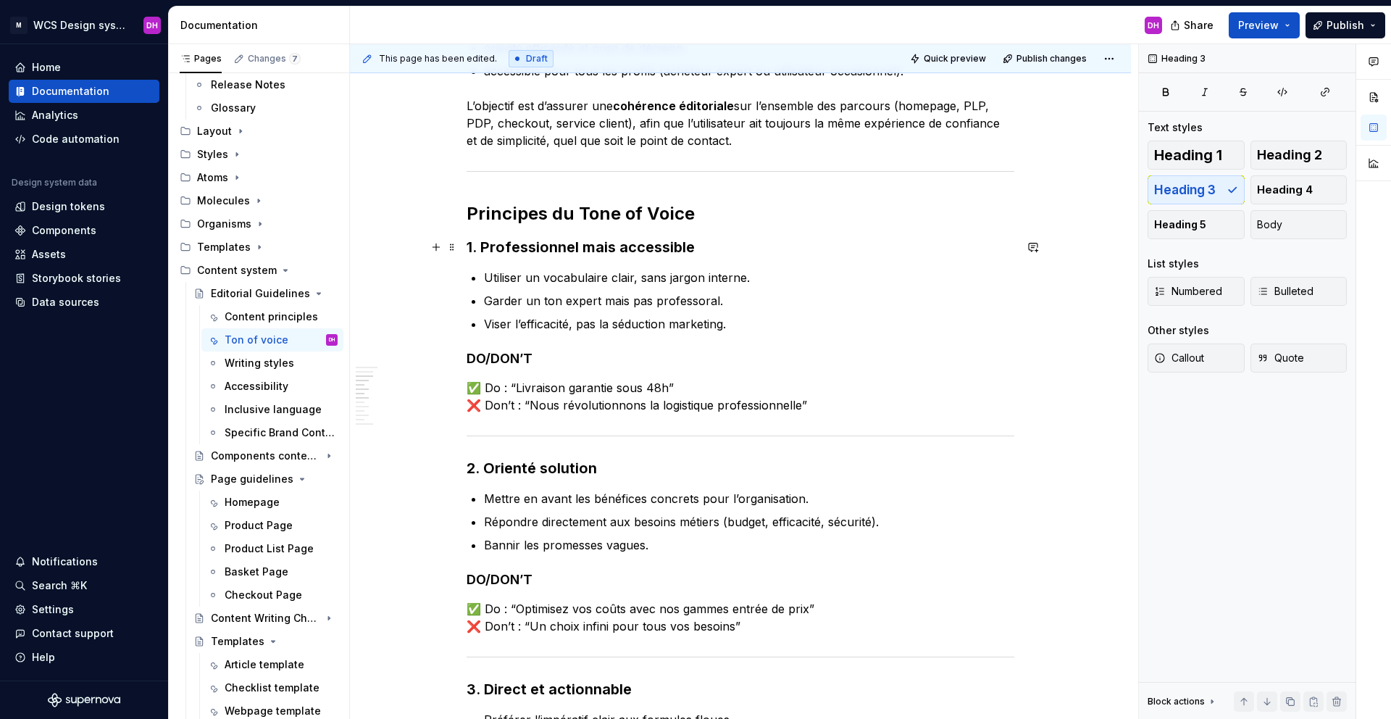
click at [482, 246] on h3 "1. Professionnel mais accessible" at bounding box center [741, 247] width 548 height 20
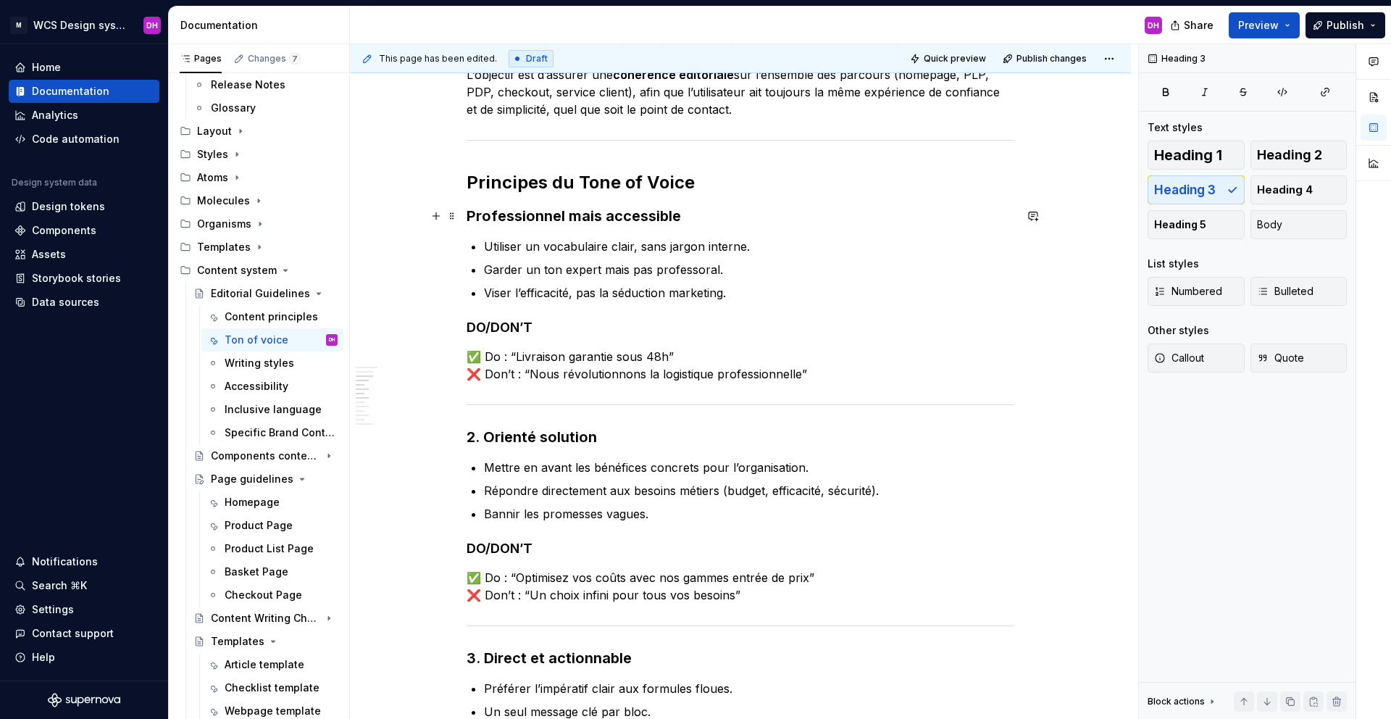
scroll to position [601, 0]
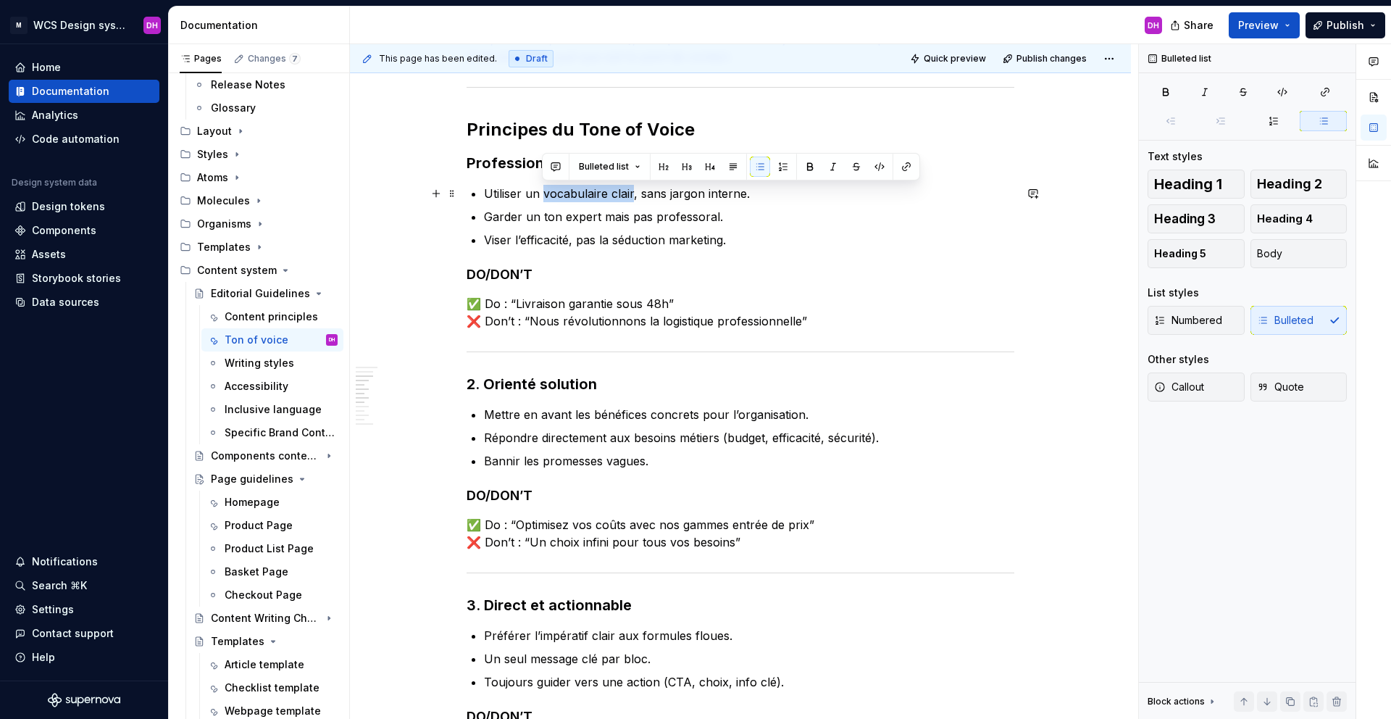
drag, startPoint x: 543, startPoint y: 195, endPoint x: 631, endPoint y: 194, distance: 87.7
click at [631, 194] on p "Utiliser un vocabulaire clair, sans jargon interne." at bounding box center [749, 193] width 530 height 17
click at [810, 161] on button "button" at bounding box center [810, 166] width 20 height 20
click at [765, 206] on ul "Utiliser un vocabulaire clair , sans jargon interne. Garder un ton expert mais …" at bounding box center [749, 217] width 530 height 64
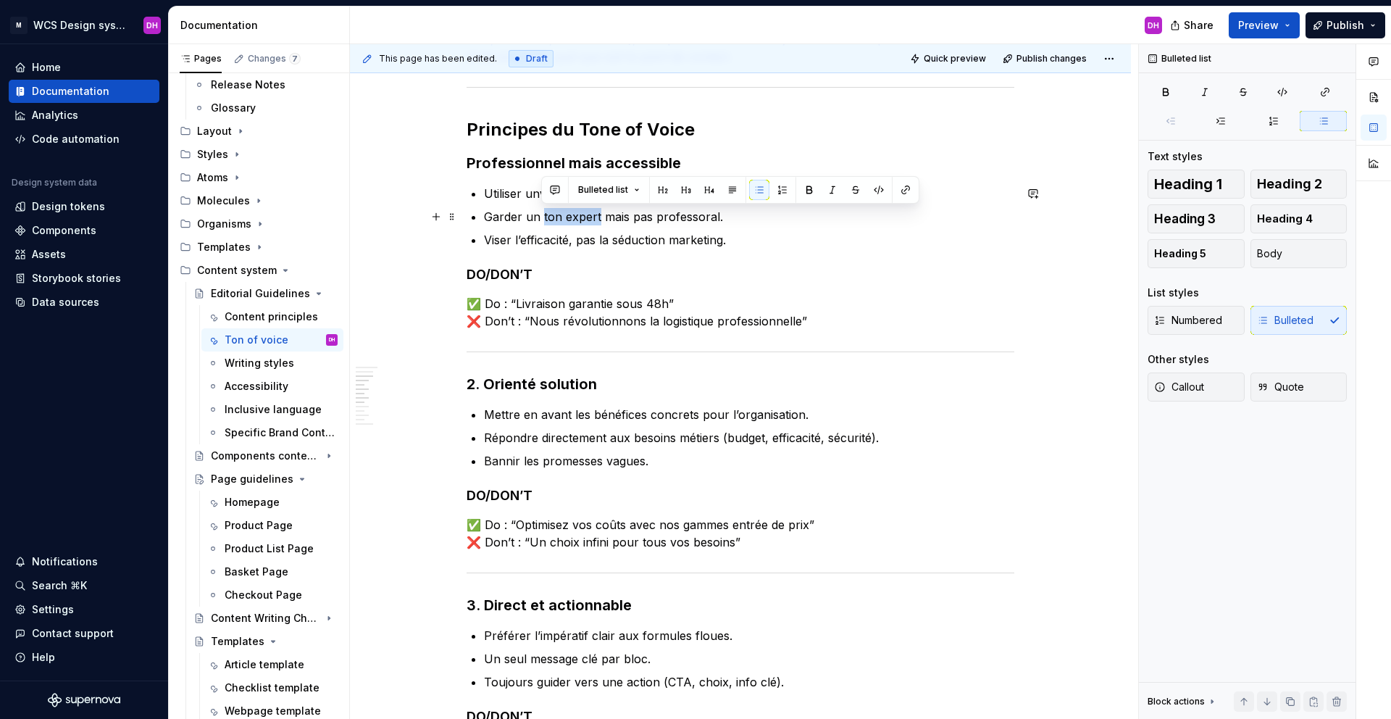
drag, startPoint x: 541, startPoint y: 216, endPoint x: 598, endPoint y: 215, distance: 56.5
click at [598, 215] on p "Garder un ton expert mais pas professoral." at bounding box center [749, 216] width 530 height 17
click at [810, 186] on button "button" at bounding box center [809, 190] width 20 height 20
click at [716, 219] on p "Garder un ton expert mais pas professoral." at bounding box center [749, 216] width 530 height 17
click at [695, 214] on p "Garder un ton expert mais pas professoral." at bounding box center [749, 216] width 530 height 17
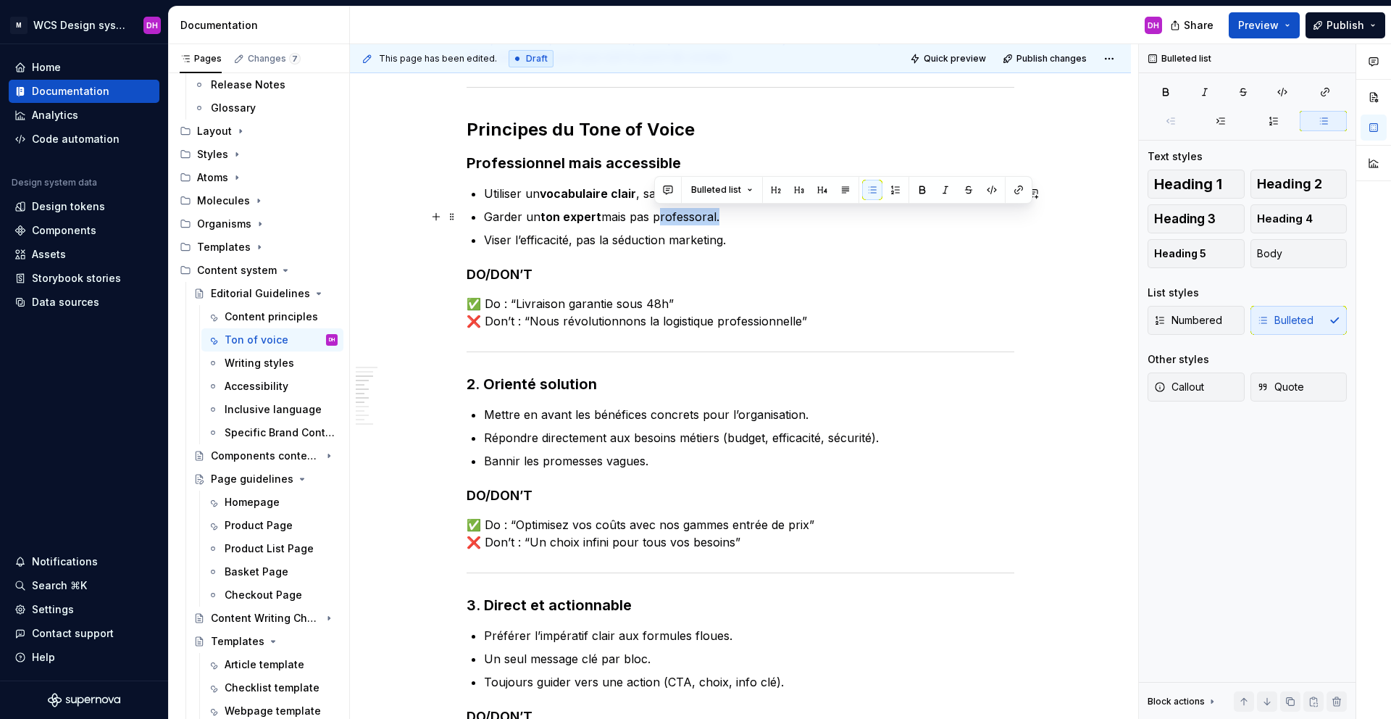
click at [695, 214] on p "Garder un ton expert mais pas professoral." at bounding box center [749, 216] width 530 height 17
click at [539, 241] on p "Viser l’efficacité, pas la séduction marketing." at bounding box center [749, 239] width 530 height 17
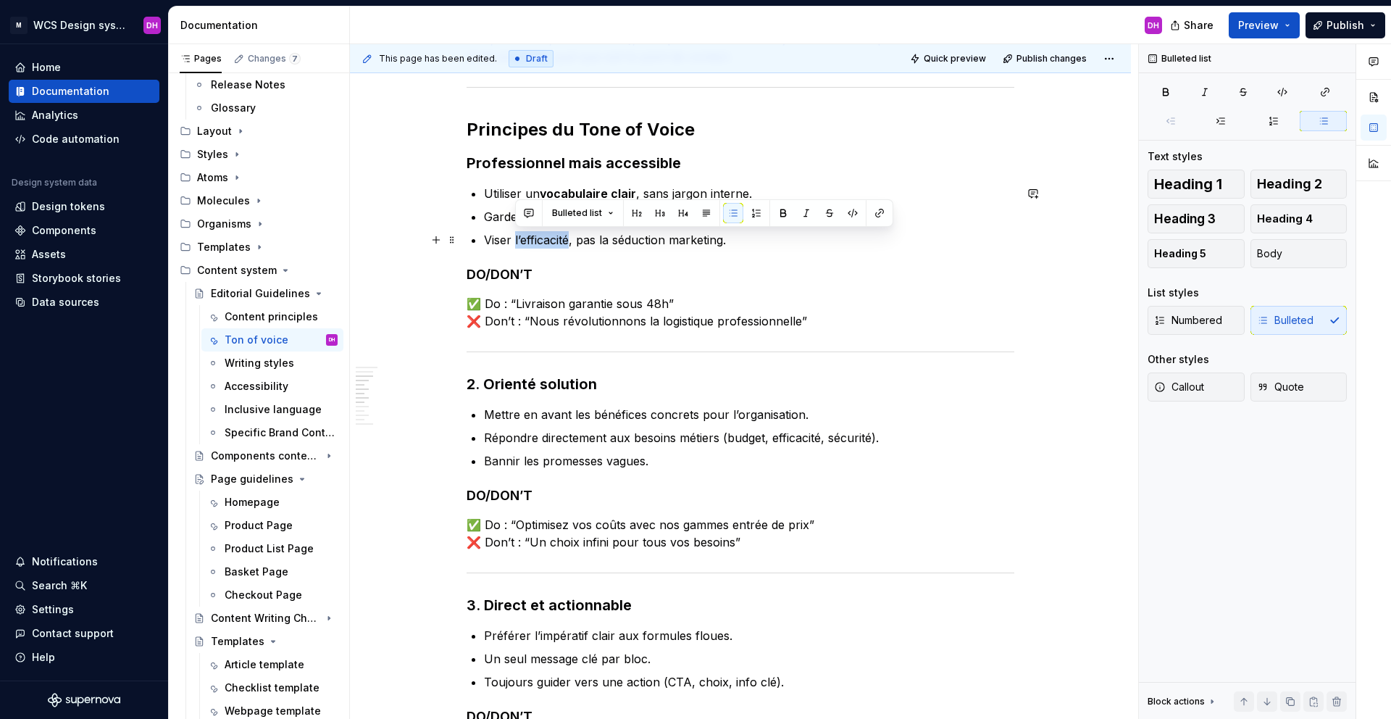
click at [539, 241] on p "Viser l’efficacité, pas la séduction marketing." at bounding box center [749, 239] width 530 height 17
click at [790, 209] on button "button" at bounding box center [783, 213] width 20 height 20
click at [747, 246] on p "Viser l’efficacité , pas la séduction marketing." at bounding box center [749, 239] width 530 height 17
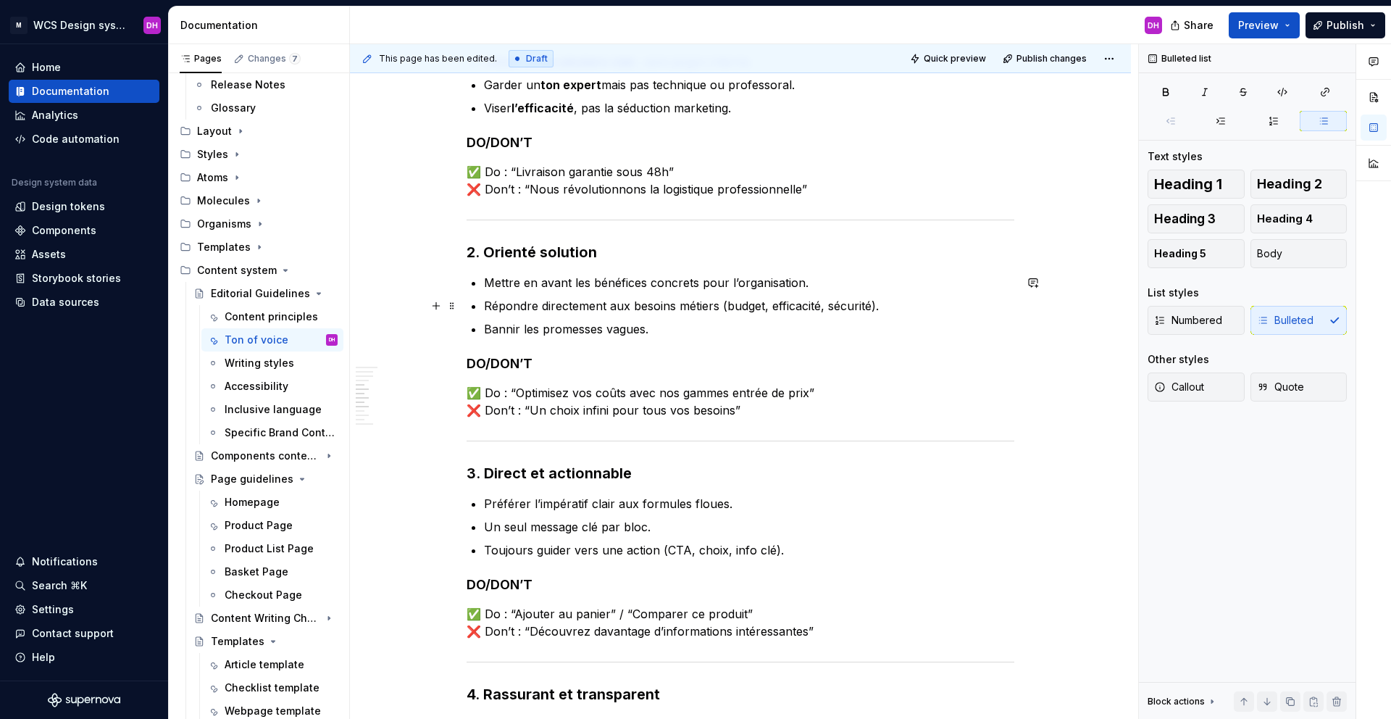
scroll to position [734, 0]
click at [669, 189] on p "✅ Do : “Livraison garantie sous 48h” ❌ Don’t : “Nous révolutionnons la logistiq…" at bounding box center [741, 179] width 548 height 35
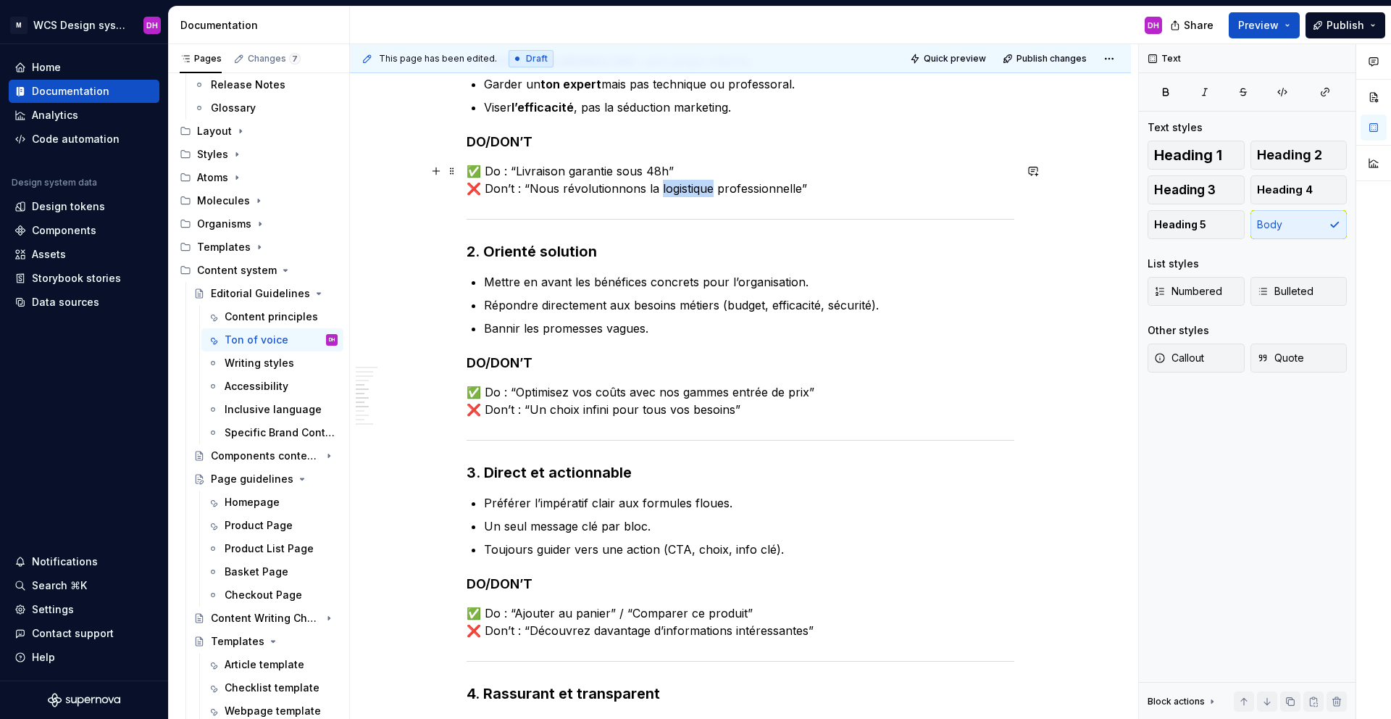
click at [669, 189] on p "✅ Do : “Livraison garantie sous 48h” ❌ Don’t : “Nous révolutionnons la logistiq…" at bounding box center [741, 179] width 548 height 35
drag, startPoint x: 787, startPoint y: 188, endPoint x: 529, endPoint y: 190, distance: 258.6
click at [529, 190] on p "✅ Do : “Livraison garantie sous 48h” ❌ Don’t : “Nous révolutionnons la livraiso…" at bounding box center [741, 179] width 548 height 35
click at [890, 188] on p "✅ Do : “Livraison garantie sous 48h” ❌ Don’t : “Produit toujours disponible et …" at bounding box center [741, 179] width 548 height 35
click at [888, 188] on p "✅ Do : “Livraison garantie sous 48h” ❌ Don’t : “Produit toujours disponible et …" at bounding box center [741, 179] width 548 height 35
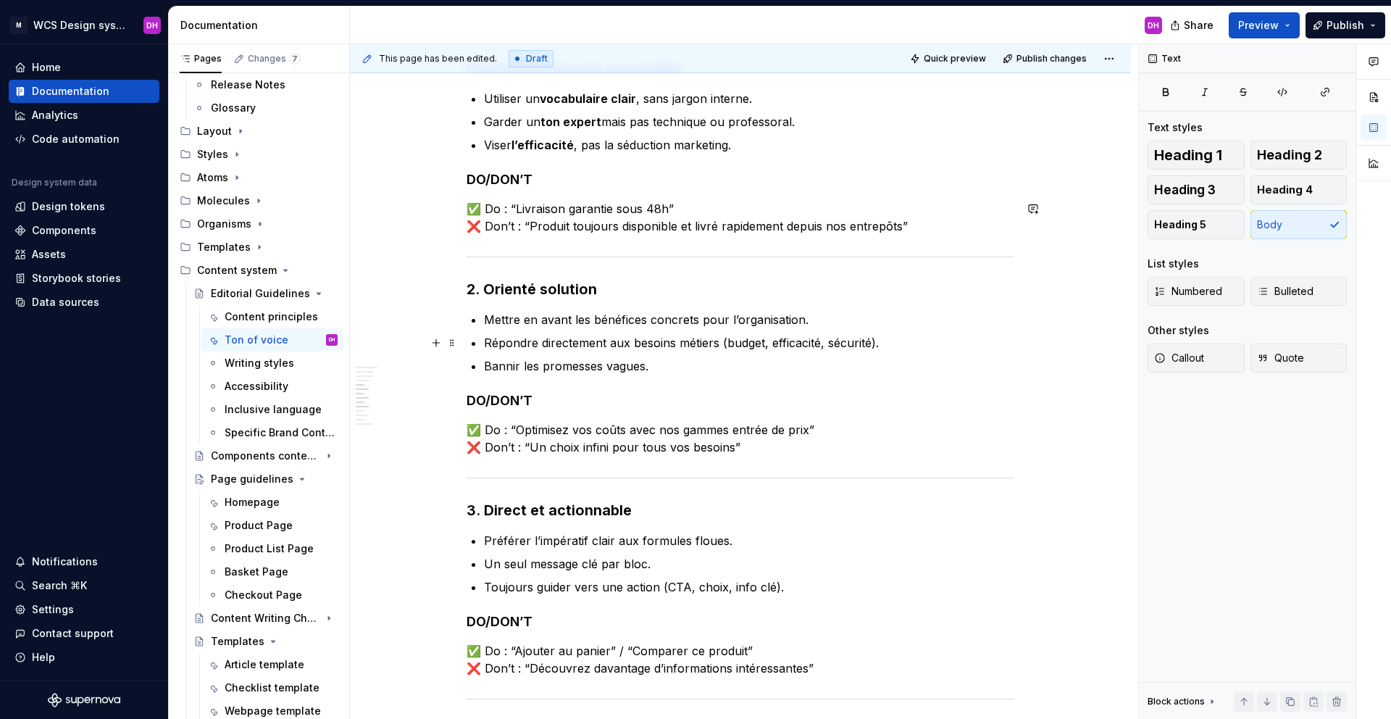
scroll to position [760, 0]
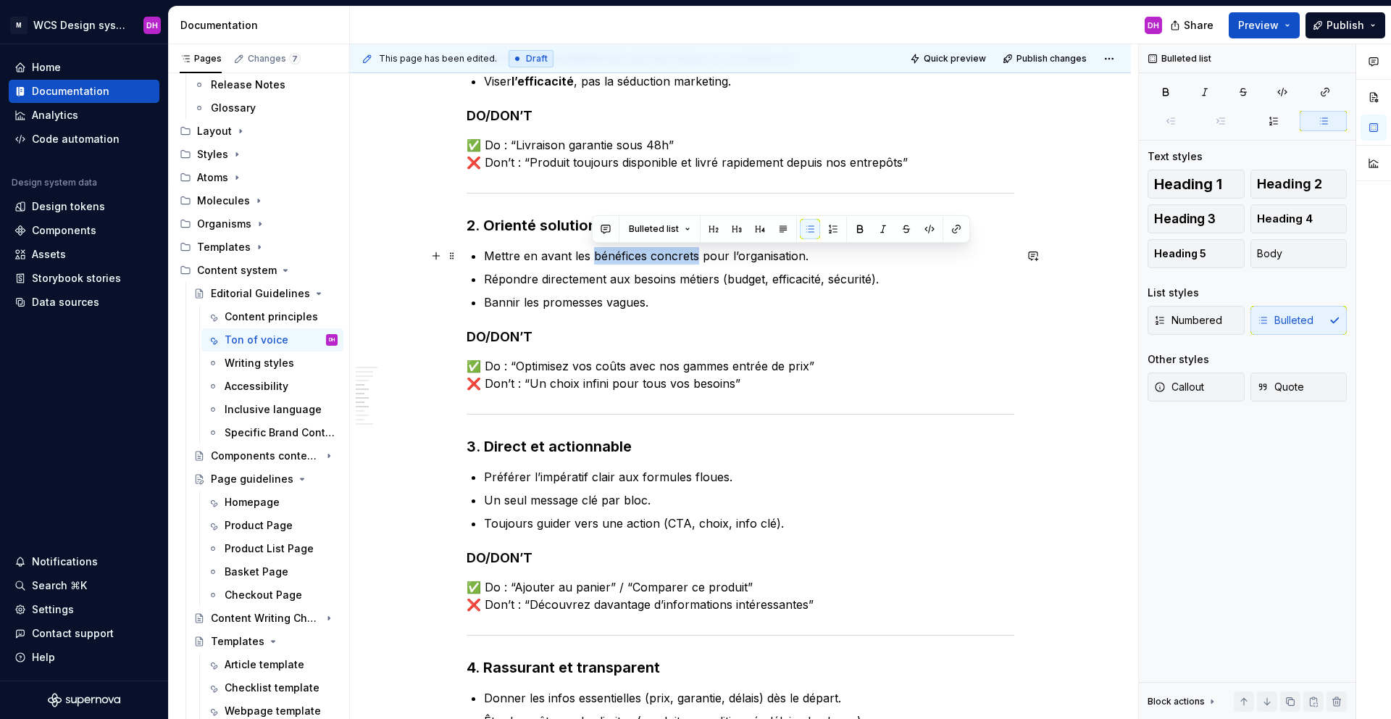
drag, startPoint x: 593, startPoint y: 255, endPoint x: 695, endPoint y: 256, distance: 102.2
click at [695, 256] on p "Mettre en avant les bénéfices concrets pour l’organisation." at bounding box center [749, 255] width 530 height 17
click at [856, 229] on button "button" at bounding box center [860, 229] width 20 height 20
click at [703, 272] on p "Répondre directement aux besoins métiers (budget, efficacité, sécurité)." at bounding box center [749, 278] width 530 height 17
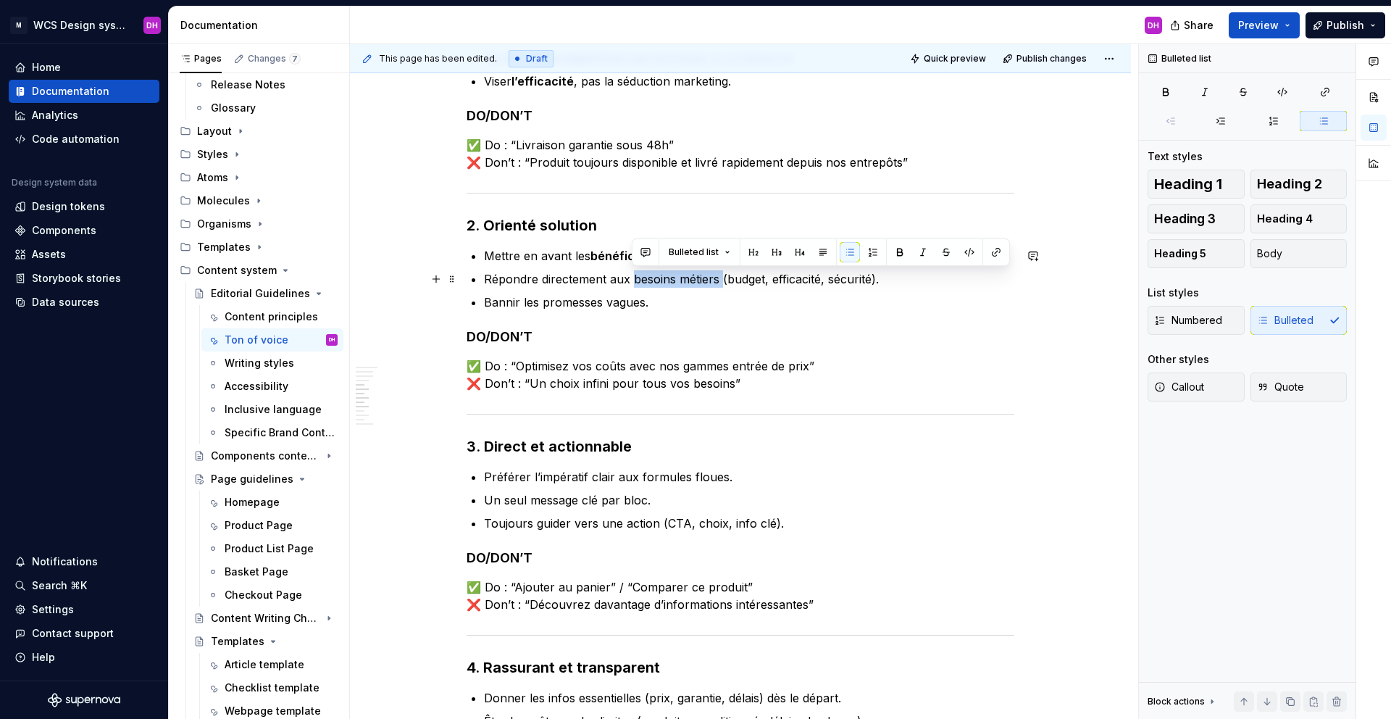
drag, startPoint x: 633, startPoint y: 278, endPoint x: 720, endPoint y: 278, distance: 86.9
click at [720, 278] on p "Répondre directement aux besoins métiers (budget, efficacité, sécurité)." at bounding box center [749, 278] width 530 height 17
click at [898, 250] on button "button" at bounding box center [900, 252] width 20 height 20
click at [622, 275] on p "Répondre directement aux besoins métiers (budget, efficacité, sécurité)." at bounding box center [749, 278] width 530 height 17
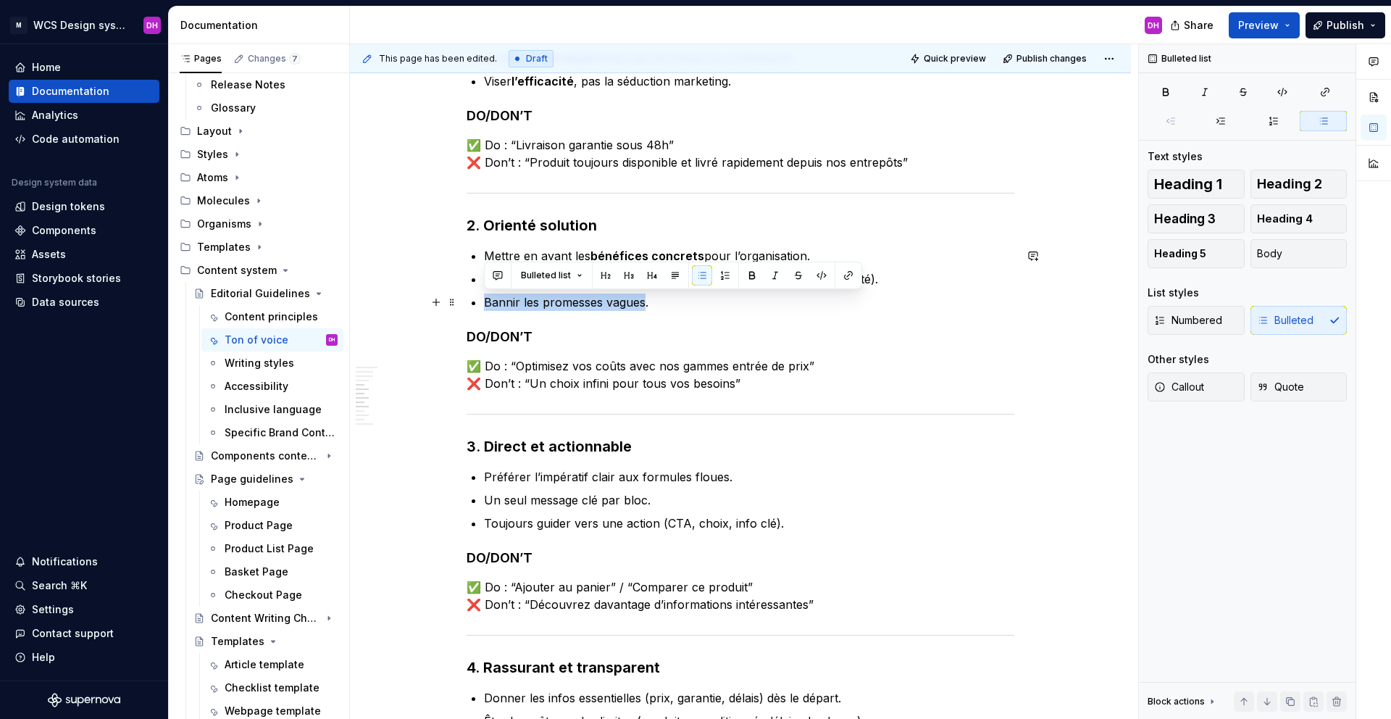
drag, startPoint x: 483, startPoint y: 302, endPoint x: 645, endPoint y: 299, distance: 161.6
click at [645, 299] on div "Tone of Voice Owner : [PERSON_NAME] MAJ : [DATE] Status : Draft Contexte & Obje…" at bounding box center [741, 372] width 548 height 1692
click at [743, 272] on button "button" at bounding box center [752, 275] width 20 height 20
click at [706, 304] on p "Bannir les promesses vagues ." at bounding box center [749, 301] width 530 height 17
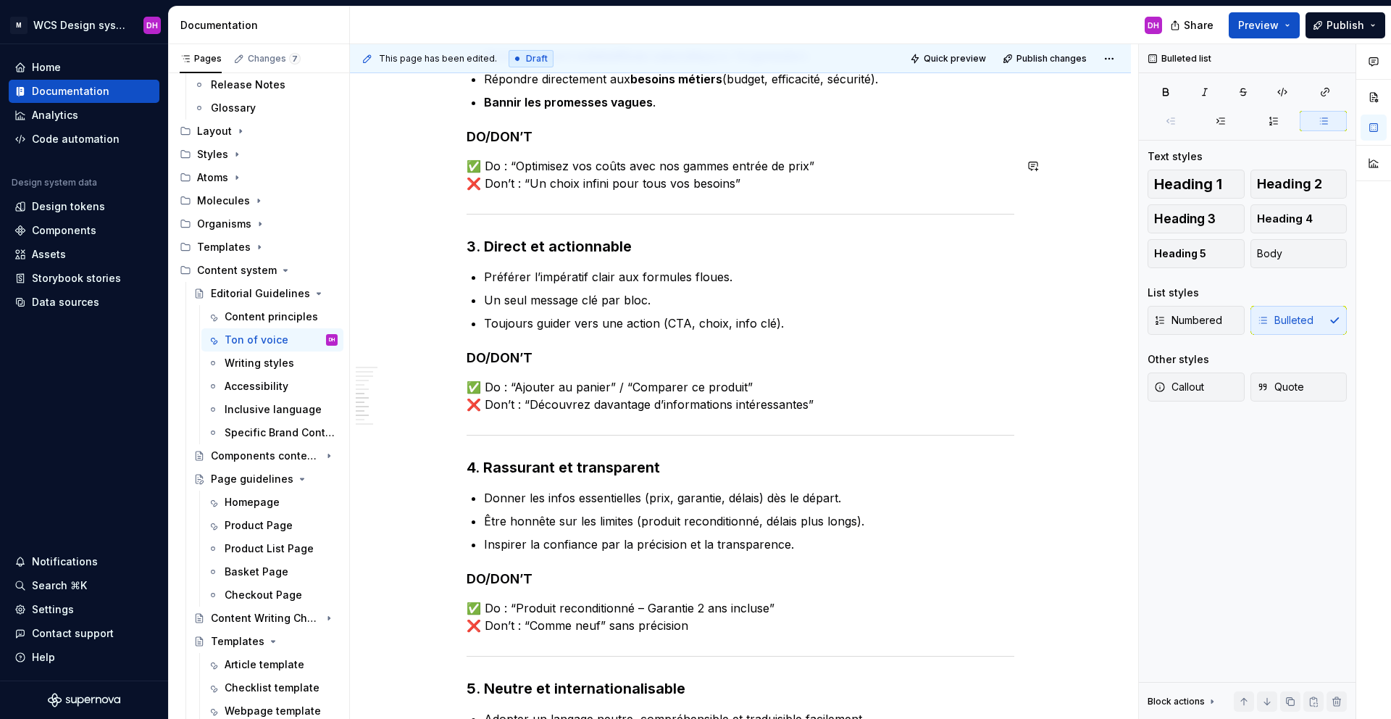
scroll to position [966, 0]
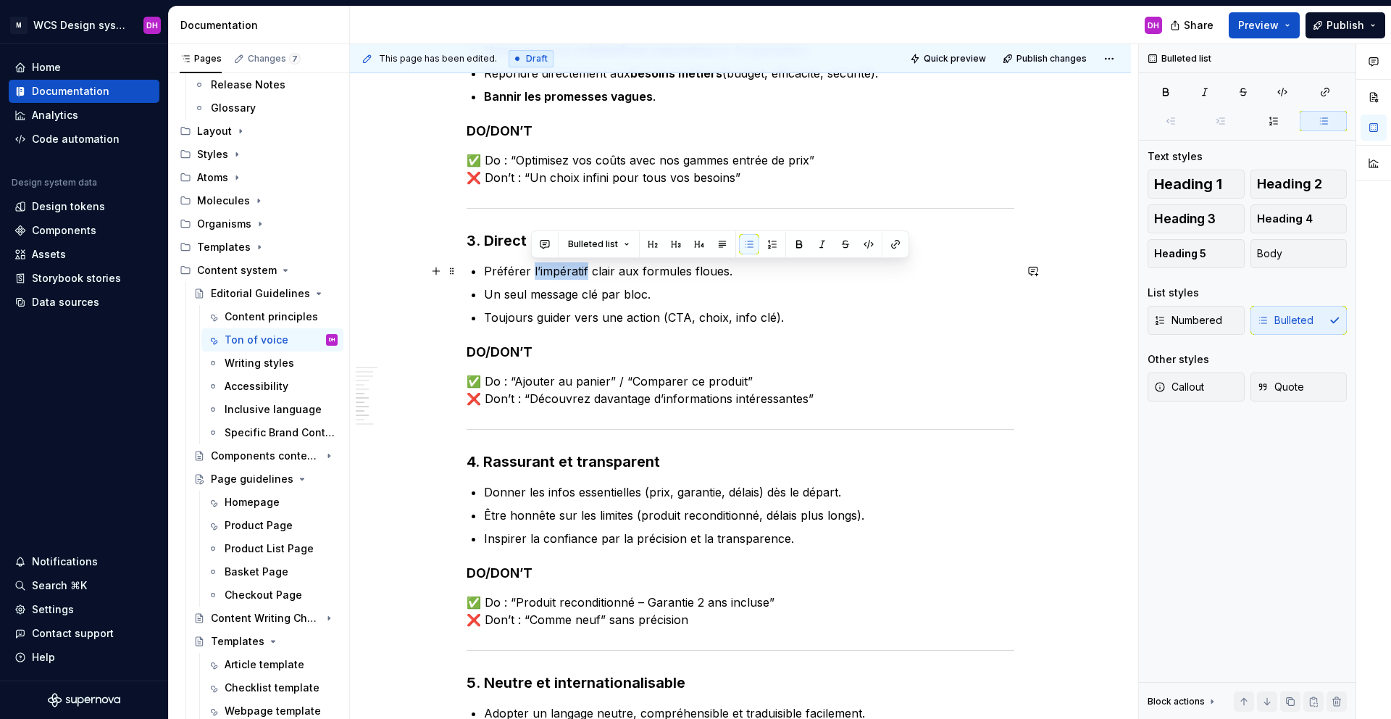
drag, startPoint x: 530, startPoint y: 269, endPoint x: 586, endPoint y: 267, distance: 55.8
click at [586, 267] on p "Préférer l’impératif clair aux formules floues." at bounding box center [749, 270] width 530 height 17
click at [801, 241] on button "button" at bounding box center [799, 244] width 20 height 20
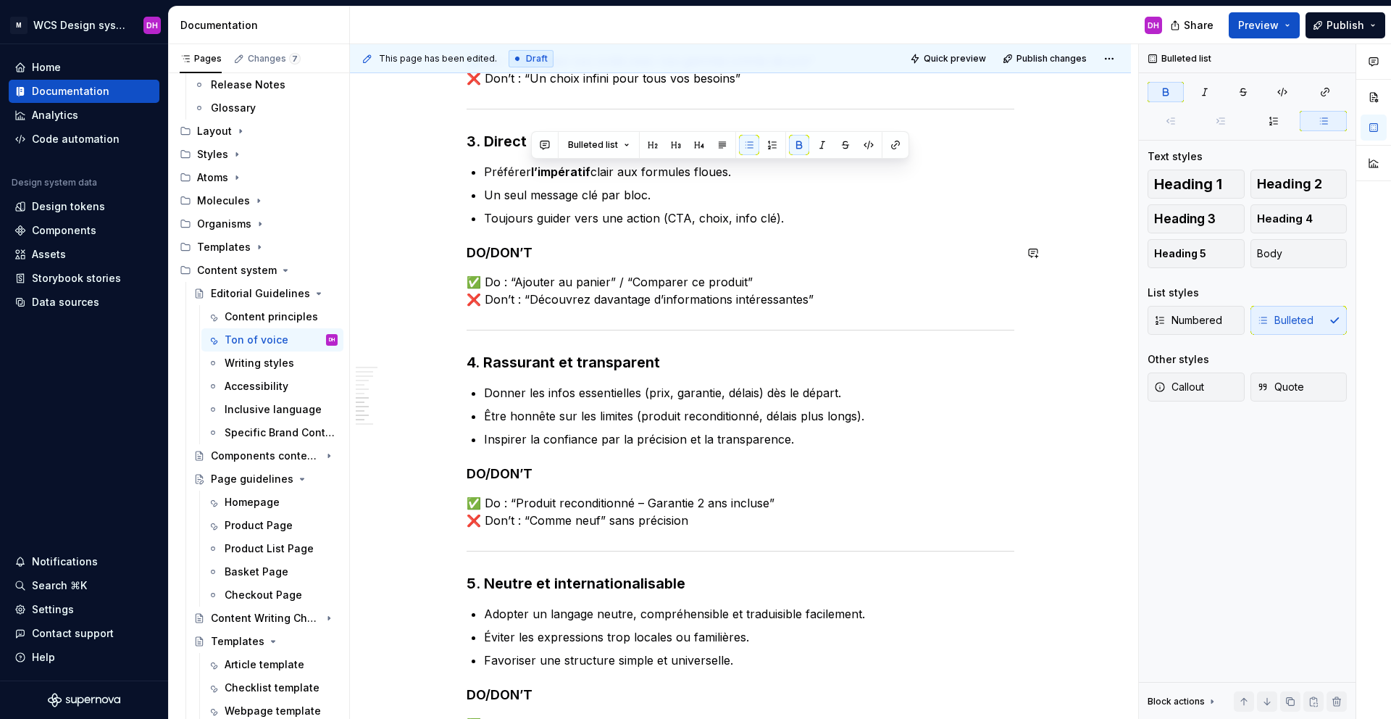
click at [598, 228] on div "Tone of Voice Owner : [PERSON_NAME] MAJ : [DATE] Status : Draft Contexte & Obje…" at bounding box center [741, 67] width 548 height 1692
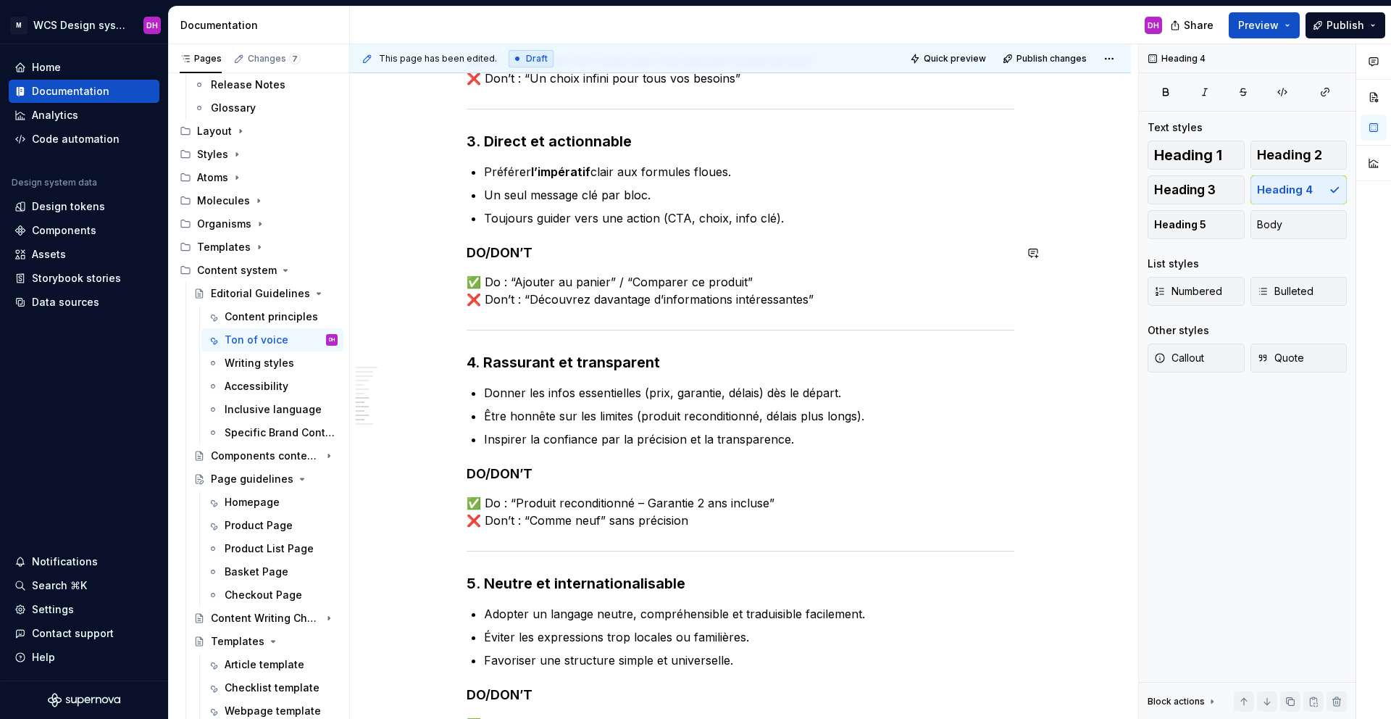
scroll to position [1037, 0]
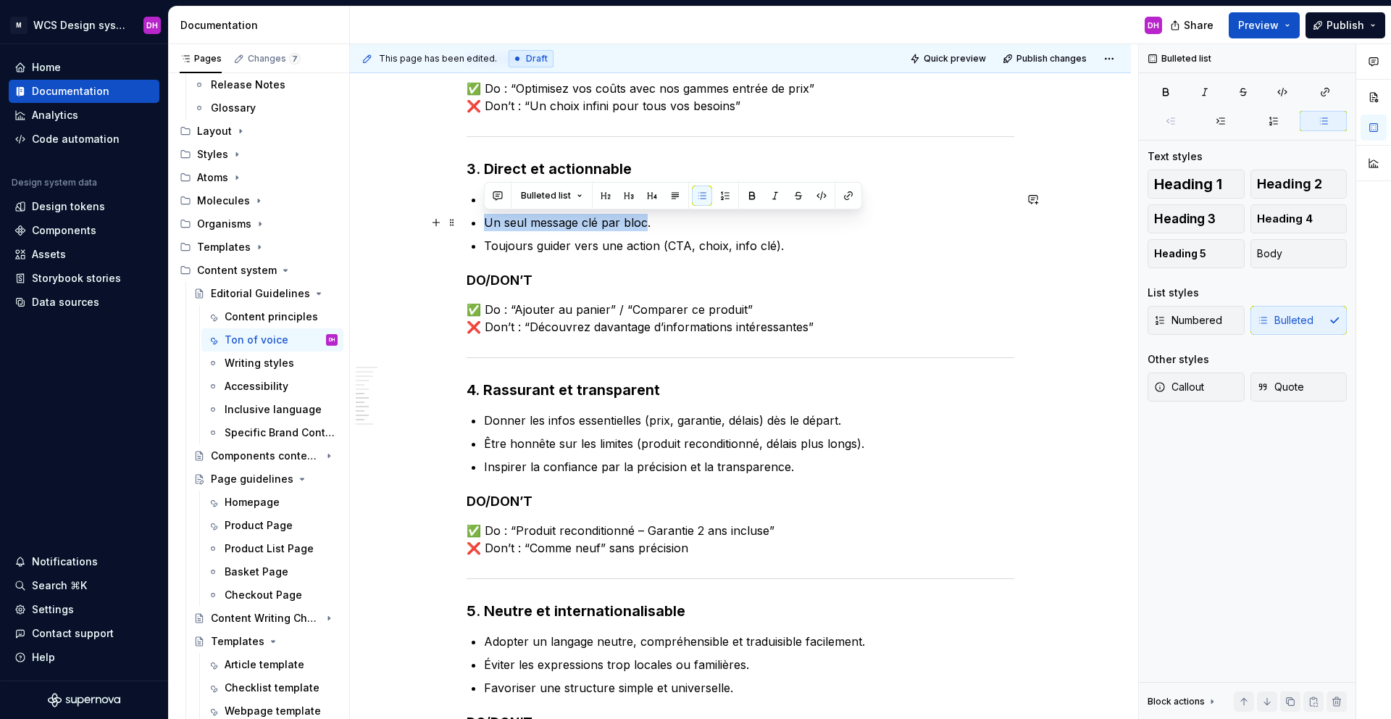
drag, startPoint x: 484, startPoint y: 221, endPoint x: 645, endPoint y: 219, distance: 161.6
click at [645, 219] on p "Un seul message clé par bloc." at bounding box center [749, 222] width 530 height 17
click at [743, 193] on button "button" at bounding box center [752, 195] width 20 height 20
click at [631, 241] on p "Toujours guider vers une action (CTA, choix, info clé)." at bounding box center [749, 245] width 530 height 17
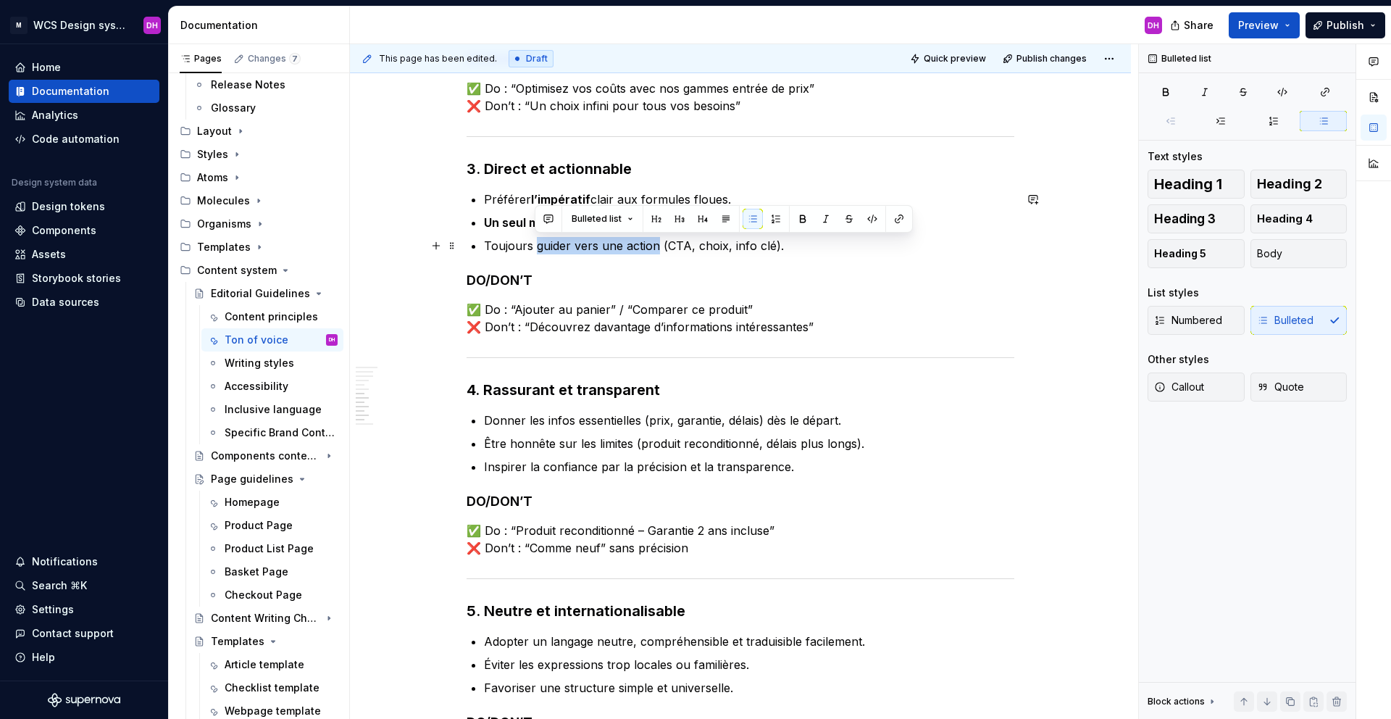
drag, startPoint x: 537, startPoint y: 246, endPoint x: 656, endPoint y: 244, distance: 118.8
click at [656, 244] on p "Toujours guider vers une action (CTA, choix, info clé)." at bounding box center [749, 245] width 530 height 17
click at [798, 212] on button "button" at bounding box center [803, 219] width 20 height 20
click at [728, 260] on div "Tone of Voice Owner : [PERSON_NAME] MAJ : [DATE] Status : Draft Contexte & Obje…" at bounding box center [741, 95] width 548 height 1692
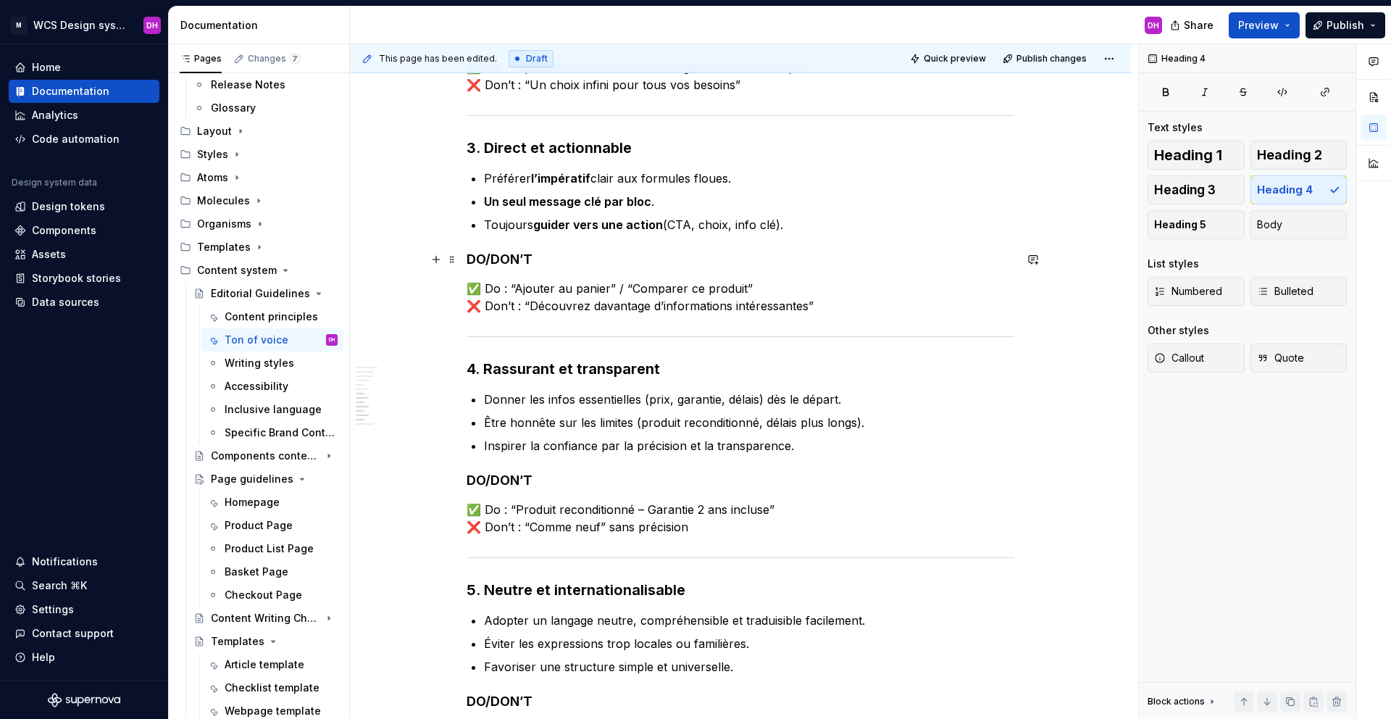
scroll to position [1167, 0]
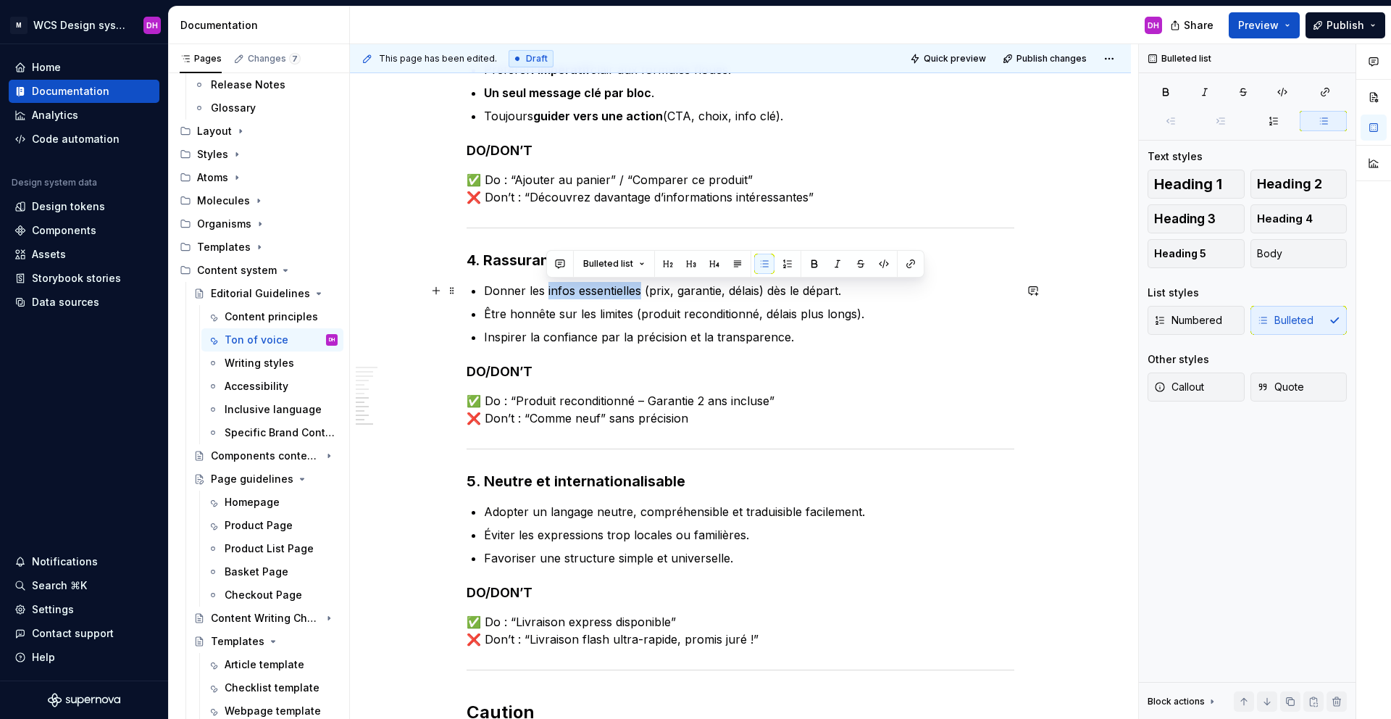
drag, startPoint x: 546, startPoint y: 290, endPoint x: 640, endPoint y: 293, distance: 94.2
click at [640, 293] on p "Donner les infos essentielles (prix, garantie, délais) dès le départ." at bounding box center [749, 290] width 530 height 17
click at [811, 264] on button "button" at bounding box center [814, 264] width 20 height 20
click at [607, 315] on p "Être honnête sur les limites (produit reconditionné, délais plus longs)." at bounding box center [749, 313] width 530 height 17
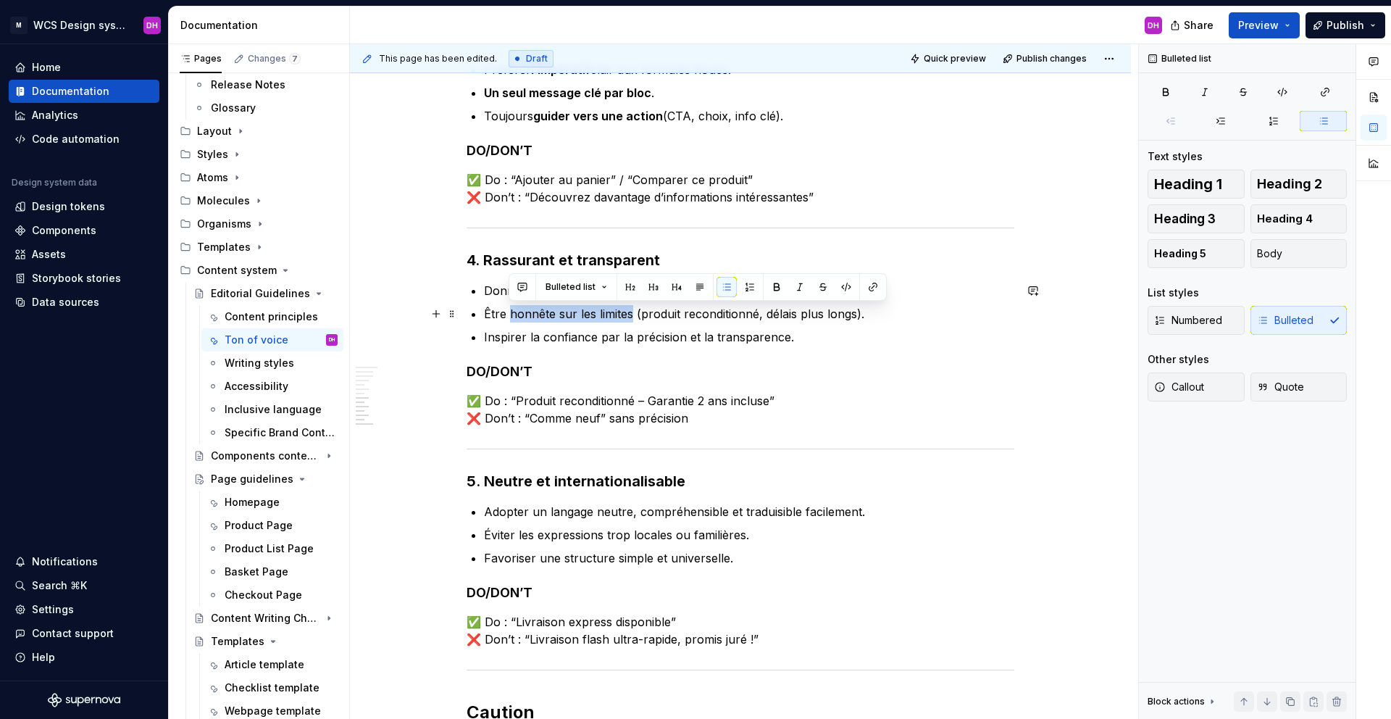
drag, startPoint x: 509, startPoint y: 313, endPoint x: 630, endPoint y: 310, distance: 121.7
click at [630, 310] on p "Être honnête sur les limites (produit reconditionné, délais plus longs)." at bounding box center [749, 313] width 530 height 17
click at [772, 285] on button "button" at bounding box center [776, 287] width 20 height 20
click at [666, 324] on ul "Donner les infos essentielles (prix, garantie, délais) dès le départ. Être honn…" at bounding box center [749, 314] width 530 height 64
click at [582, 341] on p "Inspirer la confiance par la précision et la transparence." at bounding box center [749, 336] width 530 height 17
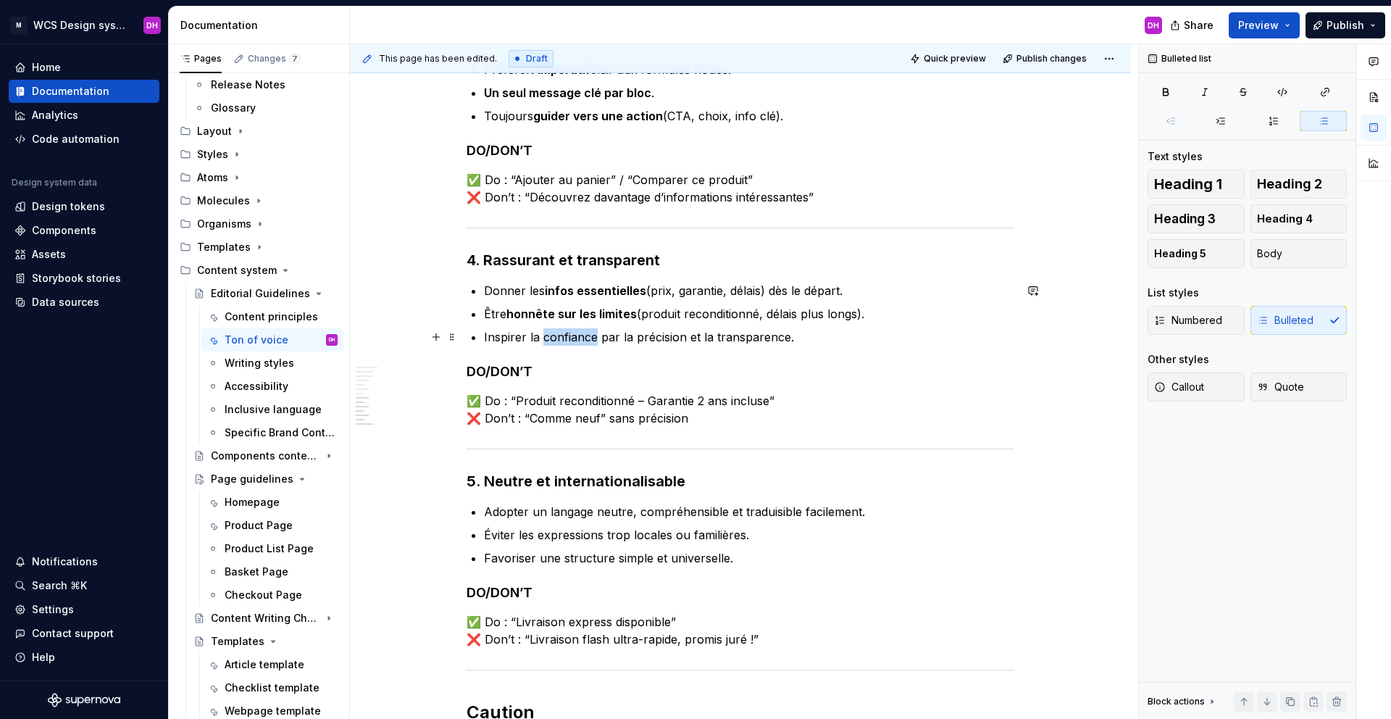
click at [582, 341] on p "Inspirer la confiance par la précision et la transparence." at bounding box center [749, 336] width 530 height 17
click at [805, 312] on button "button" at bounding box center [808, 310] width 20 height 20
click at [681, 335] on p "Inspirer la confiance par la précision et la transparence." at bounding box center [749, 336] width 530 height 17
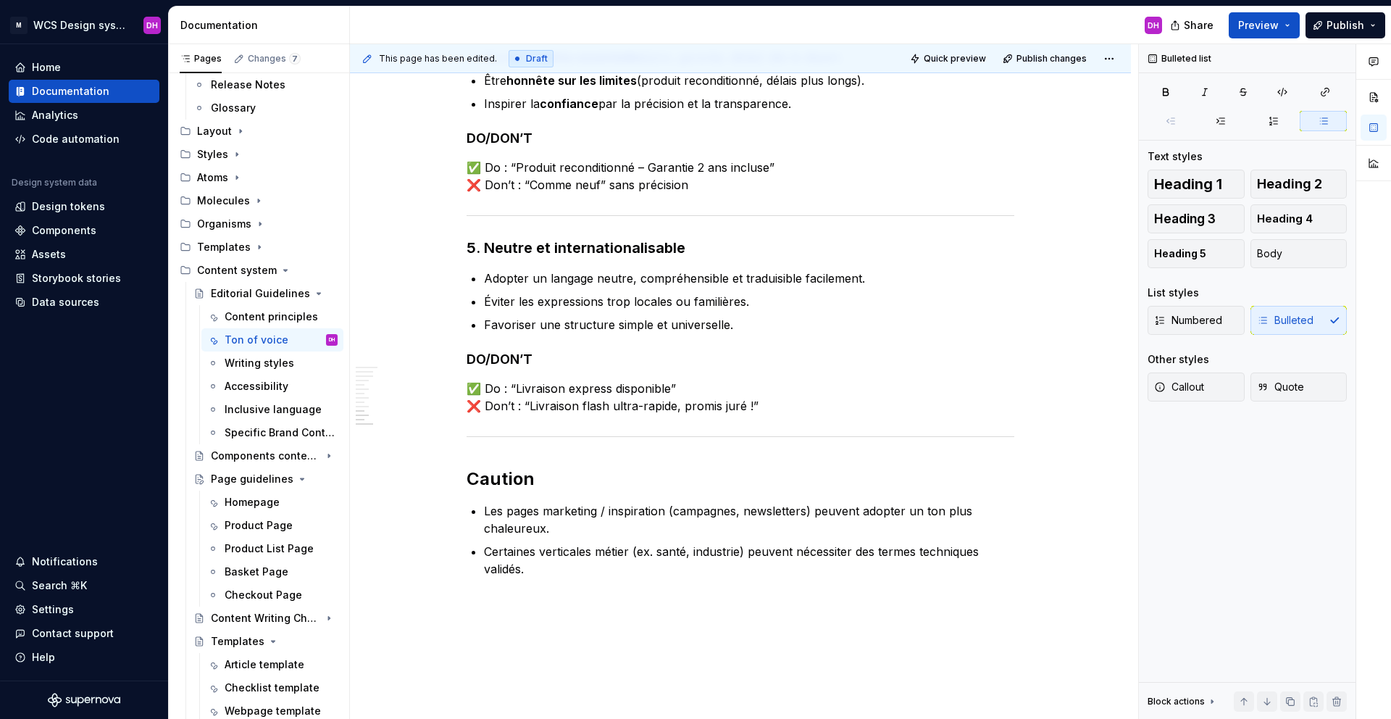
scroll to position [1403, 0]
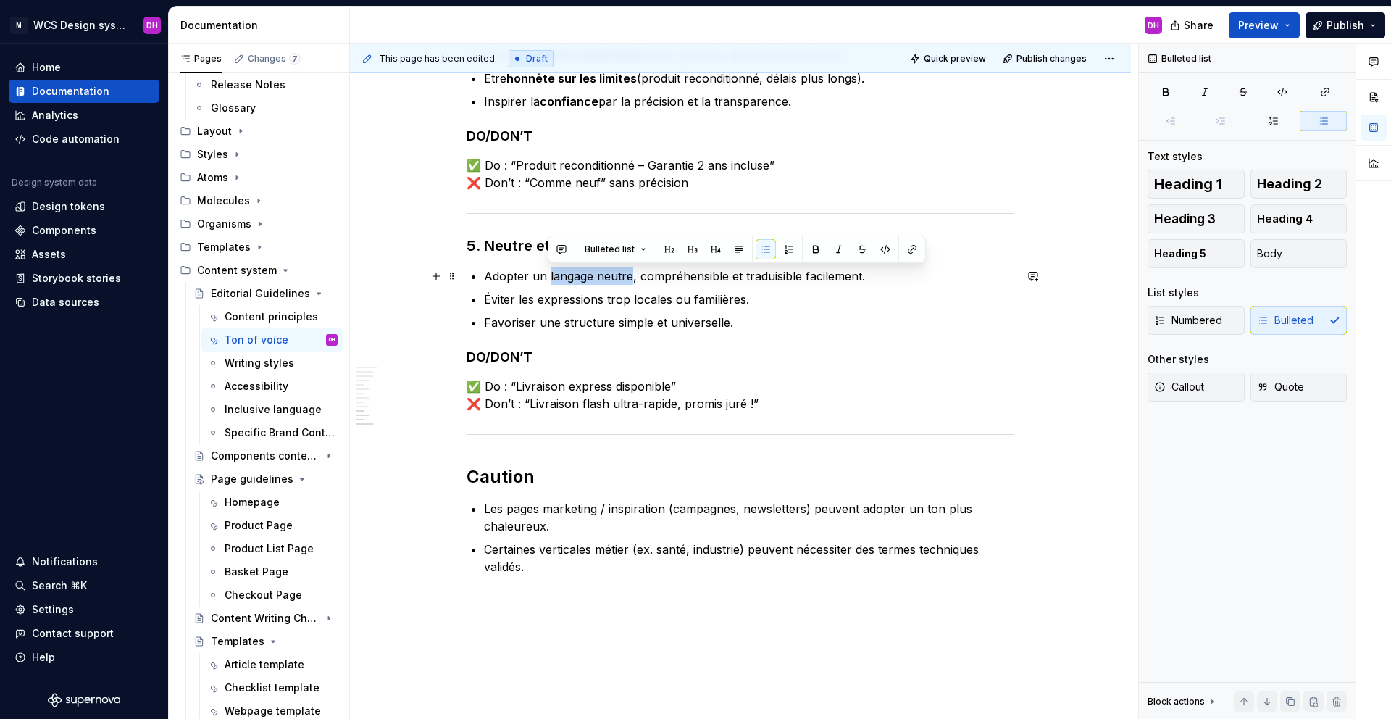
drag, startPoint x: 548, startPoint y: 275, endPoint x: 628, endPoint y: 277, distance: 80.4
click at [628, 277] on p "Adopter un langage neutre, compréhensible et traduisible facilement." at bounding box center [749, 275] width 530 height 17
click at [816, 248] on button "button" at bounding box center [816, 249] width 20 height 20
click at [711, 274] on p "Adopter un langage neutre , compréhensible et traduisible facilement." at bounding box center [749, 275] width 530 height 17
click at [753, 274] on p "Adopter un langage neutre , compréhensible et traduisible facilement." at bounding box center [749, 275] width 530 height 17
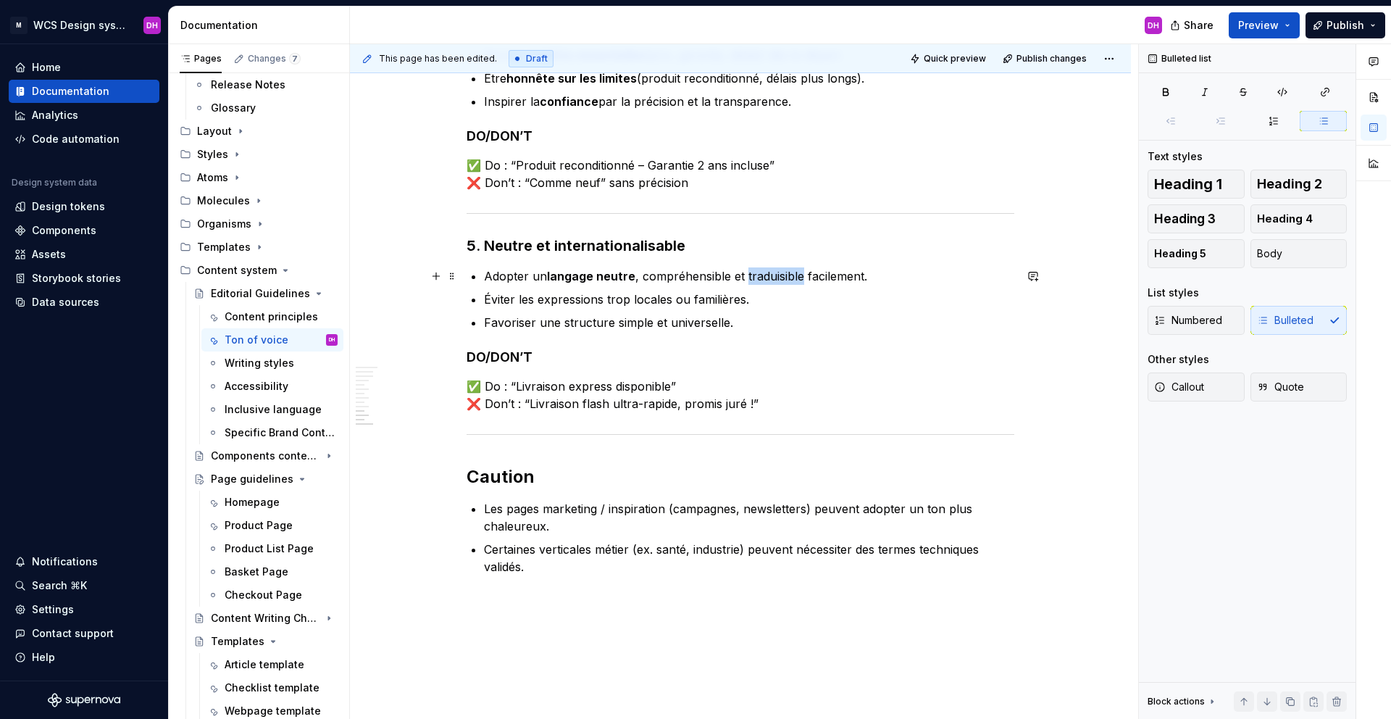
click at [753, 273] on p "Adopter un langage neutre , compréhensible et traduisible facilement." at bounding box center [749, 275] width 530 height 17
click at [1008, 249] on button "button" at bounding box center [1012, 249] width 20 height 20
click at [648, 306] on p "Éviter les expressions trop locales ou familières." at bounding box center [749, 299] width 530 height 17
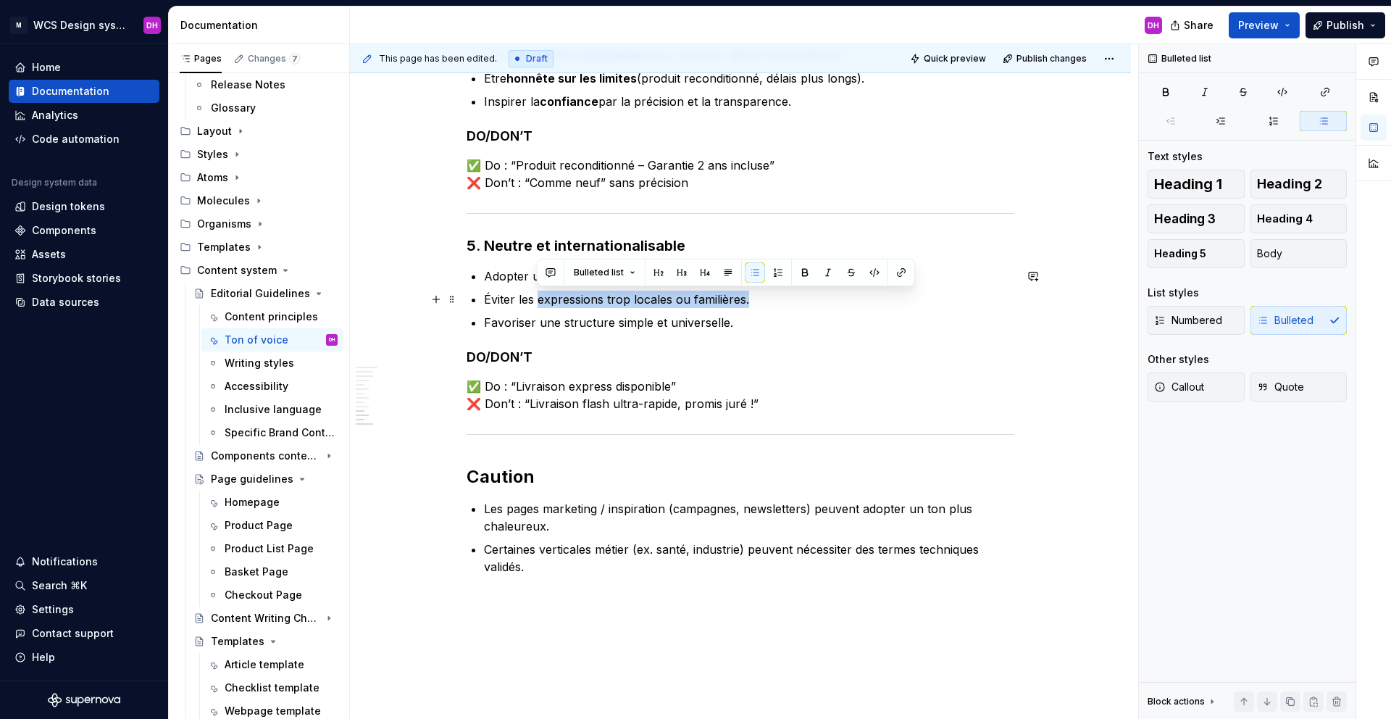
drag, startPoint x: 538, startPoint y: 299, endPoint x: 772, endPoint y: 306, distance: 234.1
click at [772, 306] on p "Éviter les expressions trop locales ou familières." at bounding box center [749, 299] width 530 height 17
click at [798, 270] on button "button" at bounding box center [805, 272] width 20 height 20
click at [769, 305] on p "Éviter les expressions trop locales ou familières." at bounding box center [749, 299] width 530 height 17
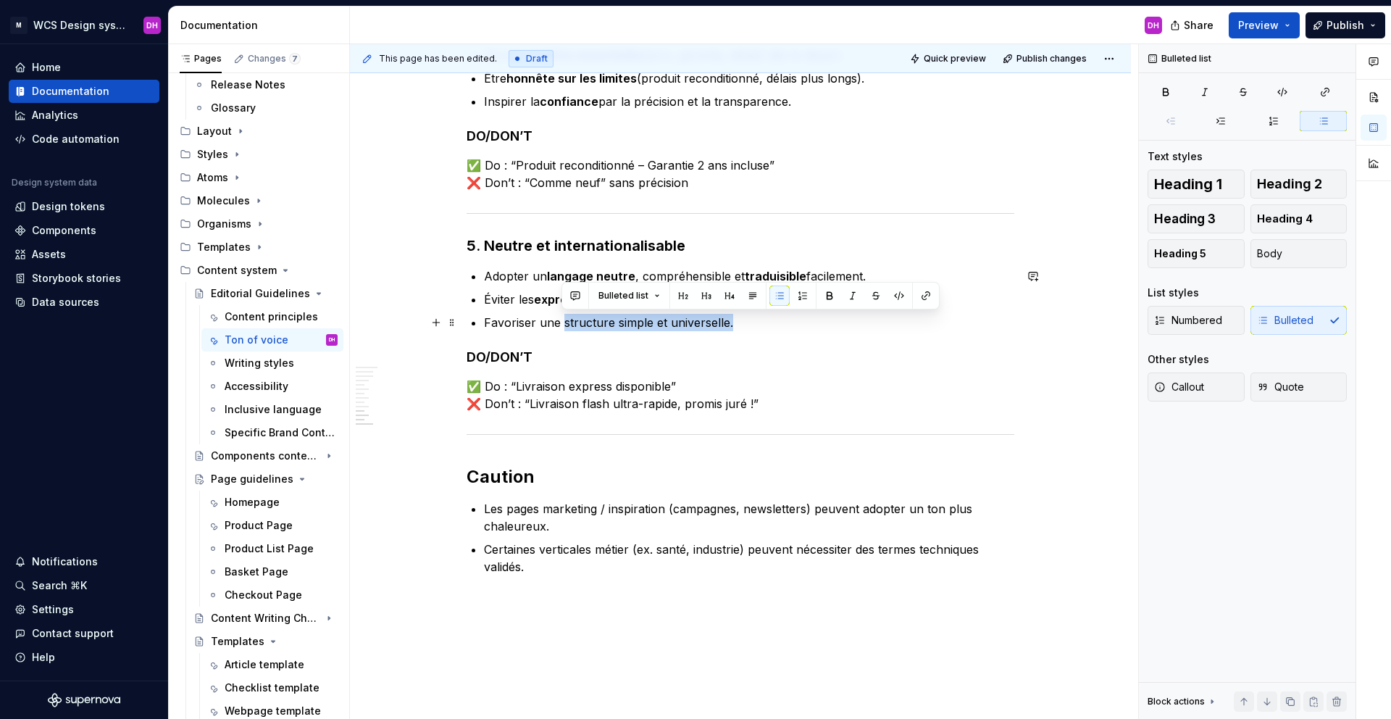
drag, startPoint x: 564, startPoint y: 321, endPoint x: 748, endPoint y: 317, distance: 184.8
click at [748, 317] on p "Favoriser une structure simple et universelle." at bounding box center [749, 322] width 530 height 17
click at [822, 293] on button "button" at bounding box center [829, 295] width 20 height 20
click at [773, 326] on p "Favoriser une structure simple et universelle." at bounding box center [749, 322] width 530 height 17
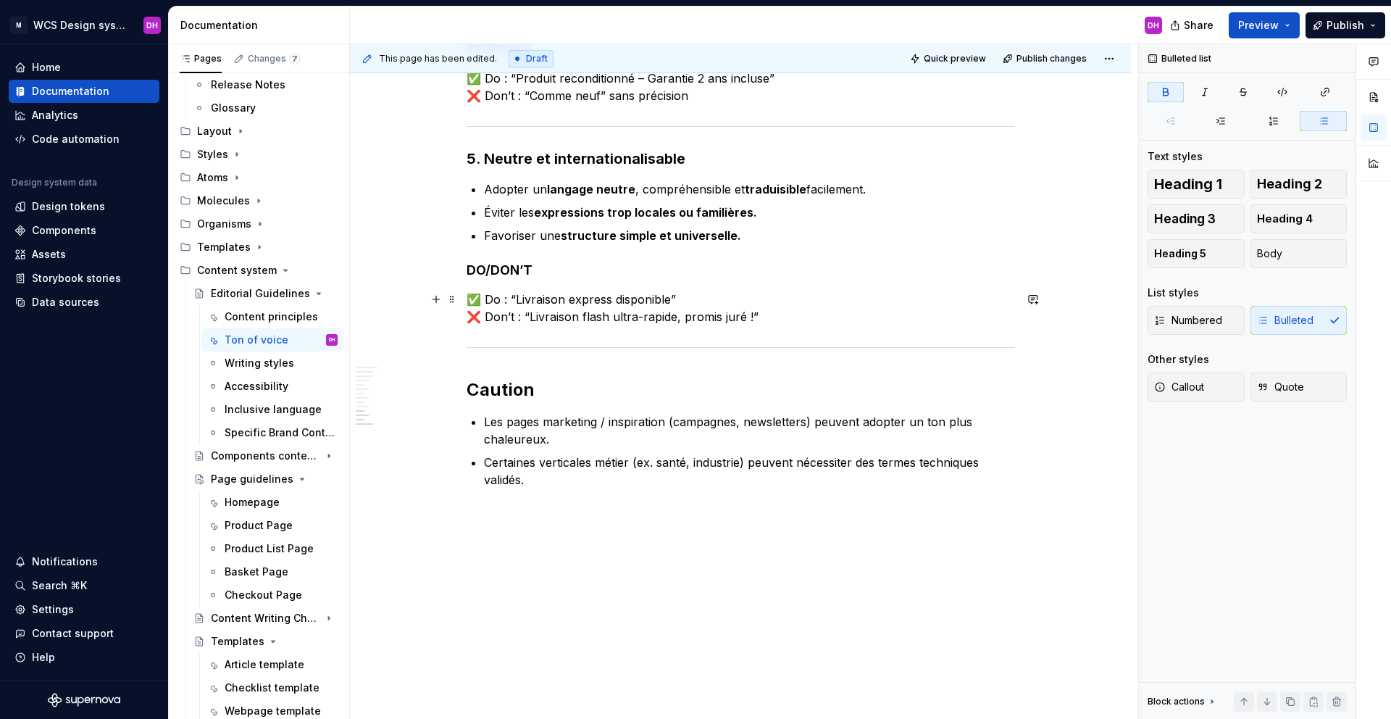
scroll to position [1492, 0]
click at [464, 385] on div "This page has been edited. Draft Quick preview Publish changes Editorial Guidel…" at bounding box center [744, 381] width 788 height 675
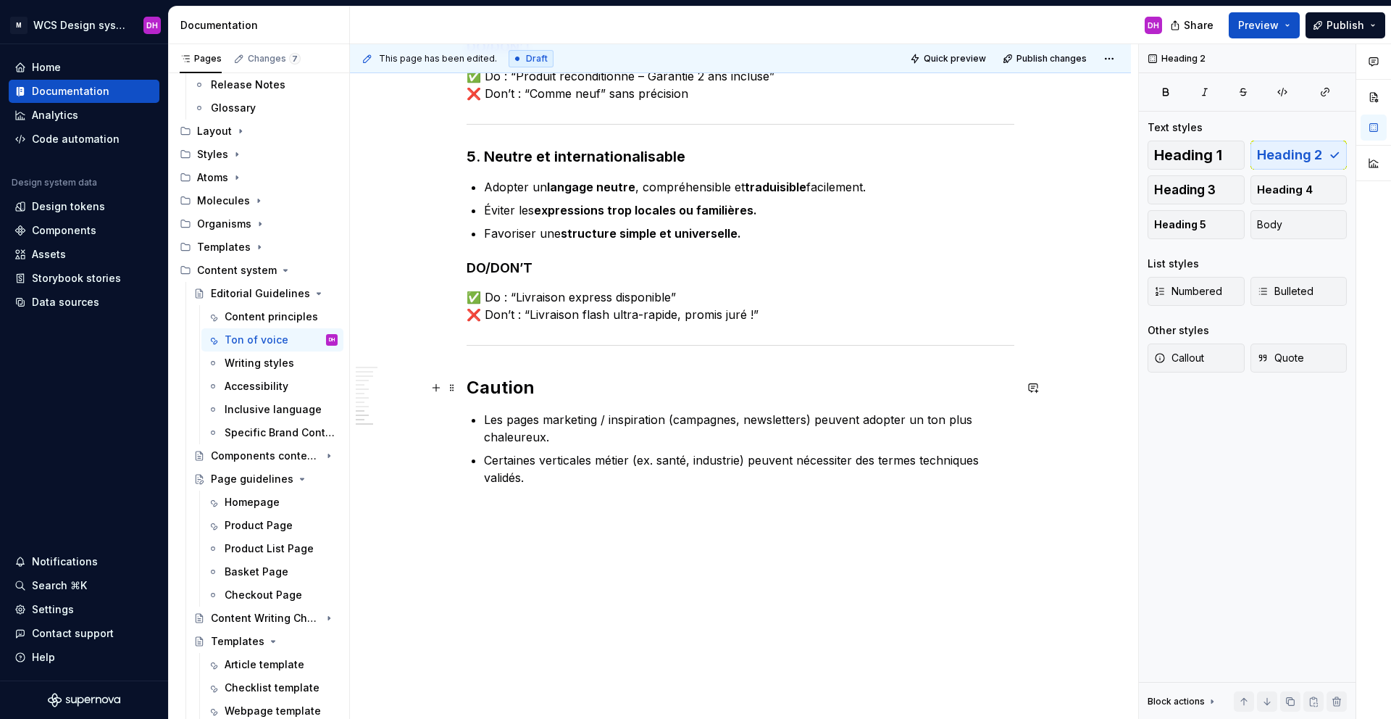
click at [467, 387] on h2 "Caution" at bounding box center [741, 387] width 548 height 23
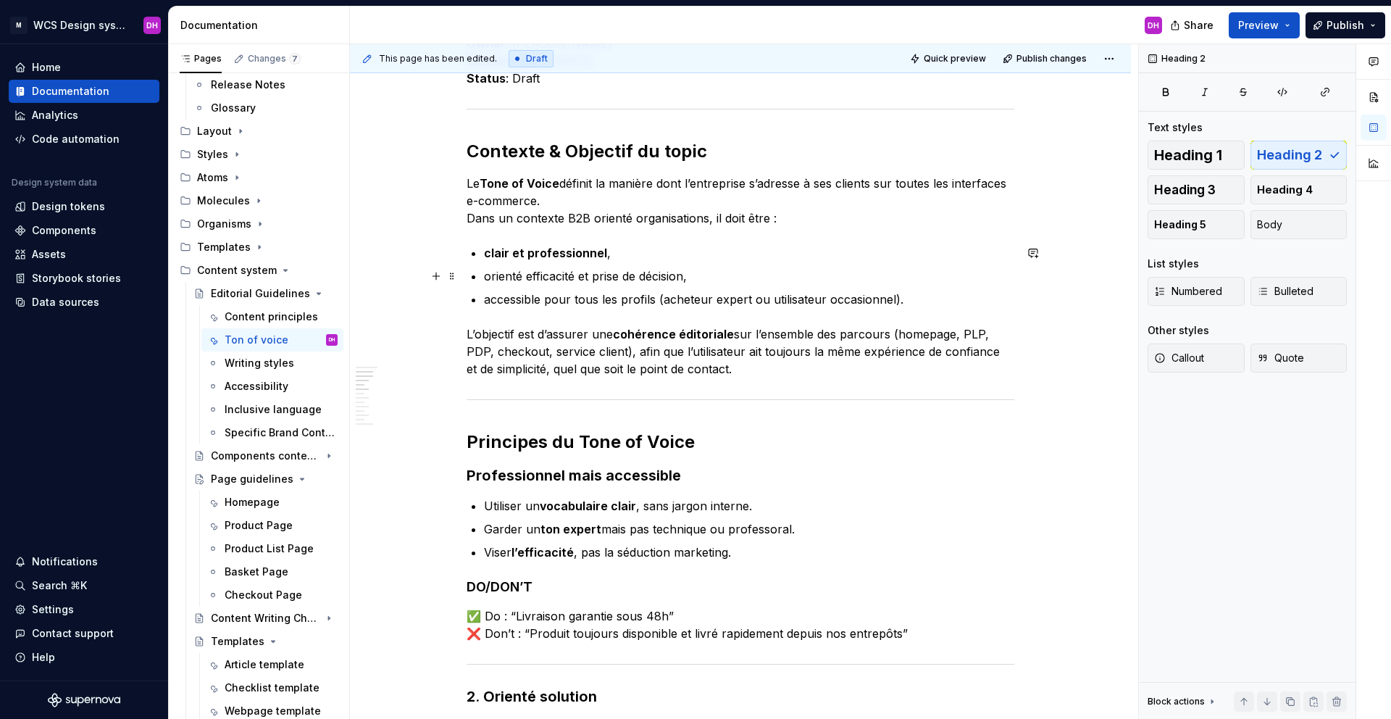
scroll to position [0, 0]
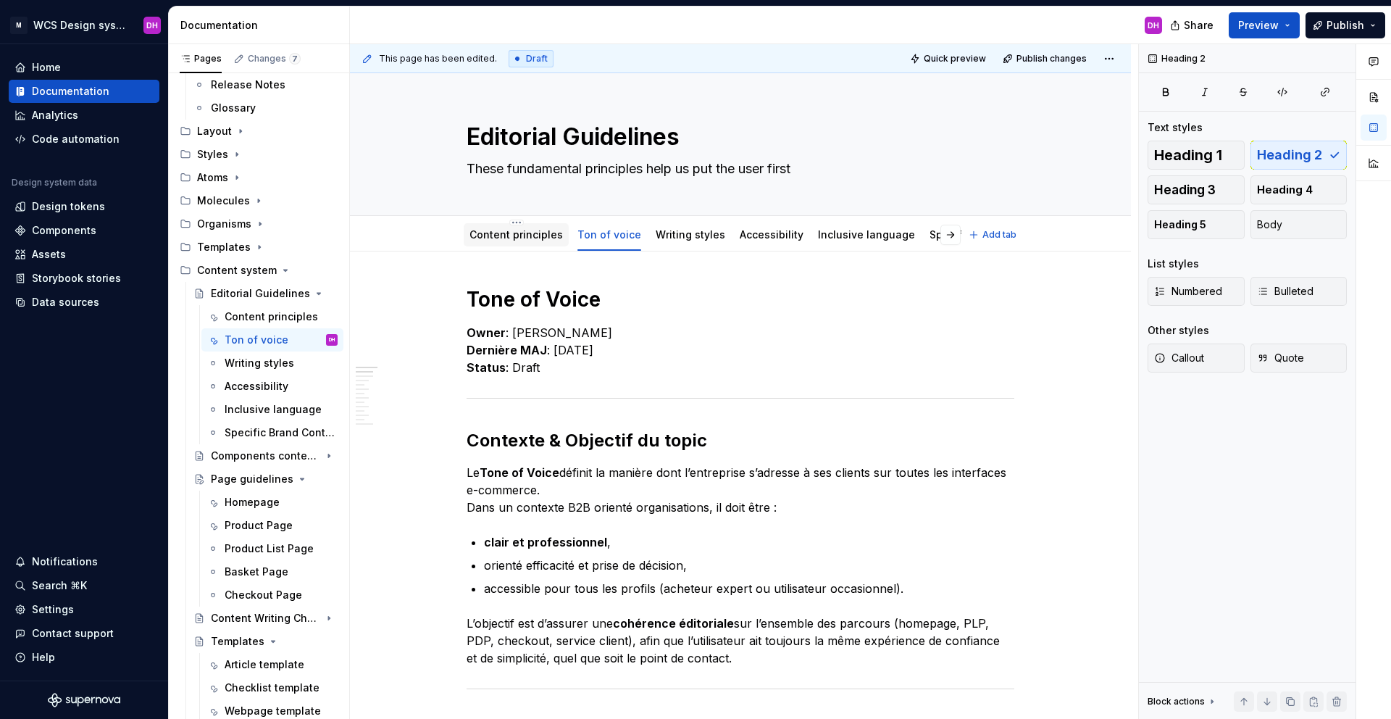
click at [526, 239] on link "Content principles" at bounding box center [515, 234] width 93 height 12
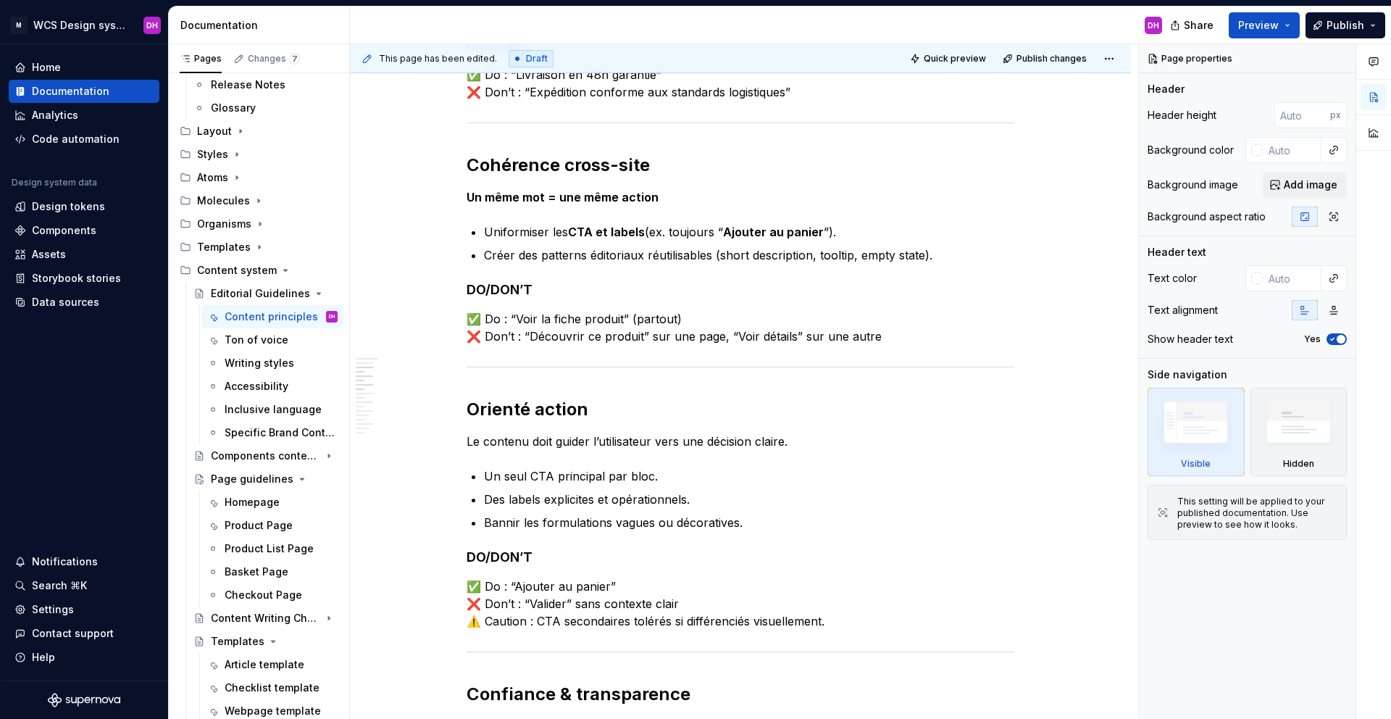
scroll to position [953, 0]
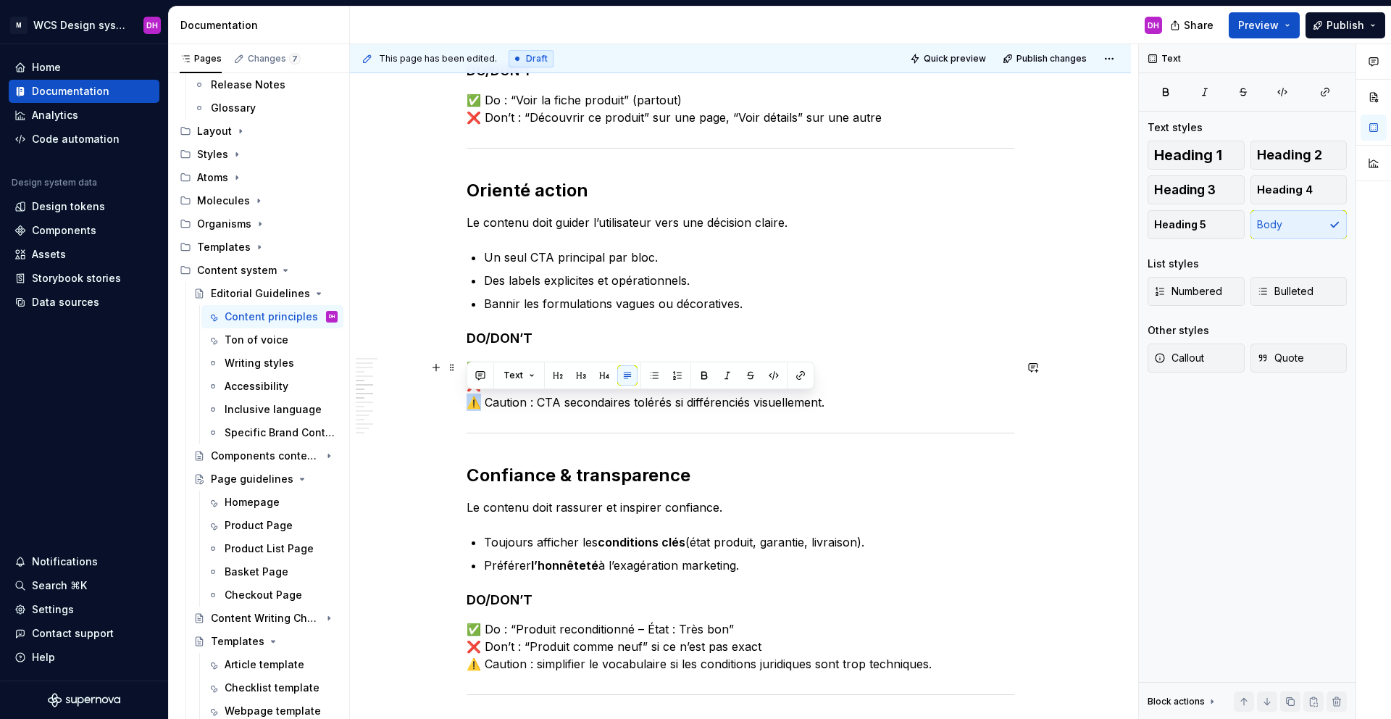
drag, startPoint x: 481, startPoint y: 398, endPoint x: 461, endPoint y: 398, distance: 19.6
click at [461, 398] on div "Content Principles Owner : [PERSON_NAME] MAJ : [DATE] Status : Draft Contexte &…" at bounding box center [740, 587] width 781 height 2578
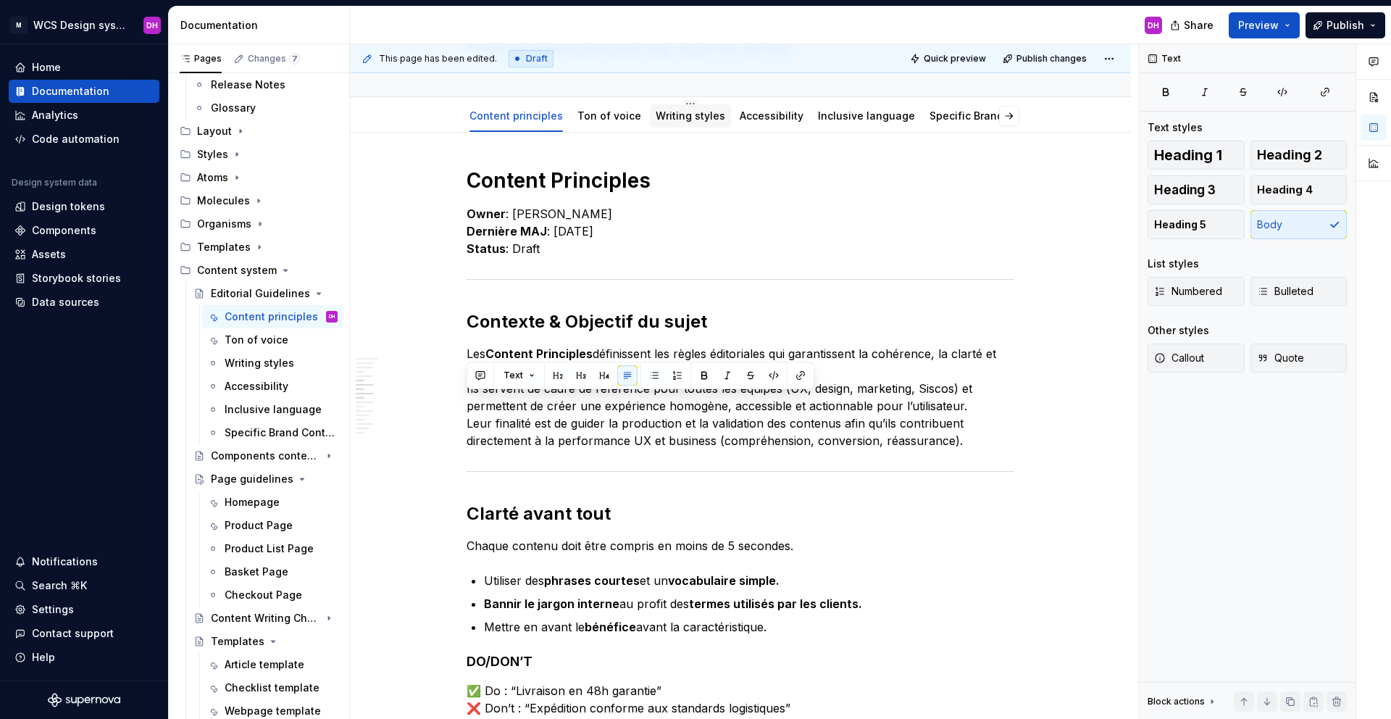
scroll to position [0, 0]
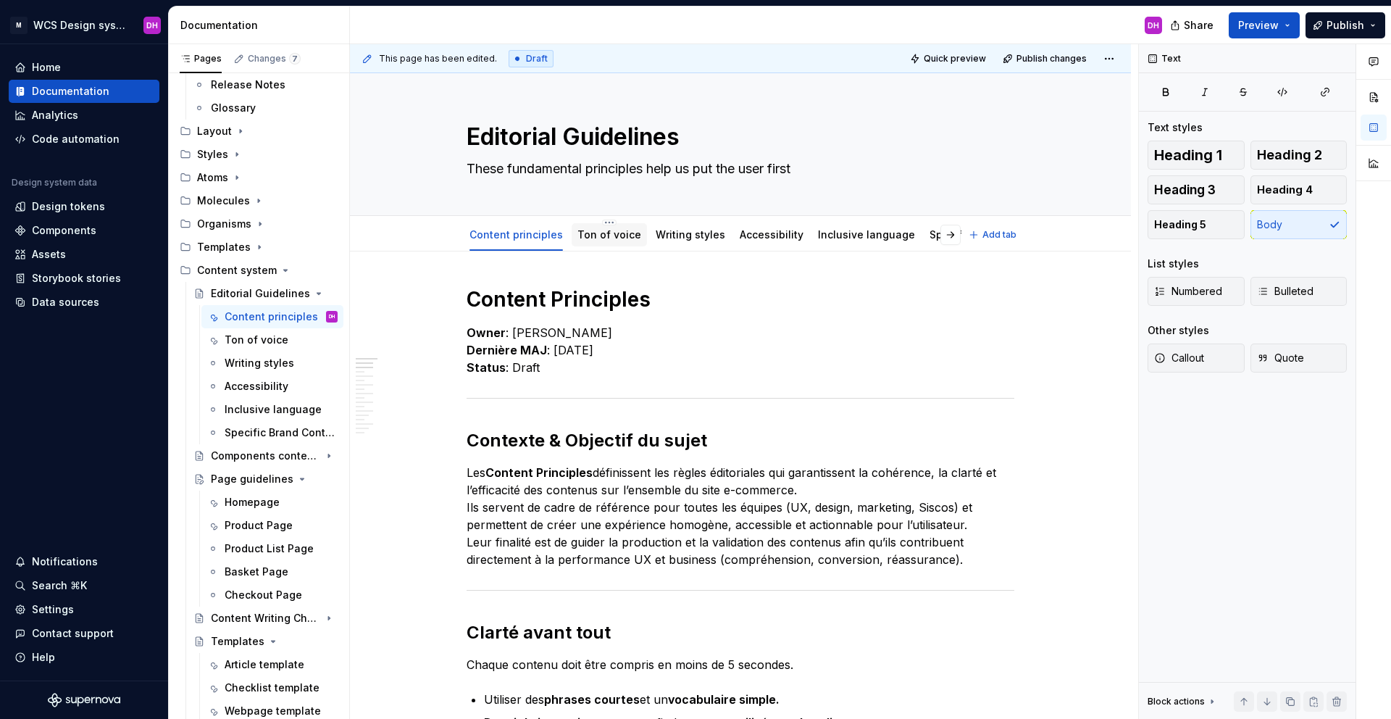
click at [610, 230] on link "Ton of voice" at bounding box center [609, 234] width 64 height 12
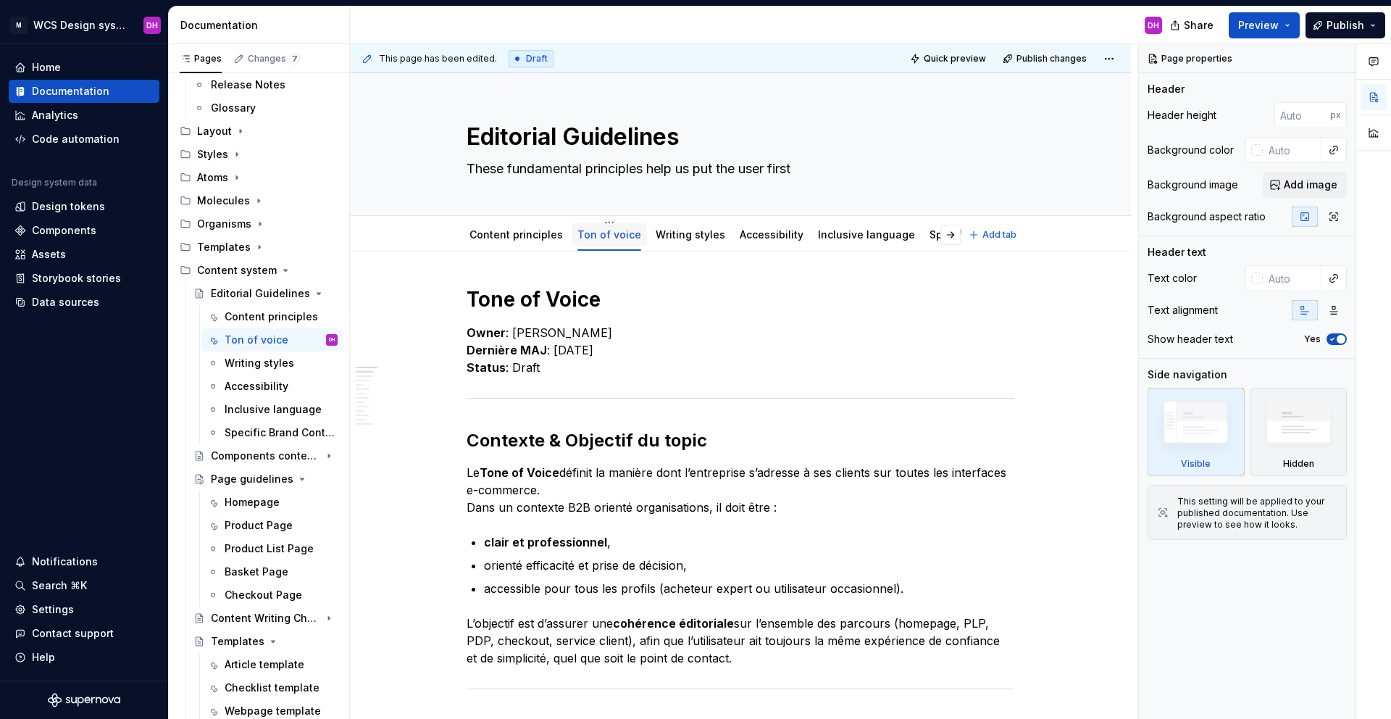
type textarea "*"
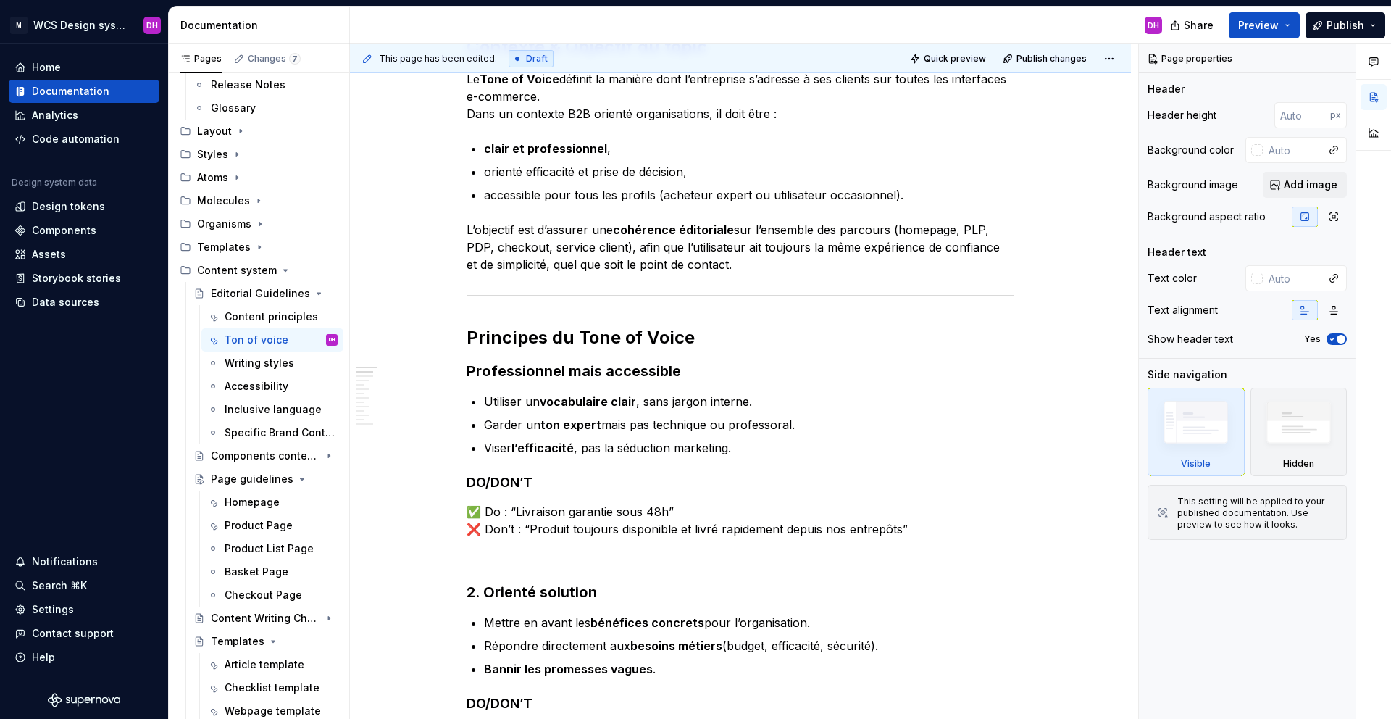
scroll to position [1492, 0]
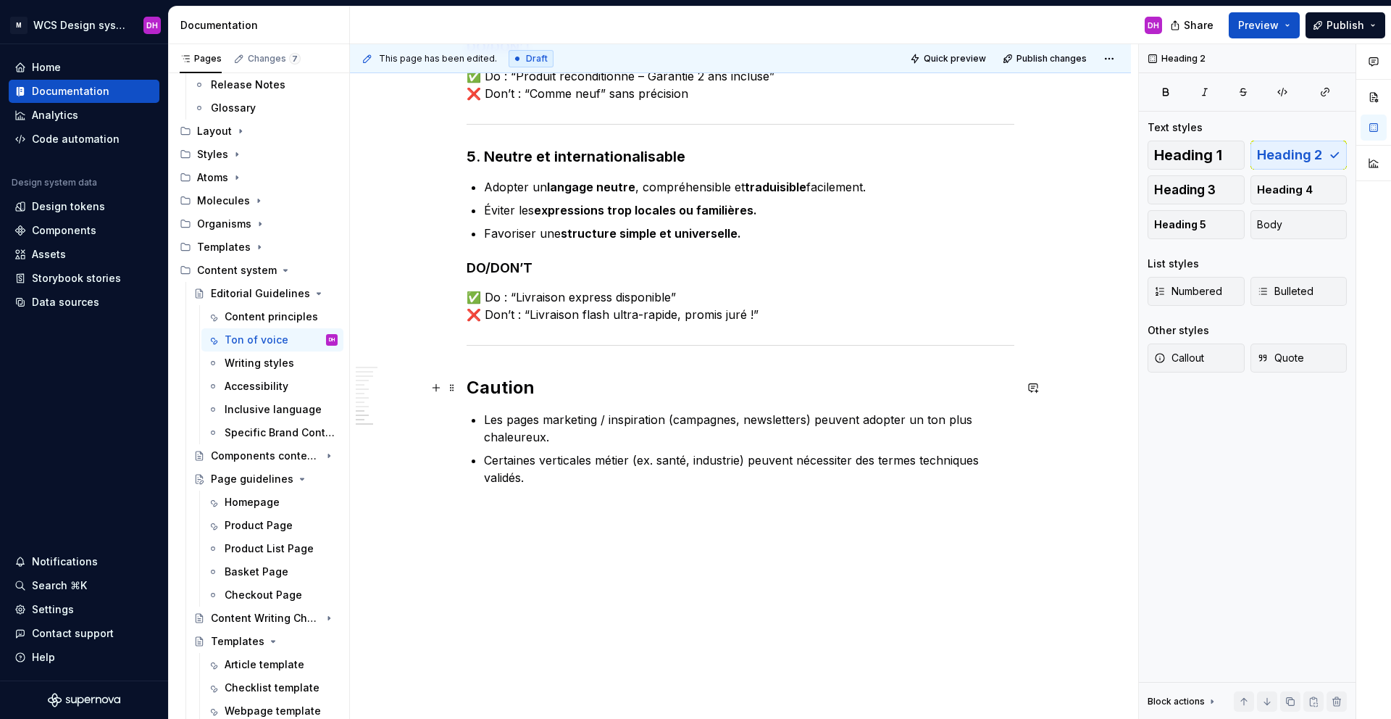
click at [469, 391] on h2 "Caution" at bounding box center [741, 387] width 548 height 23
paste div
click at [582, 388] on h2 "⚠️ Caution" at bounding box center [741, 387] width 548 height 23
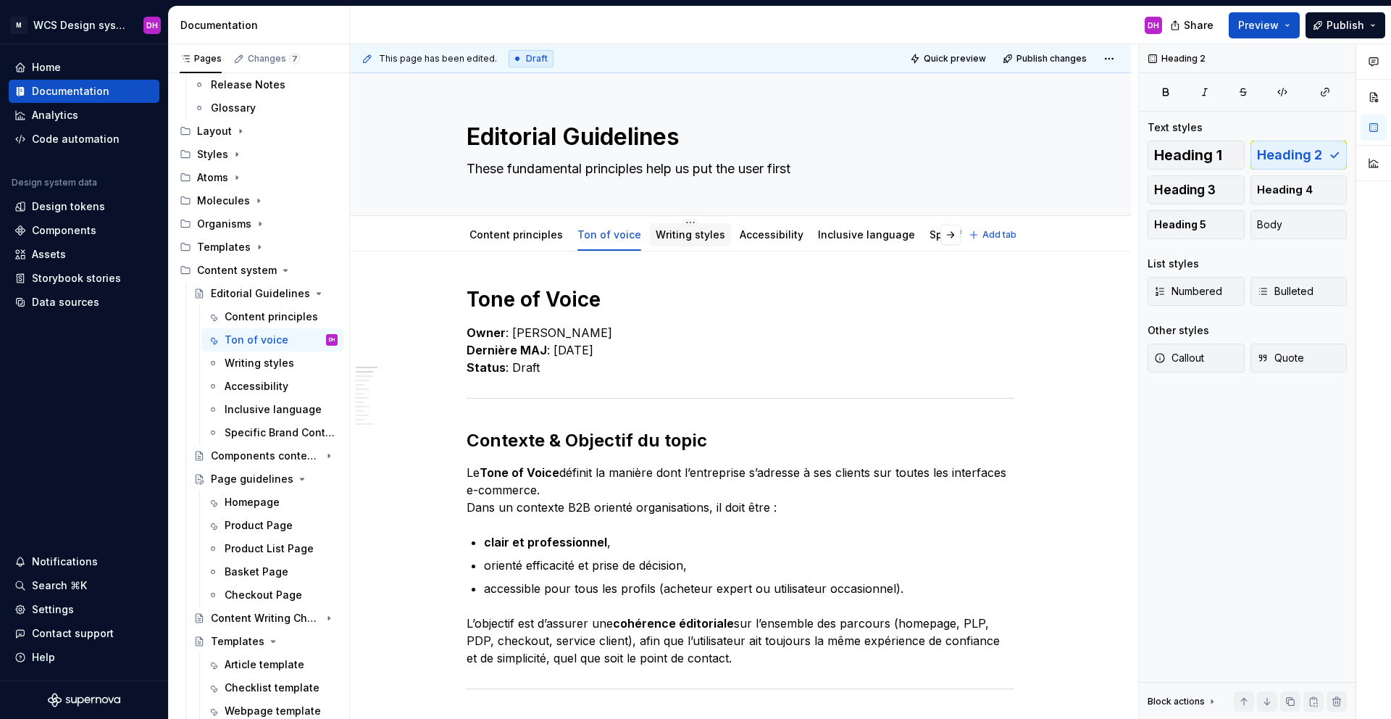
click at [680, 244] on div "Writing styles" at bounding box center [690, 234] width 81 height 23
click at [680, 238] on link "Writing styles" at bounding box center [691, 234] width 70 height 12
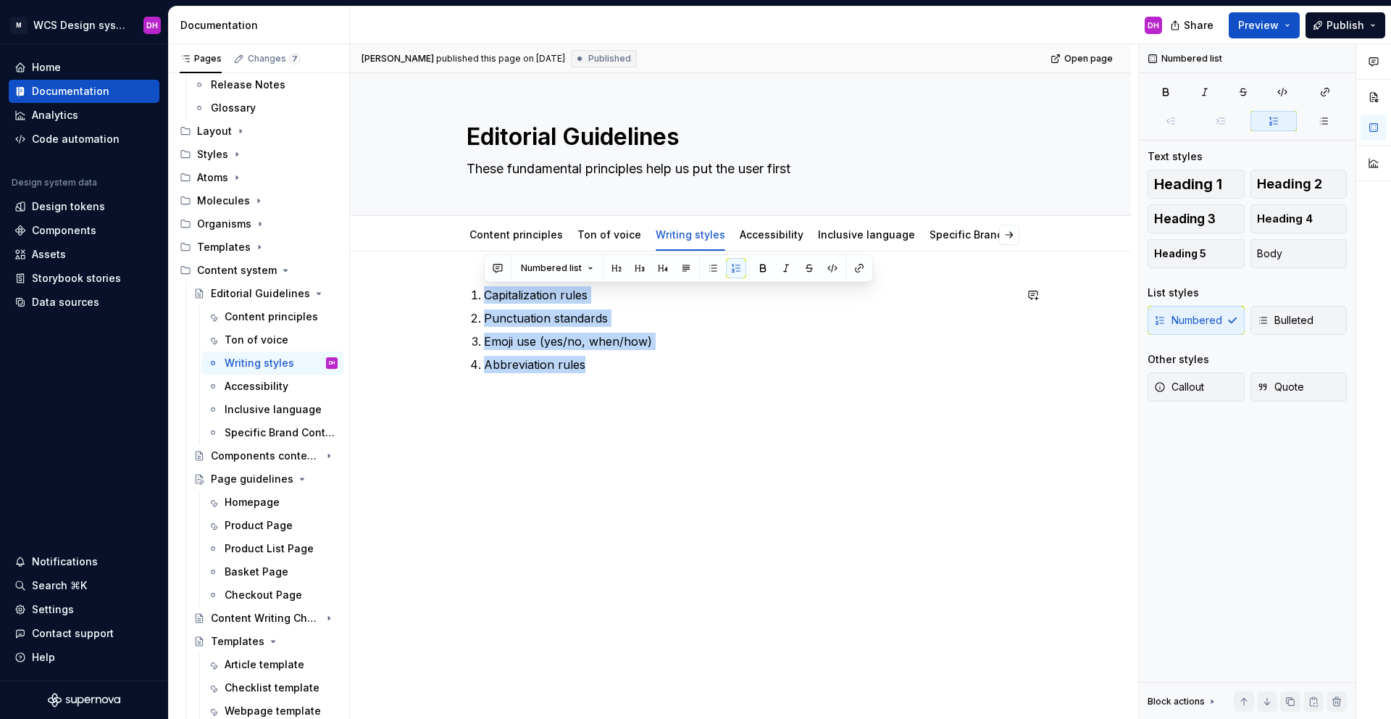
drag, startPoint x: 614, startPoint y: 369, endPoint x: 468, endPoint y: 285, distance: 168.8
click at [468, 285] on div "Capitalization rules Punctuation standards Emoji use (yes/no, when/how) Abbrevi…" at bounding box center [740, 428] width 781 height 355
click at [693, 411] on div "[PERSON_NAME] published this page on [DATE] Published Open page Editorial Guide…" at bounding box center [744, 381] width 788 height 675
drag, startPoint x: 615, startPoint y: 369, endPoint x: 448, endPoint y: 285, distance: 187.3
click at [448, 285] on div "Capitalization rules Punctuation standards Emoji use (yes/no, when/how) Abbrevi…" at bounding box center [740, 428] width 781 height 355
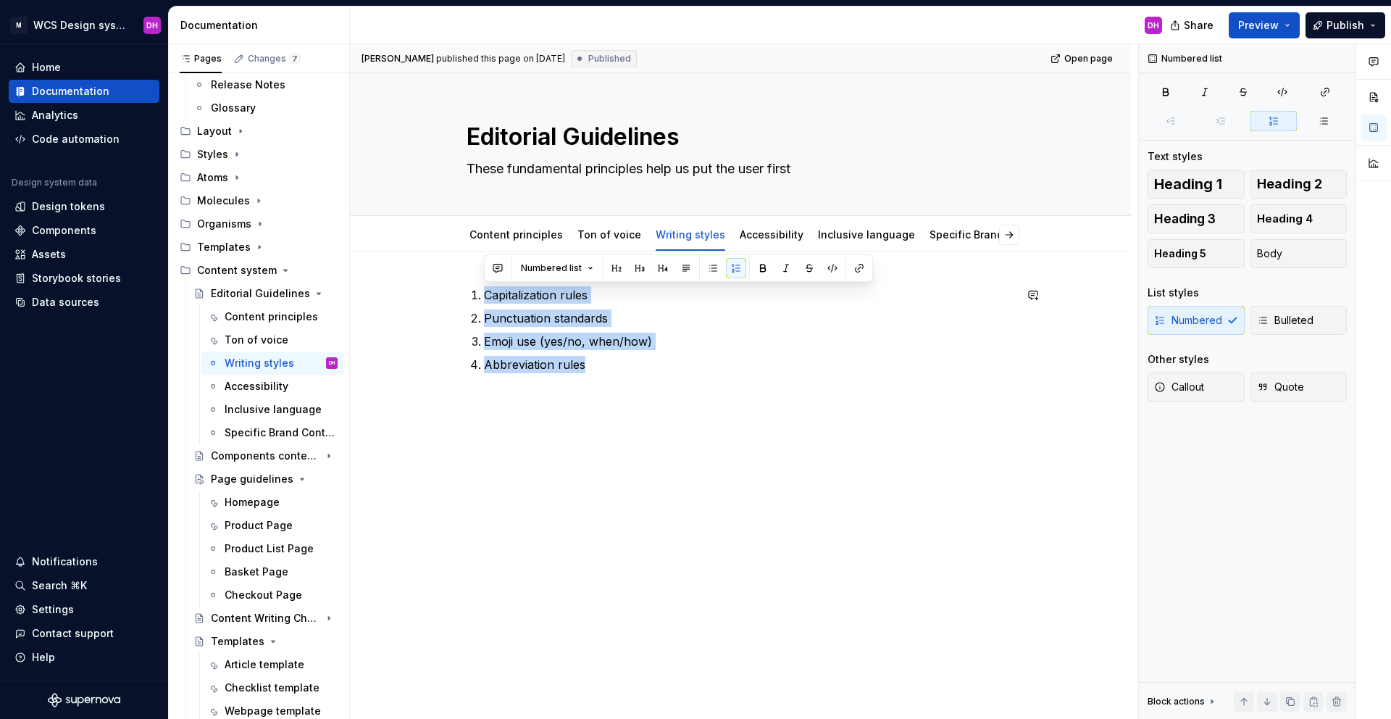
paste div
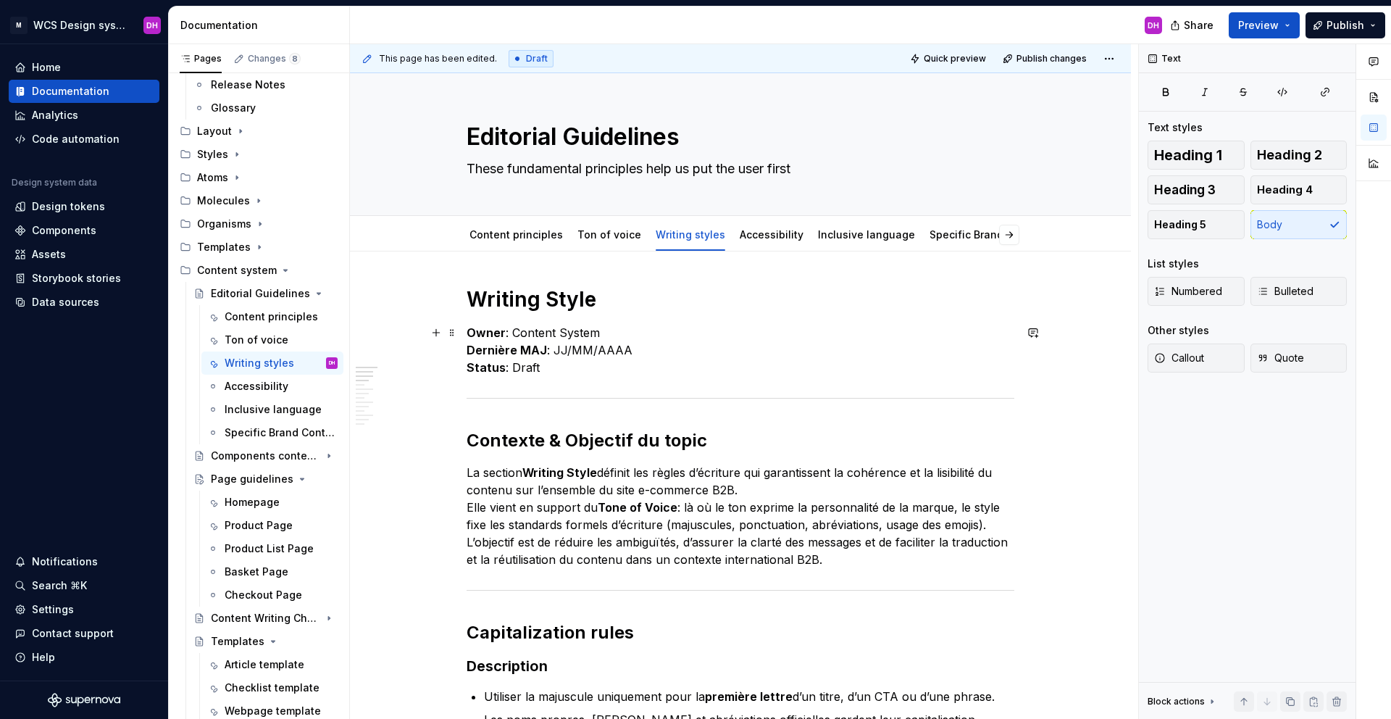
type textarea "*"
drag, startPoint x: 514, startPoint y: 332, endPoint x: 624, endPoint y: 336, distance: 110.2
click at [624, 336] on p "Owner : Content System Dernière MAJ : JJ/MM/AAAA Status : Draft" at bounding box center [741, 350] width 548 height 52
drag, startPoint x: 618, startPoint y: 250, endPoint x: 616, endPoint y: 242, distance: 8.3
click at [617, 248] on div "Content principles Ton of voice Writing styles Accessibility Inclusive language…" at bounding box center [739, 238] width 562 height 39
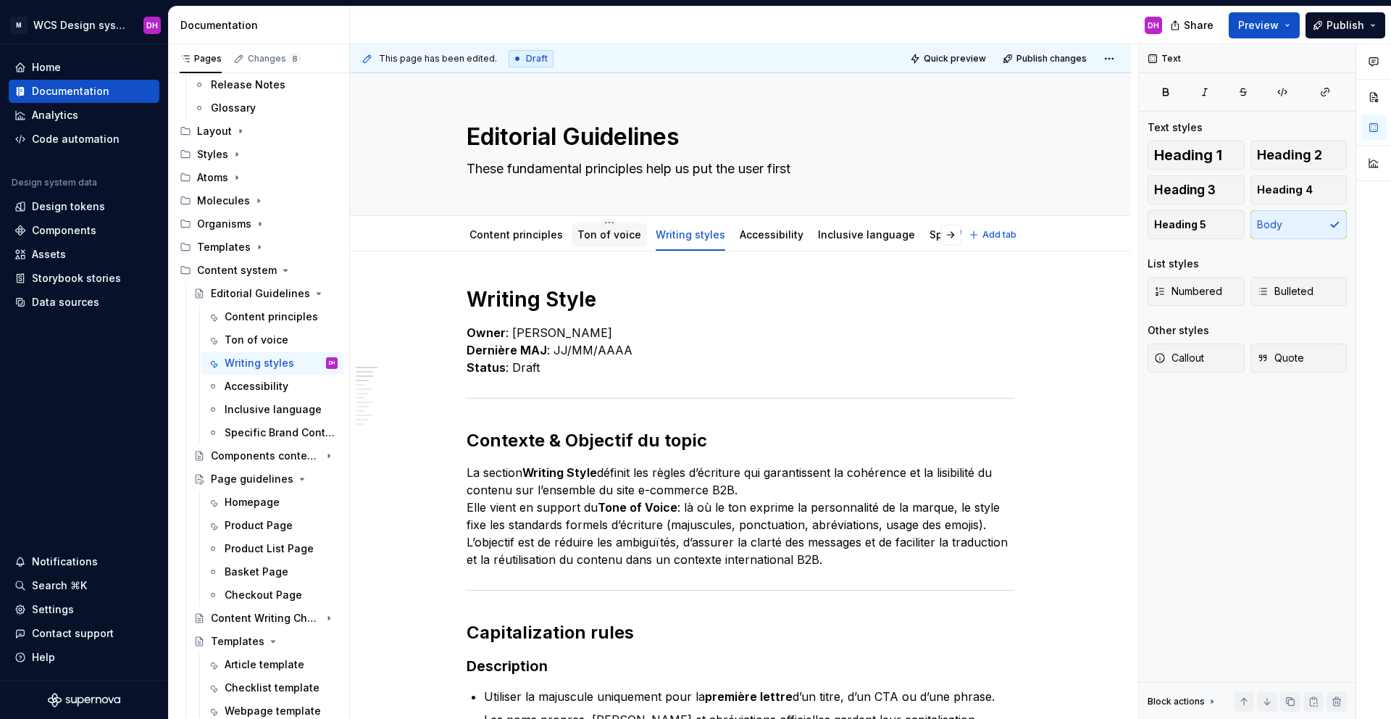
click at [614, 236] on link "Ton of voice" at bounding box center [609, 234] width 64 height 12
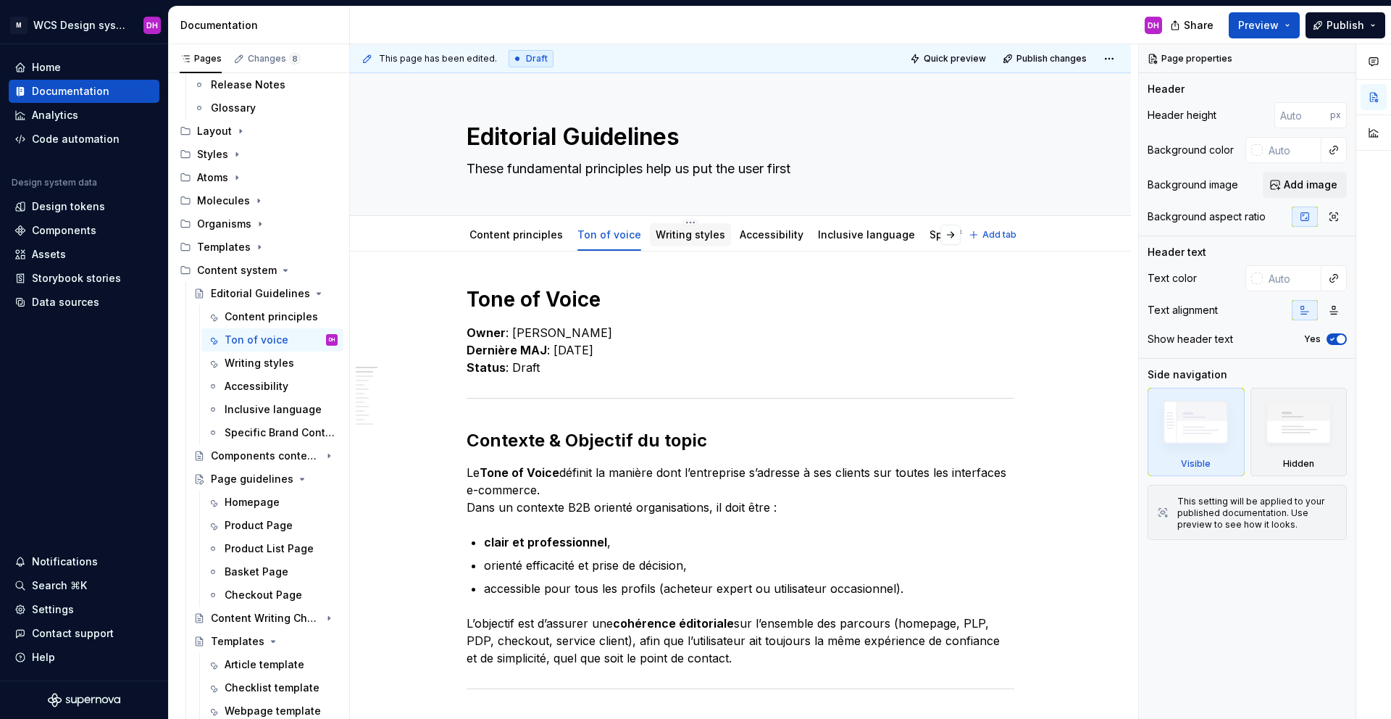
click at [675, 235] on link "Writing styles" at bounding box center [691, 234] width 70 height 12
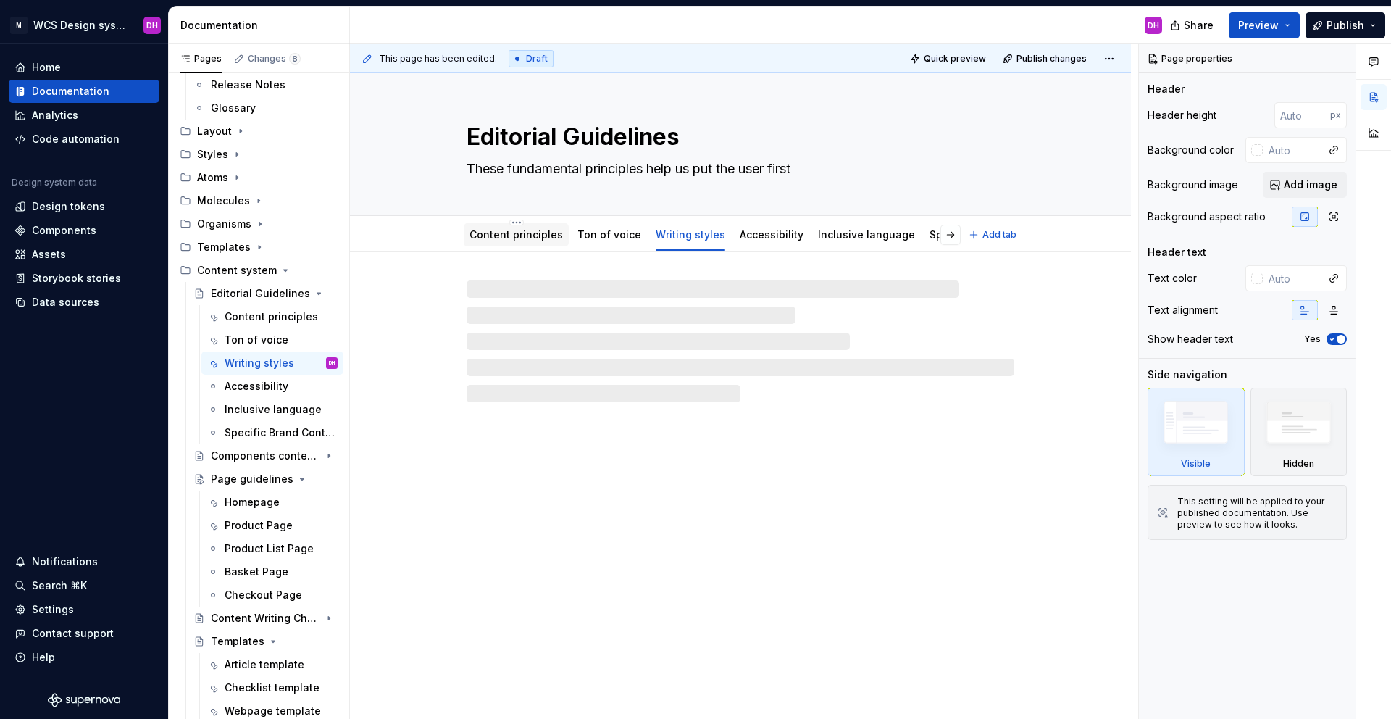
click at [530, 230] on link "Content principles" at bounding box center [515, 234] width 93 height 12
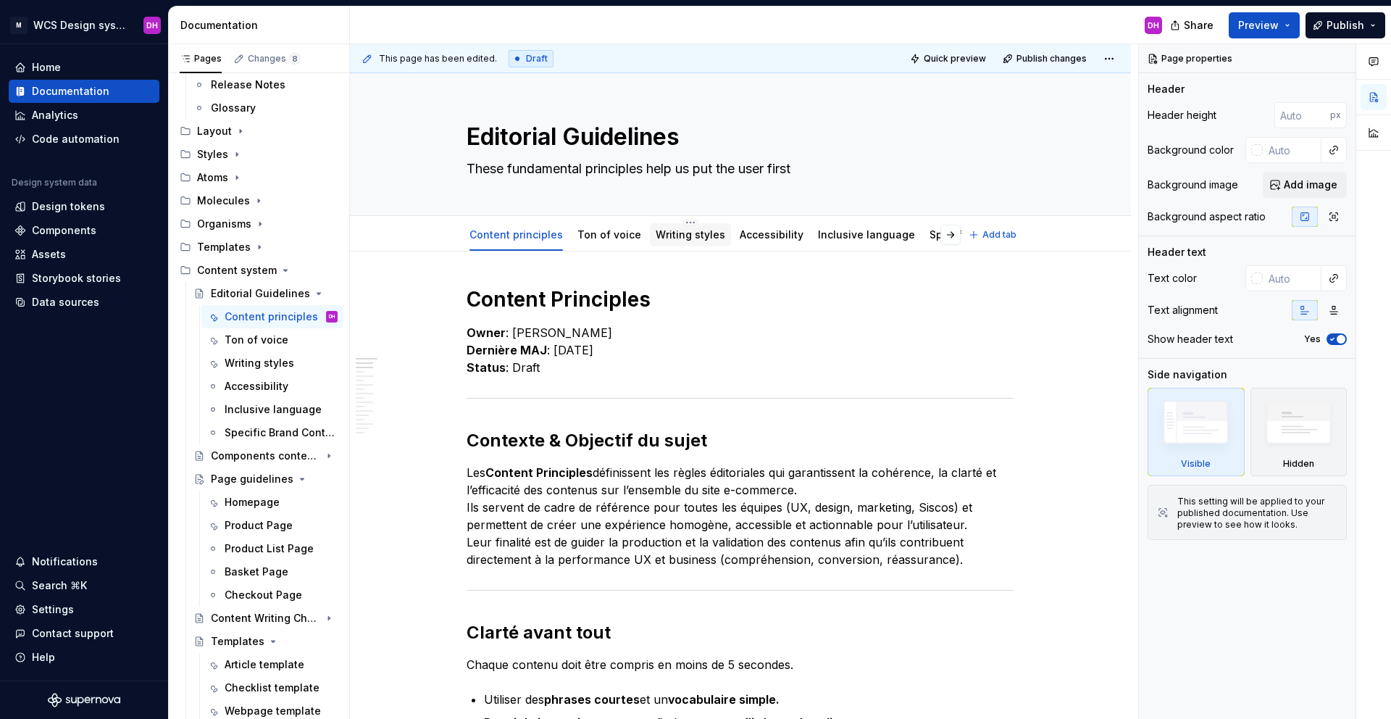
click at [674, 239] on link "Writing styles" at bounding box center [691, 234] width 70 height 12
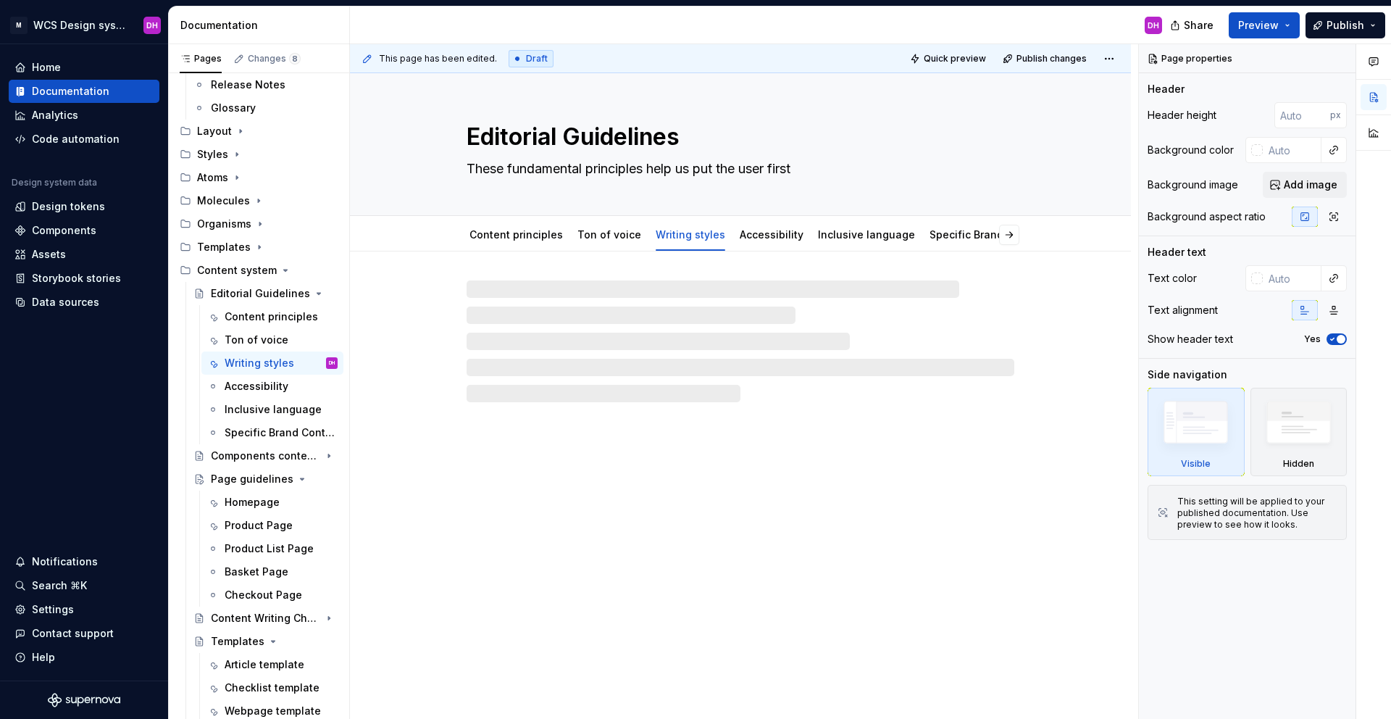
type textarea "*"
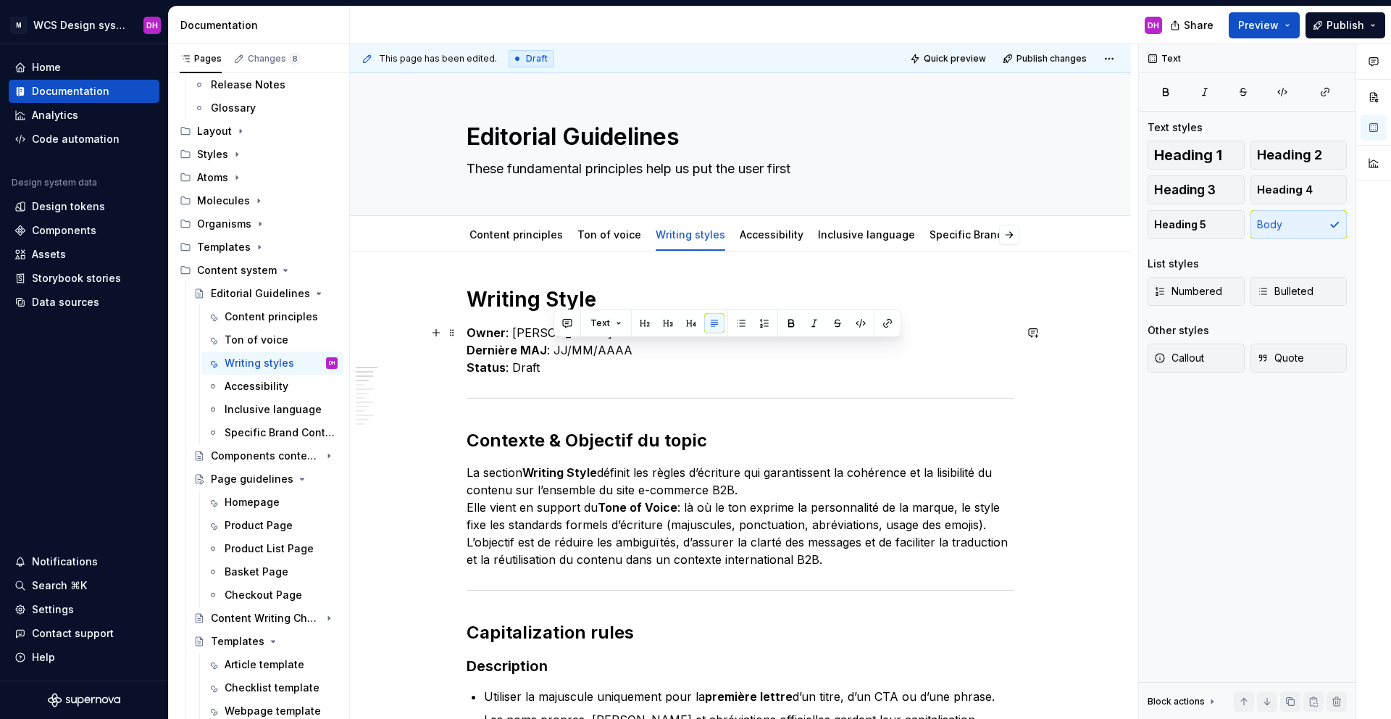
drag, startPoint x: 556, startPoint y: 348, endPoint x: 636, endPoint y: 347, distance: 80.4
click at [636, 347] on p "Owner : [PERSON_NAME] Dernière MAJ : JJ/MM/AAAA Status : Draft" at bounding box center [741, 350] width 548 height 52
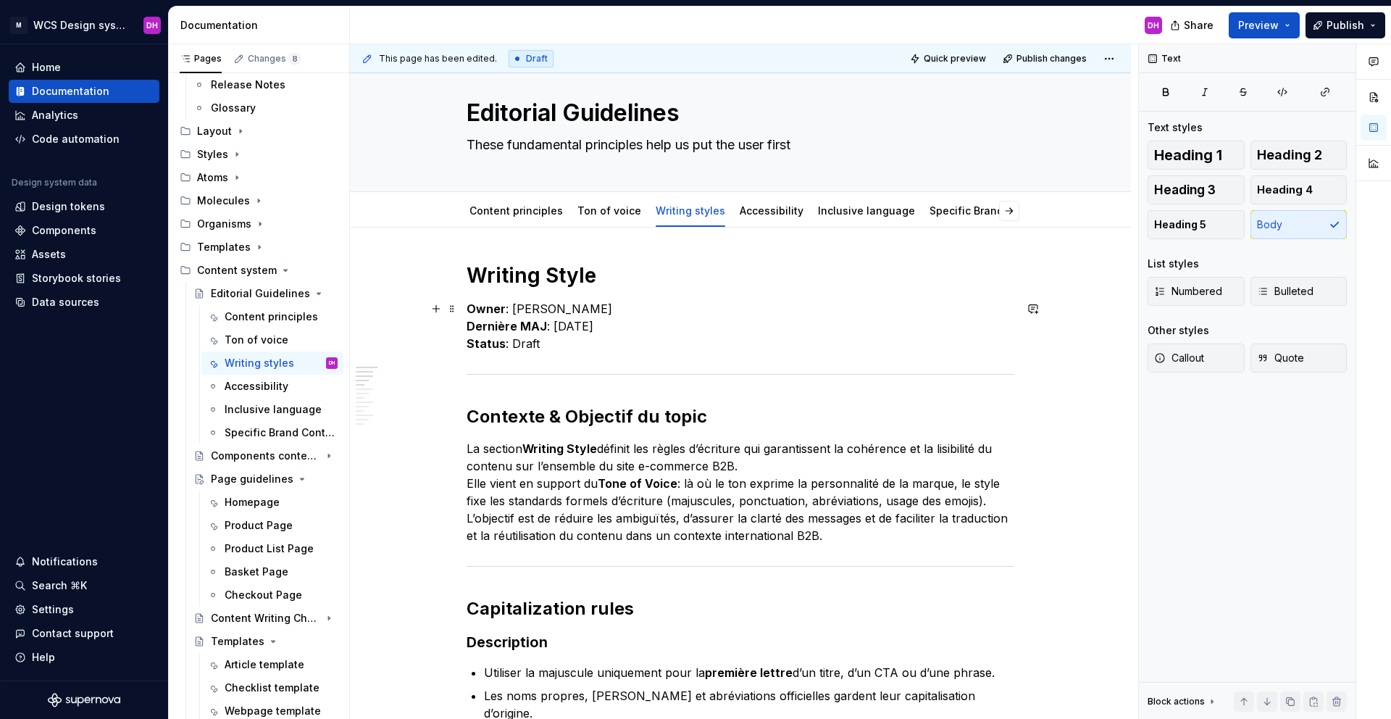
scroll to position [85, 0]
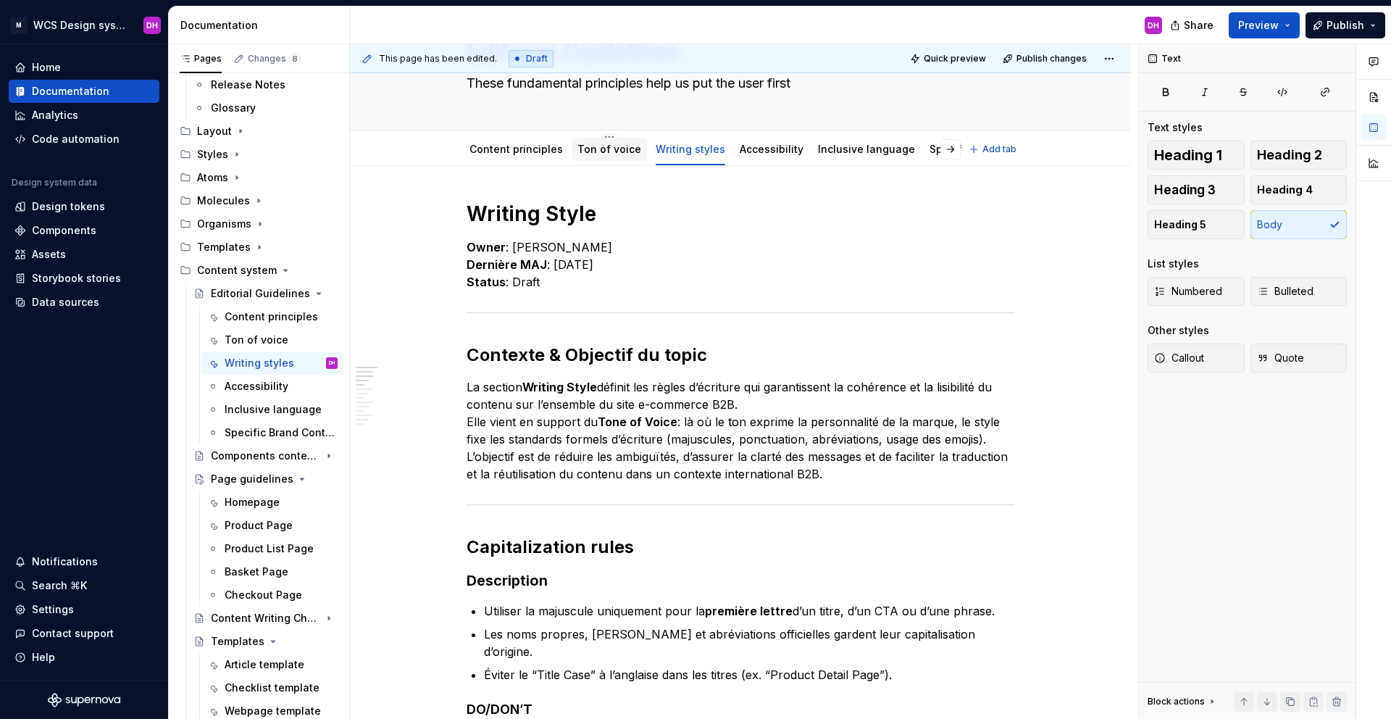
click at [593, 149] on link "Ton of voice" at bounding box center [609, 149] width 64 height 12
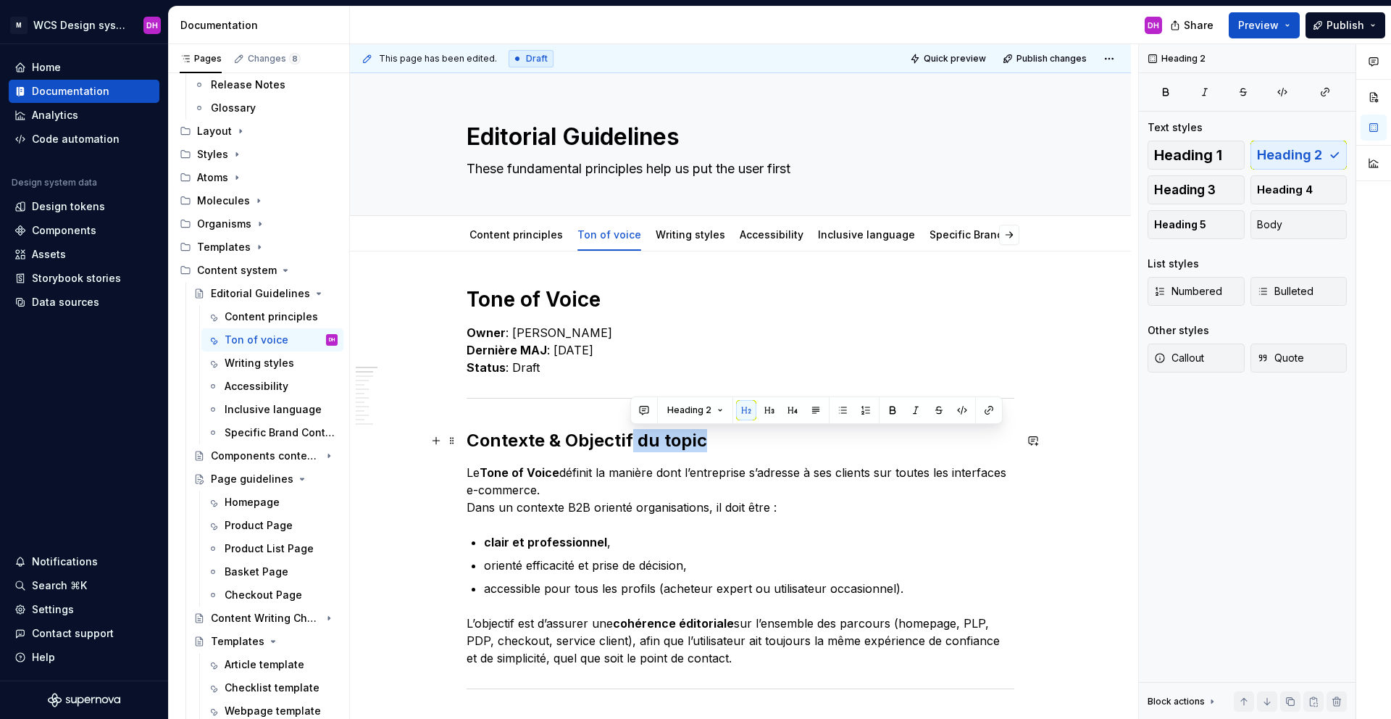
drag, startPoint x: 730, startPoint y: 435, endPoint x: 630, endPoint y: 434, distance: 99.3
click at [630, 434] on h2 "Contexte & Objectif du topic" at bounding box center [741, 440] width 548 height 23
click at [537, 240] on link "Content principles" at bounding box center [515, 234] width 93 height 12
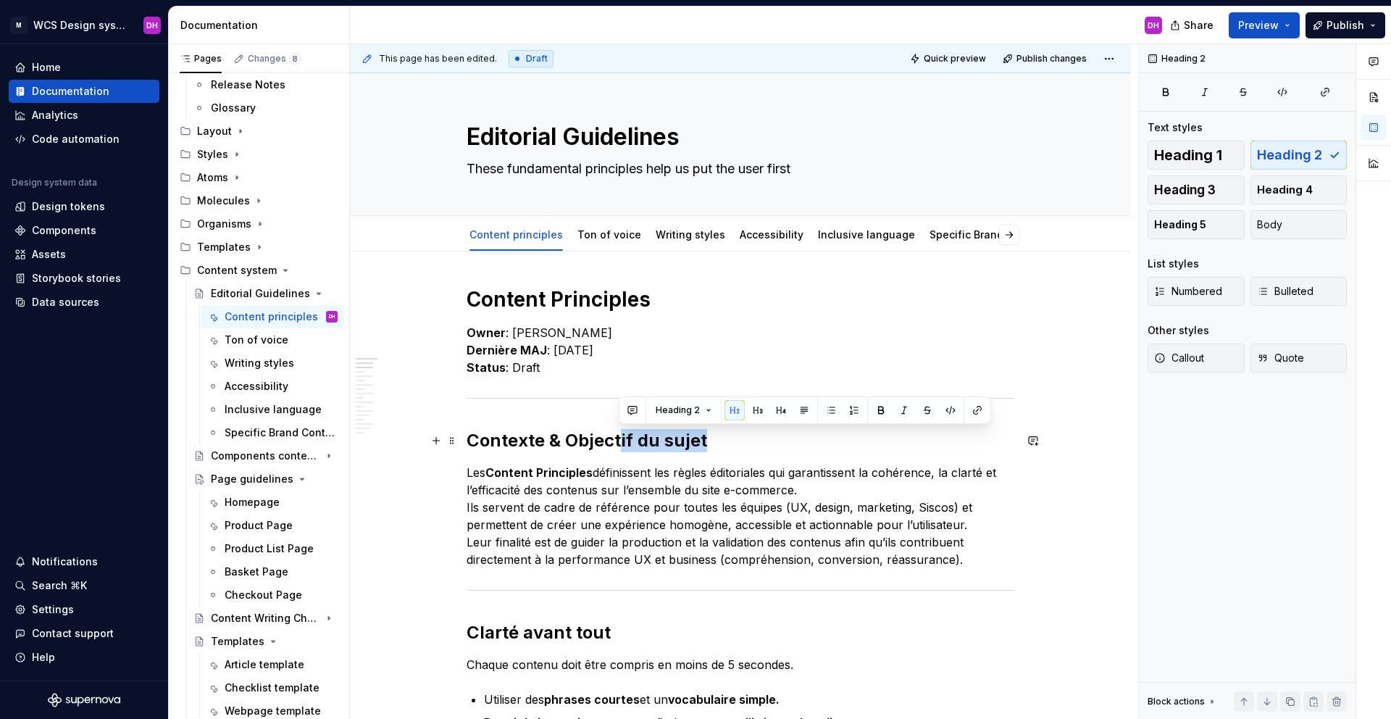
drag, startPoint x: 669, startPoint y: 440, endPoint x: 619, endPoint y: 434, distance: 49.6
click at [619, 434] on h2 "Contexte & Objectif du sujet" at bounding box center [741, 440] width 548 height 23
click at [624, 434] on h2 "Contexte & Objectif du sujet" at bounding box center [741, 440] width 548 height 23
click at [631, 440] on h2 "Contexte & Objectif du sujet" at bounding box center [741, 440] width 548 height 23
drag, startPoint x: 630, startPoint y: 439, endPoint x: 728, endPoint y: 439, distance: 97.8
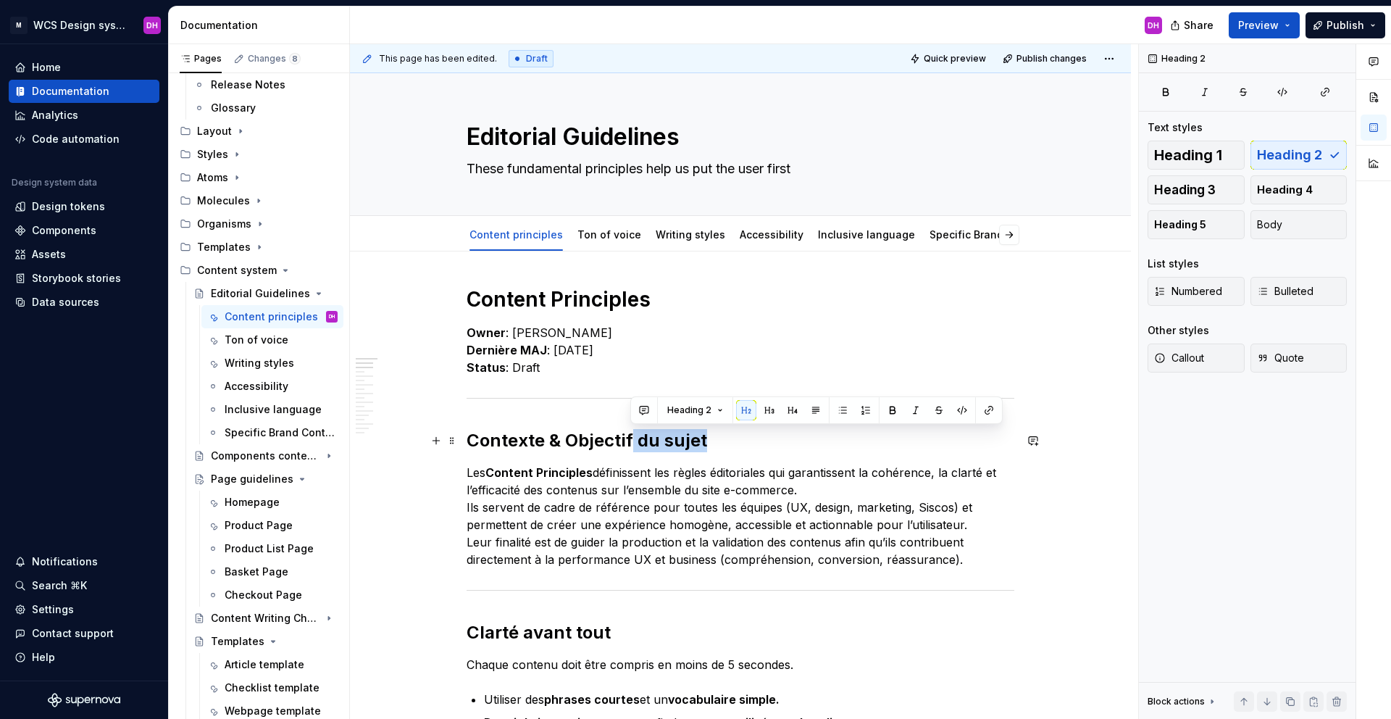
click at [728, 439] on h2 "Contexte & Objectif du sujet" at bounding box center [741, 440] width 548 height 23
click at [682, 232] on link "Writing styles" at bounding box center [691, 234] width 70 height 12
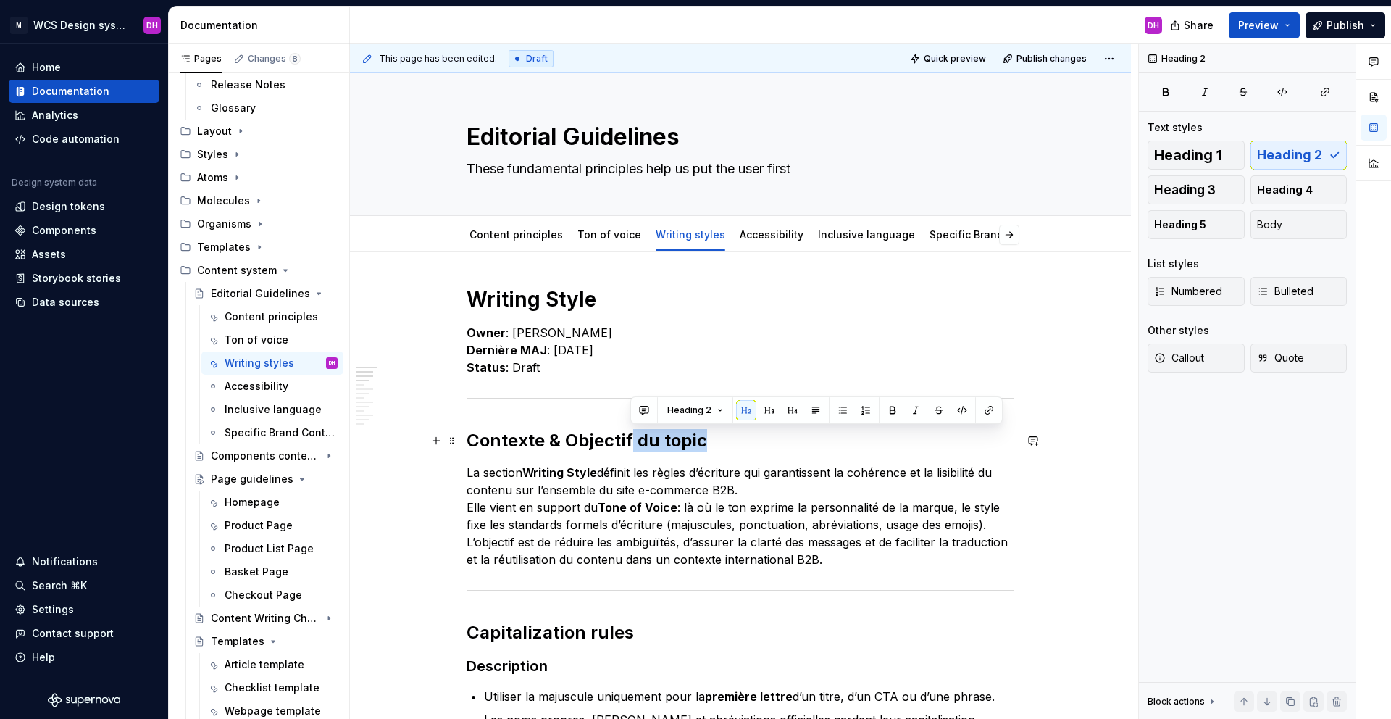
drag, startPoint x: 726, startPoint y: 443, endPoint x: 628, endPoint y: 438, distance: 98.0
click at [628, 438] on h2 "Contexte & Objectif du topic" at bounding box center [741, 440] width 548 height 23
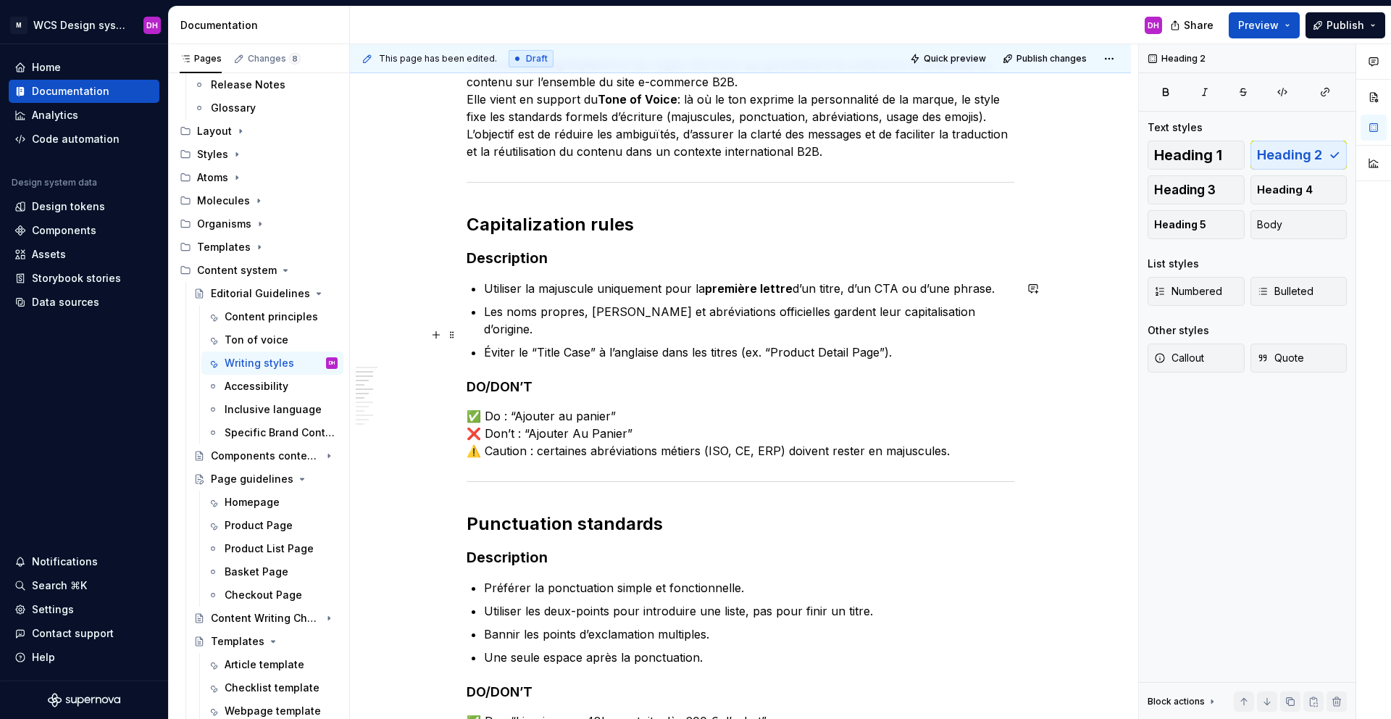
scroll to position [409, 0]
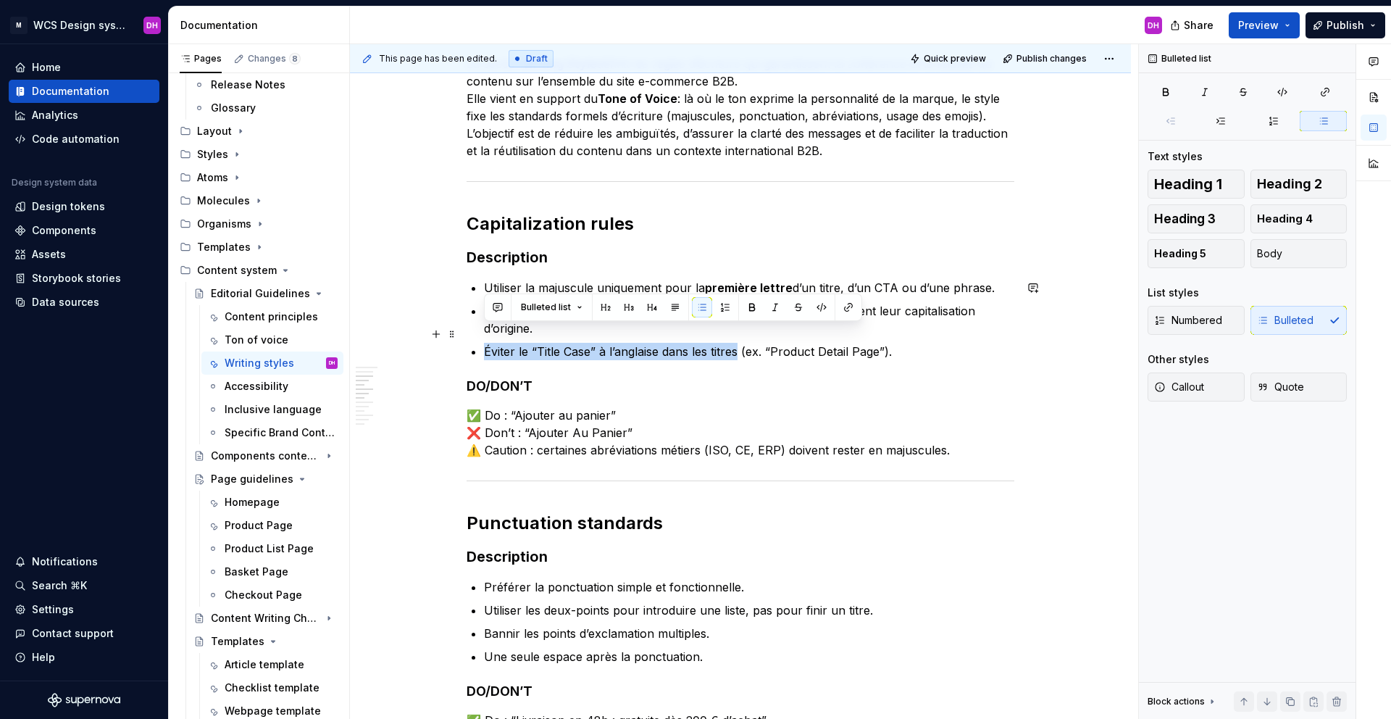
drag, startPoint x: 485, startPoint y: 333, endPoint x: 737, endPoint y: 333, distance: 252.8
click at [737, 343] on p "Éviter le “Title Case” à l’anglaise dans les titres (ex. “Product Detail Page”)." at bounding box center [749, 351] width 530 height 17
click at [745, 306] on button "button" at bounding box center [752, 307] width 20 height 20
click at [709, 344] on strong "Éviter le “Title Case” à l’anglaise dans les titres" at bounding box center [620, 351] width 272 height 14
type textarea "*"
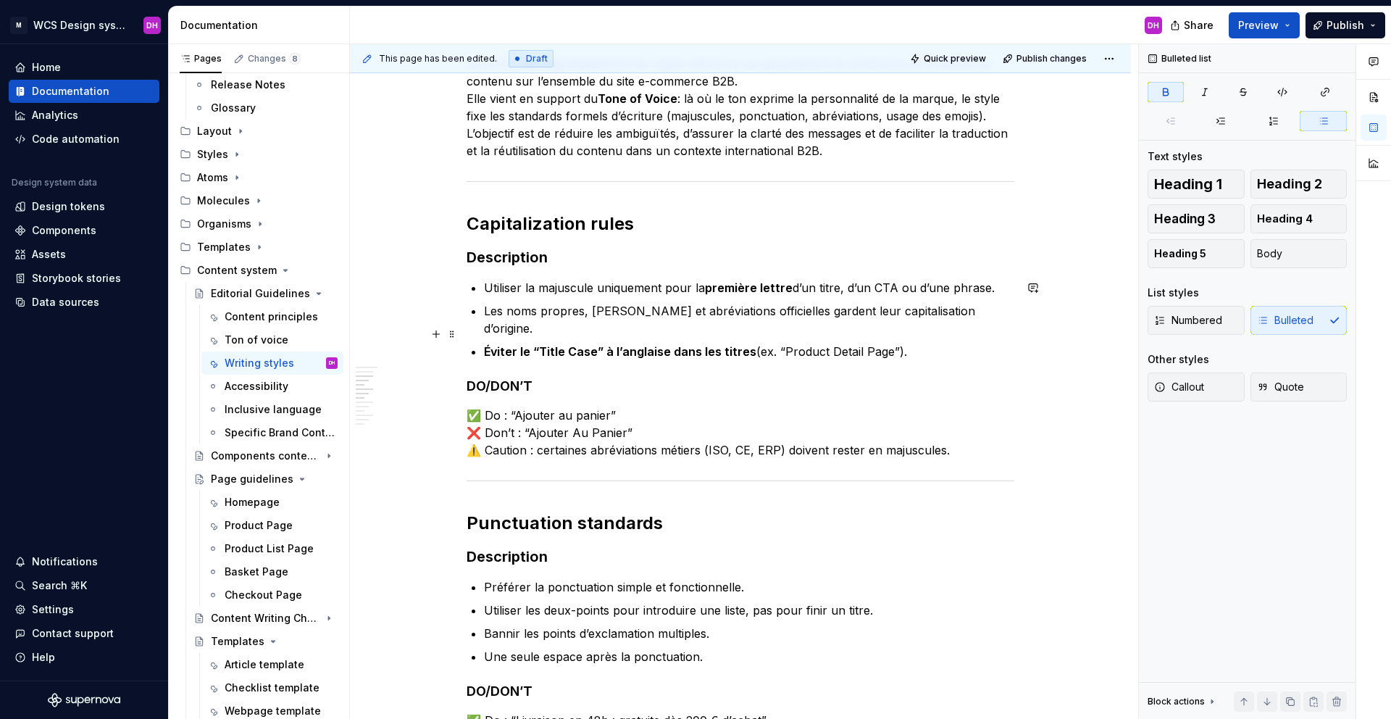
click at [914, 343] on p "Éviter le “Title Case” à l’anglaise dans les titres (ex. “Product Detail Page”)." at bounding box center [749, 351] width 530 height 17
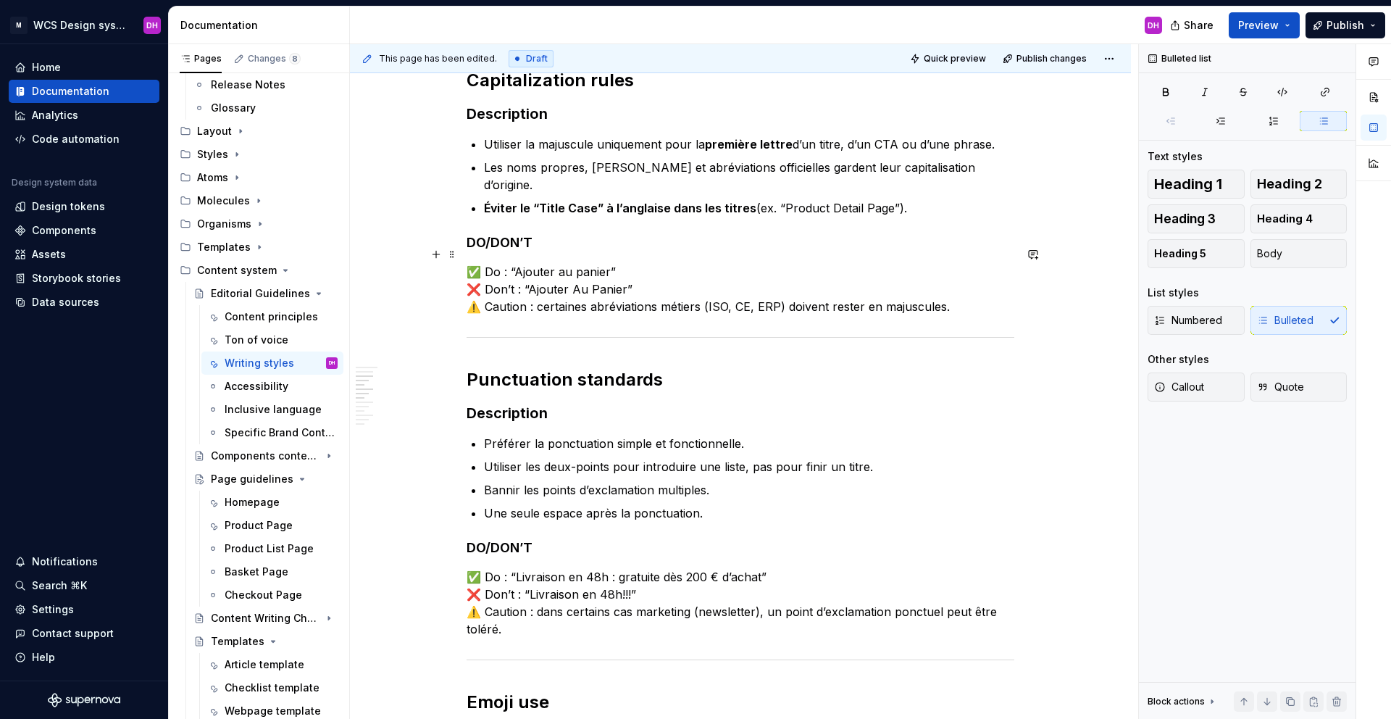
scroll to position [617, 0]
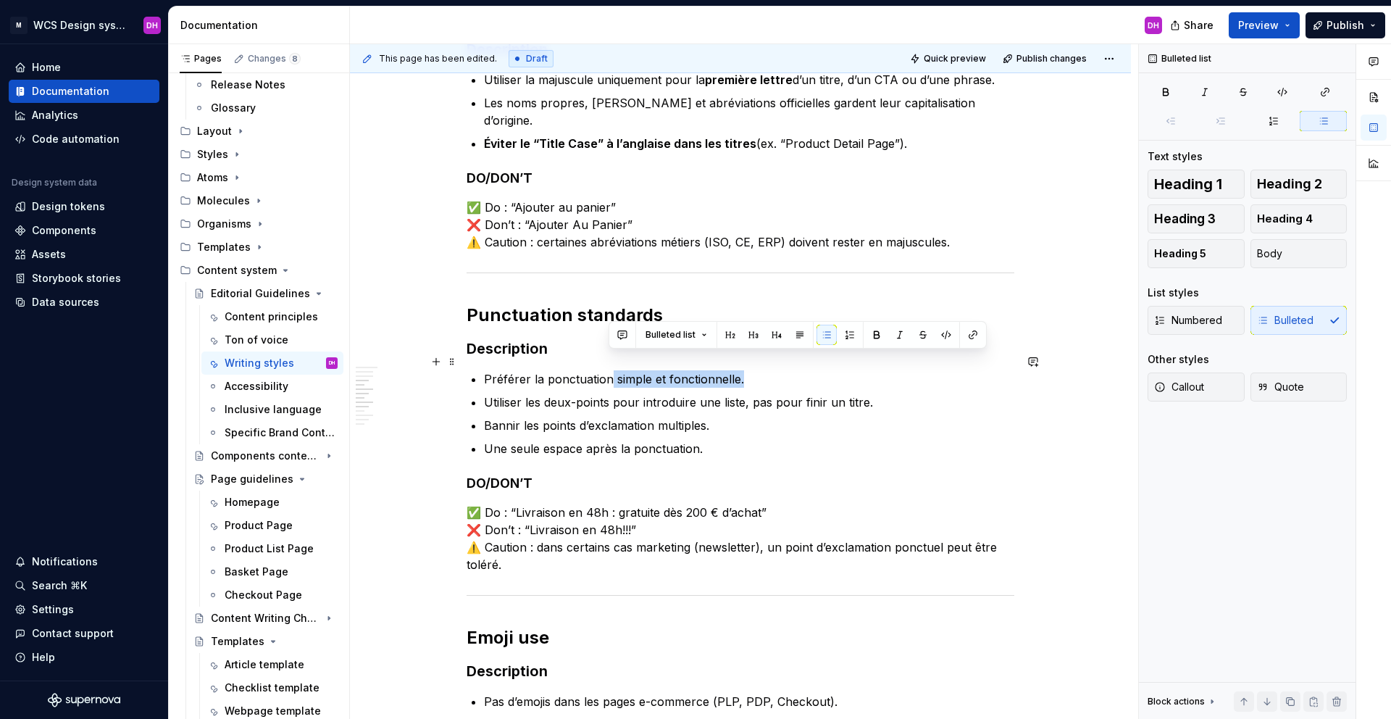
drag, startPoint x: 748, startPoint y: 366, endPoint x: 610, endPoint y: 360, distance: 137.8
click at [610, 370] on p "Préférer la ponctuation simple et fonctionnelle." at bounding box center [749, 378] width 530 height 17
click at [611, 370] on p "Préférer la ponctuation simple et fonctionnelle." at bounding box center [749, 378] width 530 height 17
drag, startPoint x: 612, startPoint y: 362, endPoint x: 774, endPoint y: 360, distance: 161.6
click at [774, 370] on p "Préférer la ponctuation simple et fonctionnelle." at bounding box center [749, 378] width 530 height 17
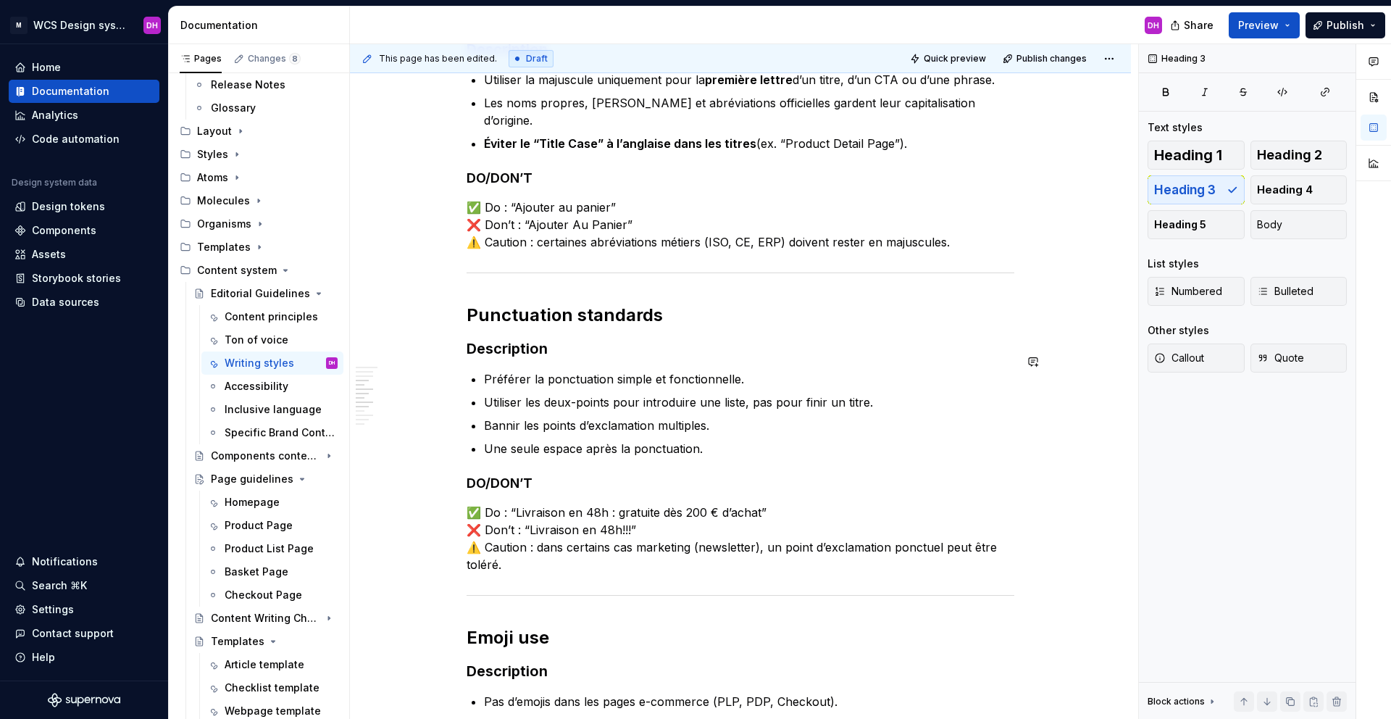
click at [567, 338] on h3 "Description" at bounding box center [741, 348] width 548 height 20
click at [539, 340] on h3 "Descripti" at bounding box center [741, 348] width 548 height 20
click at [449, 326] on span at bounding box center [452, 331] width 12 height 20
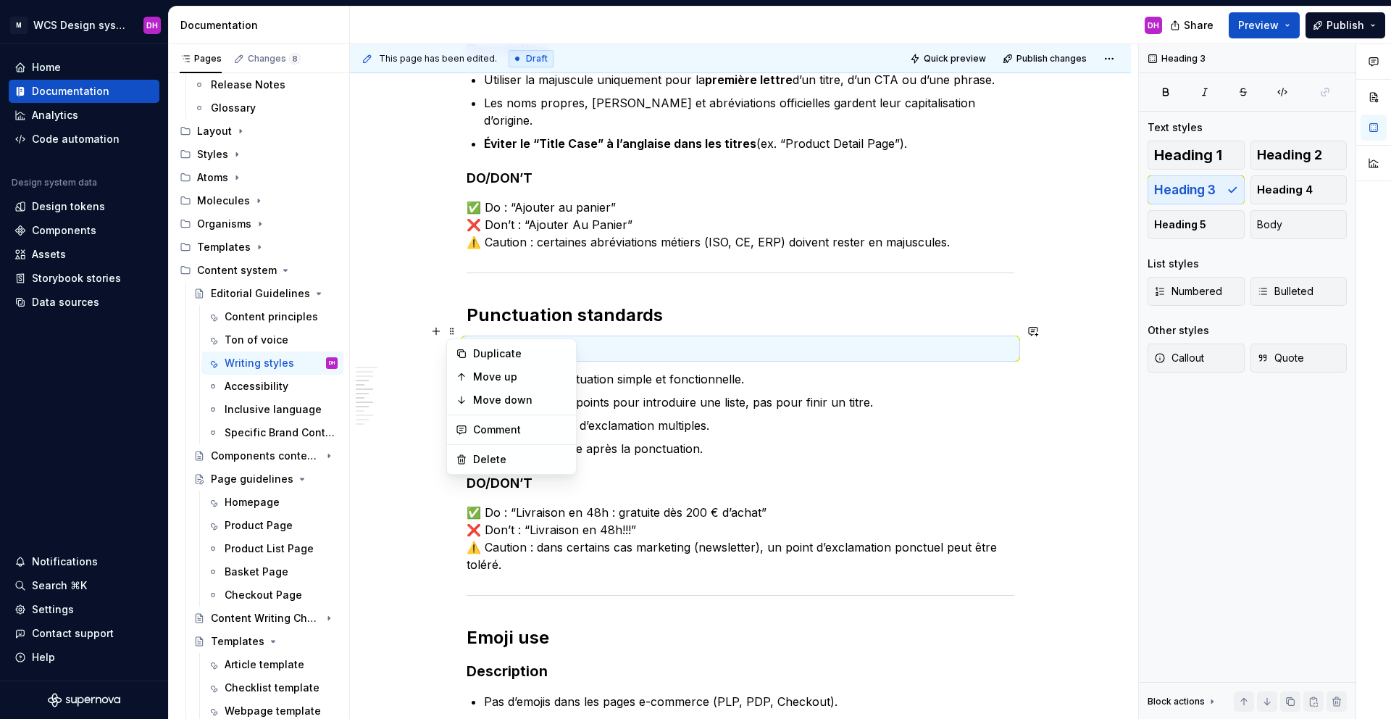
click at [569, 338] on h3 "Descripti" at bounding box center [741, 348] width 548 height 20
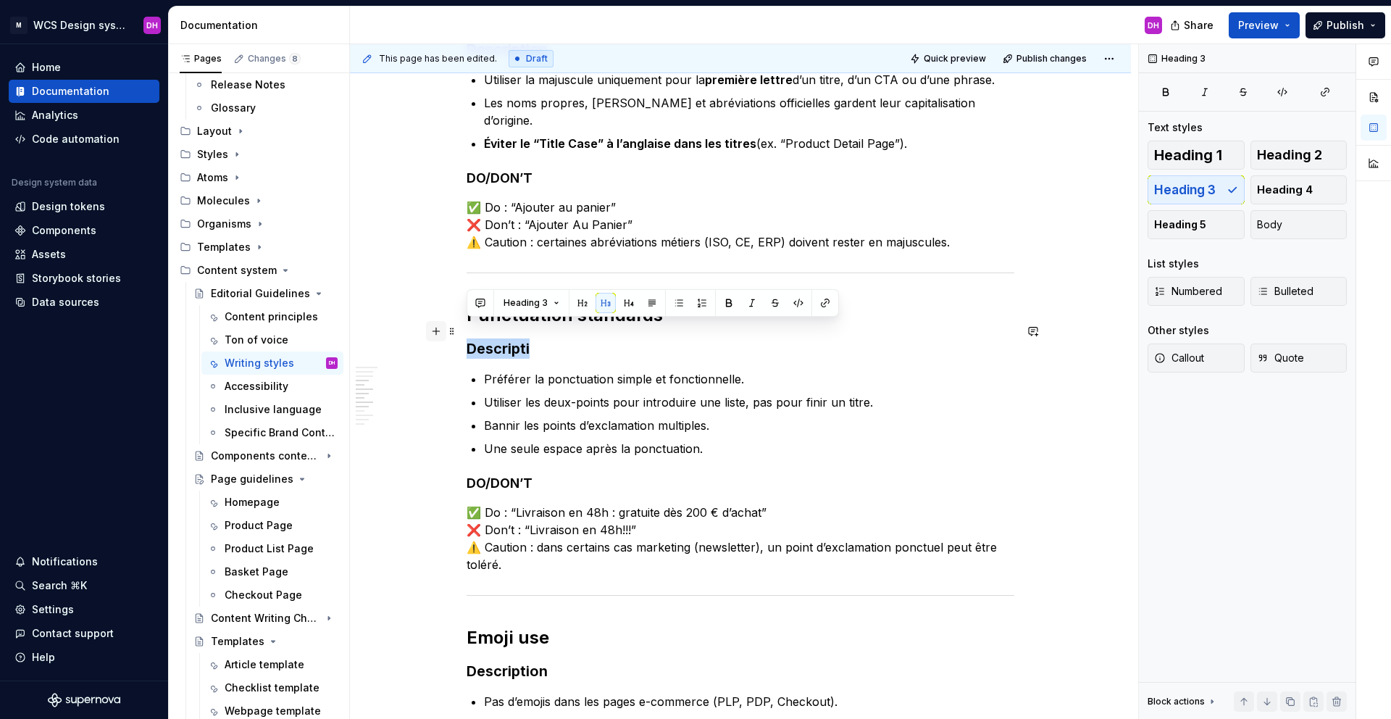
drag, startPoint x: 469, startPoint y: 330, endPoint x: 438, endPoint y: 327, distance: 31.3
click at [467, 327] on div "Writing Style Owner : [PERSON_NAME] MAJ : [DATE] Status : Draft Contexte & Obje…" at bounding box center [741, 421] width 548 height 1502
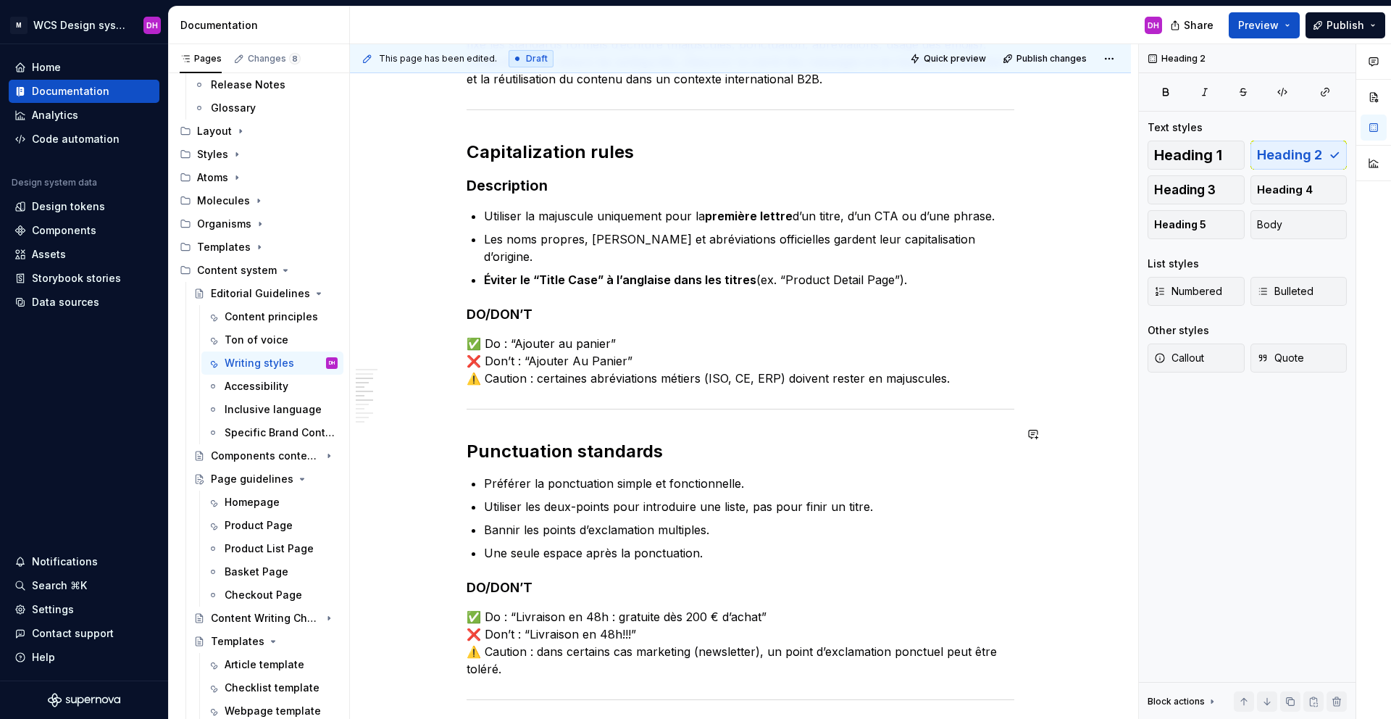
scroll to position [464, 0]
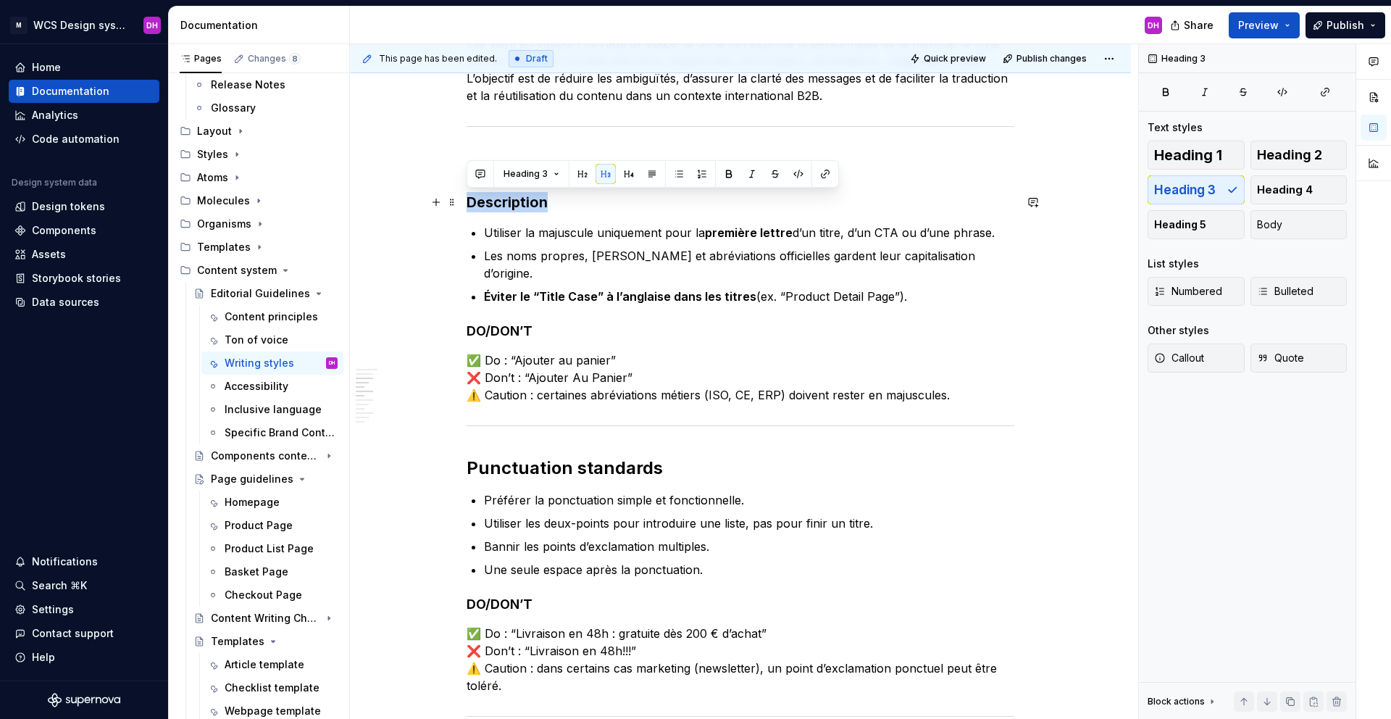
drag, startPoint x: 569, startPoint y: 201, endPoint x: 457, endPoint y: 199, distance: 111.6
click at [457, 199] on div "Writing Style Owner : [PERSON_NAME] MAJ : [DATE] Status : Draft Contexte & Obje…" at bounding box center [740, 648] width 781 height 1721
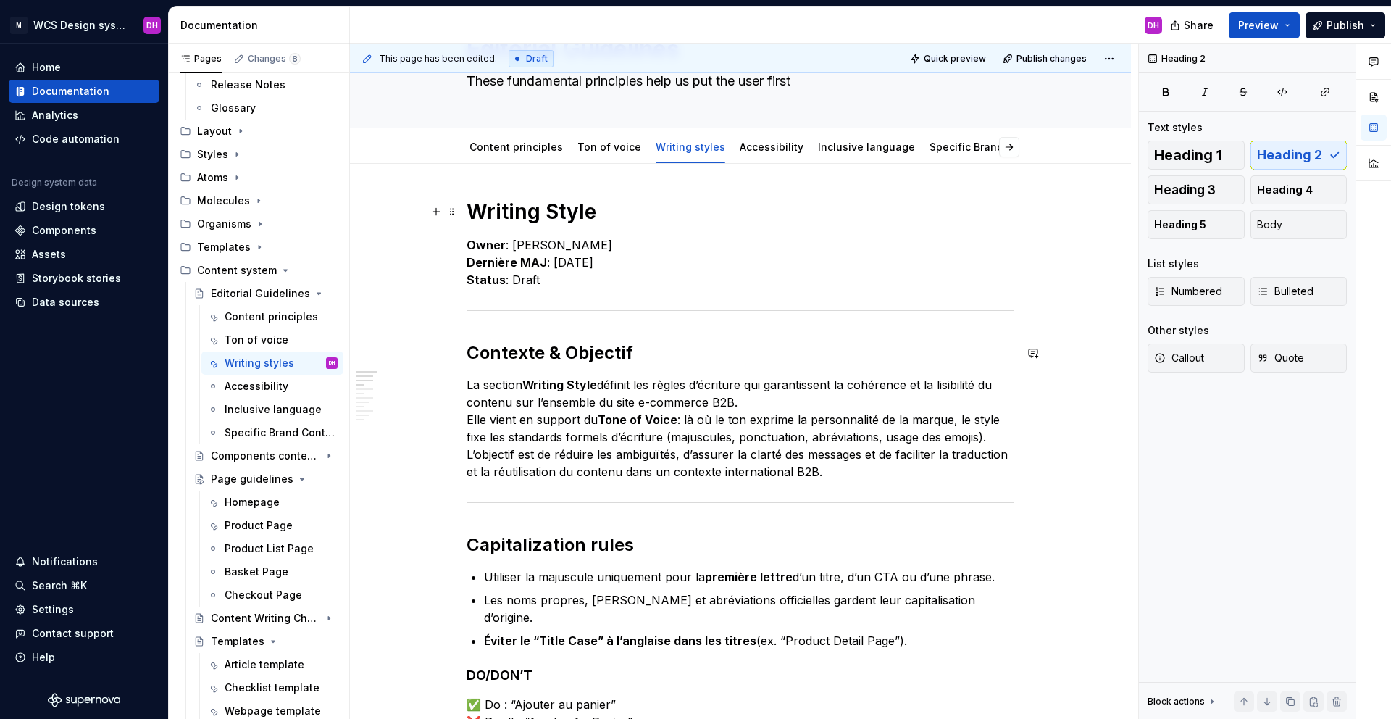
scroll to position [0, 0]
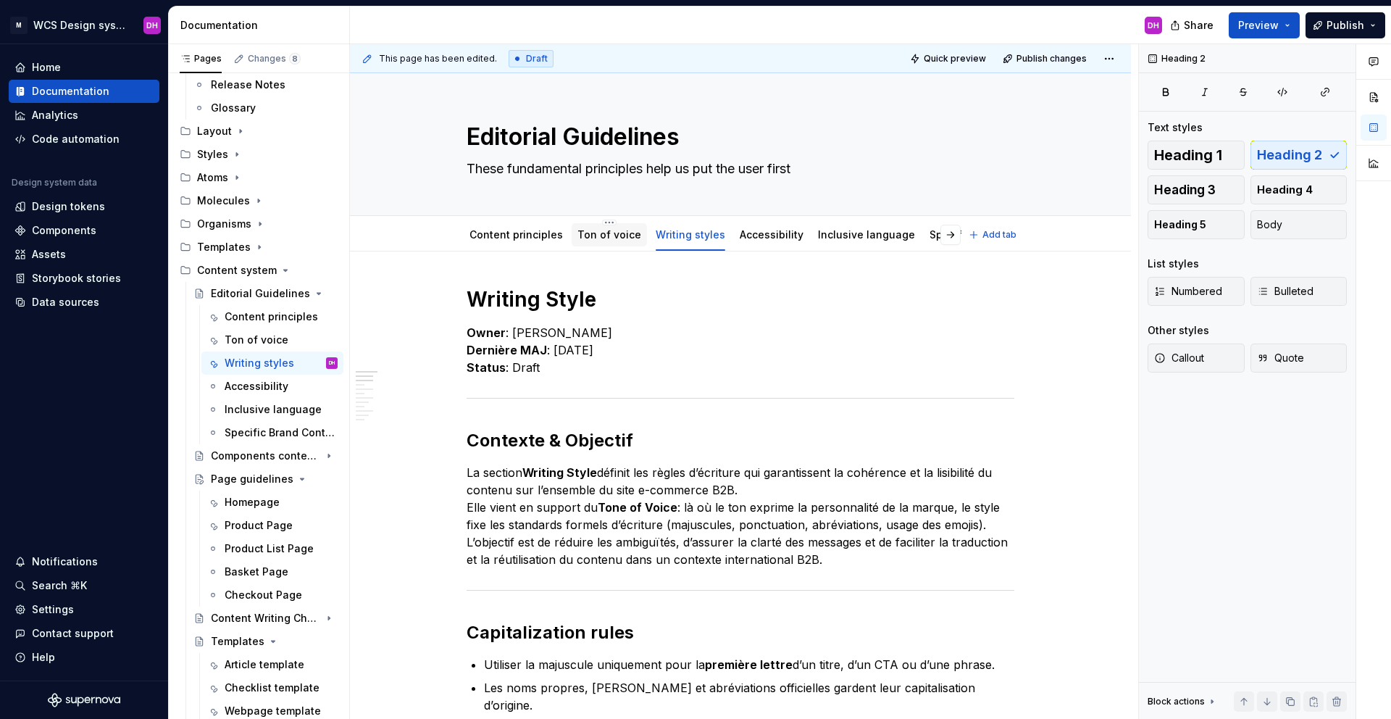
click at [601, 230] on link "Ton of voice" at bounding box center [609, 234] width 64 height 12
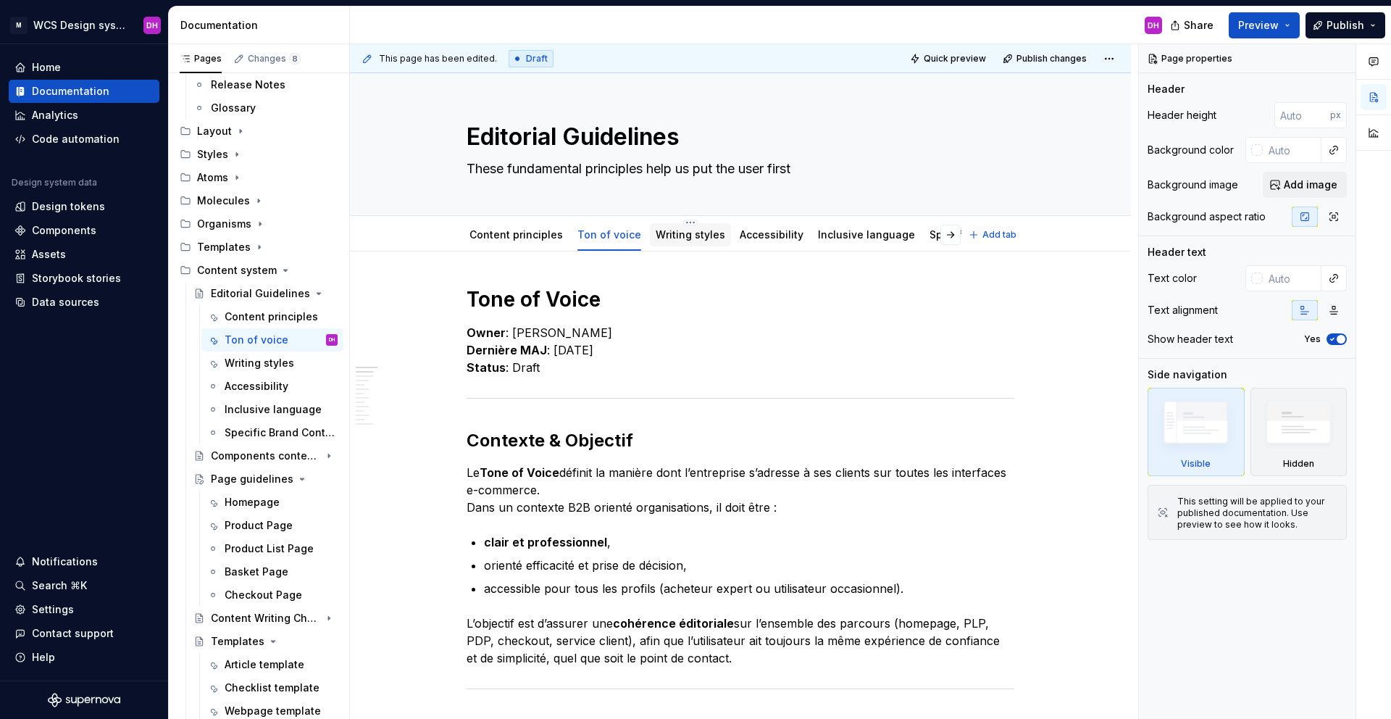
click at [667, 244] on div "Writing styles" at bounding box center [690, 234] width 81 height 23
click at [656, 243] on div "Writing styles" at bounding box center [691, 234] width 70 height 17
click at [666, 229] on link "Writing styles" at bounding box center [691, 234] width 70 height 12
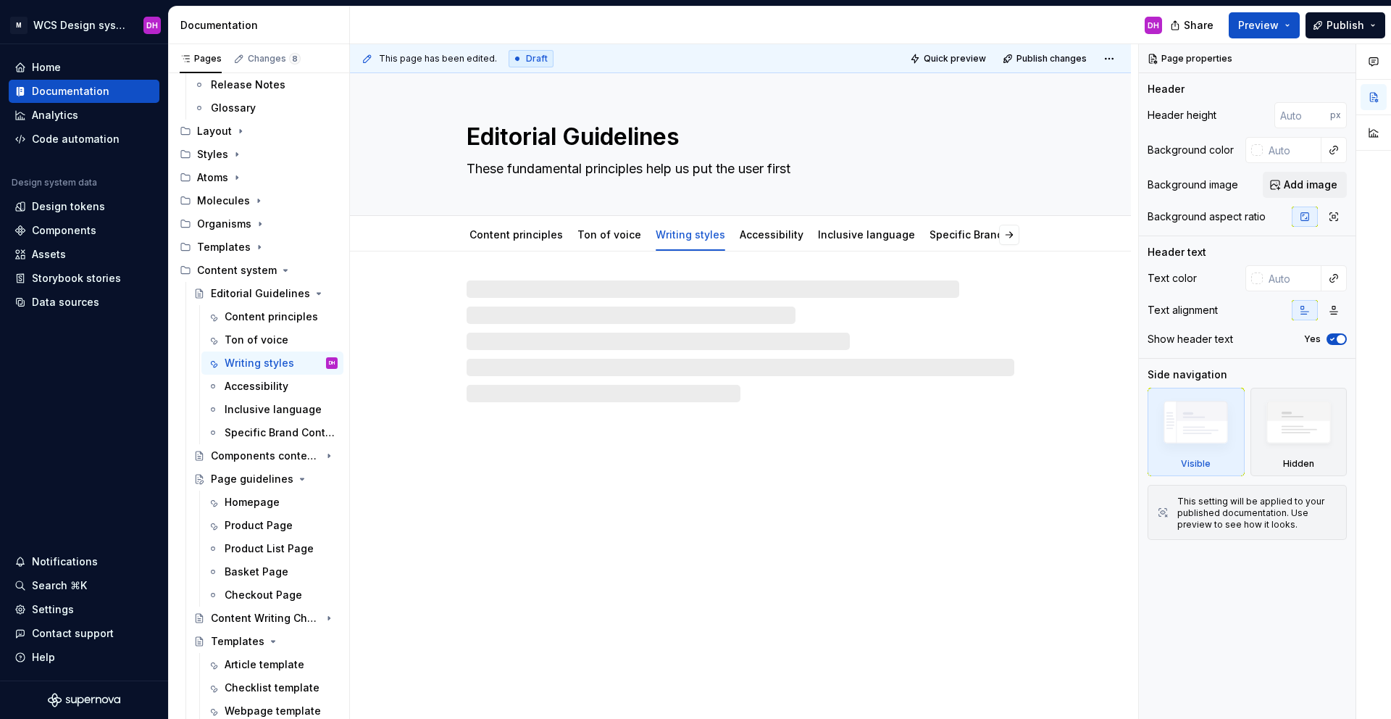
type textarea "*"
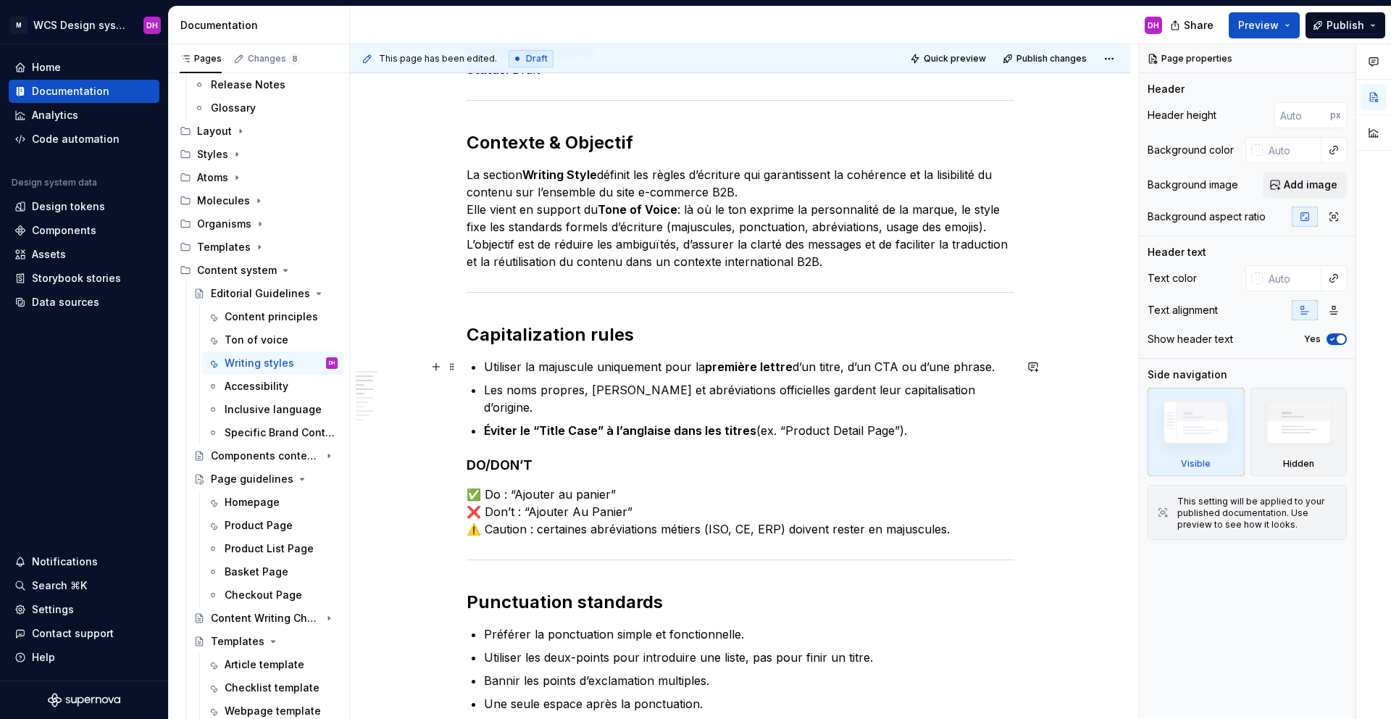
scroll to position [429, 0]
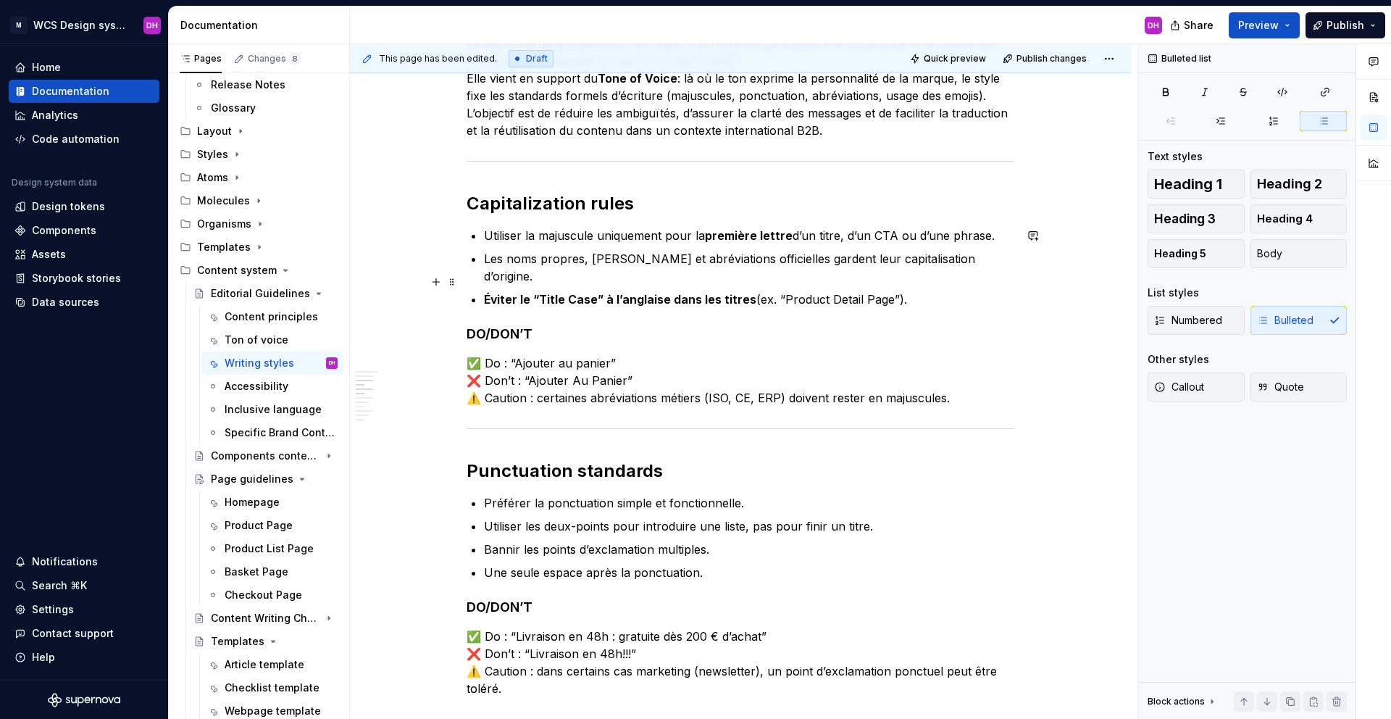
click at [902, 291] on p "Éviter le “Title Case” à l’anglaise dans les titres (ex. “Product Detail Page”)." at bounding box center [749, 299] width 530 height 17
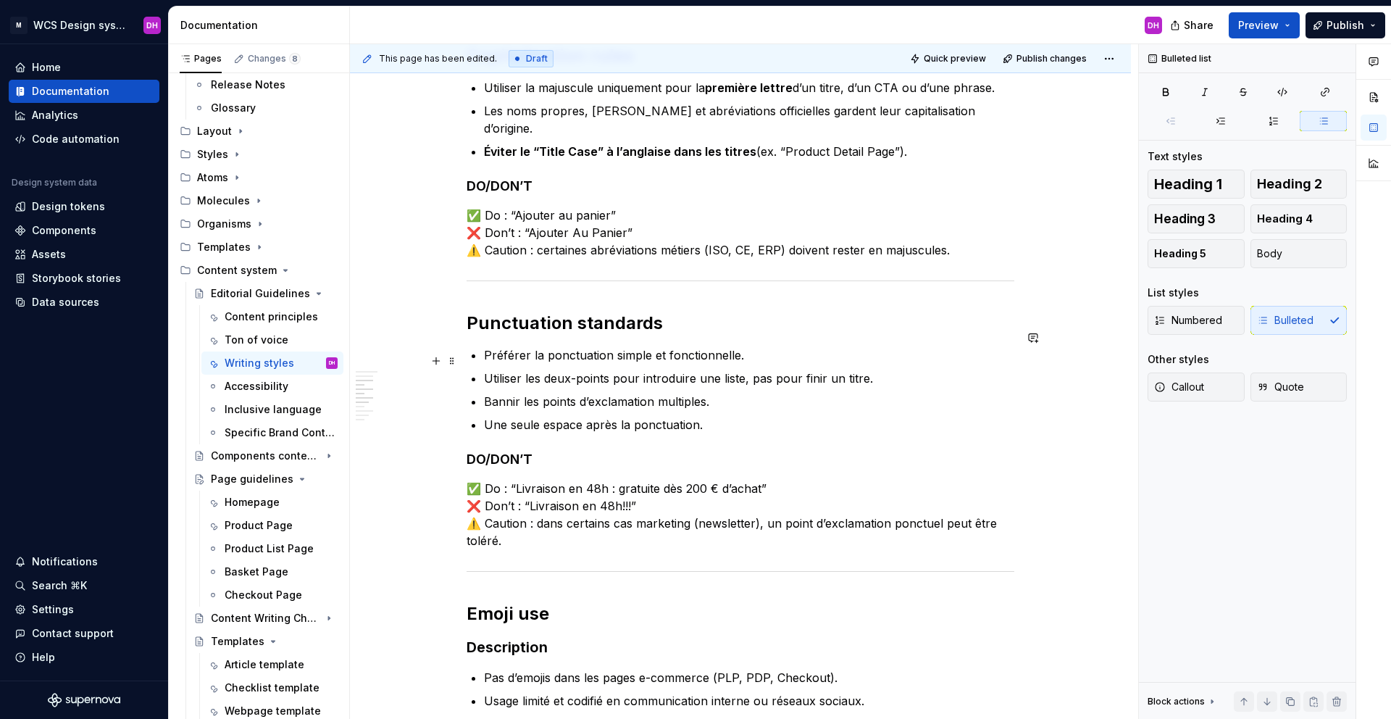
scroll to position [296, 0]
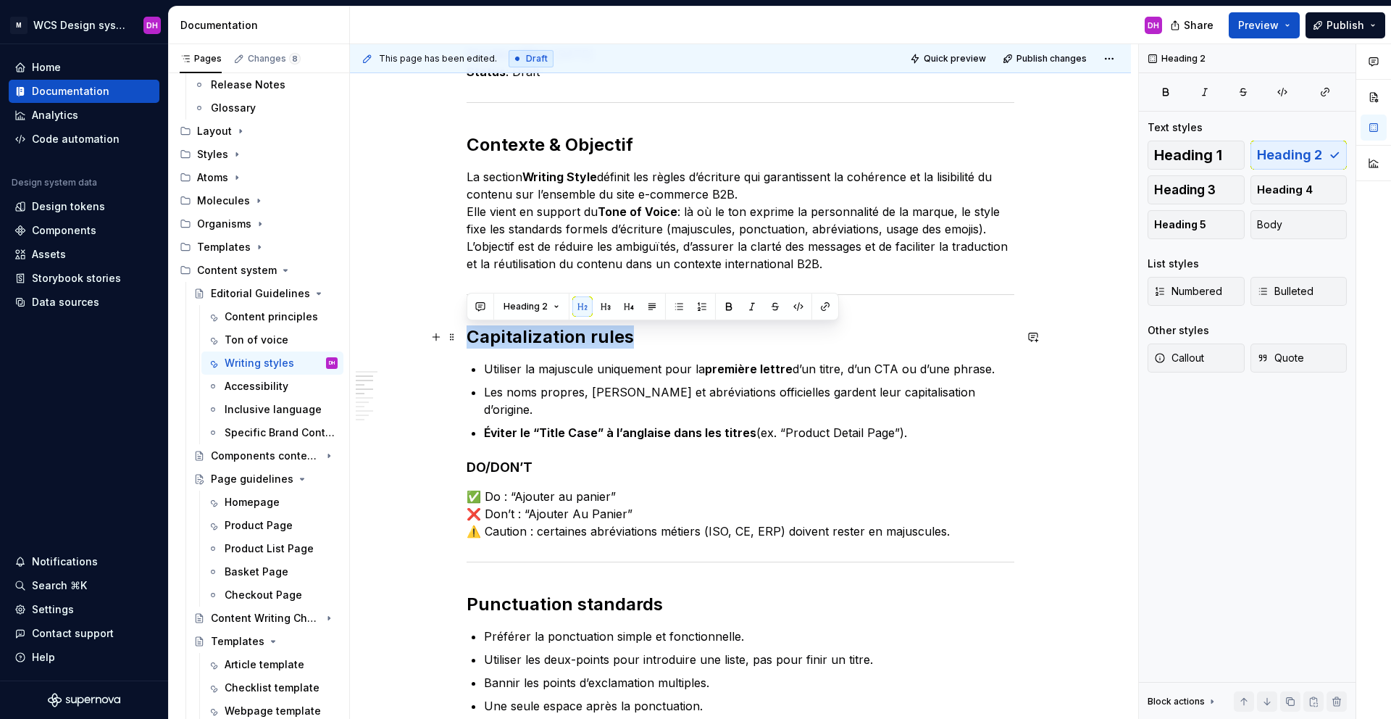
drag, startPoint x: 625, startPoint y: 339, endPoint x: 463, endPoint y: 335, distance: 162.3
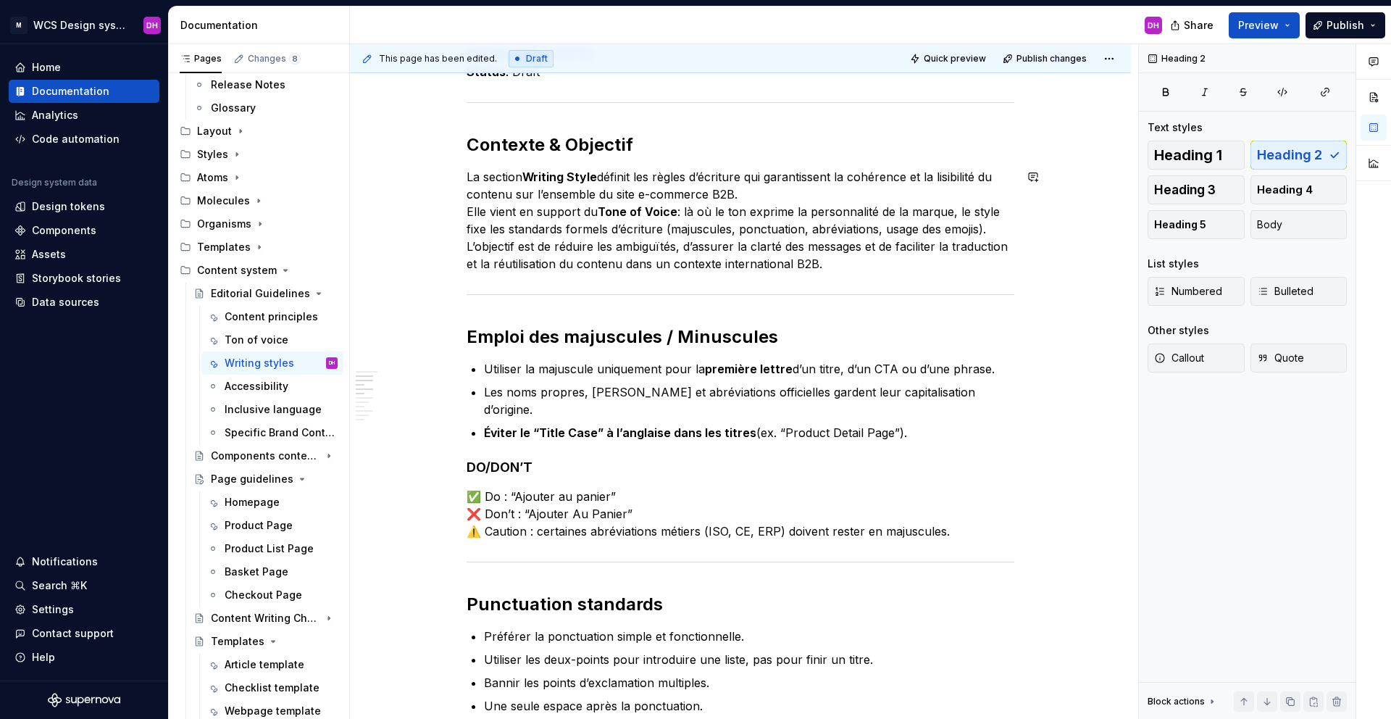
scroll to position [415, 0]
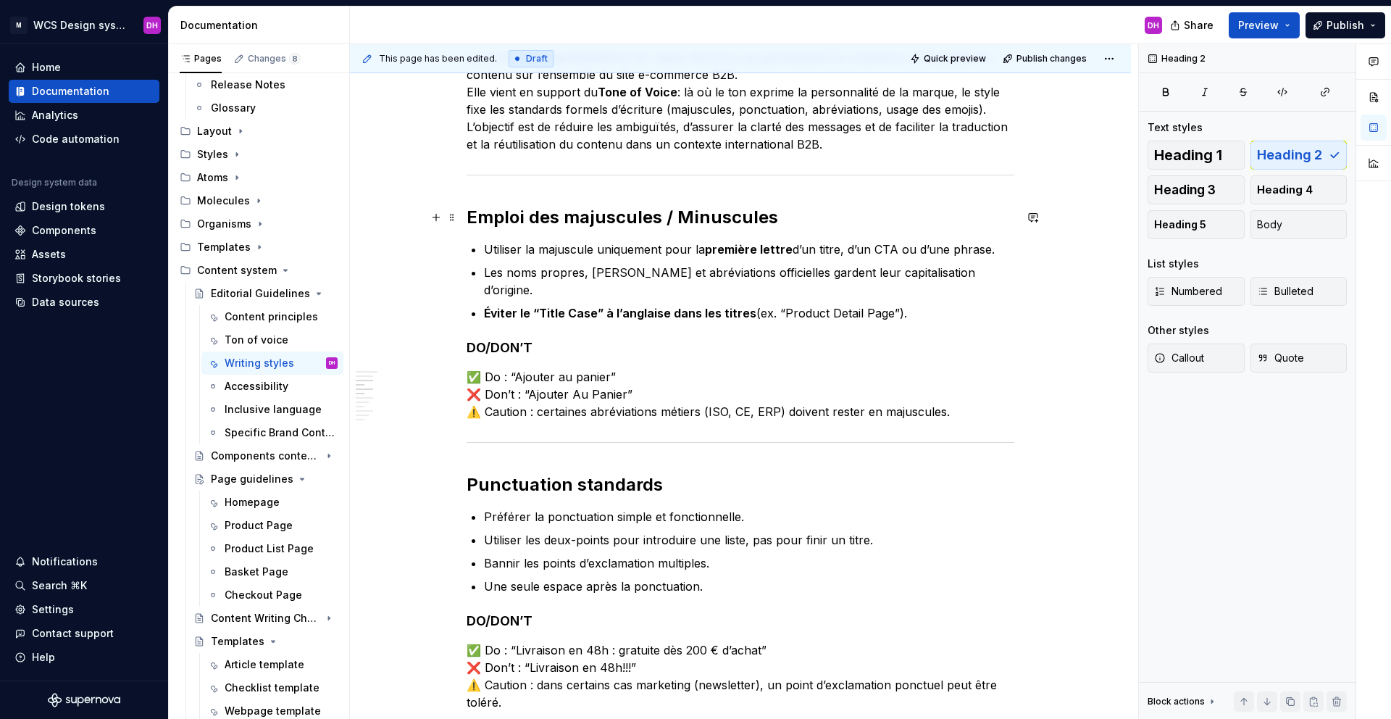
click at [573, 220] on h2 "Emploi des majuscules / Minuscules" at bounding box center [741, 217] width 548 height 23
click at [672, 213] on h2 "Emploi des majuscules / Minuscules" at bounding box center [741, 217] width 548 height 23
click at [667, 212] on h2 "Emploi des majuscules / Minuscules" at bounding box center [741, 217] width 548 height 23
click at [732, 216] on h2 "Emploi des majuscules et des Minuscules" at bounding box center [741, 217] width 548 height 23
click at [901, 304] on p "Éviter le “Title Case” à l’anglaise dans les titres (ex. “Product Detail Page”)." at bounding box center [749, 312] width 530 height 17
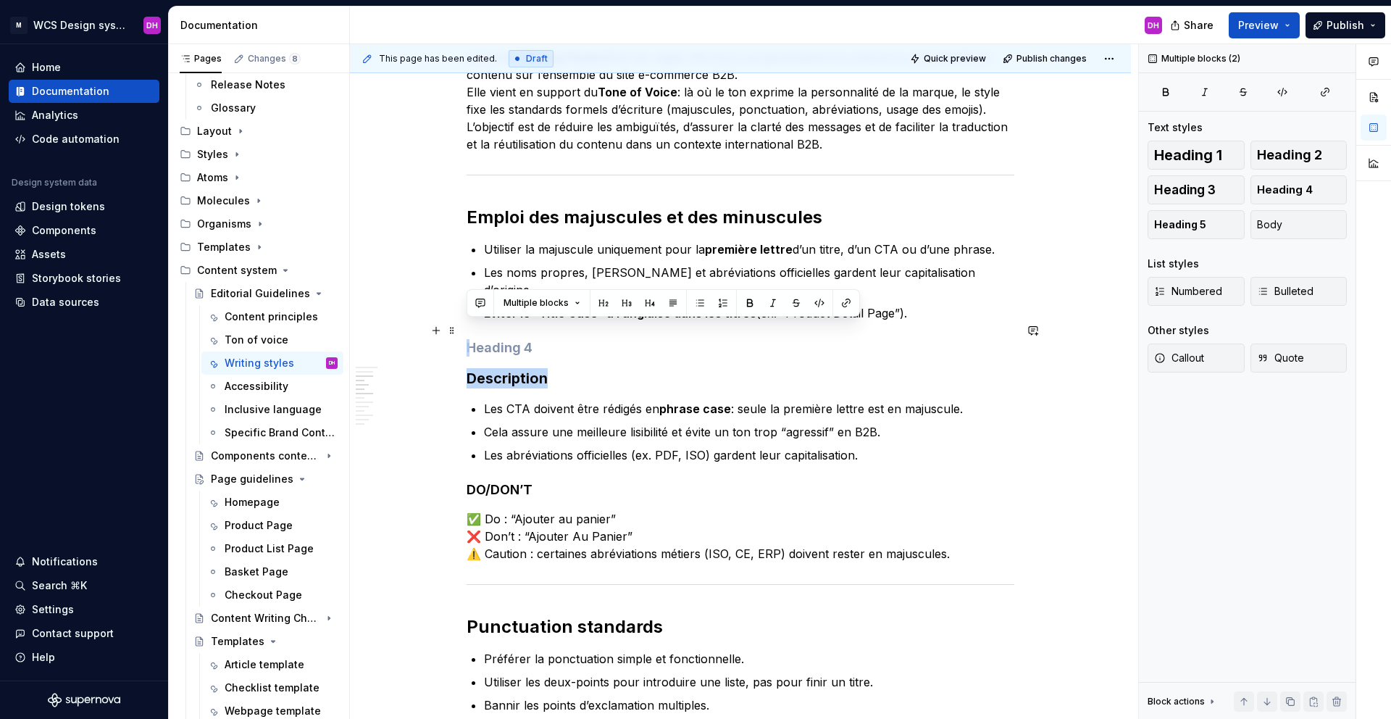
drag, startPoint x: 551, startPoint y: 363, endPoint x: 440, endPoint y: 335, distance: 114.2
click at [467, 327] on div "Writing Style Owner : [PERSON_NAME] MAJ : [DATE] Status : Draft Contexte & Obje…" at bounding box center [741, 661] width 548 height 1580
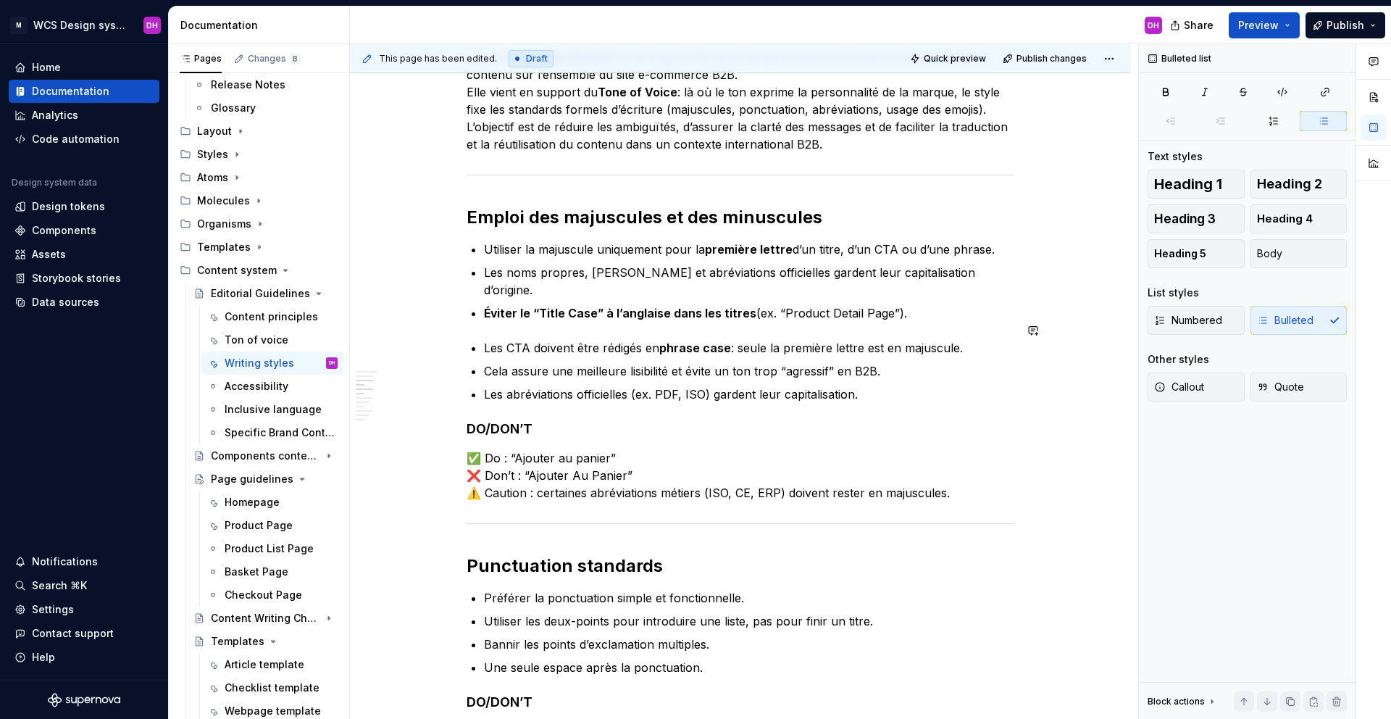
click at [485, 314] on div "Writing Style Owner : [PERSON_NAME] MAJ : [DATE] Status : Draft Contexte & Obje…" at bounding box center [741, 622] width 548 height 1502
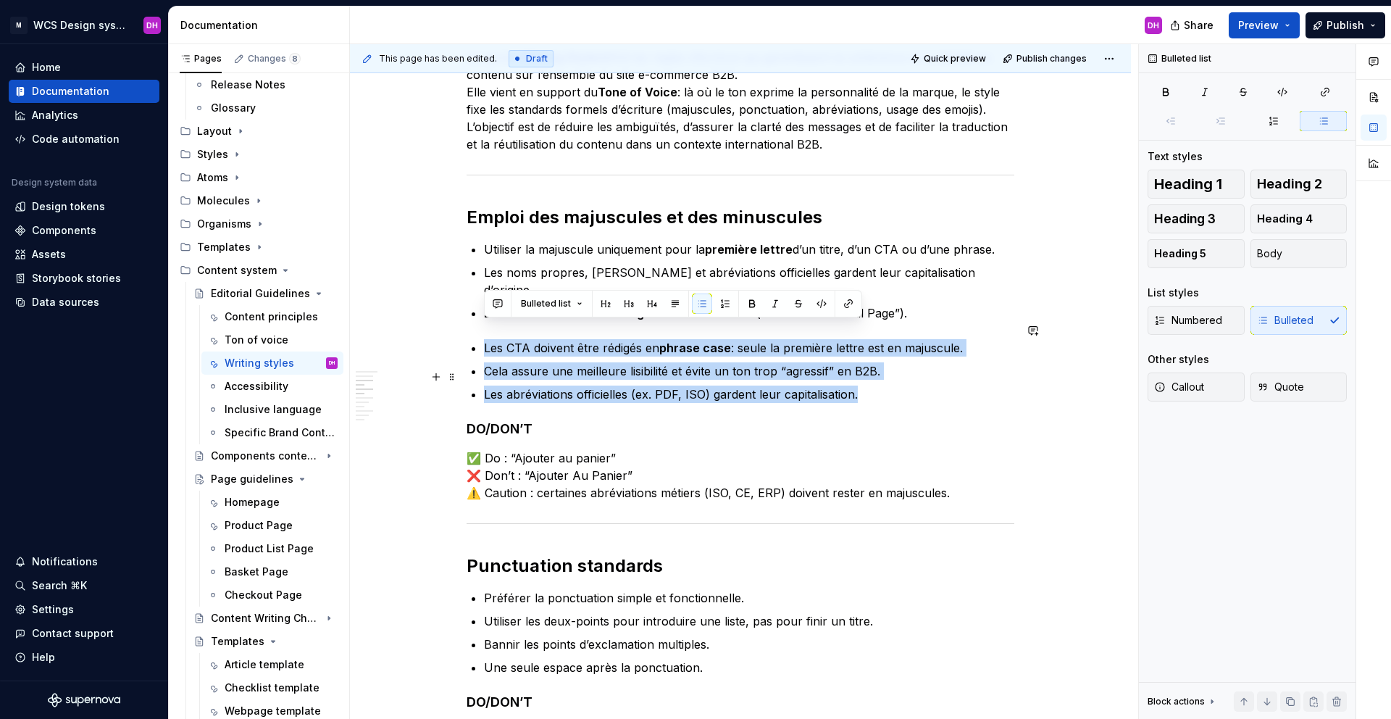
drag, startPoint x: 482, startPoint y: 326, endPoint x: 873, endPoint y: 369, distance: 393.6
click at [872, 371] on div "Writing Style Owner : [PERSON_NAME] MAJ : [DATE] Status : Draft Contexte & Obje…" at bounding box center [741, 622] width 548 height 1502
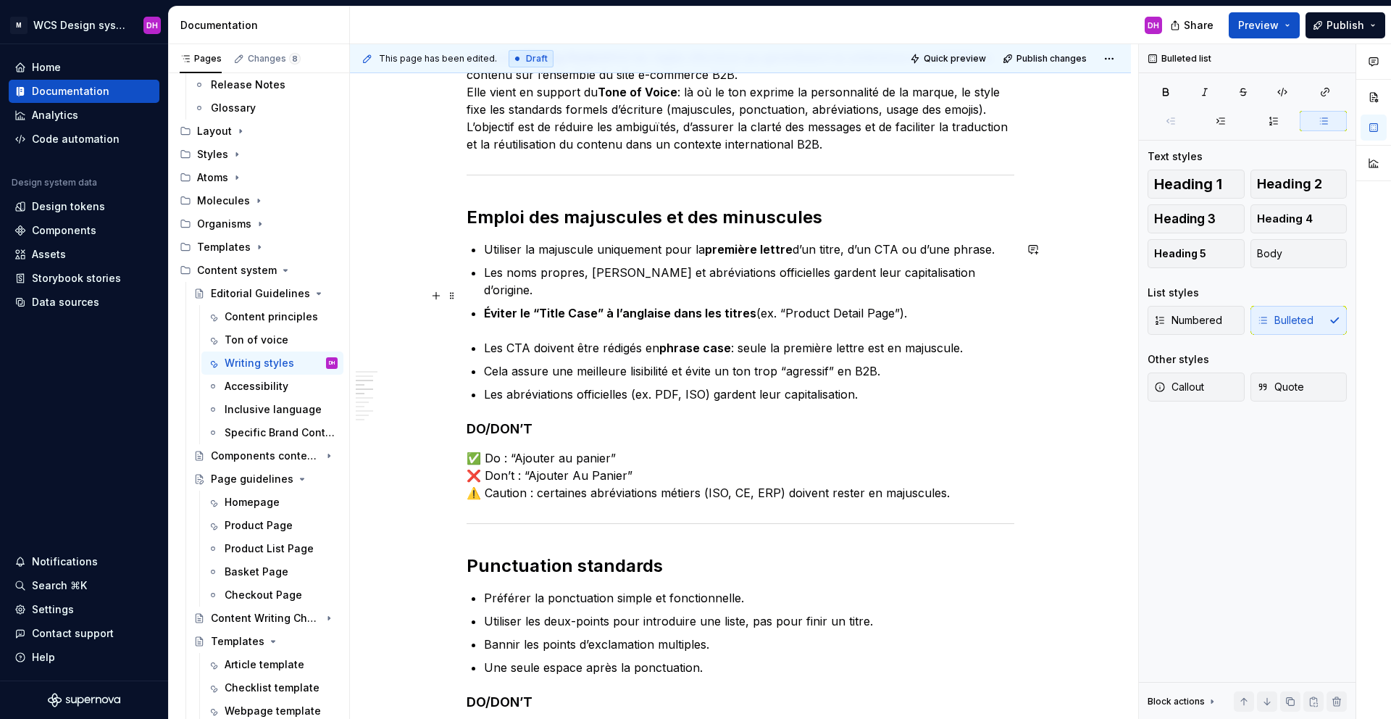
click at [905, 304] on p "Éviter le “Title Case” à l’anglaise dans les titres (ex. “Product Detail Page”)." at bounding box center [749, 312] width 530 height 17
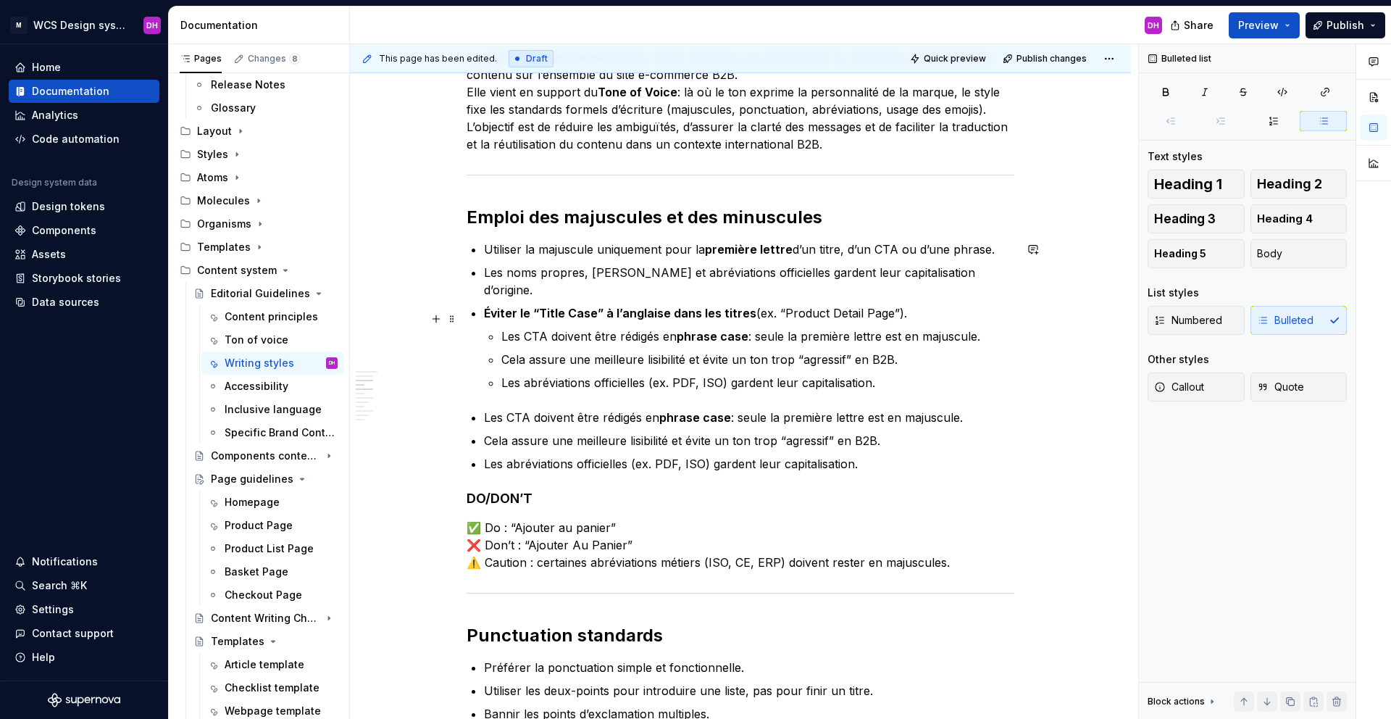
click at [501, 327] on p "Les CTA doivent être rédigés en phrase case : seule la première lettre est en m…" at bounding box center [757, 335] width 513 height 17
click at [501, 351] on p "Cela assure une meilleure lisibilité et évite un ton trop “agressif” en B2B." at bounding box center [757, 359] width 513 height 17
click at [503, 374] on p "Les abréviations officielles (ex. PDF, ISO) gardent leur capitalisation." at bounding box center [757, 382] width 513 height 17
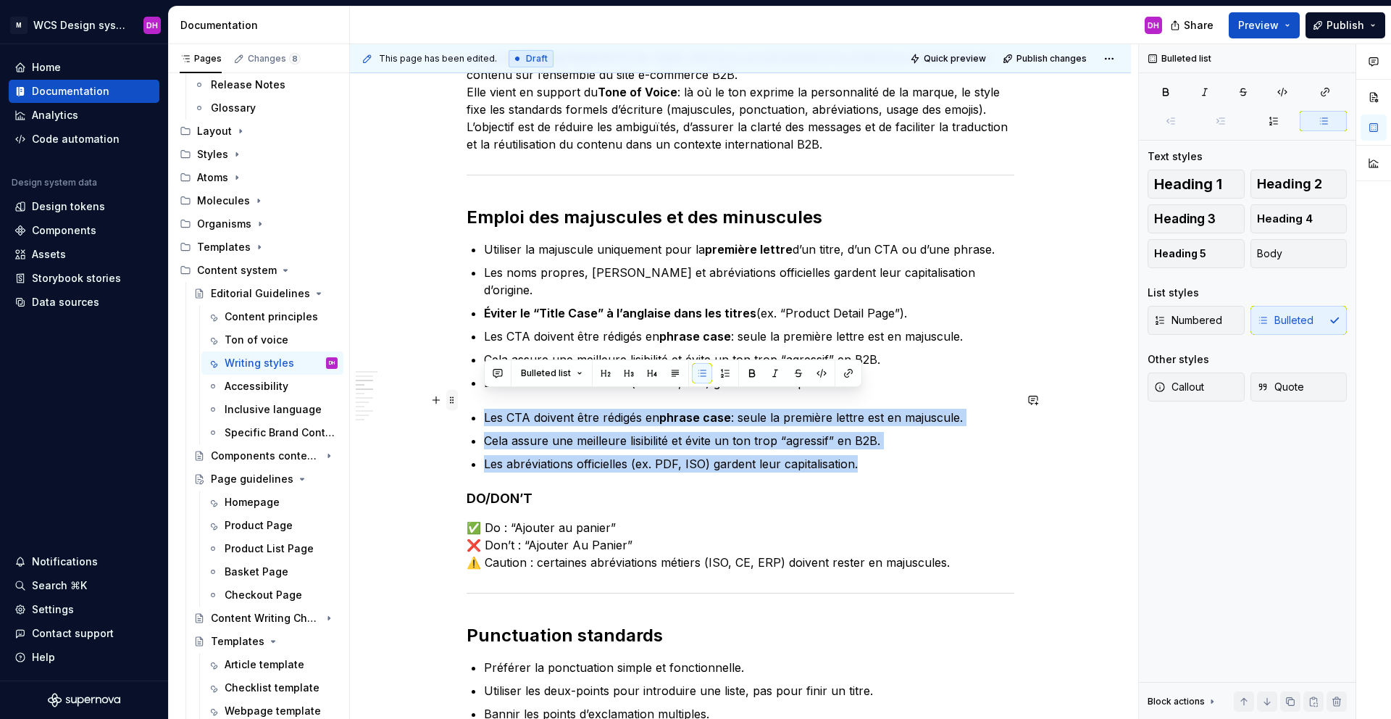
drag, startPoint x: 862, startPoint y: 442, endPoint x: 446, endPoint y: 399, distance: 418.8
click at [467, 399] on div "Writing Style Owner : [PERSON_NAME] MAJ : [DATE] Status : Draft Contexte & Obje…" at bounding box center [741, 665] width 548 height 1589
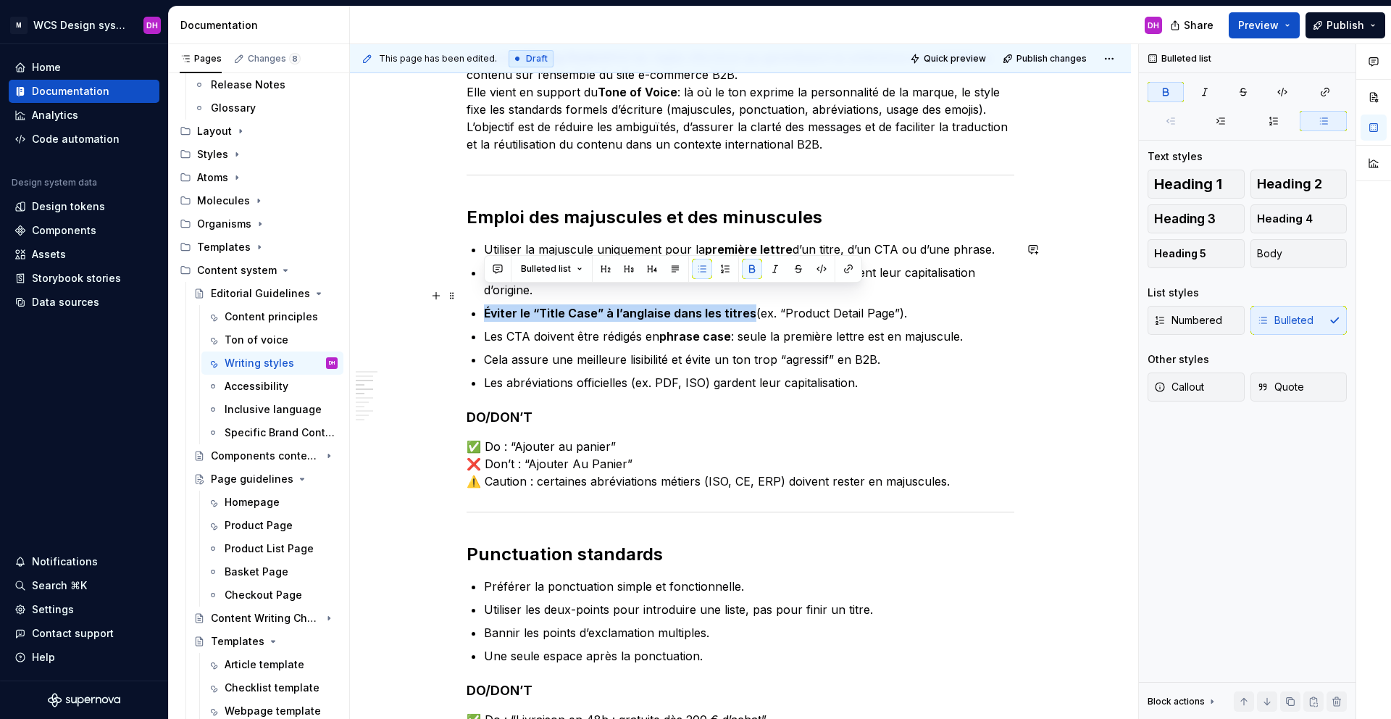
drag, startPoint x: 483, startPoint y: 296, endPoint x: 745, endPoint y: 295, distance: 262.3
click at [745, 295] on div "Writing Style Owner : [PERSON_NAME] MAJ : [DATE] Status : Draft Contexte & Obje…" at bounding box center [741, 616] width 548 height 1490
click at [748, 271] on button "button" at bounding box center [752, 269] width 20 height 20
click at [696, 304] on p "Éviter le “Title Case” à l’anglaise dans les titres (ex. “Product Detail Page”)." at bounding box center [749, 312] width 530 height 17
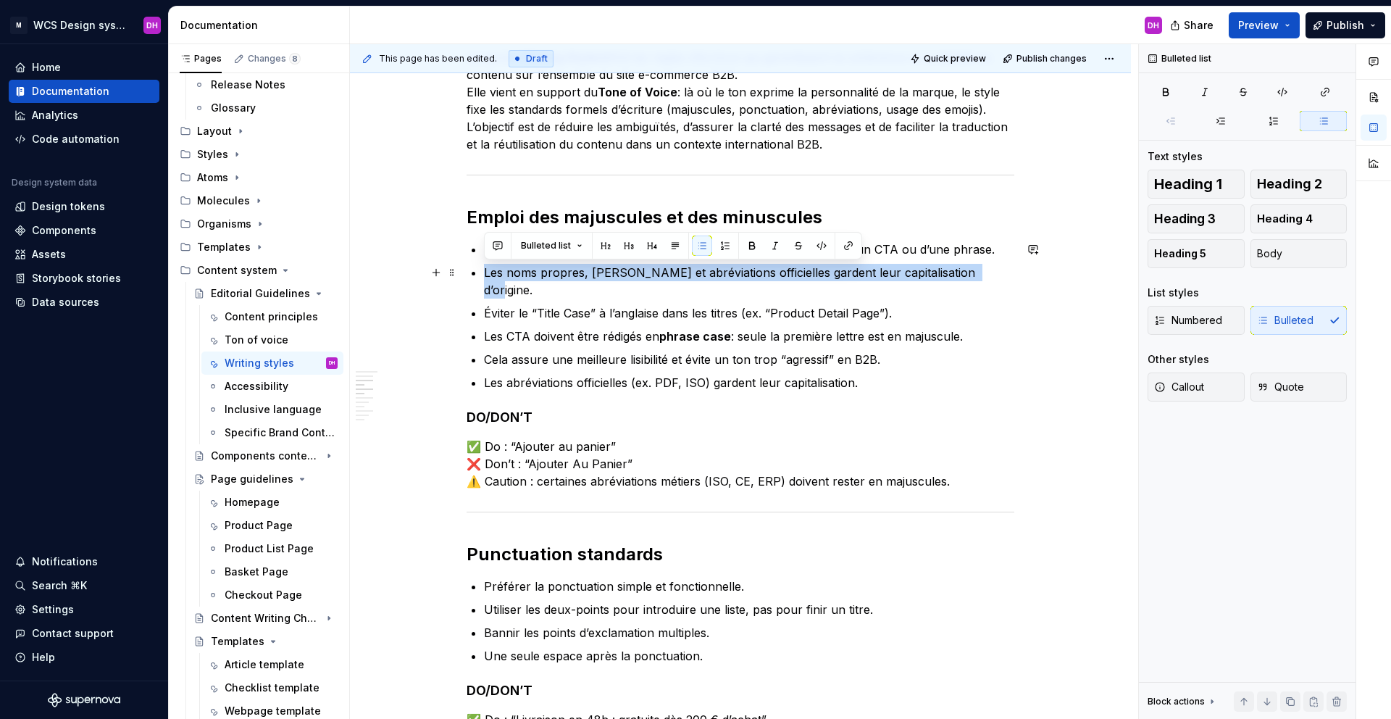
drag, startPoint x: 995, startPoint y: 277, endPoint x: 472, endPoint y: 267, distance: 522.4
click at [484, 267] on li "Les noms propres, [PERSON_NAME] et abréviations officielles gardent leur capita…" at bounding box center [749, 281] width 530 height 35
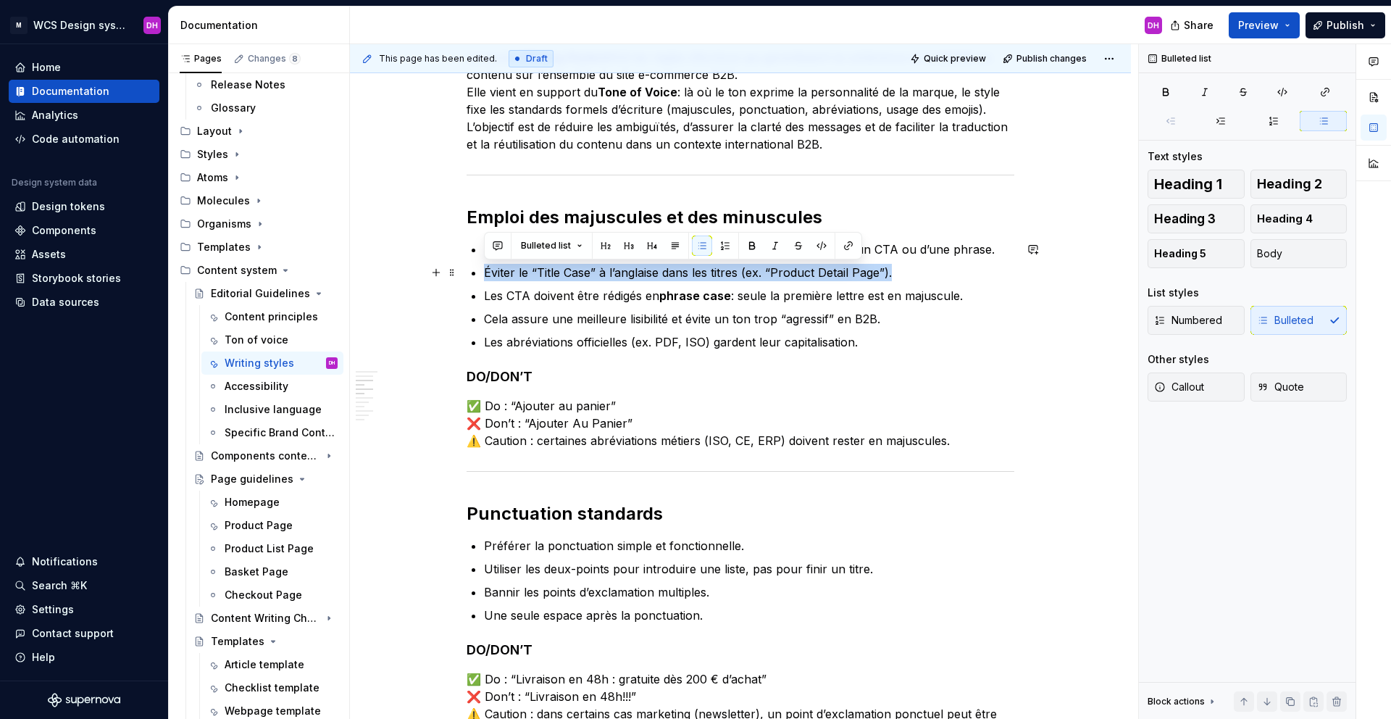
drag, startPoint x: 916, startPoint y: 269, endPoint x: 461, endPoint y: 277, distance: 455.0
click at [461, 277] on div "Writing Style Owner : [PERSON_NAME] MAJ : [DATE] Status : Draft Contexte & Obje…" at bounding box center [740, 695] width 781 height 1718
click at [553, 313] on p "Cela assure une meilleure lisibilité et évite un ton trop “agressif” en B2B." at bounding box center [749, 318] width 530 height 17
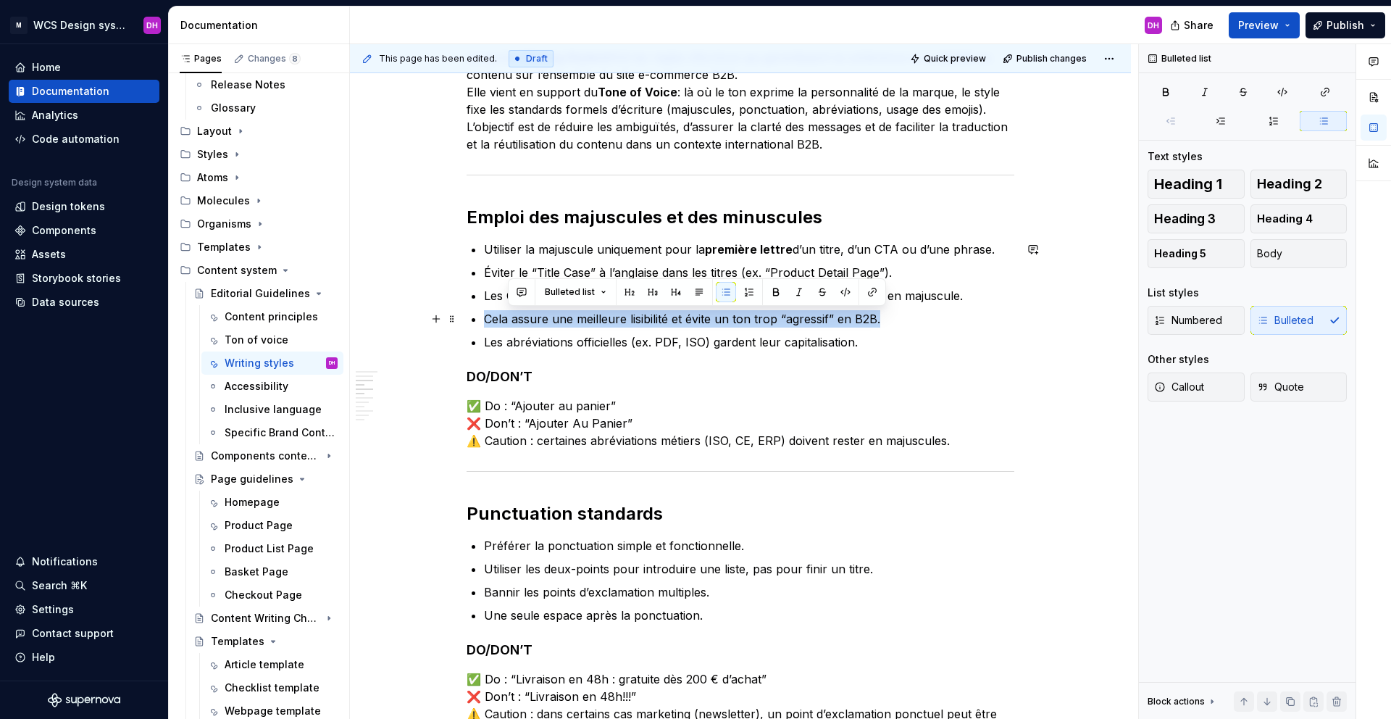
drag, startPoint x: 903, startPoint y: 318, endPoint x: 461, endPoint y: 316, distance: 442.6
click at [461, 316] on div "Writing Style Owner : [PERSON_NAME] MAJ : [DATE] Status : Draft Contexte & Obje…" at bounding box center [740, 695] width 781 height 1718
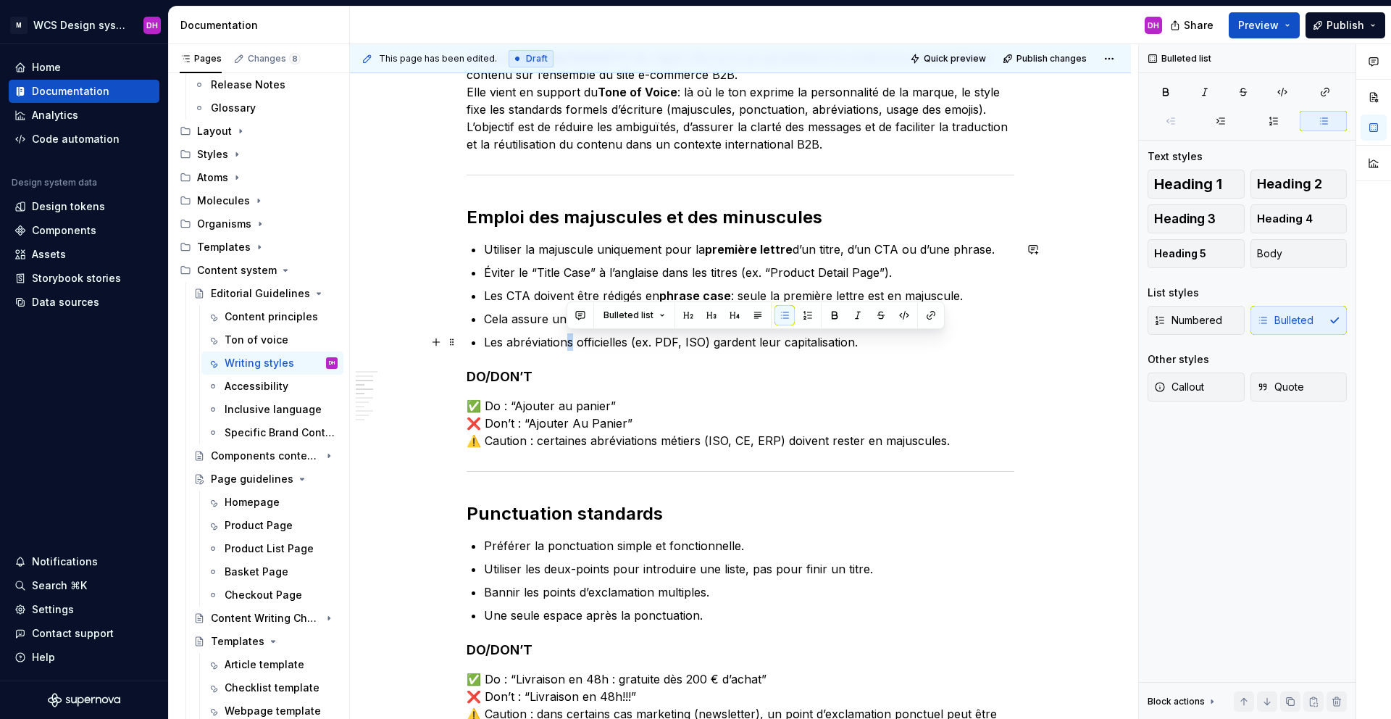
click at [571, 335] on p "Les abréviations officielles (ex. PDF, ISO) gardent leur capitalisation." at bounding box center [749, 341] width 530 height 17
click at [843, 383] on h4 "DO/DON’T" at bounding box center [741, 376] width 548 height 17
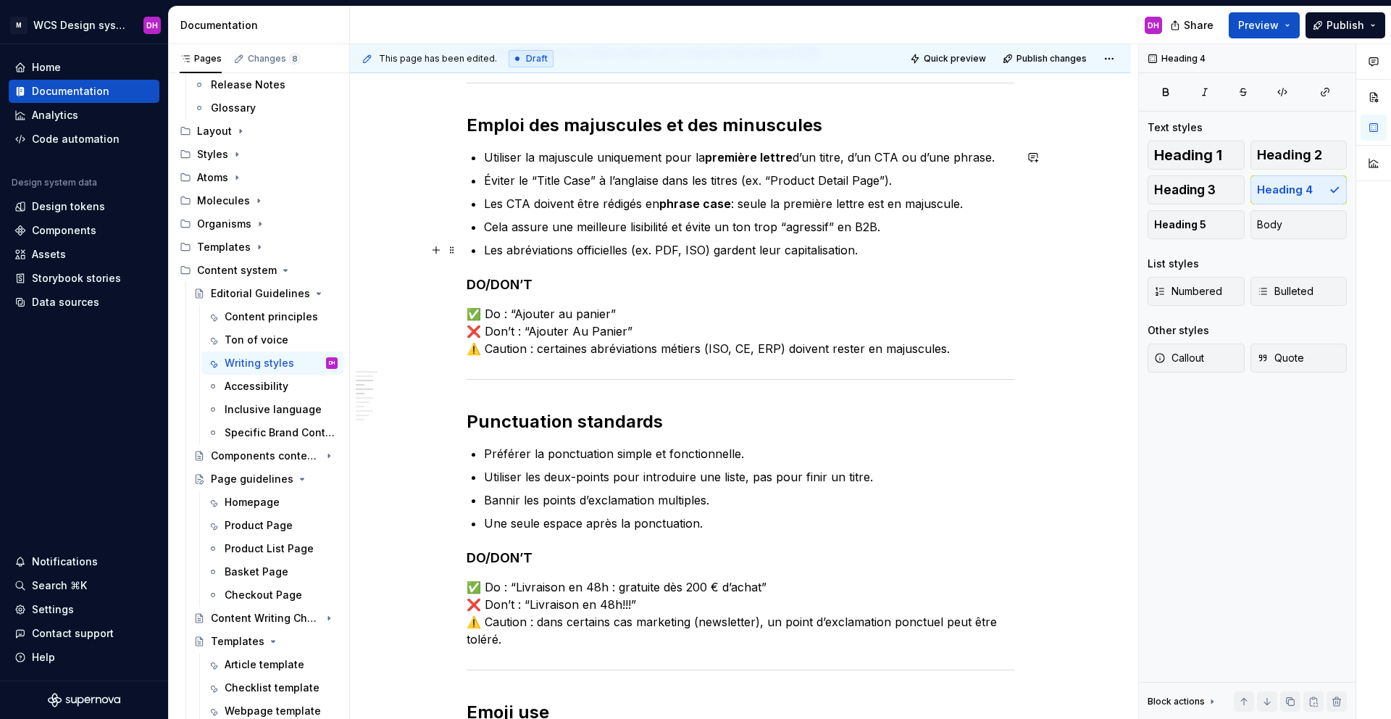
scroll to position [524, 0]
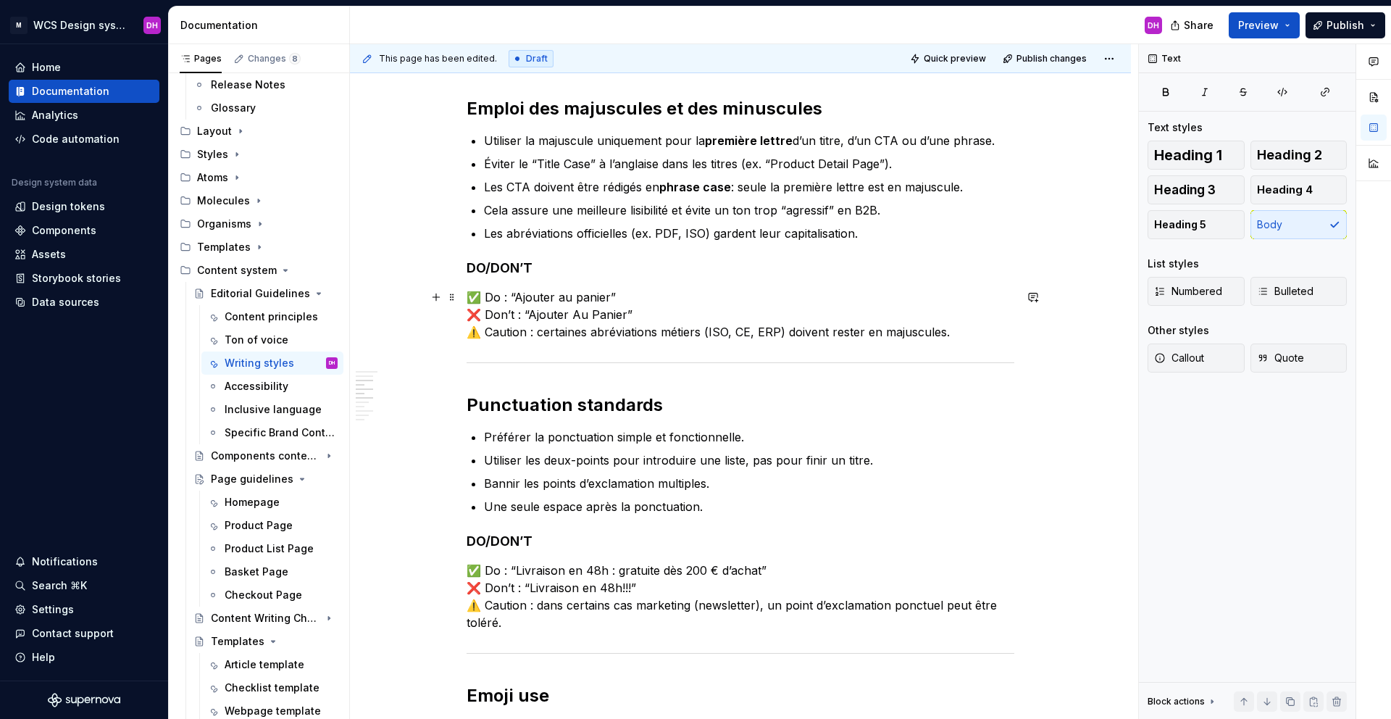
click at [620, 315] on p "✅ Do : “Ajouter au panier” ❌ Don’t : “Ajouter Au Panier” ⚠️ Caution : certaines…" at bounding box center [741, 314] width 548 height 52
click at [635, 314] on p "✅ Do : “Ajouter au panier” ❌ Don’t : “Ajouter Au Panier” ⚠️ Caution : certaines…" at bounding box center [741, 314] width 548 height 52
drag, startPoint x: 632, startPoint y: 312, endPoint x: 467, endPoint y: 312, distance: 164.5
click at [467, 312] on p "✅ Do : “Ajouter au panier” ❌ Don’t : “Ajouter Au Panier” ⚠️ Caution : certaines…" at bounding box center [741, 314] width 548 height 52
click at [646, 314] on p "✅ Do : “Ajouter au panier” ❌ Don’t : “Ajouter Au Panier” ⚠️ Caution : certaines…" at bounding box center [741, 314] width 548 height 52
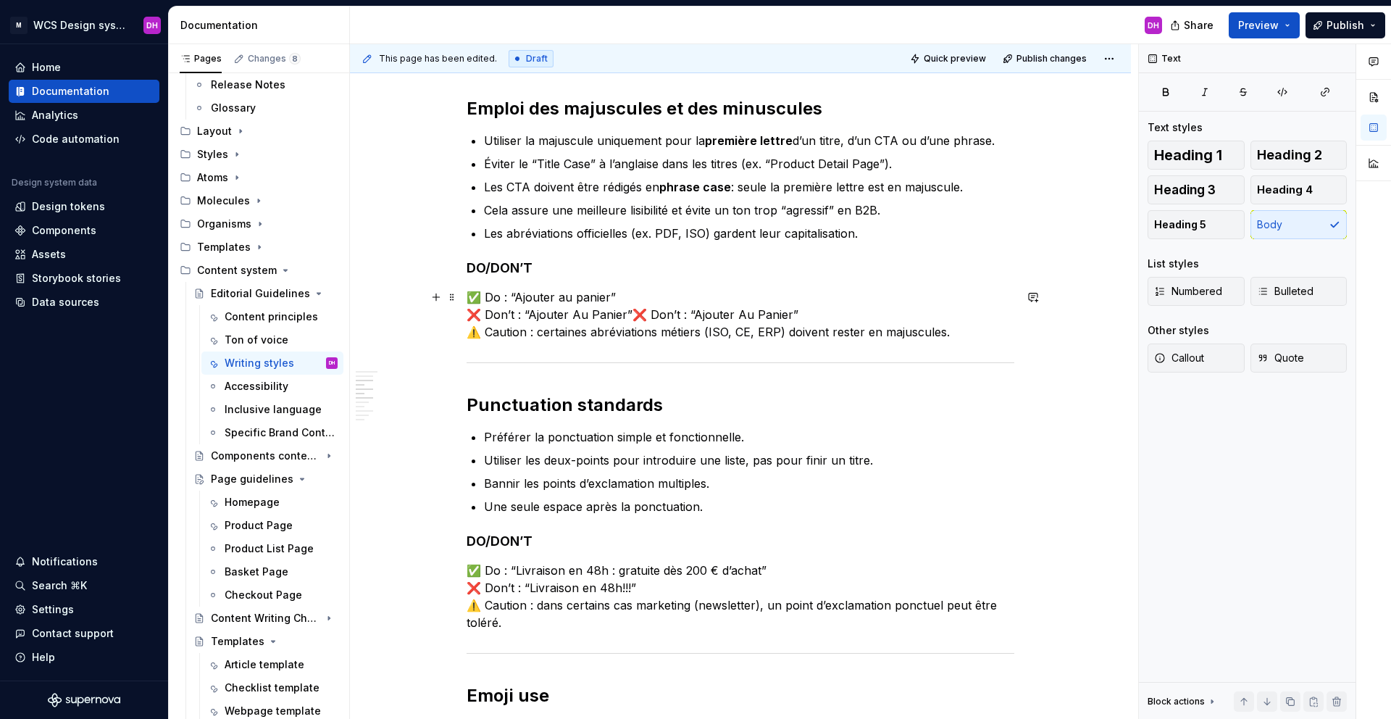
click at [630, 311] on p "✅ Do : “Ajouter au panier” ❌ Don’t : “Ajouter Au Panier”❌ Don’t : “Ajouter Au P…" at bounding box center [741, 314] width 548 height 52
click at [626, 312] on p "✅ Do : “Ajouter au panier” ❌ Don’t : “Ajouter Au Panier”❌ Don’t : “Ajouter Au P…" at bounding box center [741, 314] width 548 height 52
click at [622, 317] on p "✅ Do : “Ajouter au panier” ❌ Don’t : “Ajouter Au Panier” ❌ Don’t : “Ajouter Au …" at bounding box center [741, 314] width 548 height 52
drag, startPoint x: 619, startPoint y: 317, endPoint x: 445, endPoint y: 314, distance: 174.6
click at [445, 314] on div "Writing Style Owner : [PERSON_NAME] MAJ : [DATE] Status : Draft Contexte & Obje…" at bounding box center [740, 587] width 781 height 1718
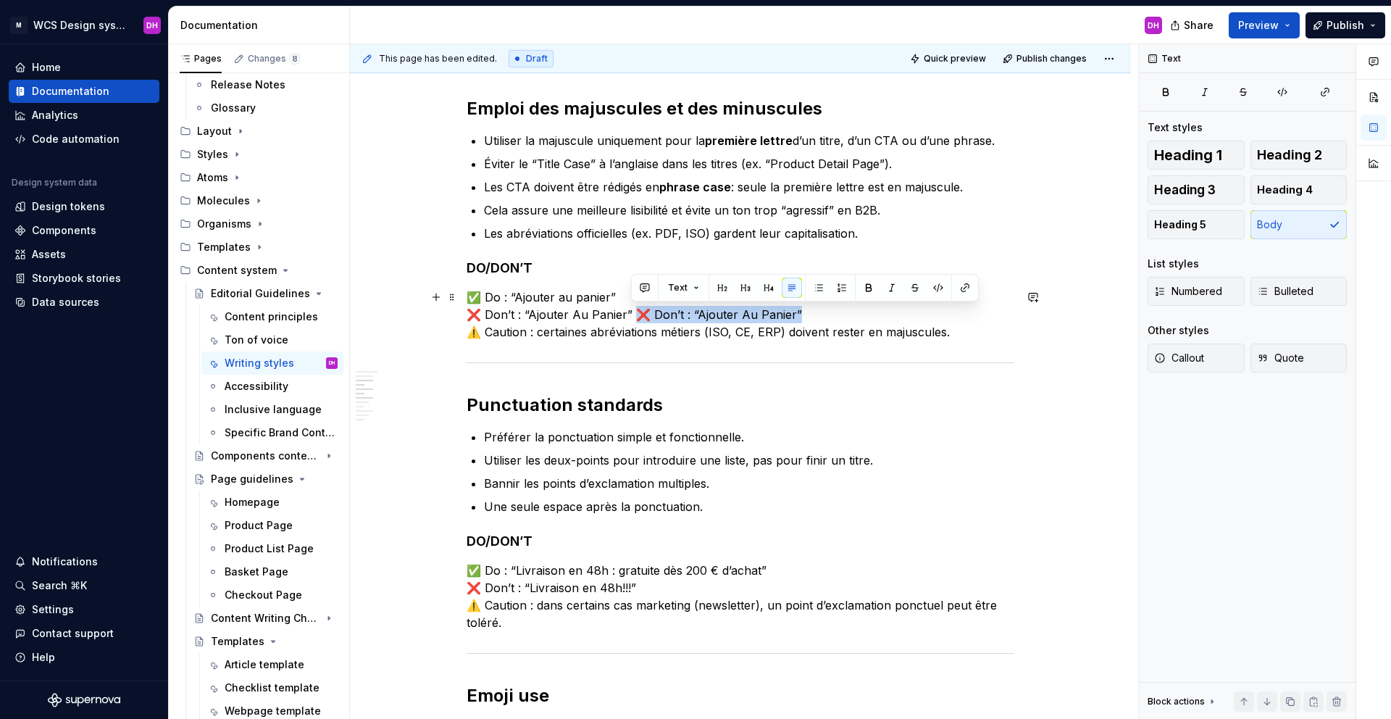
drag, startPoint x: 794, startPoint y: 311, endPoint x: 632, endPoint y: 310, distance: 162.3
click at [632, 310] on p "✅ Do : “Ajouter au panier” ❌ Don’t : “Ajouter Au Panier” ❌ Don’t : “Ajouter Au …" at bounding box center [741, 314] width 548 height 52
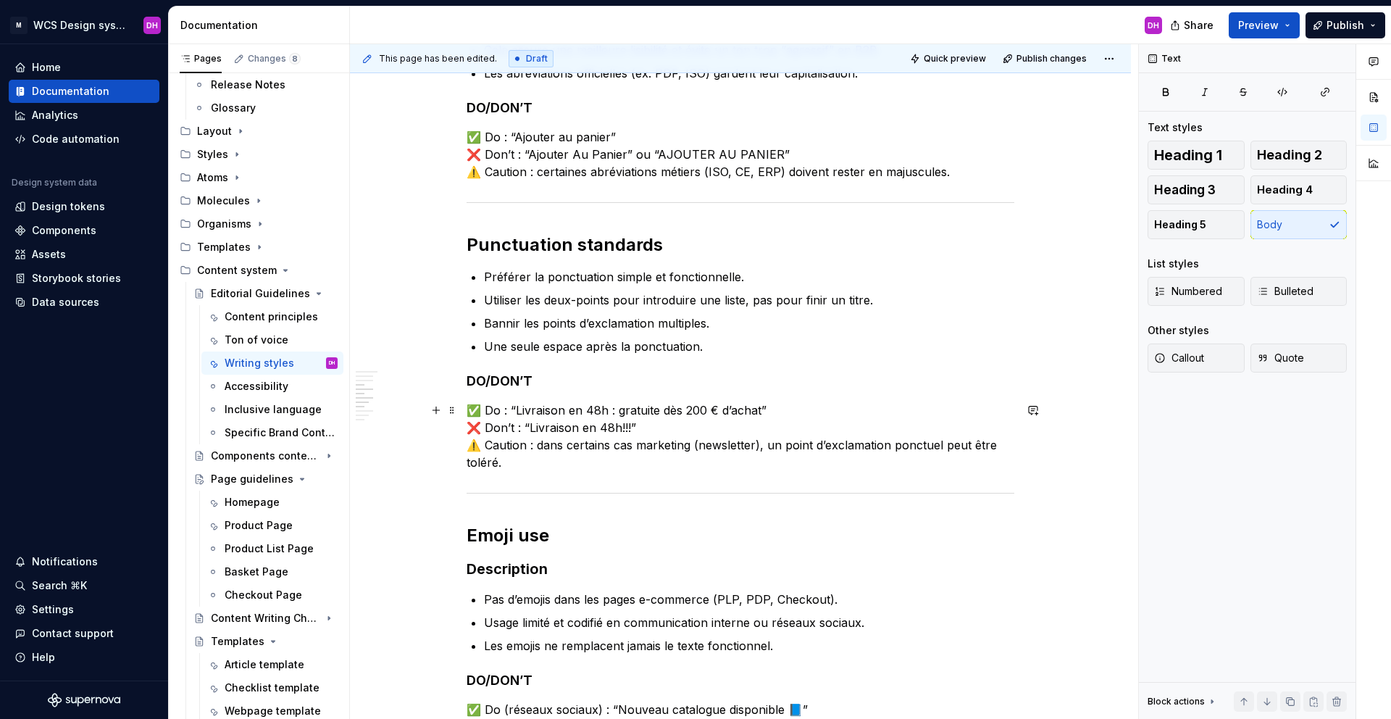
scroll to position [801, 0]
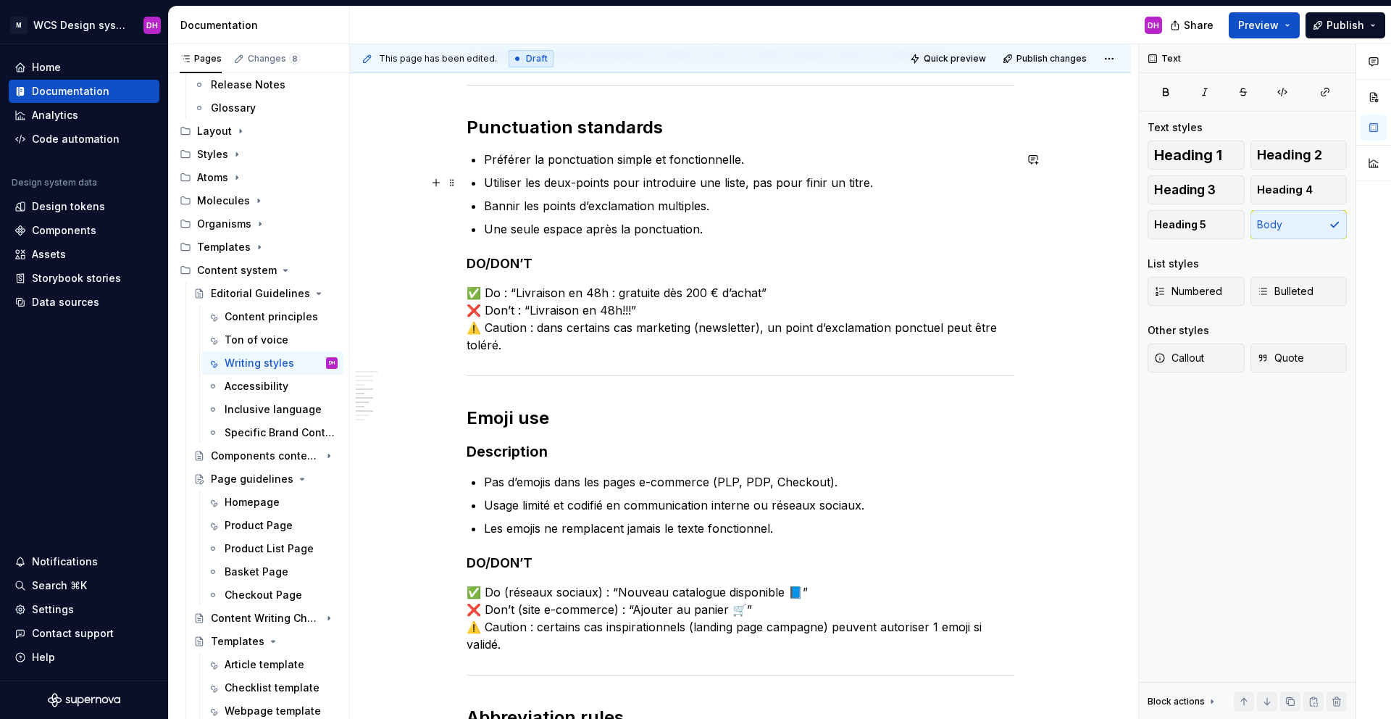
click at [866, 181] on p "Utiliser les deux-points pour introduire une liste, pas pour finir un titre." at bounding box center [749, 182] width 530 height 17
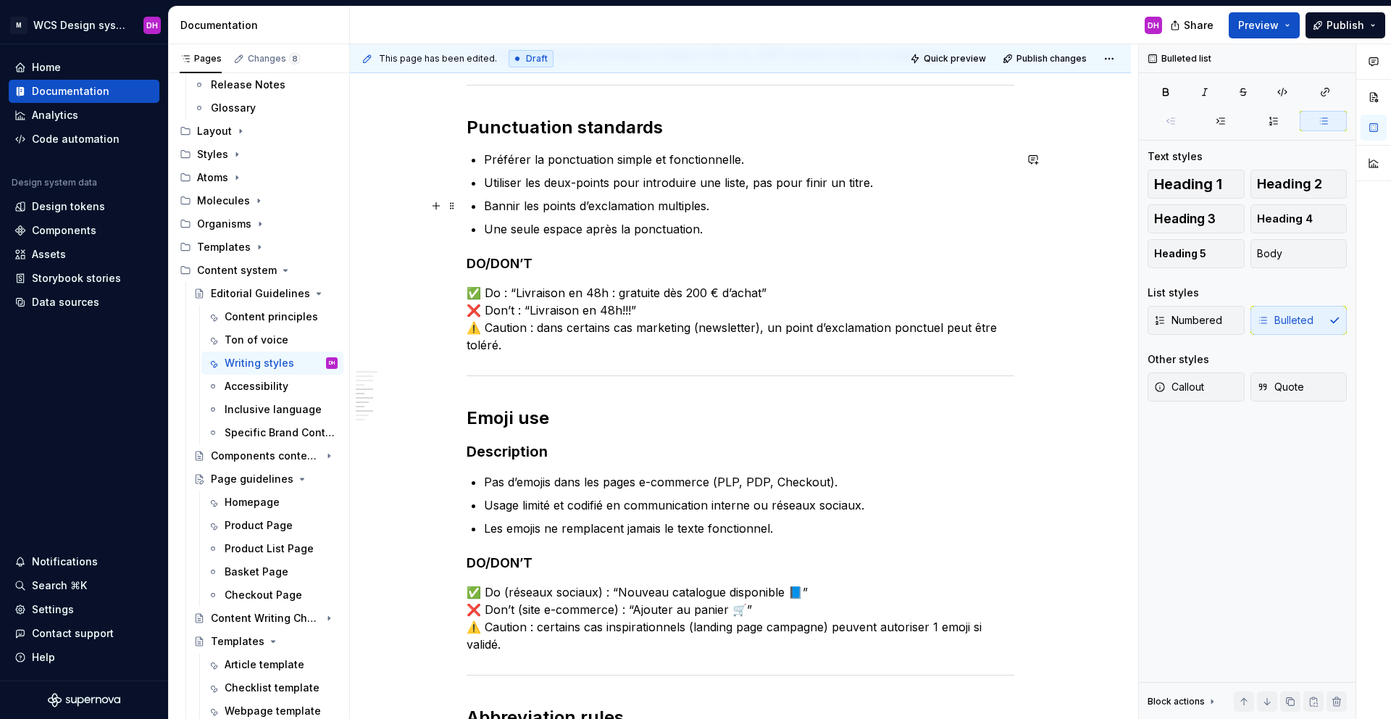
click at [751, 194] on ul "Préférer la ponctuation simple et fonctionnelle. Utiliser les deux-points pour …" at bounding box center [749, 194] width 530 height 87
click at [706, 204] on p "Bannir les points d’exclamation multiples." at bounding box center [749, 205] width 530 height 17
click at [717, 209] on p "Bannir les points d’exclamation multiples." at bounding box center [749, 205] width 530 height 17
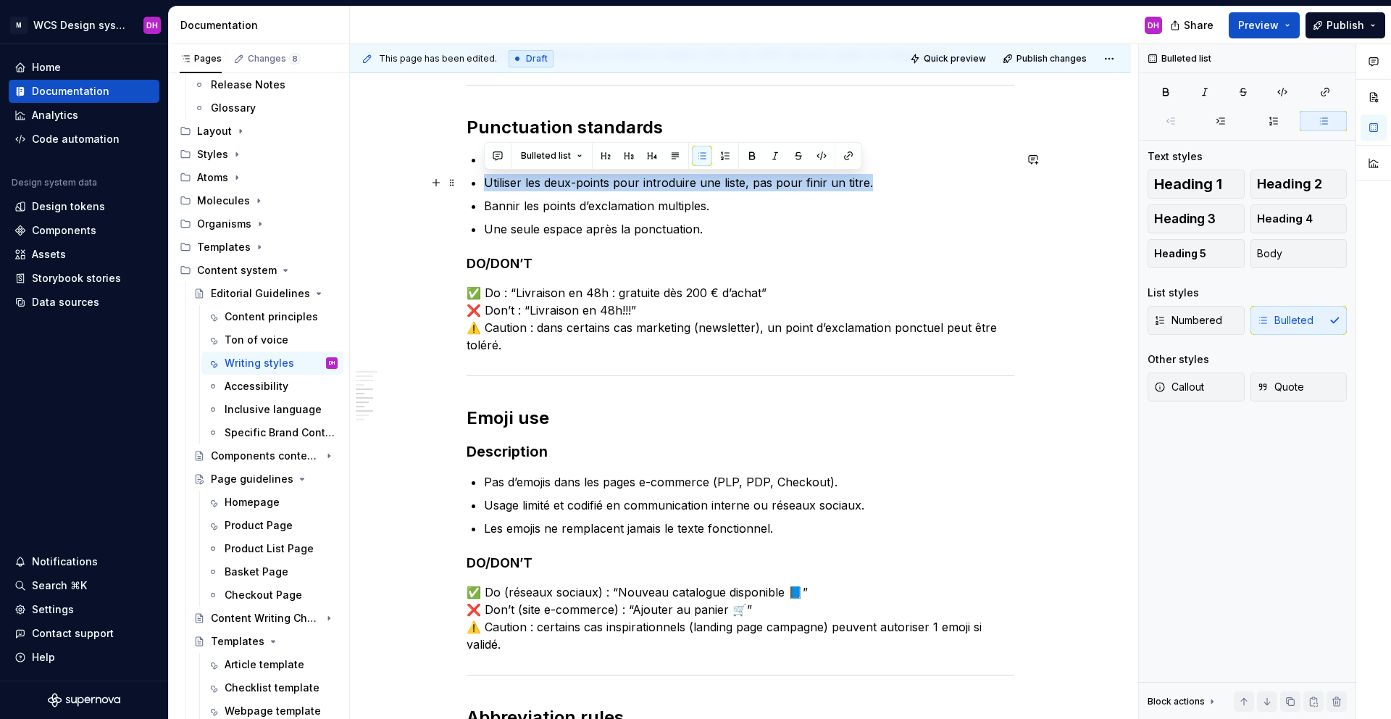
drag, startPoint x: 884, startPoint y: 183, endPoint x: 474, endPoint y: 184, distance: 410.0
click at [484, 184] on li "Utiliser les deux-points pour introduire une liste, pas pour finir un titre." at bounding box center [749, 182] width 530 height 17
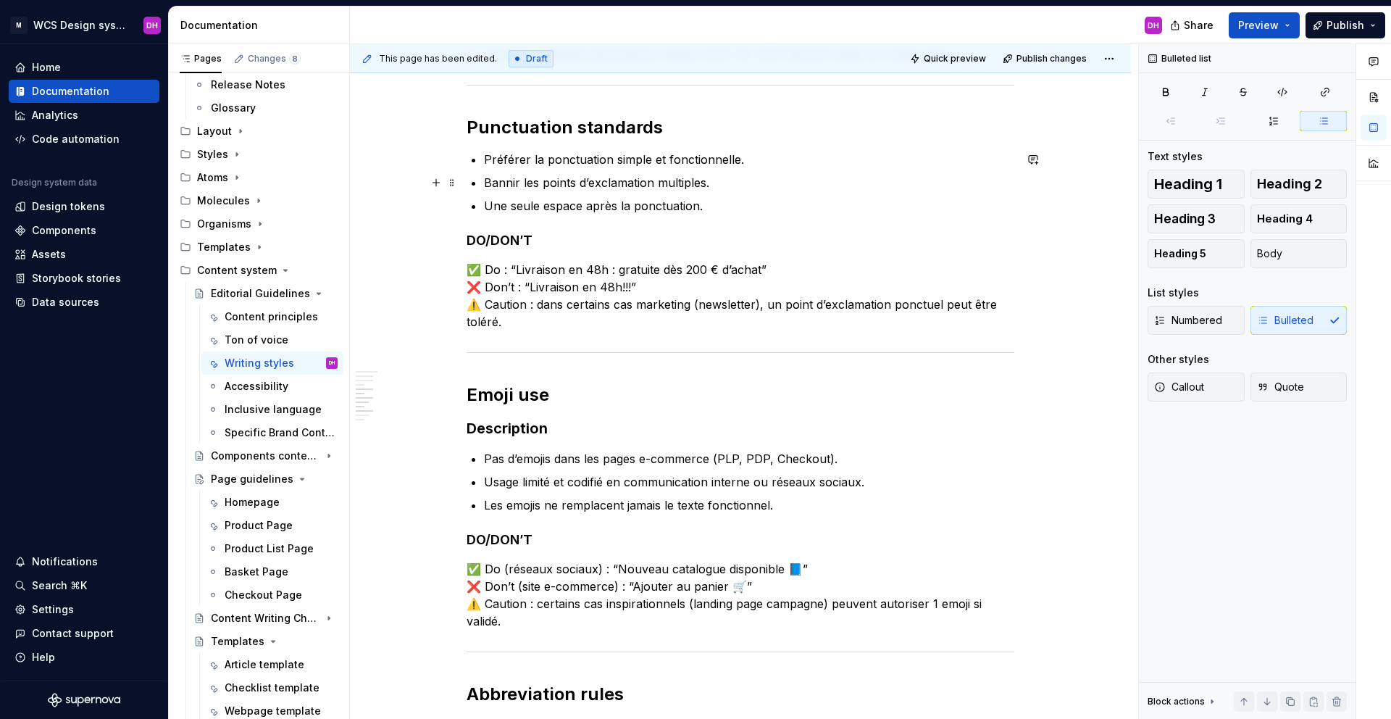
click at [727, 185] on p "Bannir les points d’exclamation multiples." at bounding box center [749, 182] width 530 height 17
click at [709, 206] on p "Une seule espace après la ponctuation." at bounding box center [749, 205] width 530 height 17
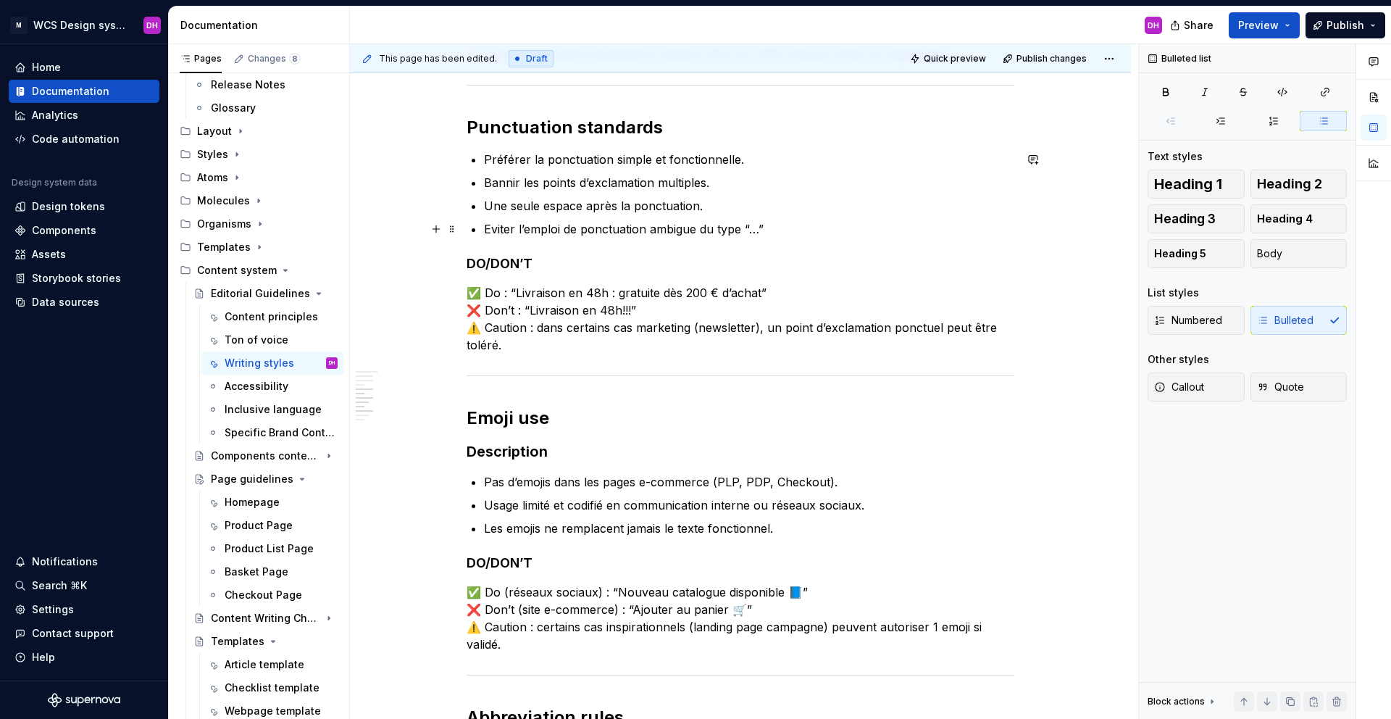
click at [685, 228] on p "Eviter l’emploi de ponctuation ambigue du type “…”" at bounding box center [749, 228] width 530 height 17
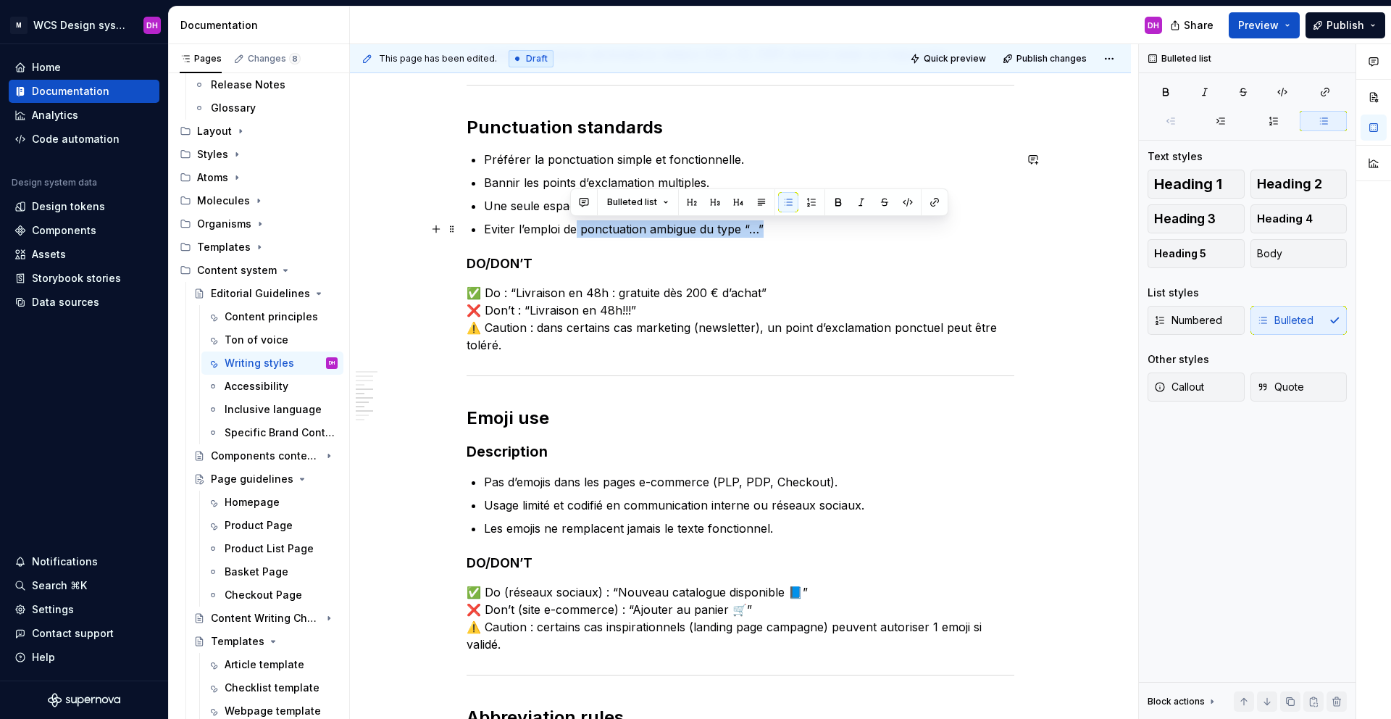
drag, startPoint x: 796, startPoint y: 230, endPoint x: 574, endPoint y: 229, distance: 222.4
click at [574, 229] on p "Eviter l’emploi de ponctuation ambigue du type “…”" at bounding box center [749, 228] width 530 height 17
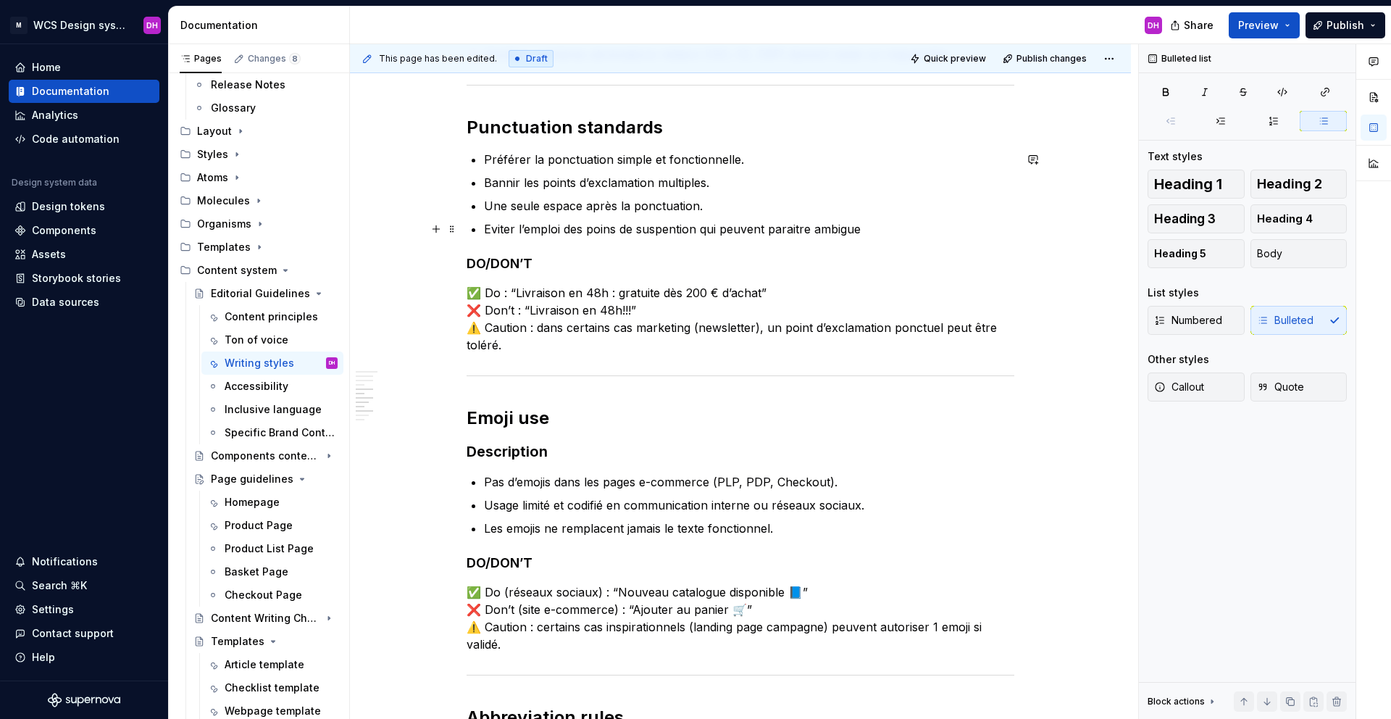
click at [666, 233] on p "Eviter l’emploi des poins de suspention qui peuvent paraitre ambigue" at bounding box center [749, 228] width 530 height 17
click at [868, 233] on p "Eviter l’emploi des poins de suspension qui peuvent paraitre ambigue" at bounding box center [749, 228] width 530 height 17
click at [853, 227] on p "Eviter l’emploi des poins de suspension qui peuvent paraitre ambigus" at bounding box center [749, 228] width 530 height 17
click at [882, 231] on p "Eviter l’emploi des poins de suspension qui peuvent paraitre ambigûs" at bounding box center [749, 228] width 530 height 17
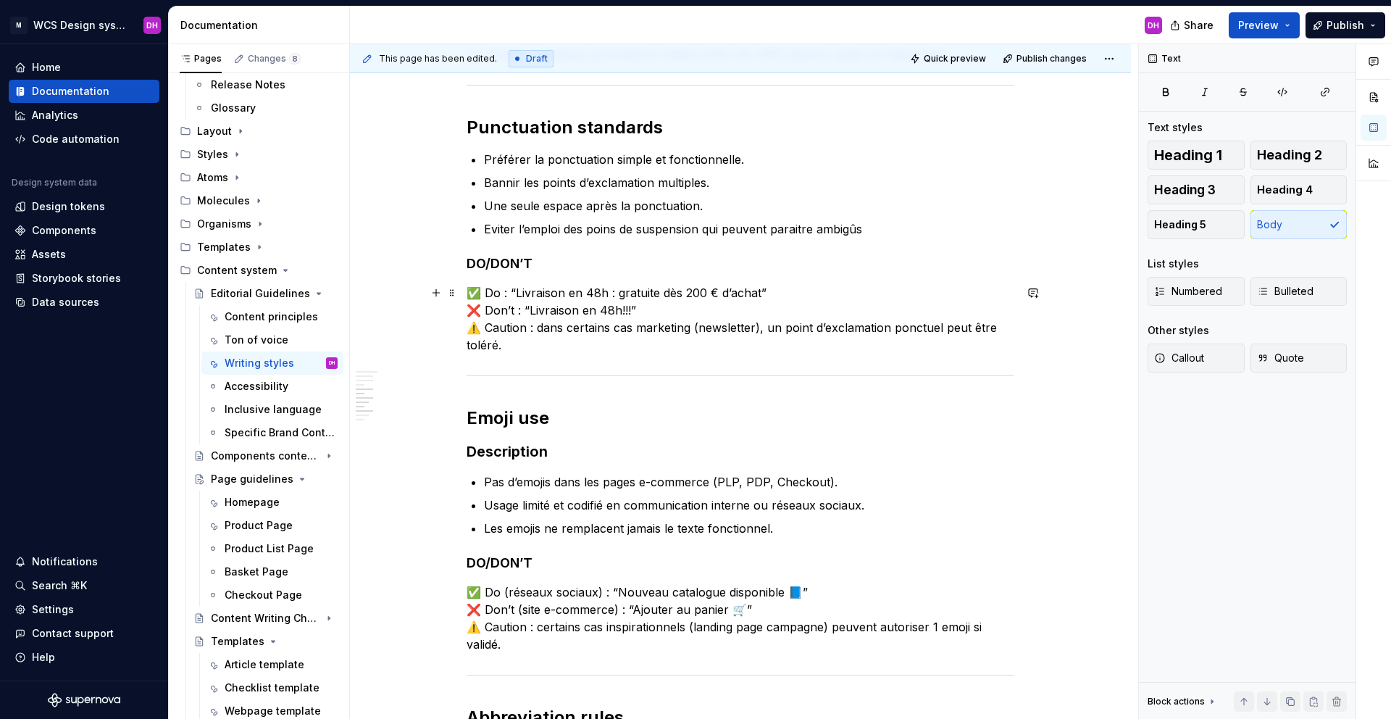
click at [830, 350] on p "✅ Do : “Livraison en 48h : gratuite dès 200 € d’achat” ❌ Don’t : “Livraison en …" at bounding box center [741, 319] width 548 height 70
click at [574, 286] on p "✅ Do : “Livraison en 48h : gratuite dès 200 € d’achat” ❌ Don’t : “Livraison en …" at bounding box center [741, 319] width 548 height 70
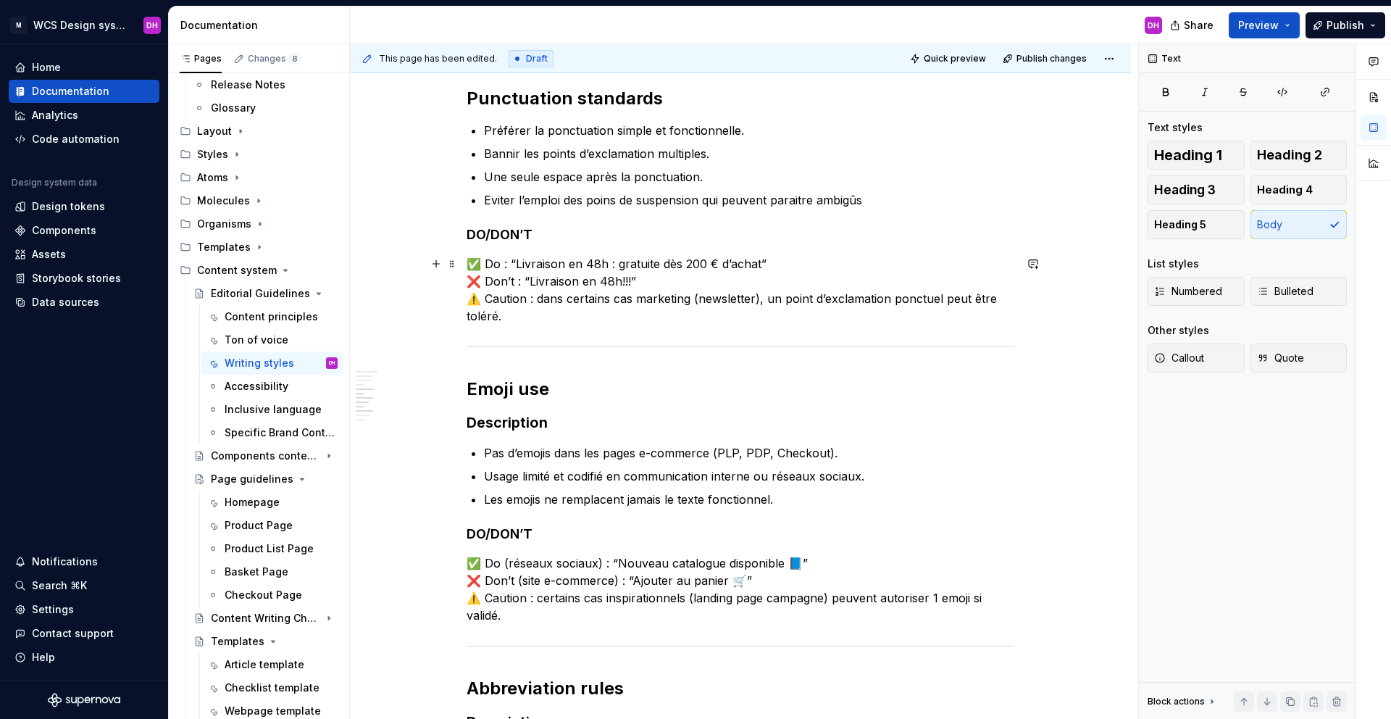
scroll to position [843, 0]
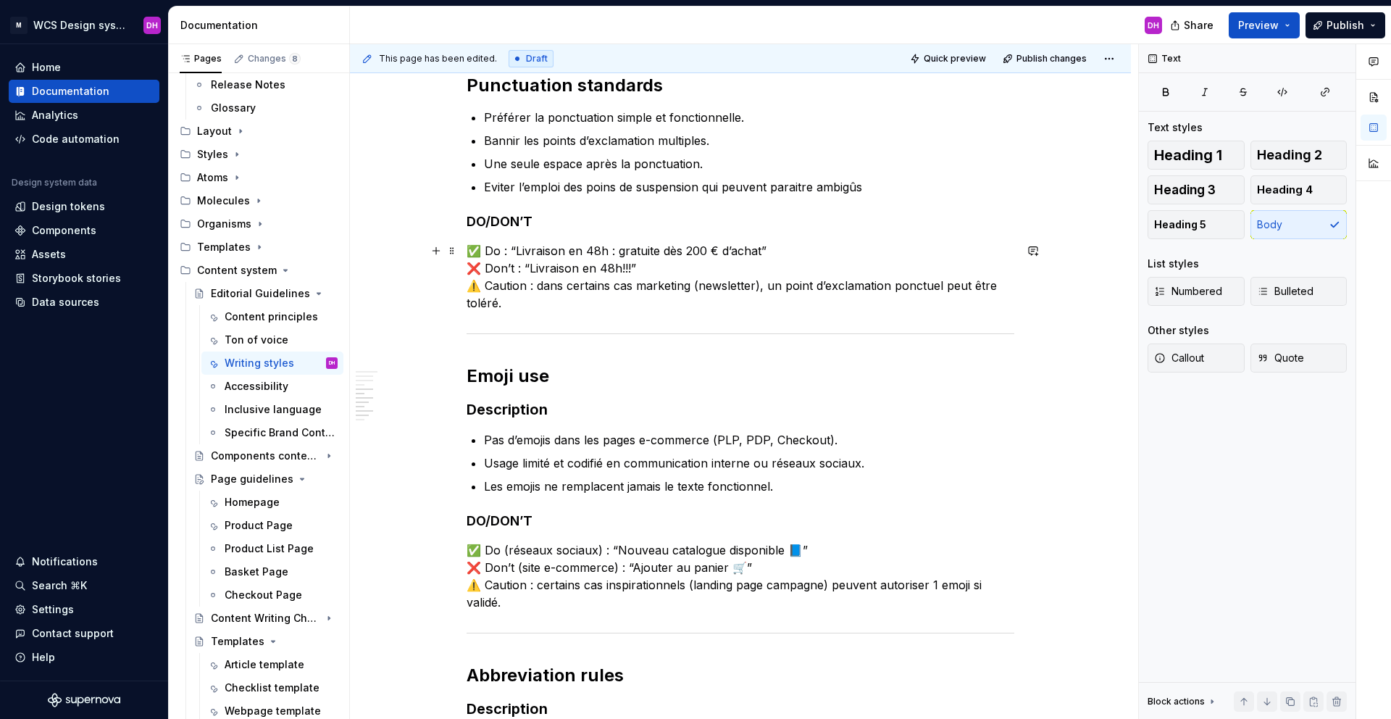
click at [539, 303] on p "✅ Do : “Livraison en 48h : gratuite dès 200 € d’achat” ❌ Don’t : “Livraison en …" at bounding box center [741, 277] width 548 height 70
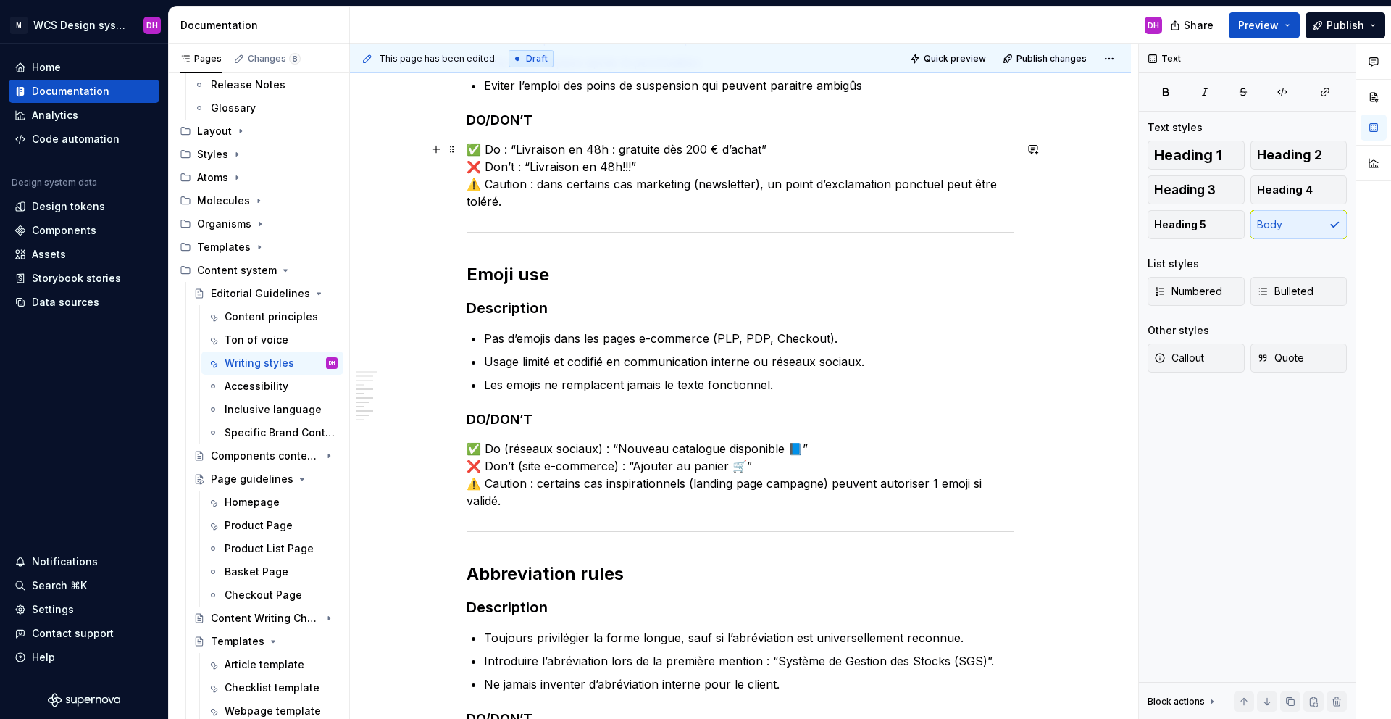
scroll to position [946, 0]
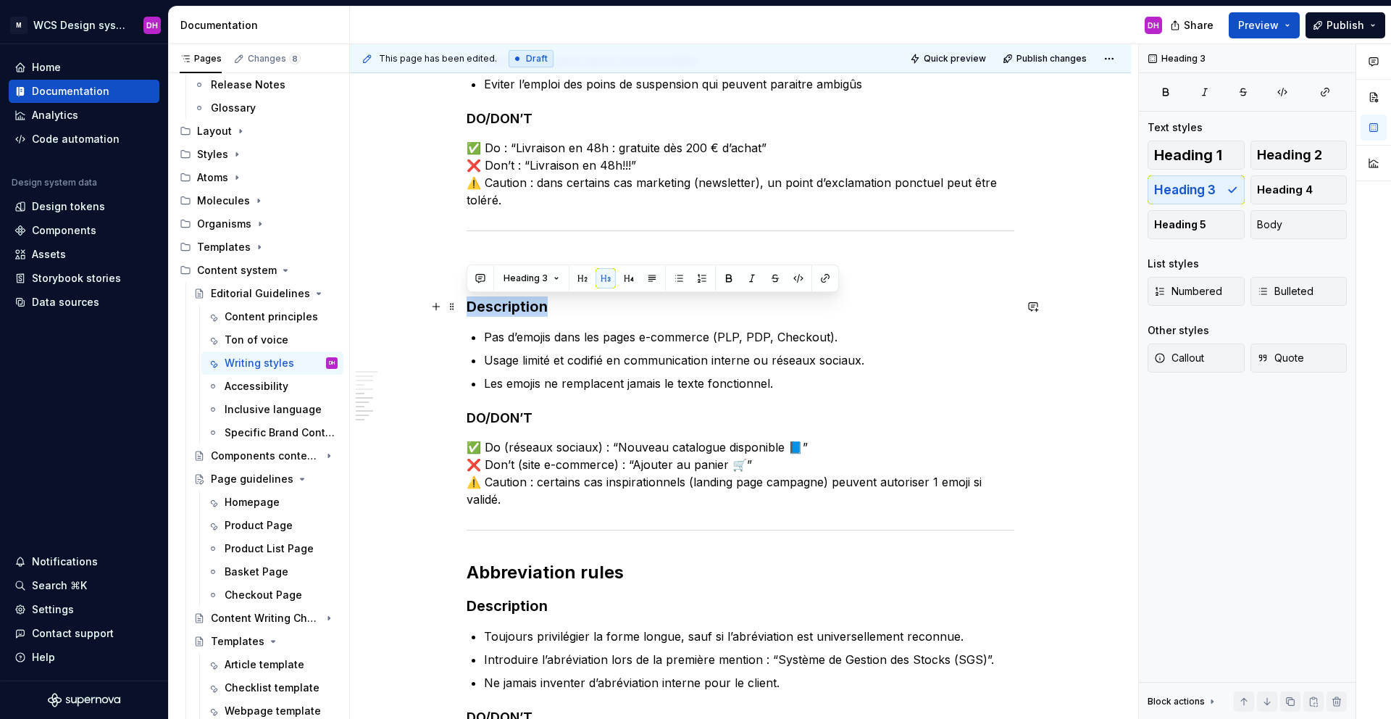
drag, startPoint x: 572, startPoint y: 306, endPoint x: 464, endPoint y: 298, distance: 108.2
click at [464, 298] on div "Writing Style Owner : [PERSON_NAME] MAJ : [DATE] Status : Draft Contexte & Obje…" at bounding box center [740, 164] width 781 height 1718
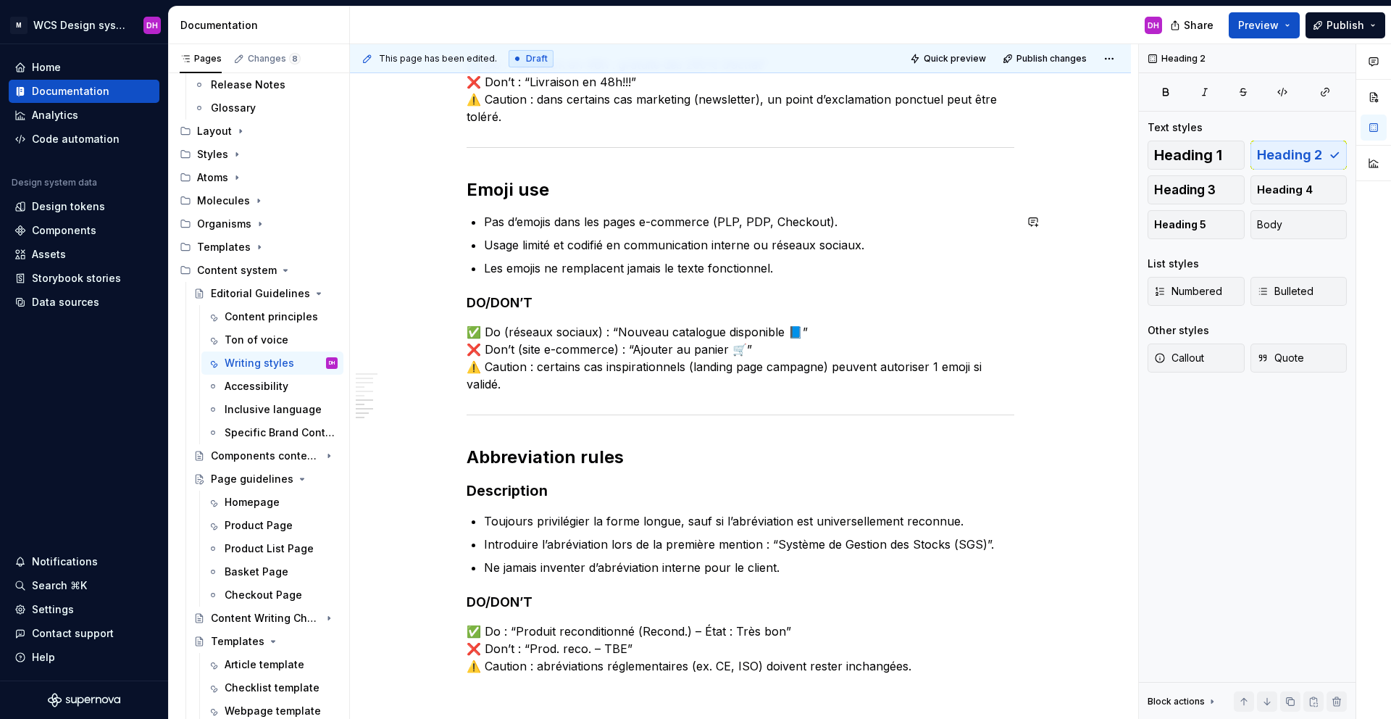
scroll to position [1042, 0]
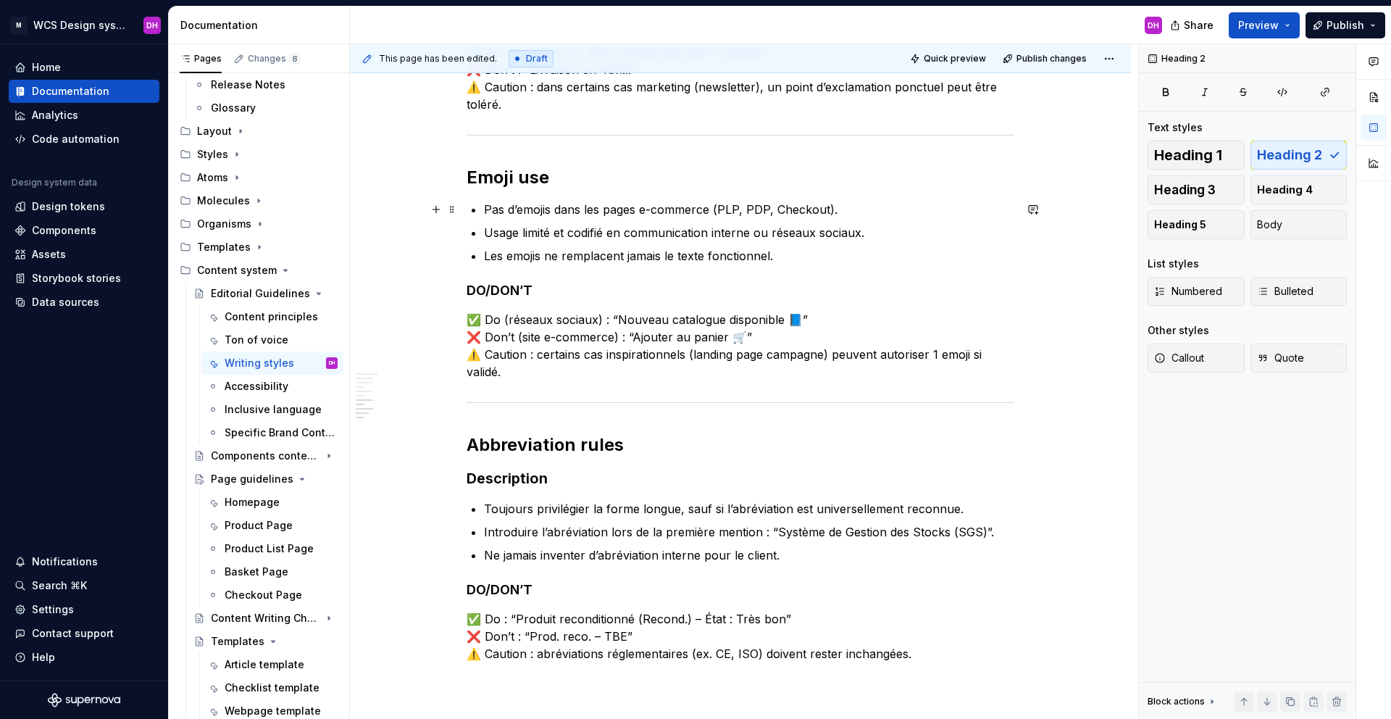
click at [856, 210] on p "Pas d’emojis dans les pages e-commerce (PLP, PDP, Checkout)." at bounding box center [749, 209] width 530 height 17
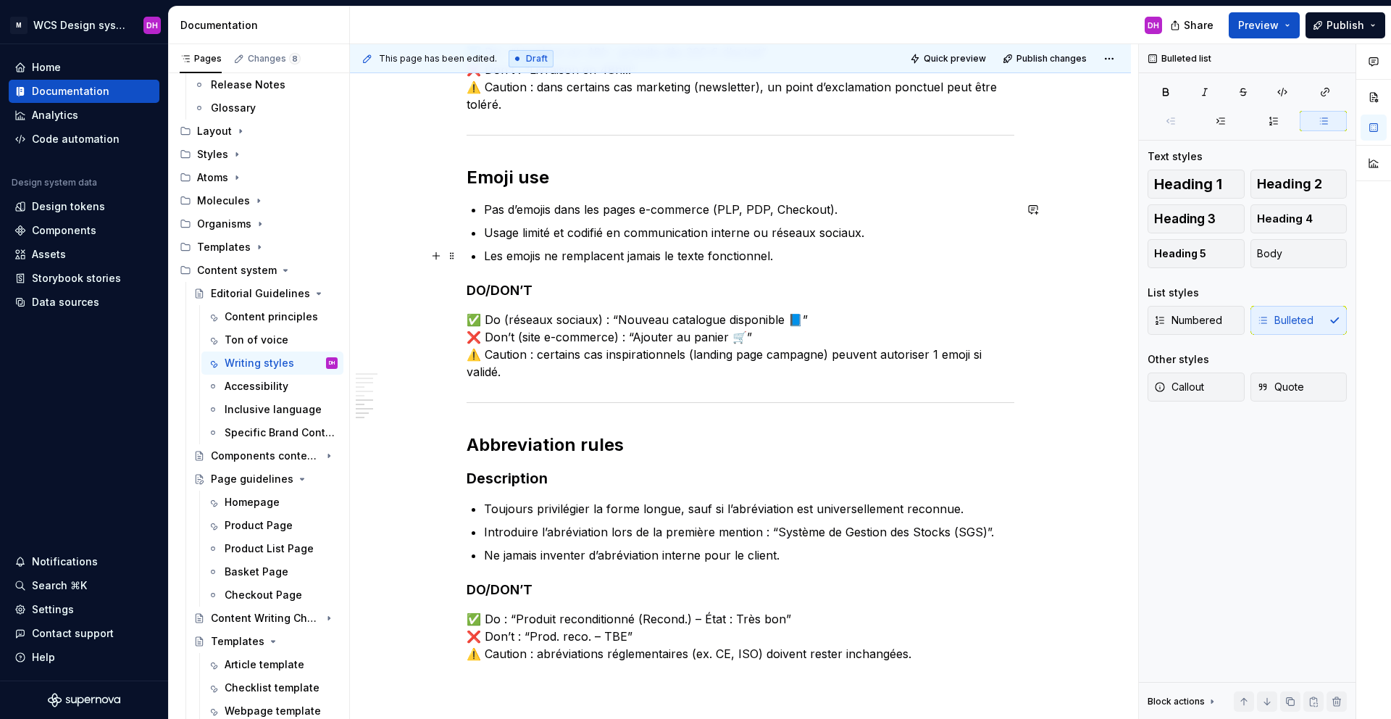
click at [785, 263] on p "Les emojis ne remplacent jamais le texte fonctionnel." at bounding box center [749, 255] width 530 height 17
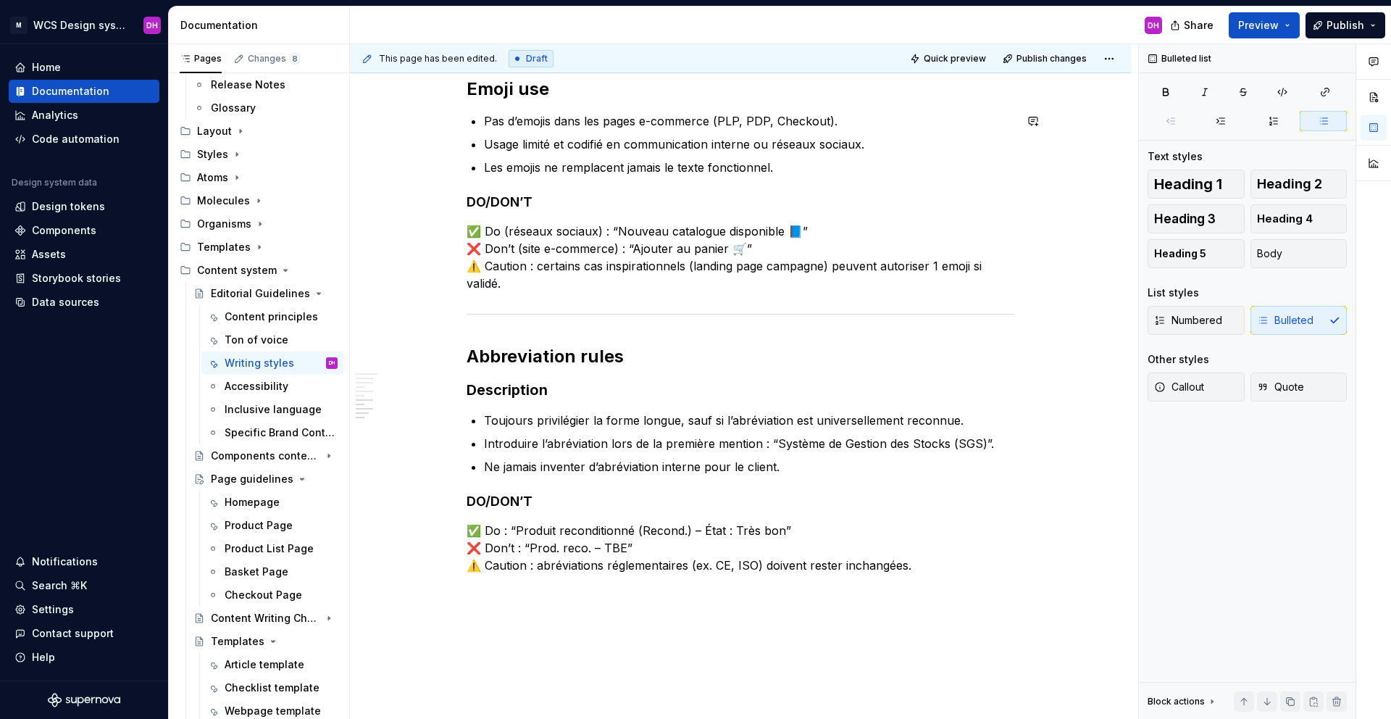
scroll to position [1148, 0]
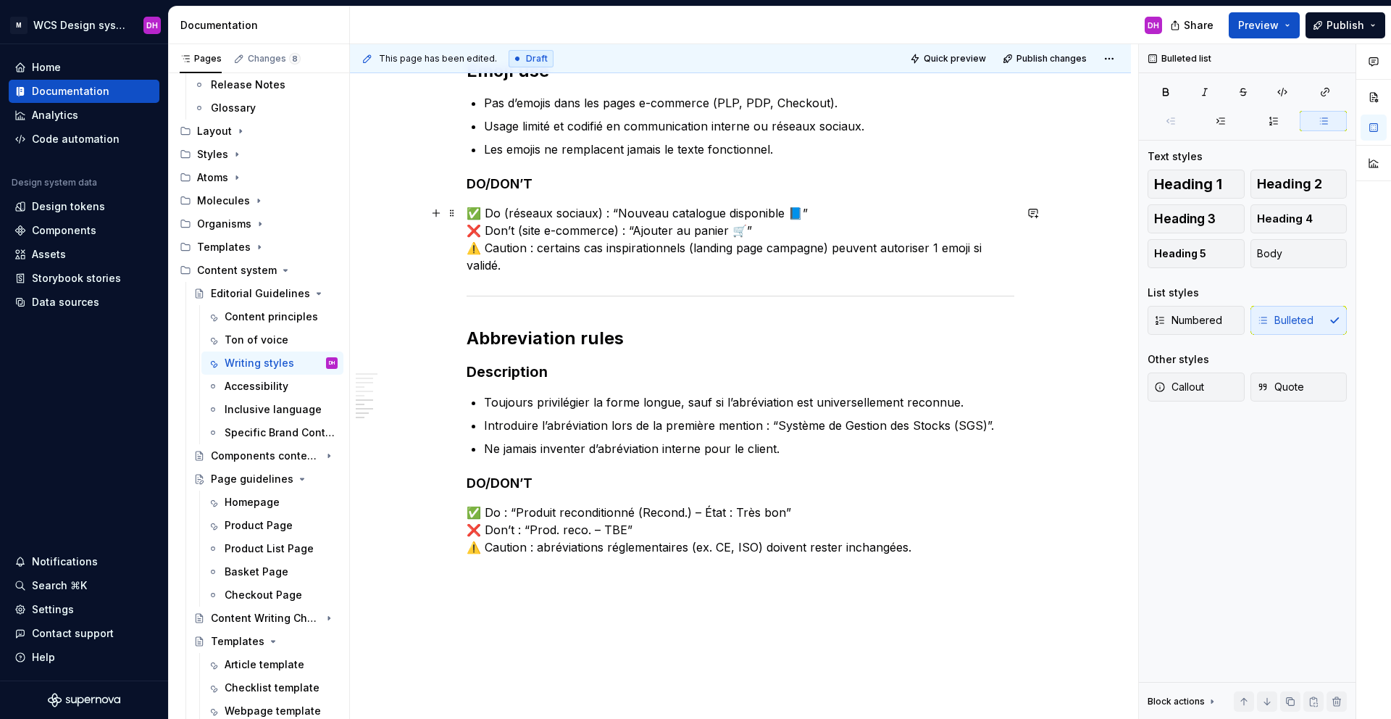
click at [559, 264] on p "✅ Do (réseaux sociaux) : “Nouveau catalogue disponible 📘” ❌ Don’t (site e-comme…" at bounding box center [741, 239] width 548 height 70
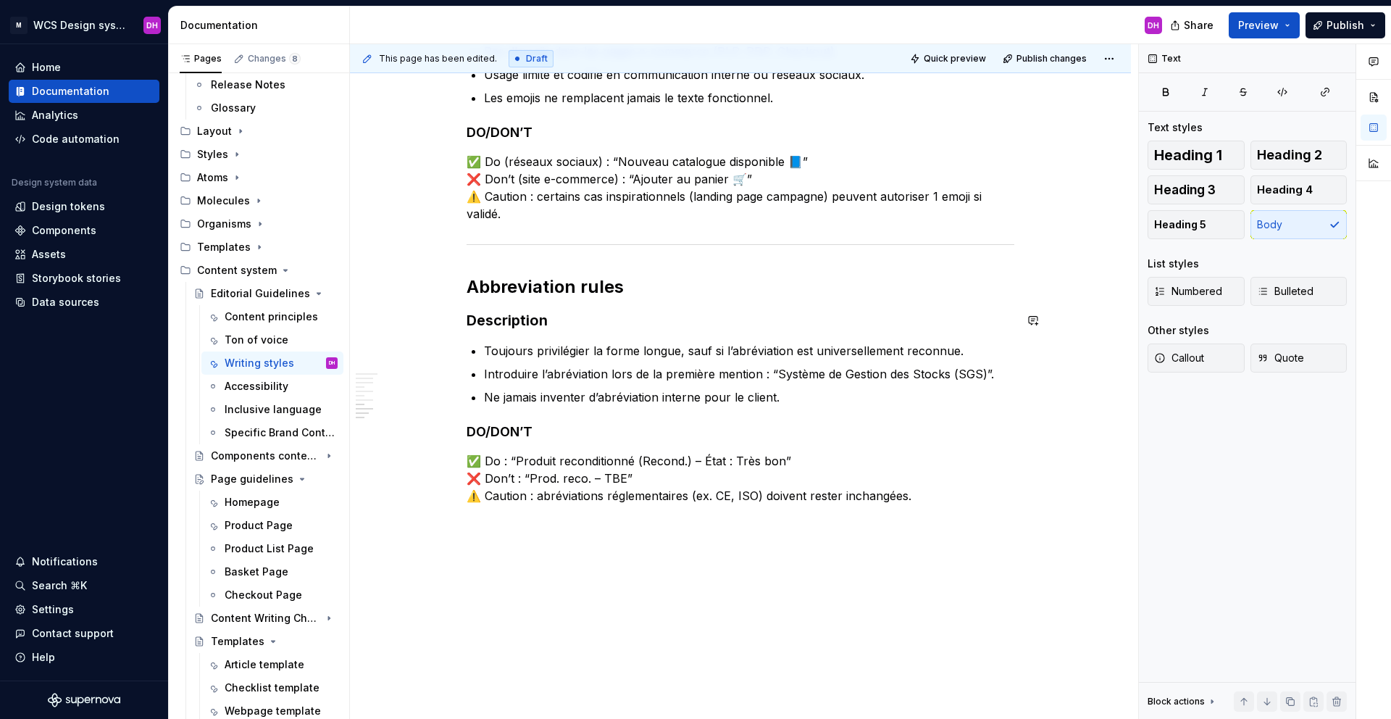
scroll to position [1218, 0]
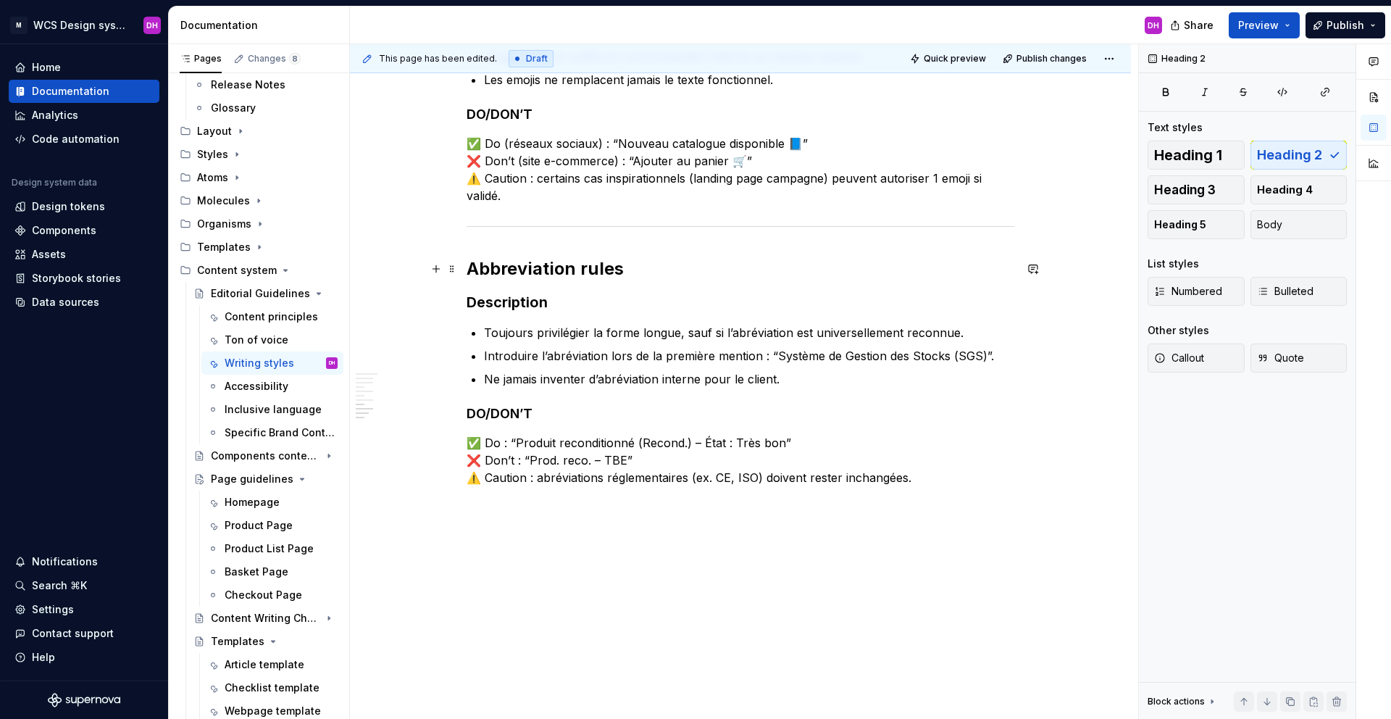
click at [625, 268] on h2 "Abbreviation rules" at bounding box center [741, 268] width 548 height 23
drag, startPoint x: 624, startPoint y: 272, endPoint x: 536, endPoint y: 293, distance: 90.0
click at [566, 307] on h3 "Description" at bounding box center [741, 302] width 548 height 20
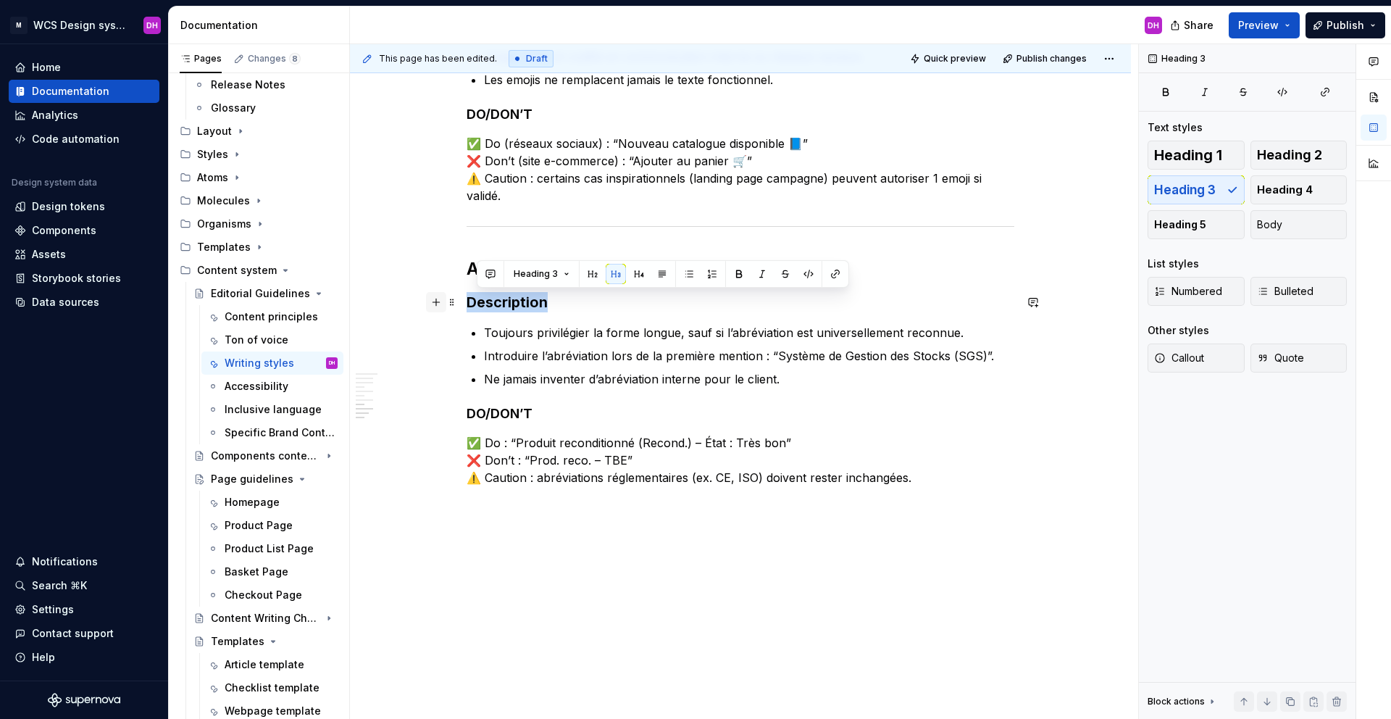
drag, startPoint x: 564, startPoint y: 301, endPoint x: 430, endPoint y: 302, distance: 134.0
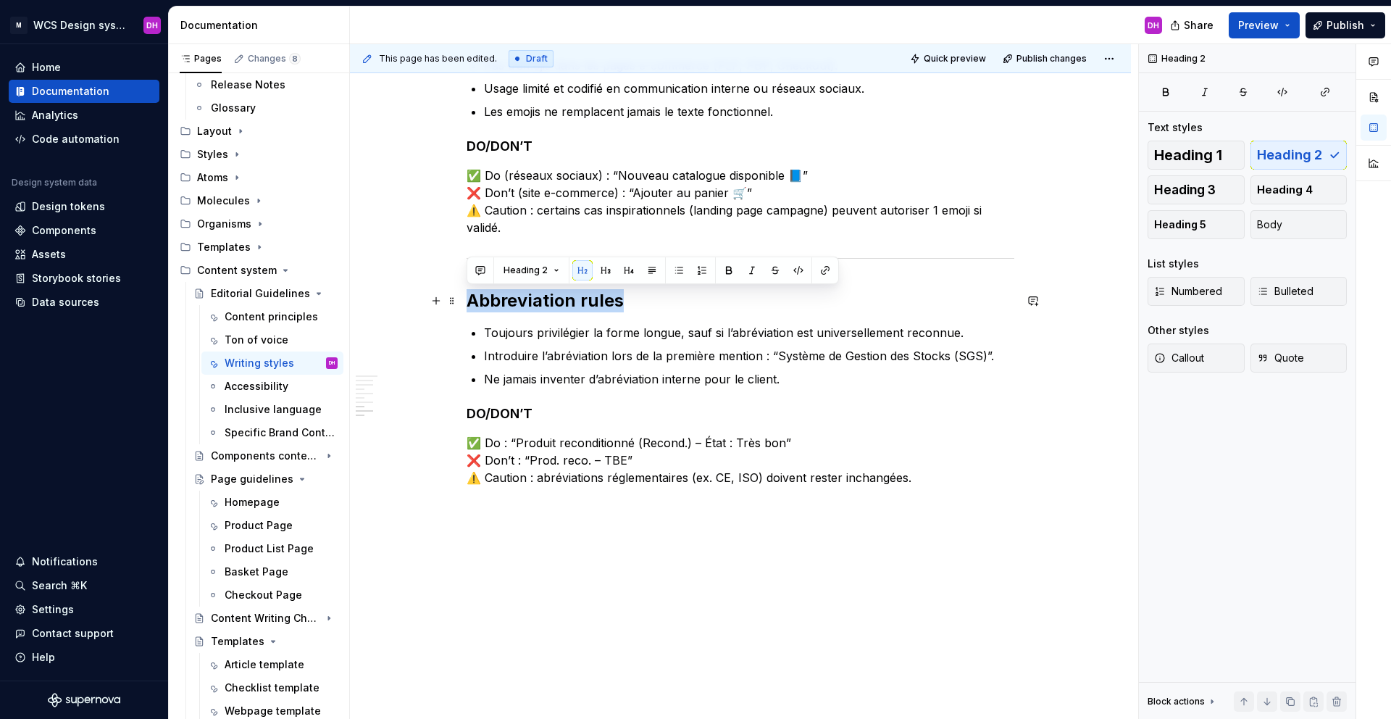
drag, startPoint x: 641, startPoint y: 301, endPoint x: 458, endPoint y: 303, distance: 183.3
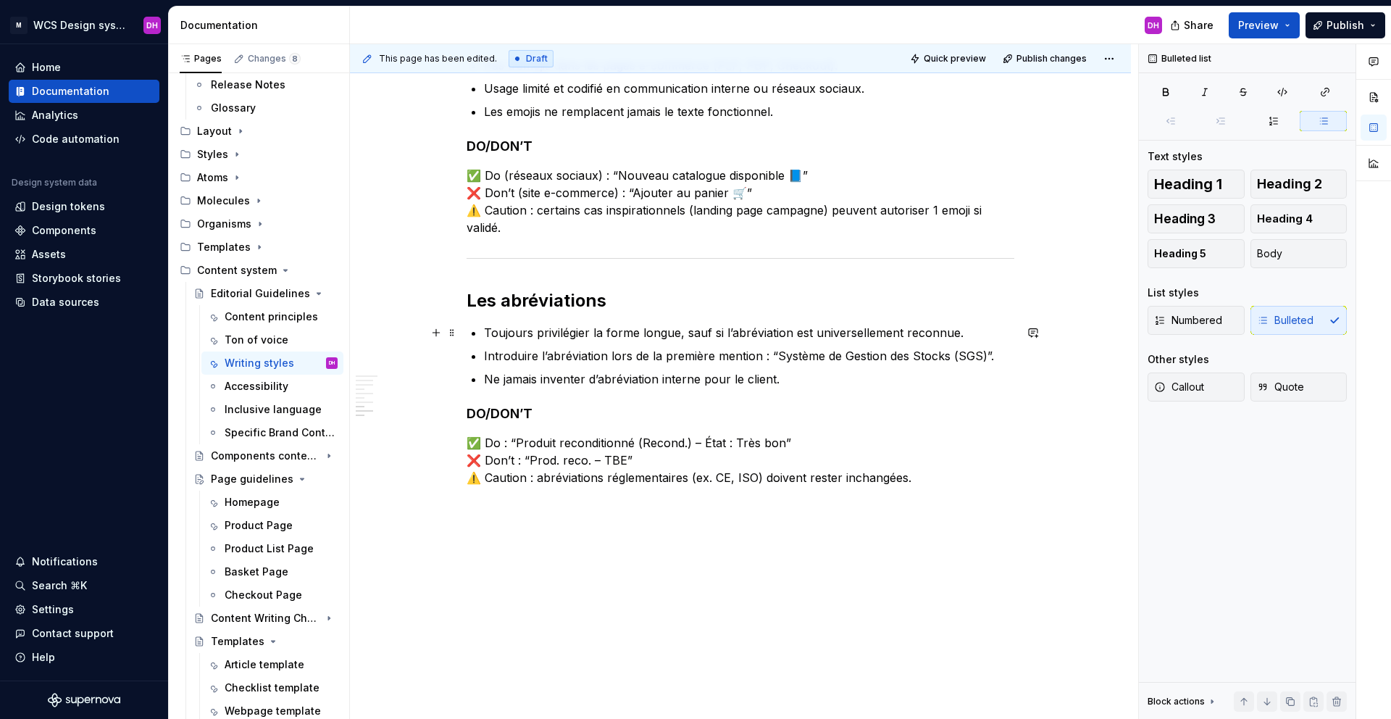
drag, startPoint x: 606, startPoint y: 333, endPoint x: 672, endPoint y: 333, distance: 65.2
click at [664, 336] on p "Toujours privilégier la forme longue, sauf si l’abréviation est universellement…" at bounding box center [749, 332] width 530 height 17
drag, startPoint x: 674, startPoint y: 333, endPoint x: 533, endPoint y: 328, distance: 141.3
click at [533, 328] on p "Toujours privilégier la forme longue, sauf si l’abréviation est universellement…" at bounding box center [749, 332] width 530 height 17
click at [795, 306] on button "button" at bounding box center [803, 306] width 20 height 20
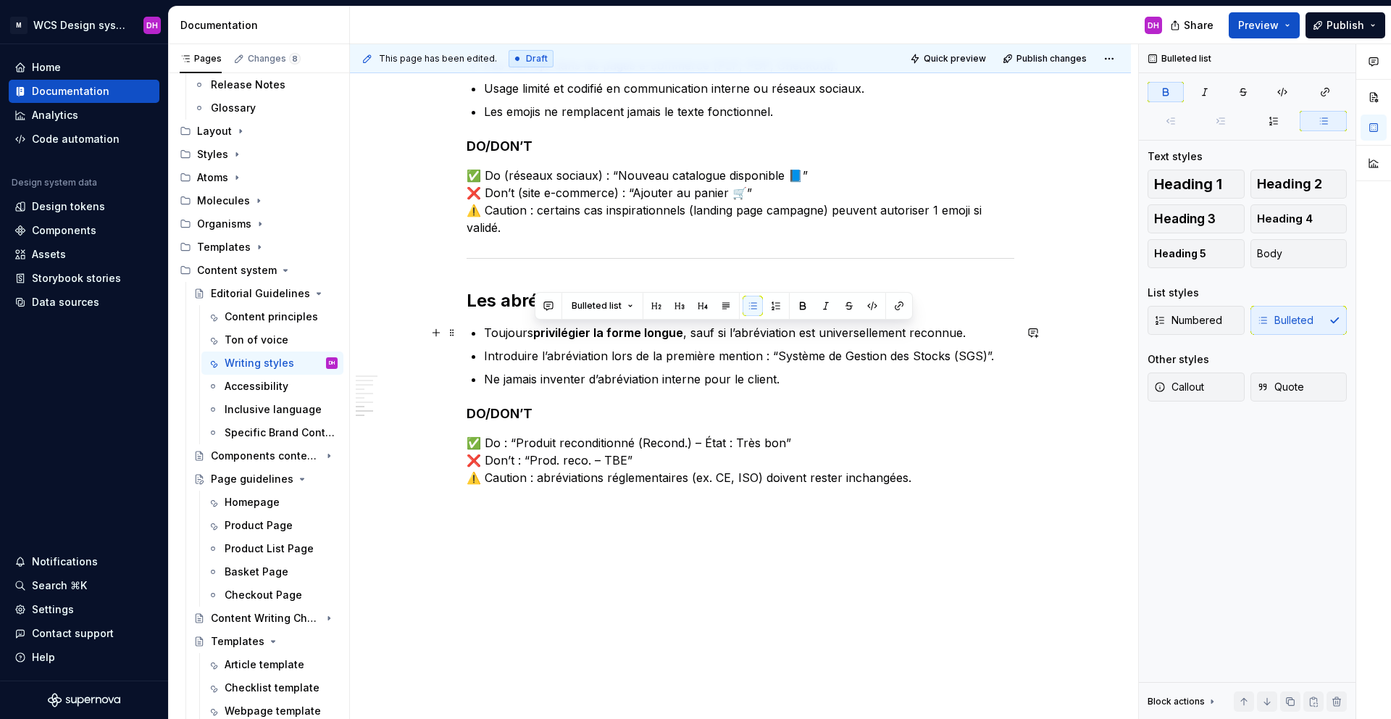
click at [756, 329] on p "Toujours privilégier la forme longue , sauf si l’abréviation est universellemen…" at bounding box center [749, 332] width 530 height 17
click at [797, 380] on p "Ne jamais inventer d’abréviation interne pour le client." at bounding box center [749, 378] width 530 height 17
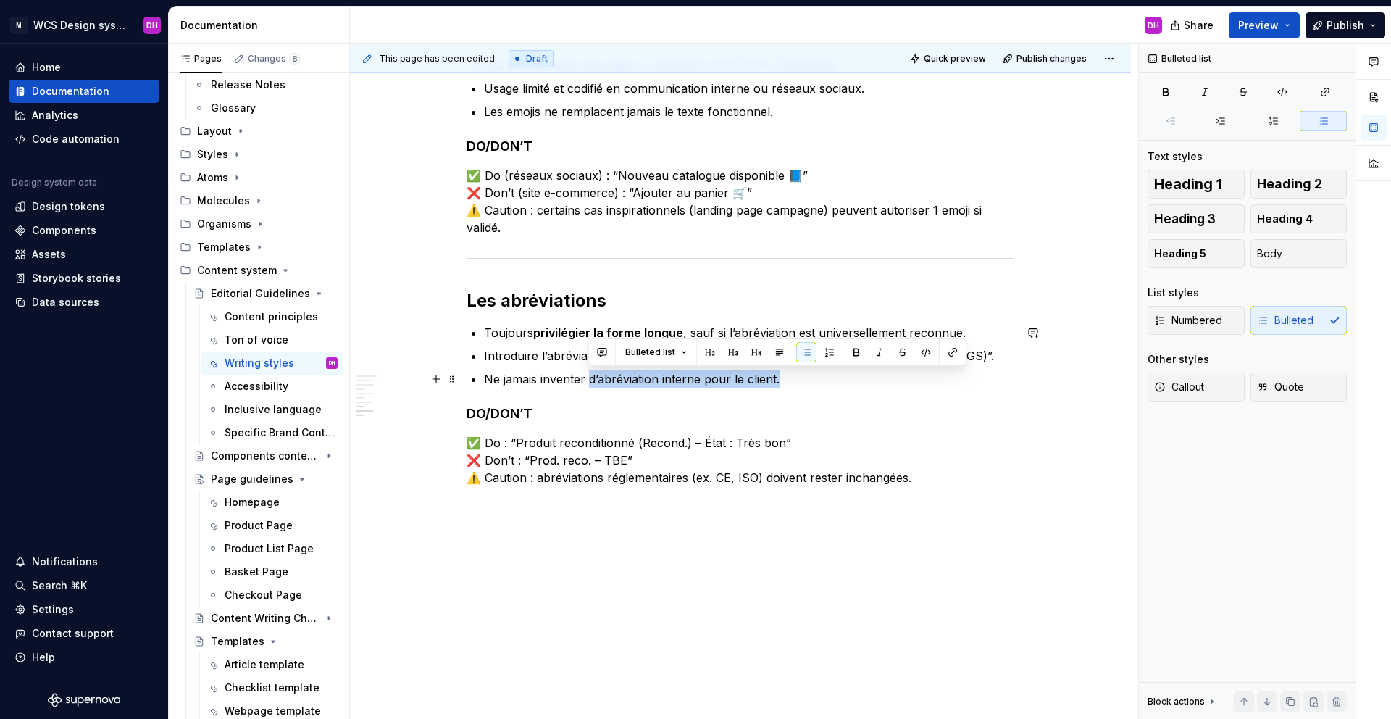
drag, startPoint x: 777, startPoint y: 379, endPoint x: 591, endPoint y: 380, distance: 186.2
click at [591, 380] on p "Ne jamais inventer d’abréviation interne pour le client." at bounding box center [749, 378] width 530 height 17
click at [579, 380] on p "Ne jamais inventer d’abréviation interne pour le client." at bounding box center [749, 378] width 530 height 17
drag, startPoint x: 503, startPoint y: 377, endPoint x: 660, endPoint y: 376, distance: 157.2
click at [660, 376] on p "Ne jamais inventer d’abréviation interne pour le client." at bounding box center [749, 378] width 530 height 17
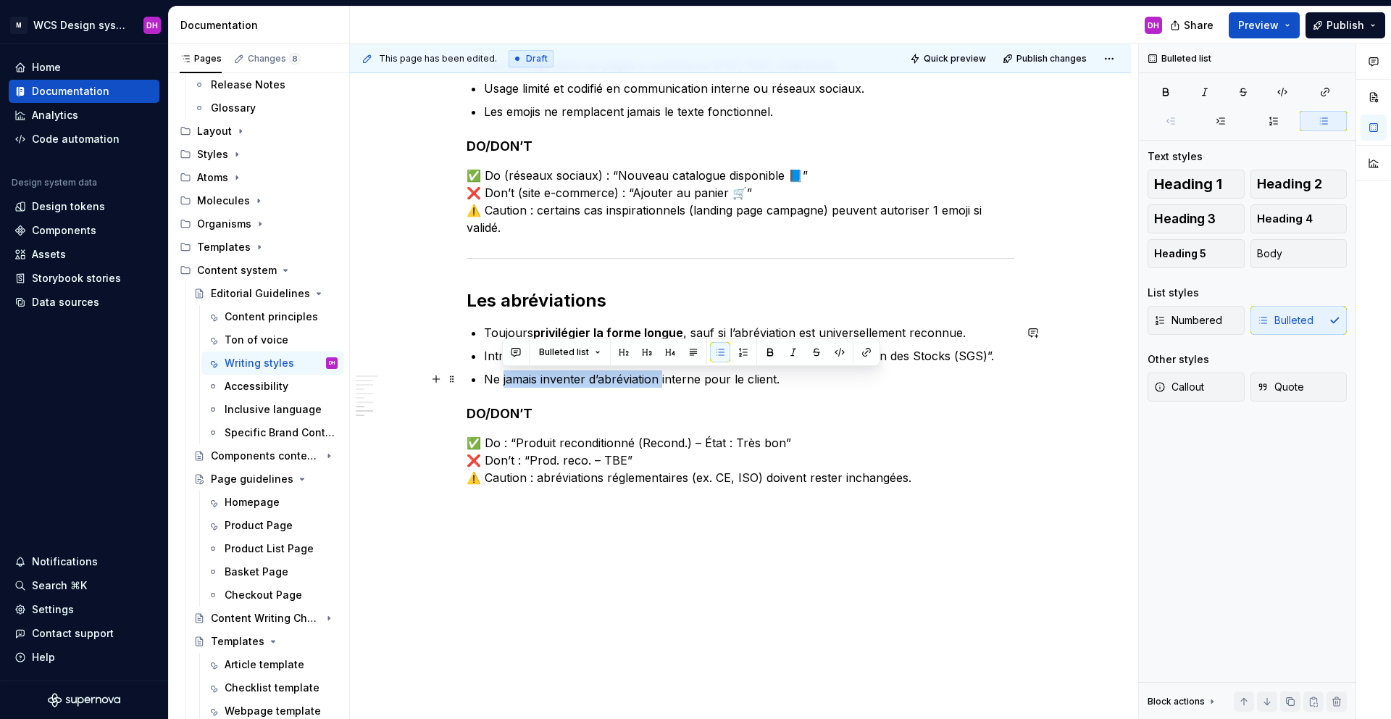
click at [660, 376] on p "Ne jamais inventer d’abréviation interne pour le client." at bounding box center [749, 378] width 530 height 17
click at [659, 379] on p "Ne jamais inventer d’abréviation interne pour le client." at bounding box center [749, 378] width 530 height 17
click at [657, 379] on p "Ne jamais inventer d’abréviation interne pour le client." at bounding box center [749, 378] width 530 height 17
drag, startPoint x: 657, startPoint y: 379, endPoint x: 509, endPoint y: 380, distance: 148.5
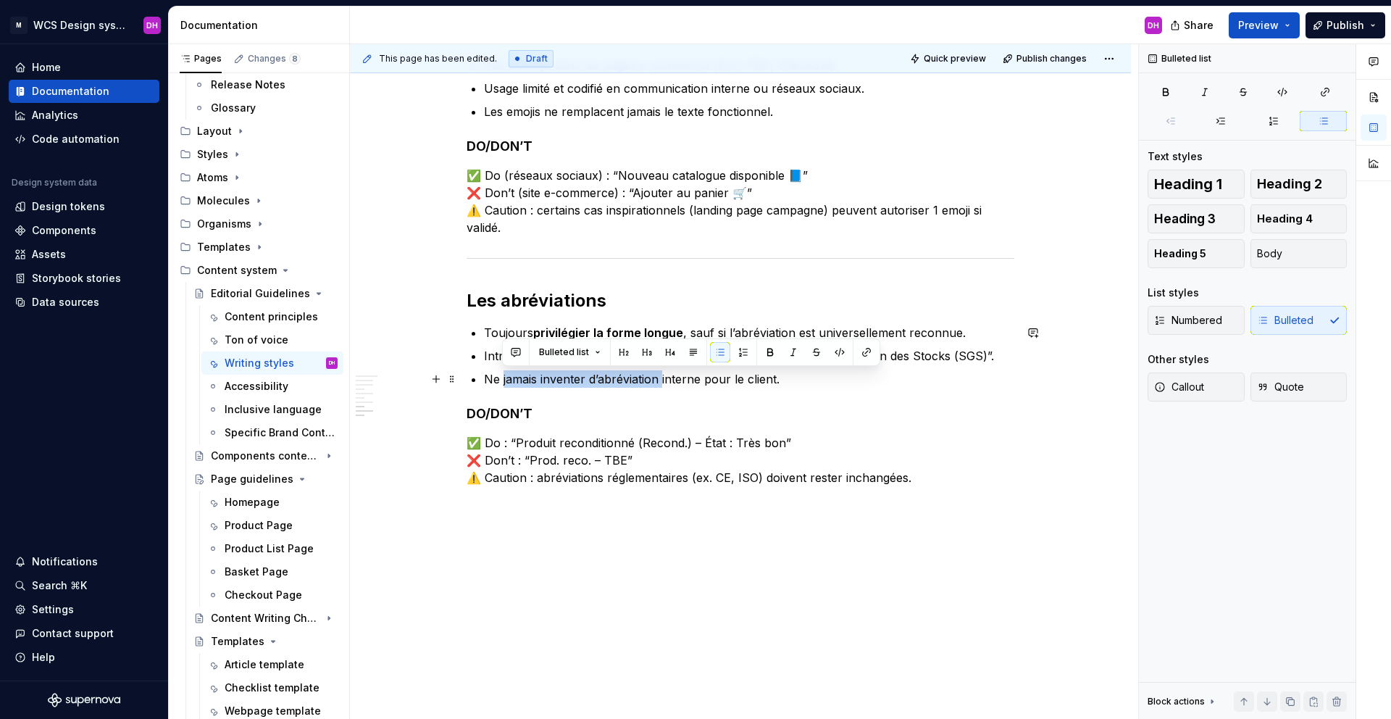
click at [509, 380] on p "Ne jamais inventer d’abréviation interne pour le client." at bounding box center [749, 378] width 530 height 17
click at [771, 347] on button "button" at bounding box center [770, 352] width 20 height 20
click at [619, 456] on p "✅ Do : “Produit reconditionné (Recond.) – État : Très bon” ❌ Don’t : “Prod. rec…" at bounding box center [741, 460] width 548 height 52
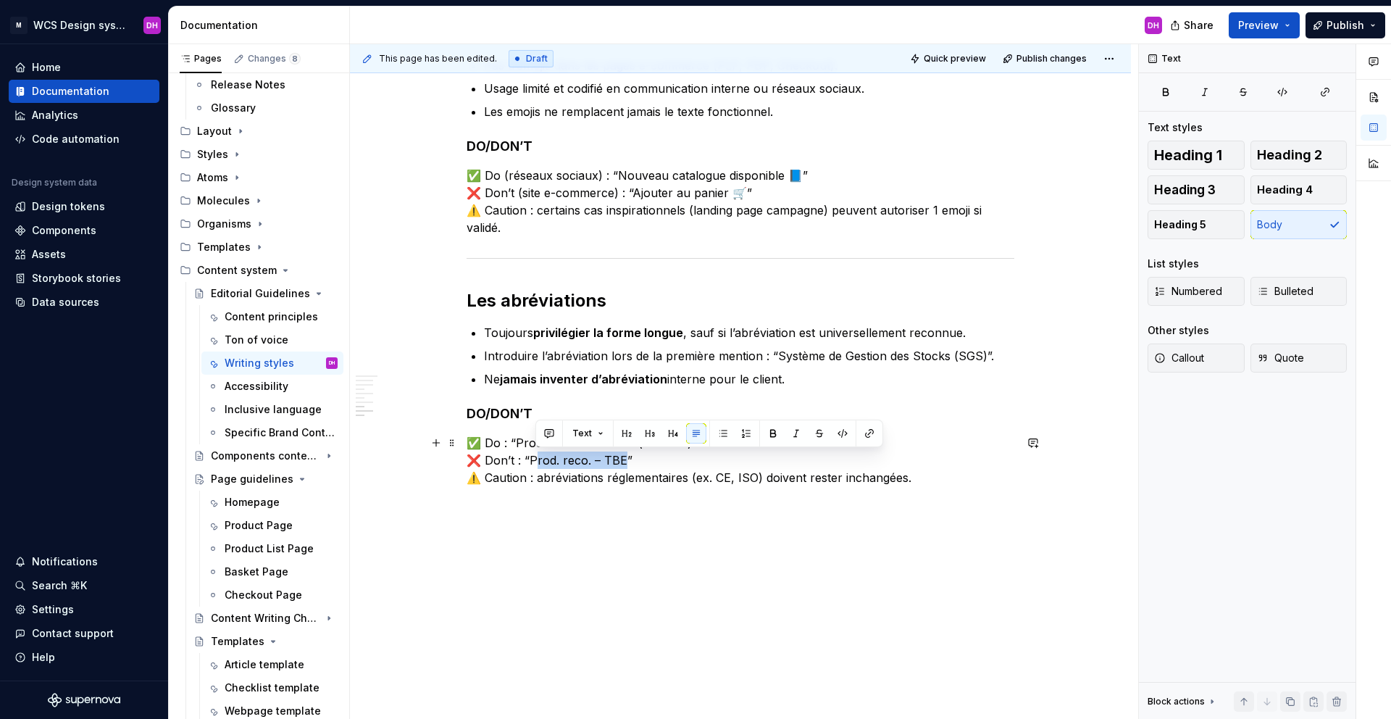
drag, startPoint x: 619, startPoint y: 459, endPoint x: 532, endPoint y: 459, distance: 87.7
click at [532, 459] on p "✅ Do : “Produit reconditionné (Recond.) – État : Très bon” ❌ Don’t : “Prod. rec…" at bounding box center [741, 460] width 548 height 52
click at [525, 459] on p "✅ Do : “Produit reconditionné (Recond.) – État : Très bon” ❌ Don’t : “Prod. rec…" at bounding box center [741, 460] width 548 height 52
drag, startPoint x: 530, startPoint y: 459, endPoint x: 620, endPoint y: 457, distance: 89.9
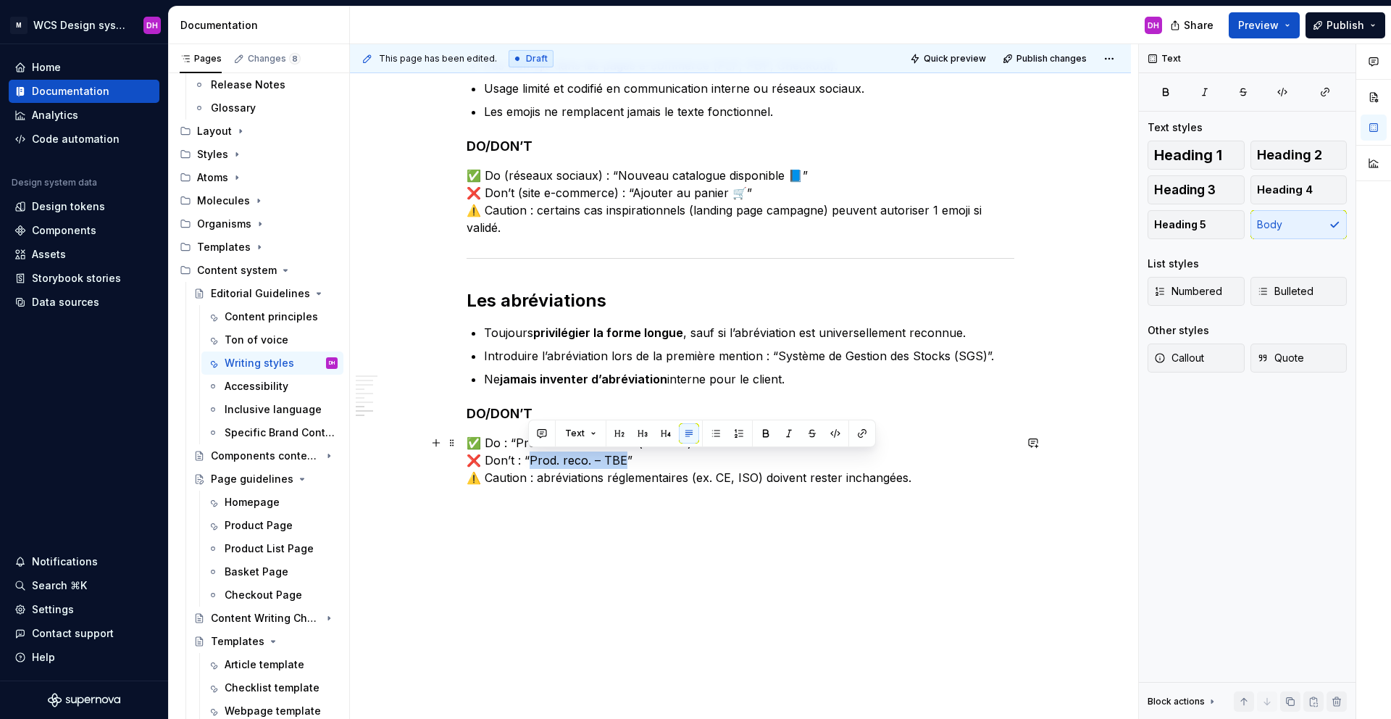
click at [620, 457] on p "✅ Do : “Produit reconditionné (Recond.) – État : Très bon” ❌ Don’t : “Prod. rec…" at bounding box center [741, 460] width 548 height 52
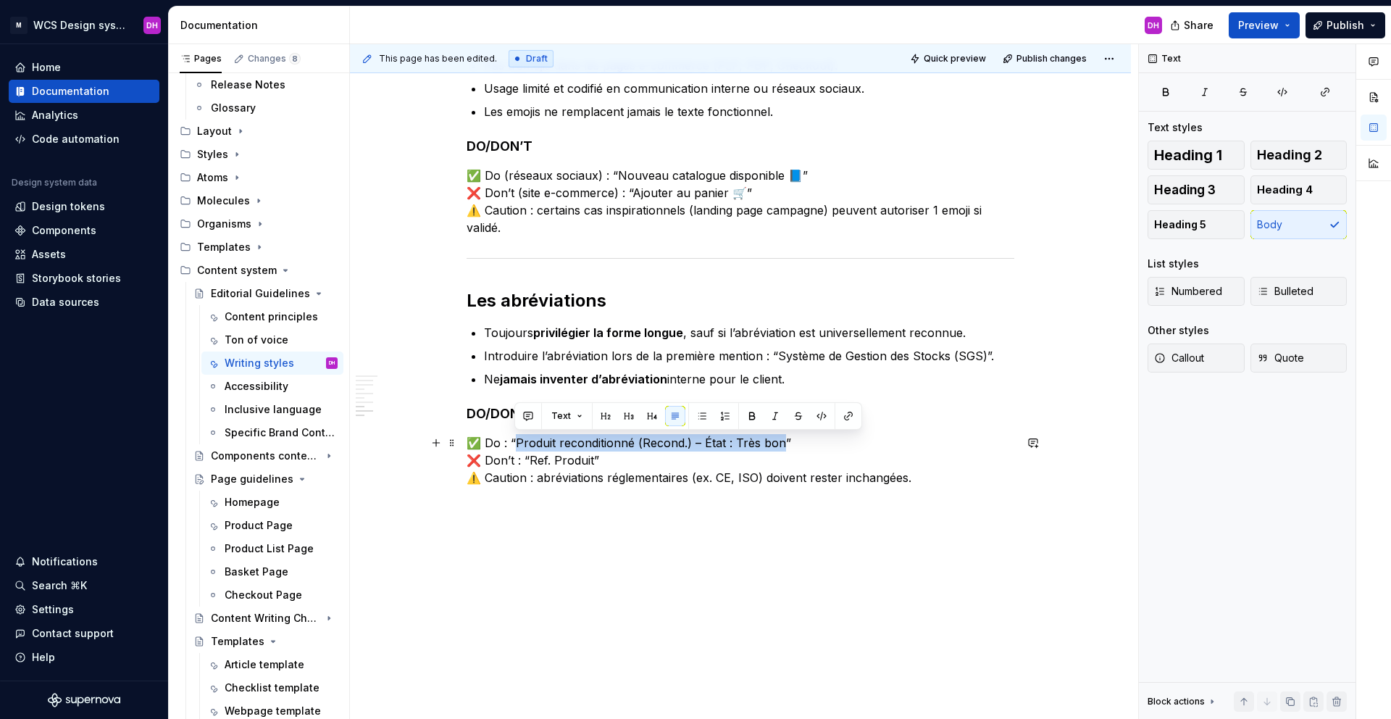
drag, startPoint x: 778, startPoint y: 443, endPoint x: 517, endPoint y: 443, distance: 260.8
click at [517, 443] on p "✅ Do : “Produit reconditionné (Recond.) – État : Très bon” ❌ Don’t : “Ref. Prod…" at bounding box center [741, 460] width 548 height 52
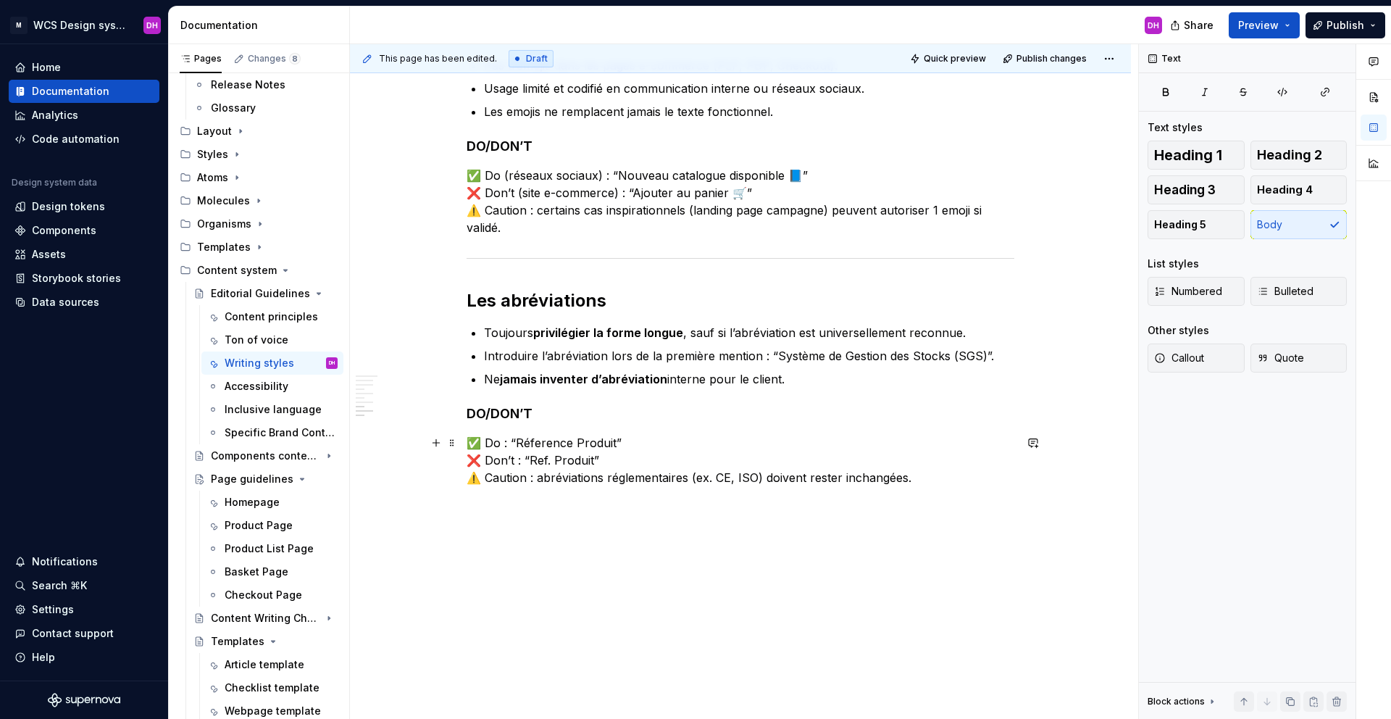
click at [550, 443] on p "✅ Do : “Réference Produit” ❌ Don’t : “Ref. Produit” ⚠️ Caution : abréviations r…" at bounding box center [741, 460] width 548 height 52
click at [627, 437] on p "✅ Do : “Référence Produit” ❌ Don’t : “Ref. Produit” ⚠️ Caution : abréviations r…" at bounding box center [741, 460] width 548 height 52
click at [578, 440] on p "✅ Do : “Référence Produit” ❌ Don’t : “Ref. Produit” ⚠️ Caution : abréviations r…" at bounding box center [741, 460] width 548 height 52
click at [602, 455] on p "✅ Do : “Référence produit” ❌ Don’t : “Ref. Produit” ⚠️ Caution : abréviations r…" at bounding box center [741, 460] width 548 height 52
drag, startPoint x: 622, startPoint y: 440, endPoint x: 442, endPoint y: 440, distance: 179.7
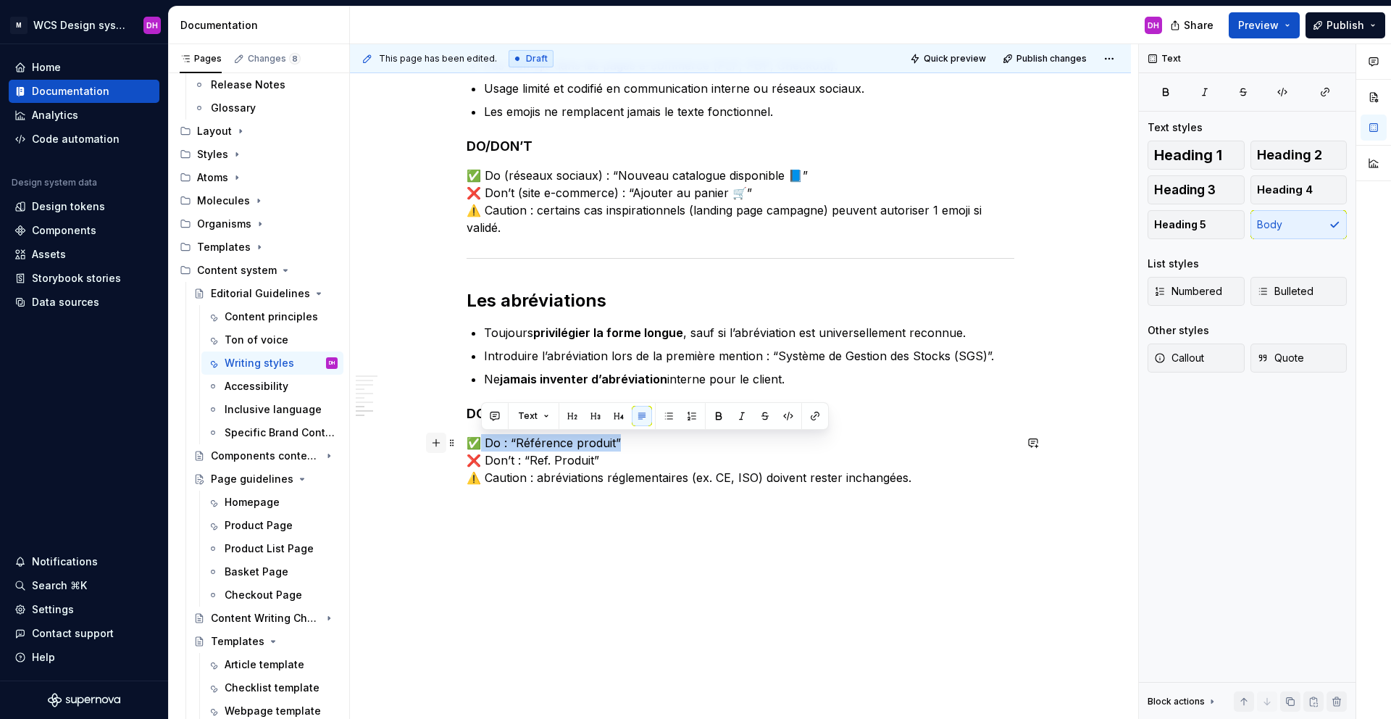
click at [631, 477] on p "✅ Do : “Référence produit” ❌ Don’t : “Ref. Produit” ⚠️ Caution : abréviations r…" at bounding box center [741, 460] width 548 height 52
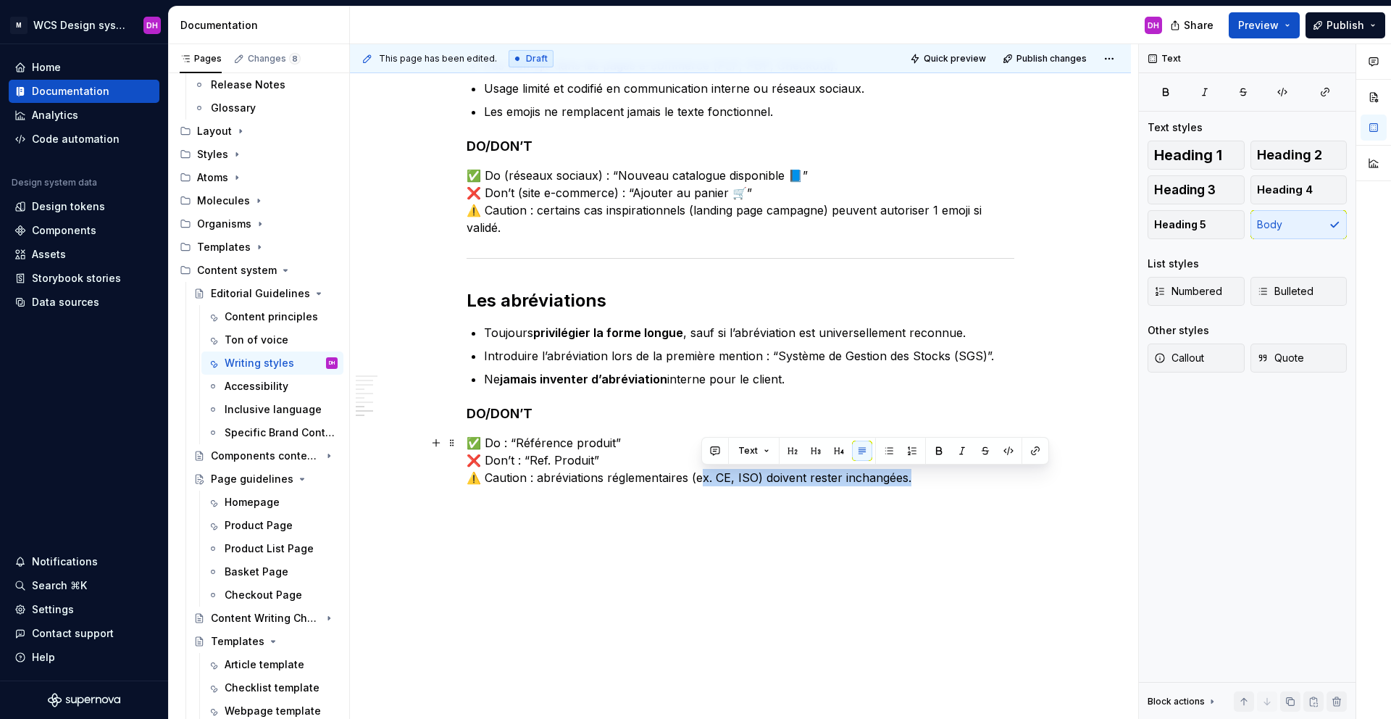
drag, startPoint x: 933, startPoint y: 482, endPoint x: 700, endPoint y: 477, distance: 233.3
click at [700, 477] on p "✅ Do : “Référence produit” ❌ Don’t : “Ref. Produit” ⚠️ Caution : abréviations r…" at bounding box center [741, 460] width 548 height 52
click at [709, 479] on p "✅ Do : “Référence produit” ❌ Don’t : “Ref. Produit” ⚠️ Caution : abréviations r…" at bounding box center [741, 460] width 548 height 52
drag, startPoint x: 714, startPoint y: 478, endPoint x: 757, endPoint y: 476, distance: 43.5
click at [757, 476] on p "✅ Do : “Référence produit” ❌ Don’t : “Ref. Produit” ⚠️ Caution : abréviations r…" at bounding box center [741, 460] width 548 height 52
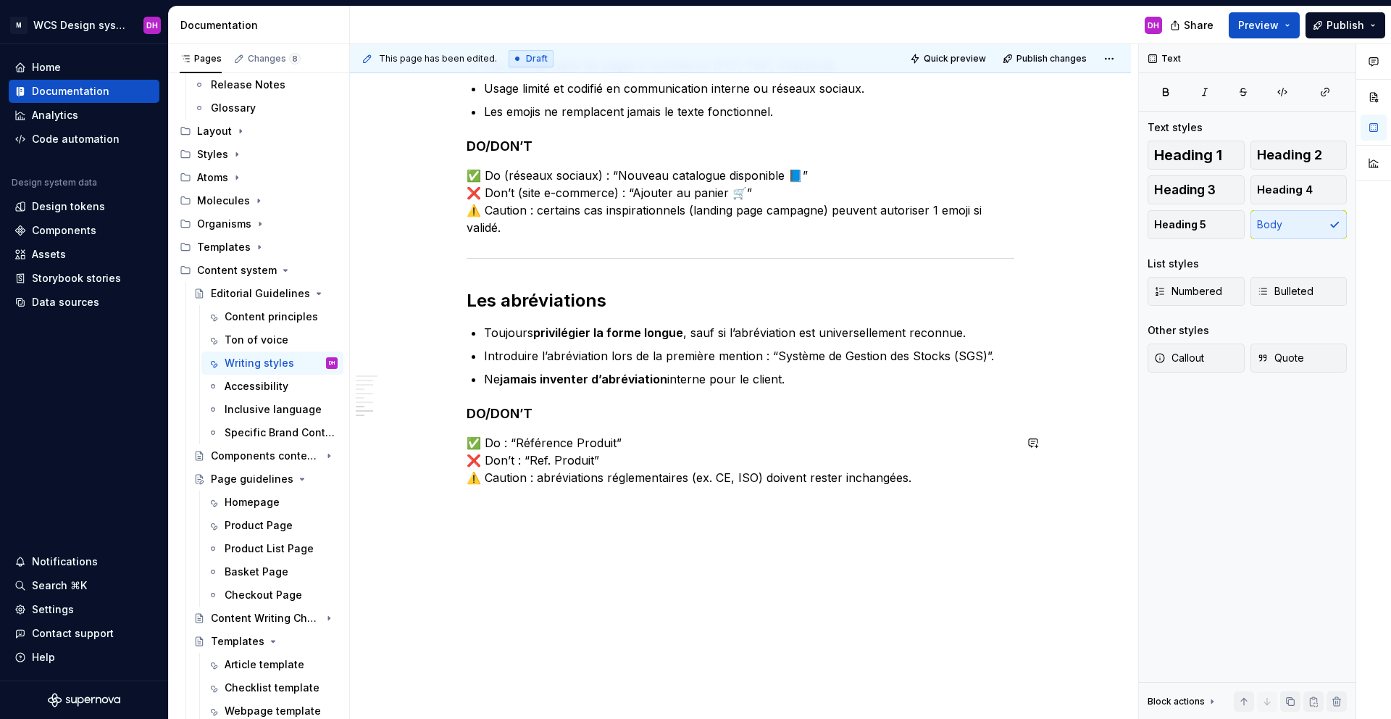
click at [928, 477] on p "✅ Do : “Référence Produit” ❌ Don’t : “Ref. Produit” ⚠️ Caution : abréviations r…" at bounding box center [741, 460] width 548 height 52
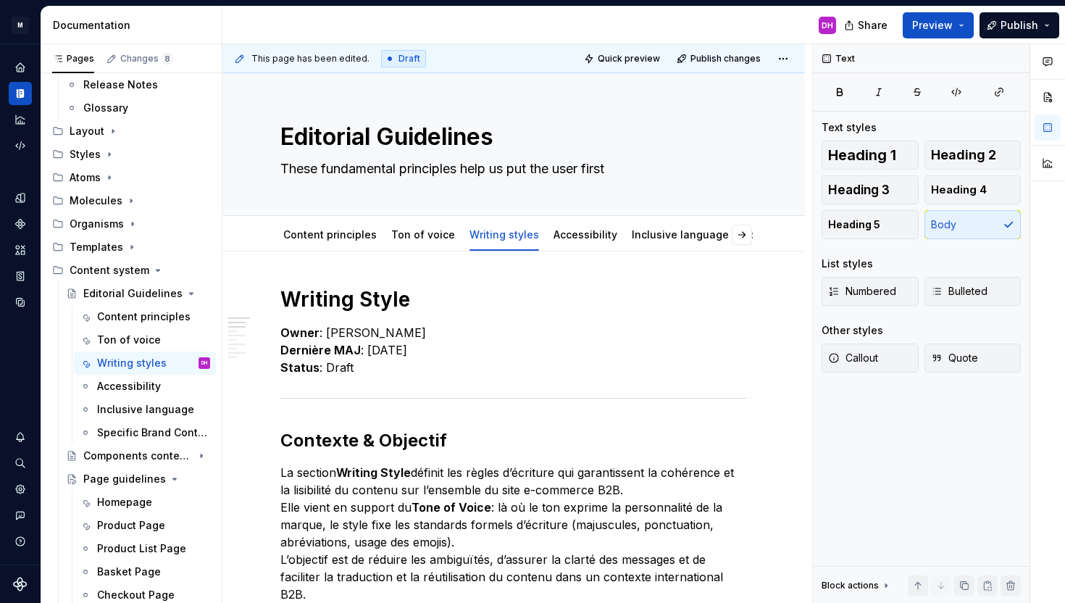
scroll to position [0, 0]
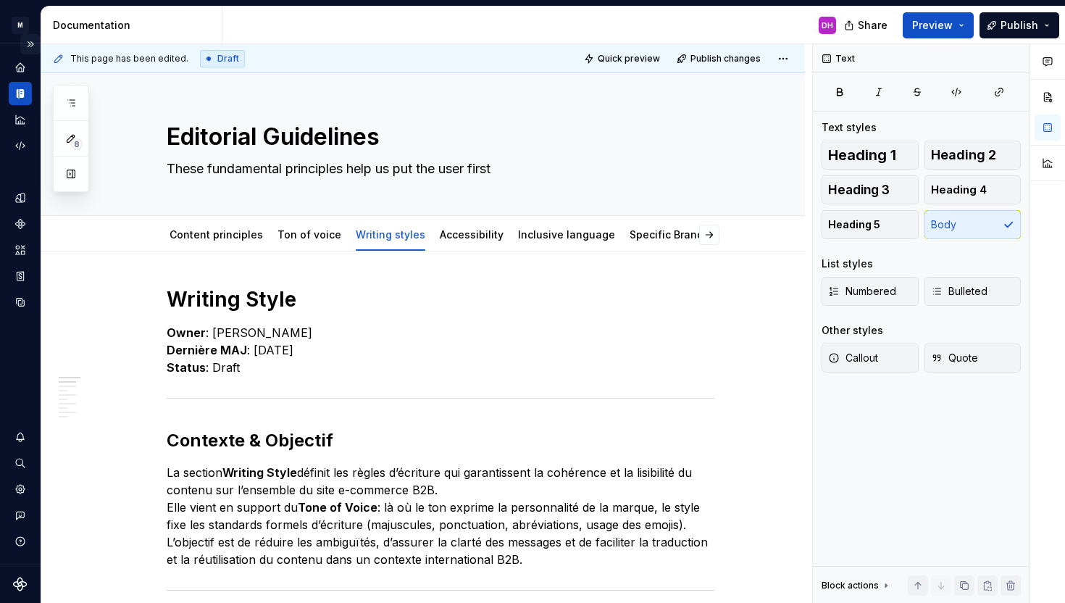
click at [30, 40] on button "Expand sidebar" at bounding box center [30, 44] width 20 height 20
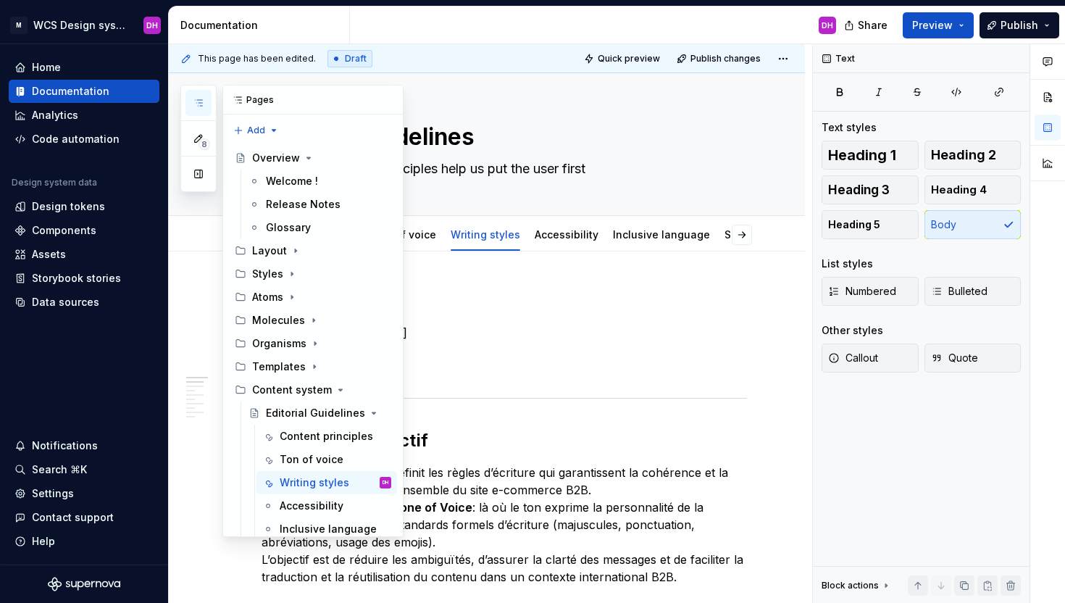
click at [201, 108] on icon "button" at bounding box center [199, 103] width 12 height 12
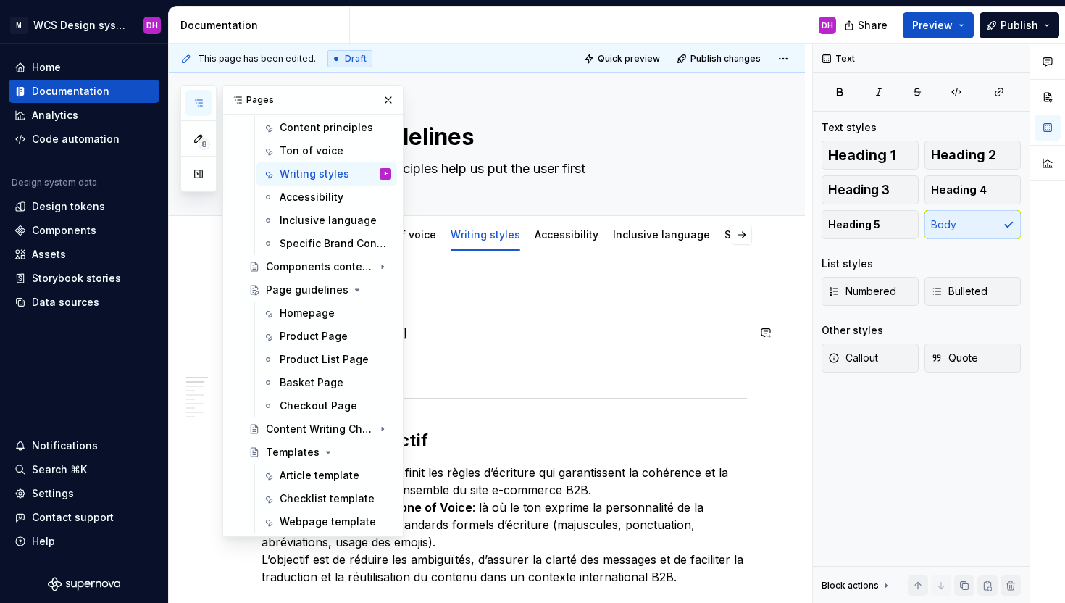
click at [496, 344] on p "Owner : [PERSON_NAME] MAJ : [DATE] Status : Draft" at bounding box center [504, 350] width 485 height 52
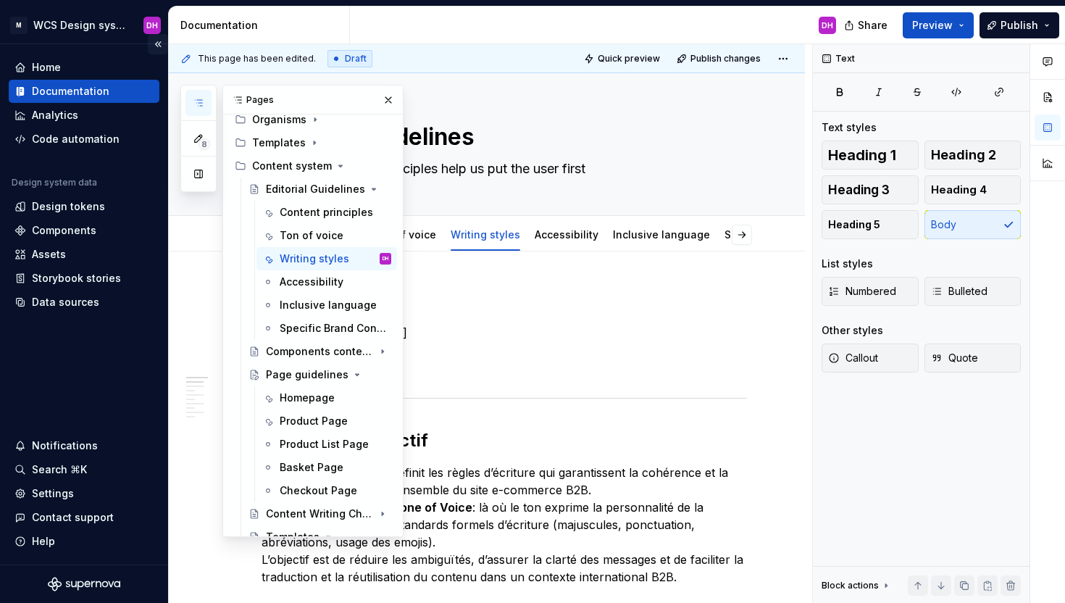
click at [155, 43] on button "Collapse sidebar" at bounding box center [158, 44] width 20 height 20
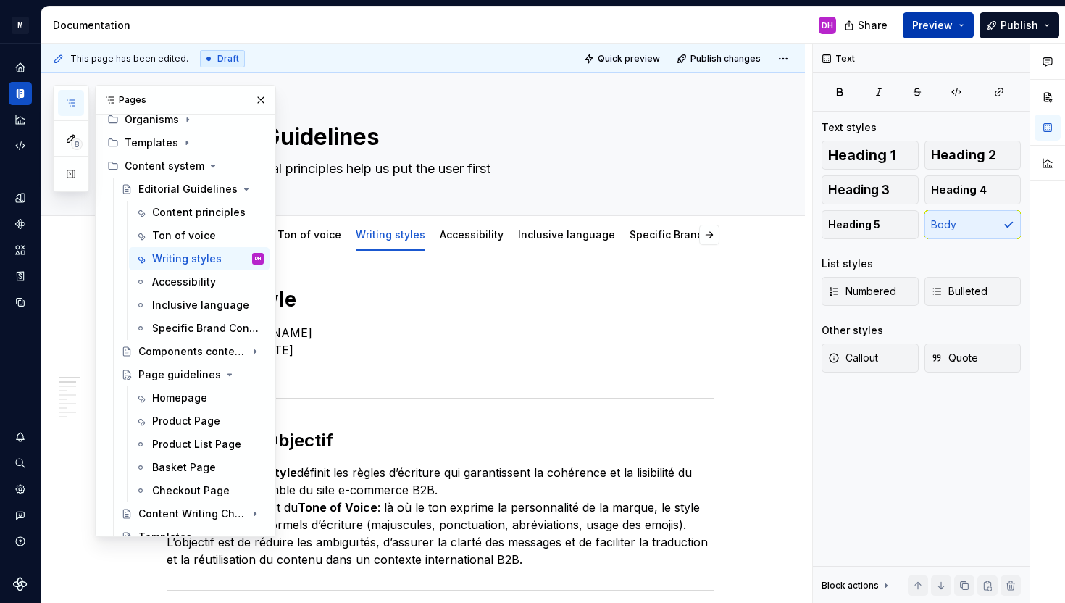
click at [932, 29] on span "Preview" at bounding box center [932, 25] width 41 height 14
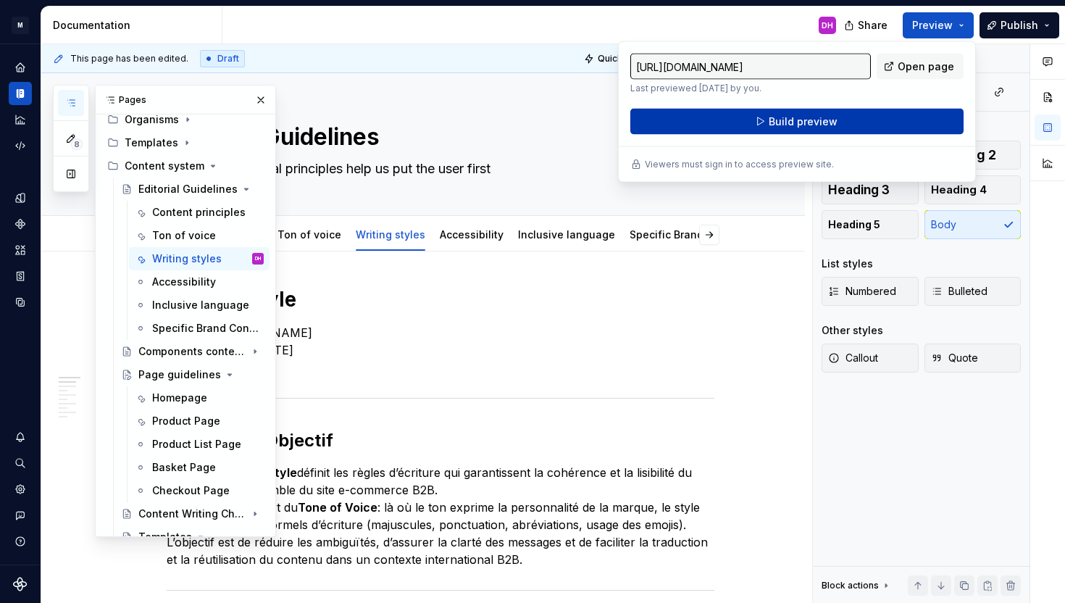
click at [800, 123] on span "Build preview" at bounding box center [803, 121] width 69 height 14
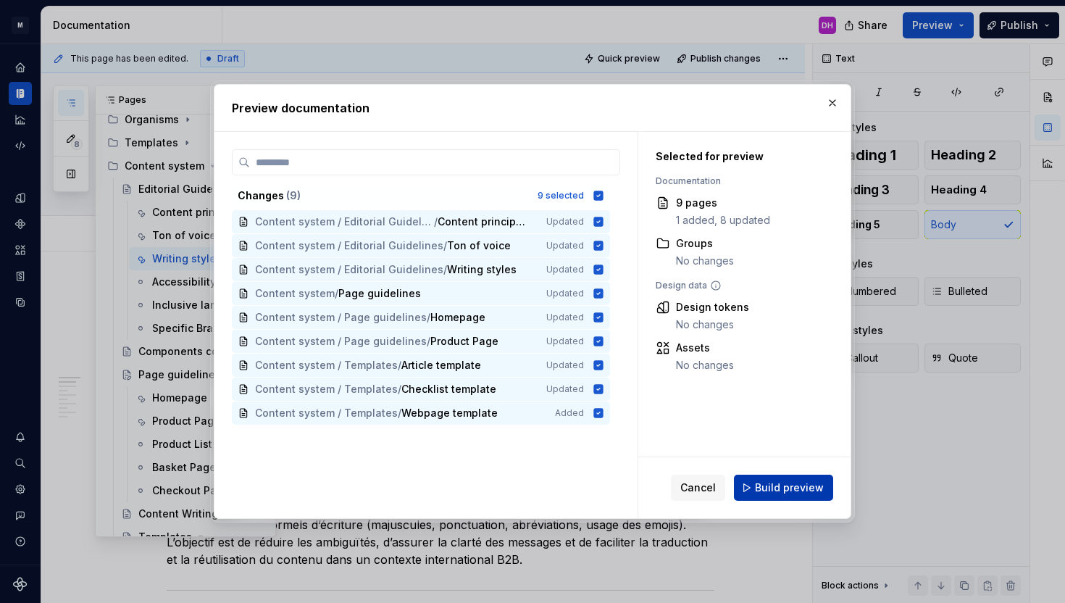
click at [793, 491] on span "Build preview" at bounding box center [789, 487] width 69 height 14
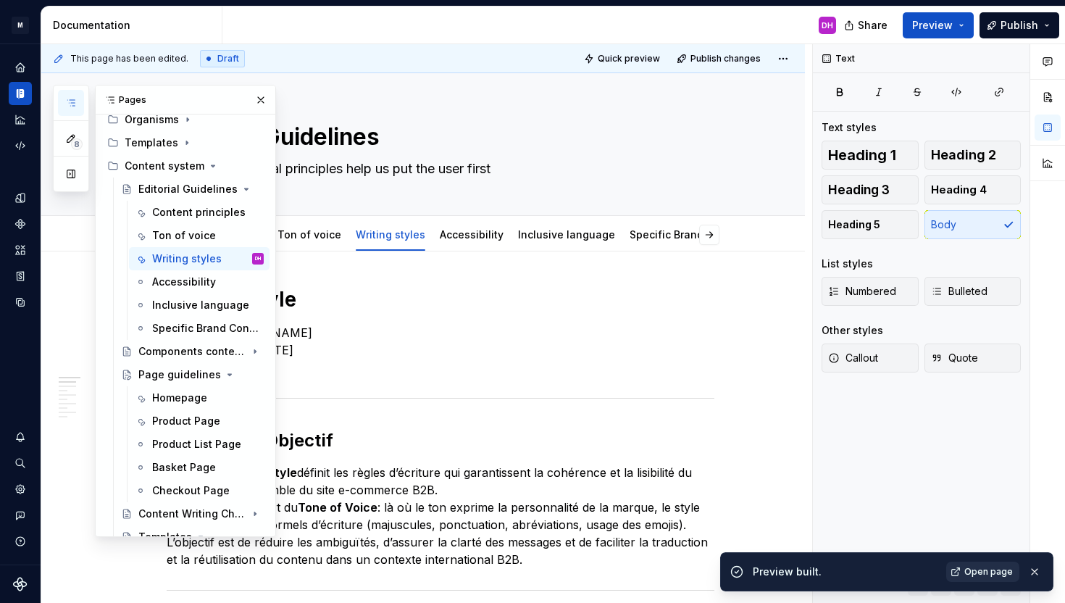
click at [966, 569] on link "Open page" at bounding box center [982, 571] width 73 height 20
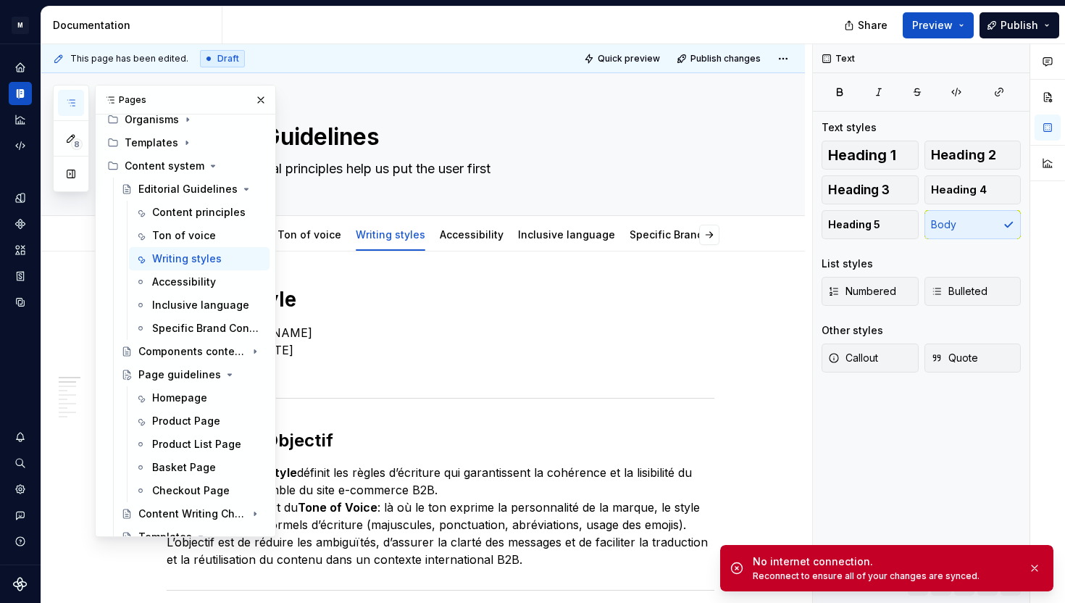
type textarea "*"
